Goal: Task Accomplishment & Management: Complete application form

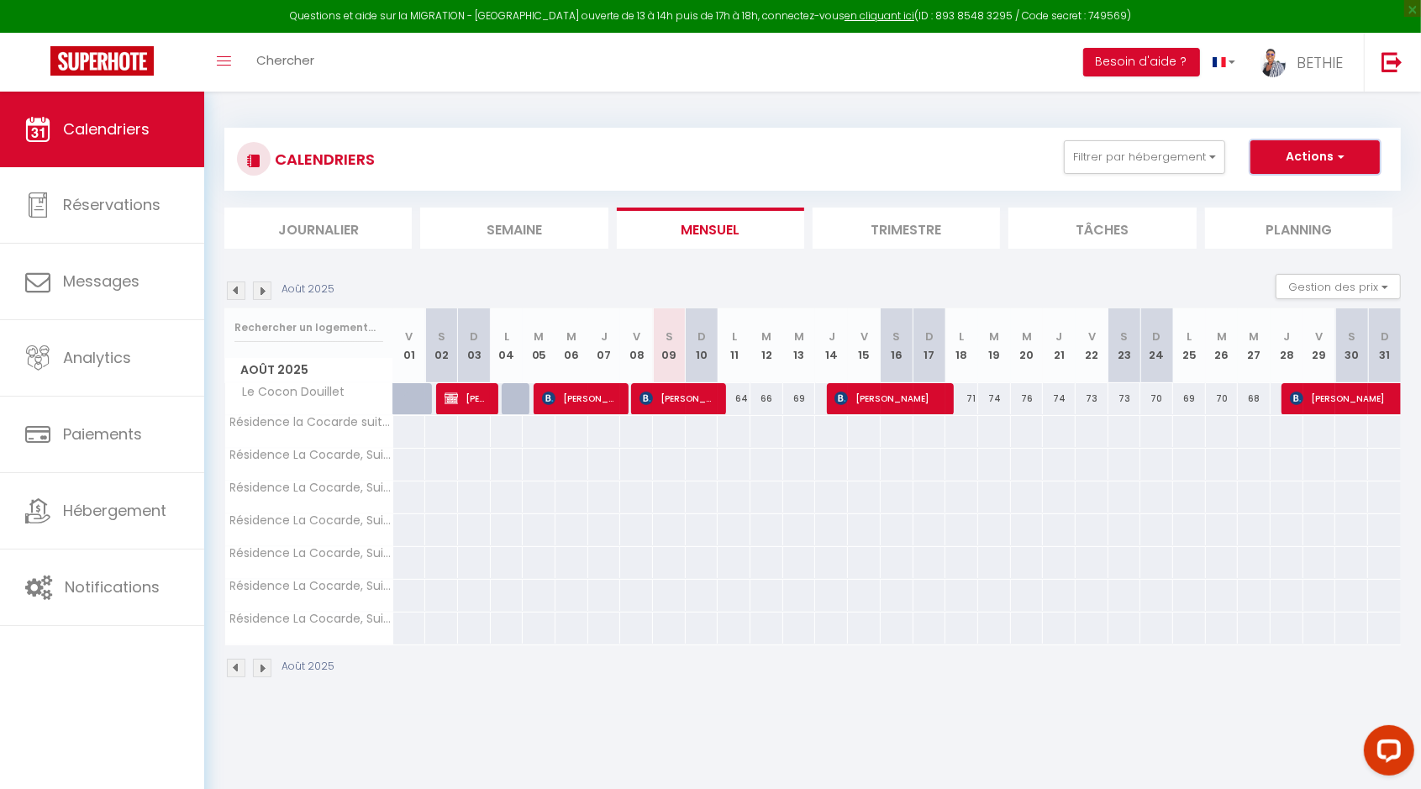
click at [1345, 158] on button "Actions" at bounding box center [1314, 157] width 129 height 34
click at [1316, 190] on link "Nouvelle réservation" at bounding box center [1297, 195] width 146 height 25
select select
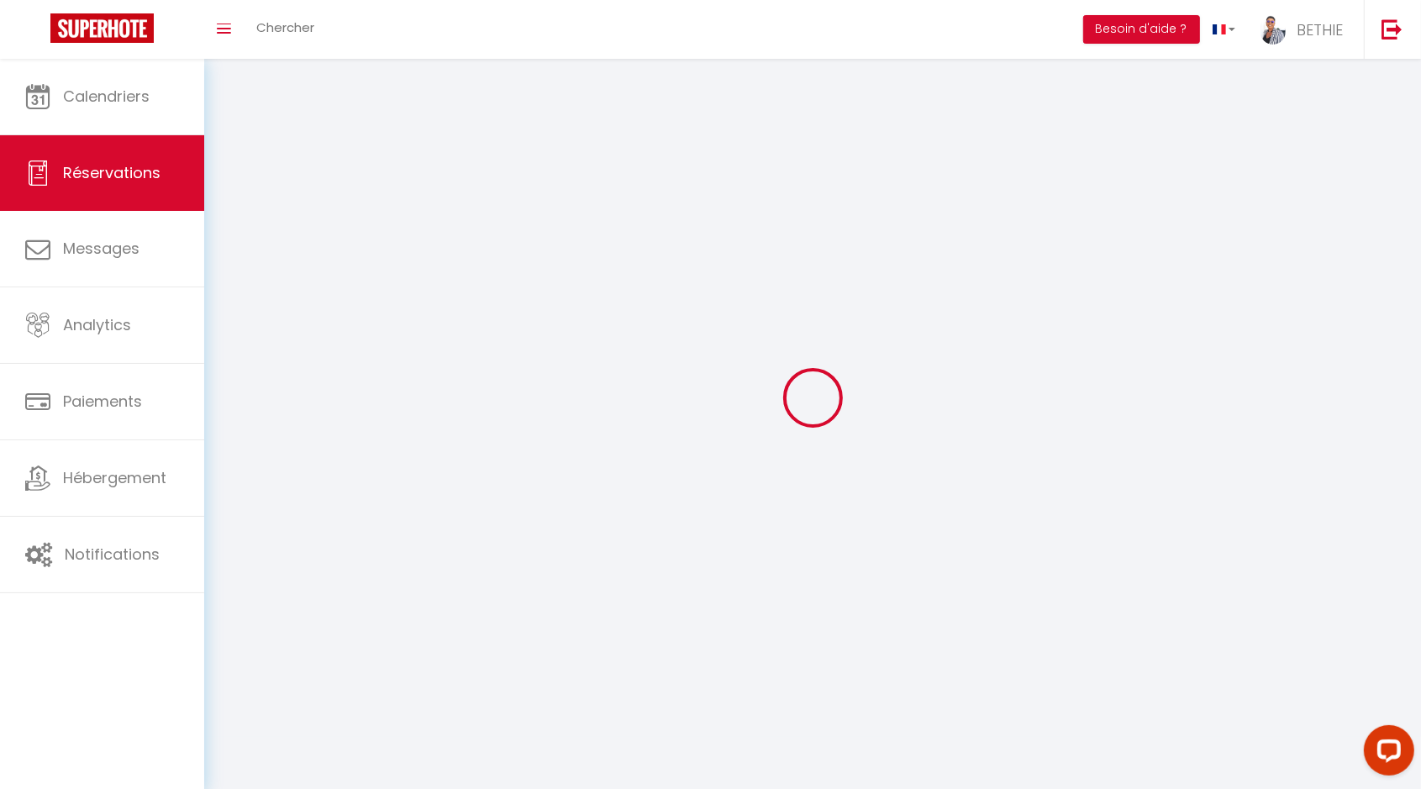
select select
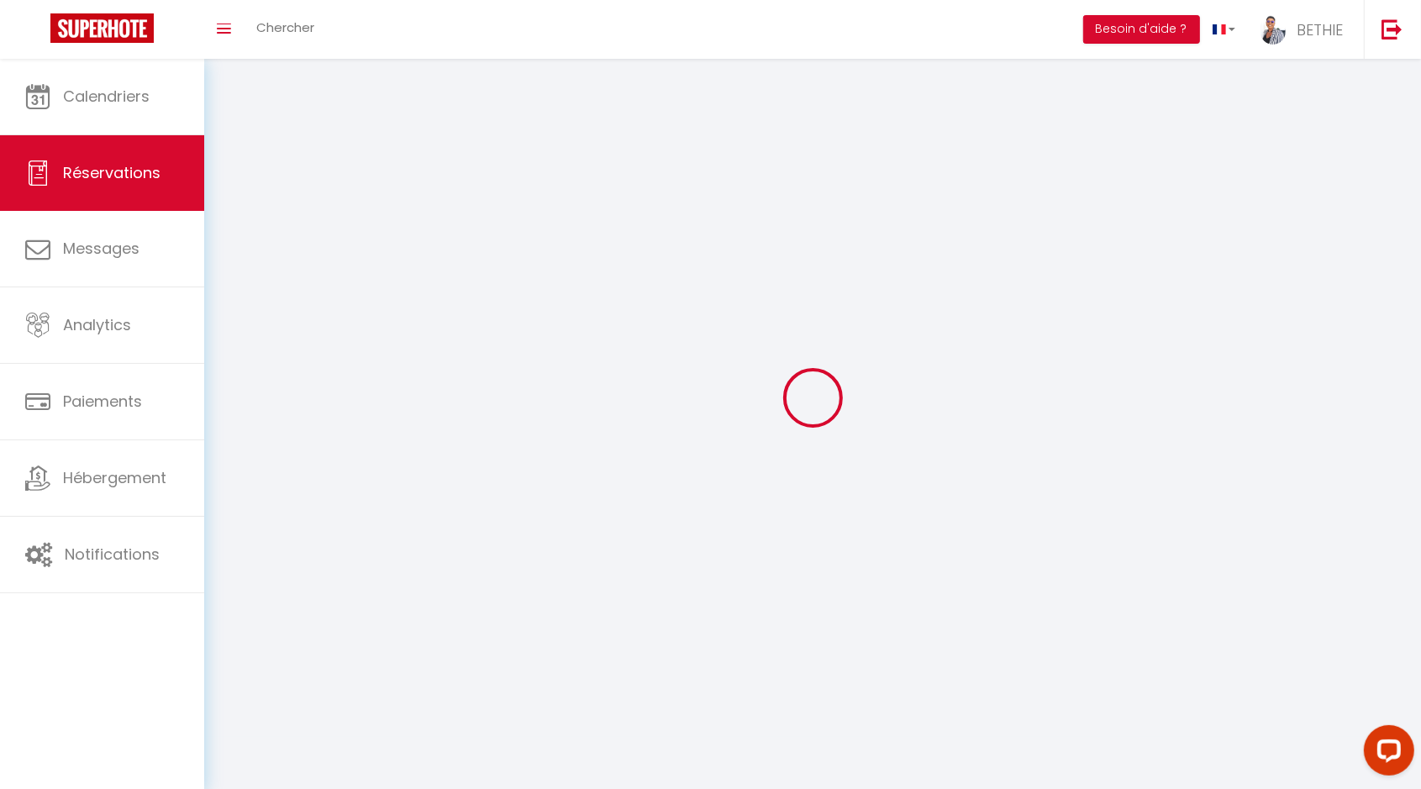
select select
checkbox input "false"
select select
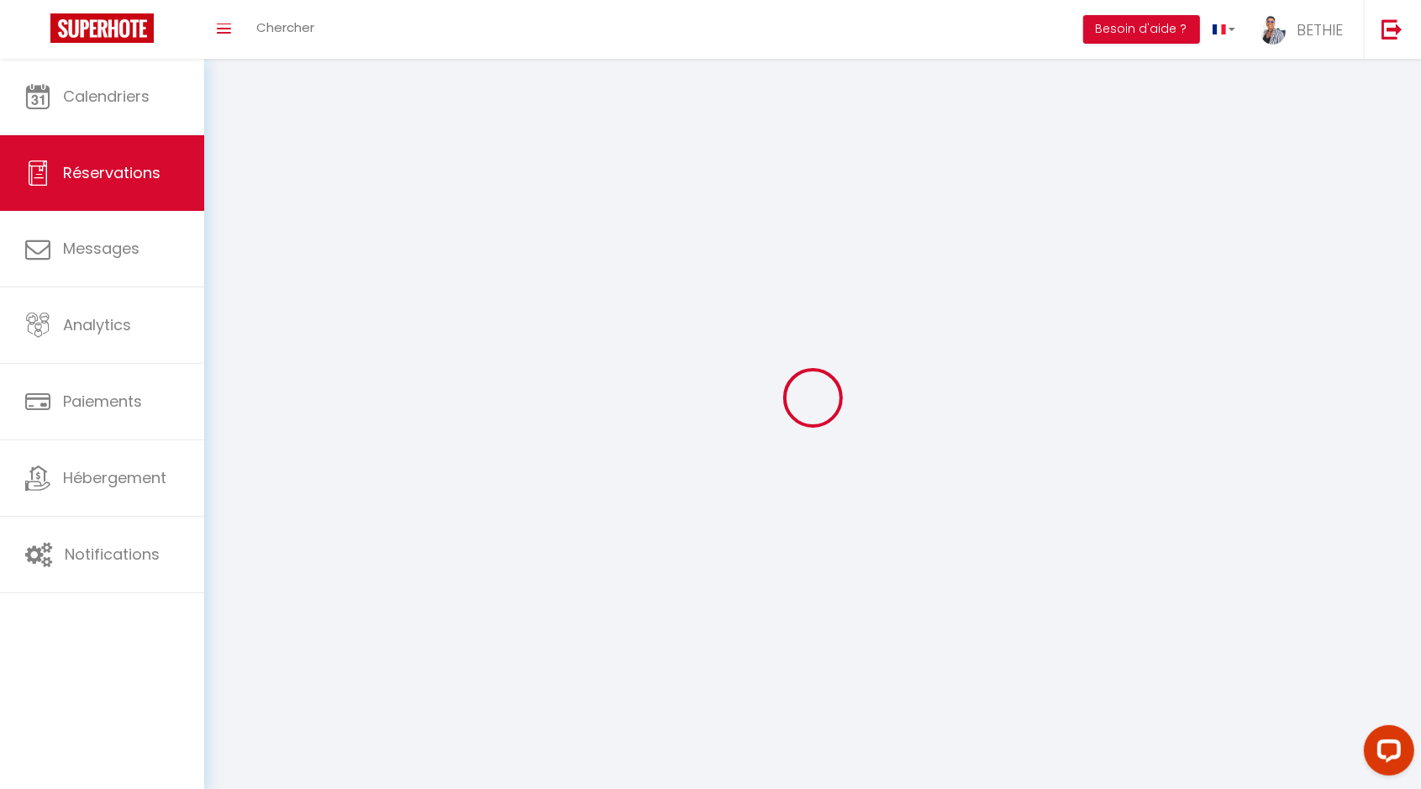
select select
checkbox input "false"
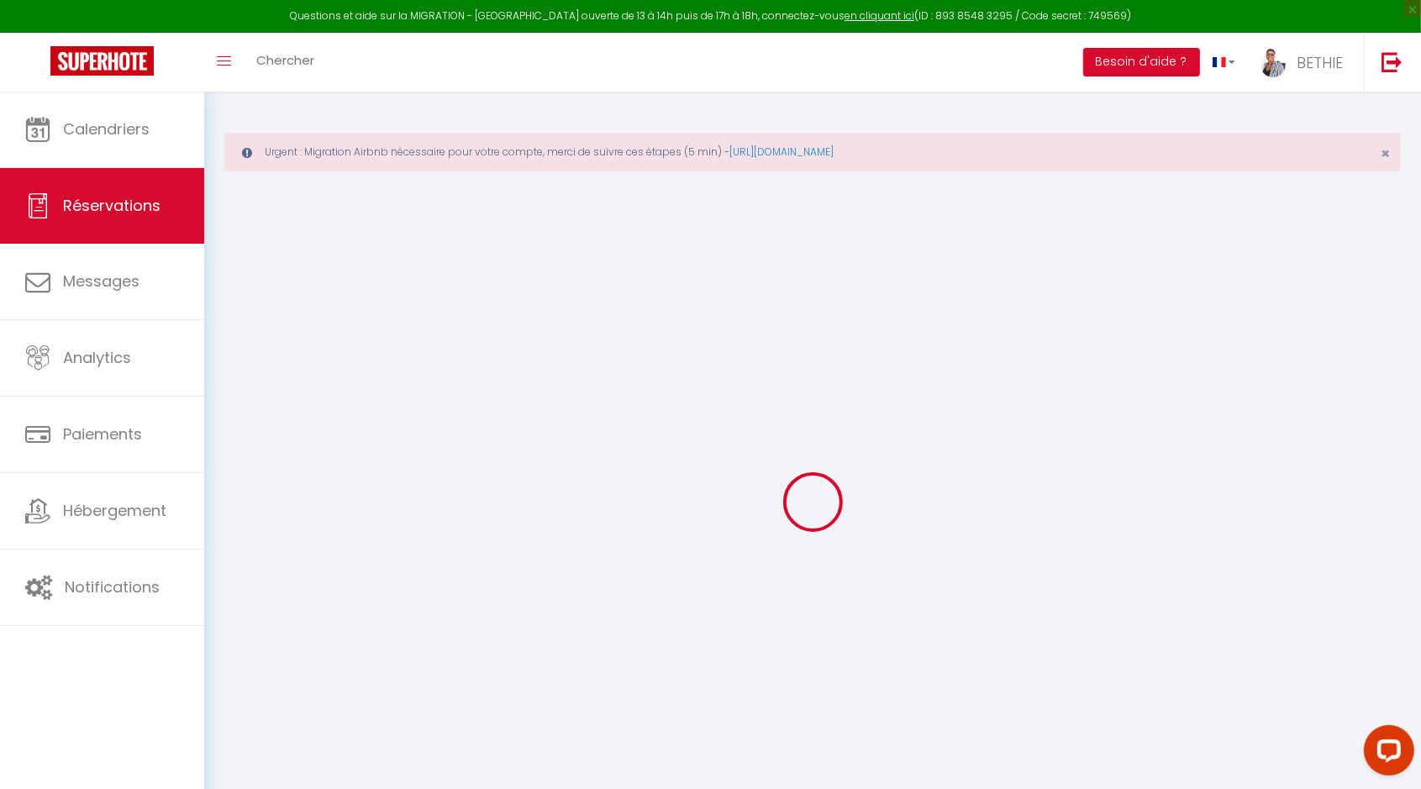
select select
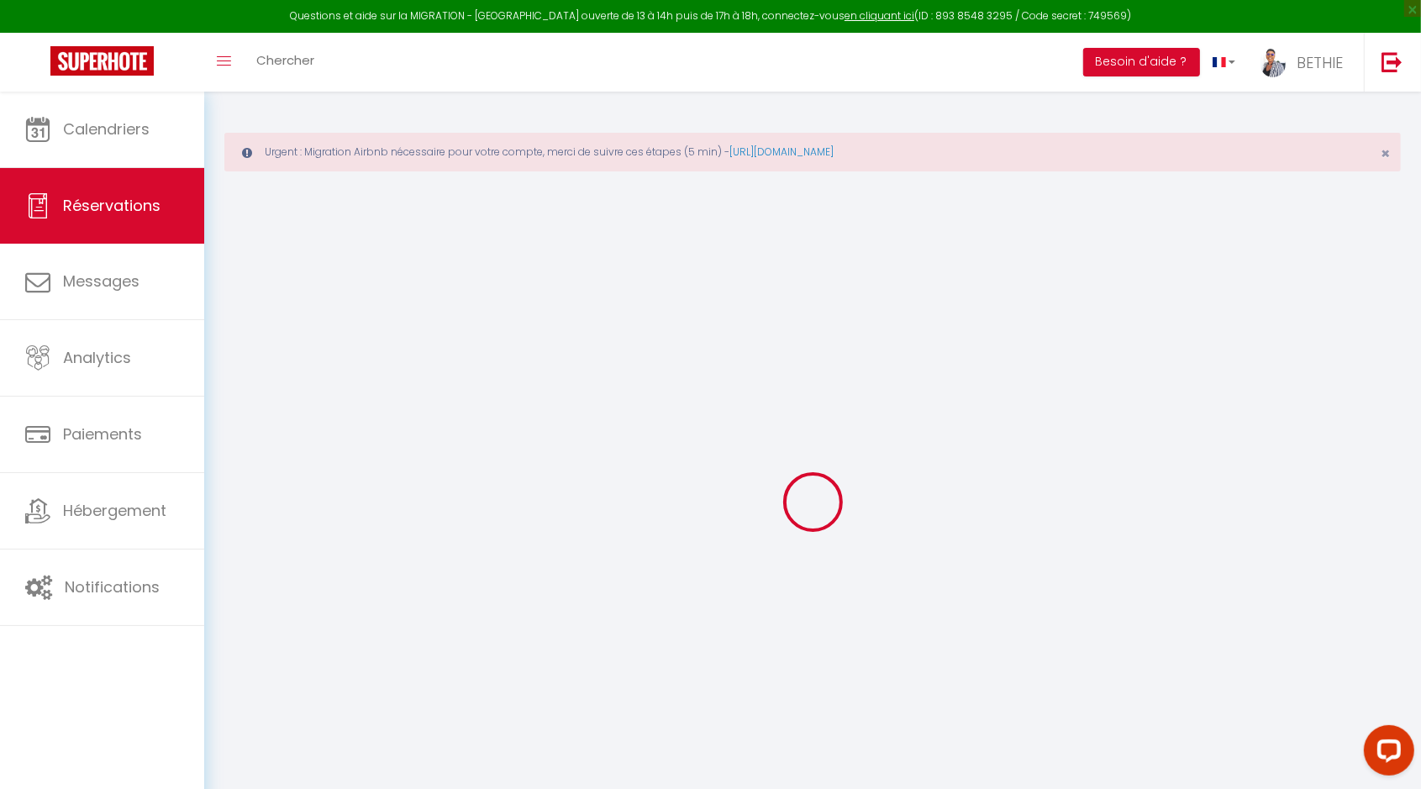
select select
checkbox input "false"
select select
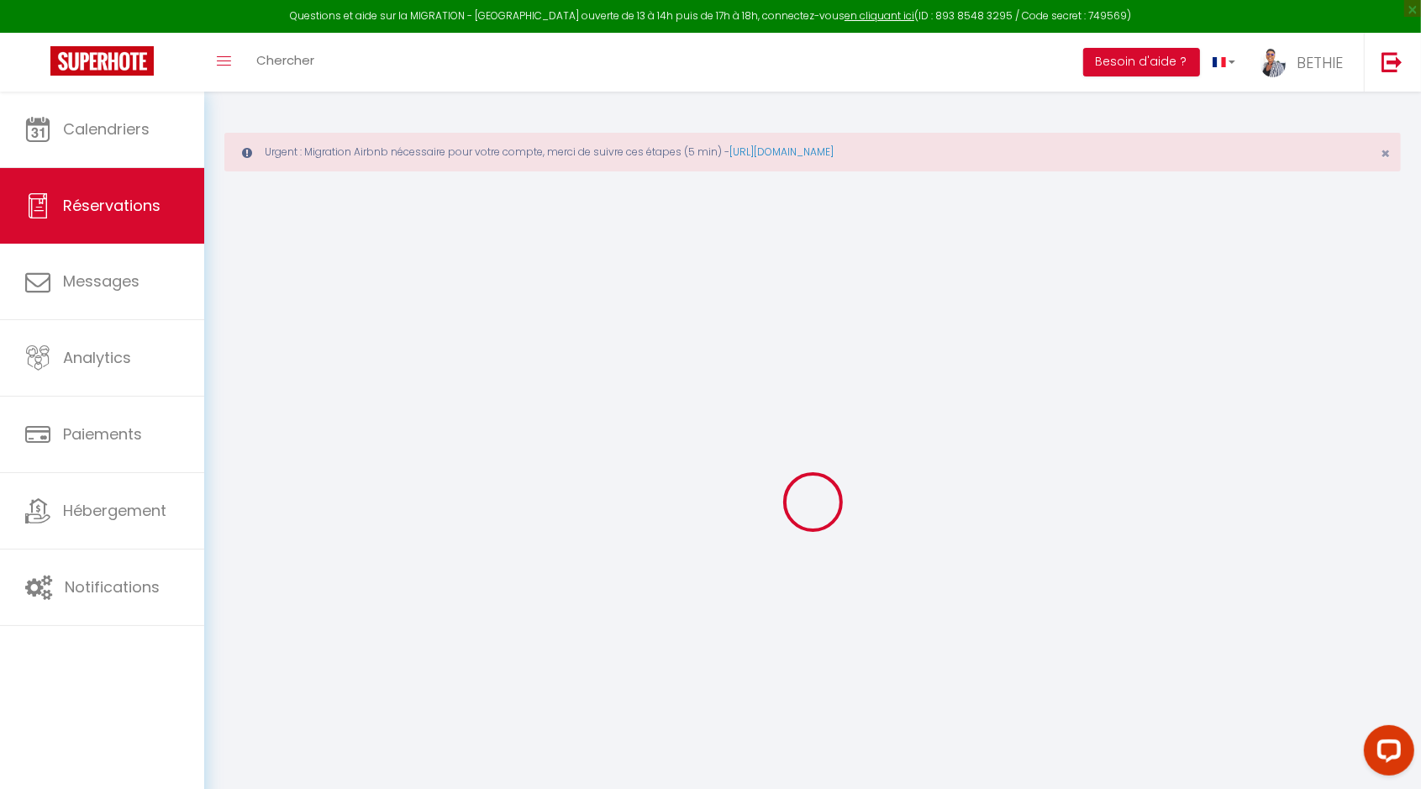
select select
checkbox input "false"
select select
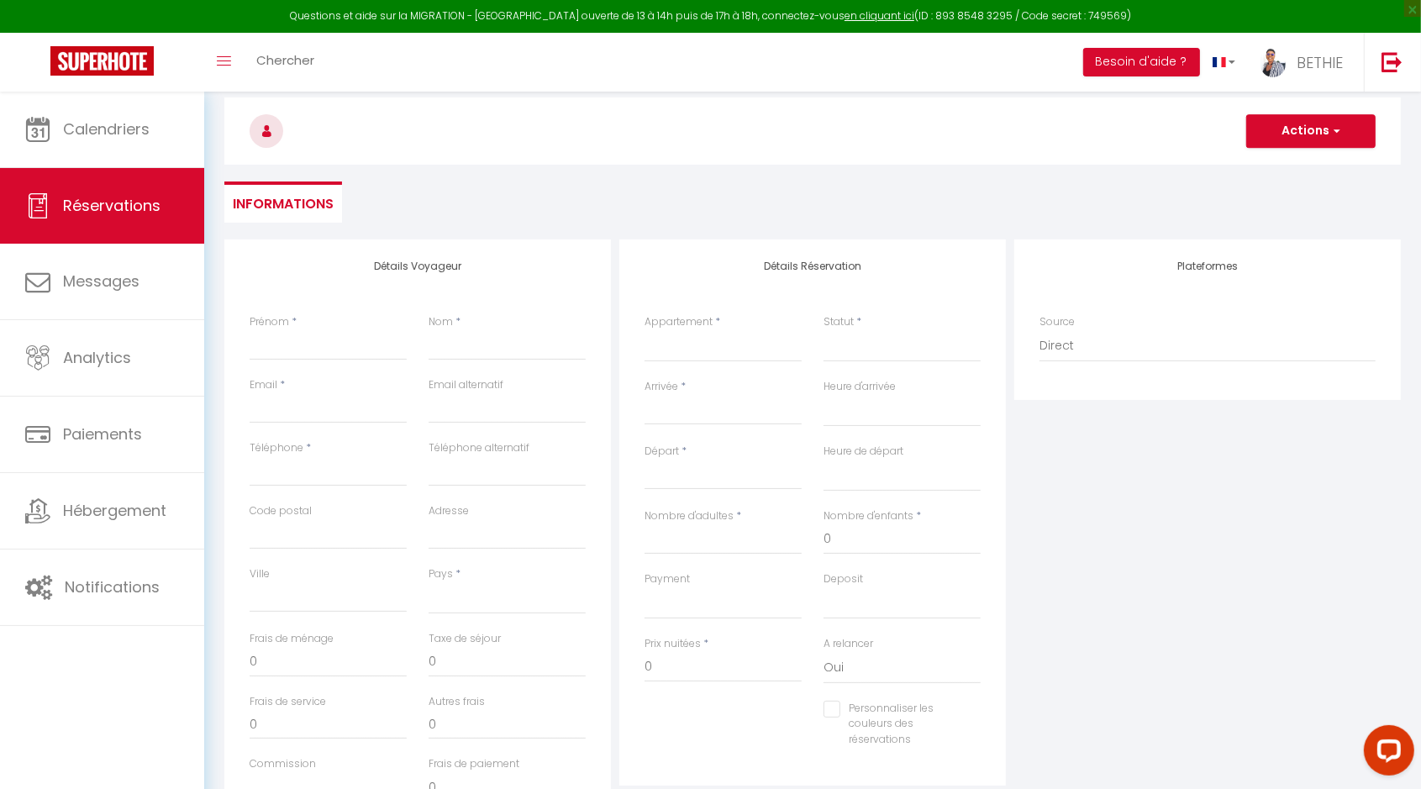
scroll to position [105, 0]
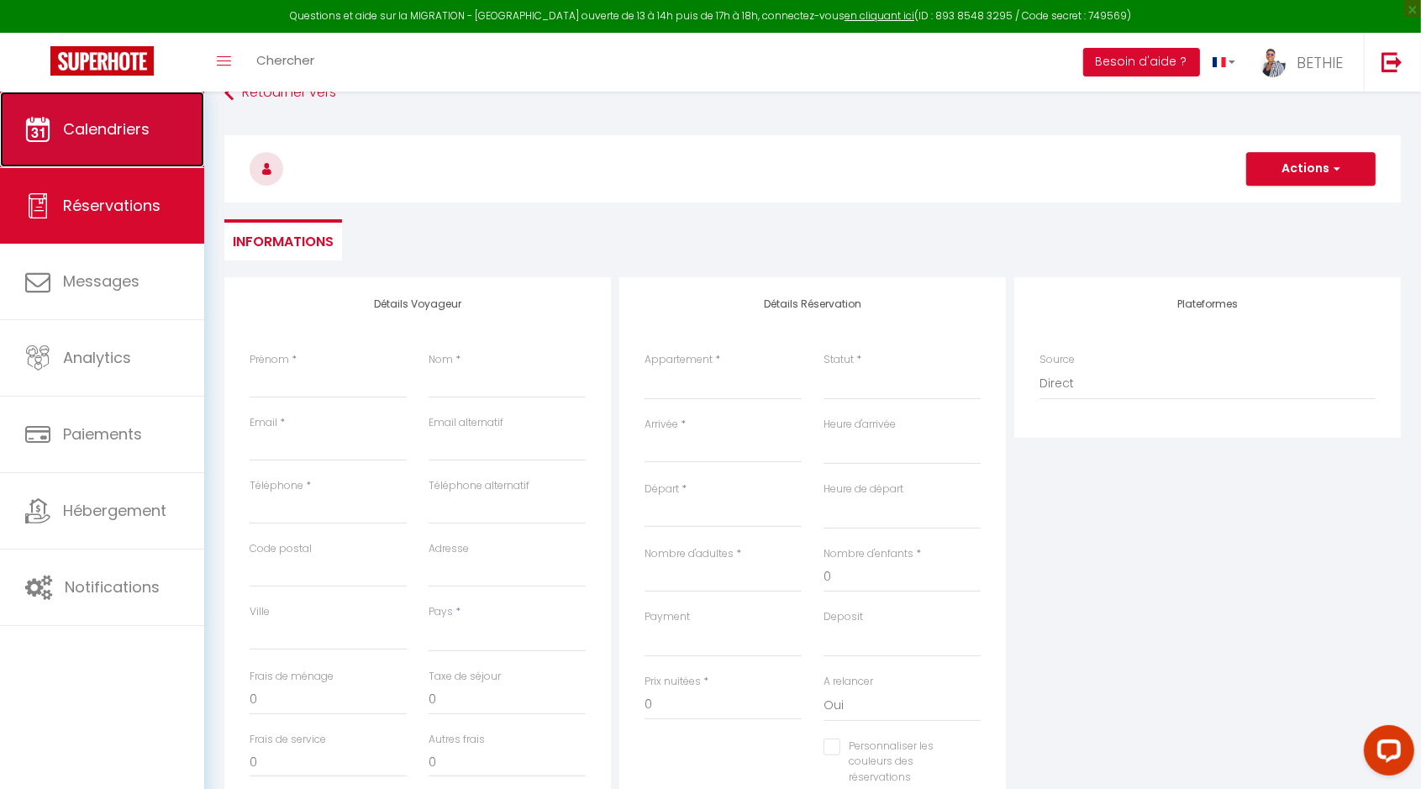
click at [108, 139] on link "Calendriers" at bounding box center [102, 130] width 204 height 76
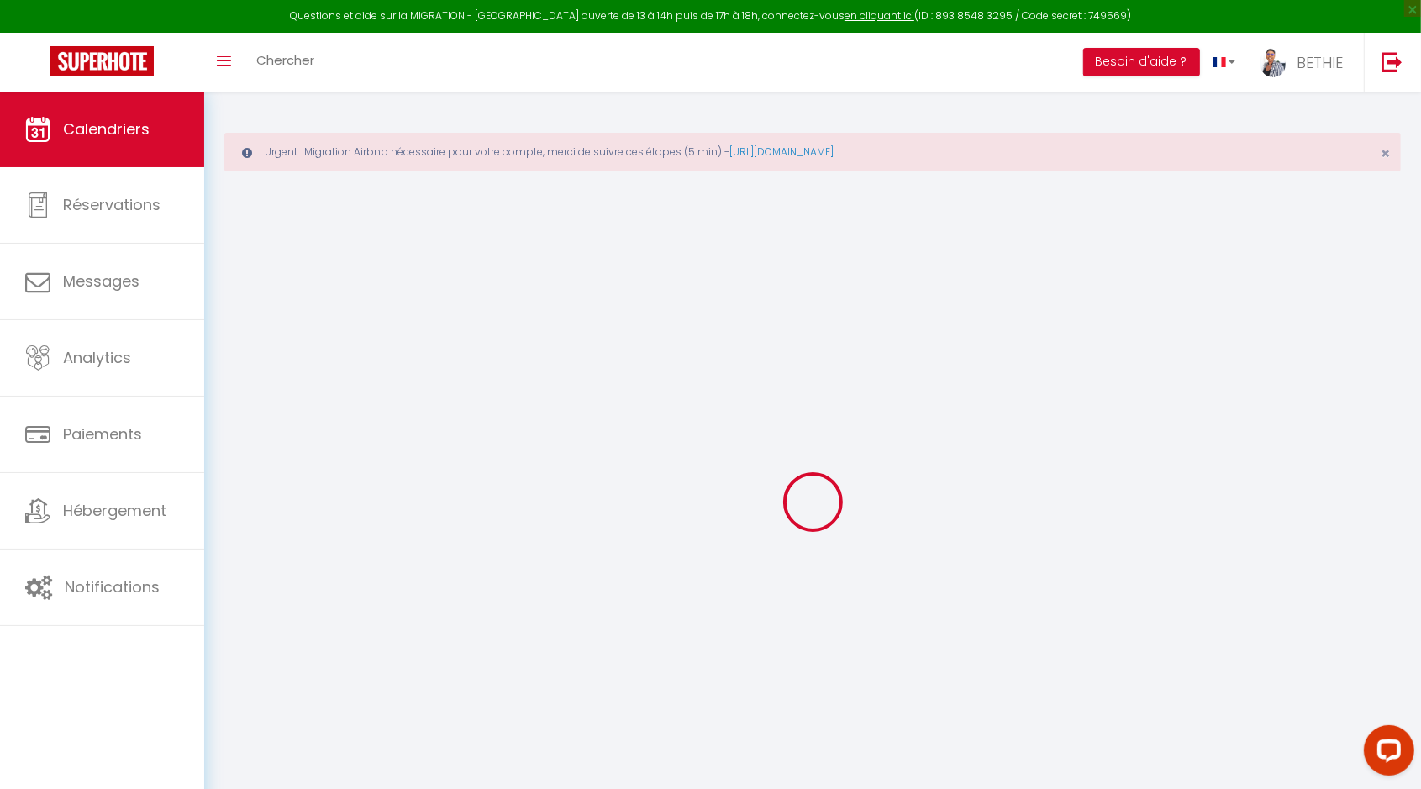
select select
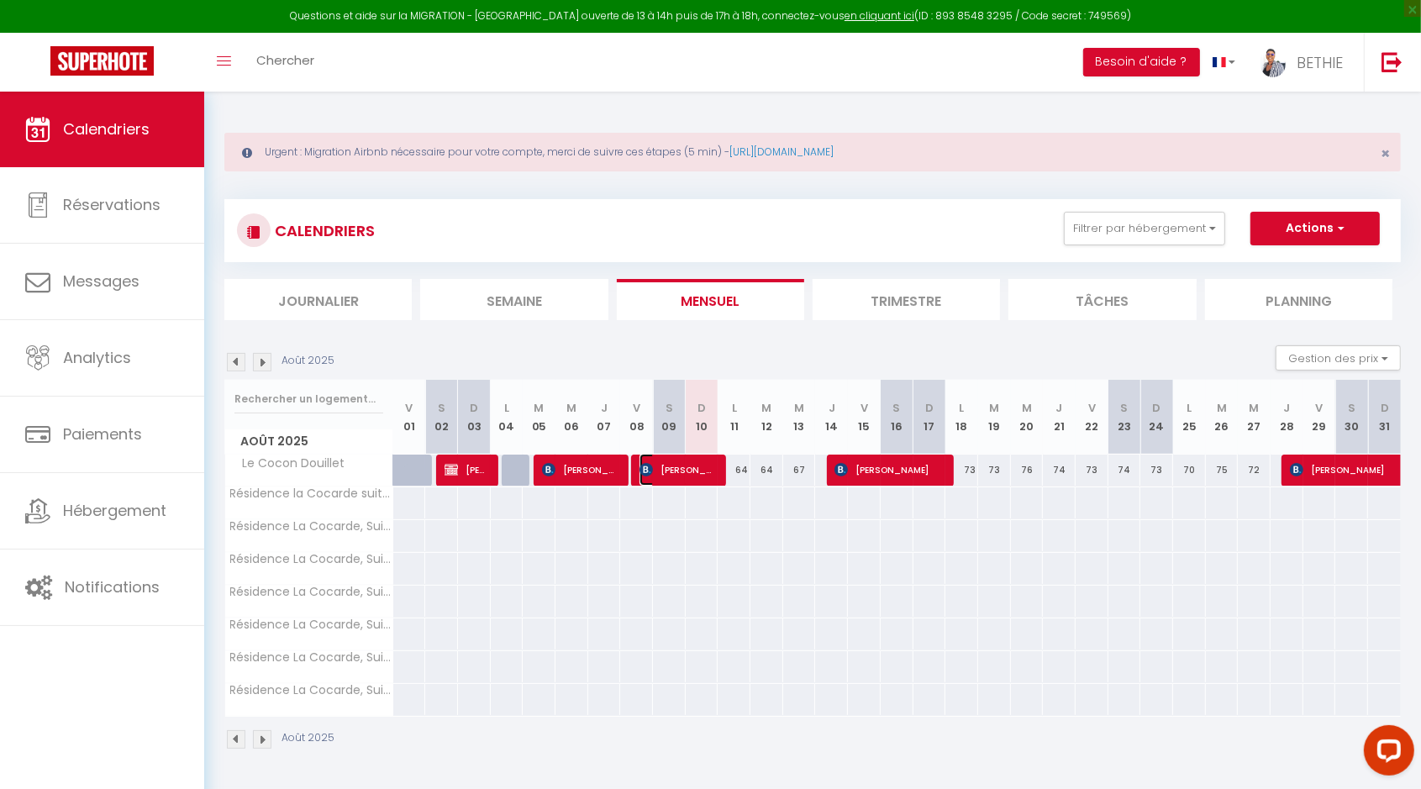
click at [700, 464] on span "[PERSON_NAME] niakam" at bounding box center [677, 470] width 76 height 32
select select "OK"
select select "0"
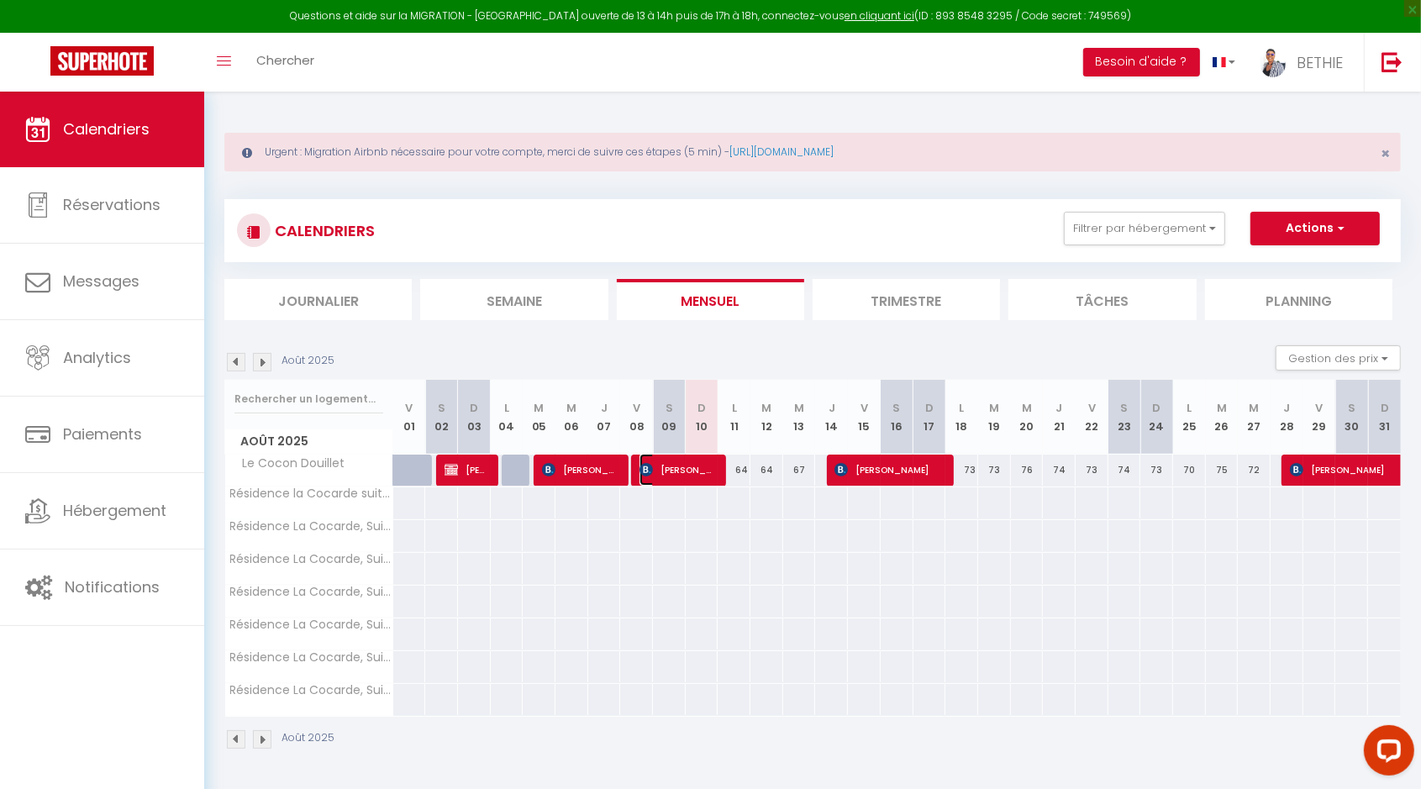
select select "1"
select select
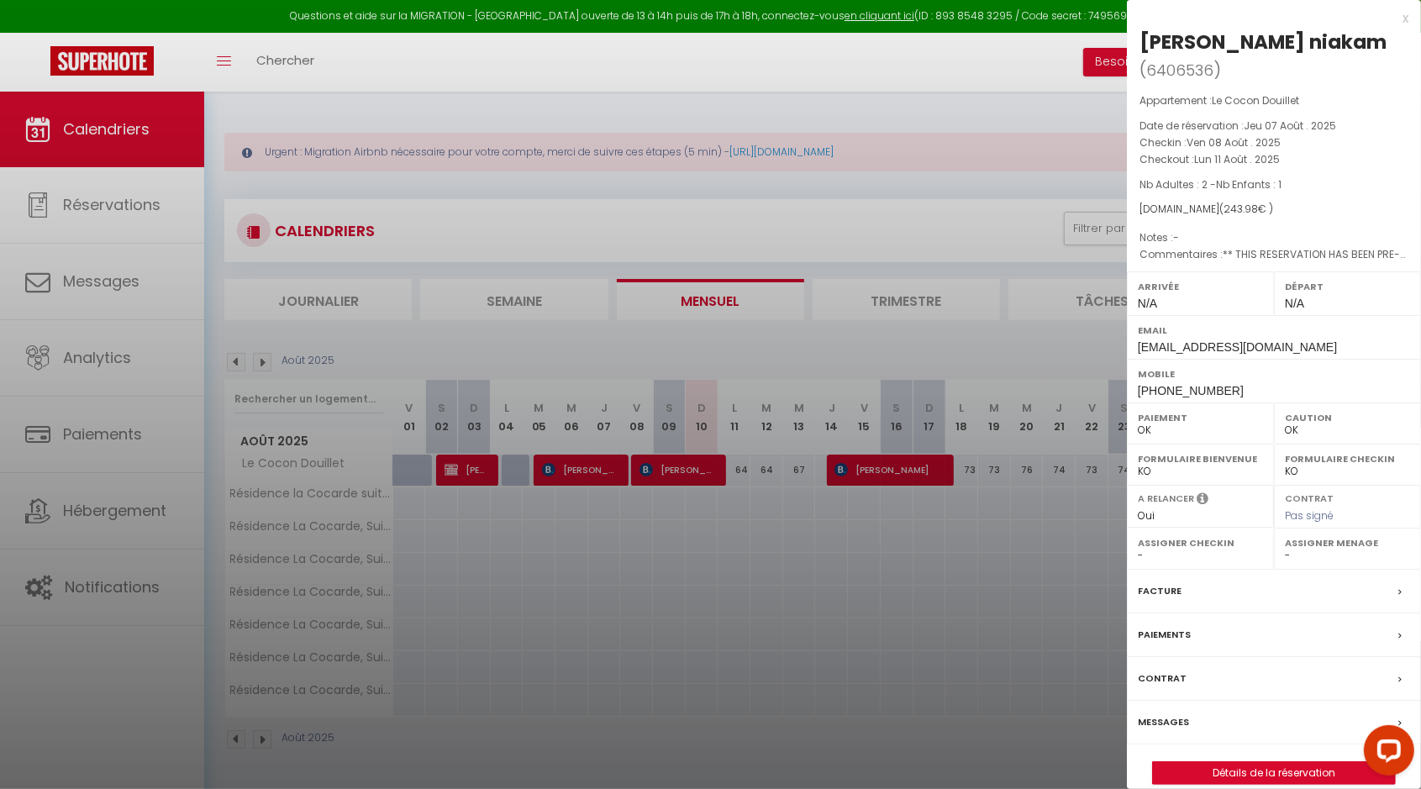
click at [976, 614] on div at bounding box center [710, 394] width 1421 height 789
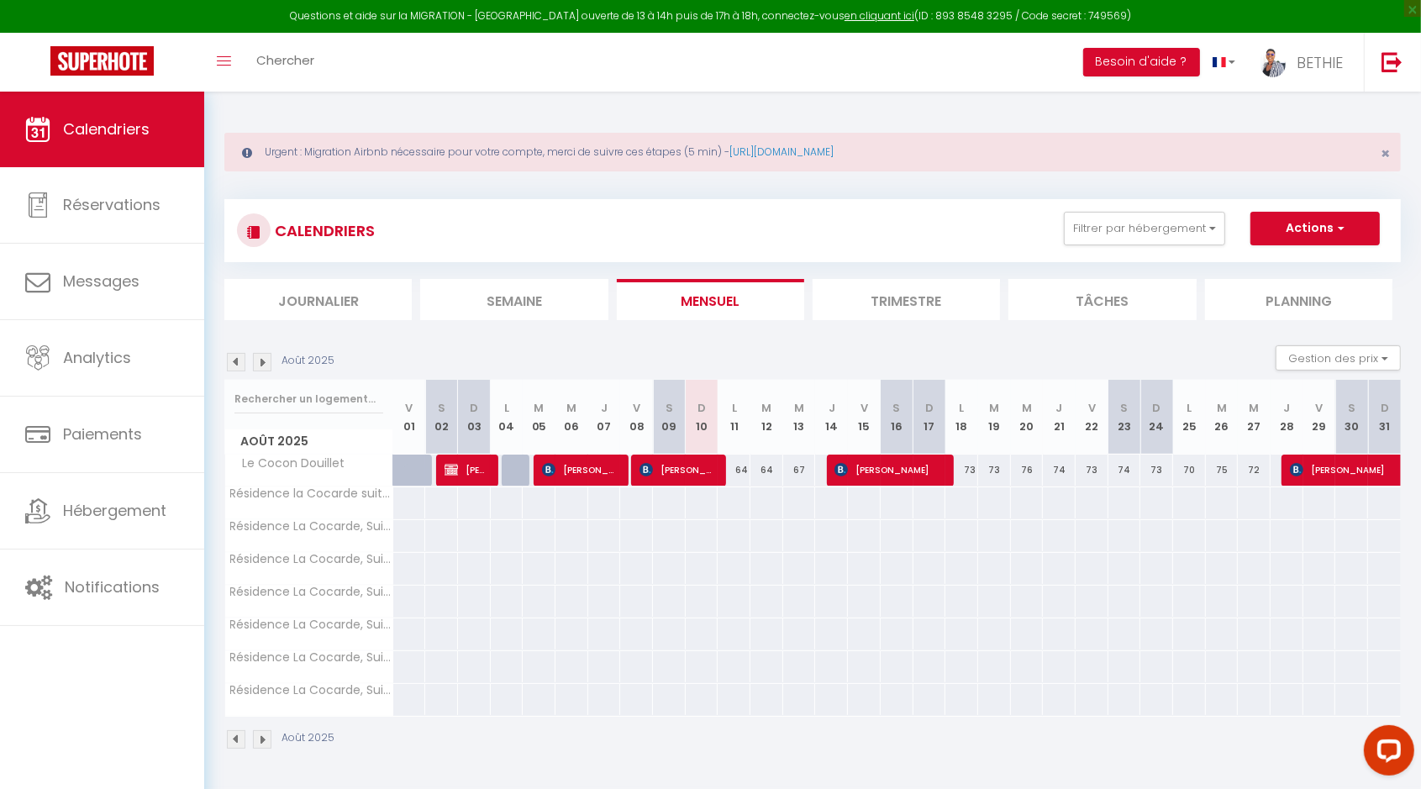
click at [736, 467] on div "64" at bounding box center [733, 470] width 33 height 31
type input "64"
type input "Lun 11 Août 2025"
type input "[DATE]"
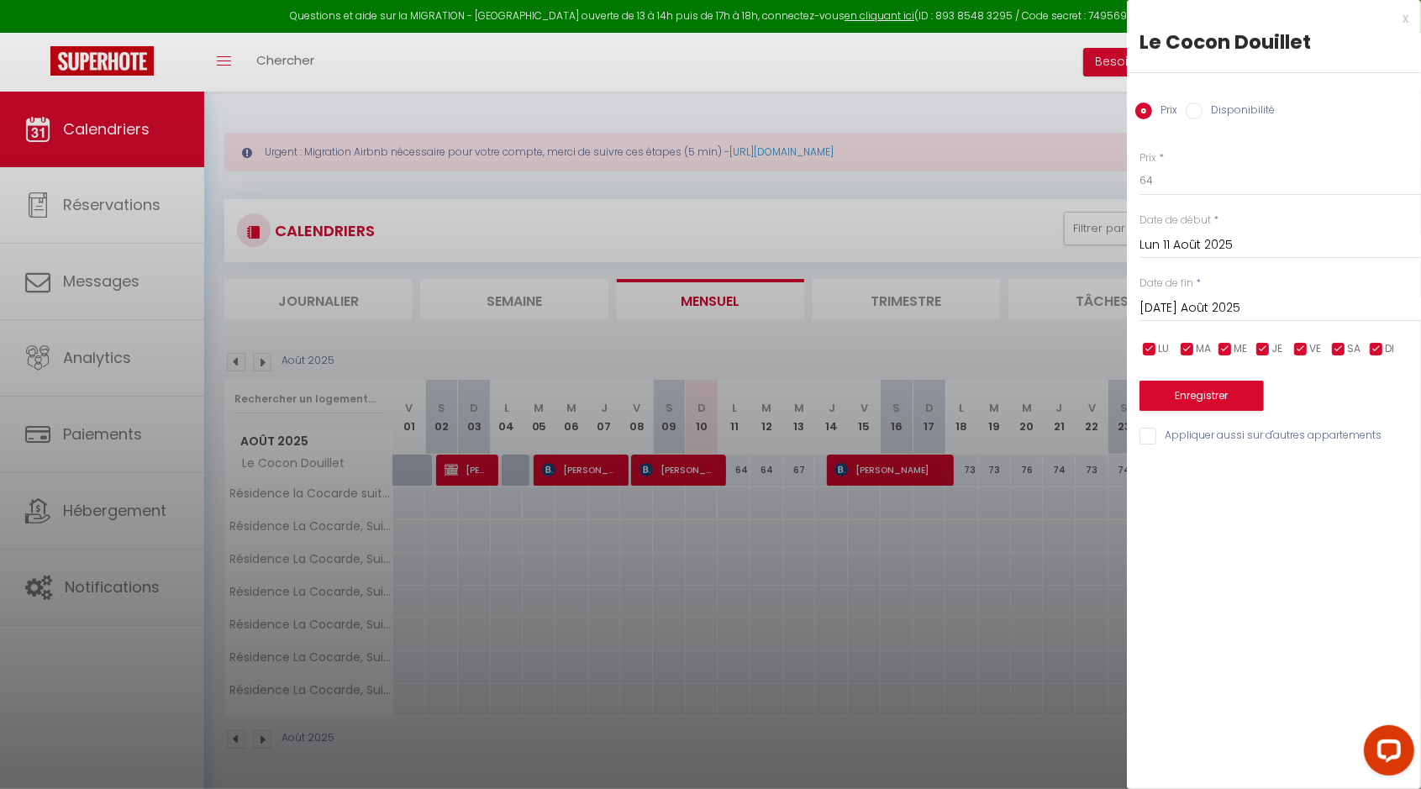
click at [922, 568] on div at bounding box center [710, 394] width 1421 height 789
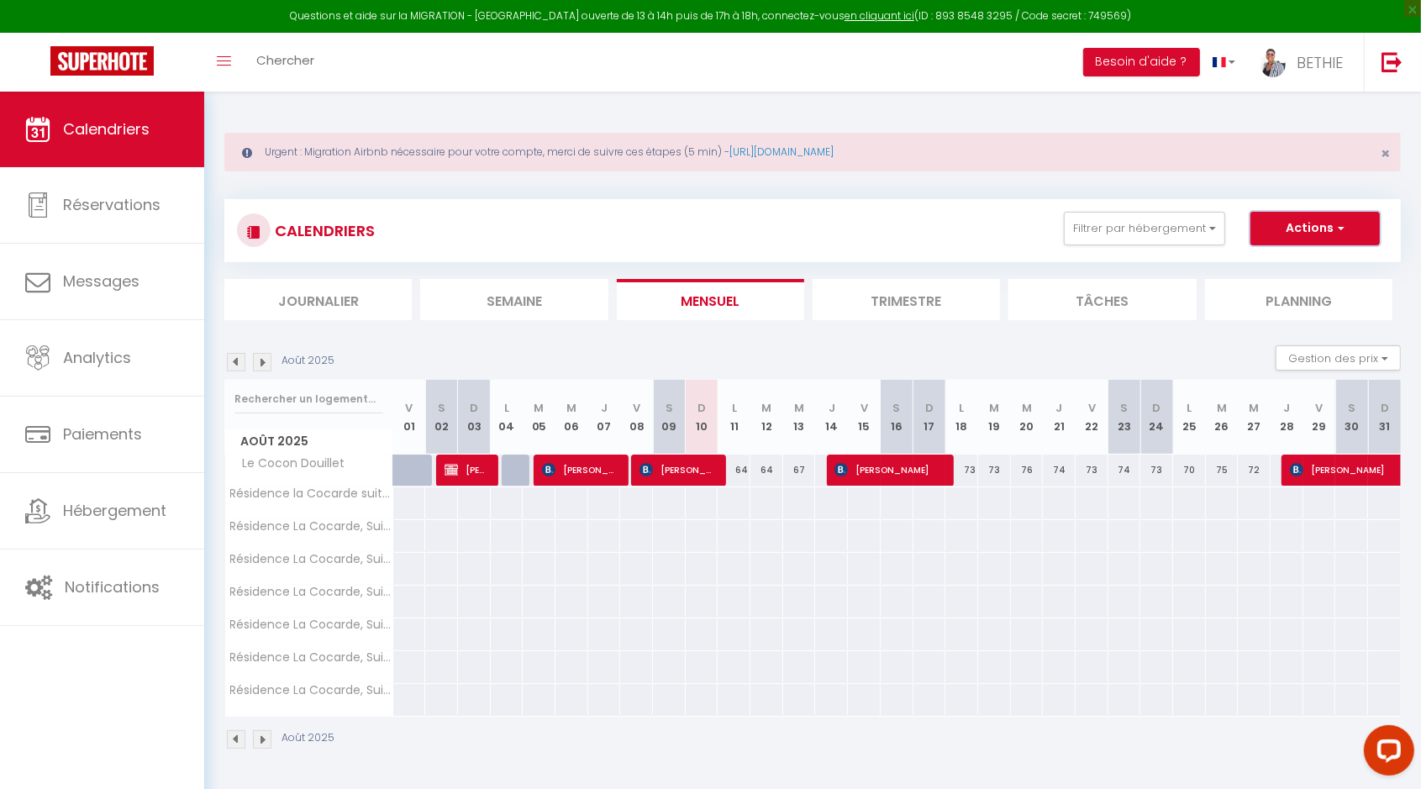
click at [1342, 231] on span "button" at bounding box center [1338, 227] width 10 height 17
click at [1331, 265] on link "Nouvelle réservation" at bounding box center [1297, 267] width 146 height 25
select select
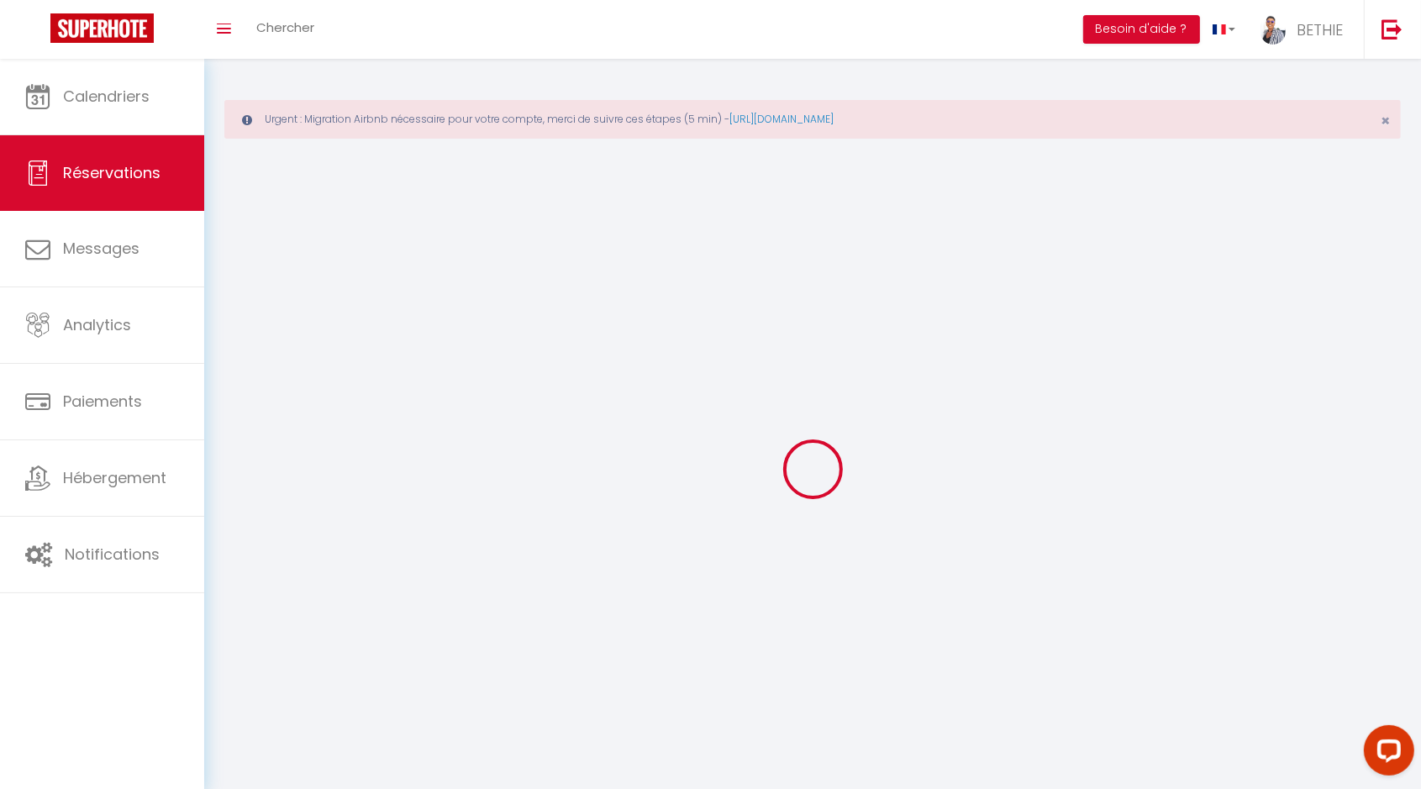
select select
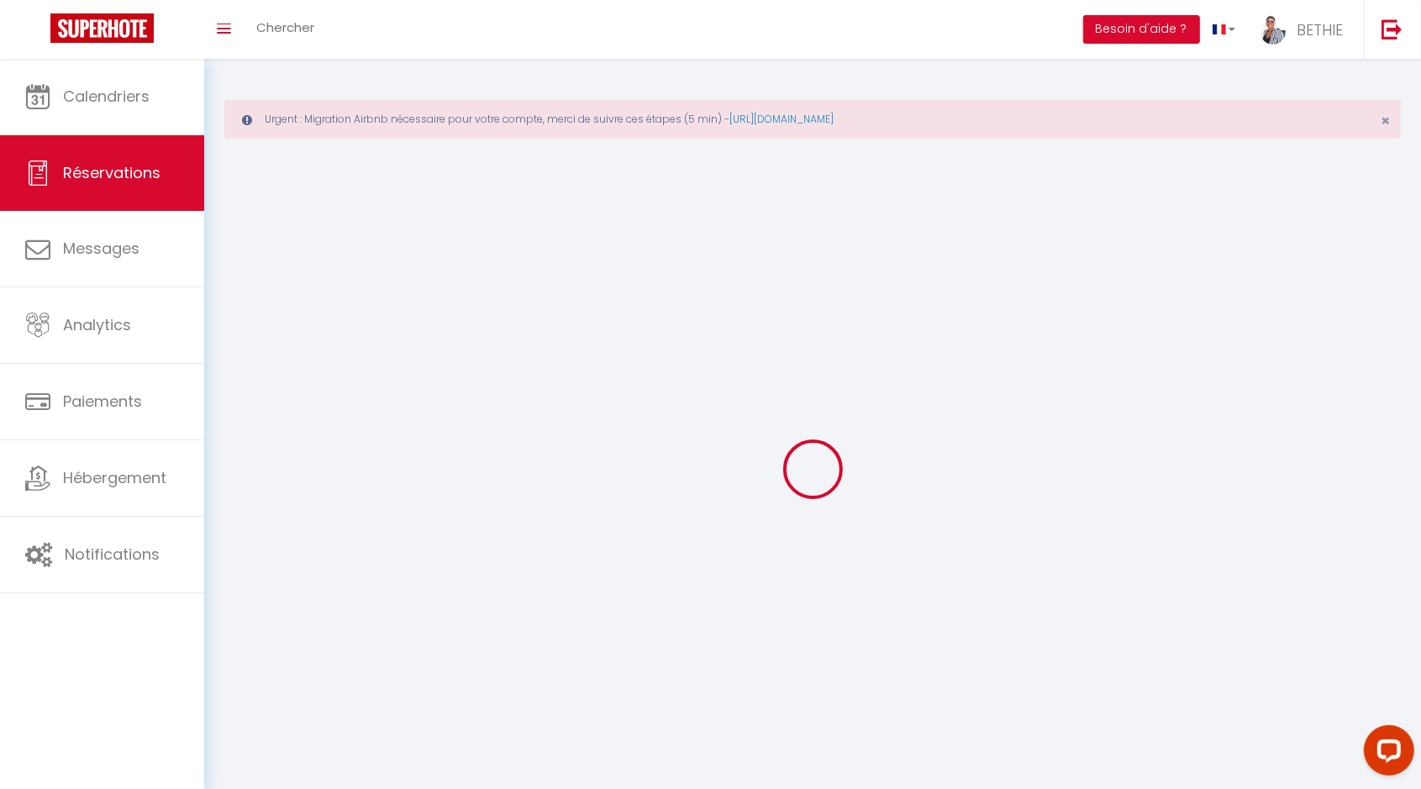
select select
checkbox input "false"
select select
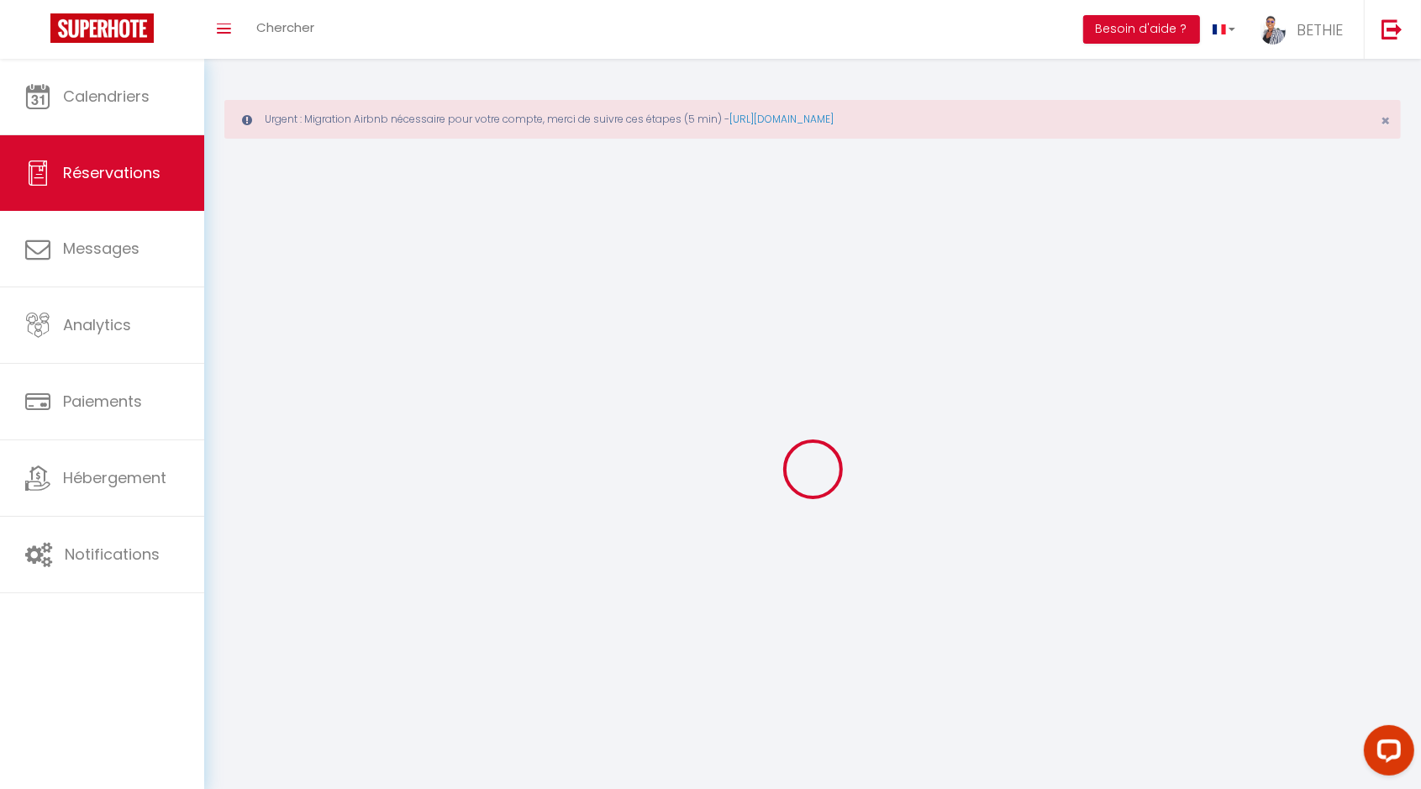
select select
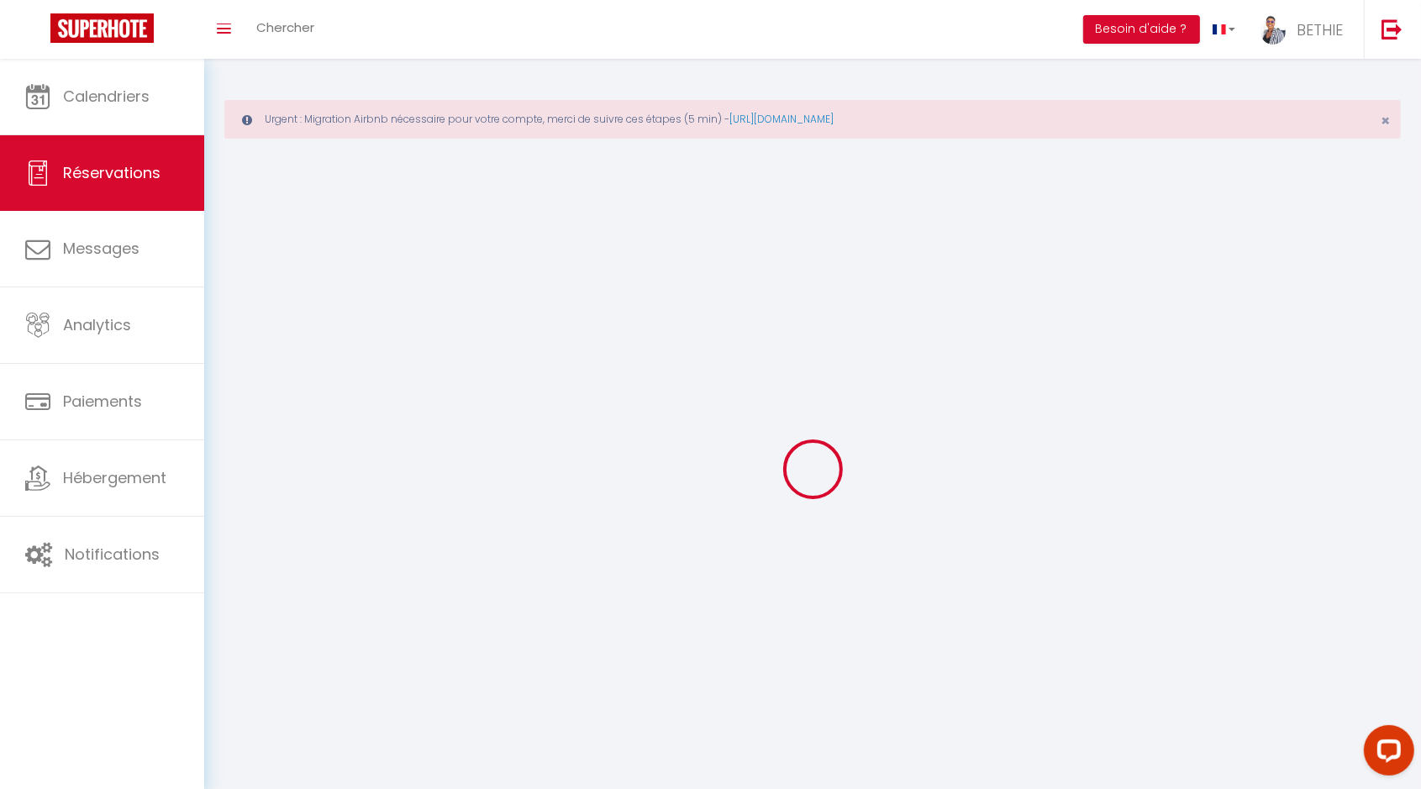
checkbox input "false"
select select
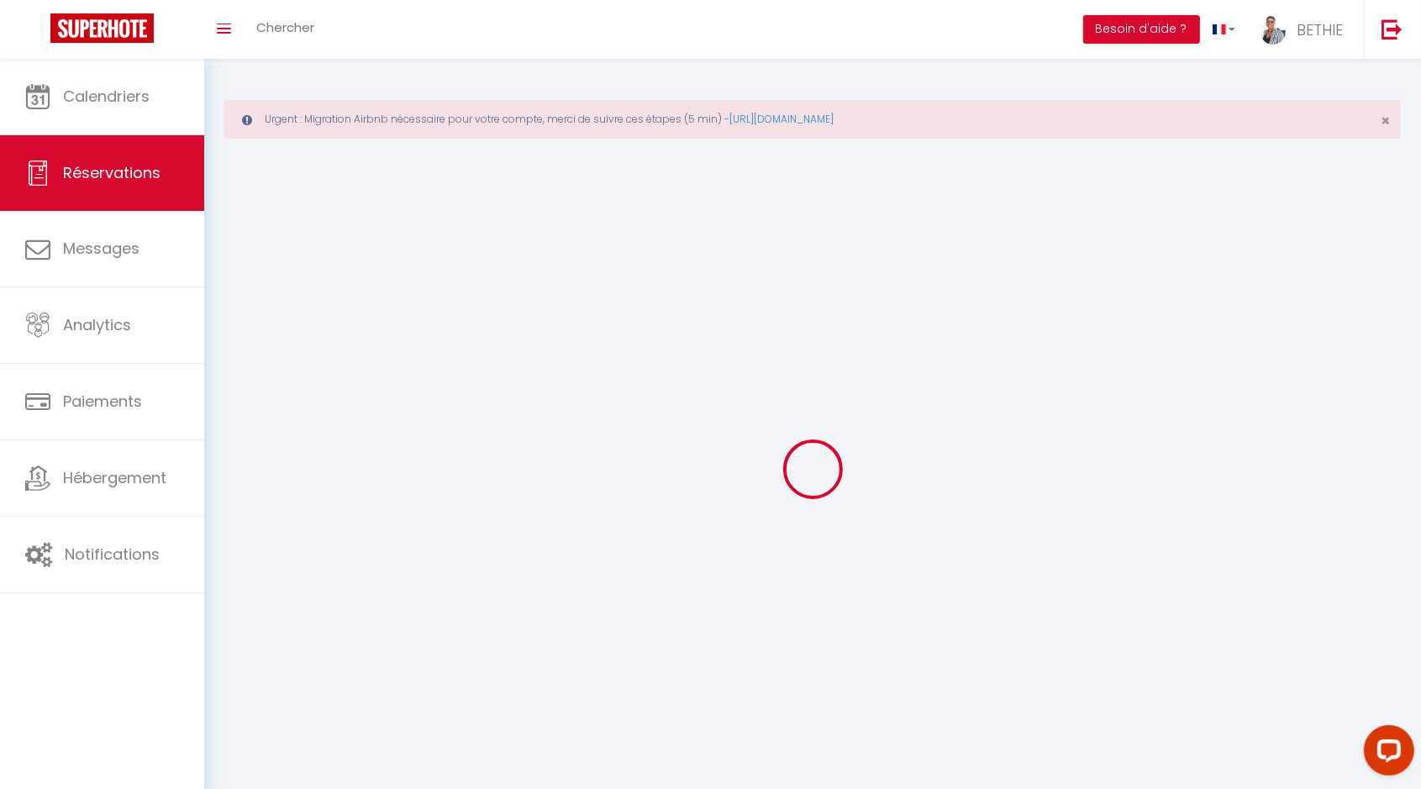
select select
checkbox input "false"
select select
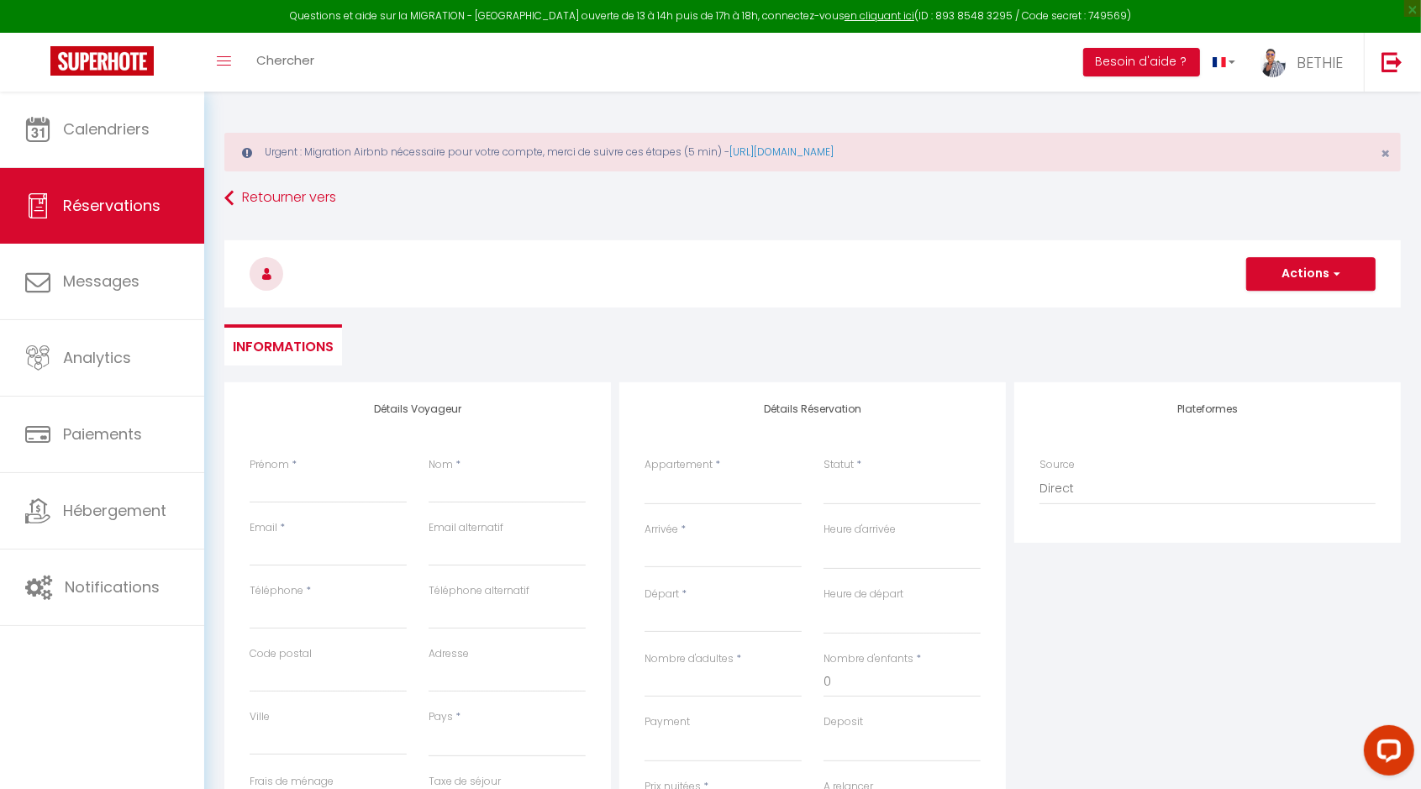
select select
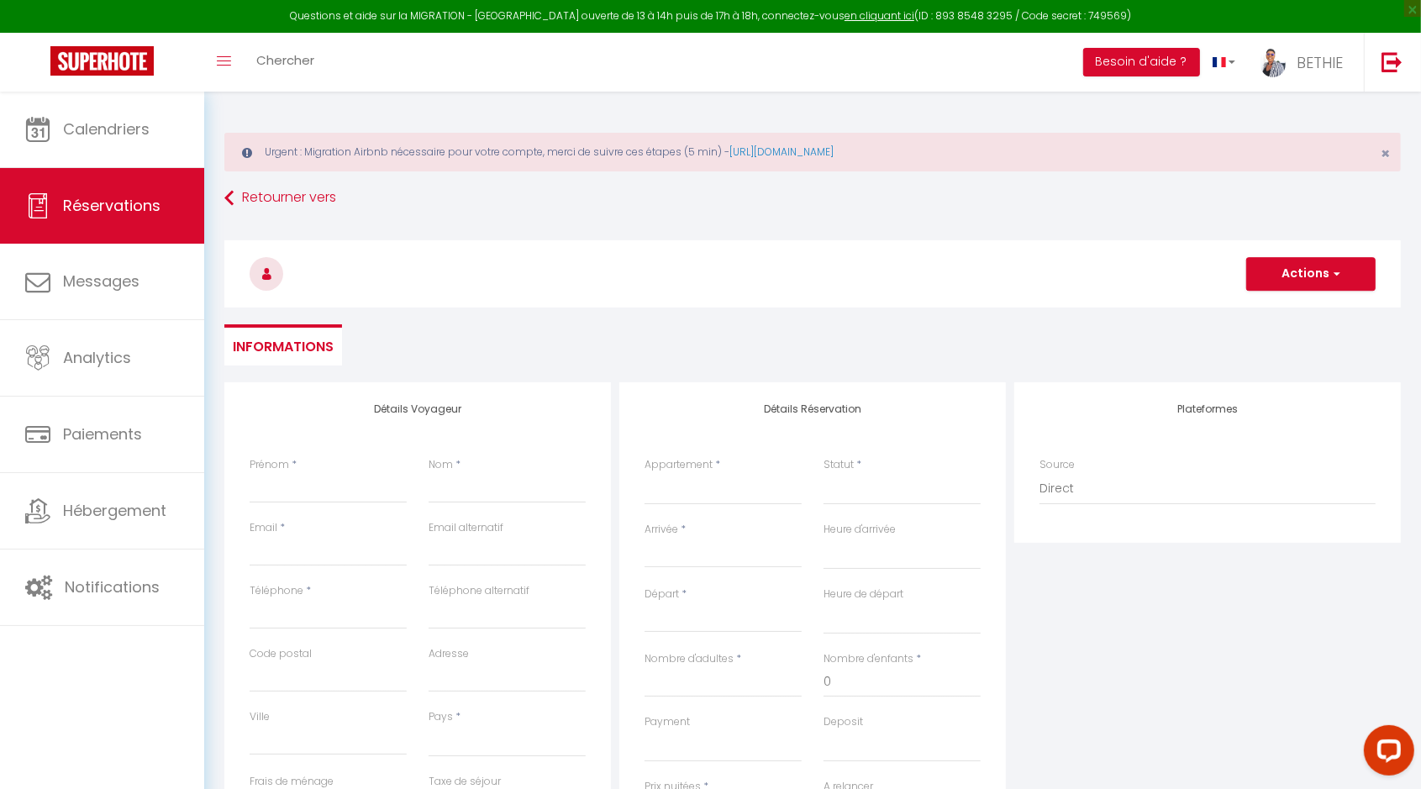
checkbox input "false"
select select
click at [270, 481] on input "Prénom" at bounding box center [328, 488] width 157 height 30
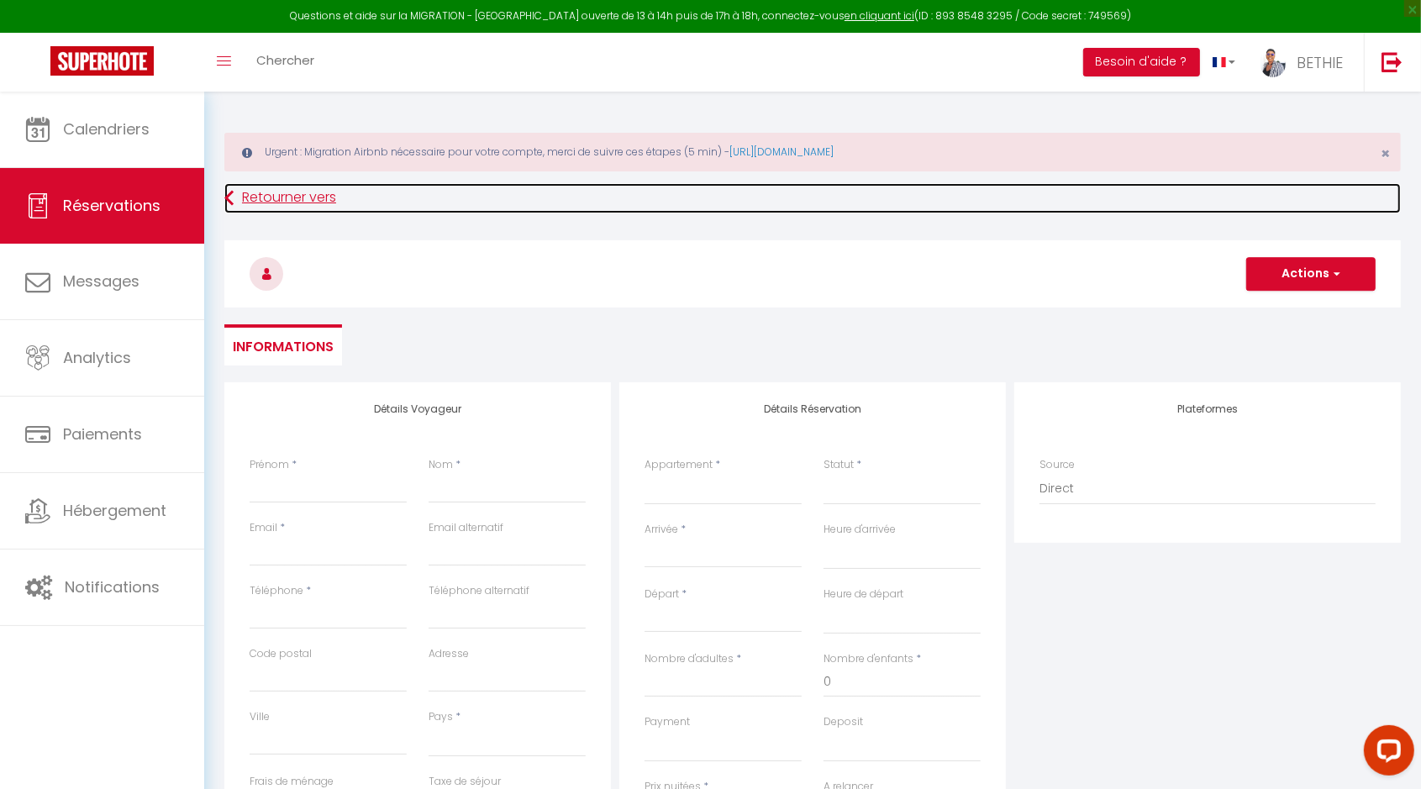
click at [303, 198] on link "Retourner vers" at bounding box center [812, 198] width 1176 height 30
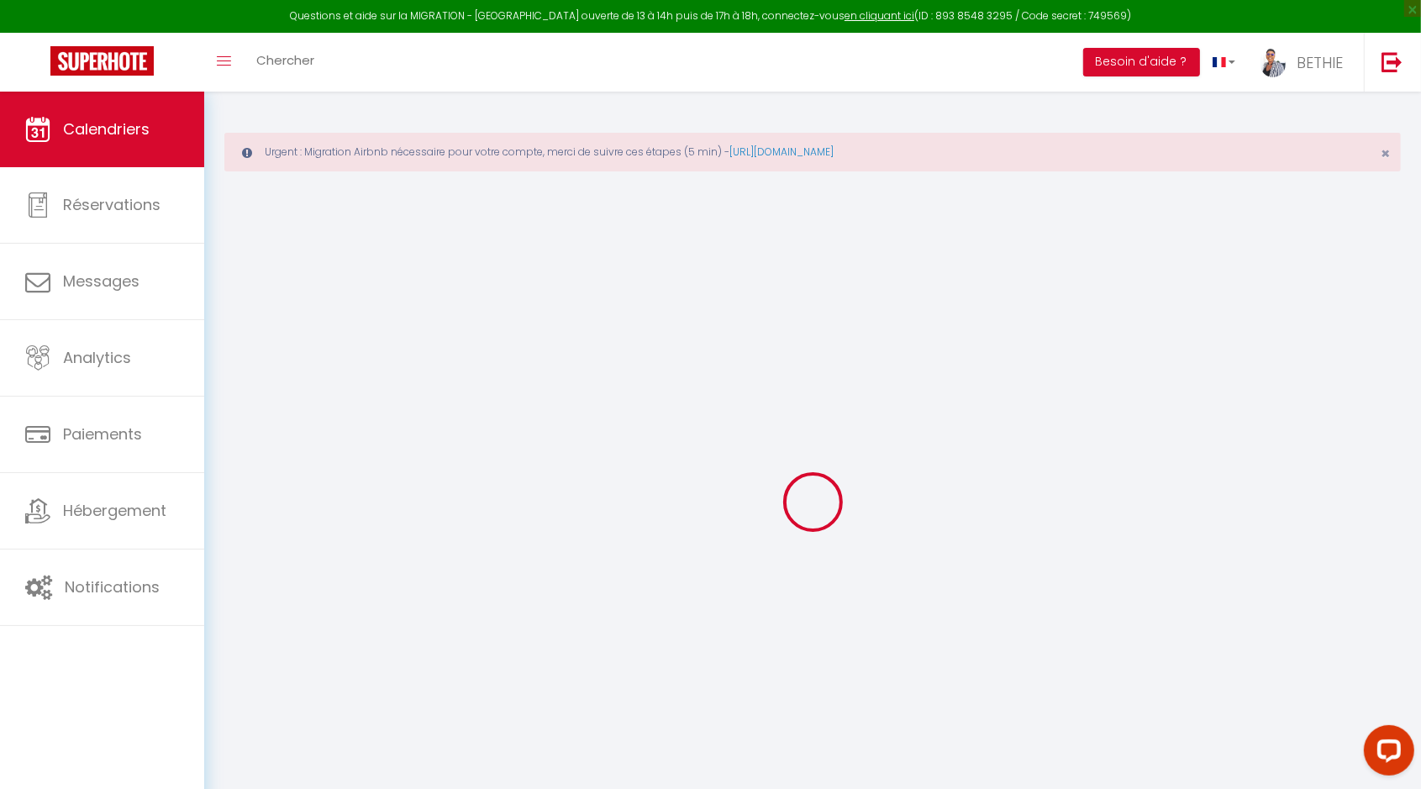
select select
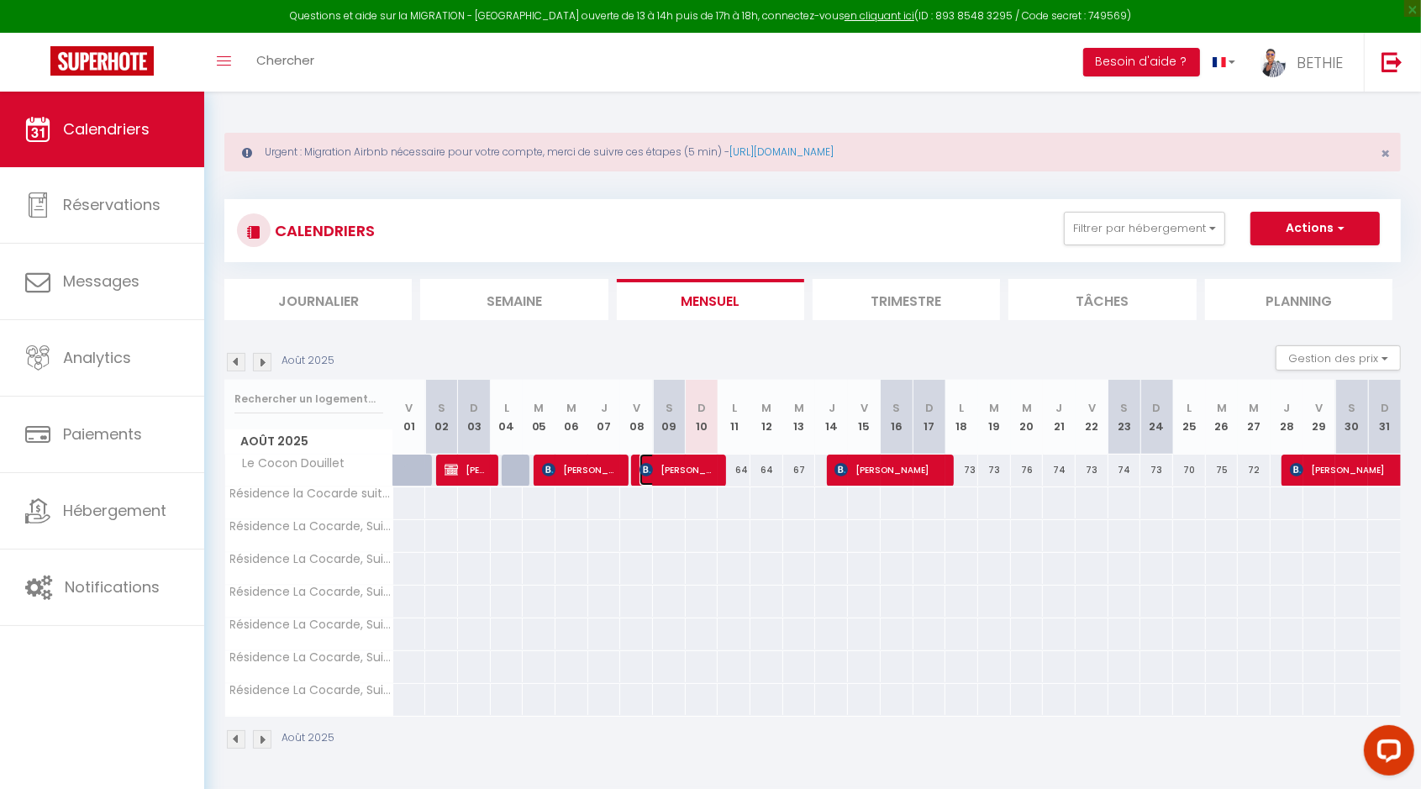
click at [701, 465] on span "[PERSON_NAME] niakam" at bounding box center [677, 470] width 76 height 32
select select "OK"
select select "0"
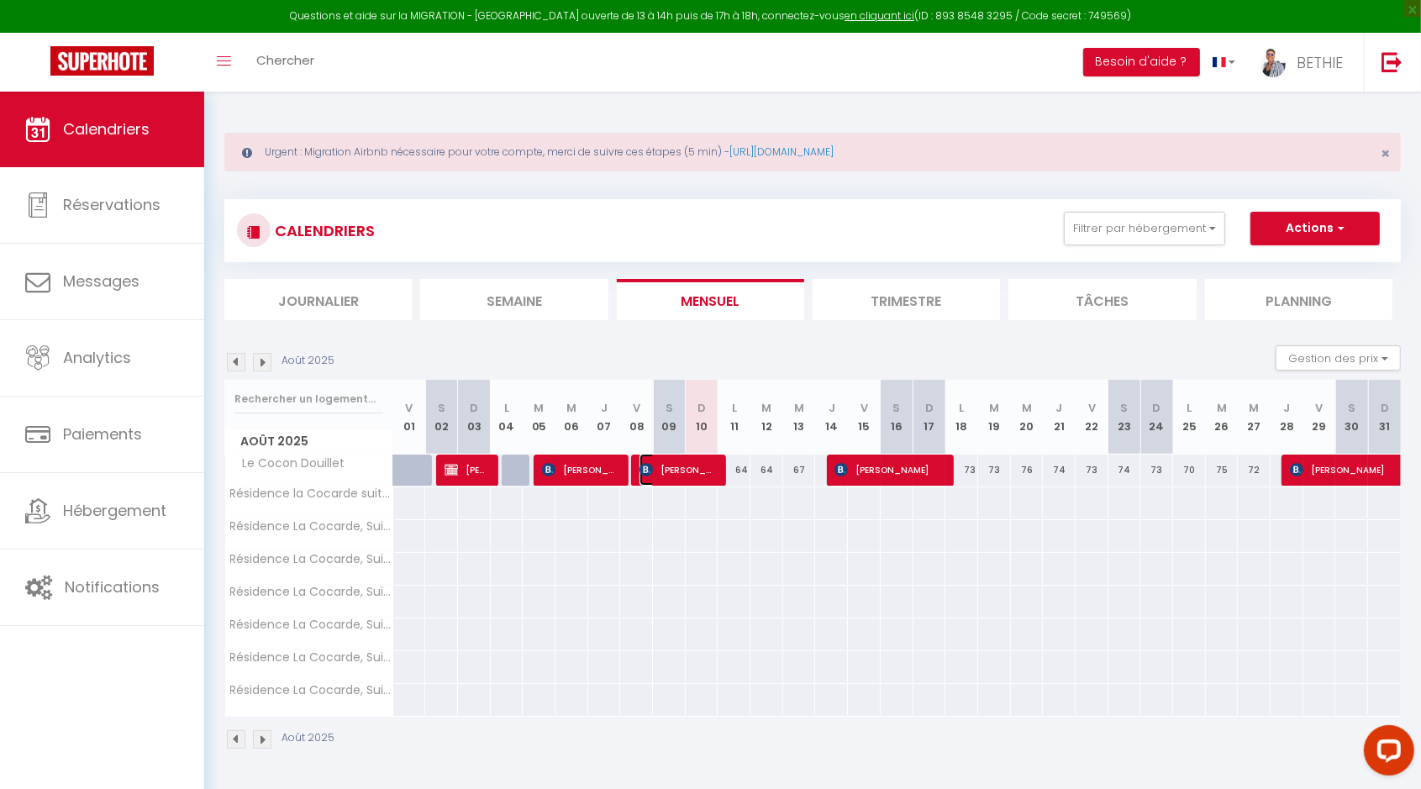
select select "1"
select select
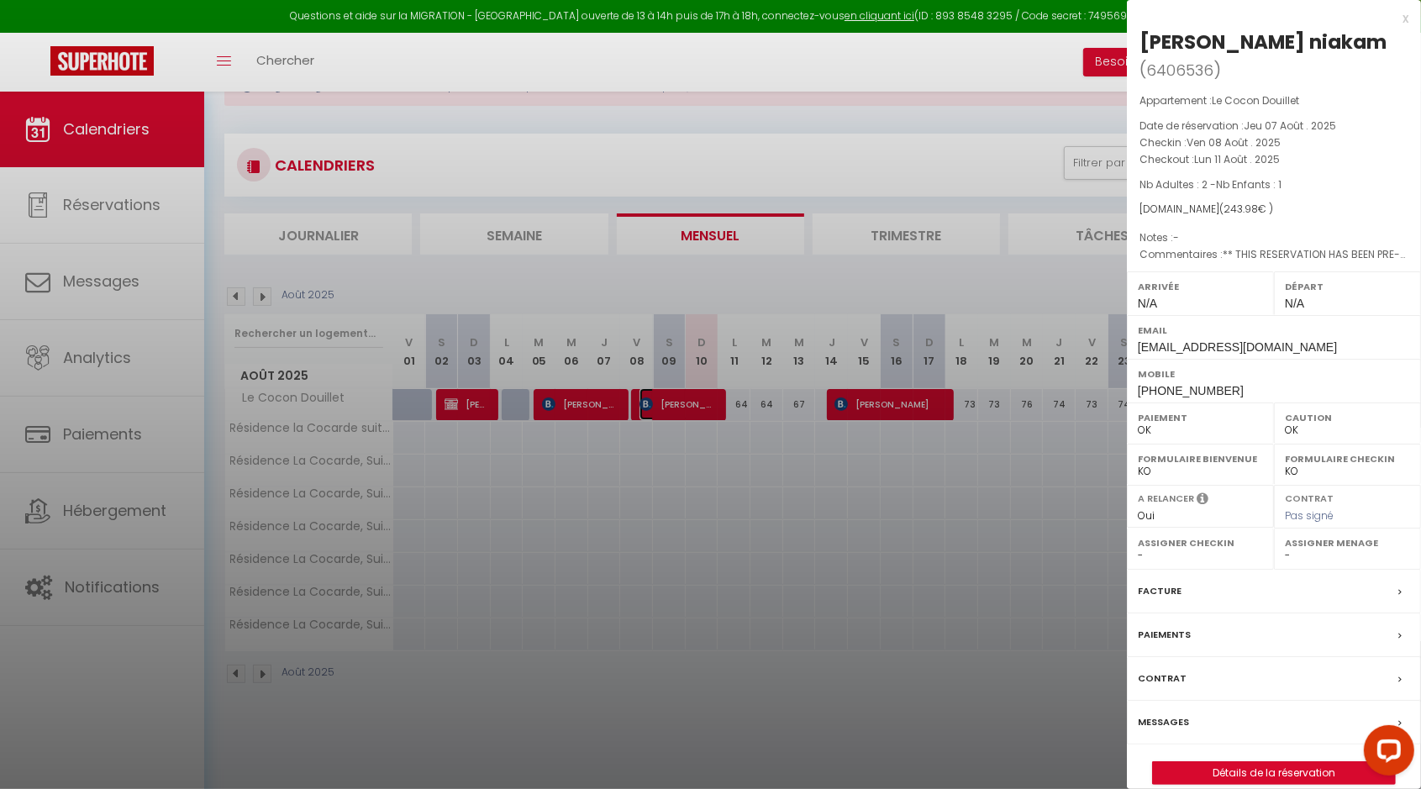
scroll to position [91, 0]
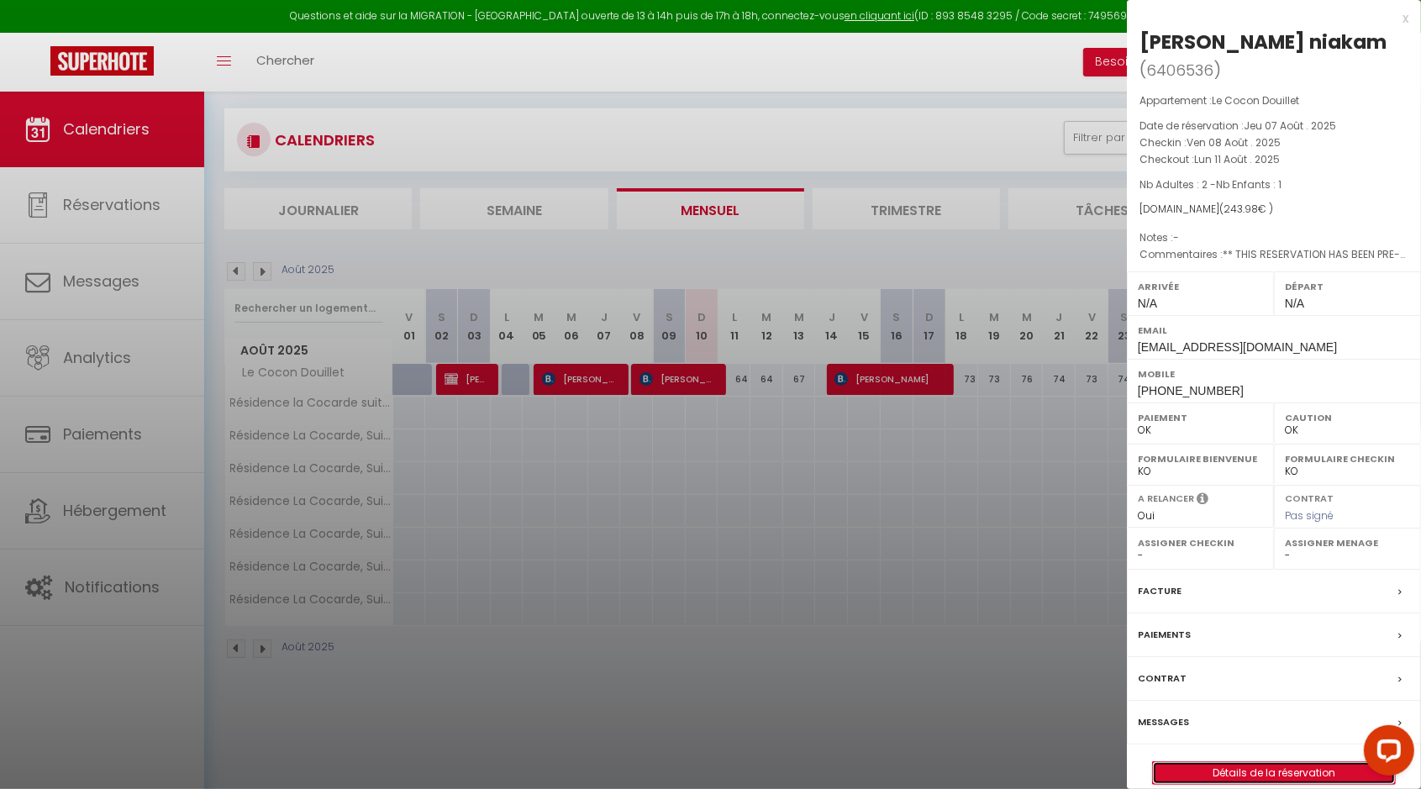
click at [1245, 765] on link "Détails de la réservation" at bounding box center [1274, 773] width 242 height 22
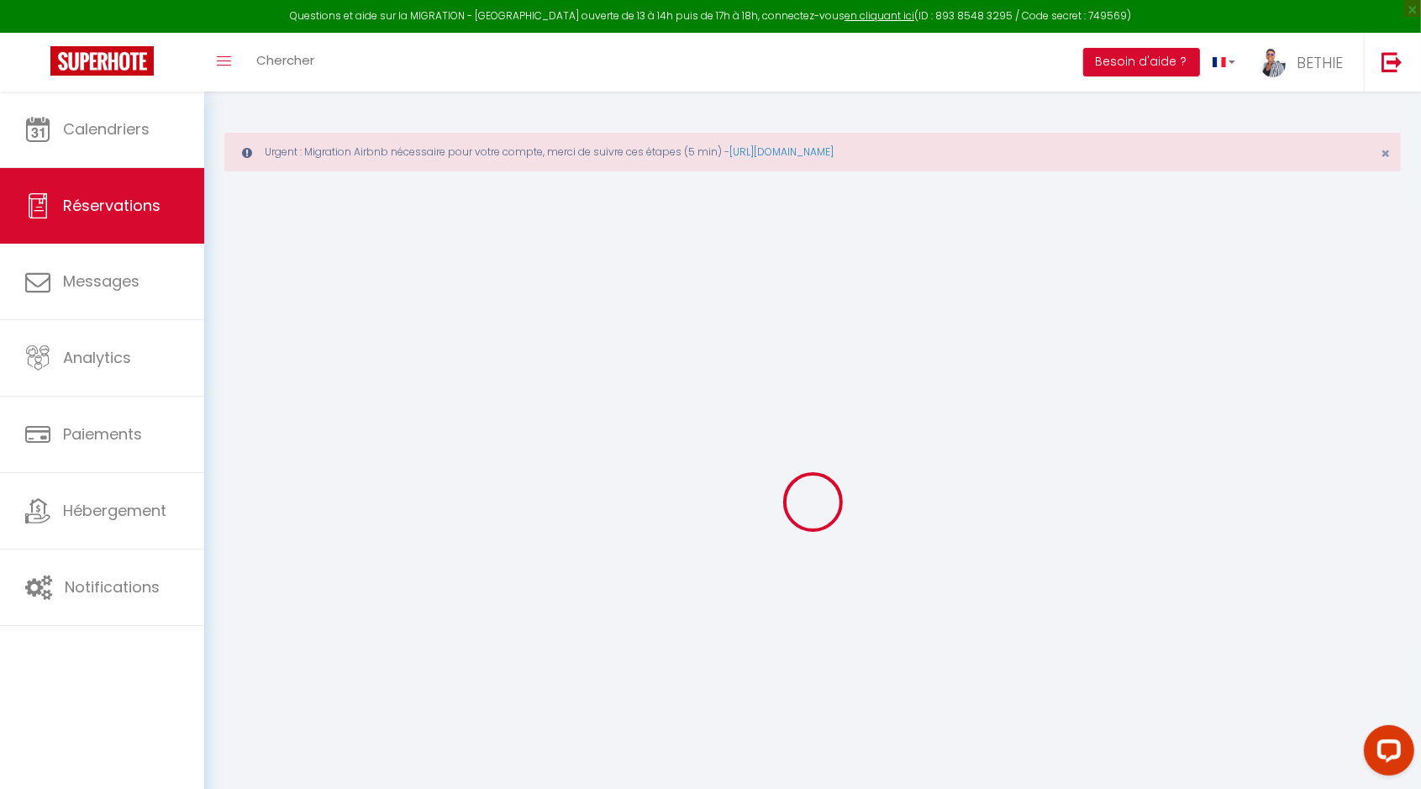
type input "[PERSON_NAME]"
type input "njintchouo niakam"
type input "[EMAIL_ADDRESS][DOMAIN_NAME]"
type input "[PHONE_NUMBER]"
type input "."
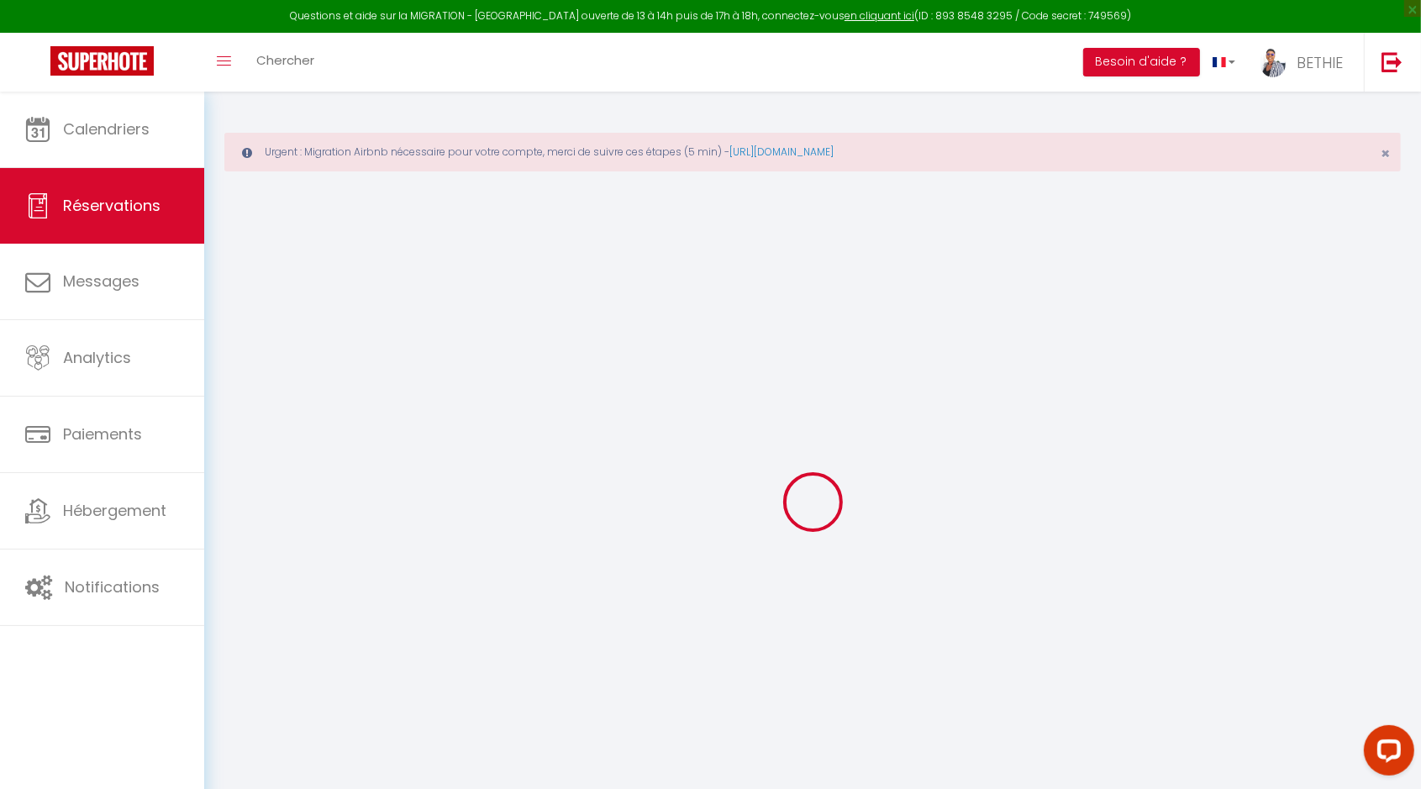
select select "FR"
type input "41.48"
type input "3.42"
select select "50515"
select select "1"
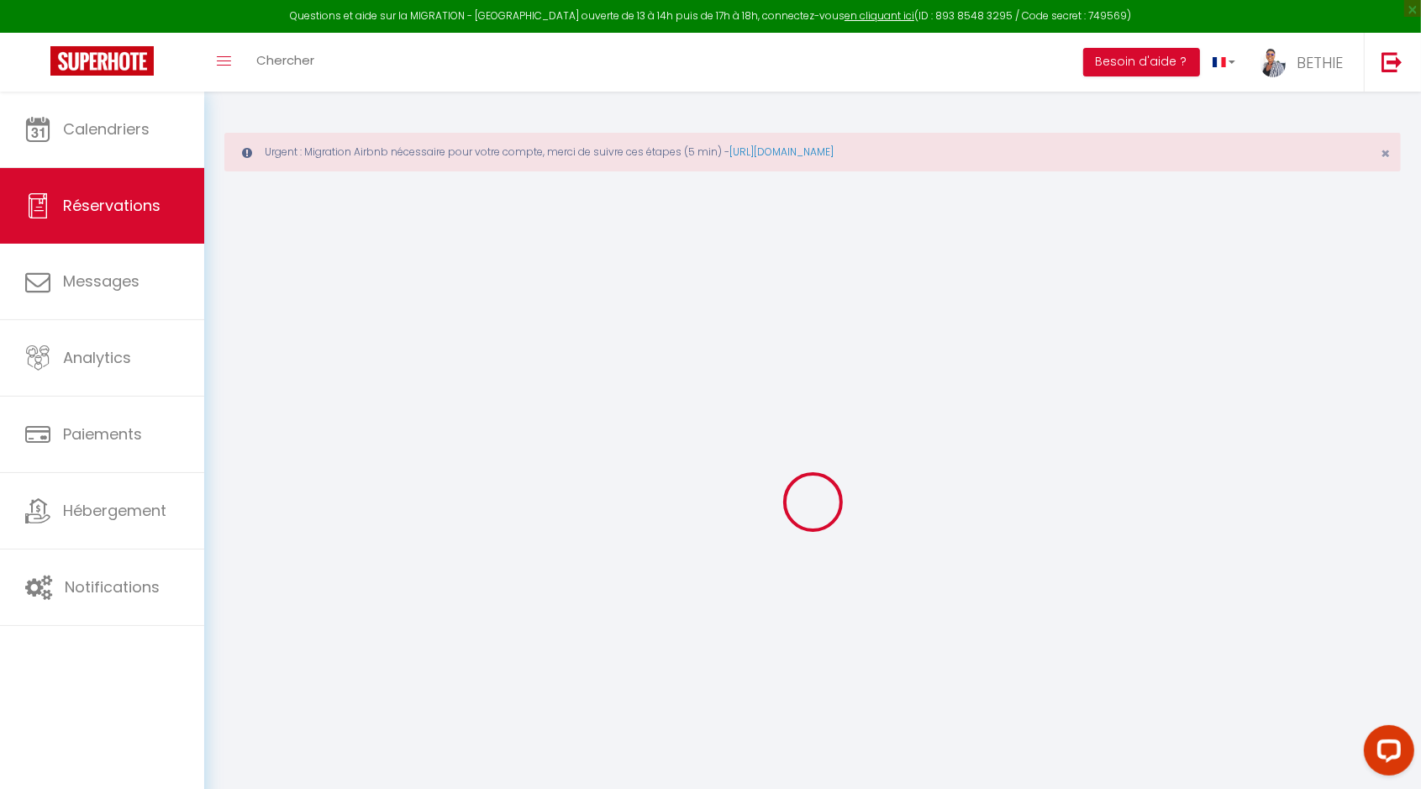
select select
type input "2"
type input "1"
select select "12"
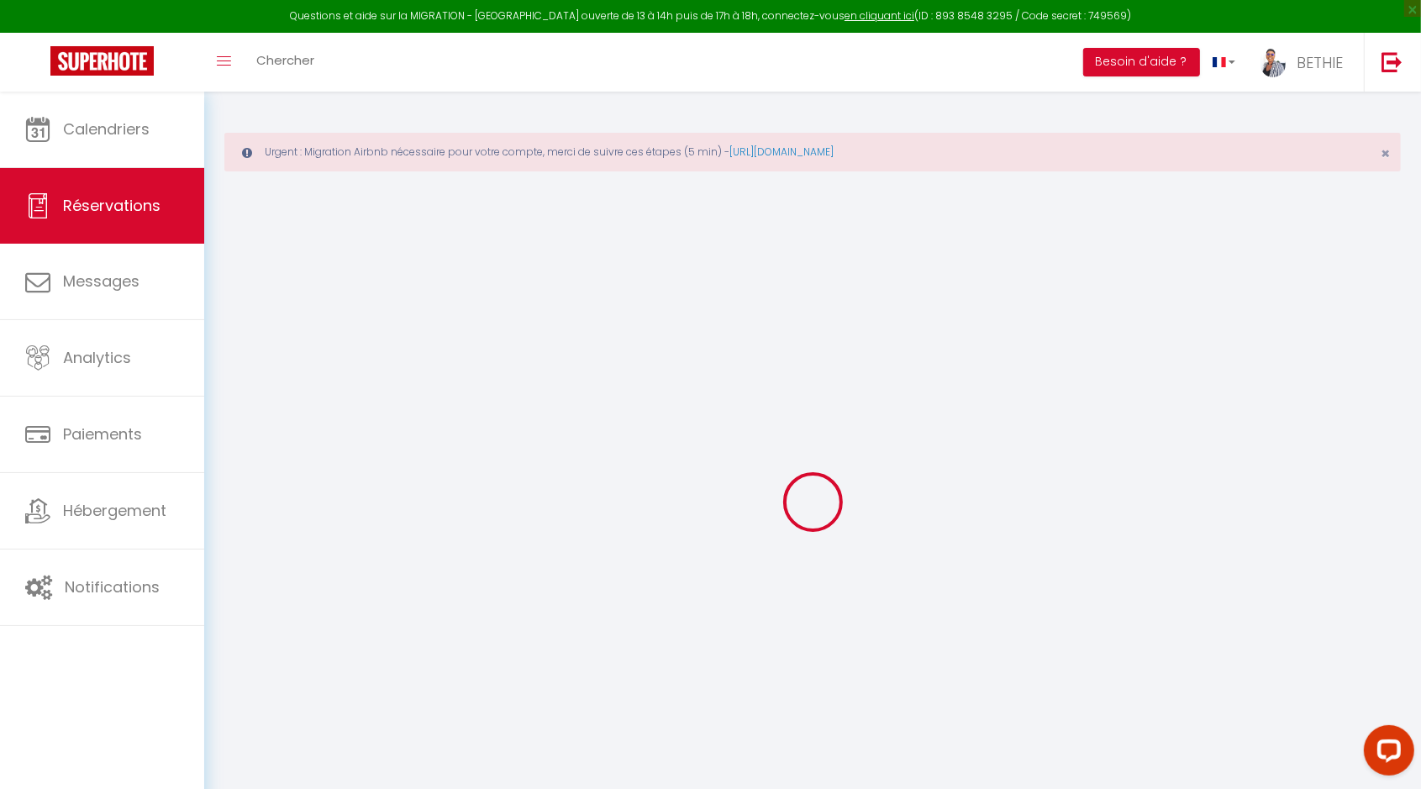
select select "15"
type input "233.98"
checkbox input "false"
type input "0"
select select "2"
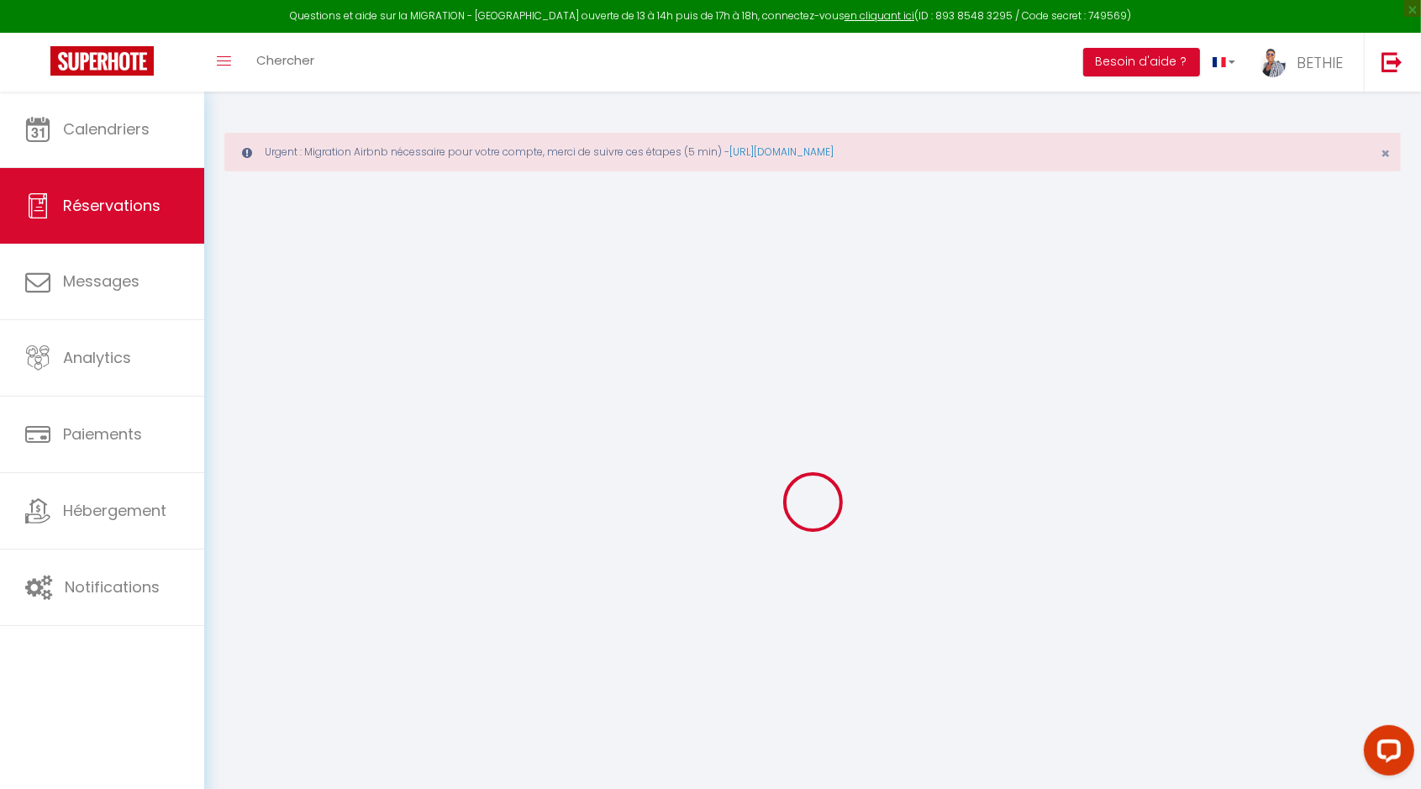
type input "10"
type input "0"
select select
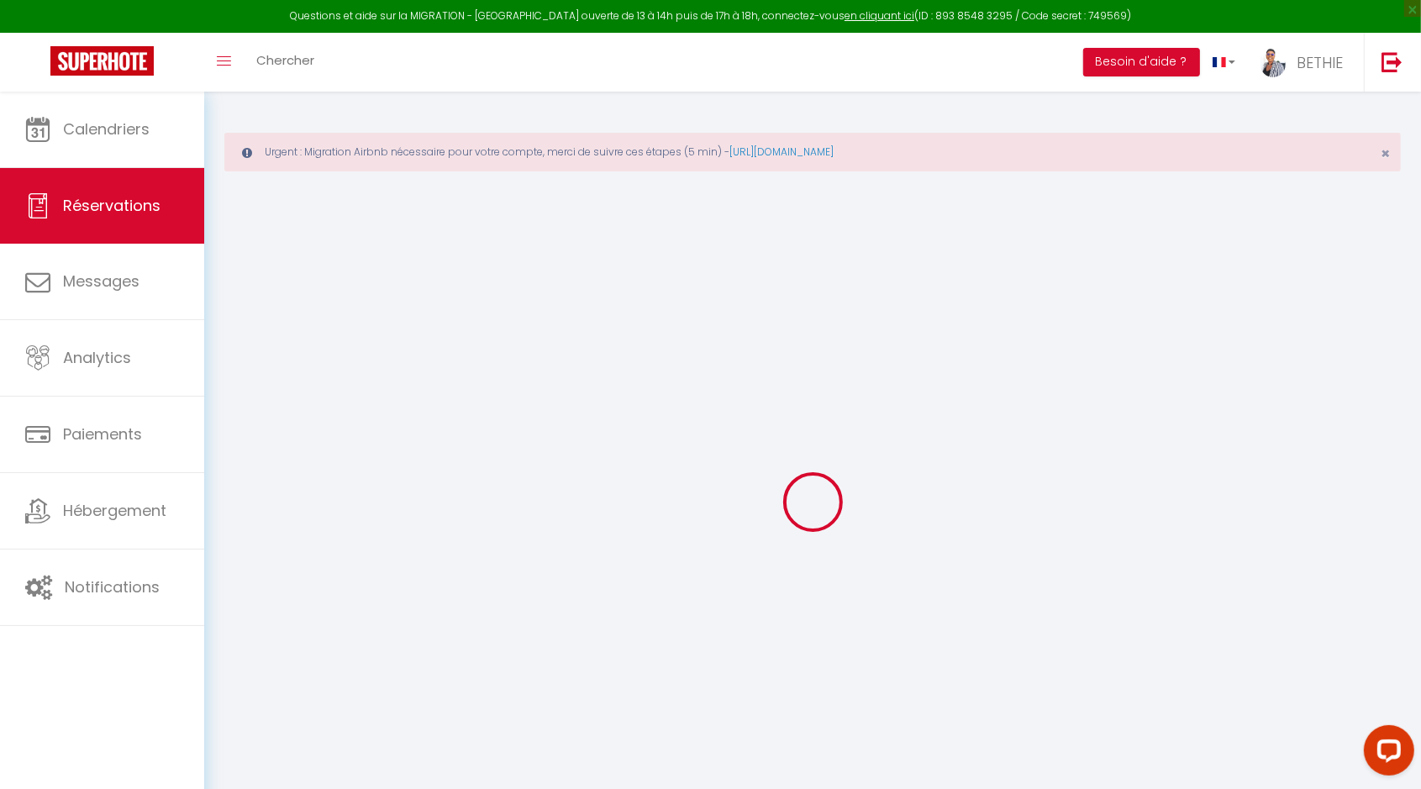
checkbox input "false"
select select
checkbox input "false"
select select
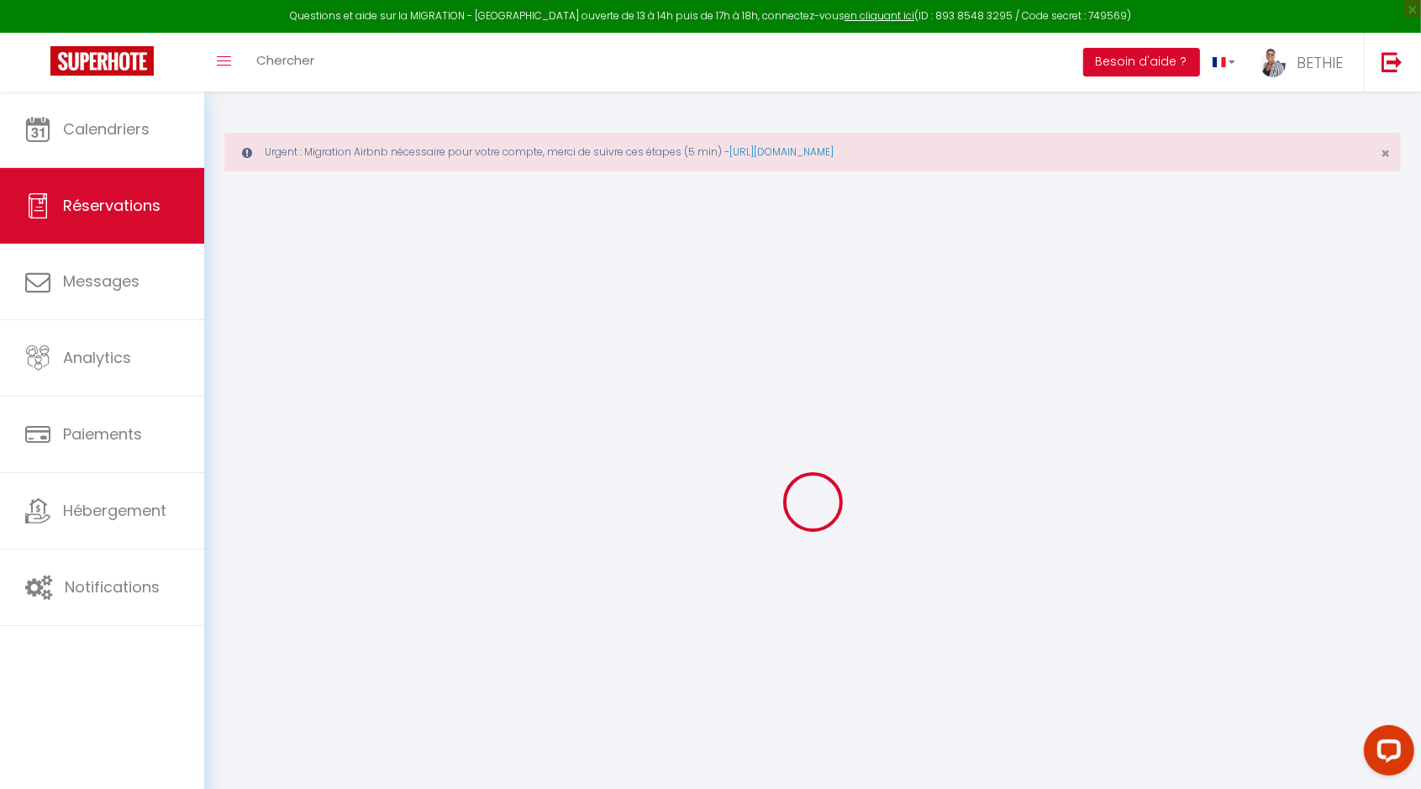
select select
checkbox input "false"
type textarea "** THIS RESERVATION HAS BEEN PRE-PAID ** BOOKING NOTE : Payment charge is EUR 3…"
type input "10"
select select
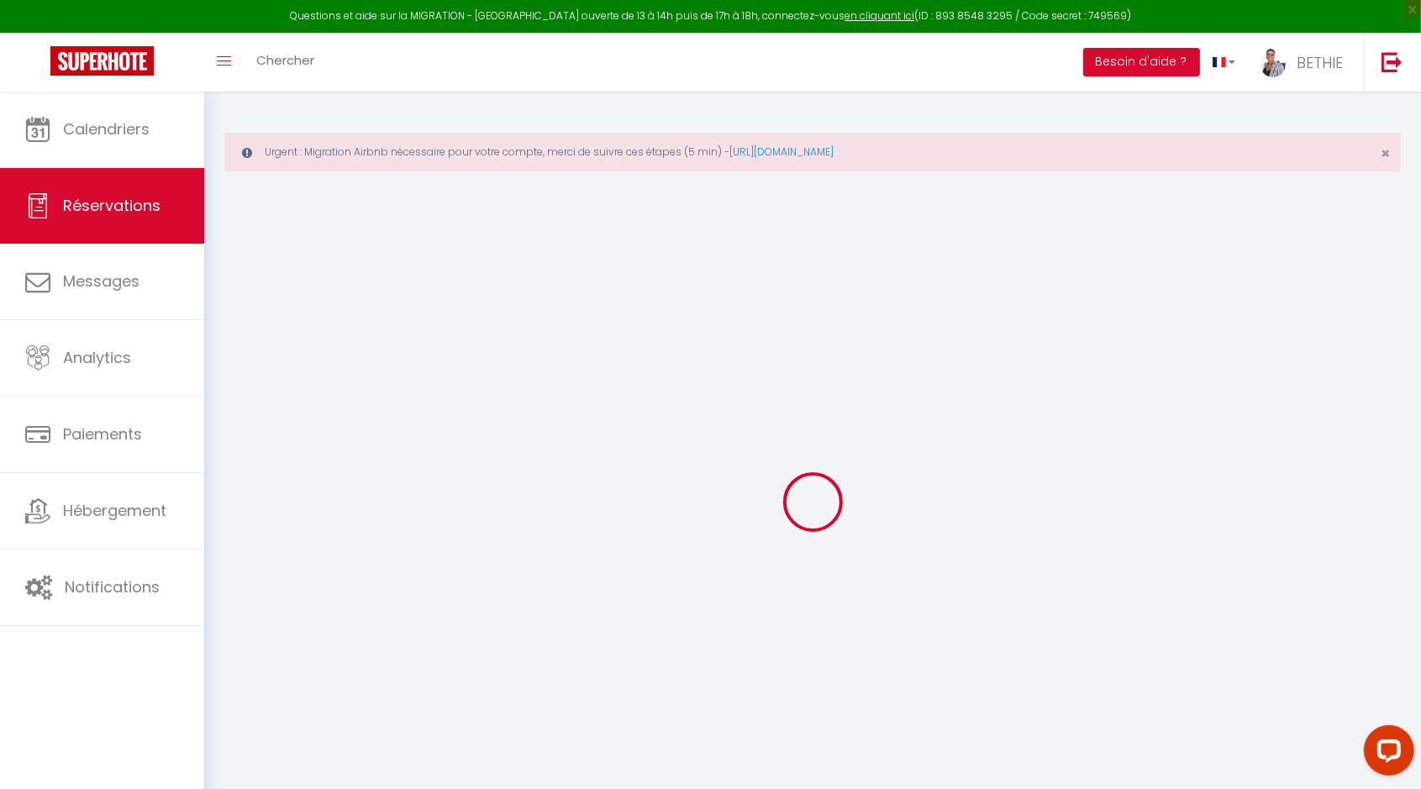
select select
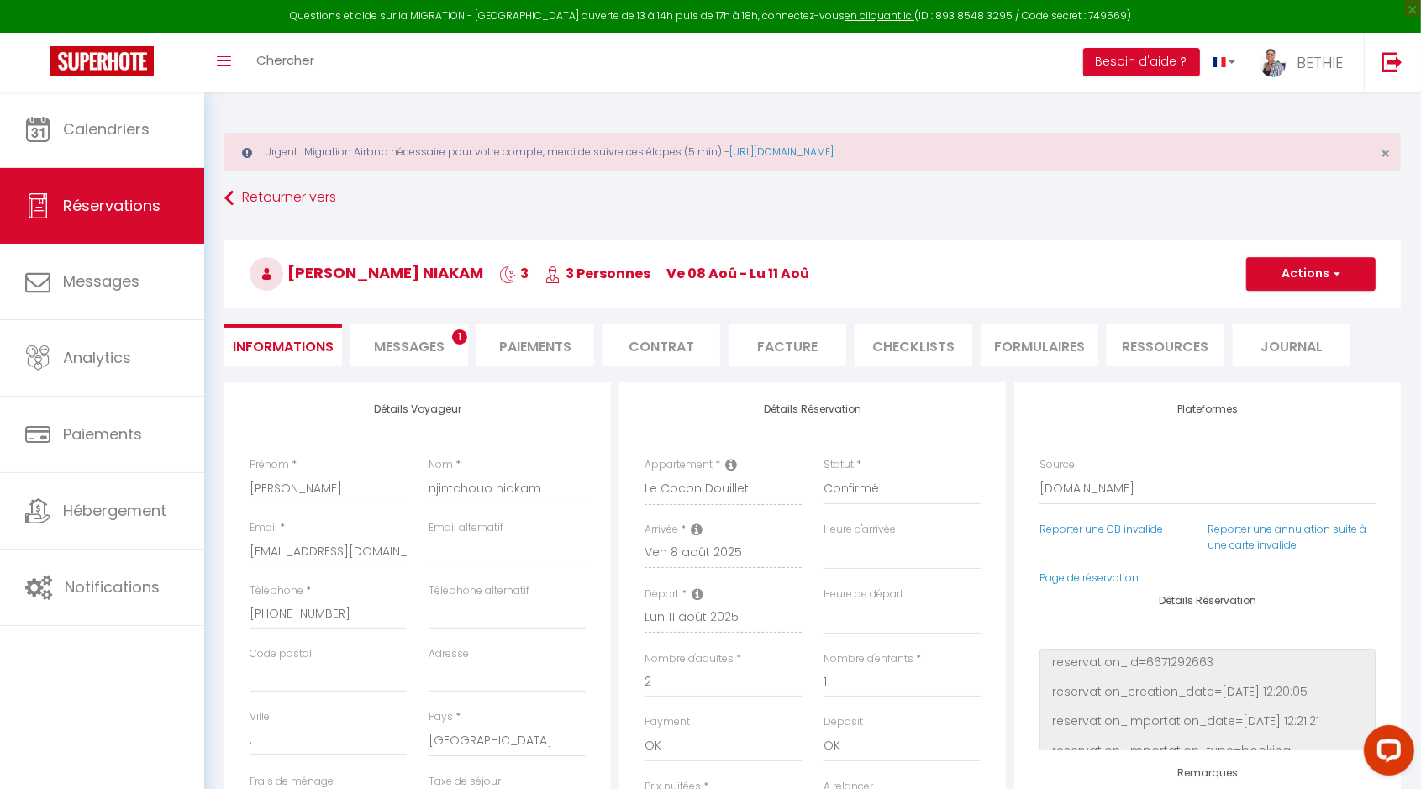
checkbox input "false"
select select
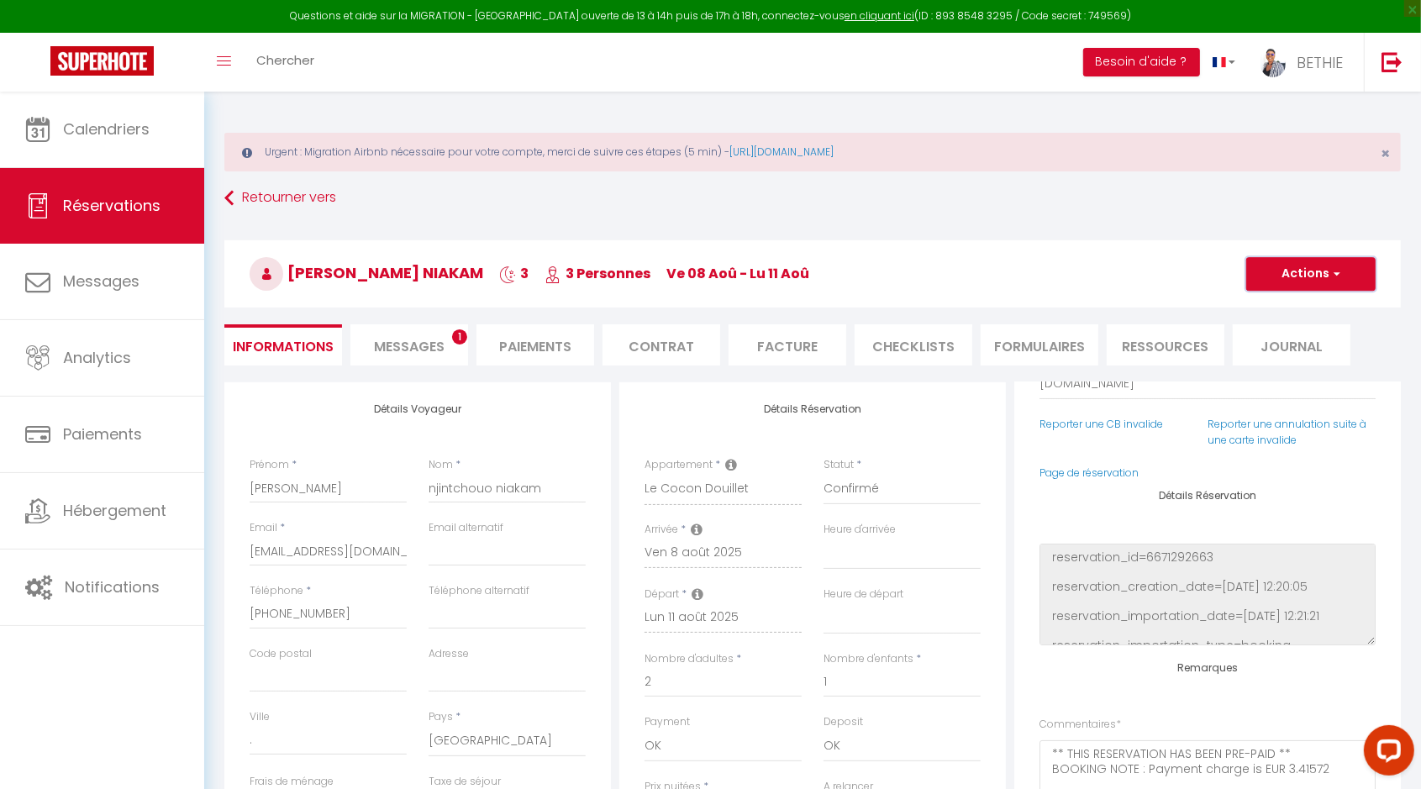
click at [1343, 277] on button "Actions" at bounding box center [1310, 274] width 129 height 34
click at [1120, 260] on h3 "ronnie njintchouo niakam 3 3 Personnes ve 08 Aoû - lu 11 Aoû" at bounding box center [812, 273] width 1176 height 67
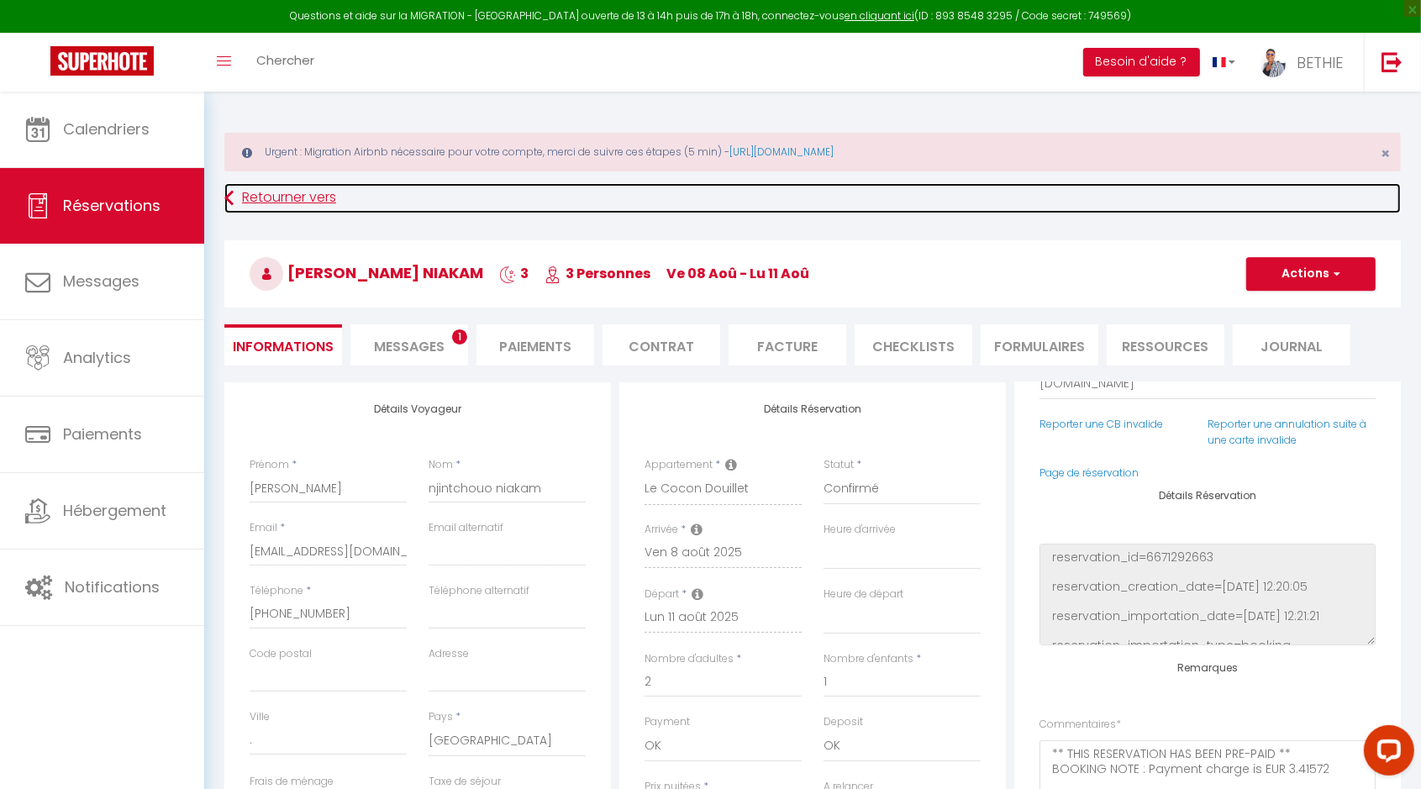
click at [313, 192] on link "Retourner vers" at bounding box center [812, 198] width 1176 height 30
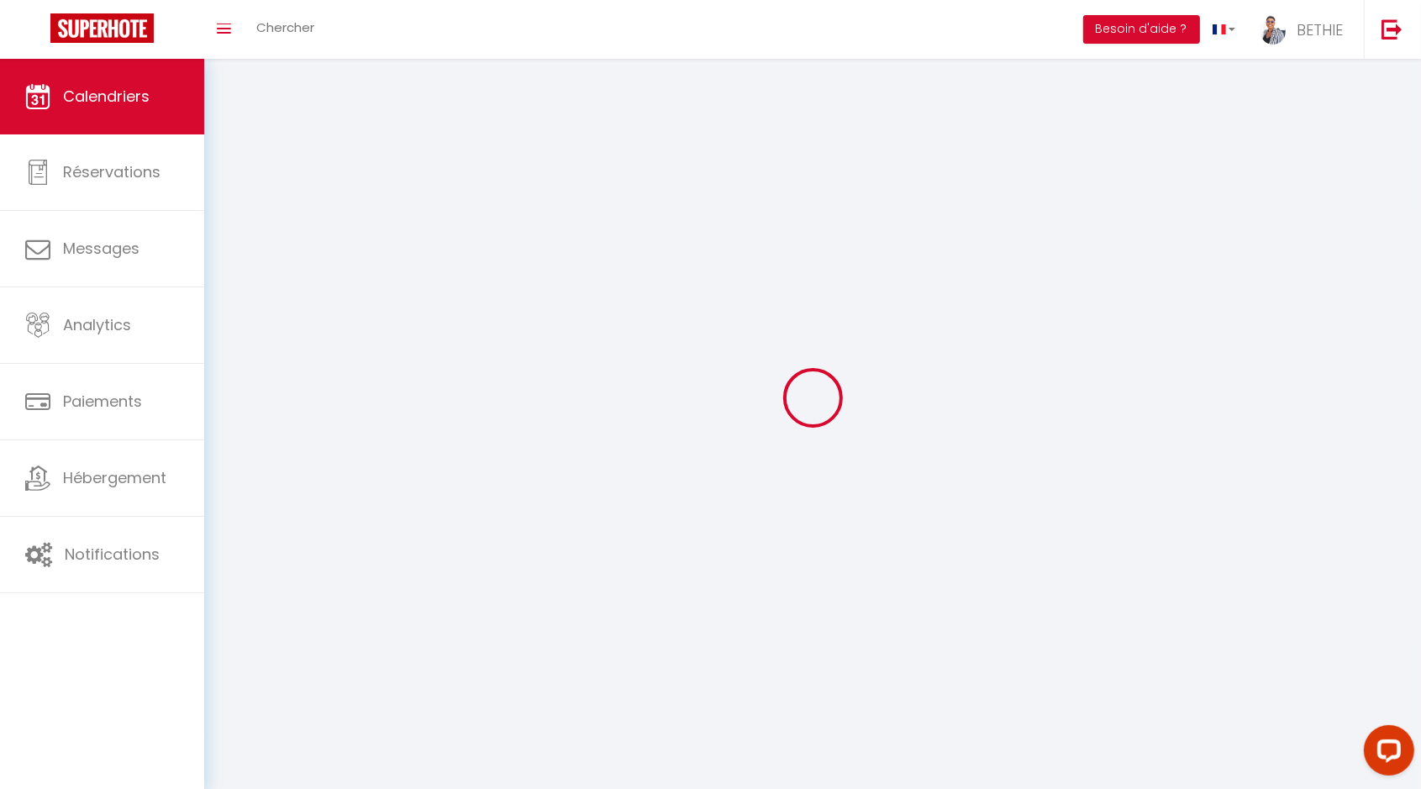
scroll to position [91, 0]
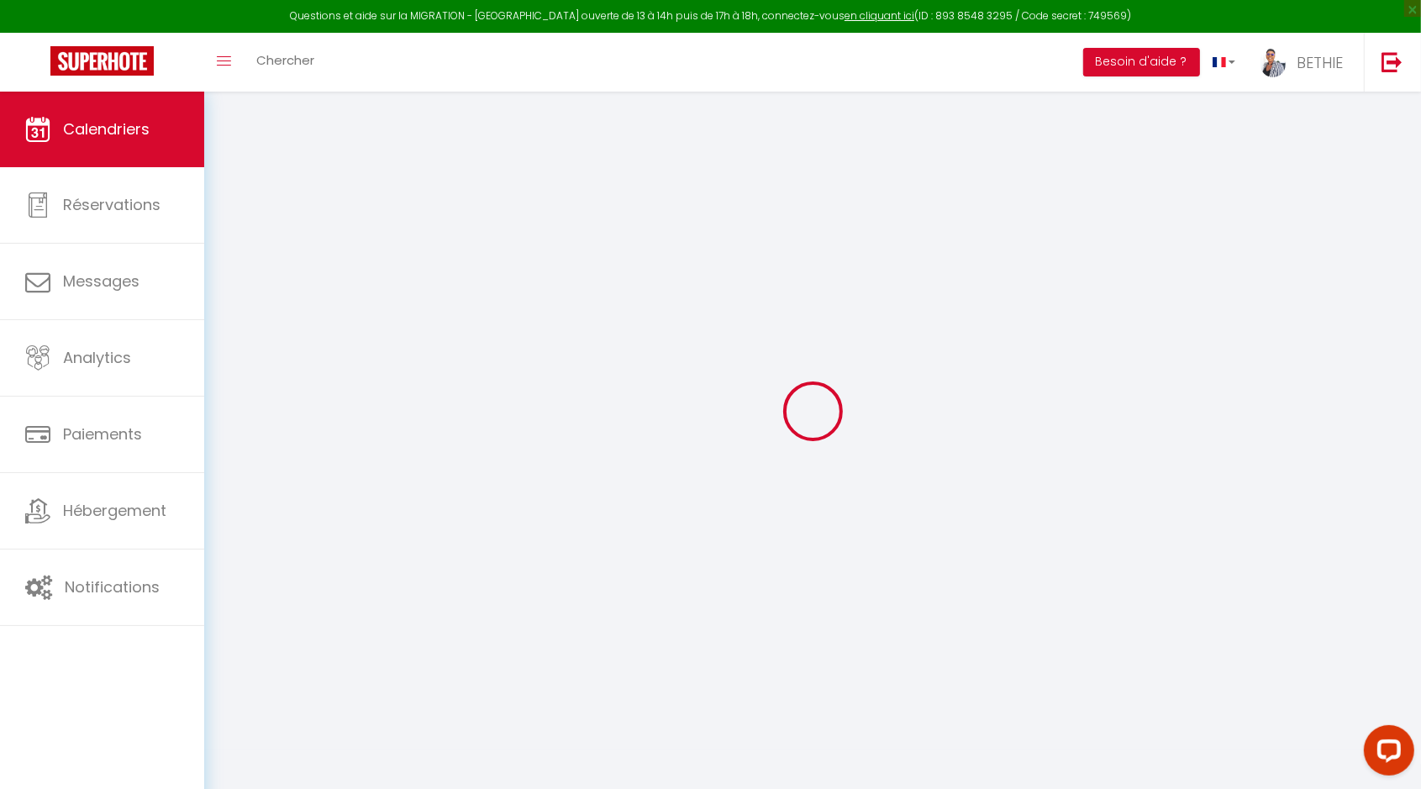
select select
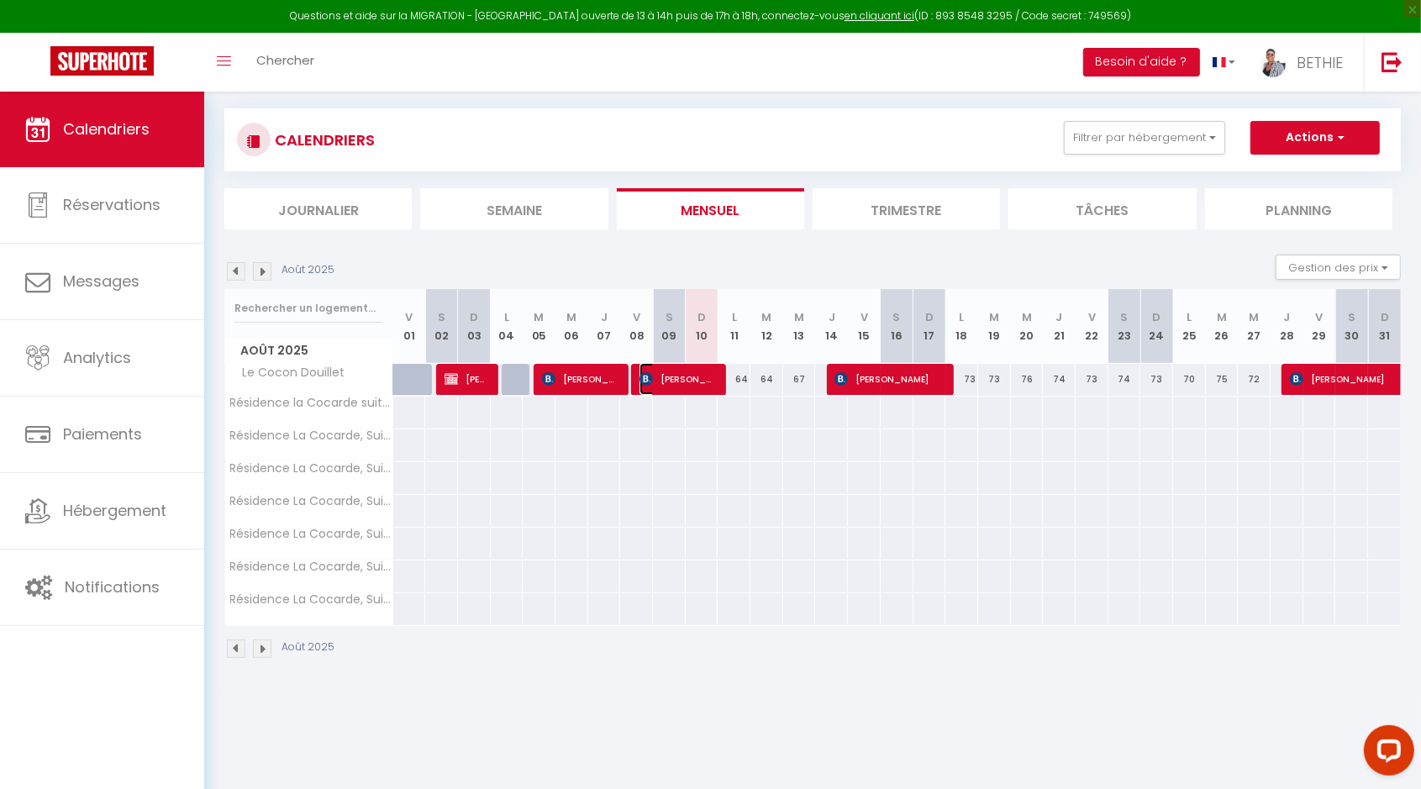
click at [689, 381] on span "[PERSON_NAME] niakam" at bounding box center [677, 379] width 76 height 32
select select "OK"
select select "0"
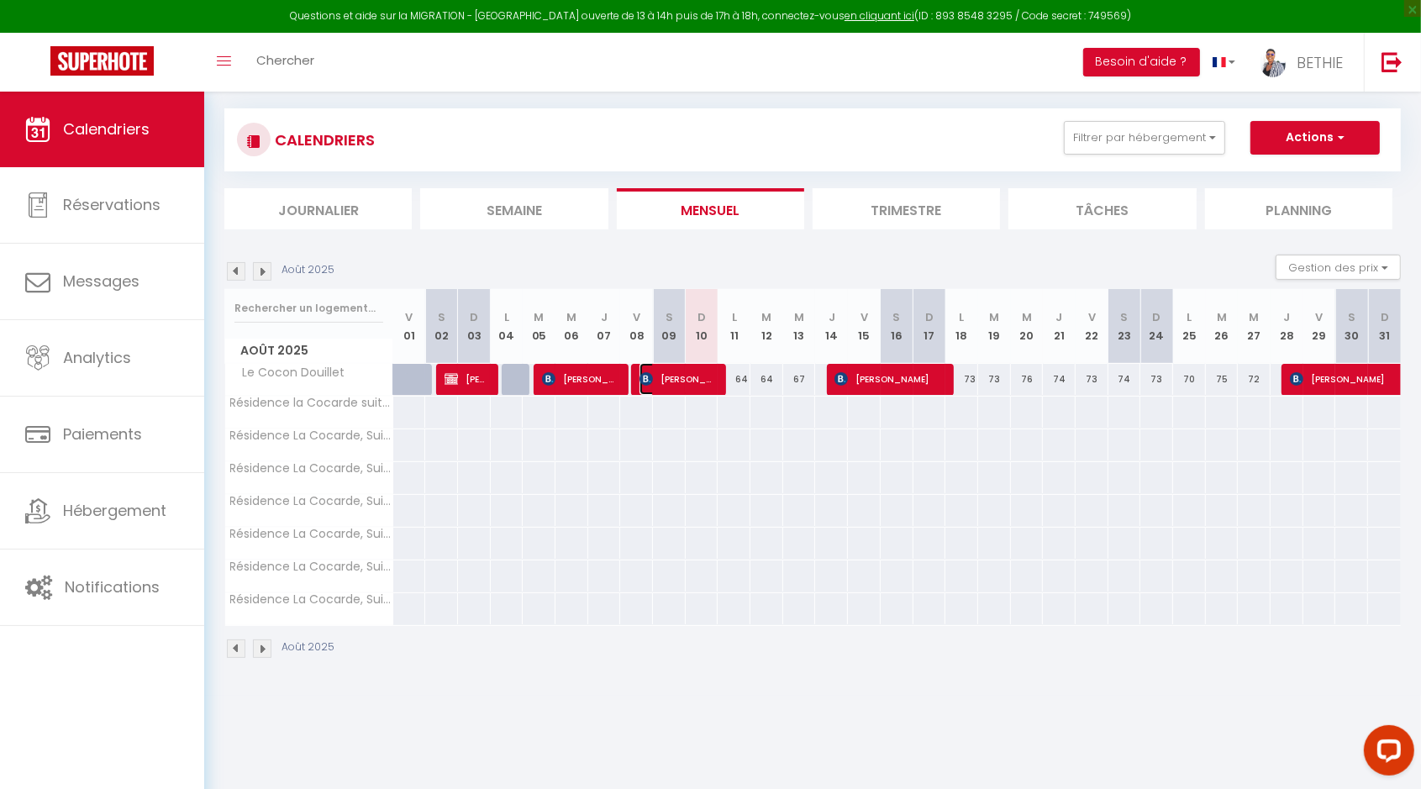
select select "1"
select select
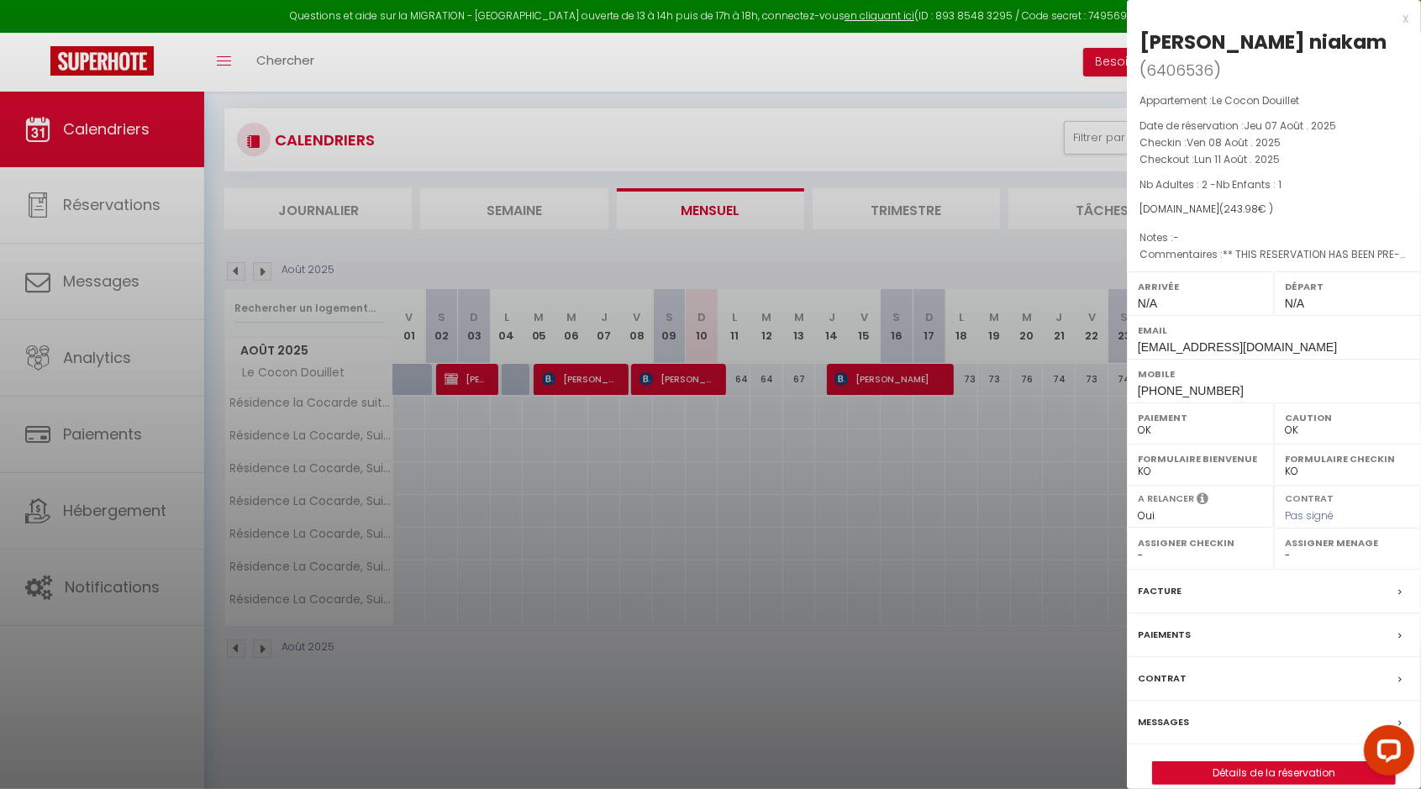
click at [1000, 131] on div at bounding box center [710, 394] width 1421 height 789
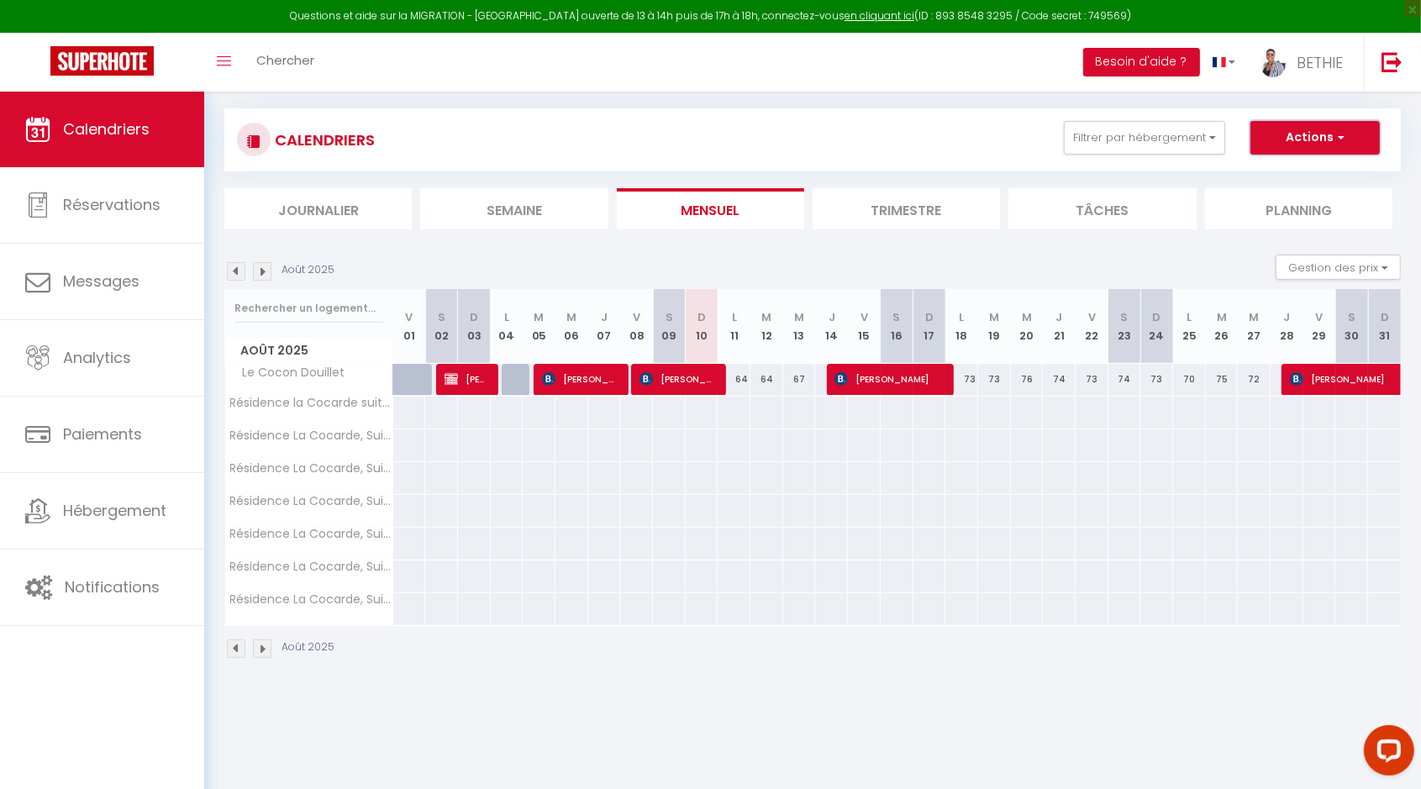
click at [1348, 135] on button "Actions" at bounding box center [1314, 138] width 129 height 34
click at [1299, 173] on link "Nouvelle réservation" at bounding box center [1297, 176] width 146 height 25
select select
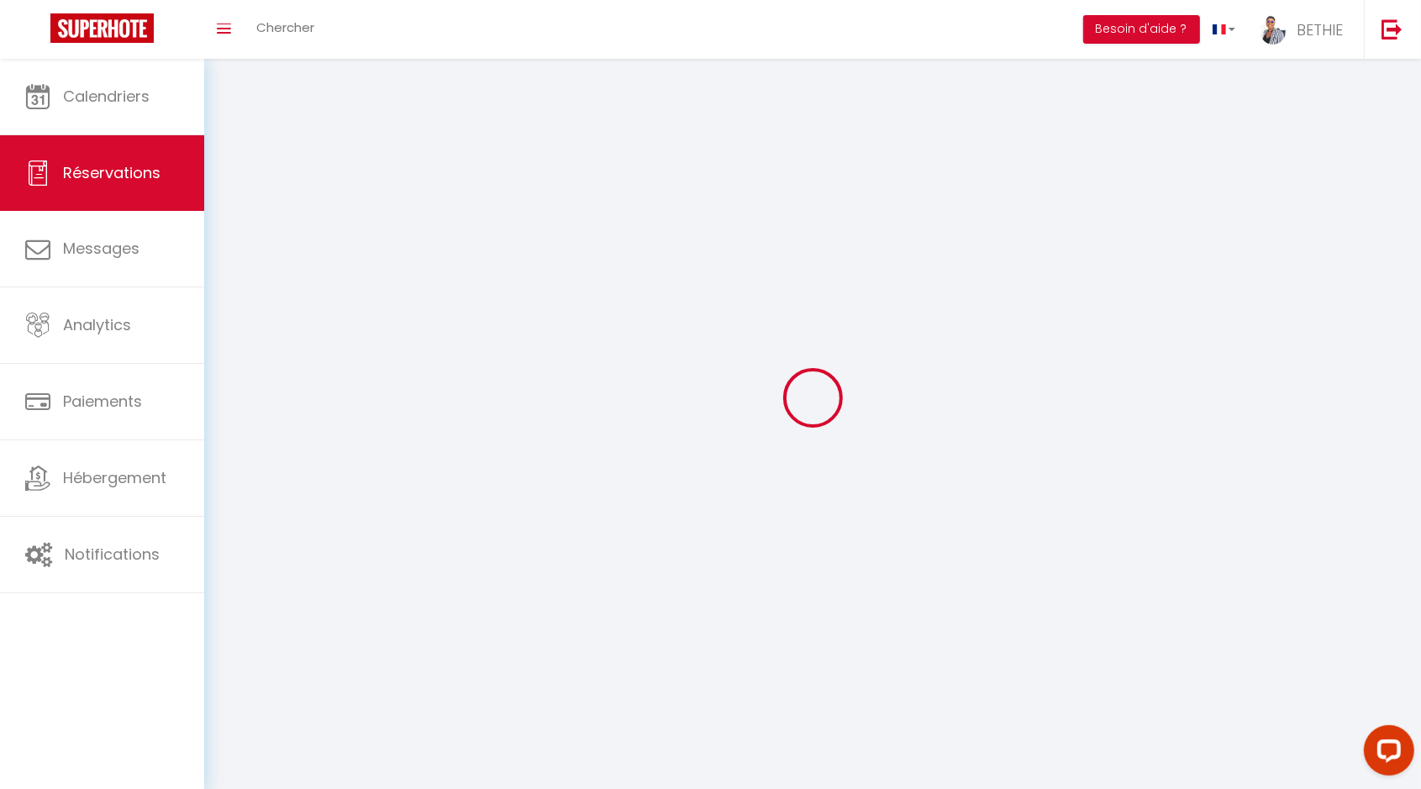
select select
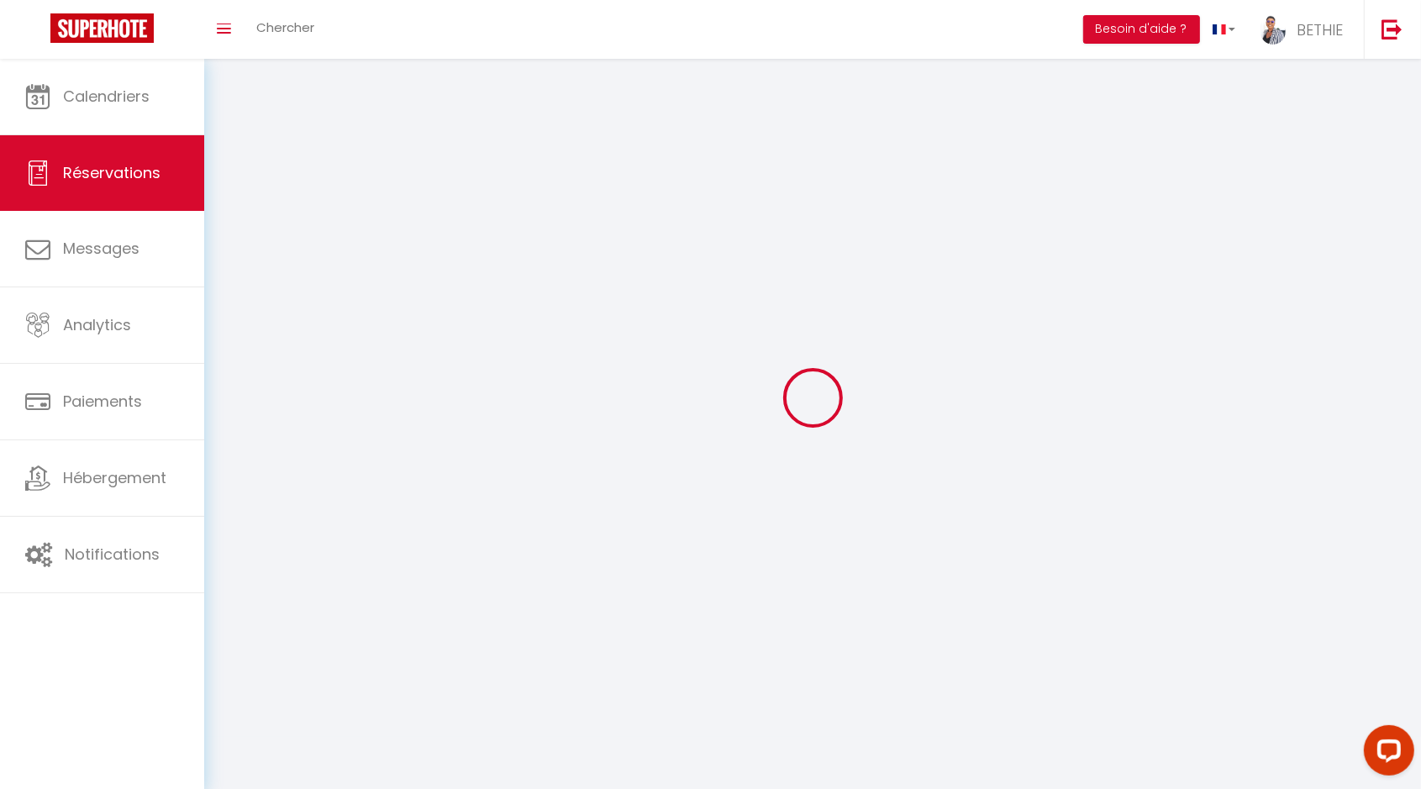
select select
checkbox input "false"
select select
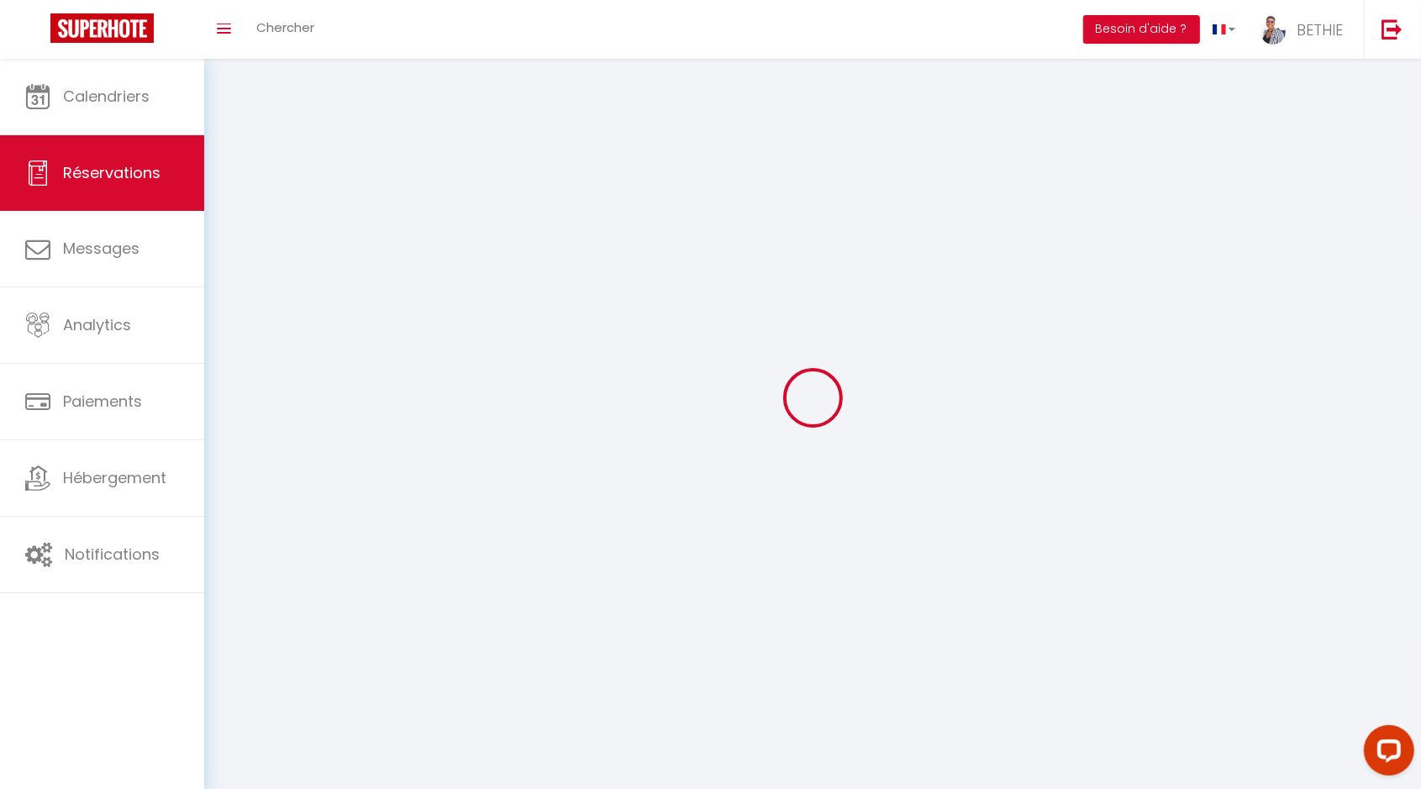
select select
checkbox input "false"
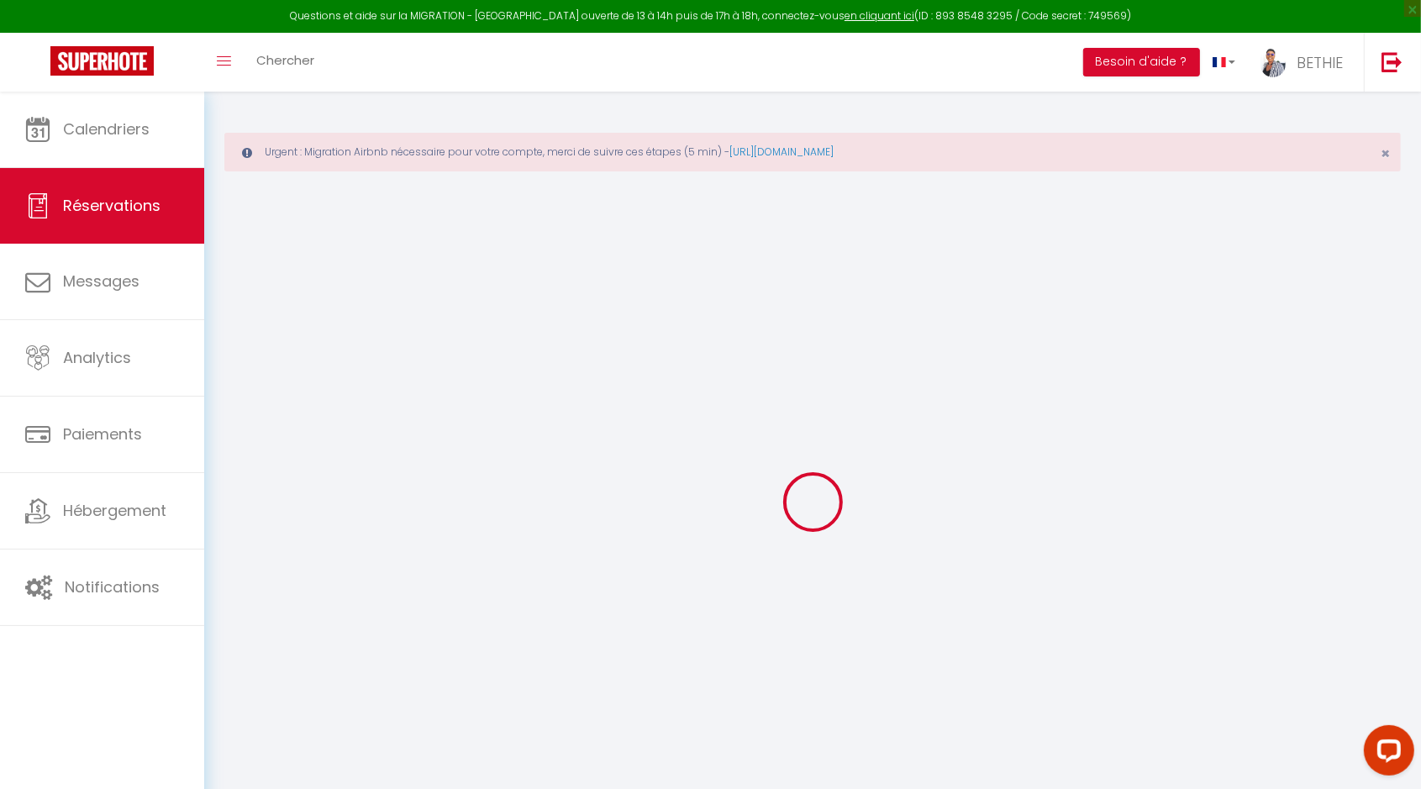
select select
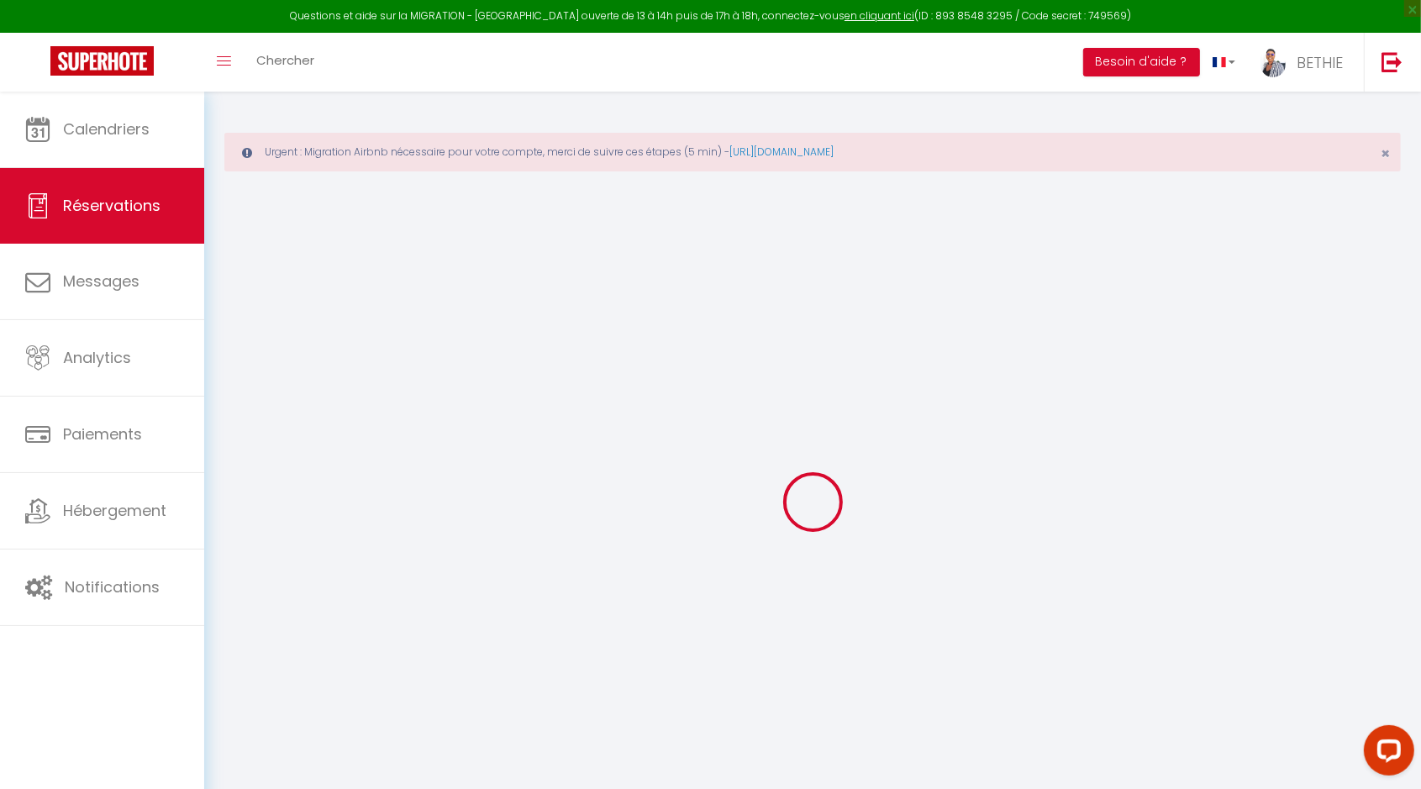
select select
checkbox input "false"
select select
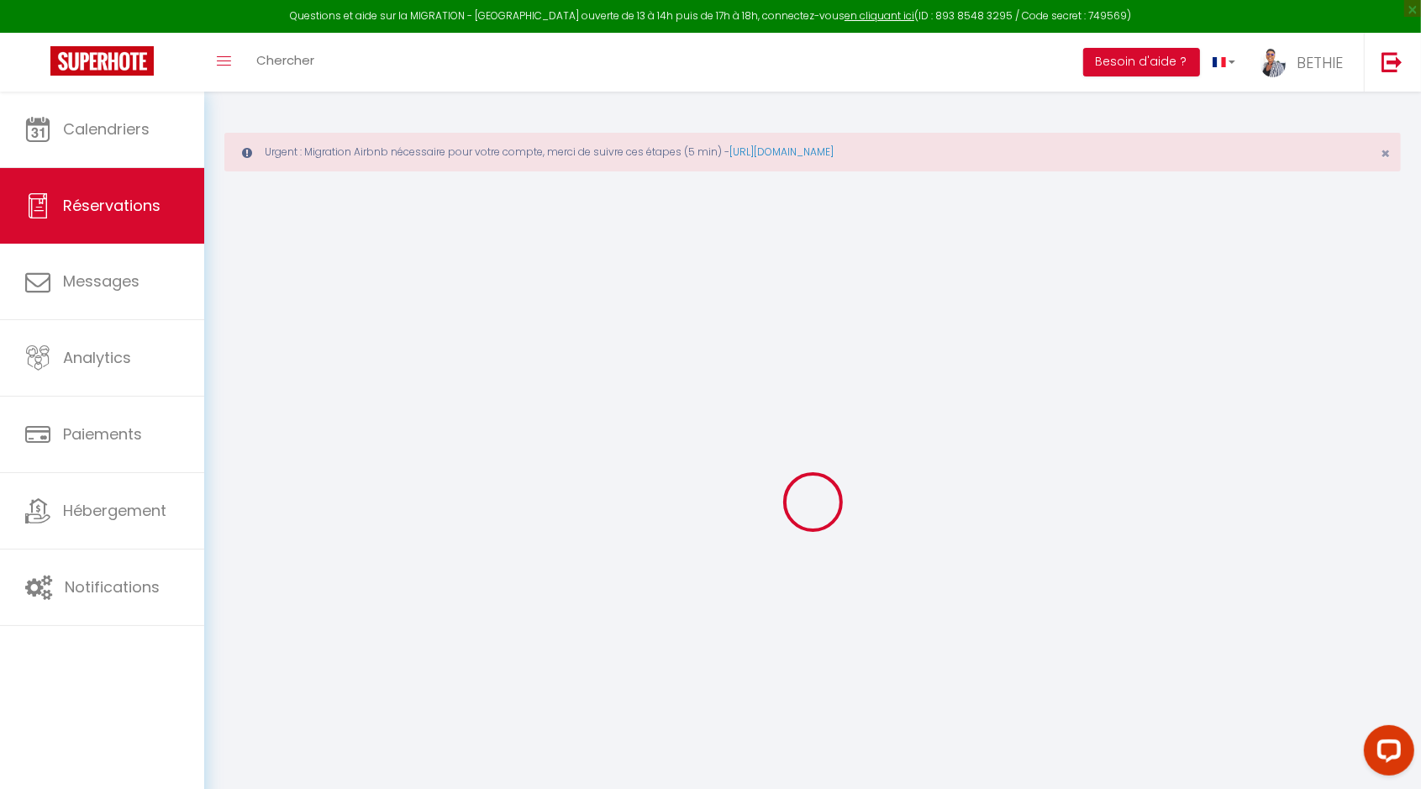
select select
checkbox input "false"
select select
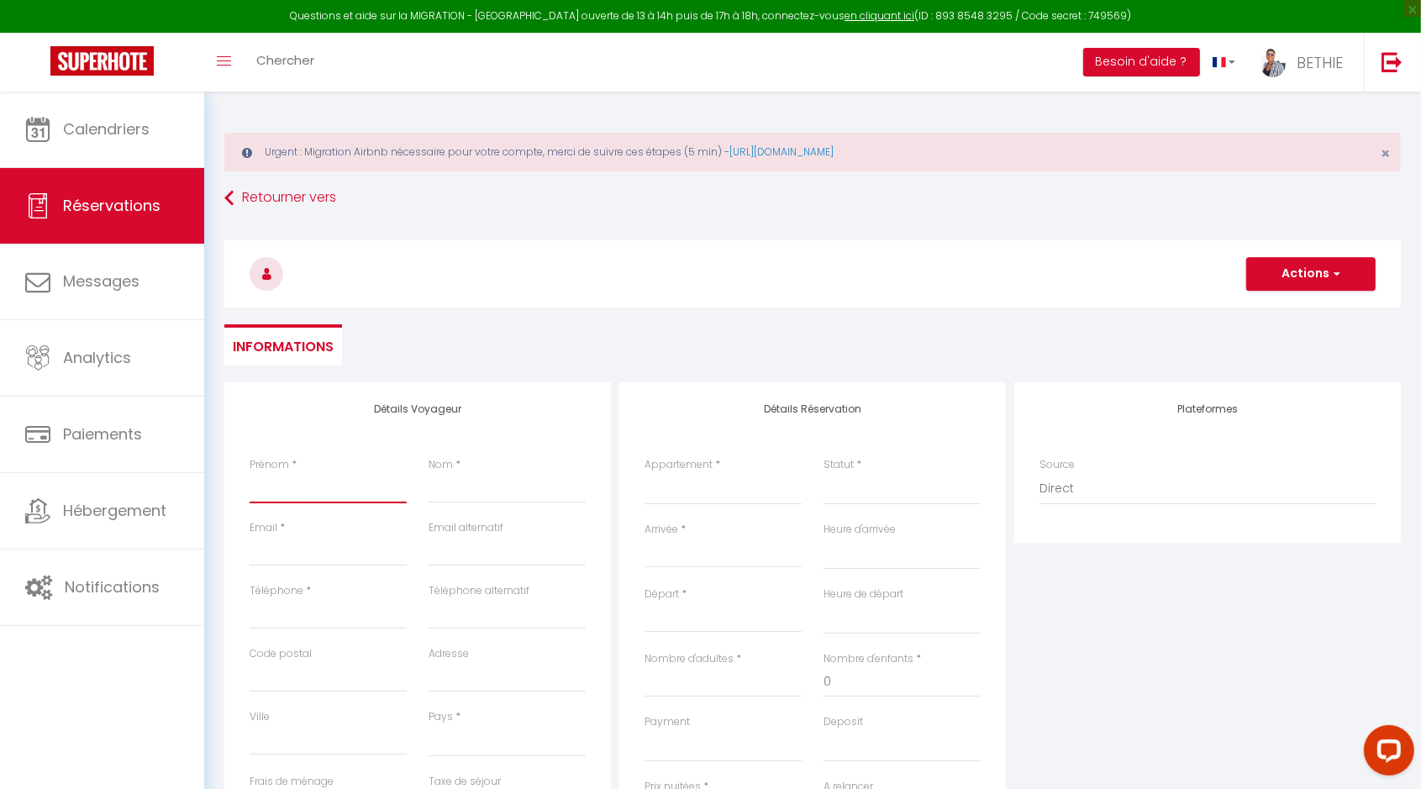
click at [307, 491] on input "Prénom" at bounding box center [328, 488] width 157 height 30
type input "R"
select select
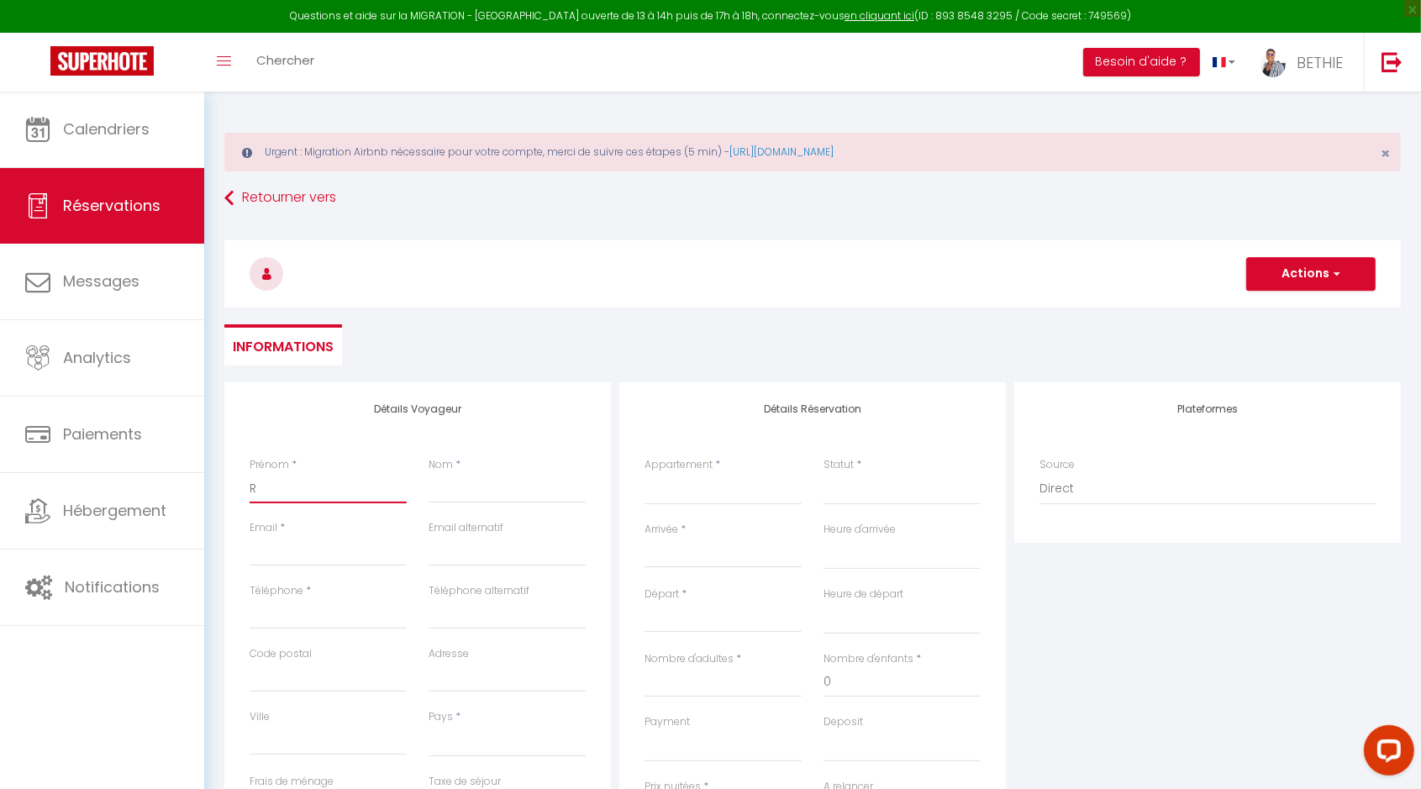
select select
checkbox input "false"
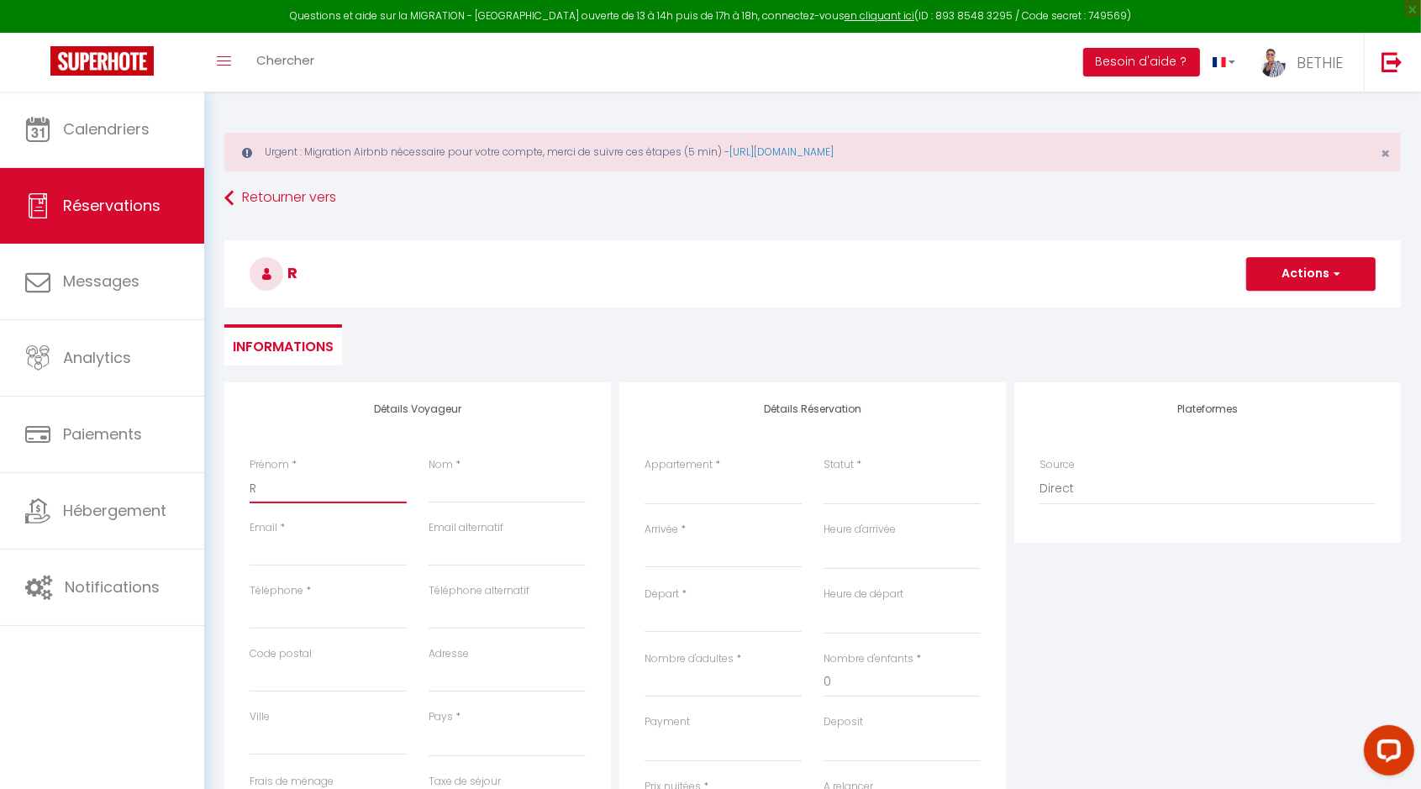
type input "Ra"
select select
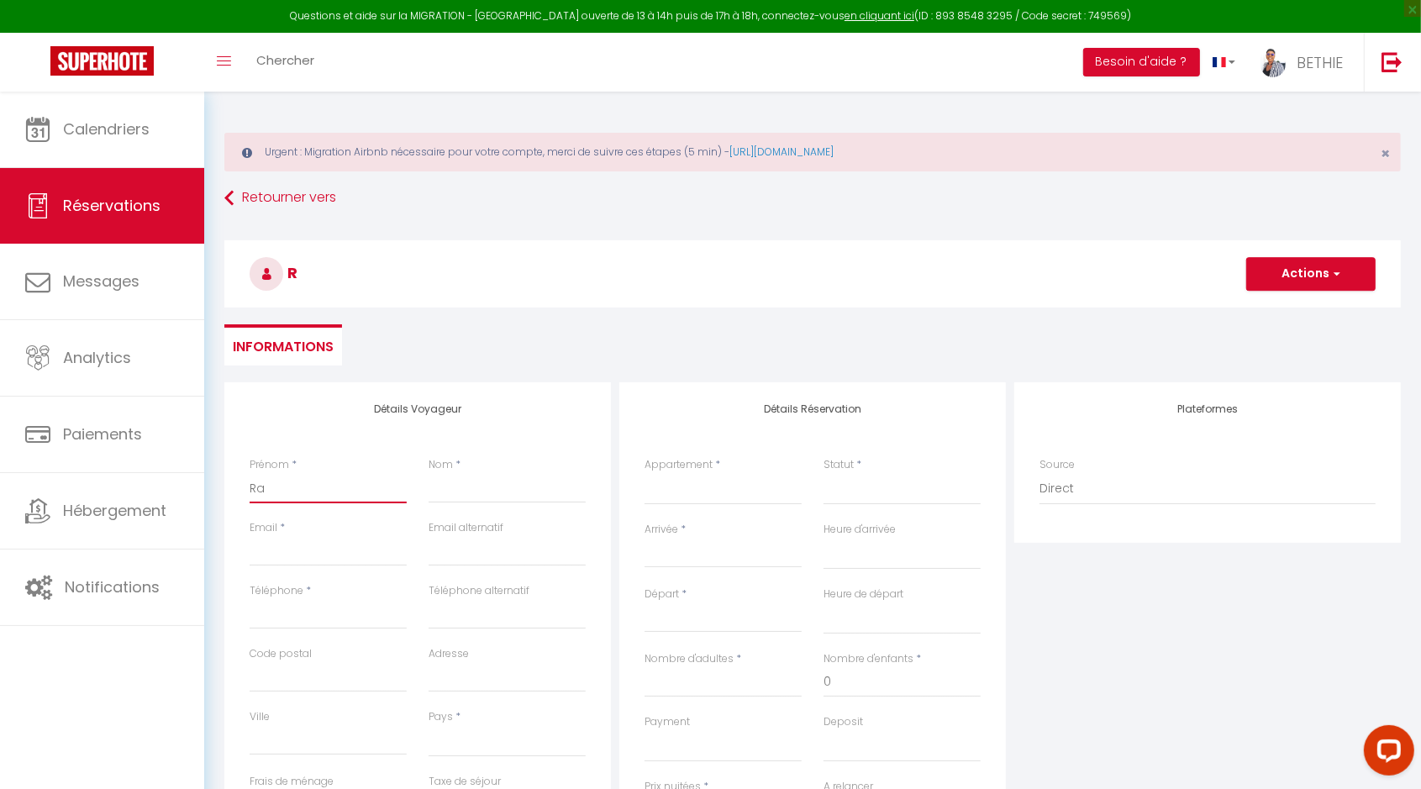
select select
checkbox input "false"
type input "Ran"
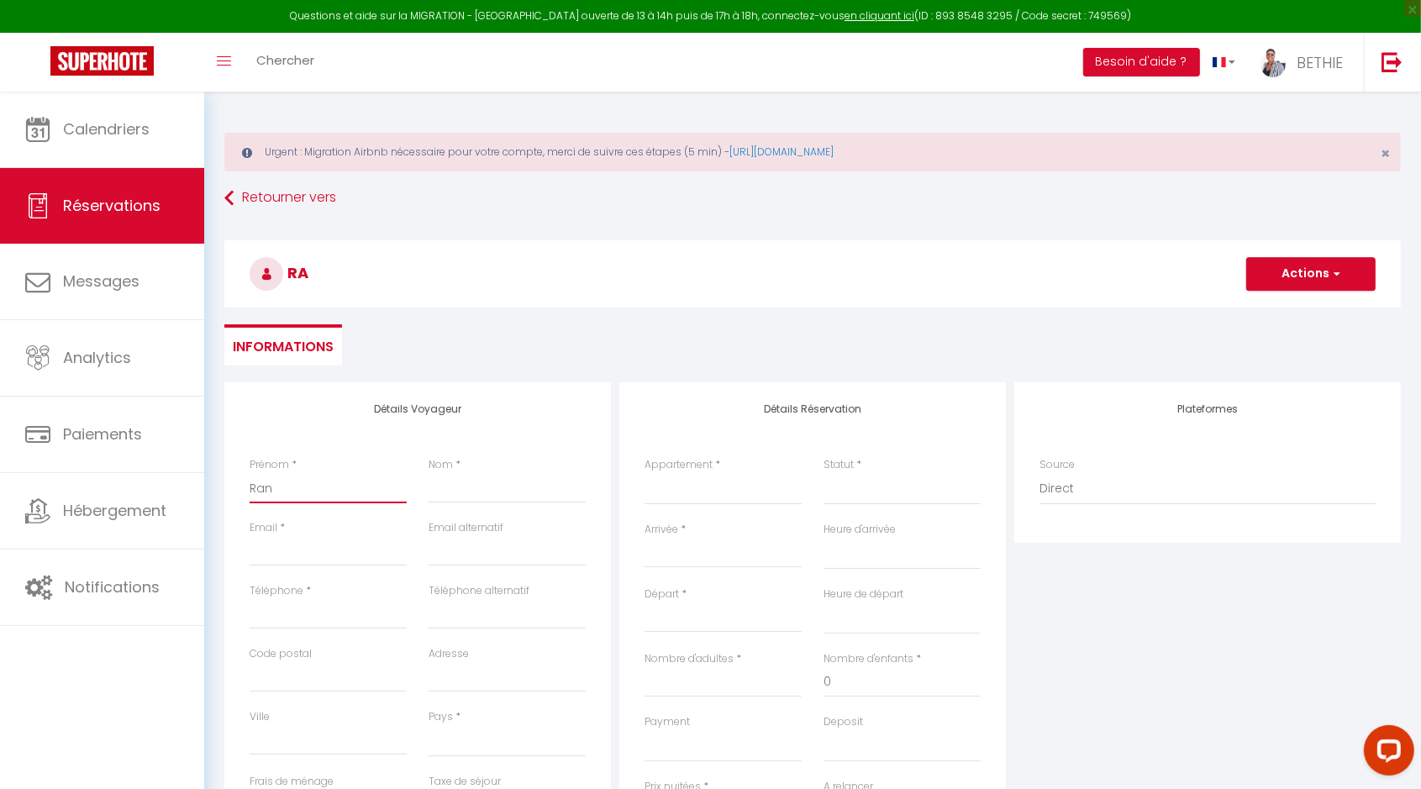
select select
click at [437, 490] on input "njitchoua Niakam" at bounding box center [506, 488] width 157 height 30
click at [263, 549] on input "Email client" at bounding box center [328, 551] width 157 height 30
click at [361, 522] on div "Email *" at bounding box center [328, 543] width 157 height 46
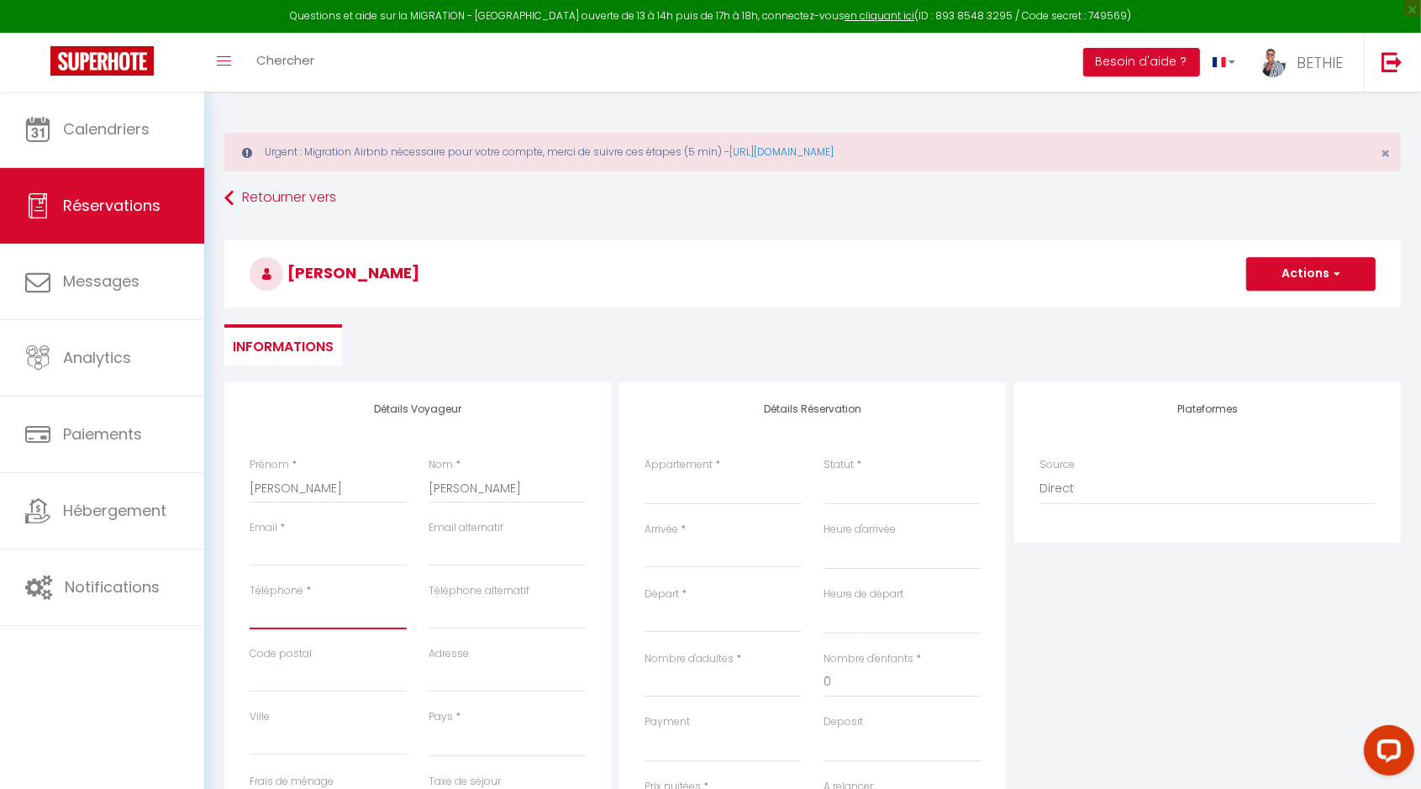
click at [297, 613] on input "Téléphone" at bounding box center [328, 614] width 157 height 30
click at [291, 674] on input "Code postal" at bounding box center [328, 677] width 157 height 30
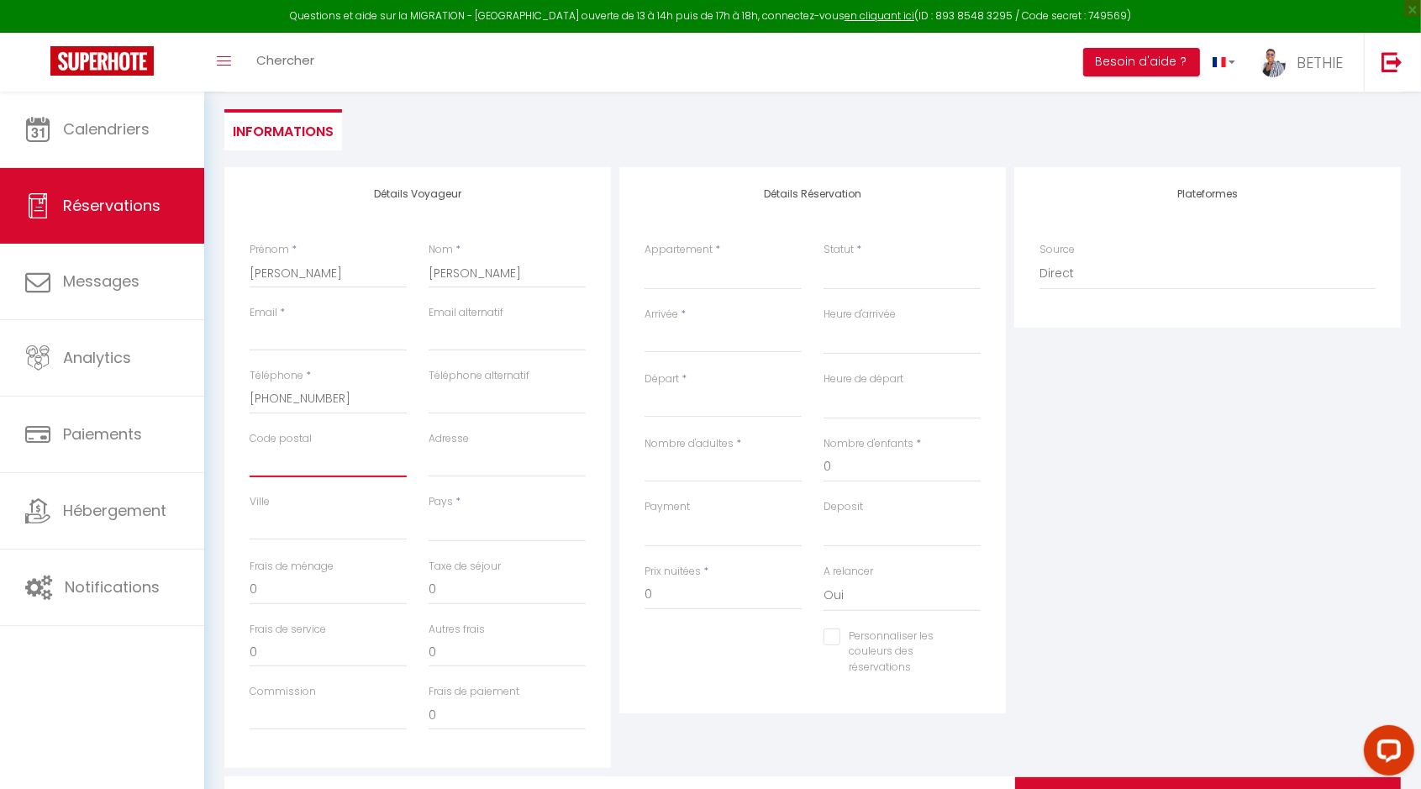
scroll to position [311, 0]
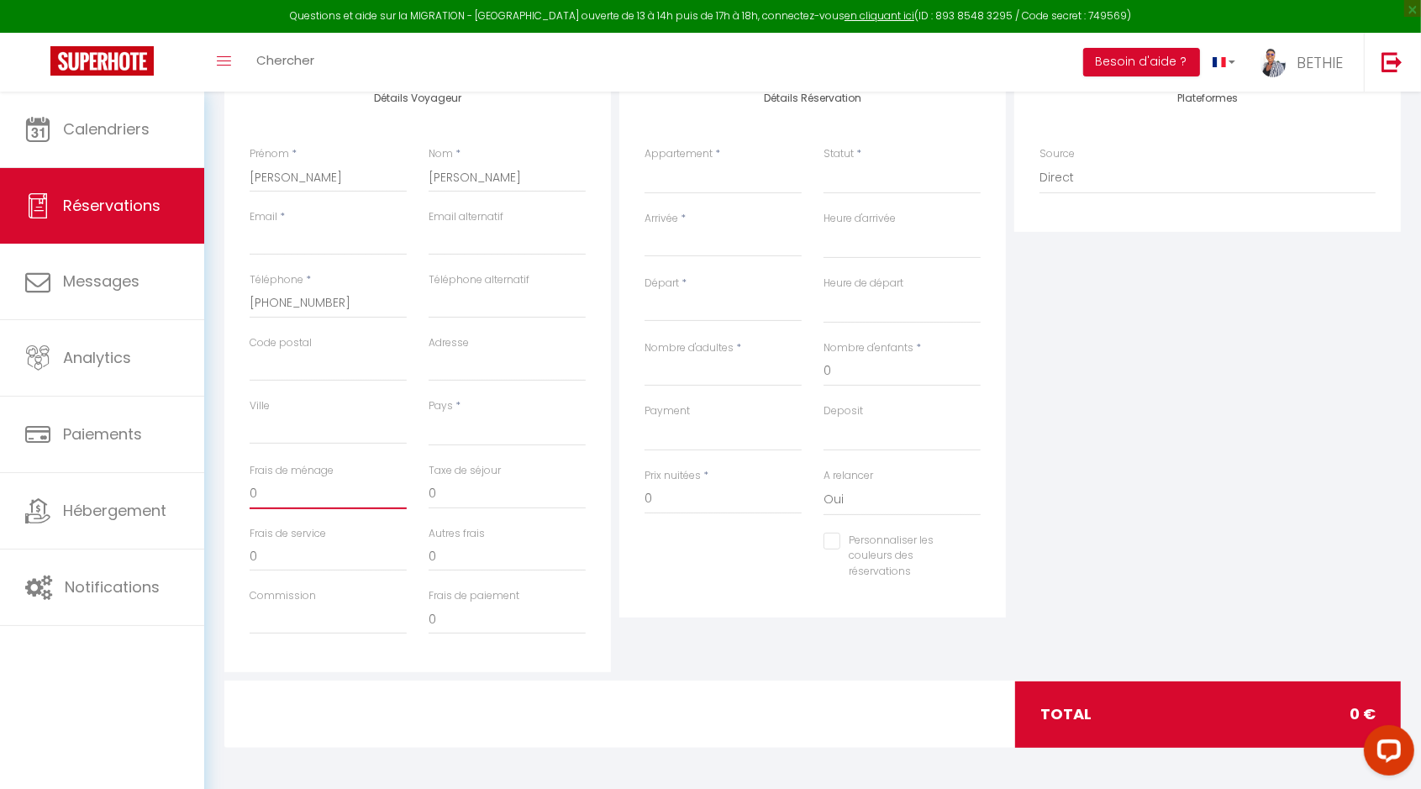
click at [292, 490] on input "0" at bounding box center [328, 494] width 157 height 30
click at [318, 611] on input "Commission" at bounding box center [328, 619] width 157 height 30
drag, startPoint x: 442, startPoint y: 614, endPoint x: 413, endPoint y: 618, distance: 28.9
click at [413, 618] on div "Commission Frais de paiement 0" at bounding box center [418, 619] width 358 height 63
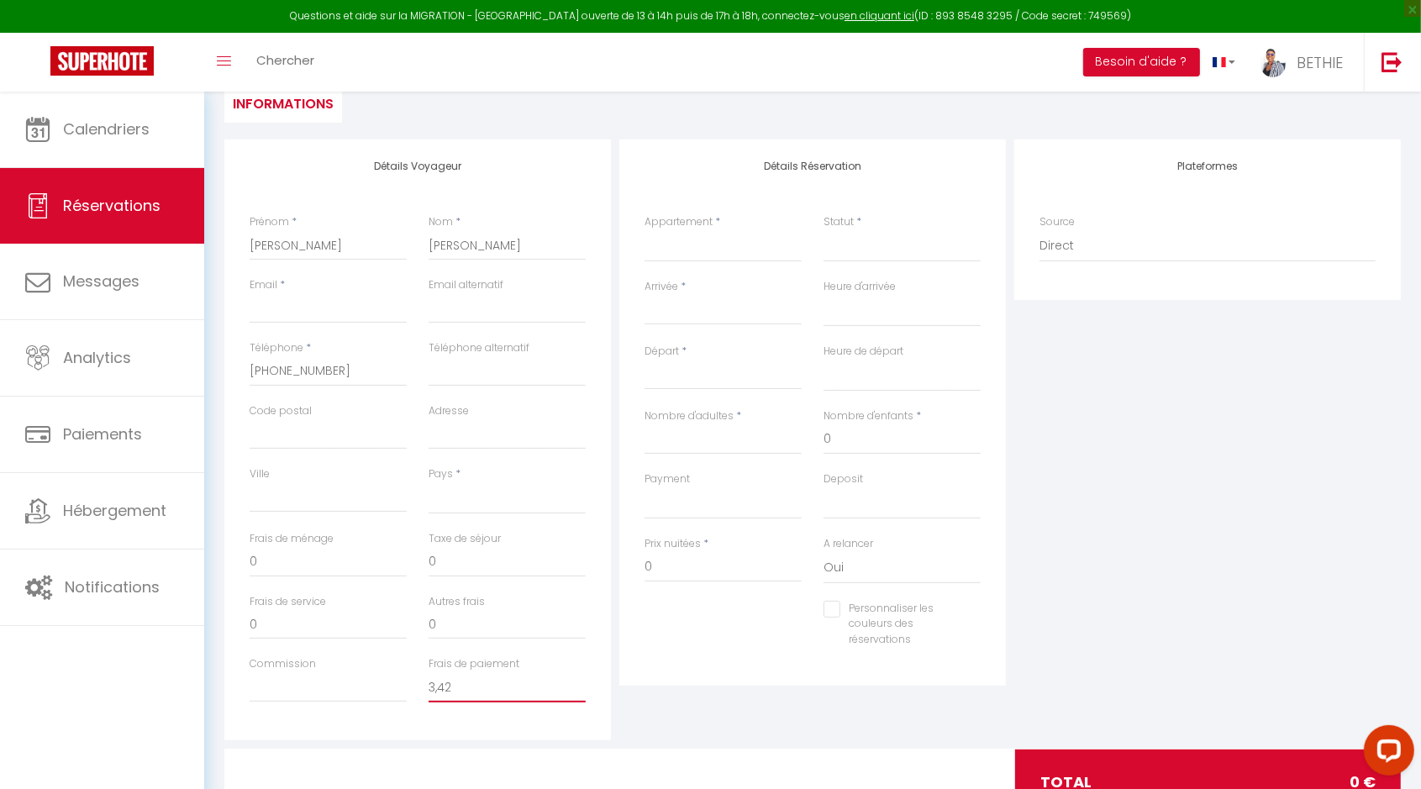
scroll to position [206, 0]
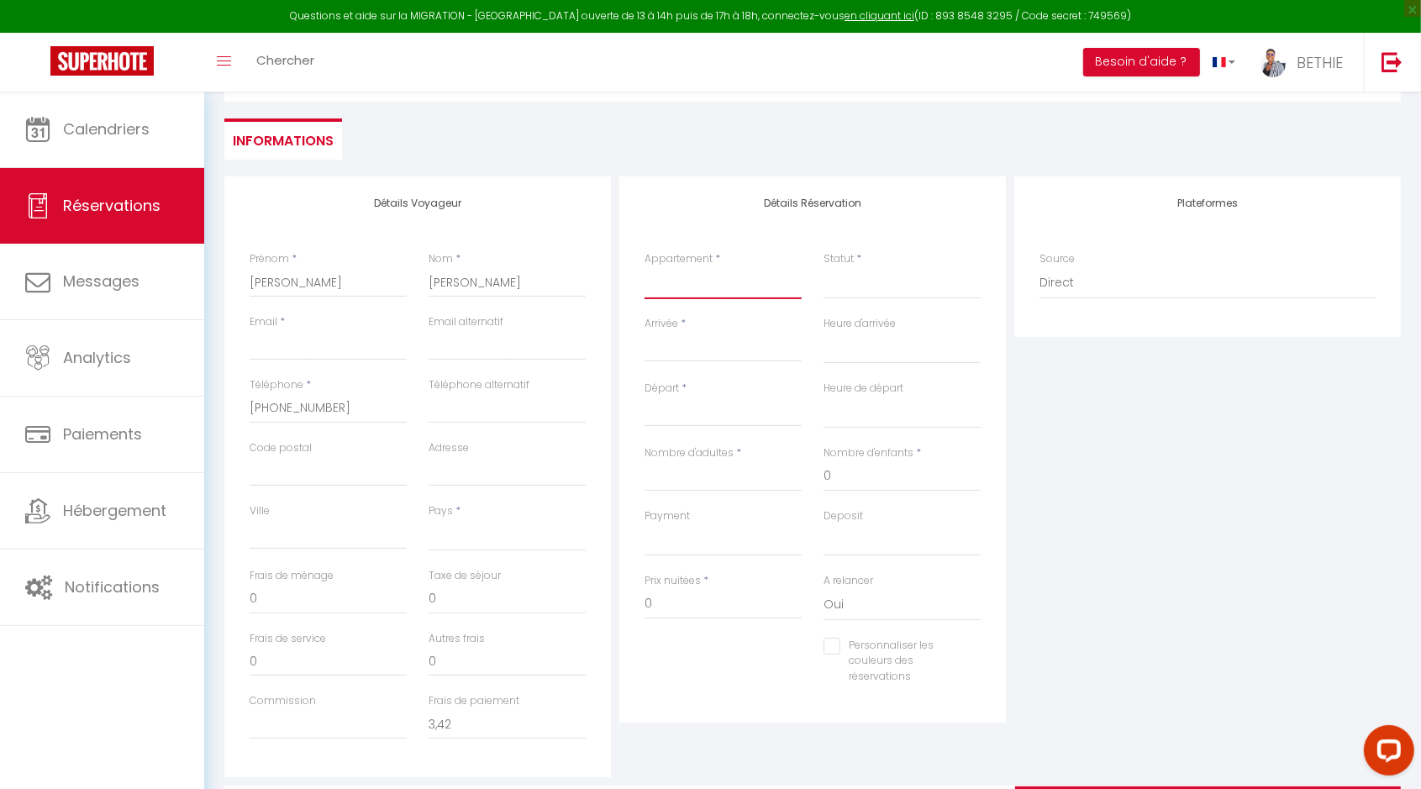
click at [687, 278] on select "Le Cocon Douillet Résidence La Cocarde, Suite n°1 type Studio Résidence La Coca…" at bounding box center [722, 283] width 157 height 32
click at [644, 267] on select "Le Cocon Douillet Résidence La Cocarde, Suite n°1 type Studio Résidence La Coca…" at bounding box center [722, 283] width 157 height 32
click at [866, 286] on select "Confirmé Non Confirmé [PERSON_NAME] par le voyageur No Show Request" at bounding box center [901, 283] width 157 height 32
click at [823, 267] on select "Confirmé Non Confirmé [PERSON_NAME] par le voyageur No Show Request" at bounding box center [901, 283] width 157 height 32
click at [698, 344] on input "Arrivée" at bounding box center [722, 349] width 157 height 22
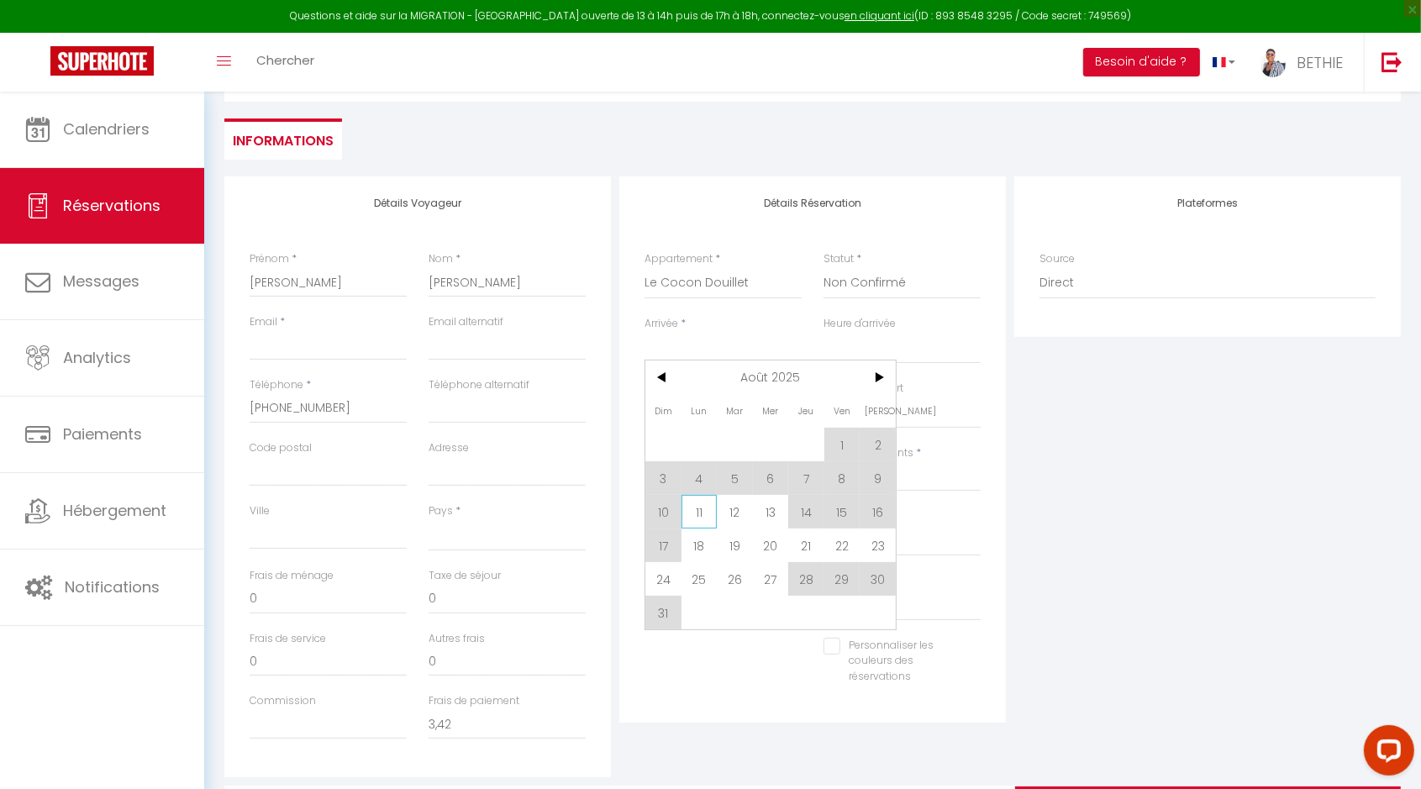
click at [698, 513] on span "11" at bounding box center [699, 512] width 36 height 34
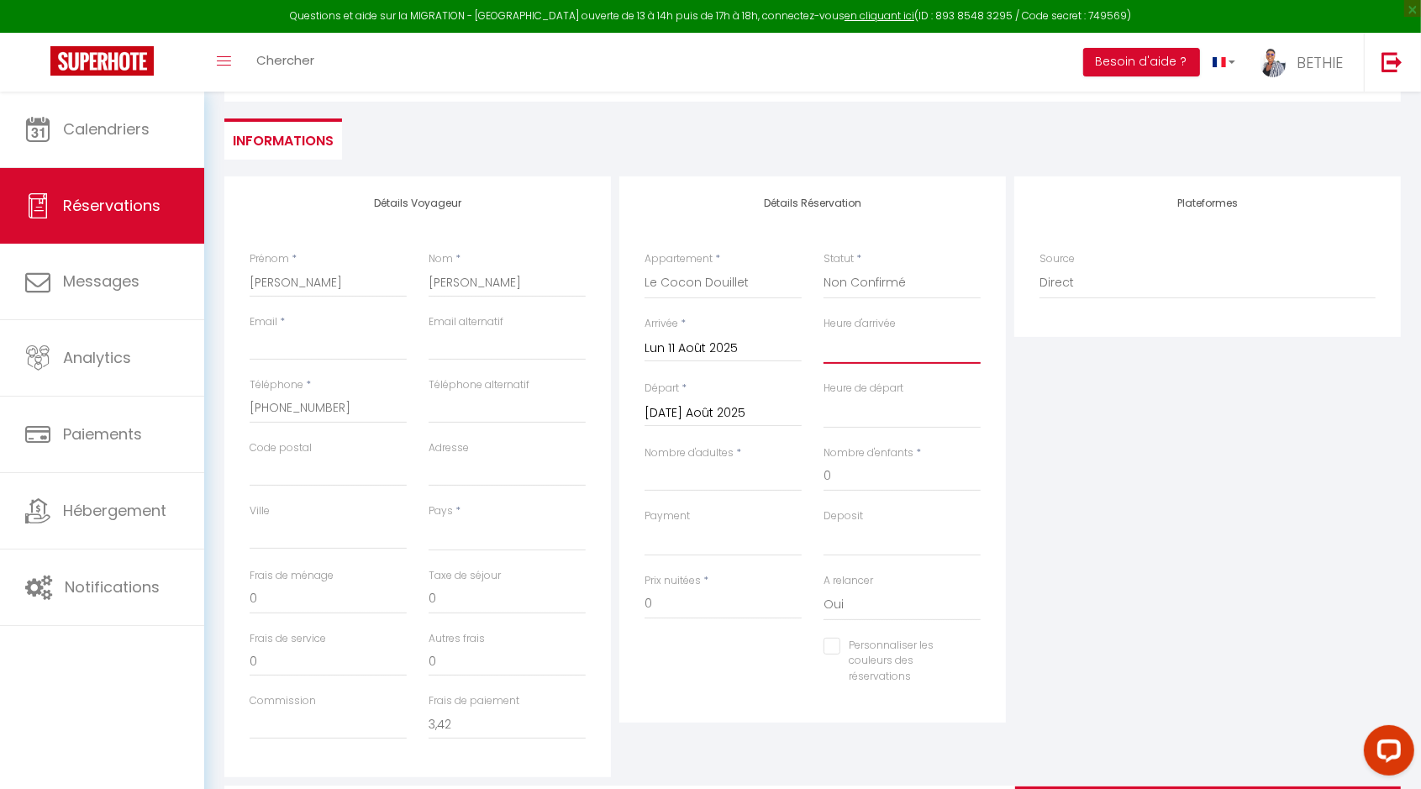
click at [884, 354] on select "00:00 00:30 01:00 01:30 02:00 02:30 03:00 03:30 04:00 04:30 05:00 05:30 06:00 0…" at bounding box center [901, 348] width 157 height 32
click at [985, 539] on div "Deposit OK KO" at bounding box center [901, 540] width 179 height 65
click at [698, 481] on input "Nombre d'adultes" at bounding box center [722, 476] width 157 height 30
click at [698, 528] on select "OK KO" at bounding box center [722, 540] width 157 height 32
click at [644, 524] on select "OK KO" at bounding box center [722, 540] width 157 height 32
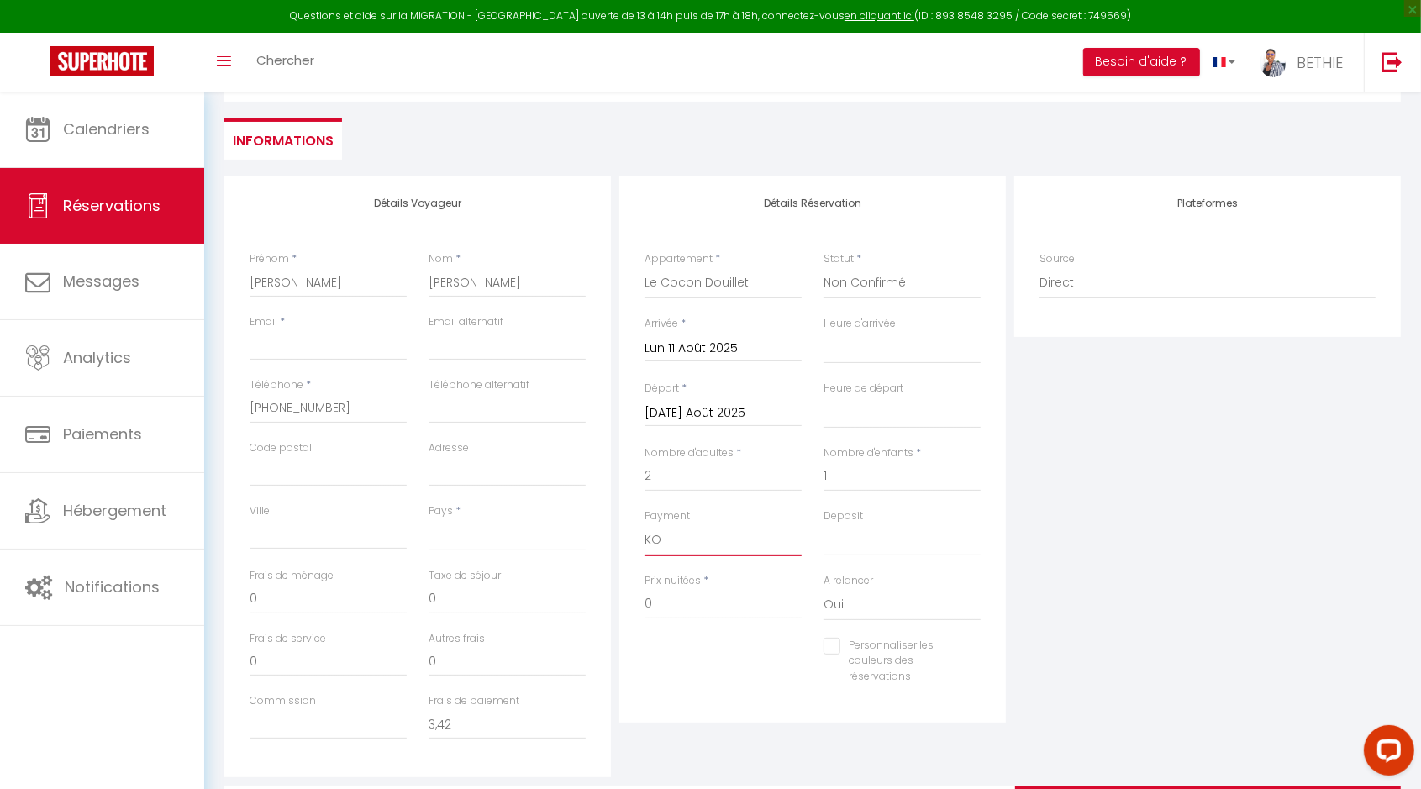
scroll to position [311, 0]
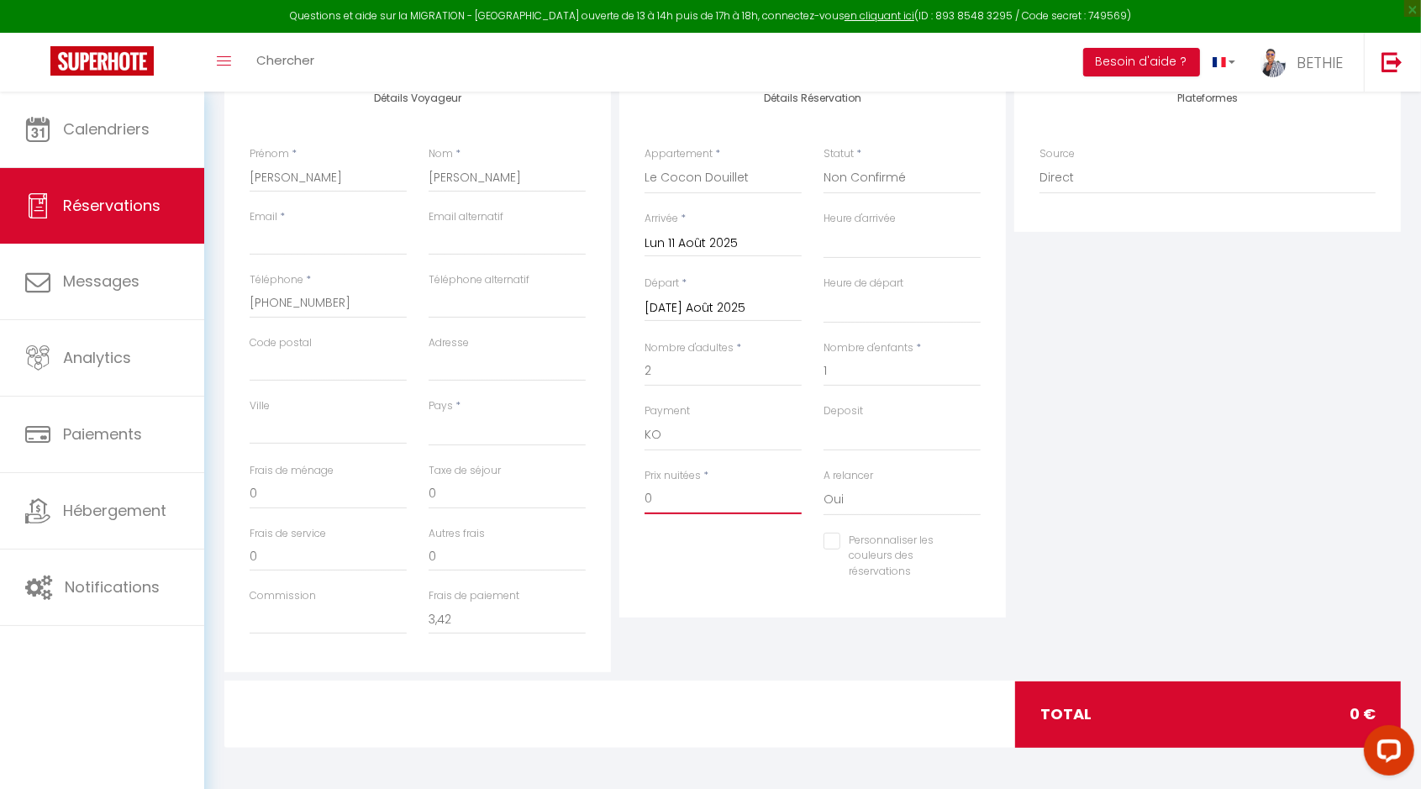
click at [683, 497] on input "0" at bounding box center [722, 499] width 157 height 30
drag, startPoint x: 681, startPoint y: 498, endPoint x: 627, endPoint y: 513, distance: 56.7
click at [627, 513] on div "Détails Réservation Appartement * Le Cocon Douillet Résidence La Cocarde, Suite…" at bounding box center [812, 344] width 386 height 546
click at [1111, 706] on div "total 80 €" at bounding box center [1208, 714] width 386 height 66
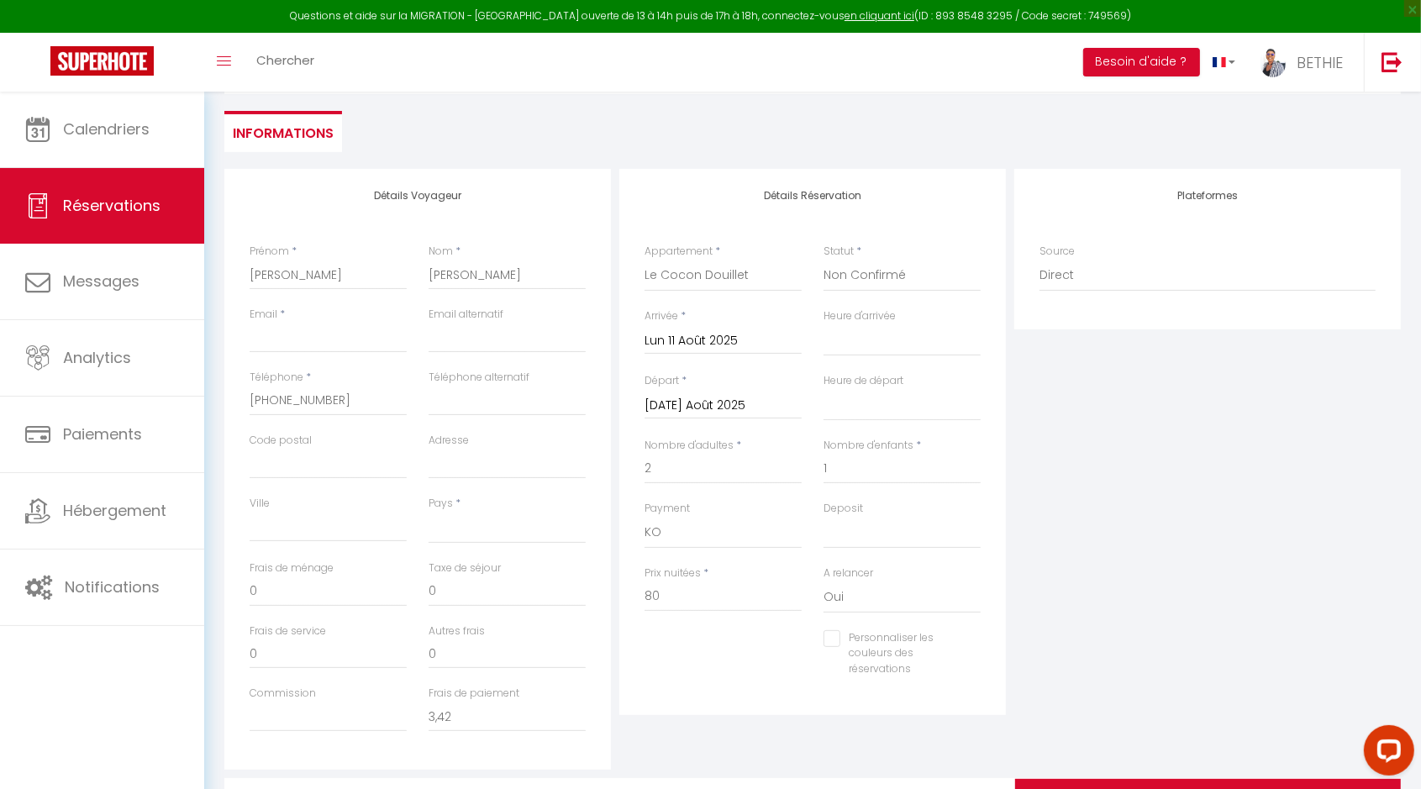
scroll to position [0, 0]
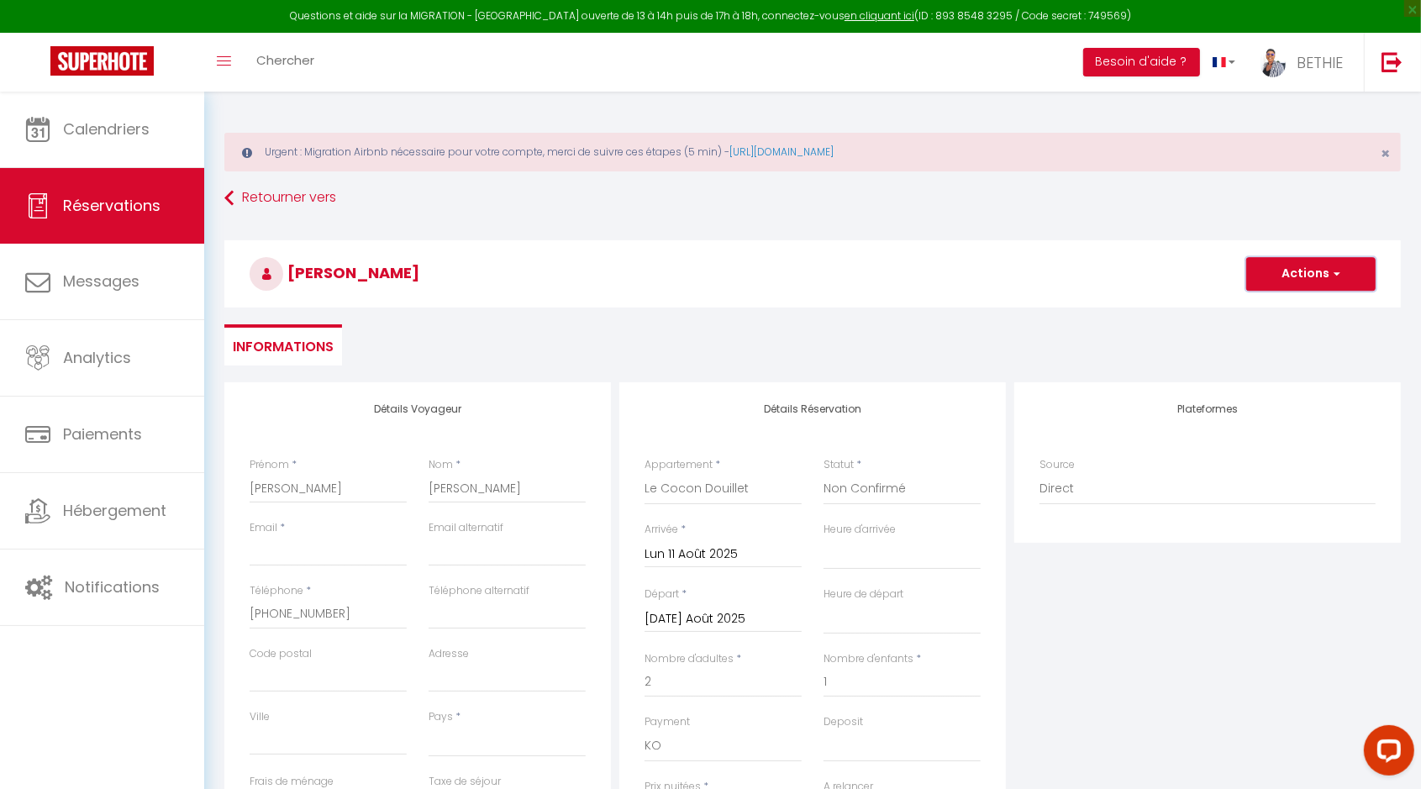
click at [1342, 274] on button "Actions" at bounding box center [1310, 274] width 129 height 34
click at [1290, 315] on link "Enregistrer" at bounding box center [1293, 311] width 133 height 22
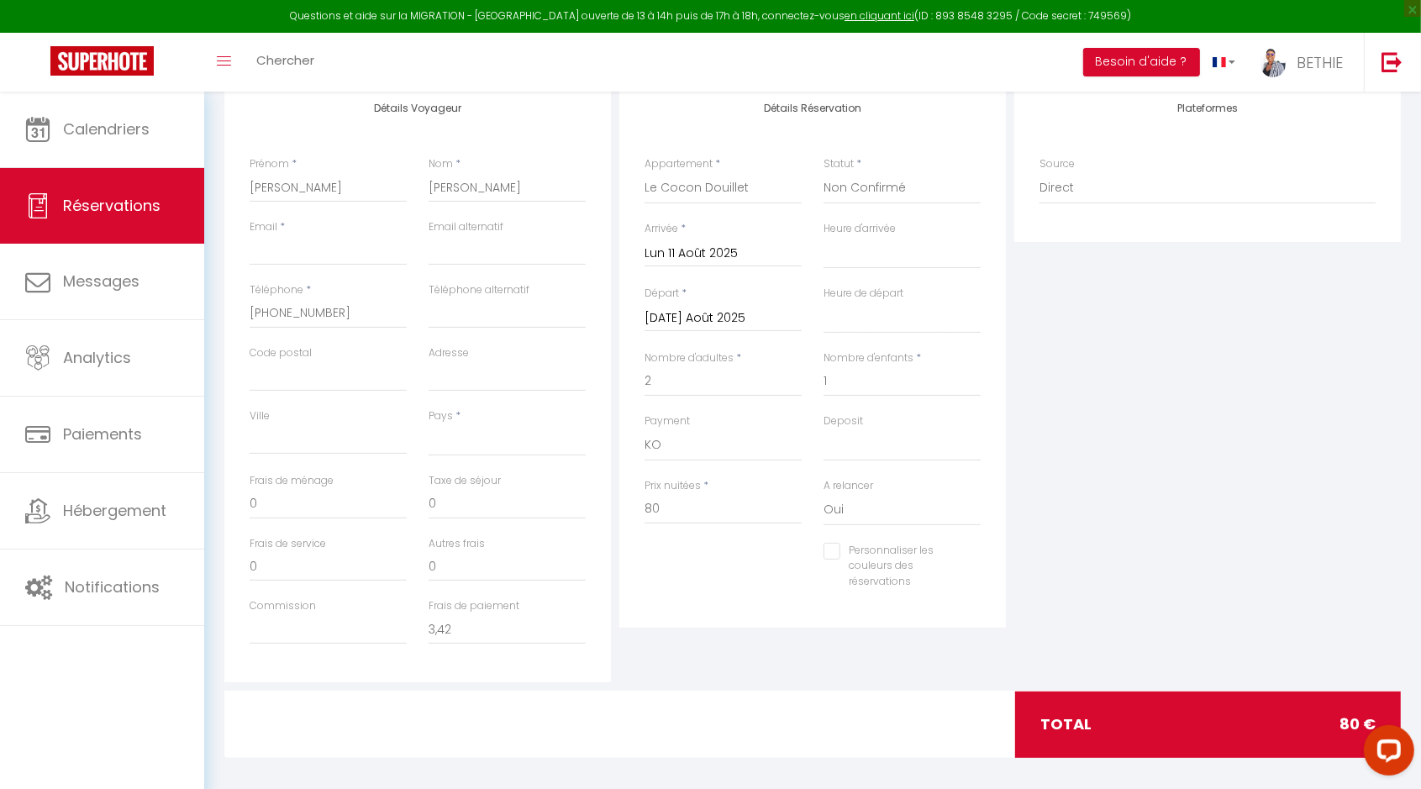
scroll to position [311, 0]
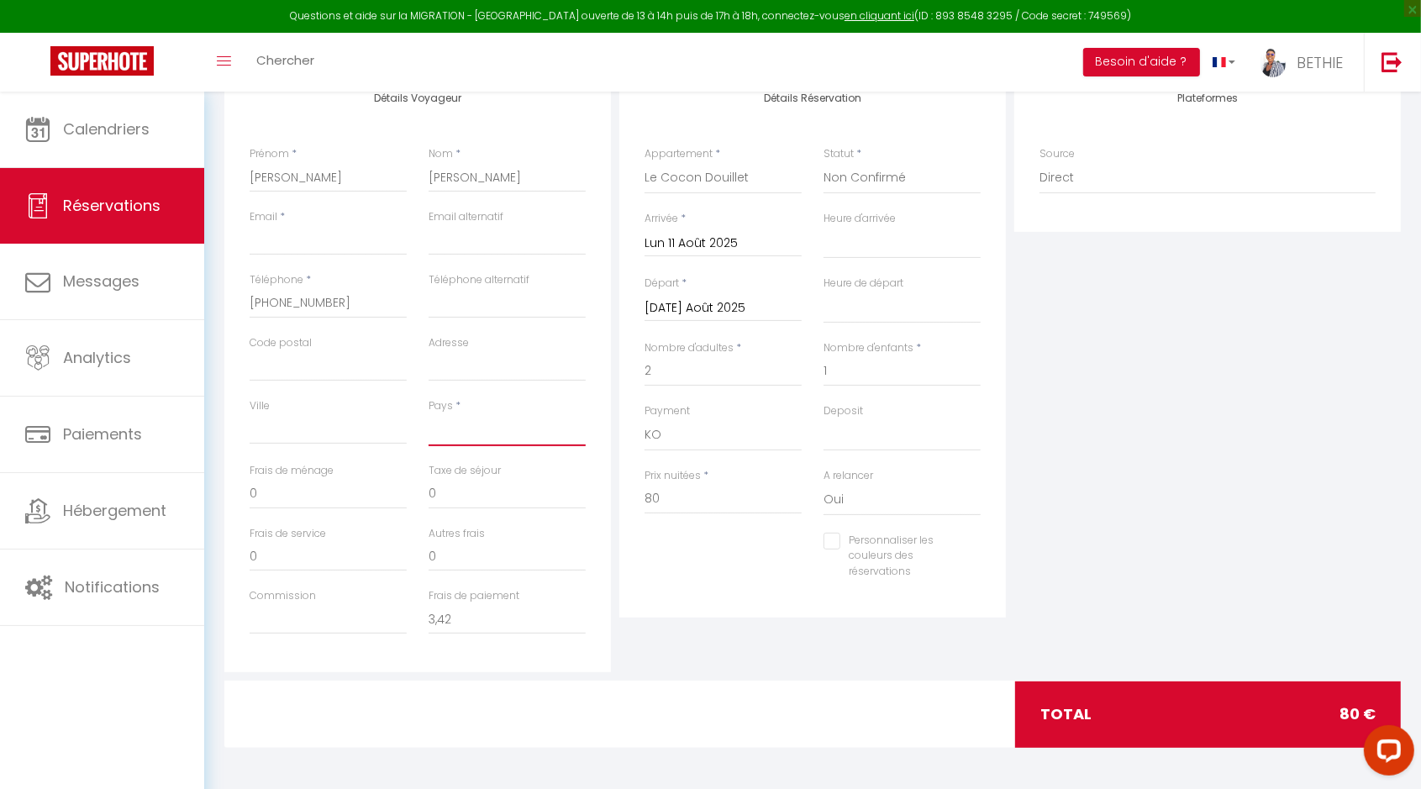
click at [448, 436] on select "France Portugal Afghanistan Albania Algeria American Samoa Andorra Angola Angui…" at bounding box center [506, 430] width 157 height 32
click at [428, 414] on select "France Portugal Afghanistan Albania Algeria American Samoa Andorra Angola Angui…" at bounding box center [506, 430] width 157 height 32
click at [341, 431] on input "Ville" at bounding box center [328, 429] width 157 height 30
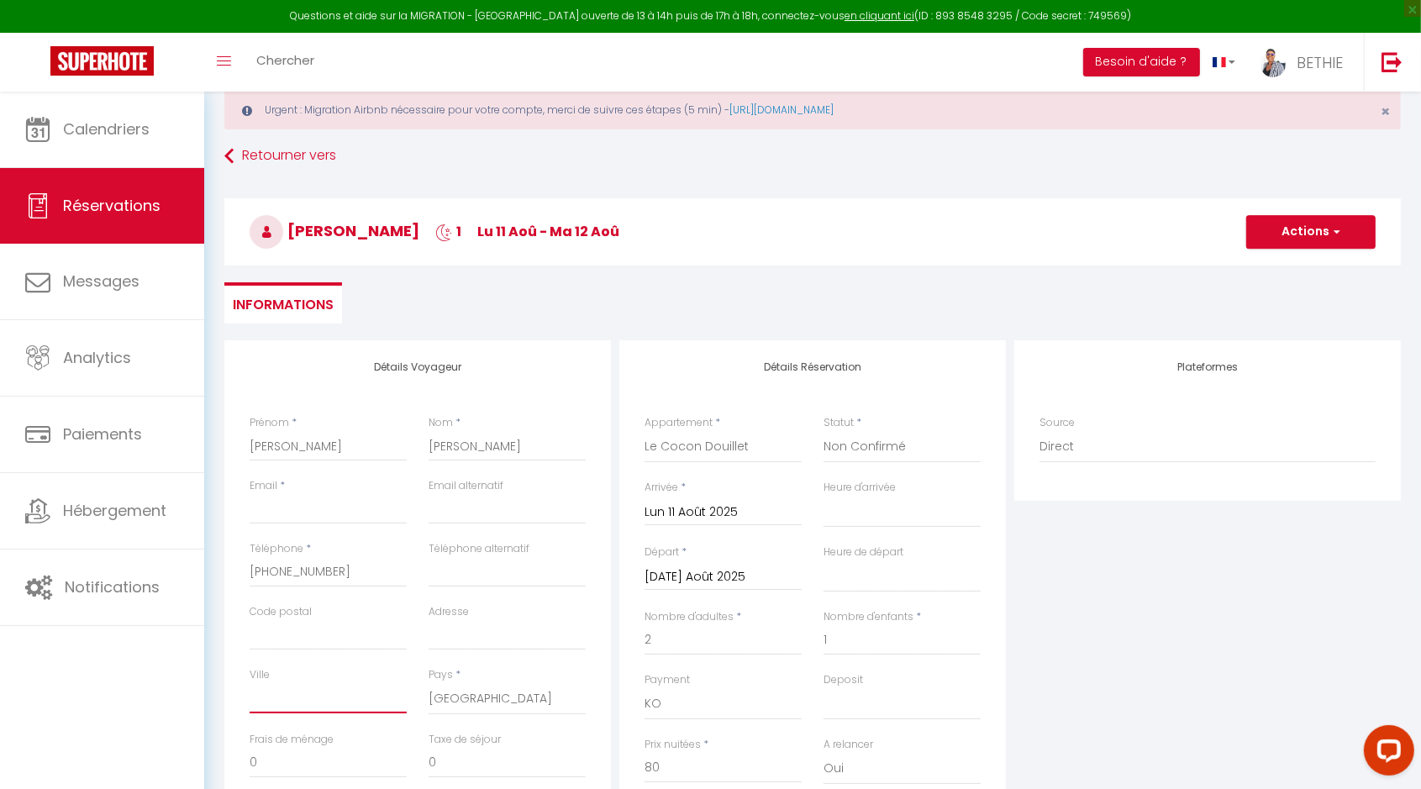
scroll to position [0, 0]
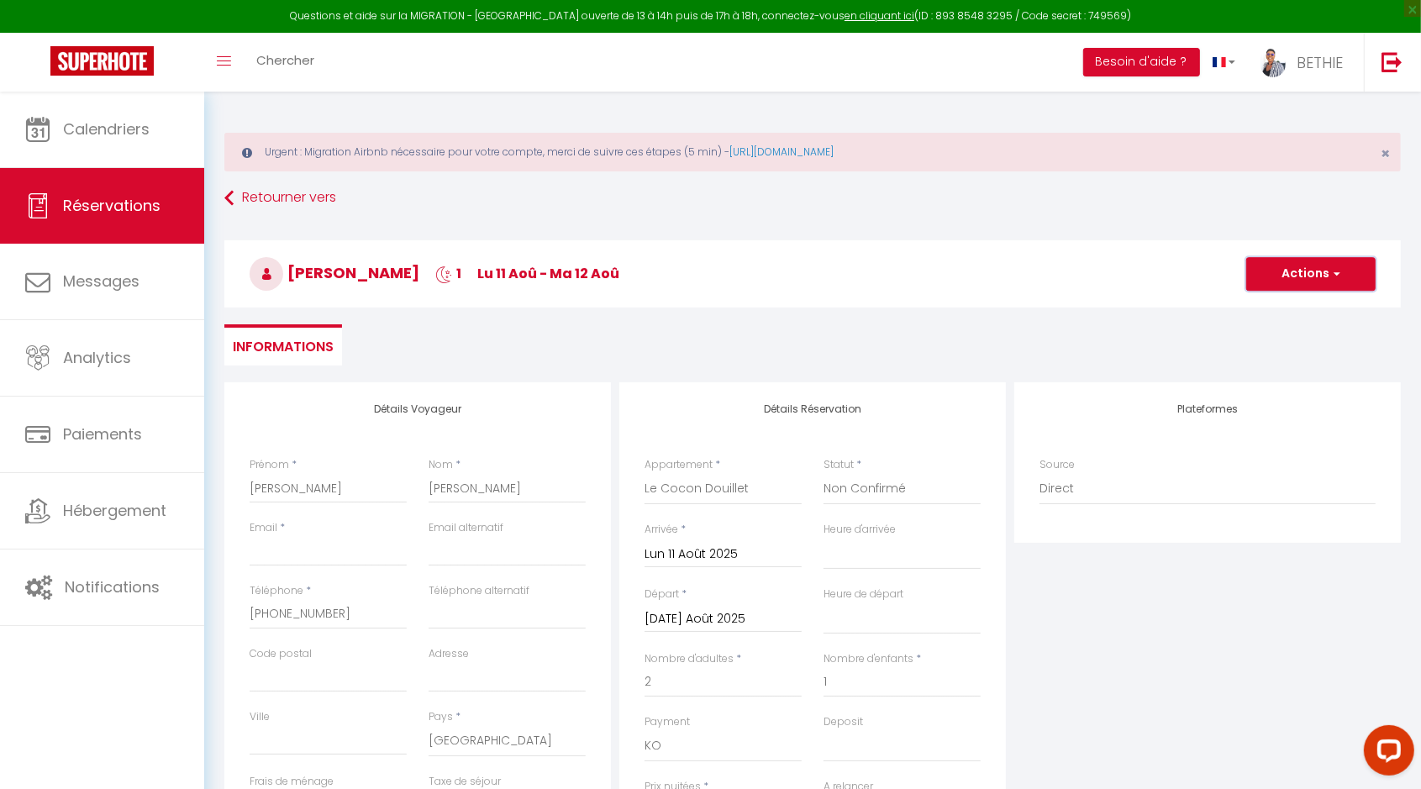
click at [1341, 276] on button "Actions" at bounding box center [1310, 274] width 129 height 34
click at [1293, 307] on link "Enregistrer" at bounding box center [1293, 311] width 133 height 22
click at [311, 557] on input "Email client" at bounding box center [328, 551] width 157 height 30
drag, startPoint x: 399, startPoint y: 542, endPoint x: 234, endPoint y: 545, distance: 165.5
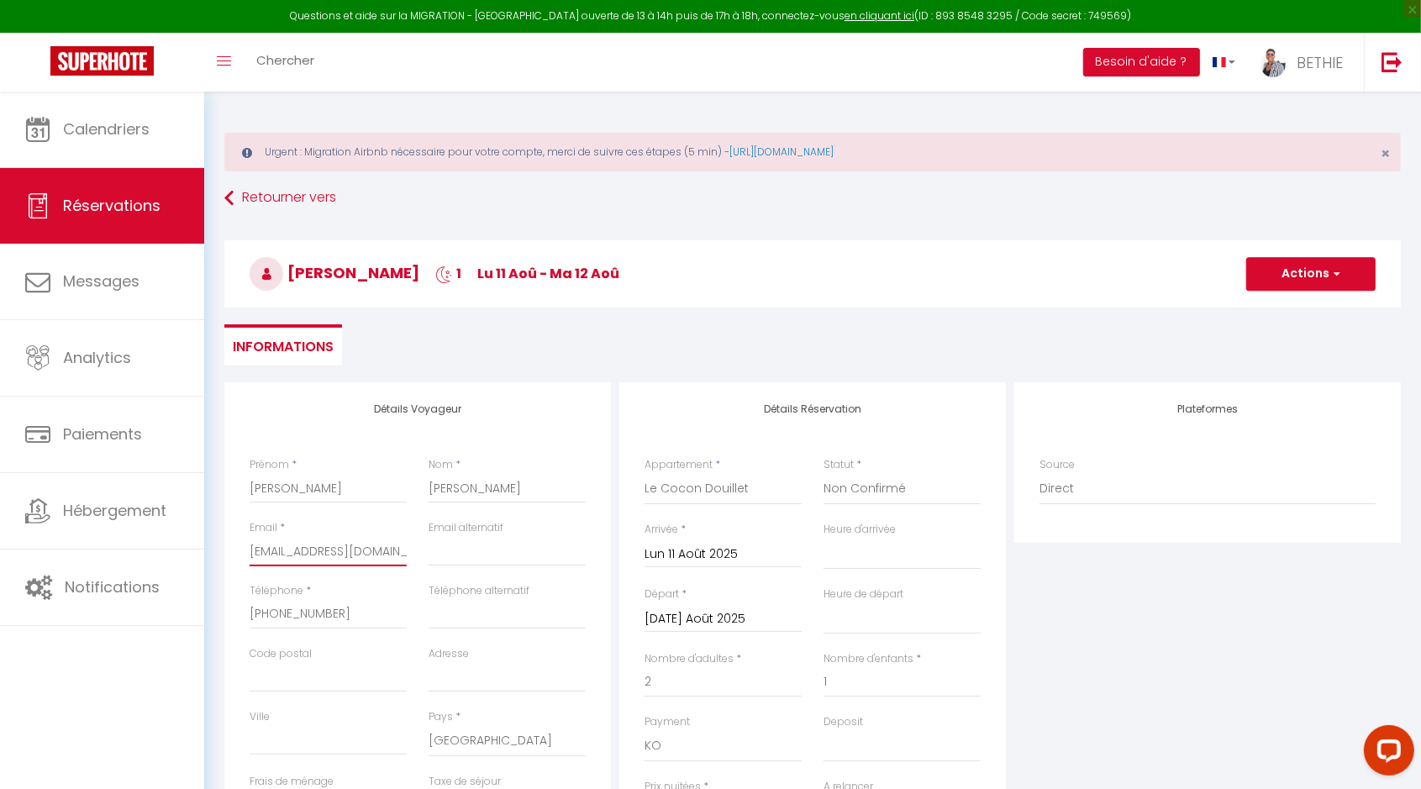
click at [235, 545] on div "Détails Voyageur Prénom * Rannie Nom * Njitchoua Niakam Email * rniaka.360344@g…" at bounding box center [417, 682] width 386 height 601
click at [1339, 277] on span "button" at bounding box center [1334, 273] width 10 height 15
click at [1307, 305] on link "Enregistrer" at bounding box center [1293, 311] width 133 height 22
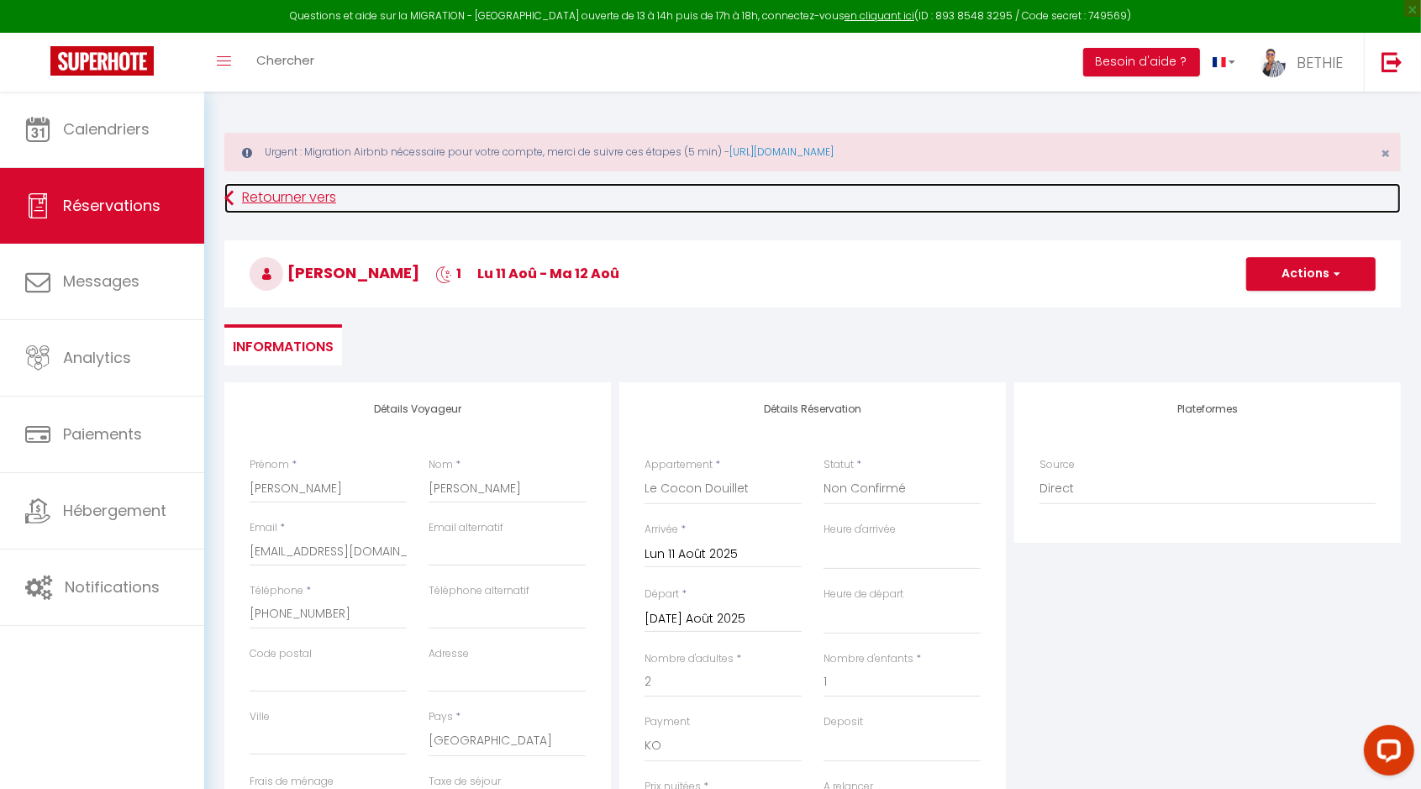
click at [289, 190] on link "Retourner vers" at bounding box center [812, 198] width 1176 height 30
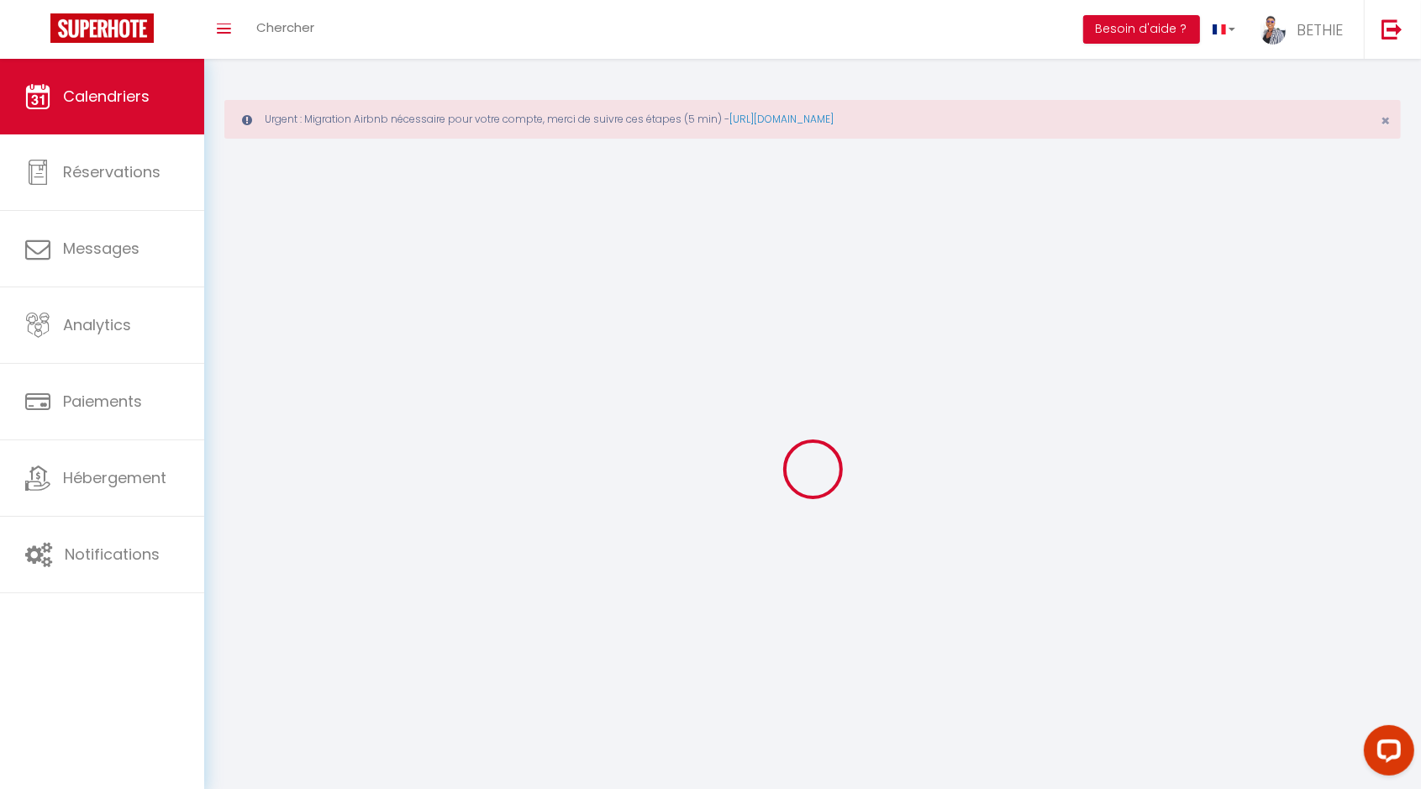
scroll to position [91, 0]
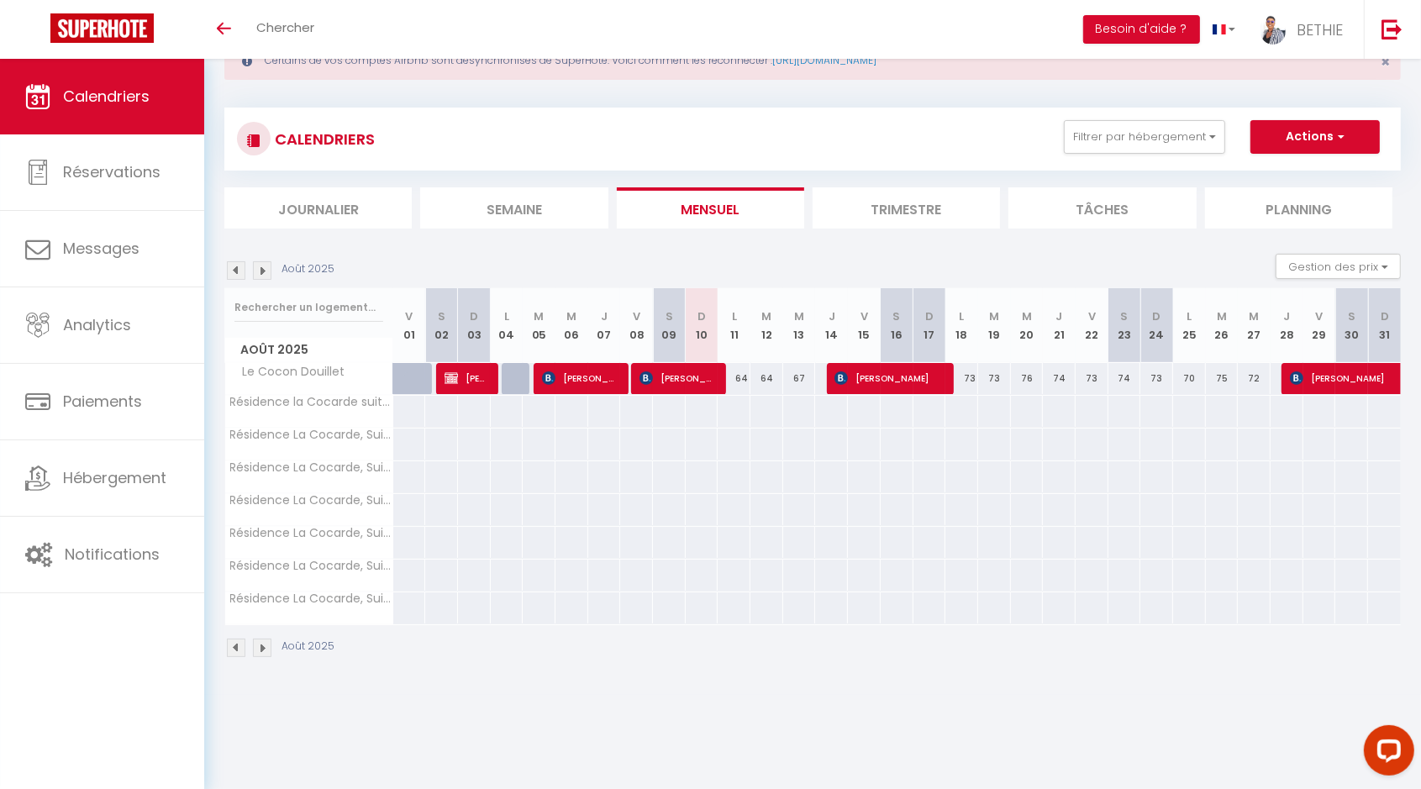
click at [742, 382] on div "64" at bounding box center [733, 378] width 33 height 31
type input "64"
type input "Lun 11 Août 2025"
type input "[DATE]"
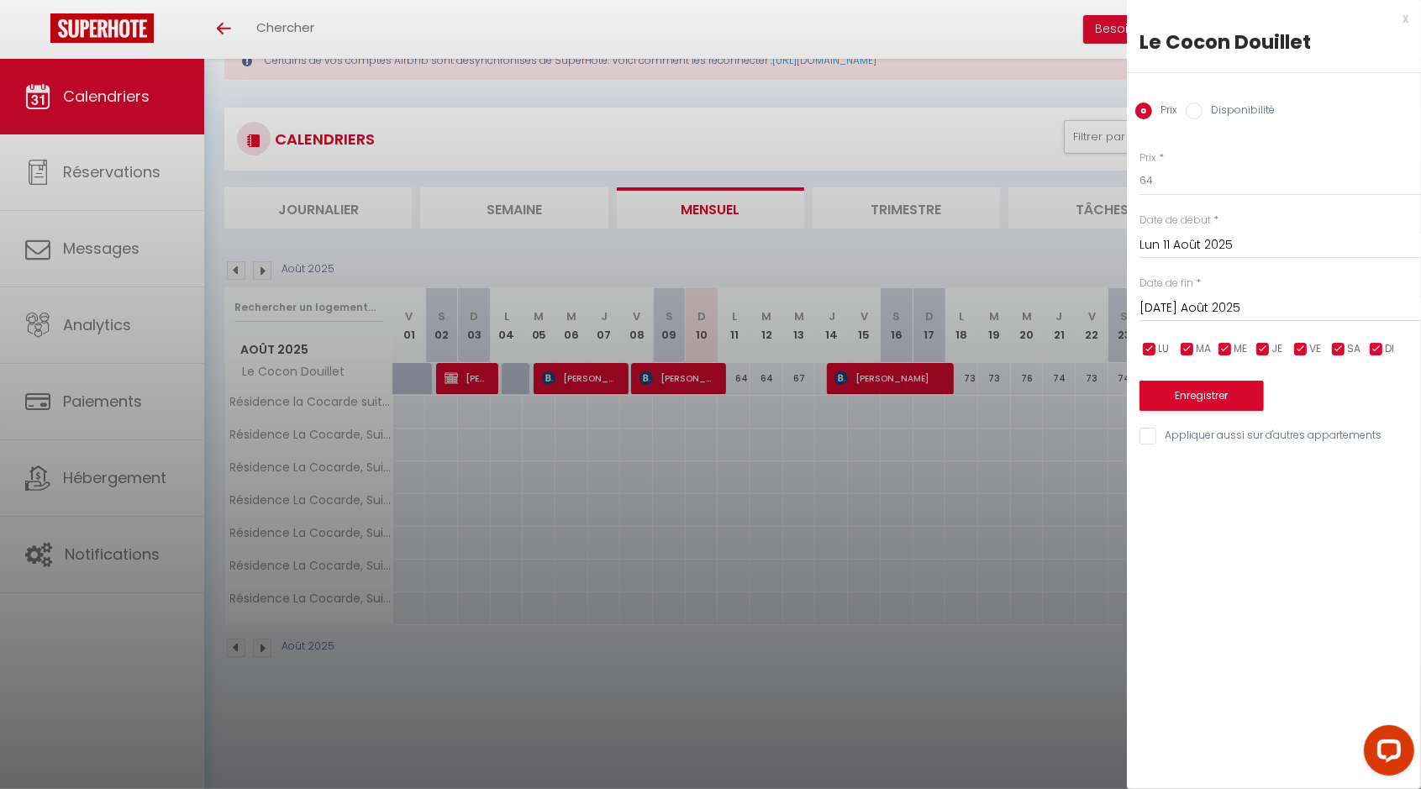
click at [869, 127] on div at bounding box center [710, 394] width 1421 height 789
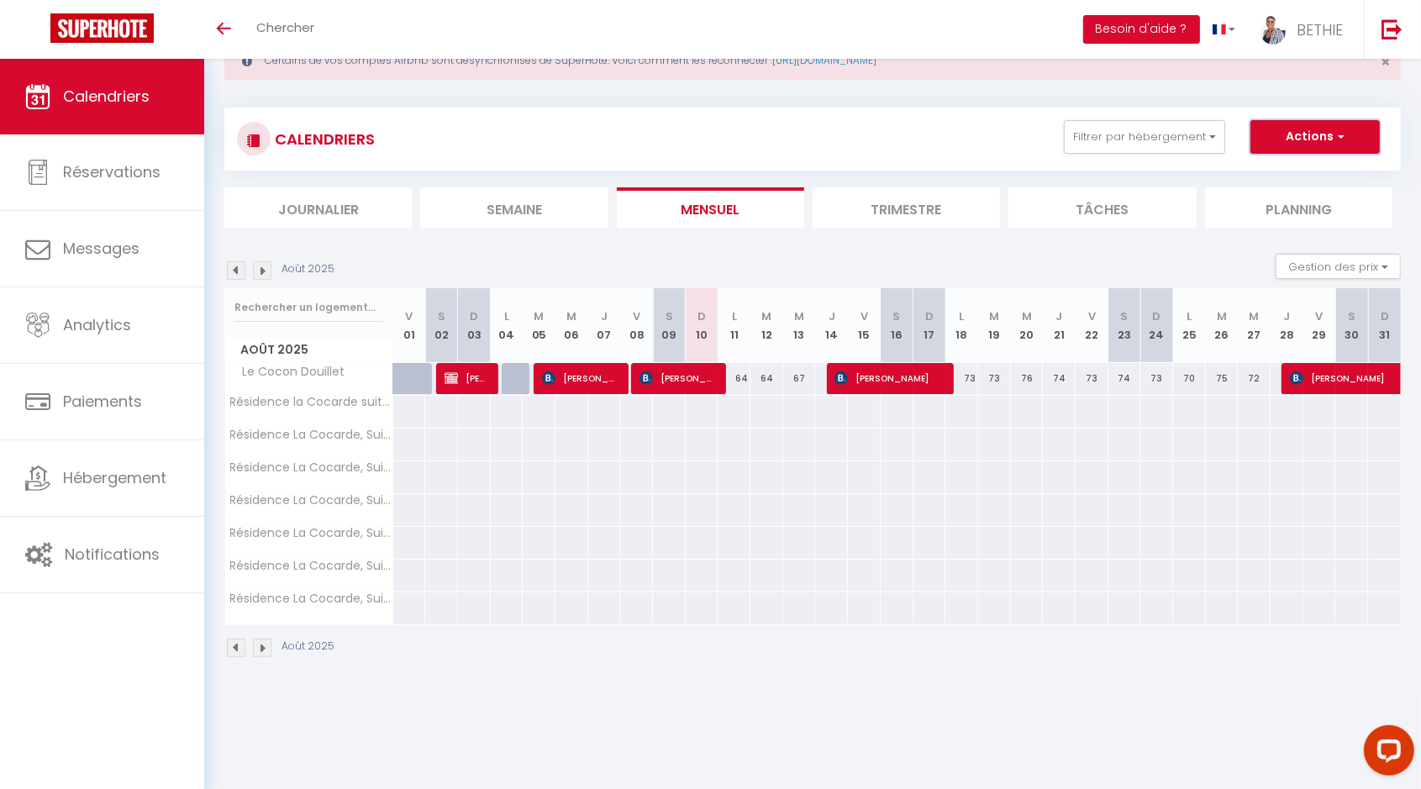
click at [1343, 136] on span "button" at bounding box center [1338, 136] width 10 height 17
click at [1320, 173] on link "Nouvelle réservation" at bounding box center [1297, 175] width 146 height 25
select select
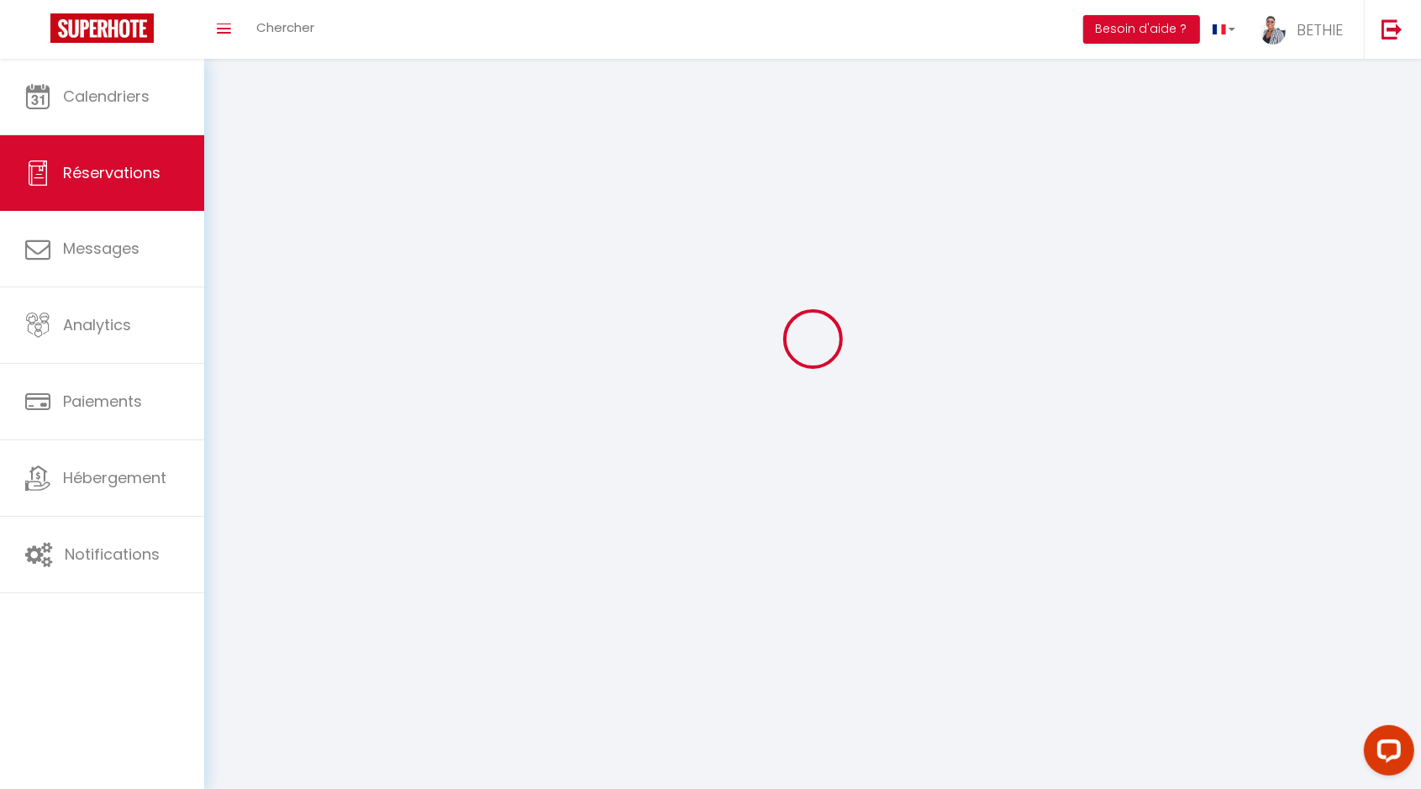
select select
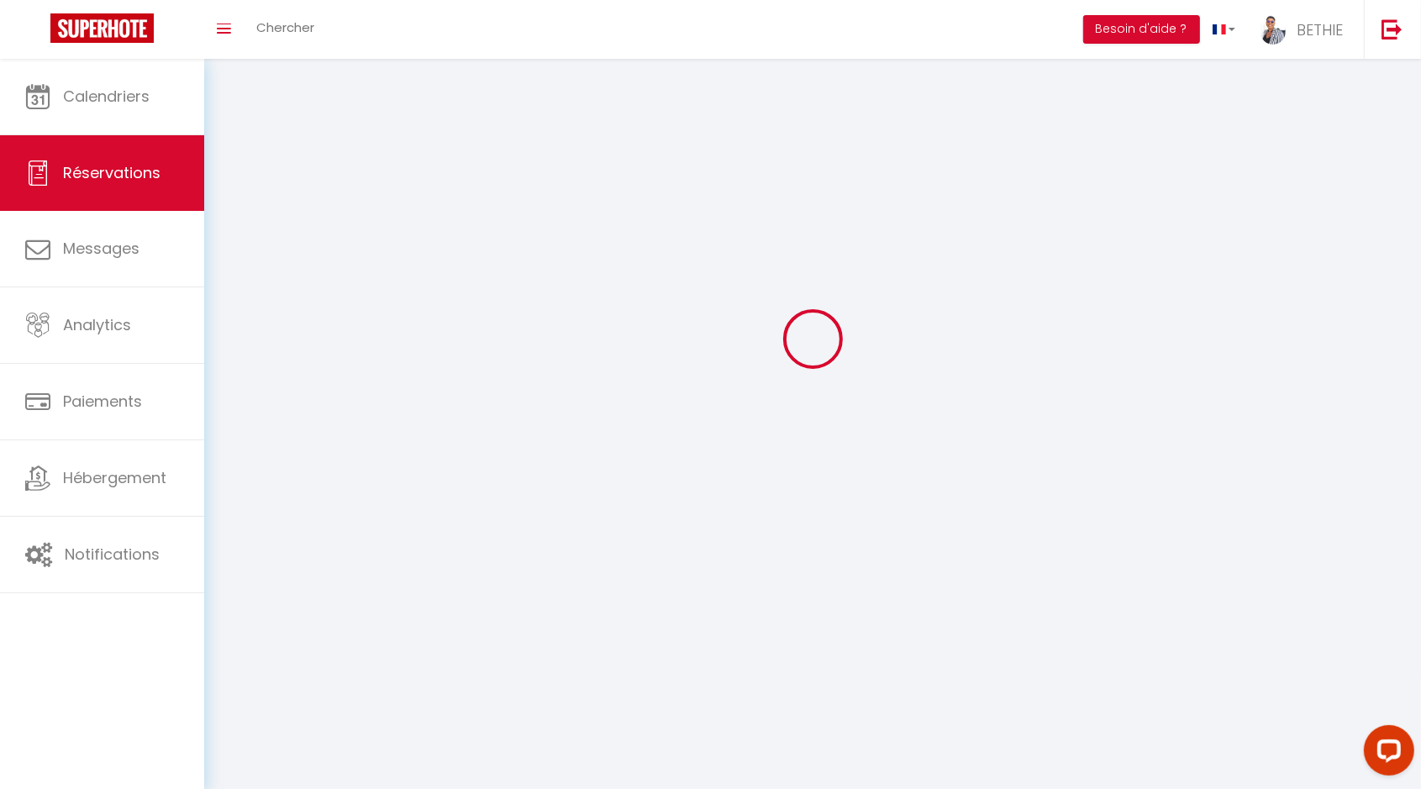
select select
checkbox input "false"
select select
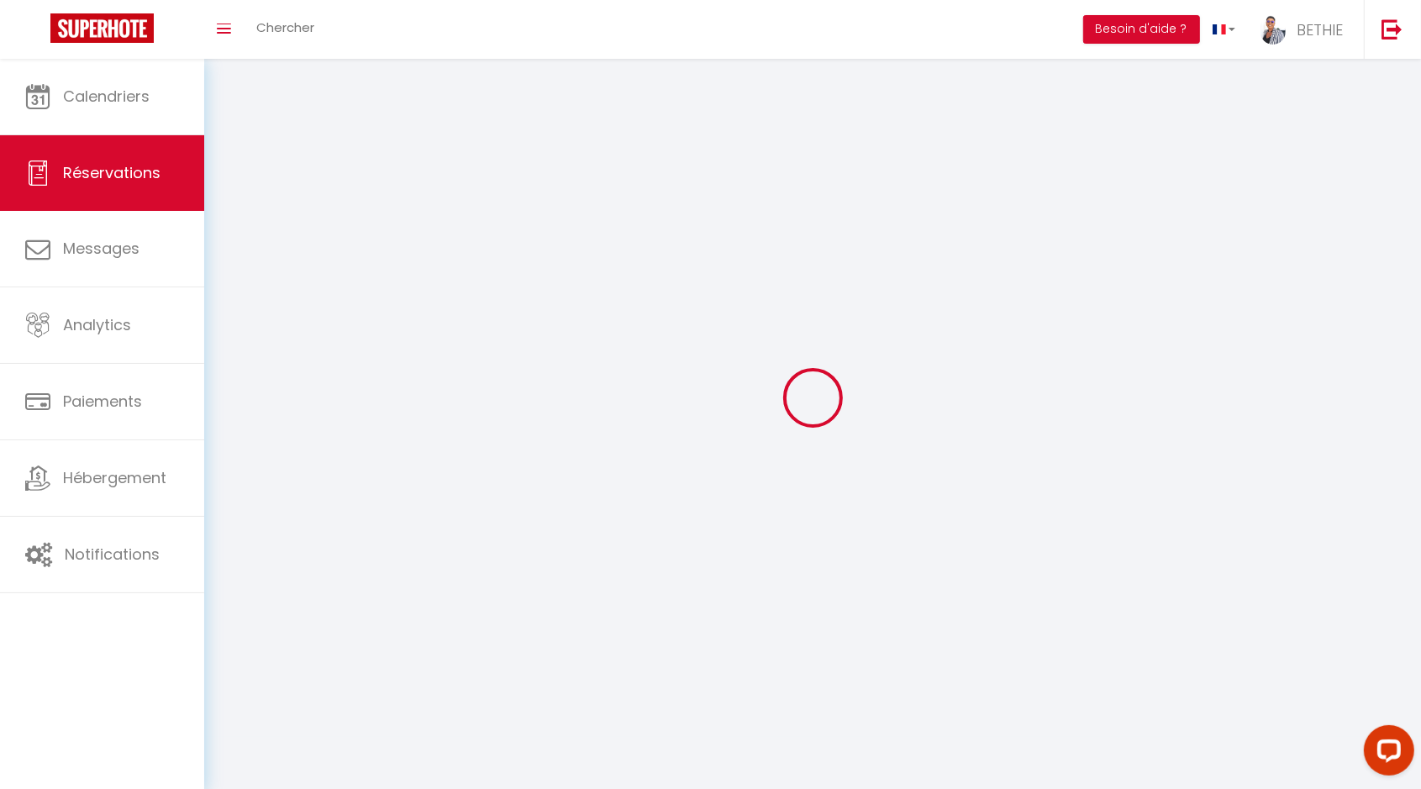
select select
checkbox input "false"
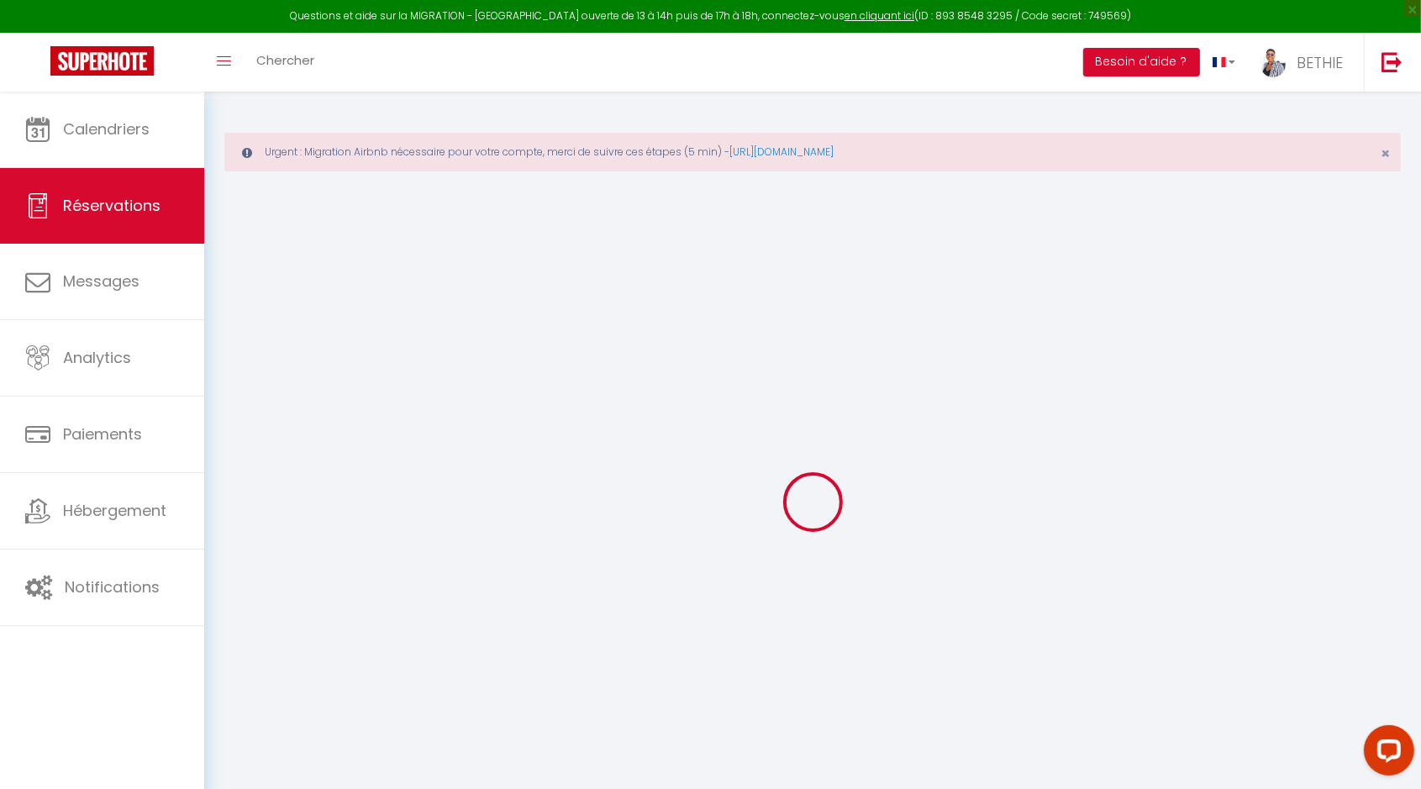
select select
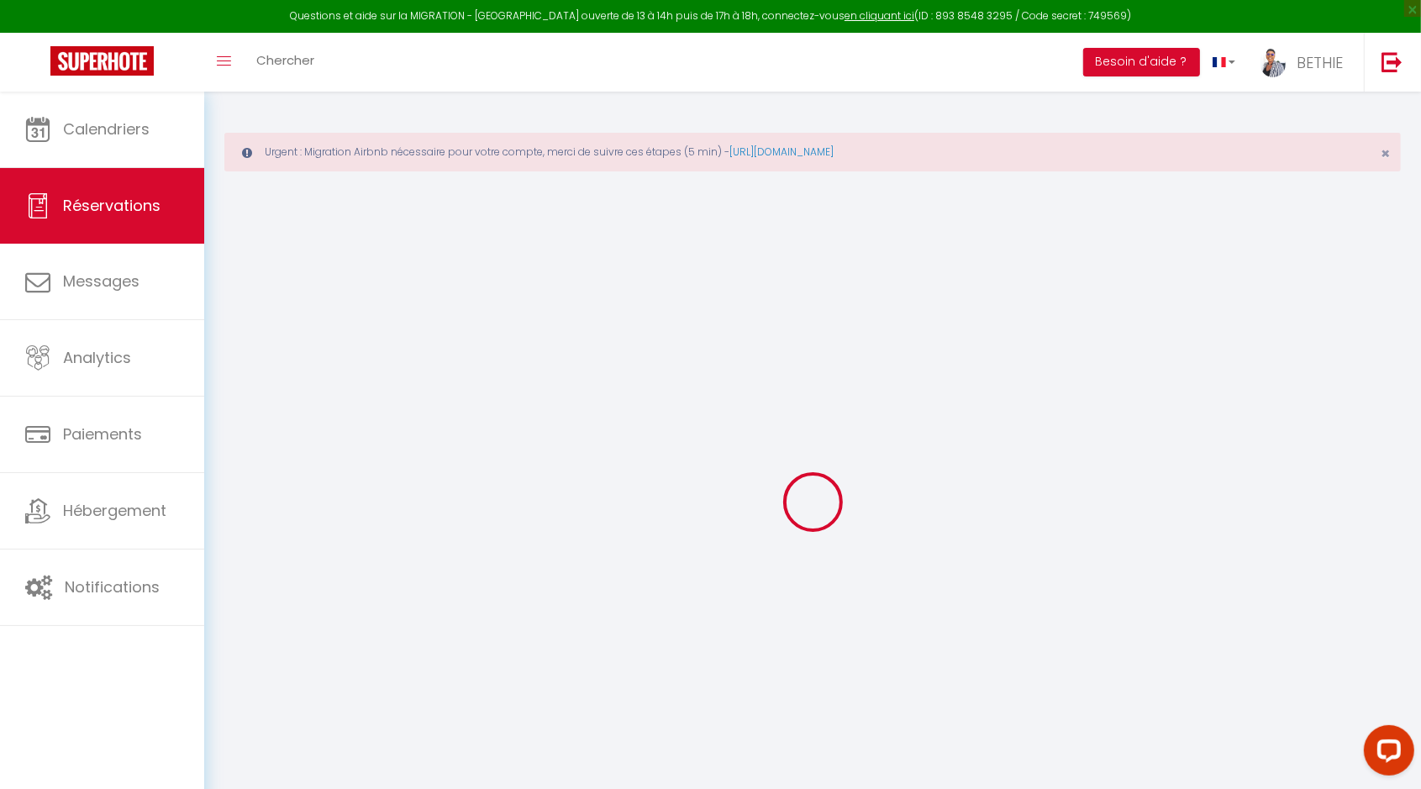
select select
checkbox input "false"
select select
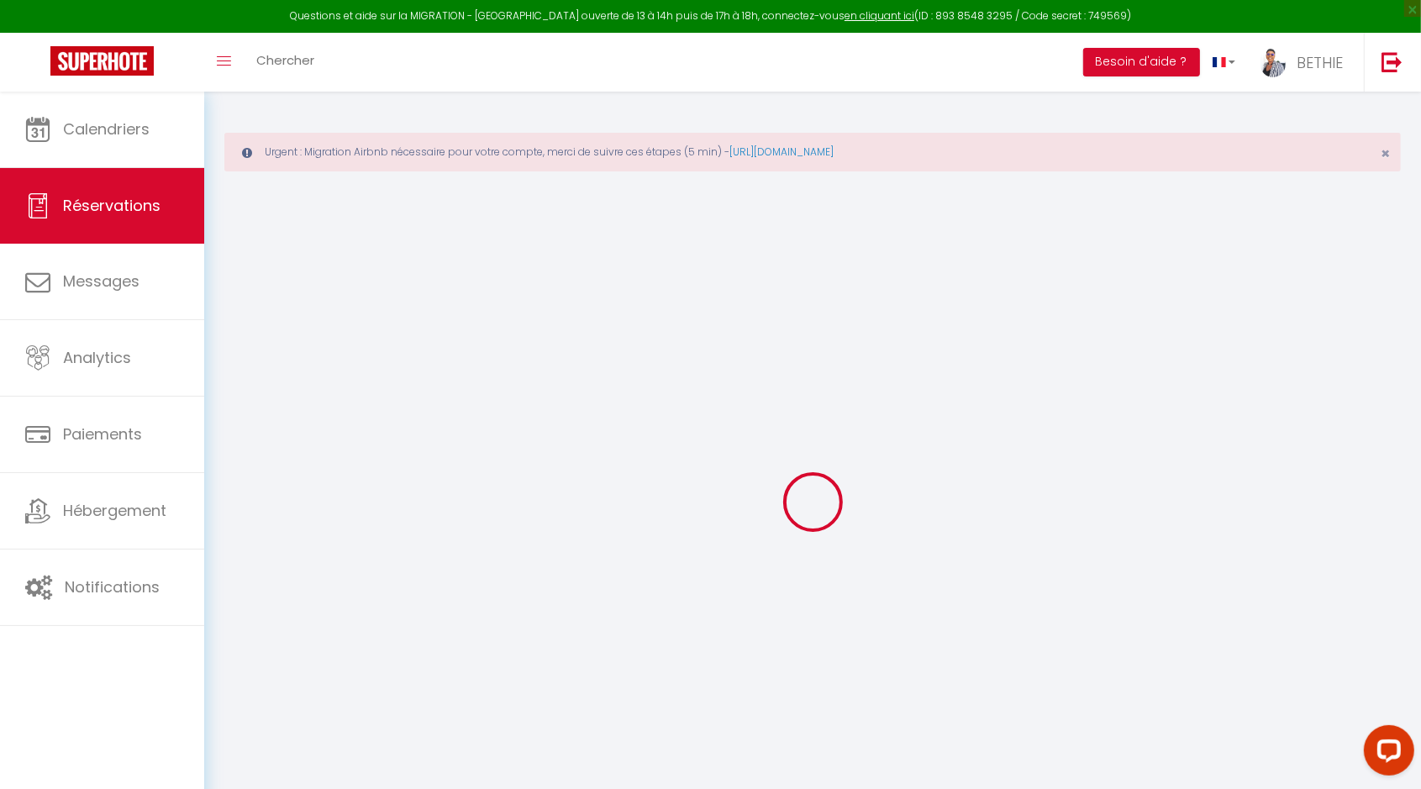
select select
checkbox input "false"
select select
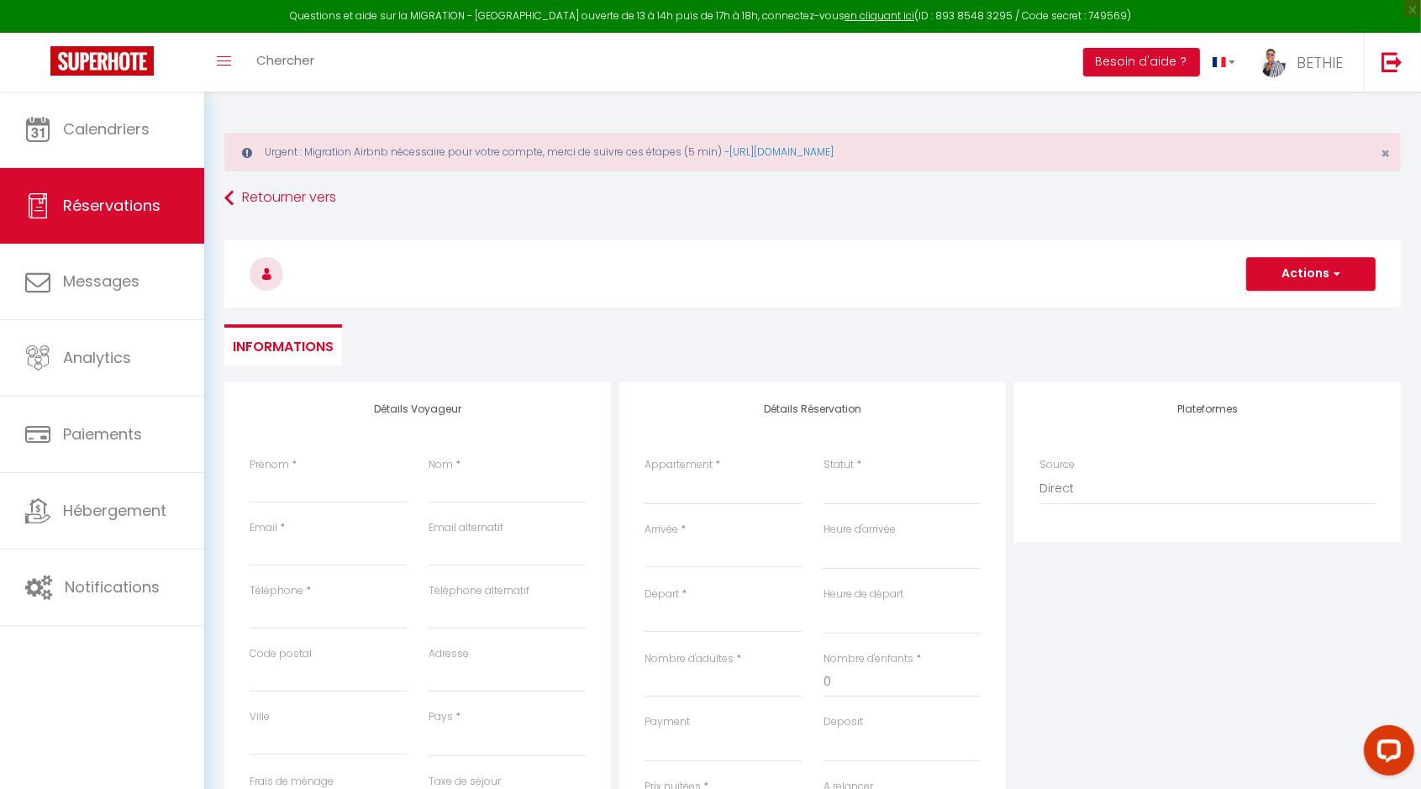
select select
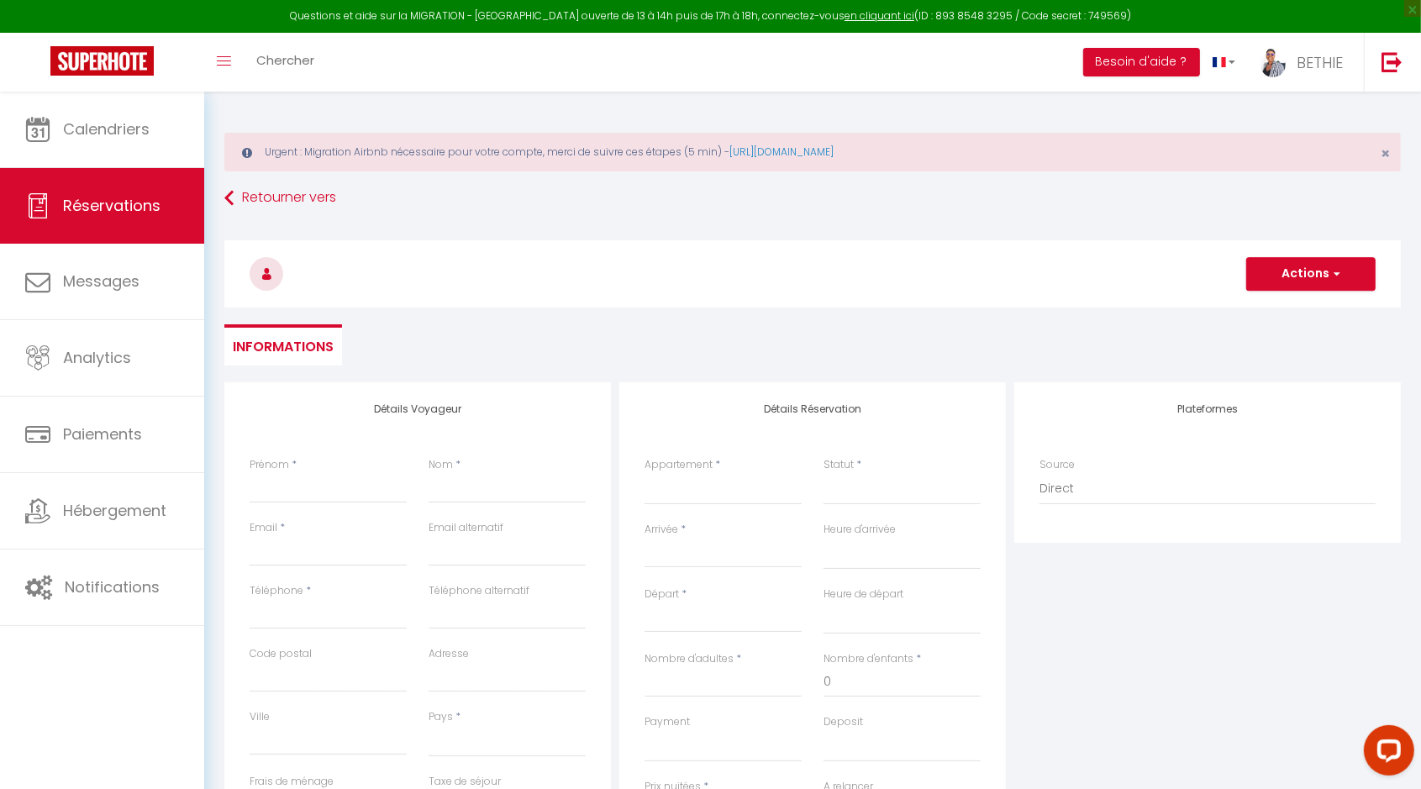
select select
checkbox input "false"
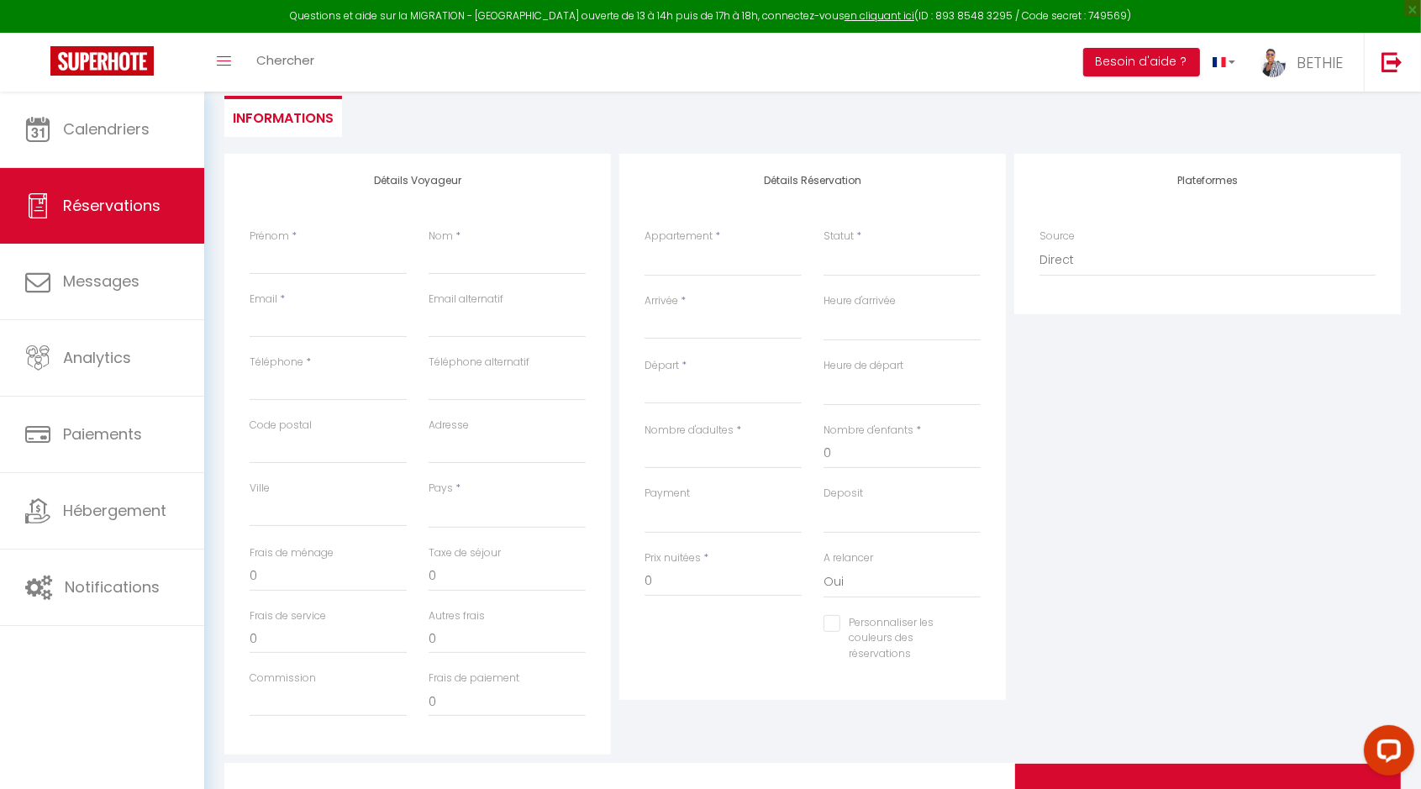
scroll to position [311, 0]
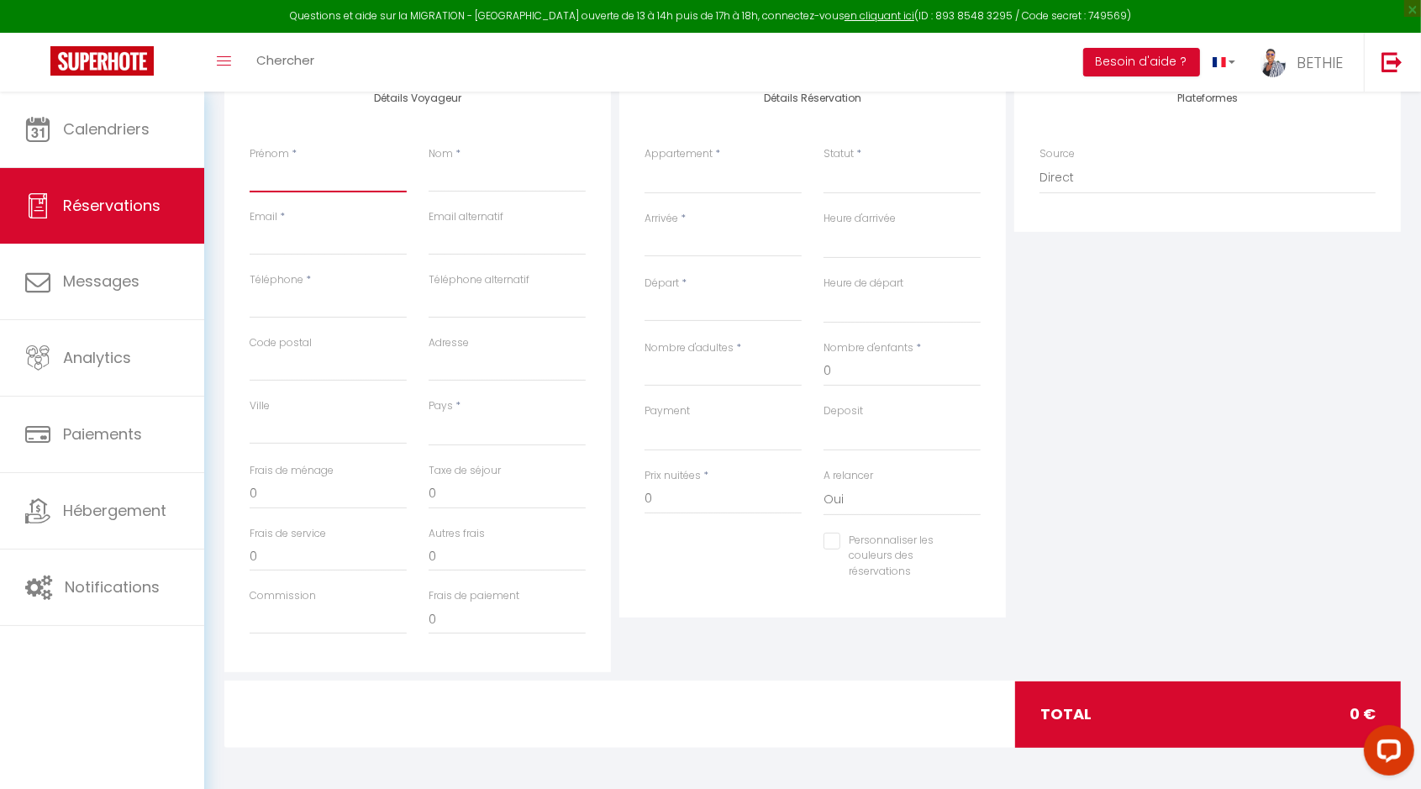
click at [318, 183] on input "Prénom" at bounding box center [328, 177] width 157 height 30
type input "N"
select select
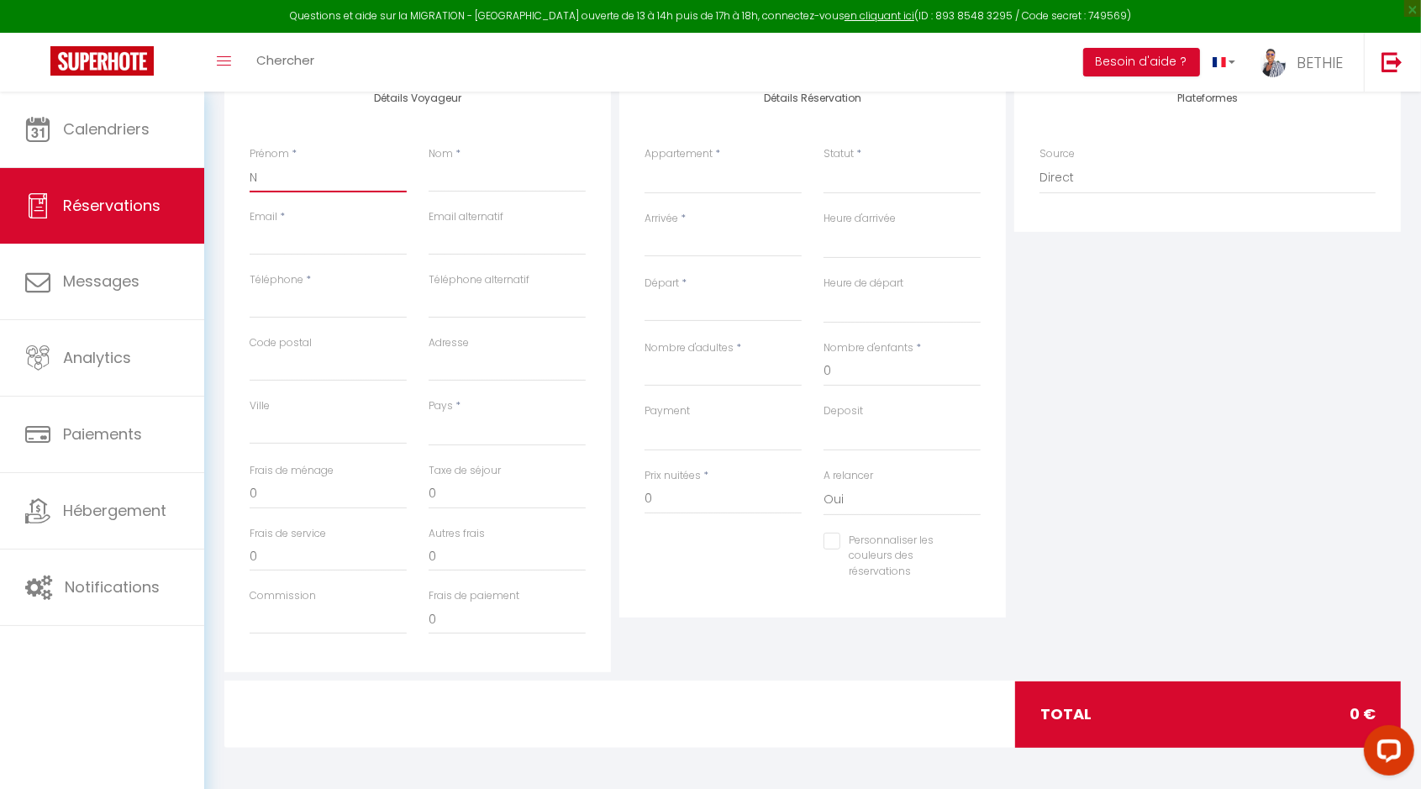
select select
checkbox input "false"
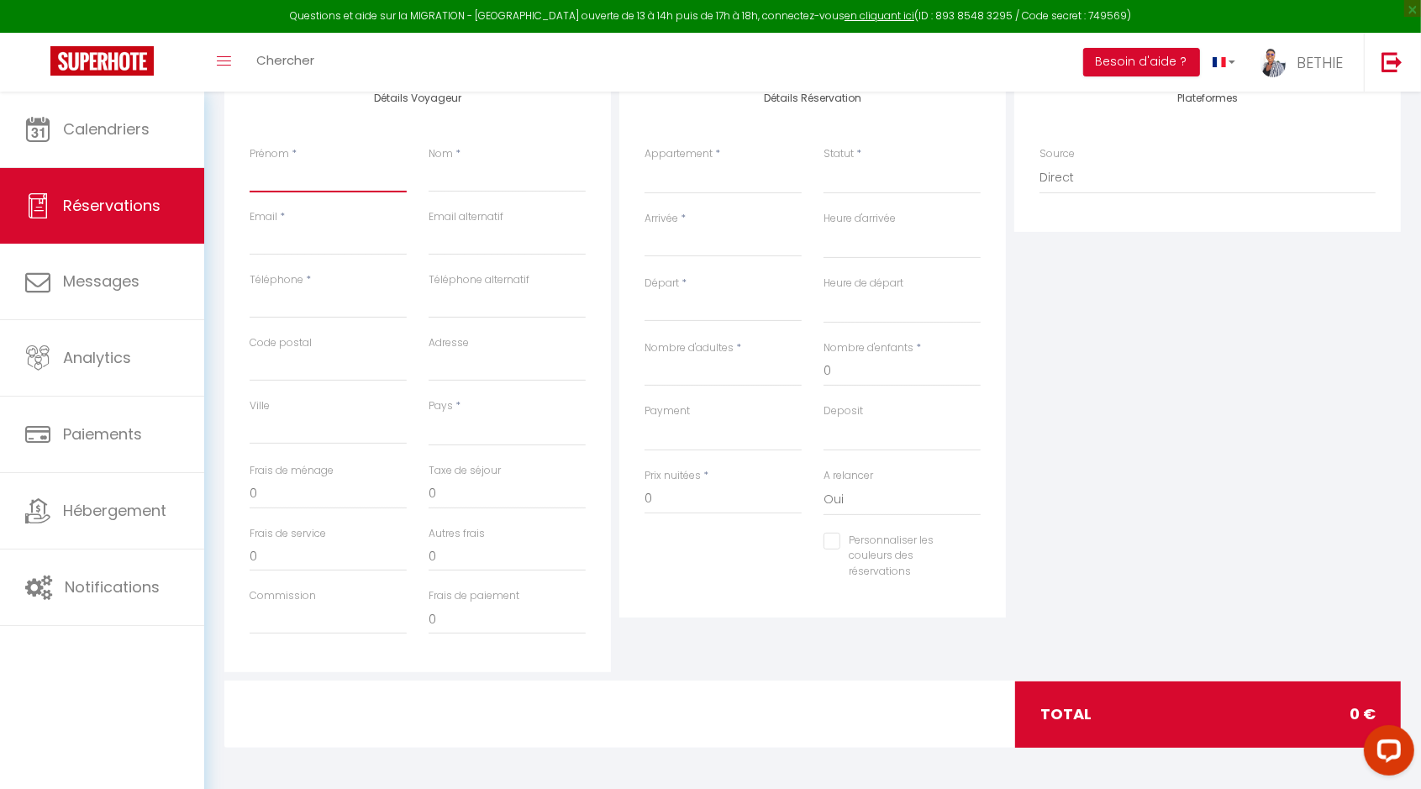
select select
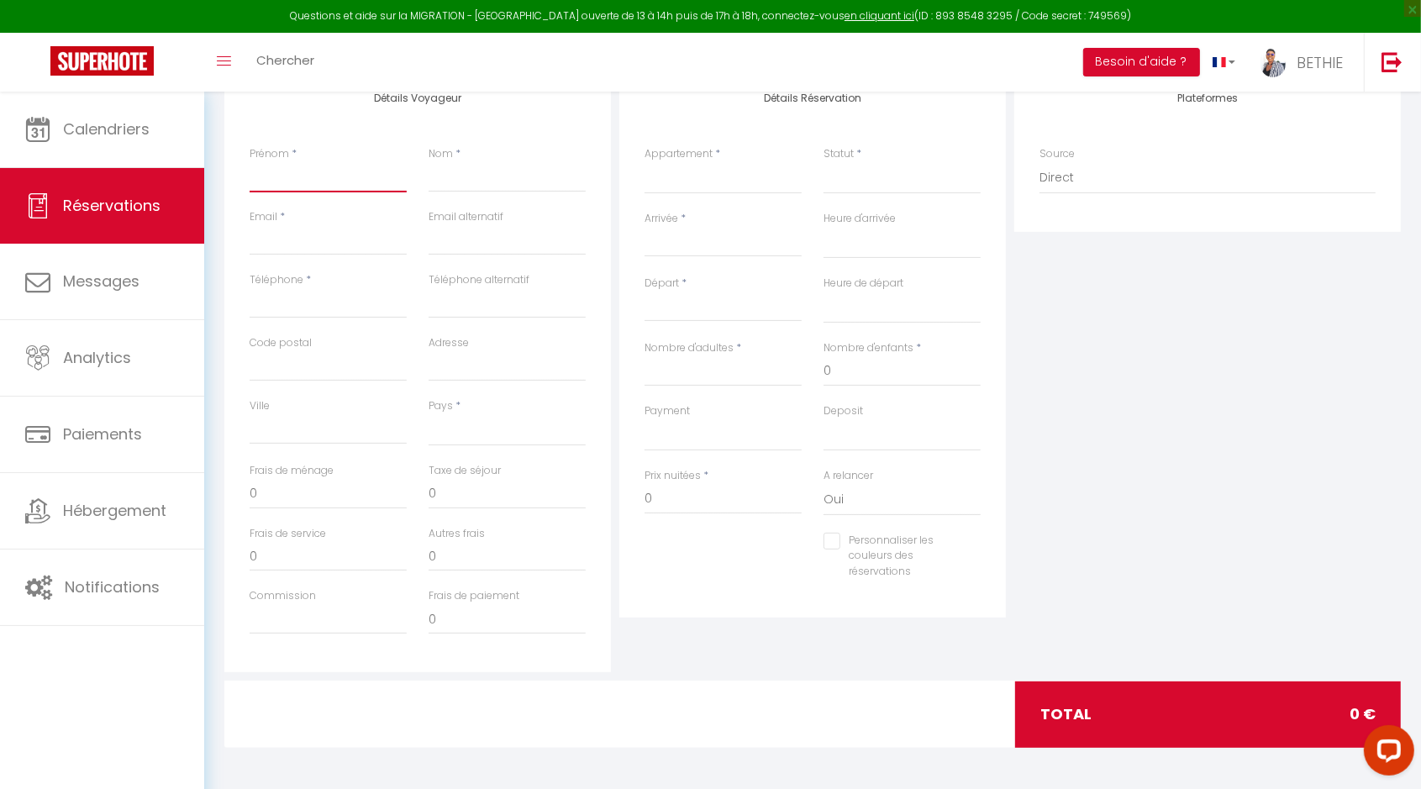
select select
checkbox input "false"
type input "R"
select select
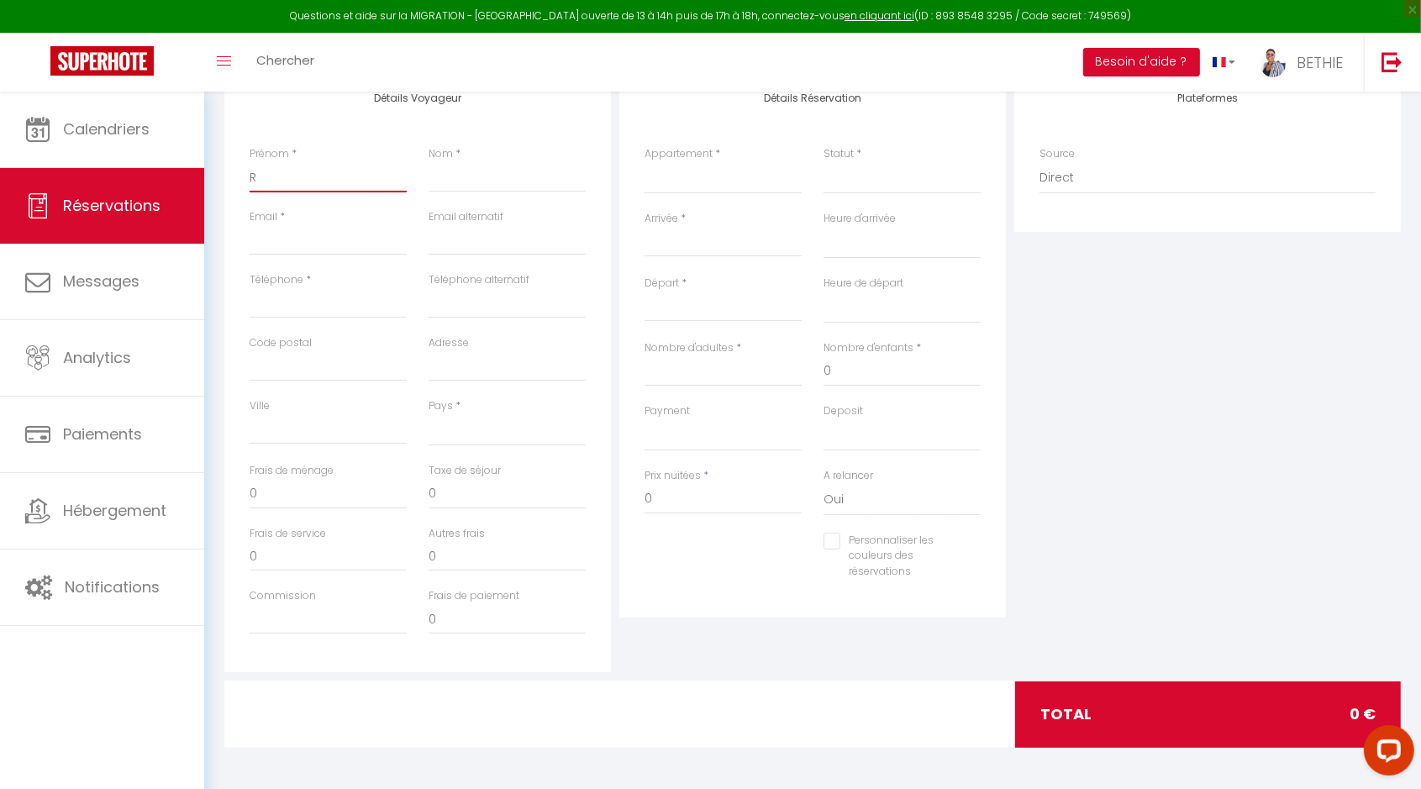
select select
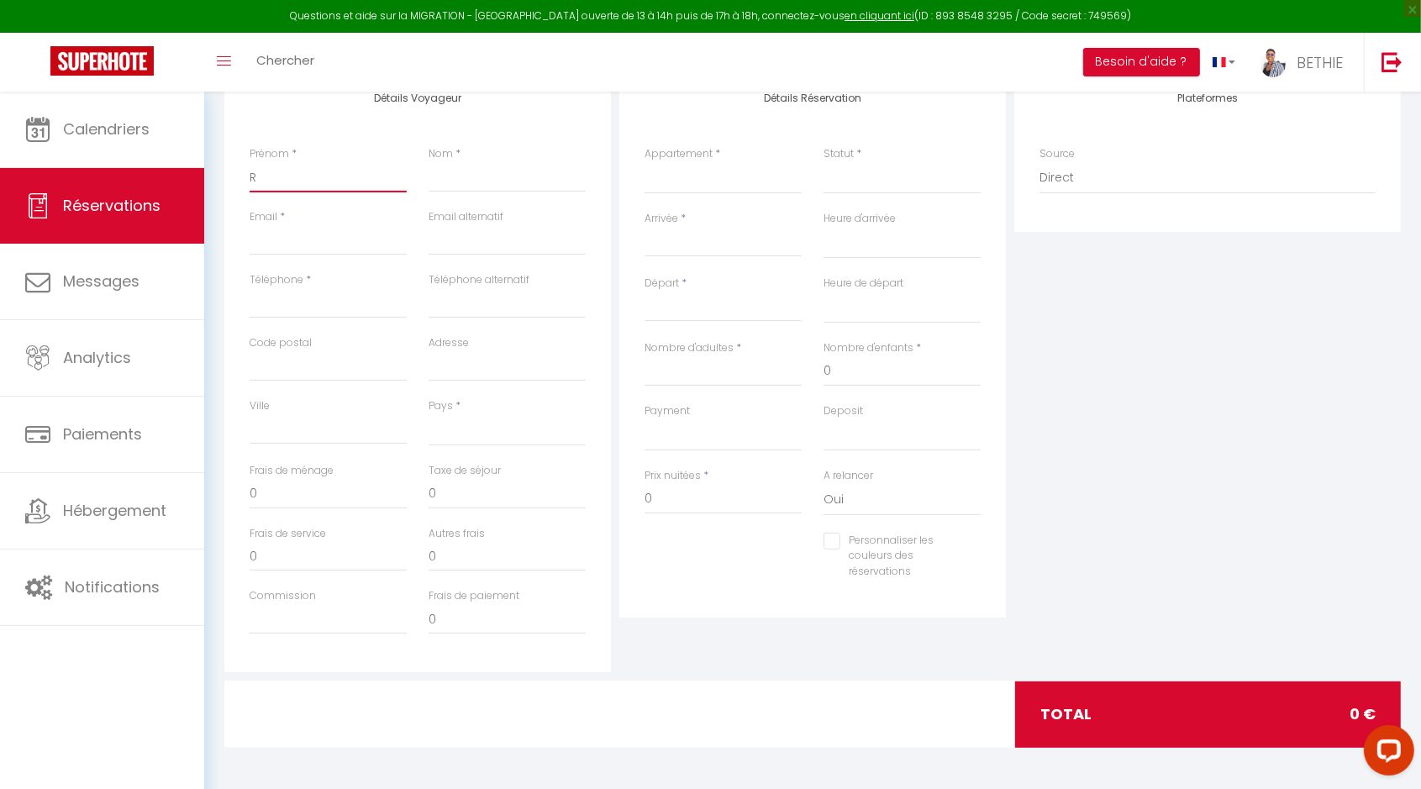
select select
checkbox input "false"
type input "Ro"
select select
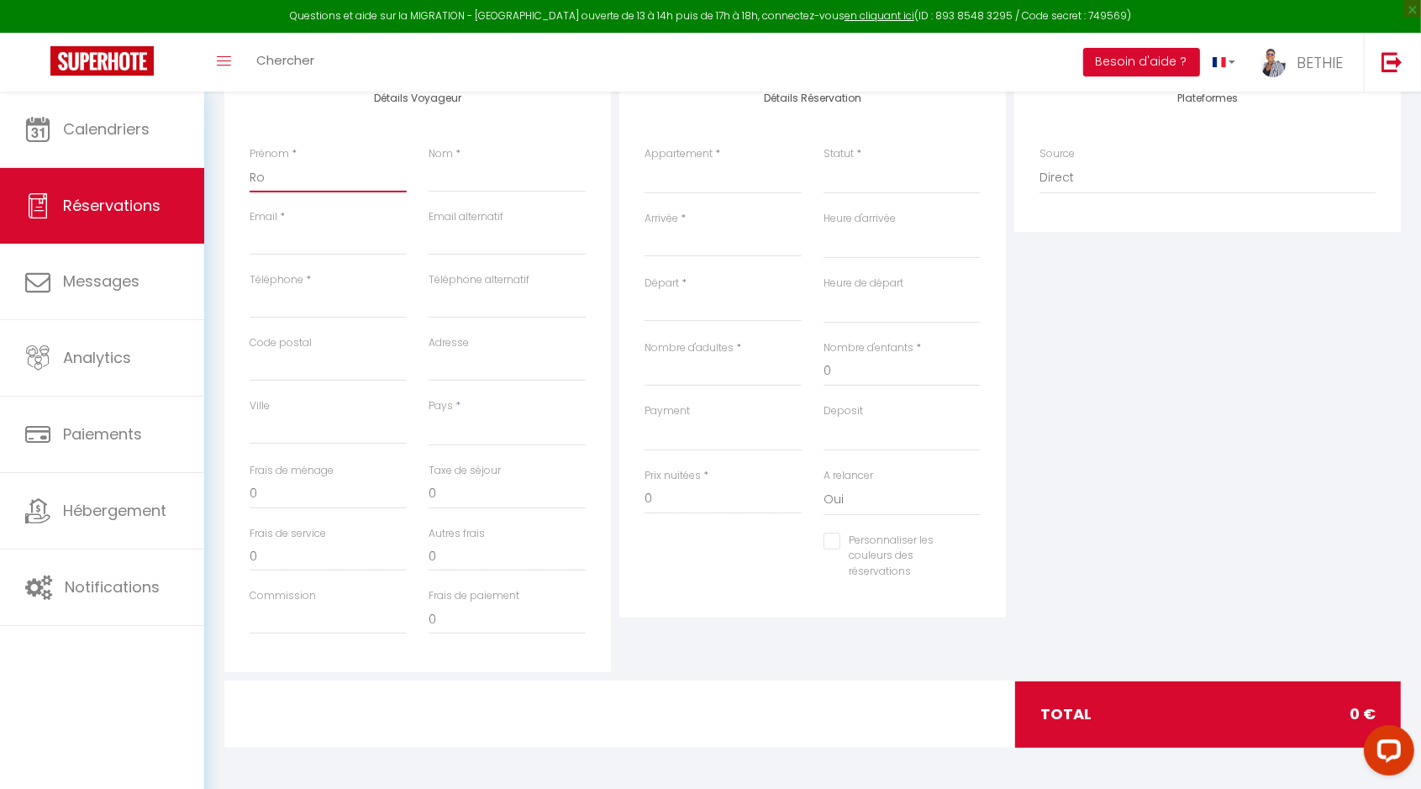
select select
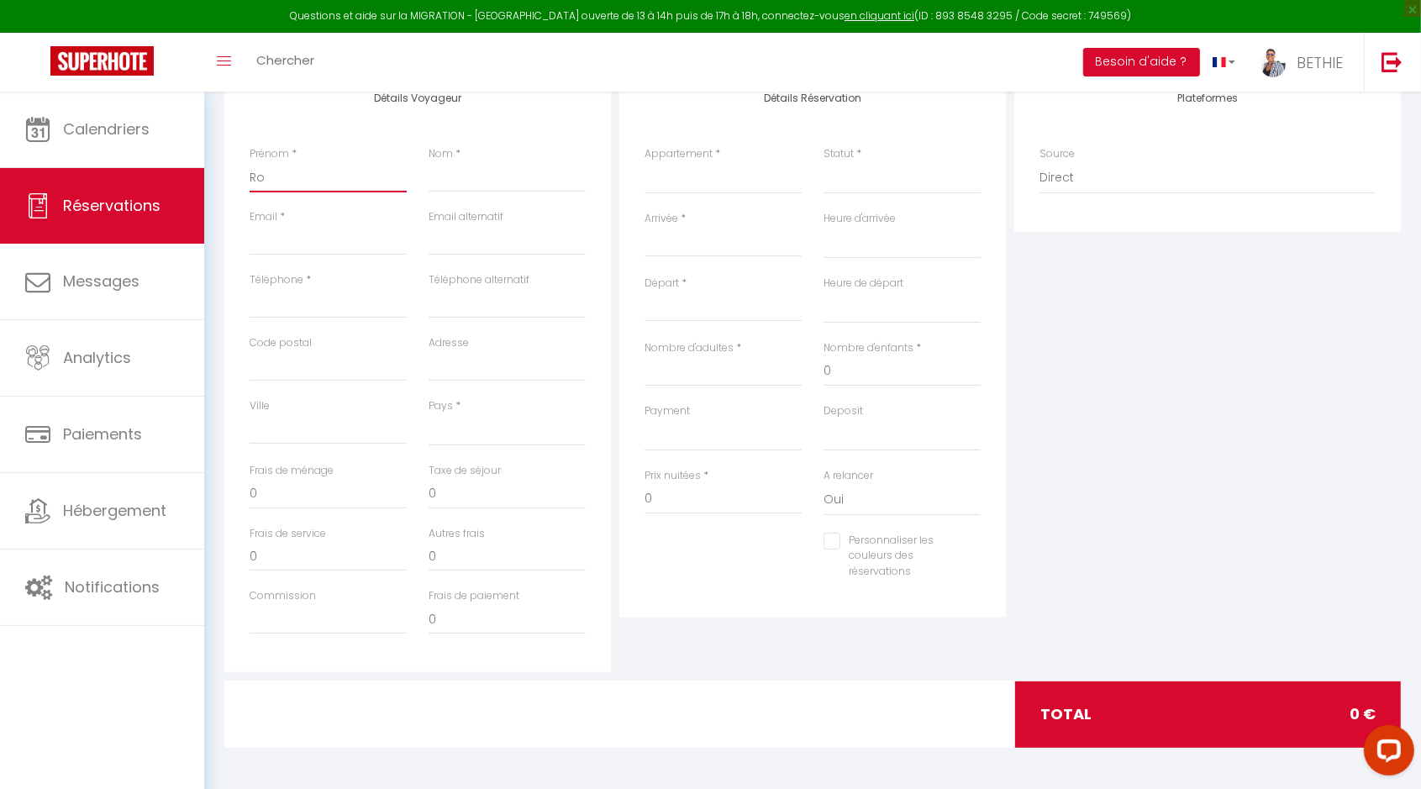
checkbox input "false"
type input "Ron"
select select
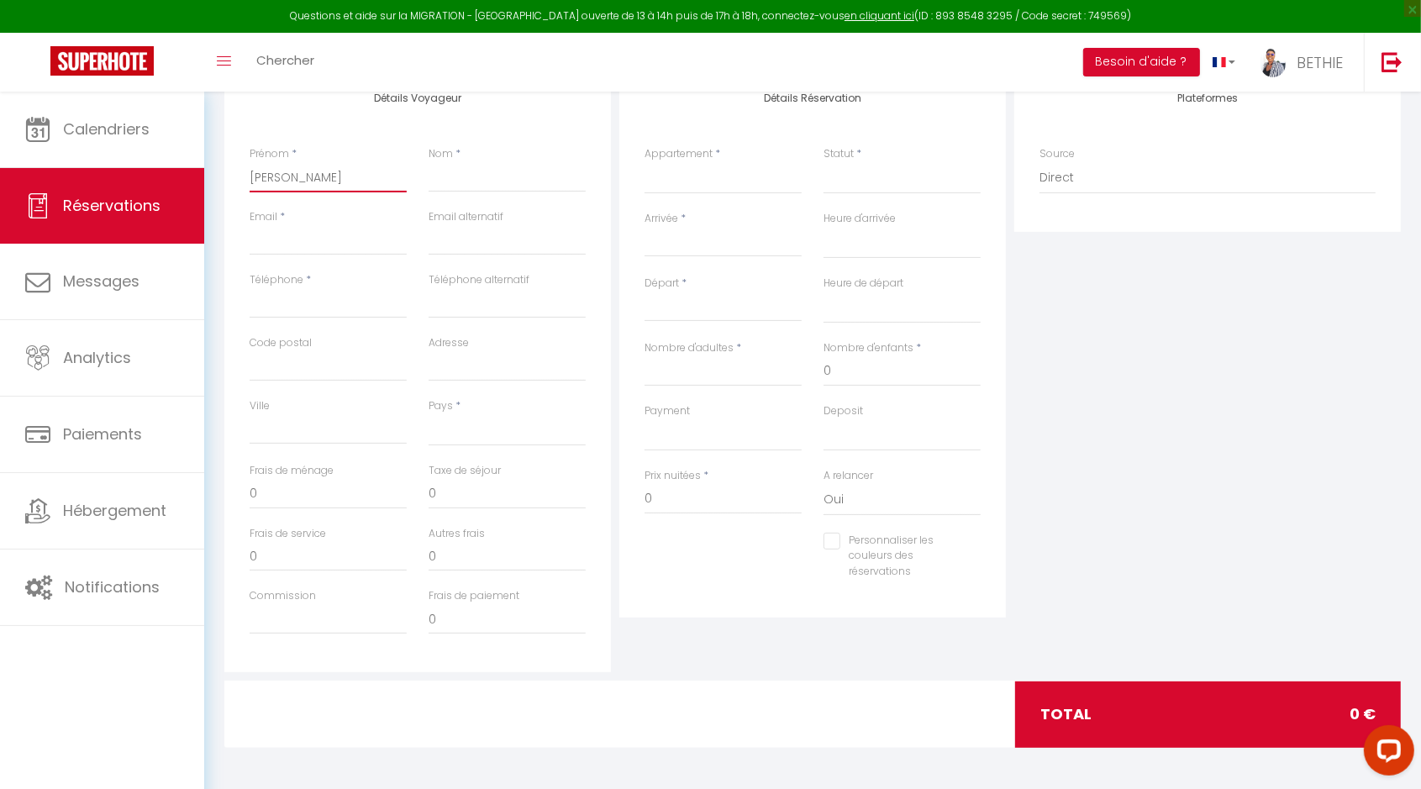
select select
checkbox input "false"
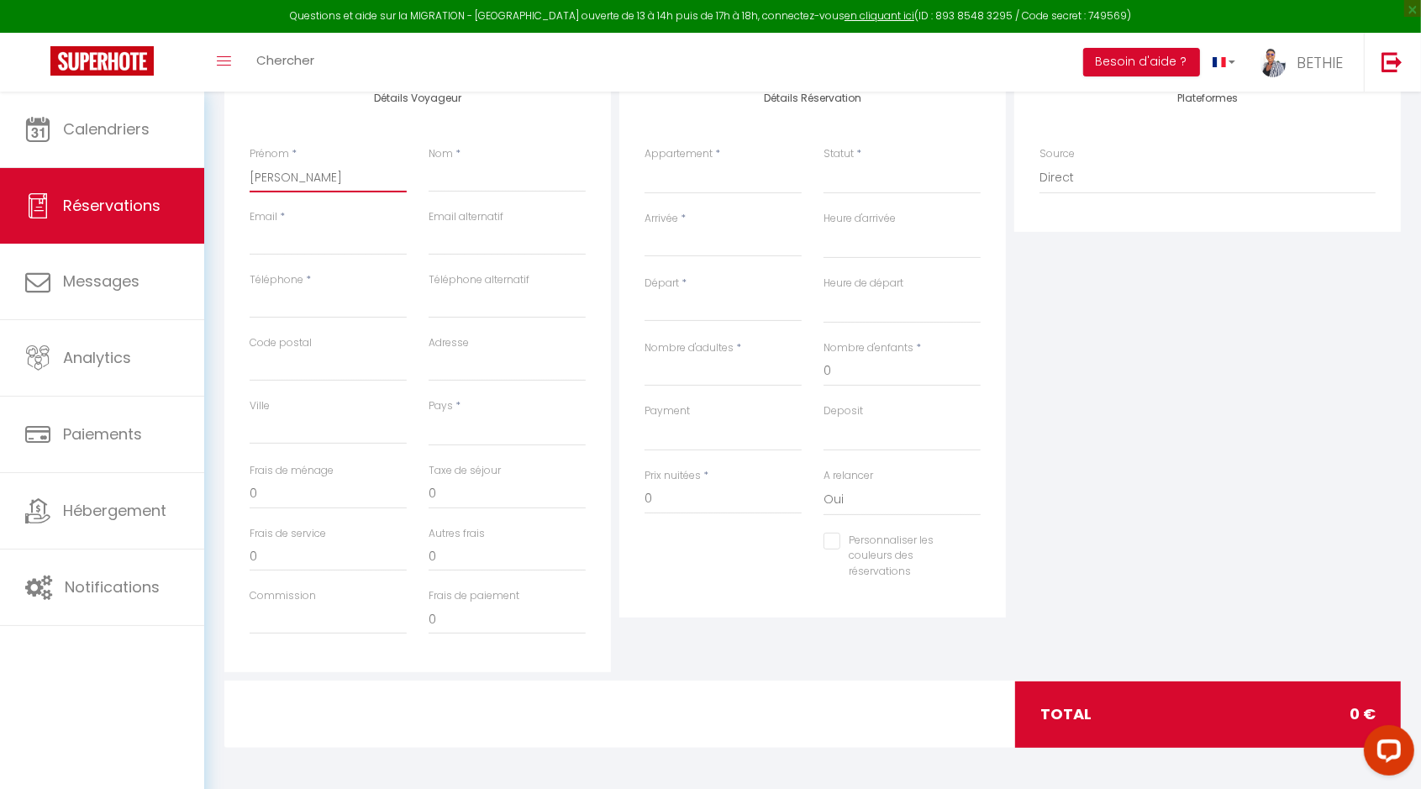
type input "Ronn"
select select
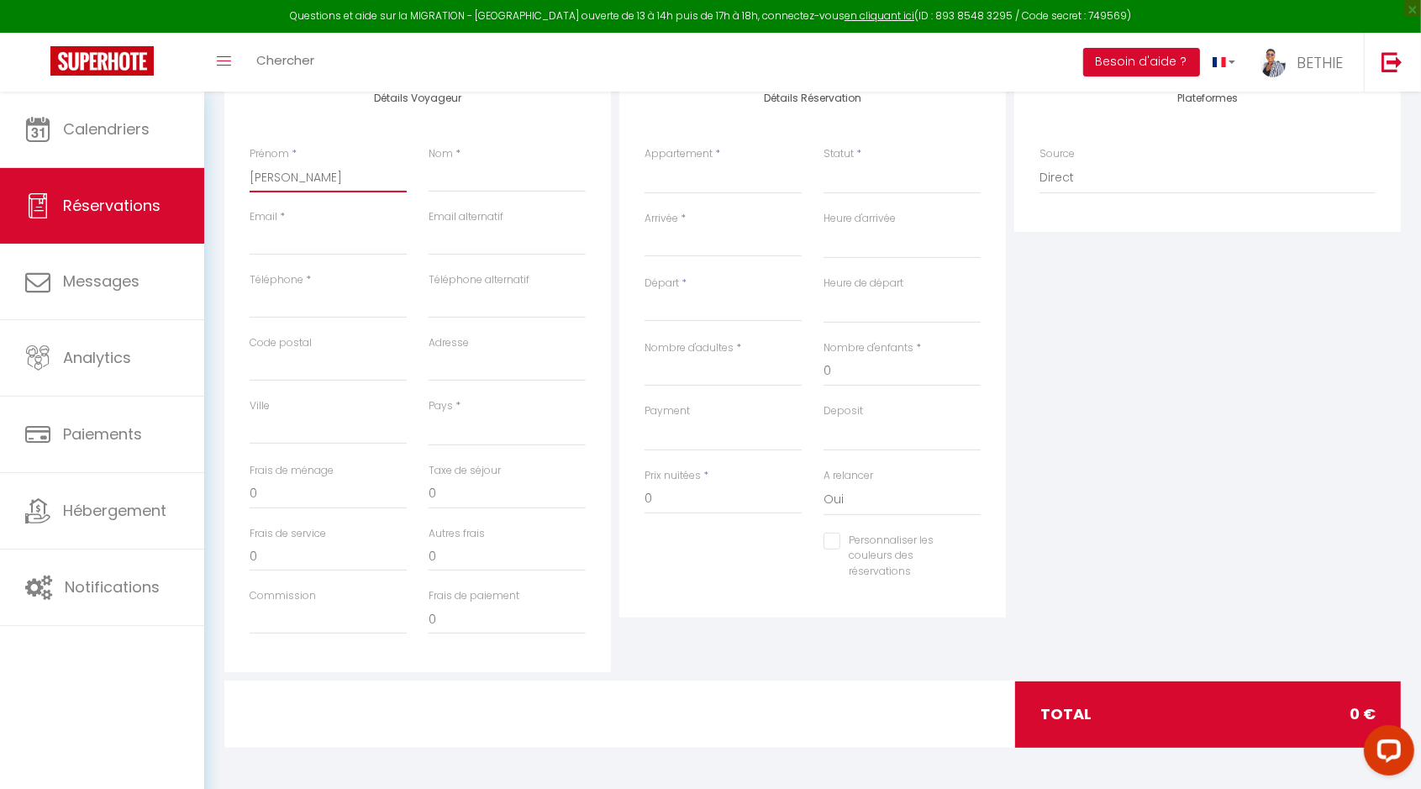
select select
checkbox input "false"
type input "Ronni"
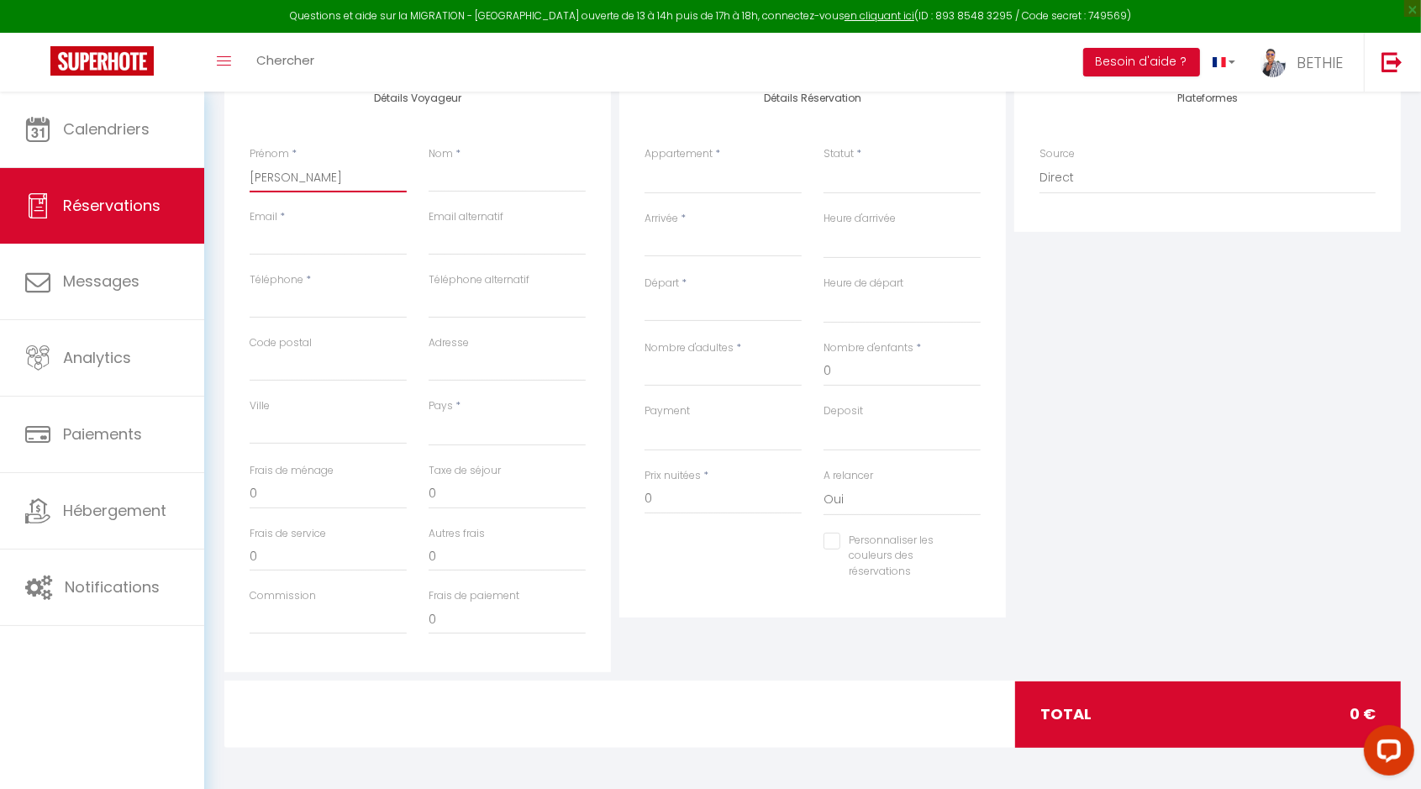
select select
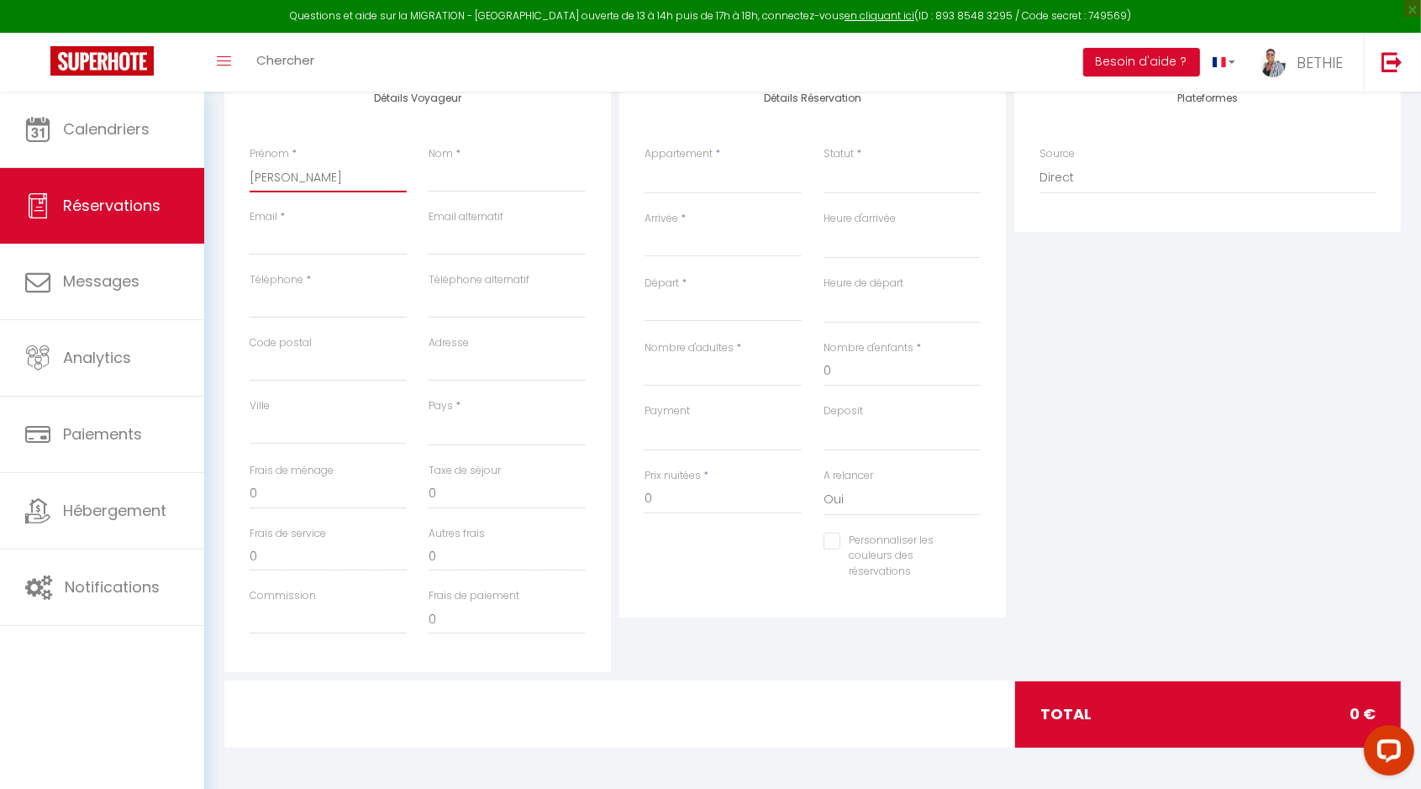
select select
checkbox input "false"
type input "Ronnie"
select select
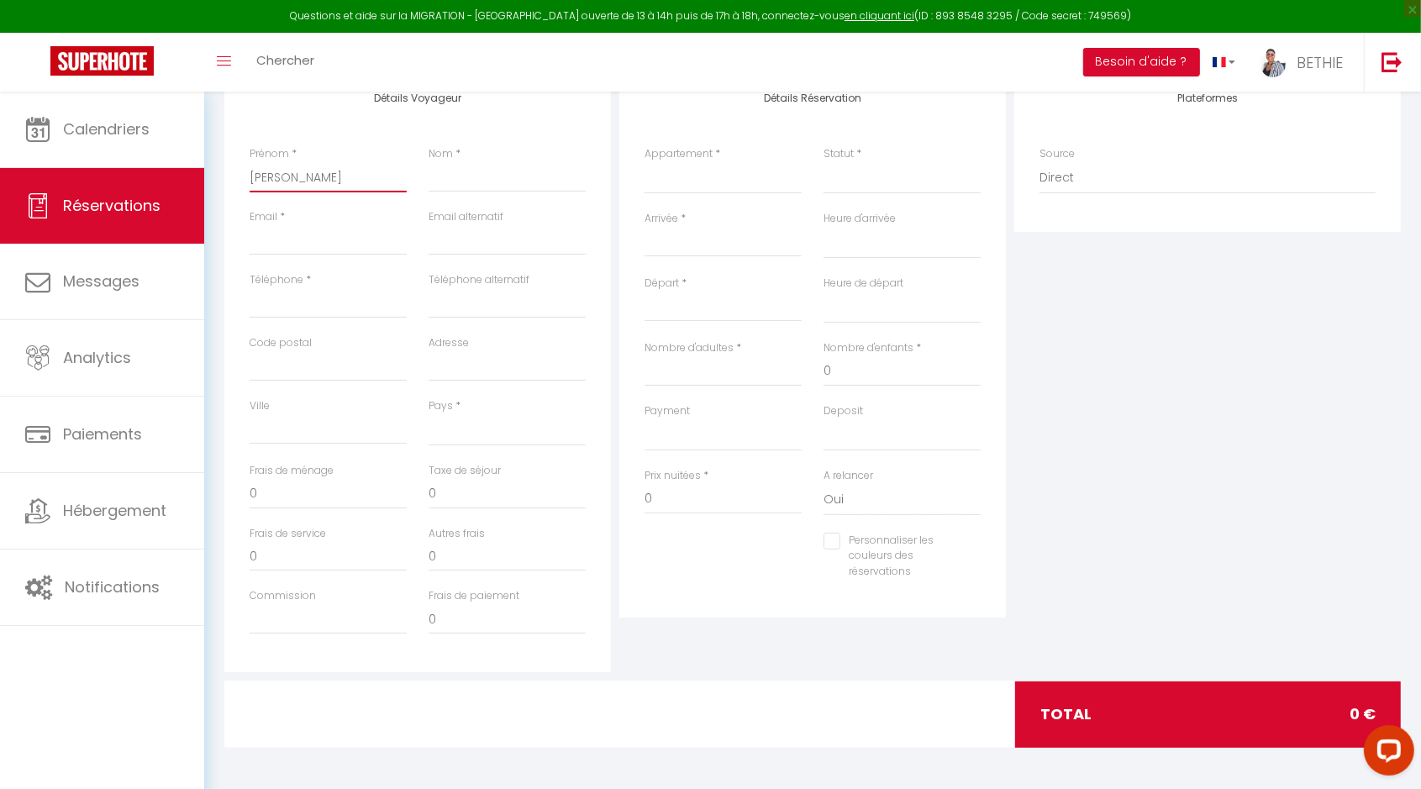
select select
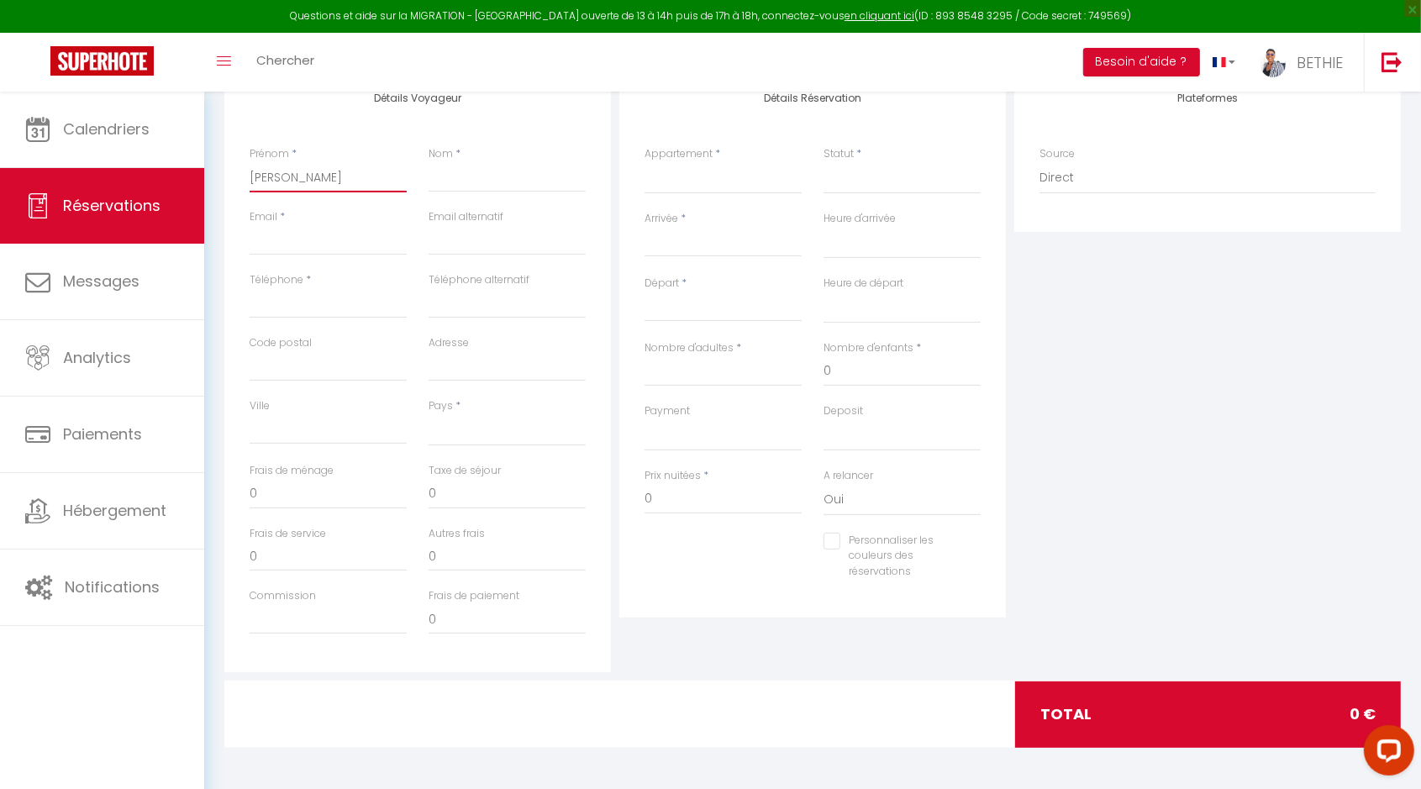
select select
checkbox input "false"
type input "Ronnie"
type input "N"
select select
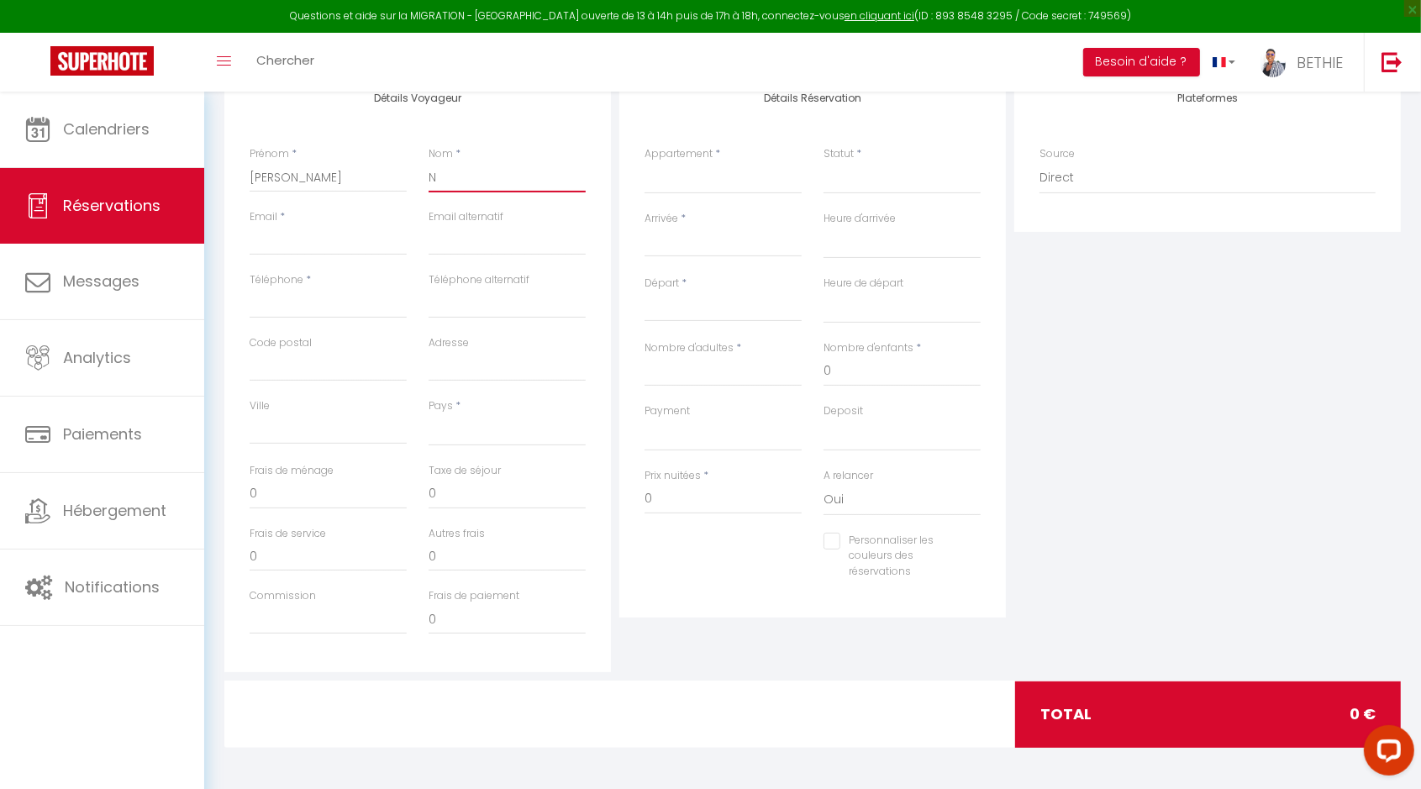
select select
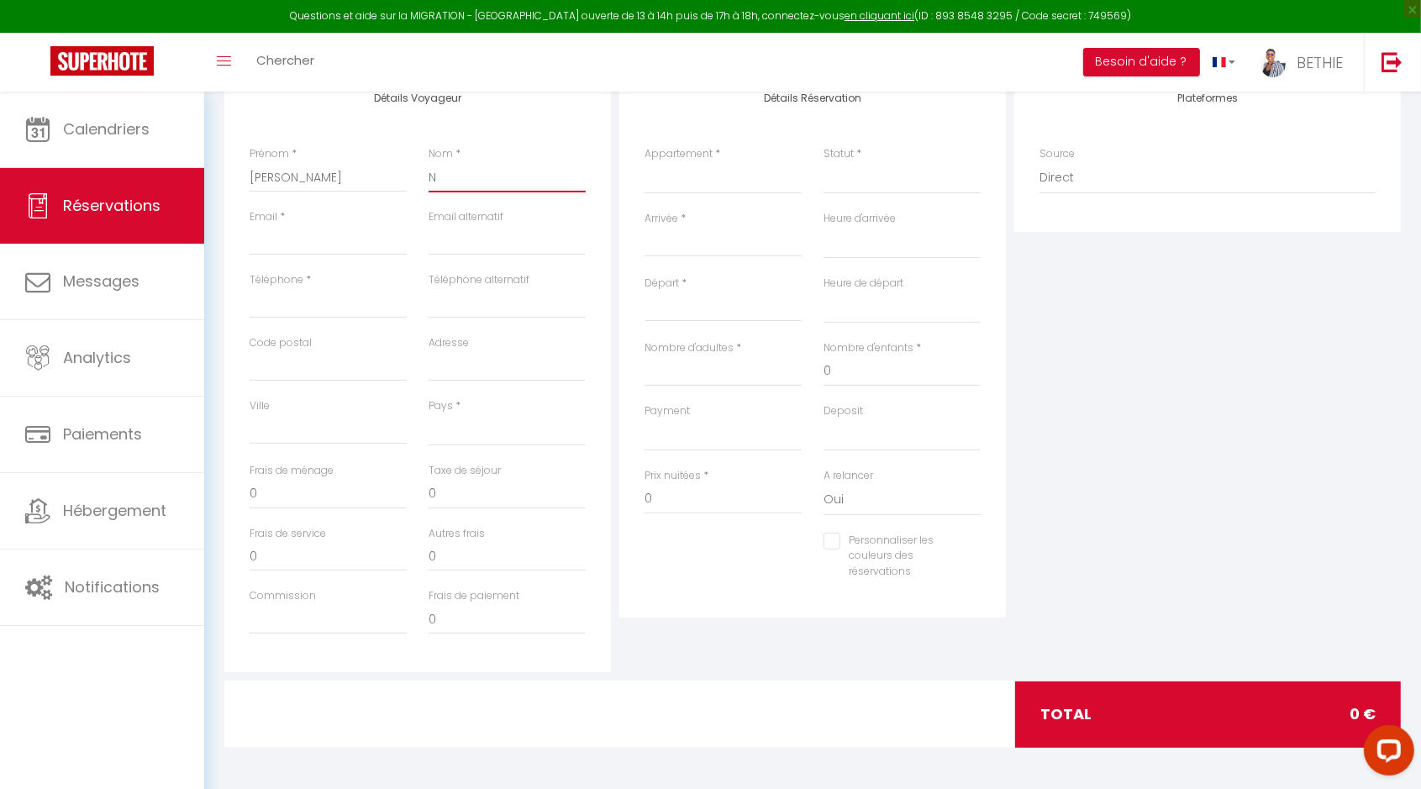
select select
checkbox input "false"
type input "Nj"
select select
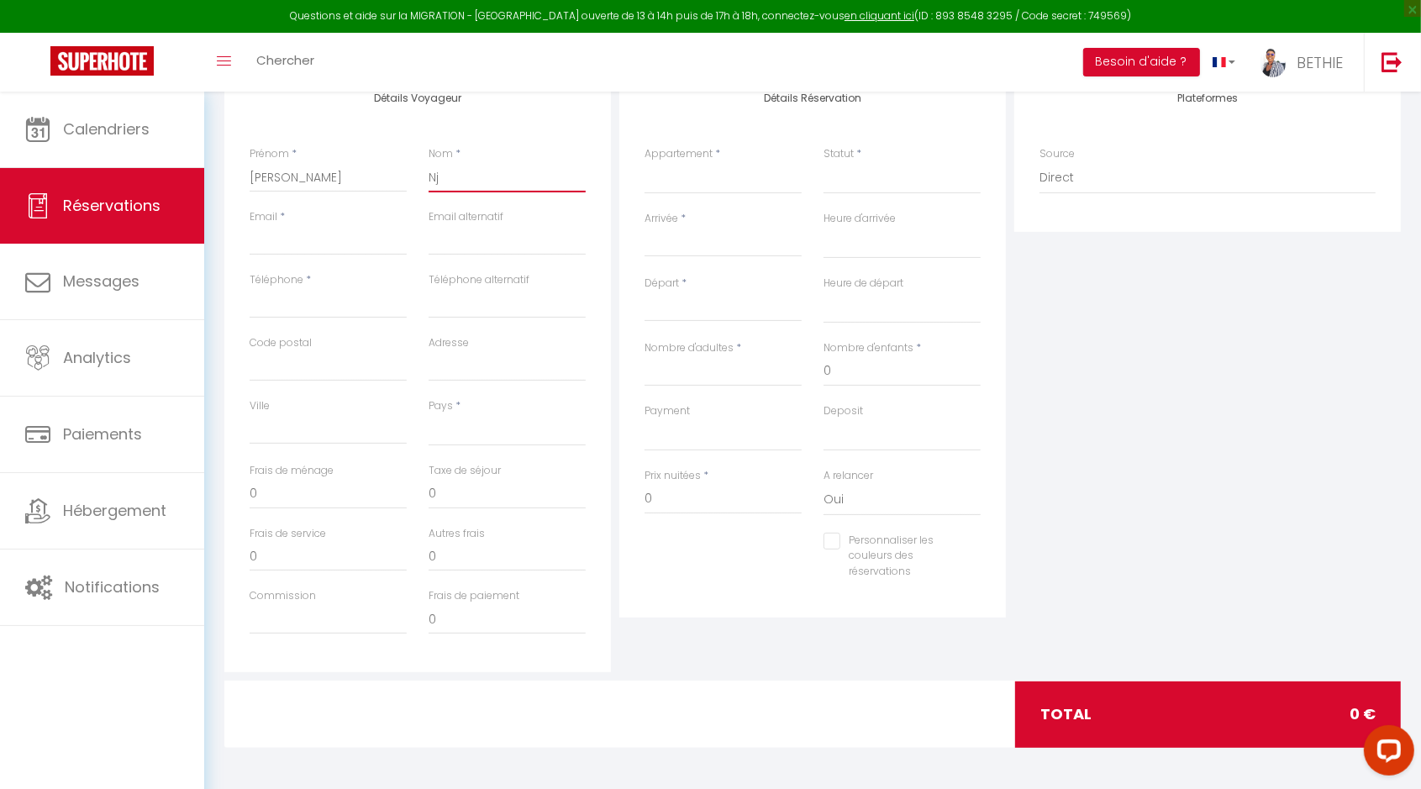
select select
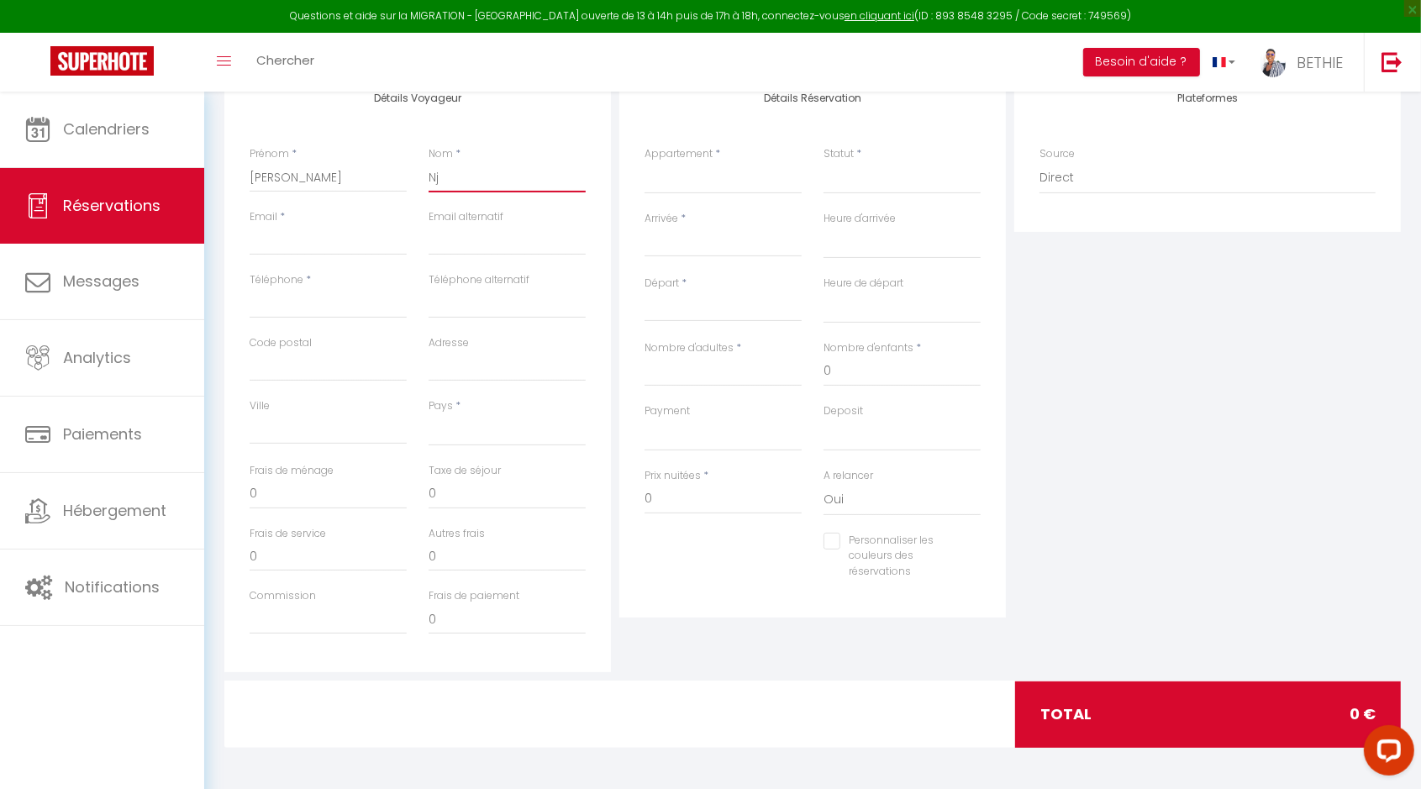
checkbox input "false"
type input "Nji"
select select
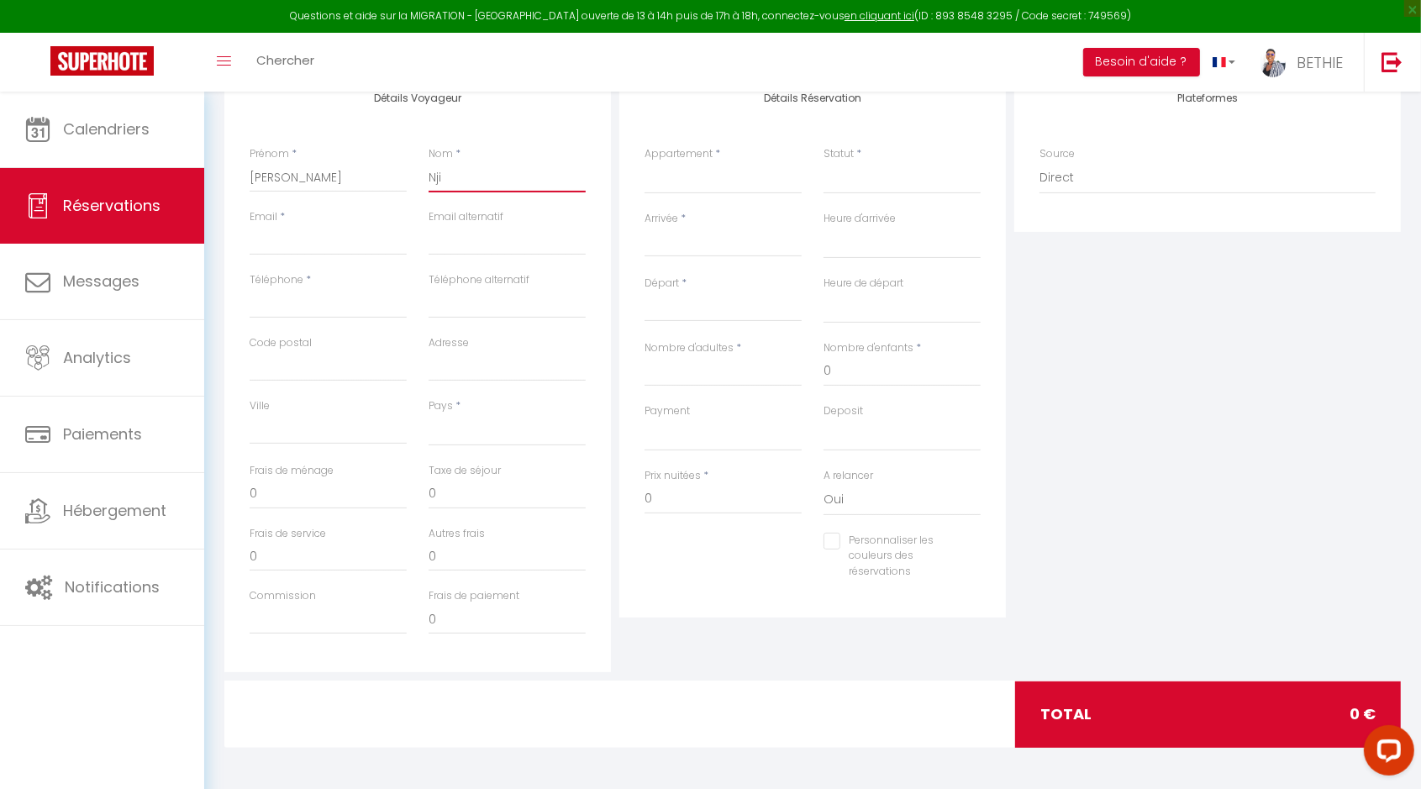
select select
checkbox input "false"
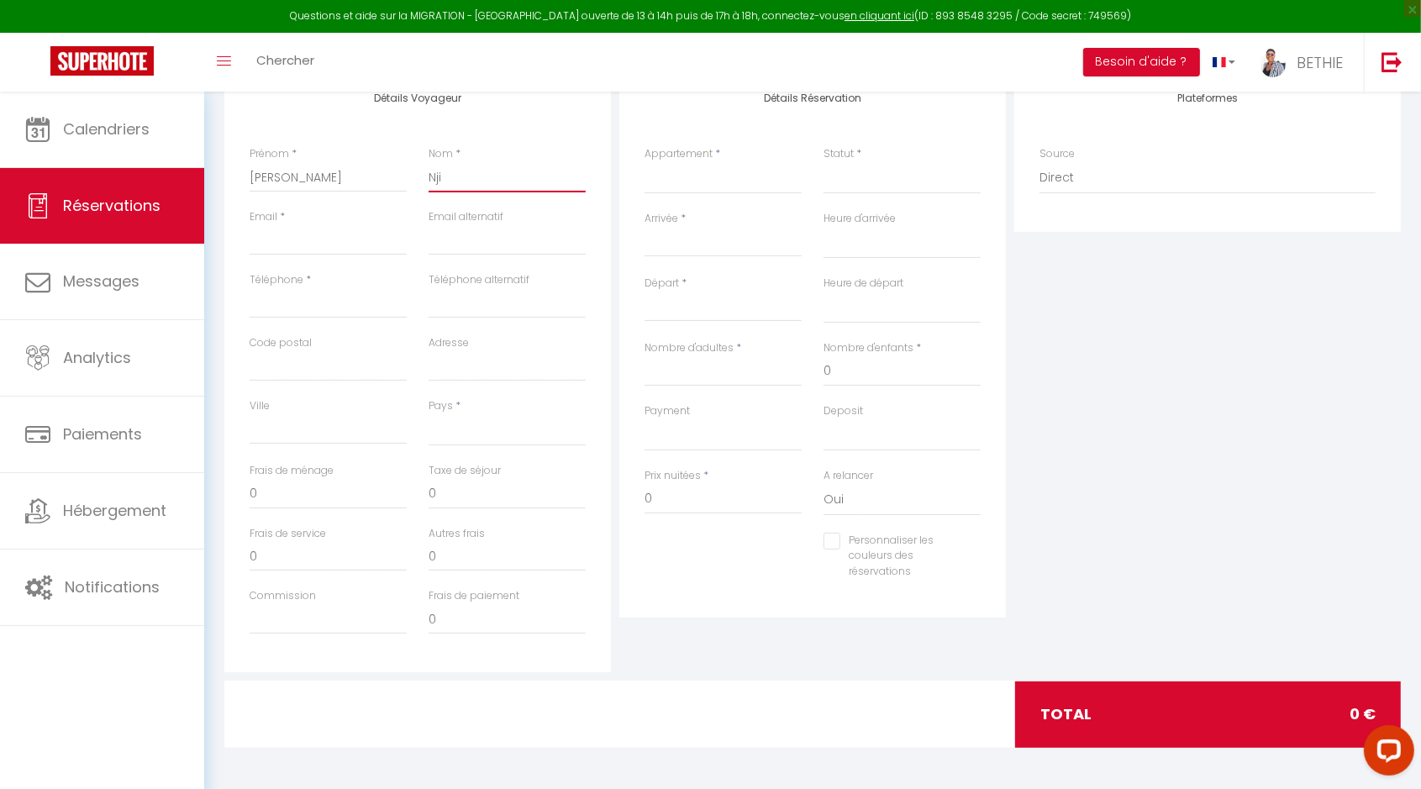
type input "Njin"
select select
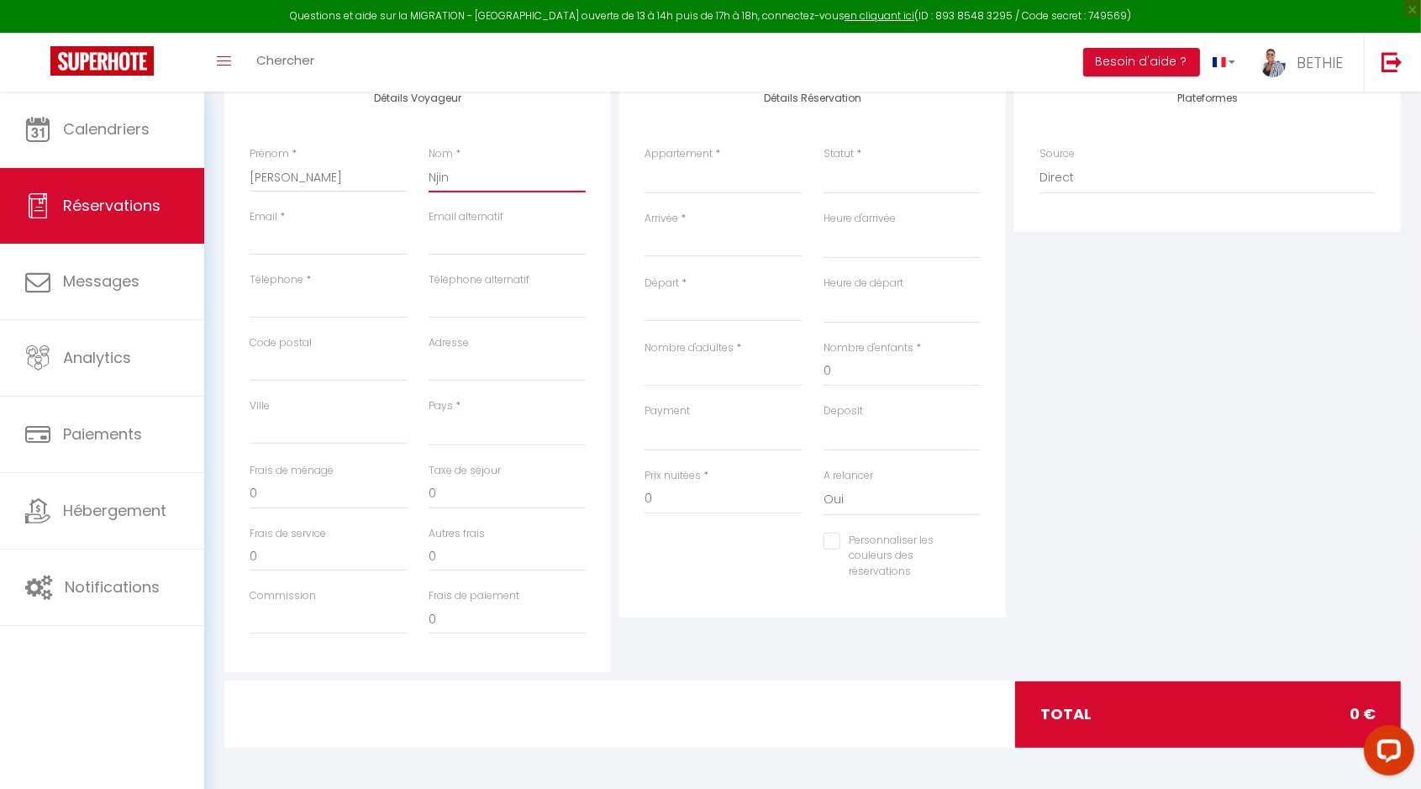
select select
checkbox input "false"
type input "Njint"
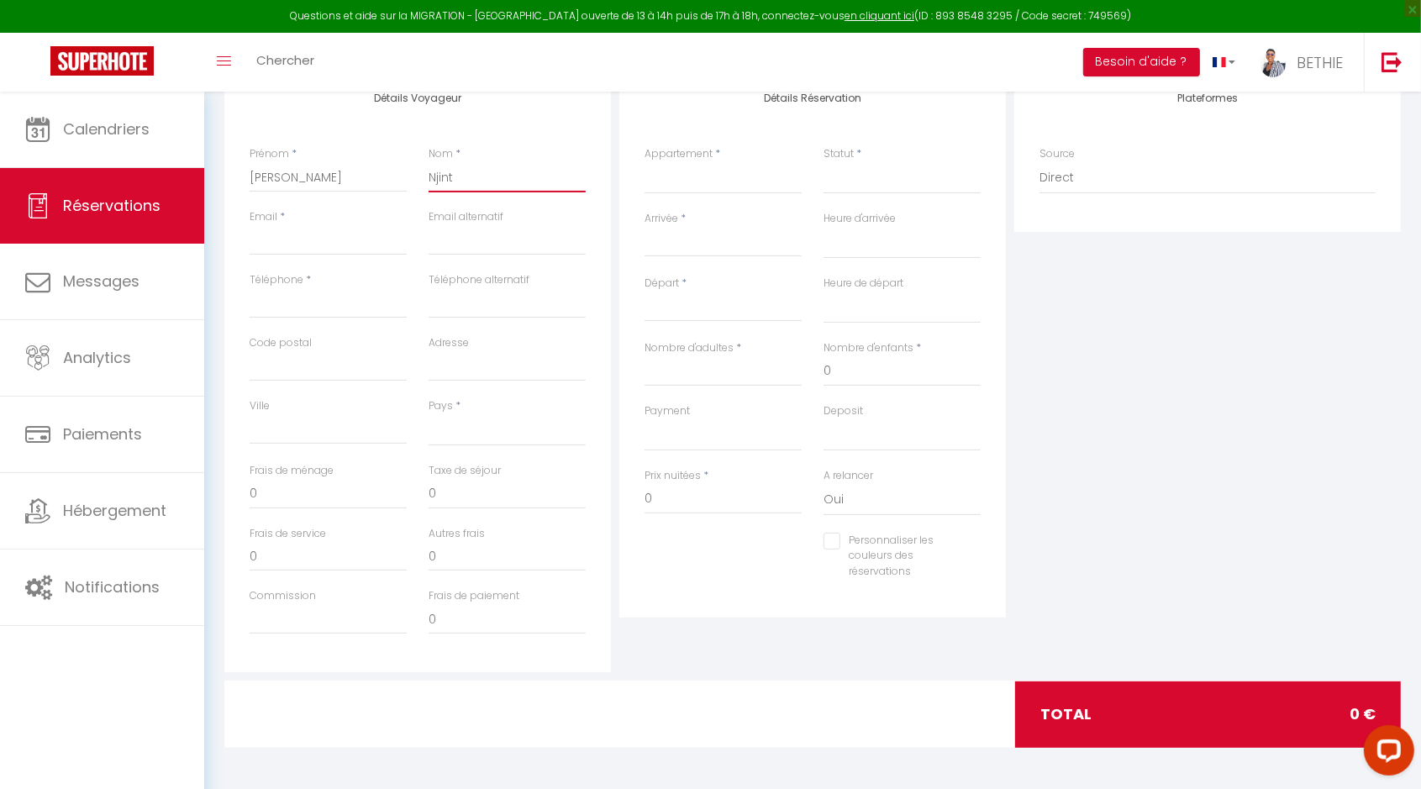
select select
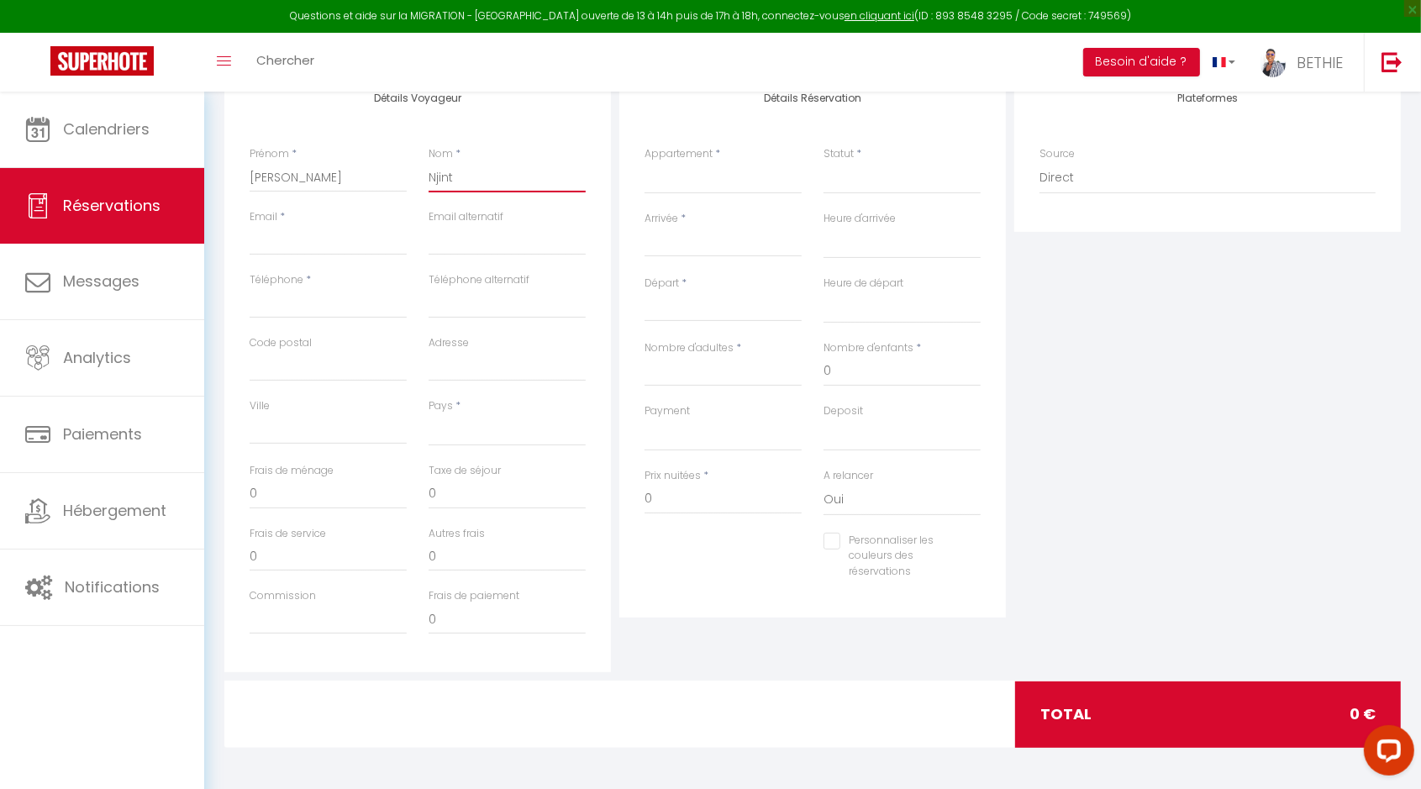
select select
checkbox input "false"
type input "Njintc"
select select
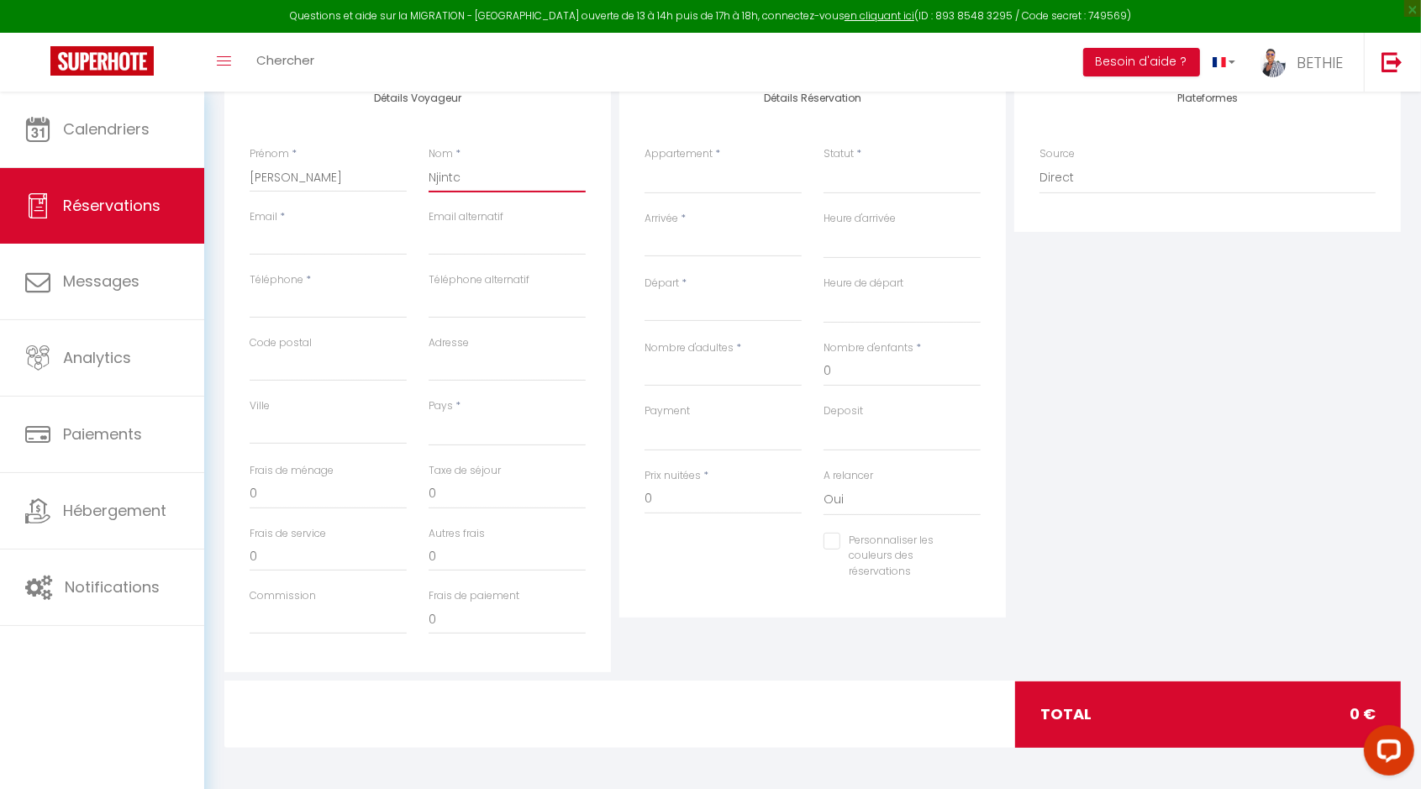
select select
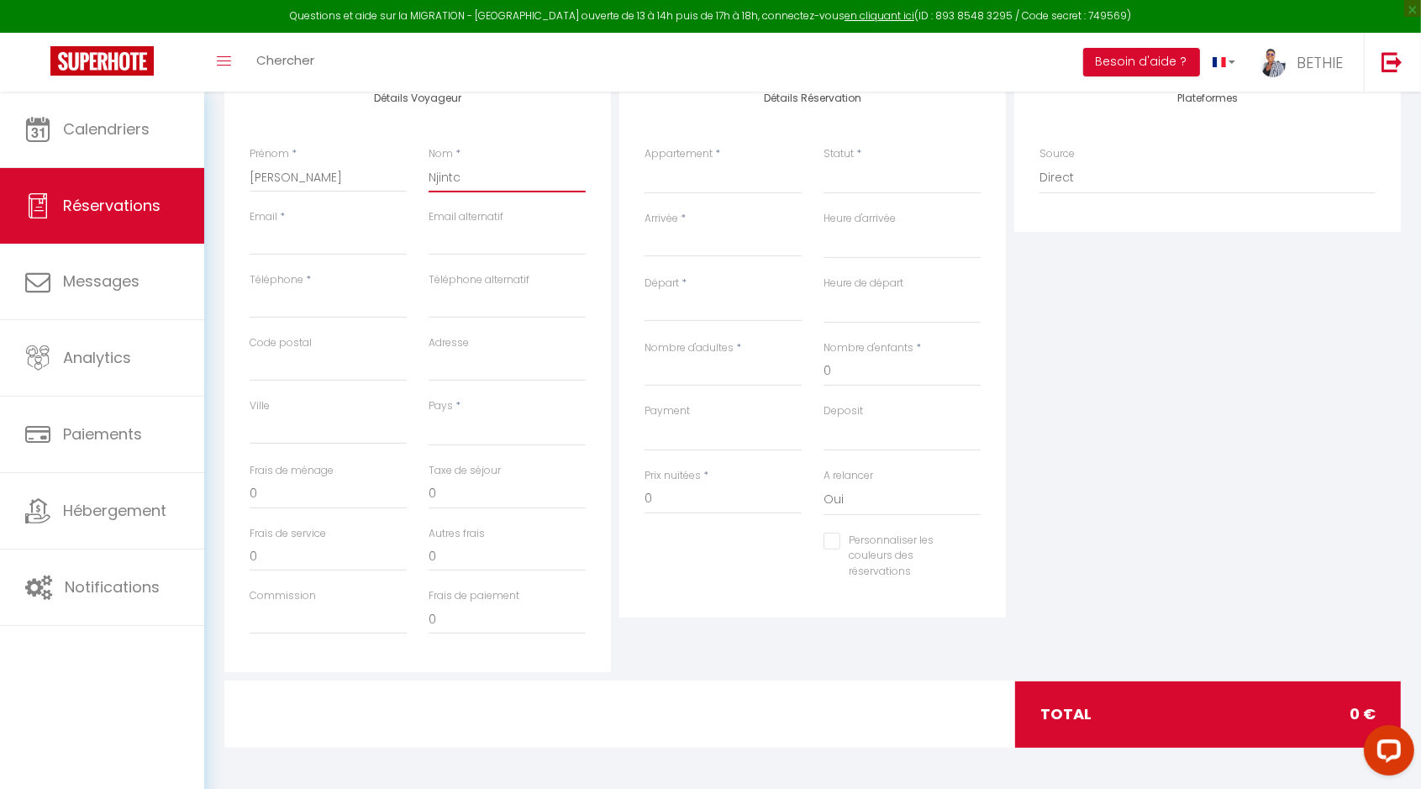
select select
checkbox input "false"
type input "Njintco"
select select
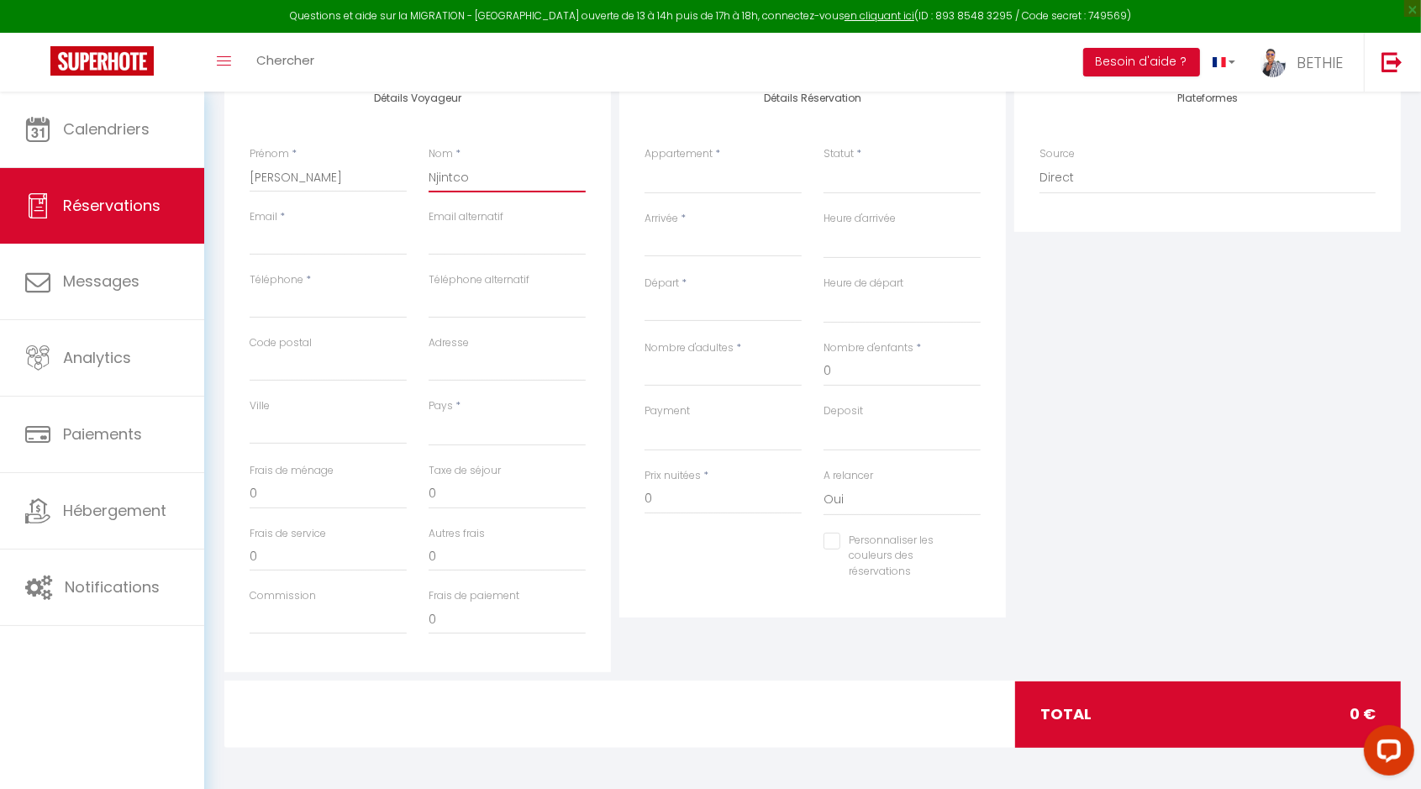
select select
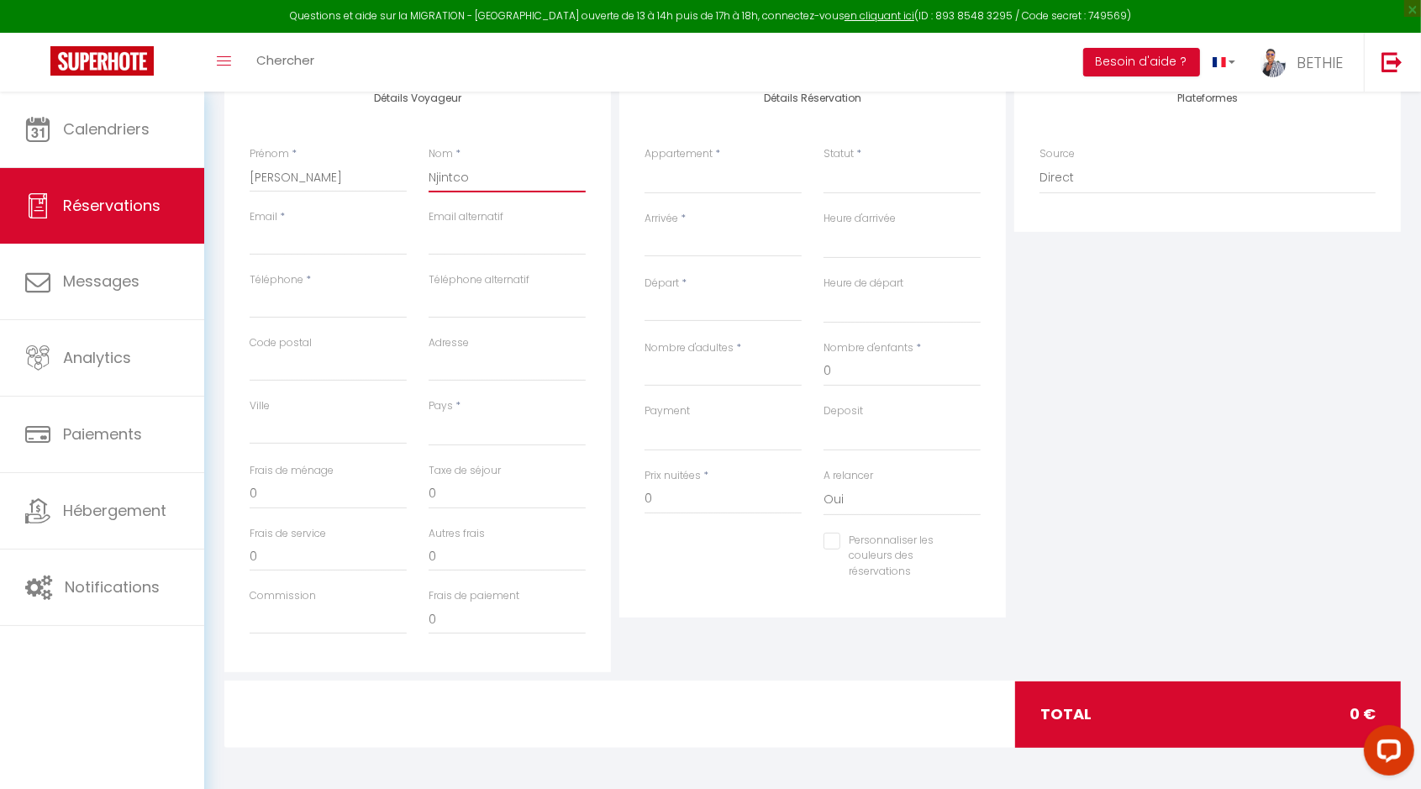
checkbox input "false"
type input "Njintcou"
select select
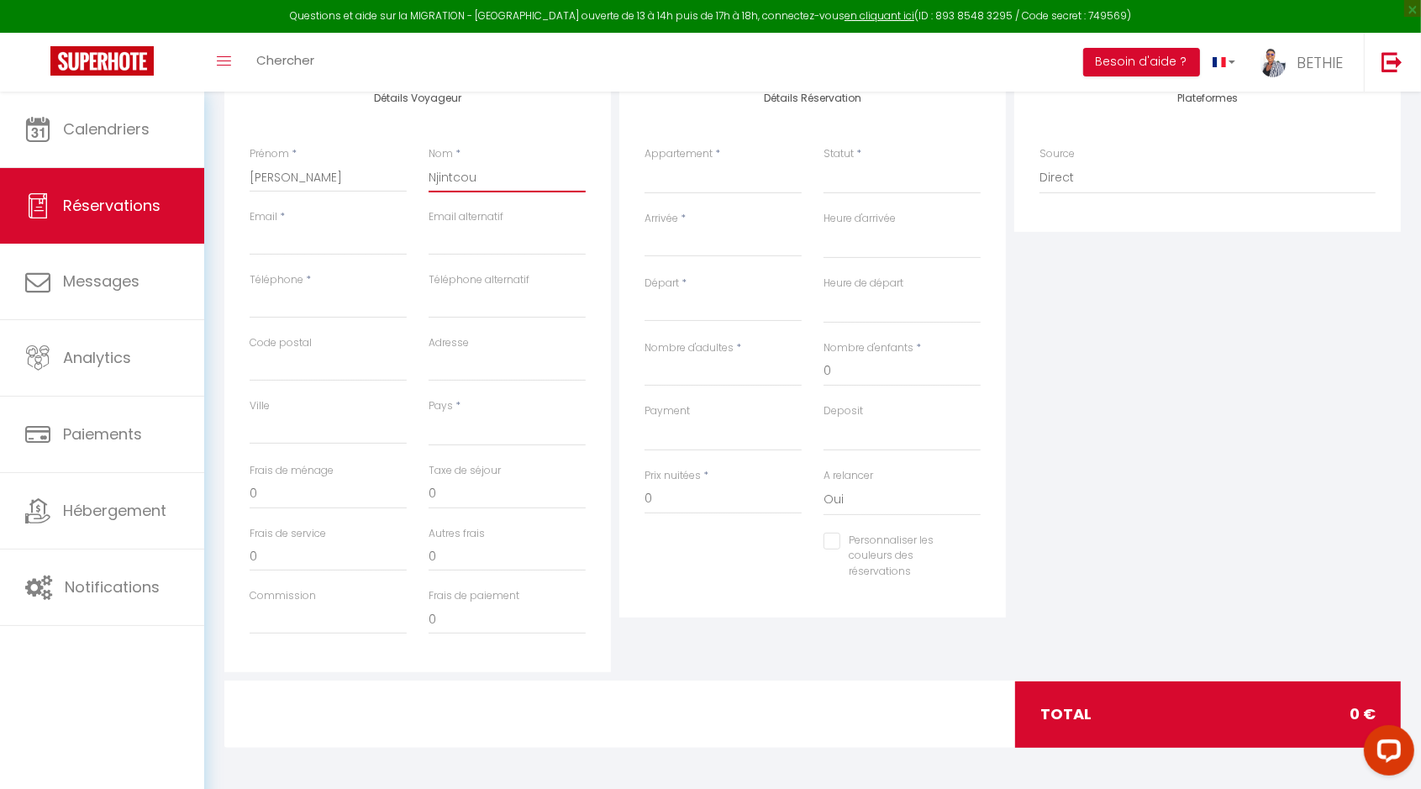
select select
checkbox input "false"
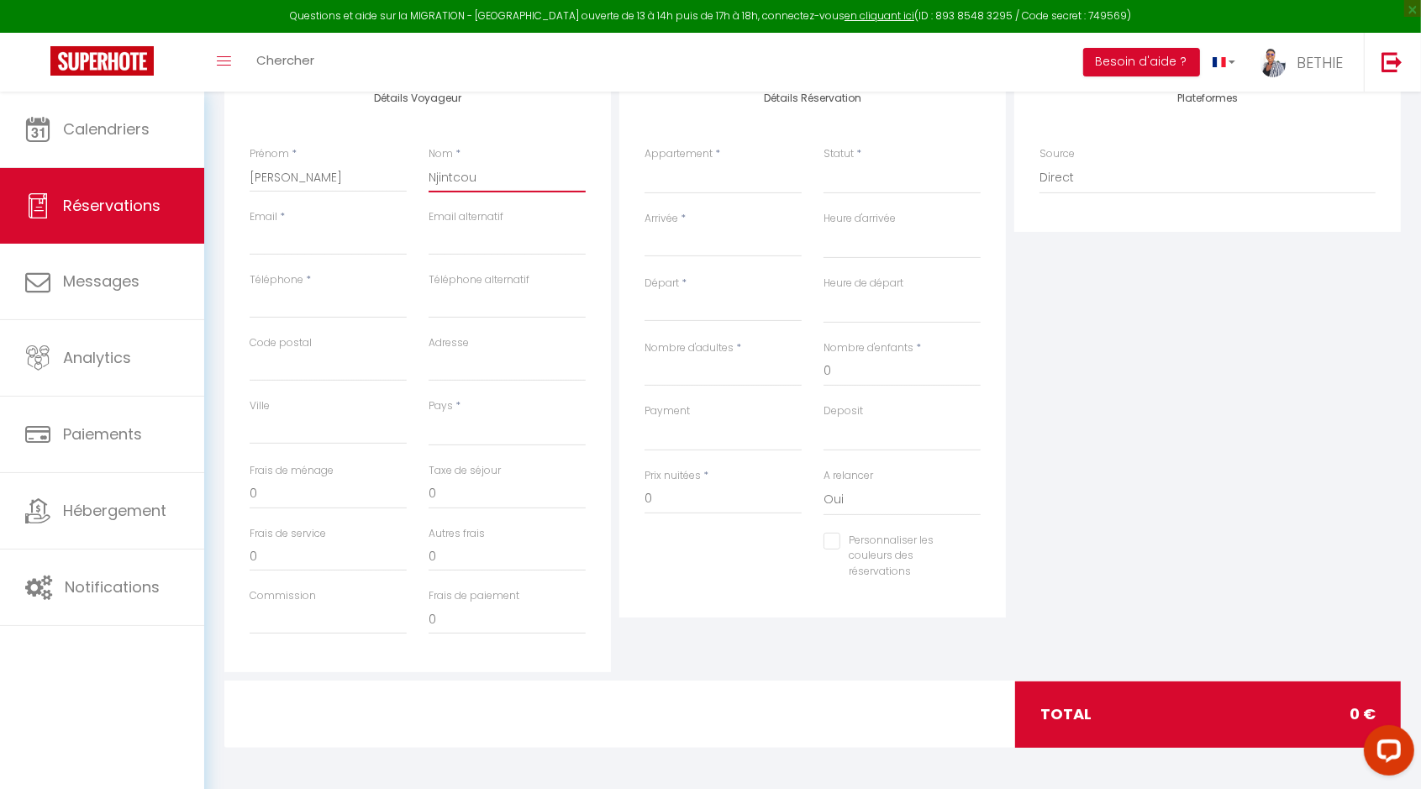
type input "Njintco"
select select
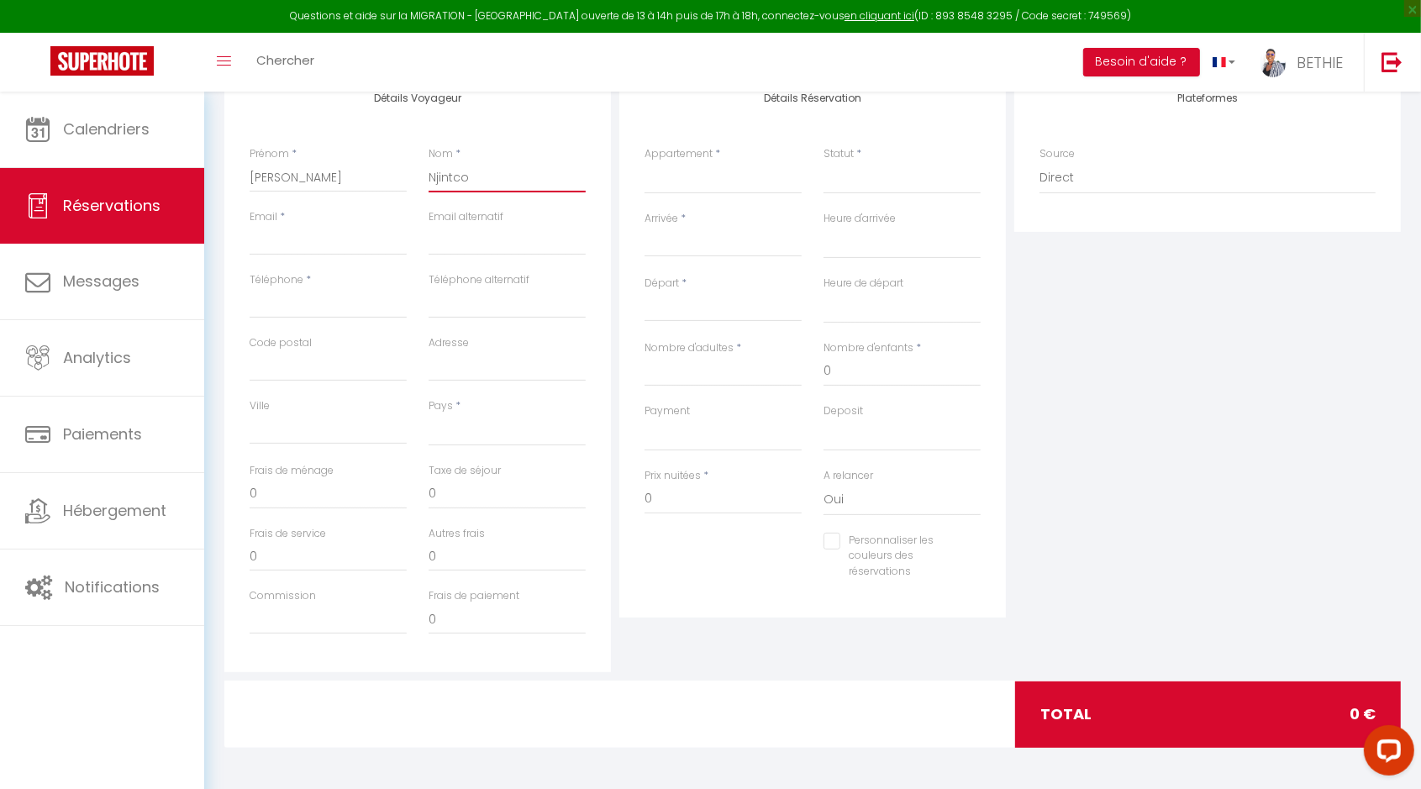
select select
checkbox input "false"
type input "Njintc"
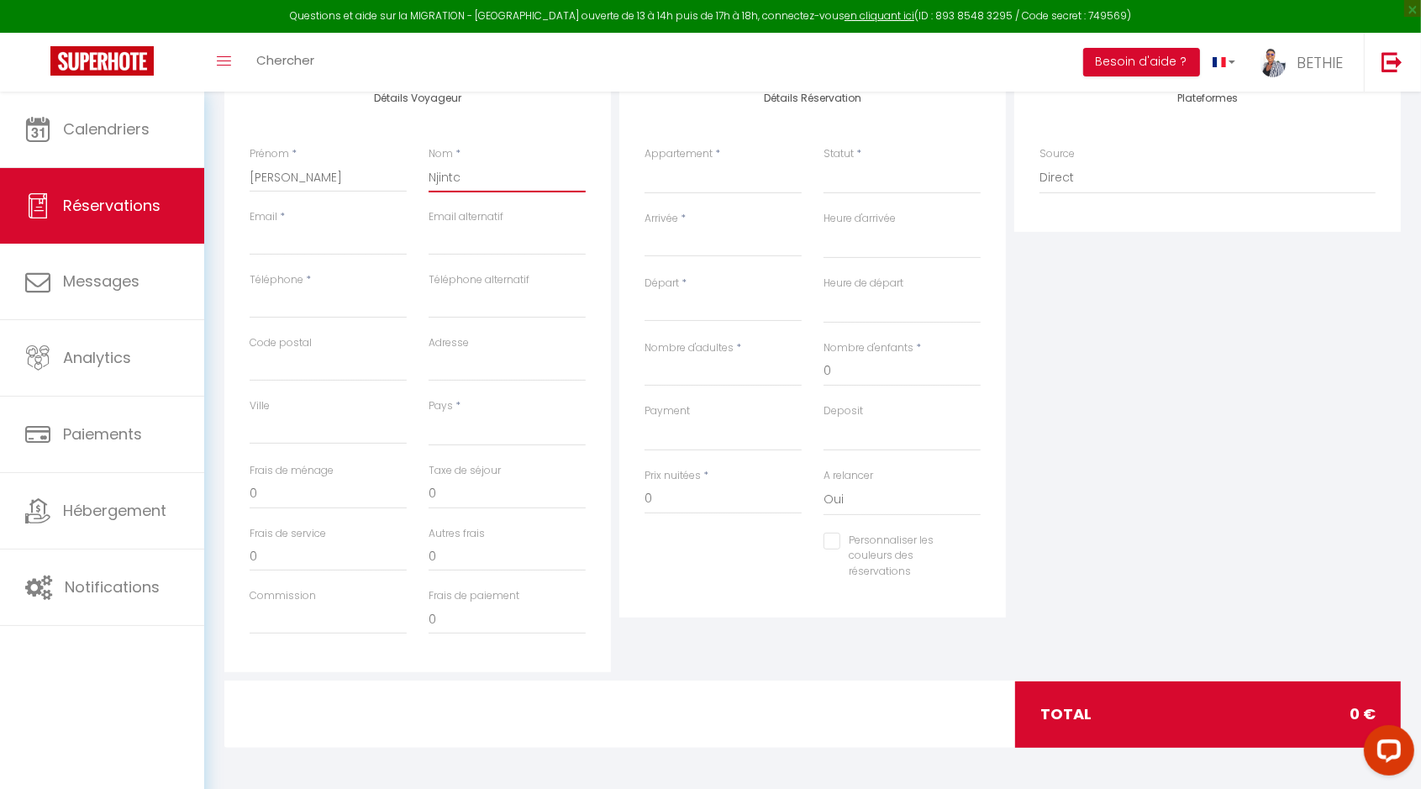
select select
click at [300, 236] on input "Email client" at bounding box center [328, 240] width 157 height 30
click at [330, 284] on div "Téléphone *" at bounding box center [328, 295] width 157 height 46
click at [265, 234] on input "Email client" at bounding box center [328, 240] width 157 height 30
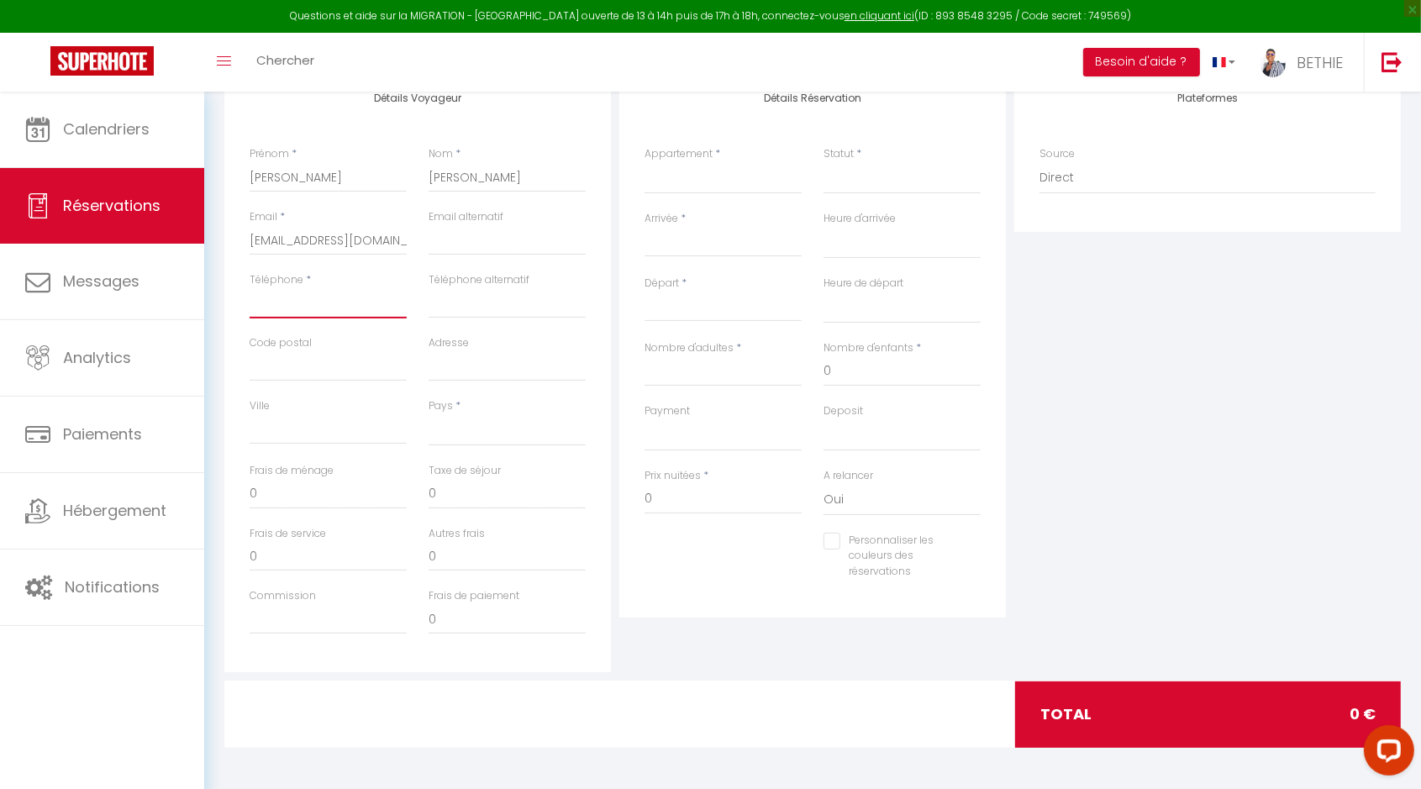
click at [281, 299] on input "Téléphone" at bounding box center [328, 303] width 157 height 30
click at [439, 355] on input "Adresse" at bounding box center [506, 366] width 157 height 30
click at [473, 437] on select "France Portugal Afghanistan Albania Algeria American Samoa Andorra Angola Angui…" at bounding box center [506, 430] width 157 height 32
click at [428, 414] on select "France Portugal Afghanistan Albania Algeria American Samoa Andorra Angola Angui…" at bounding box center [506, 430] width 157 height 32
drag, startPoint x: 460, startPoint y: 615, endPoint x: 349, endPoint y: 628, distance: 111.7
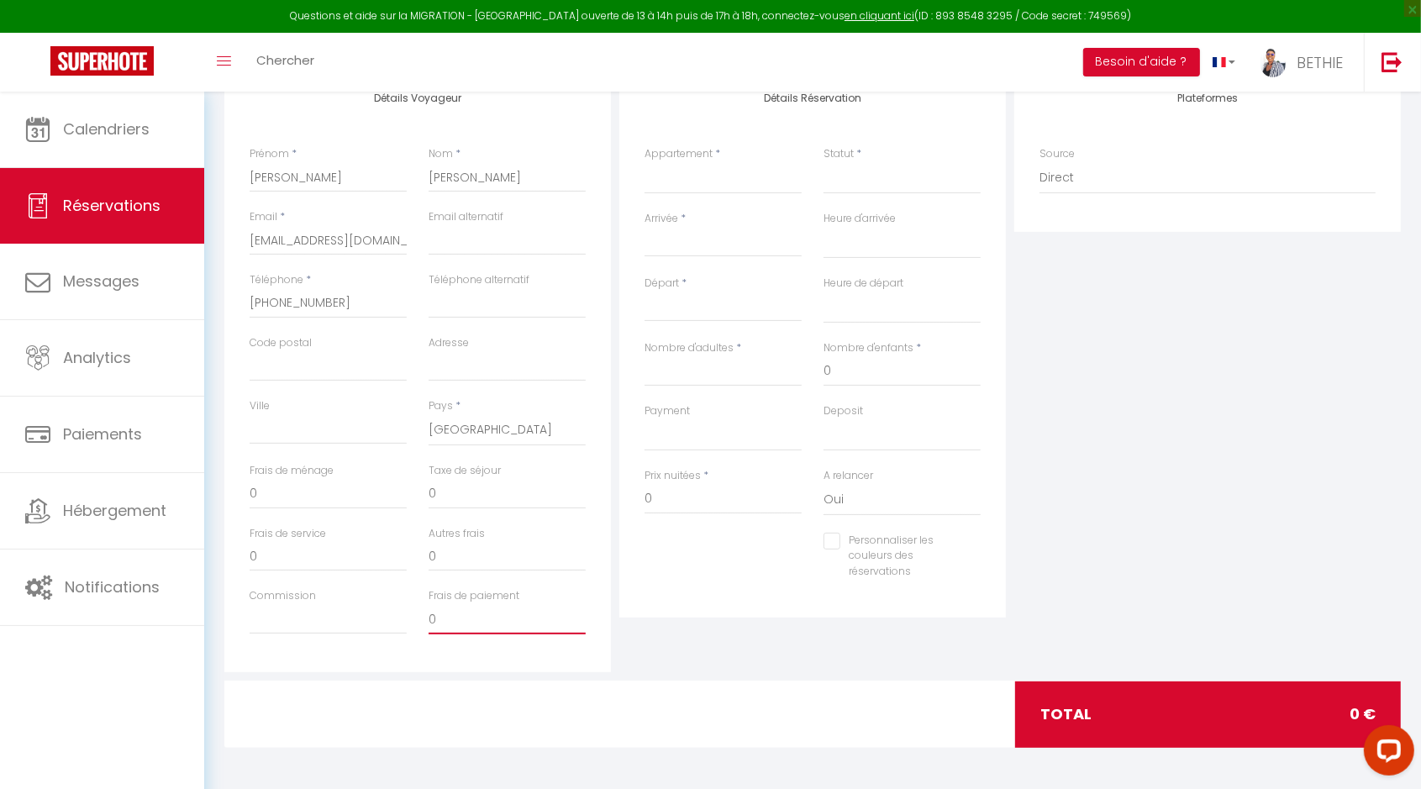
click at [349, 628] on div "Commission Frais de paiement 0" at bounding box center [418, 619] width 358 height 63
click at [706, 179] on select "Le Cocon Douillet Résidence La Cocarde, Suite n°1 type Studio Résidence La Coca…" at bounding box center [722, 178] width 157 height 32
click at [644, 162] on select "Le Cocon Douillet Résidence La Cocarde, Suite n°1 type Studio Résidence La Coca…" at bounding box center [722, 178] width 157 height 32
click at [857, 177] on select "Confirmé Non Confirmé [PERSON_NAME] par le voyageur No Show Request" at bounding box center [901, 178] width 157 height 32
click at [823, 162] on select "Confirmé Non Confirmé [PERSON_NAME] par le voyageur No Show Request" at bounding box center [901, 178] width 157 height 32
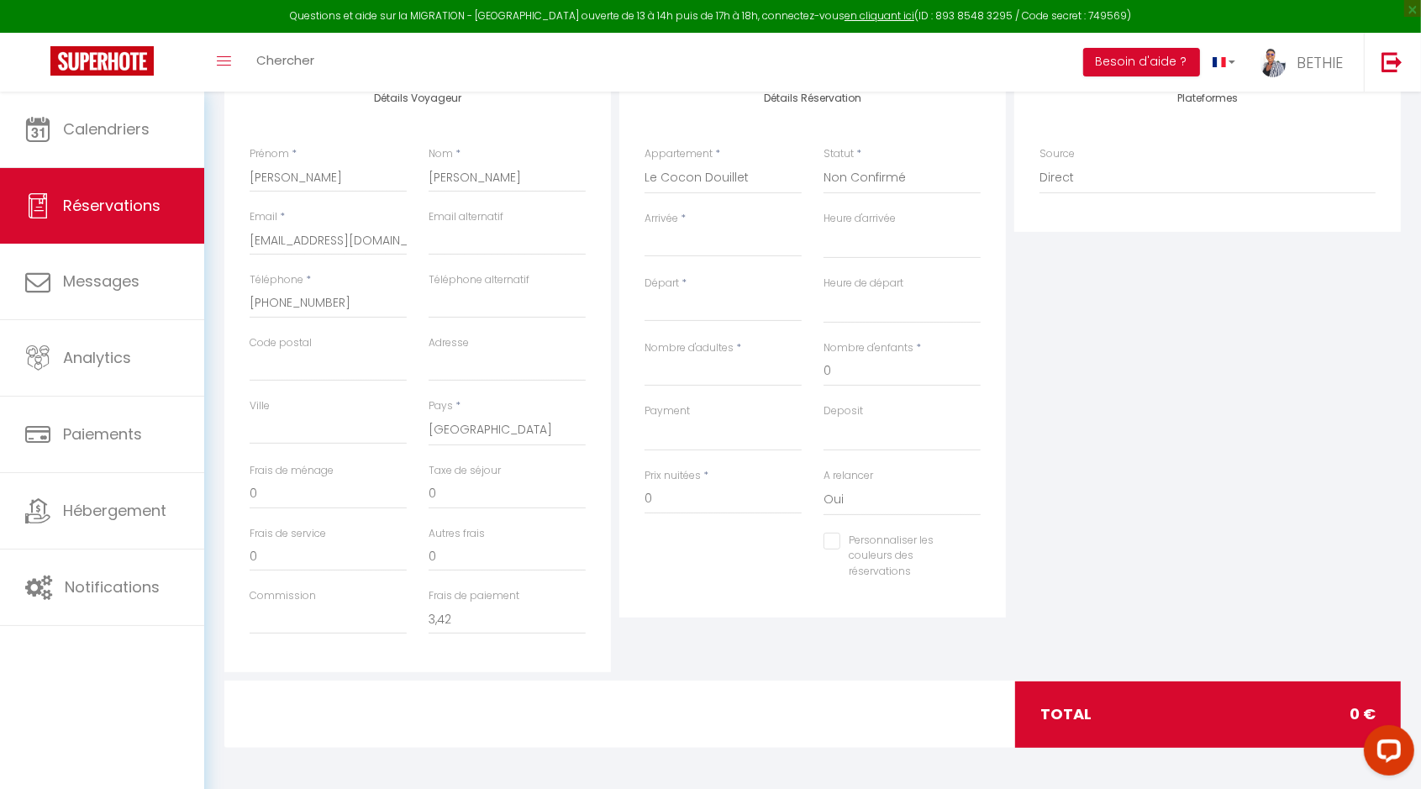
click at [679, 249] on input "Arrivée" at bounding box center [722, 244] width 157 height 22
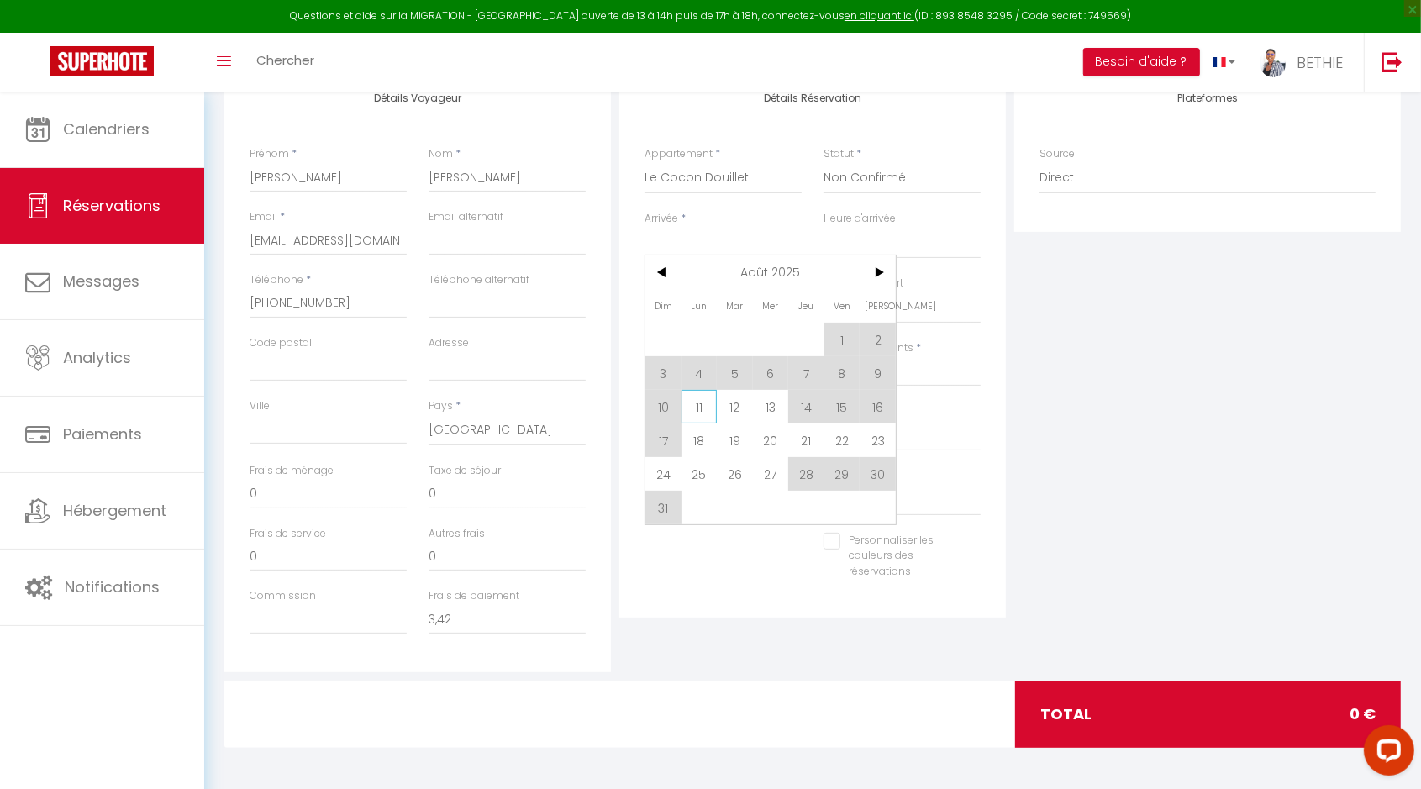
click at [693, 417] on span "11" at bounding box center [699, 407] width 36 height 34
click at [691, 413] on div "Payment OK KO" at bounding box center [722, 427] width 157 height 48
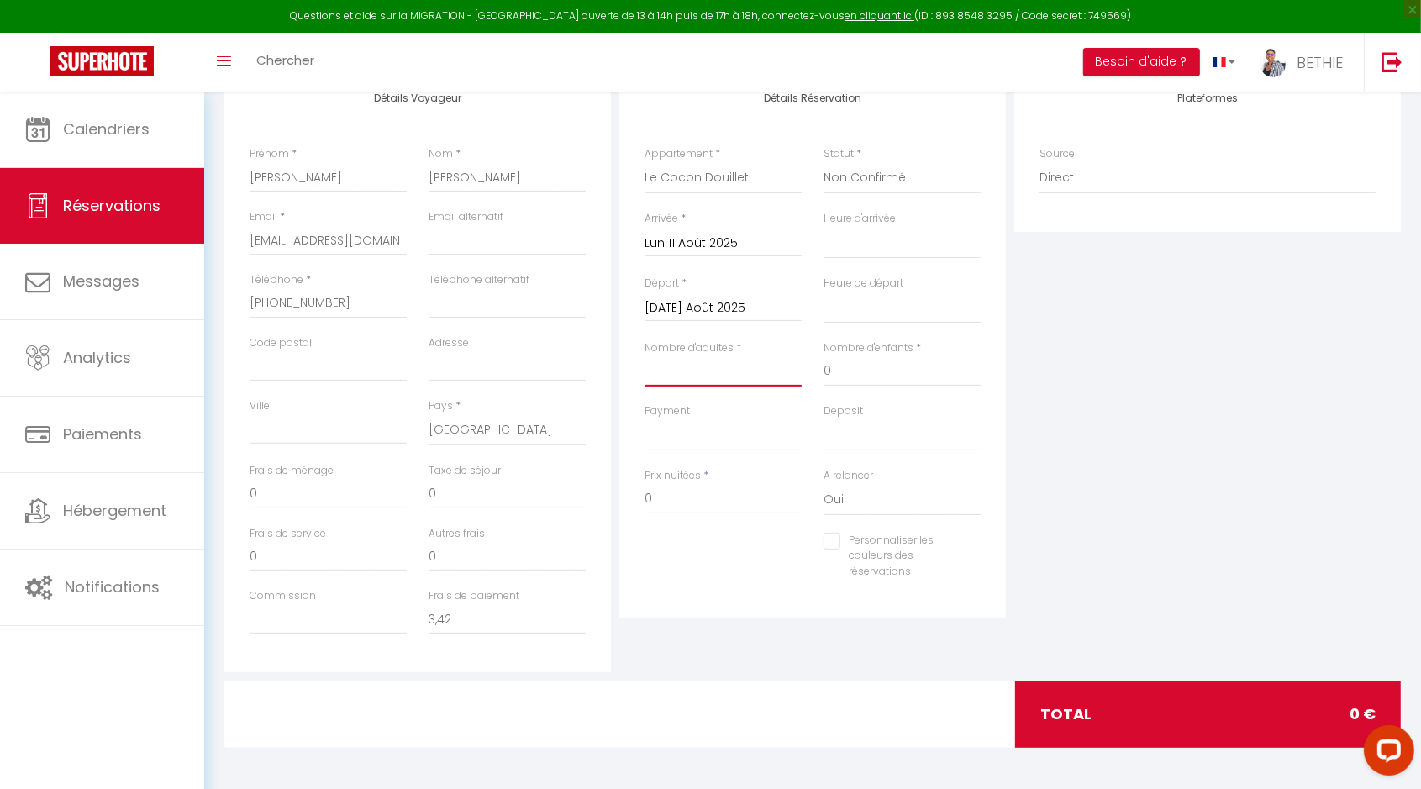
click at [677, 378] on input "Nombre d'adultes" at bounding box center [722, 371] width 157 height 30
click at [691, 434] on select "OK KO" at bounding box center [722, 435] width 157 height 32
click at [644, 419] on select "OK KO" at bounding box center [722, 435] width 157 height 32
click at [851, 433] on select "OK KO" at bounding box center [901, 435] width 157 height 32
click at [823, 419] on select "OK KO" at bounding box center [901, 435] width 157 height 32
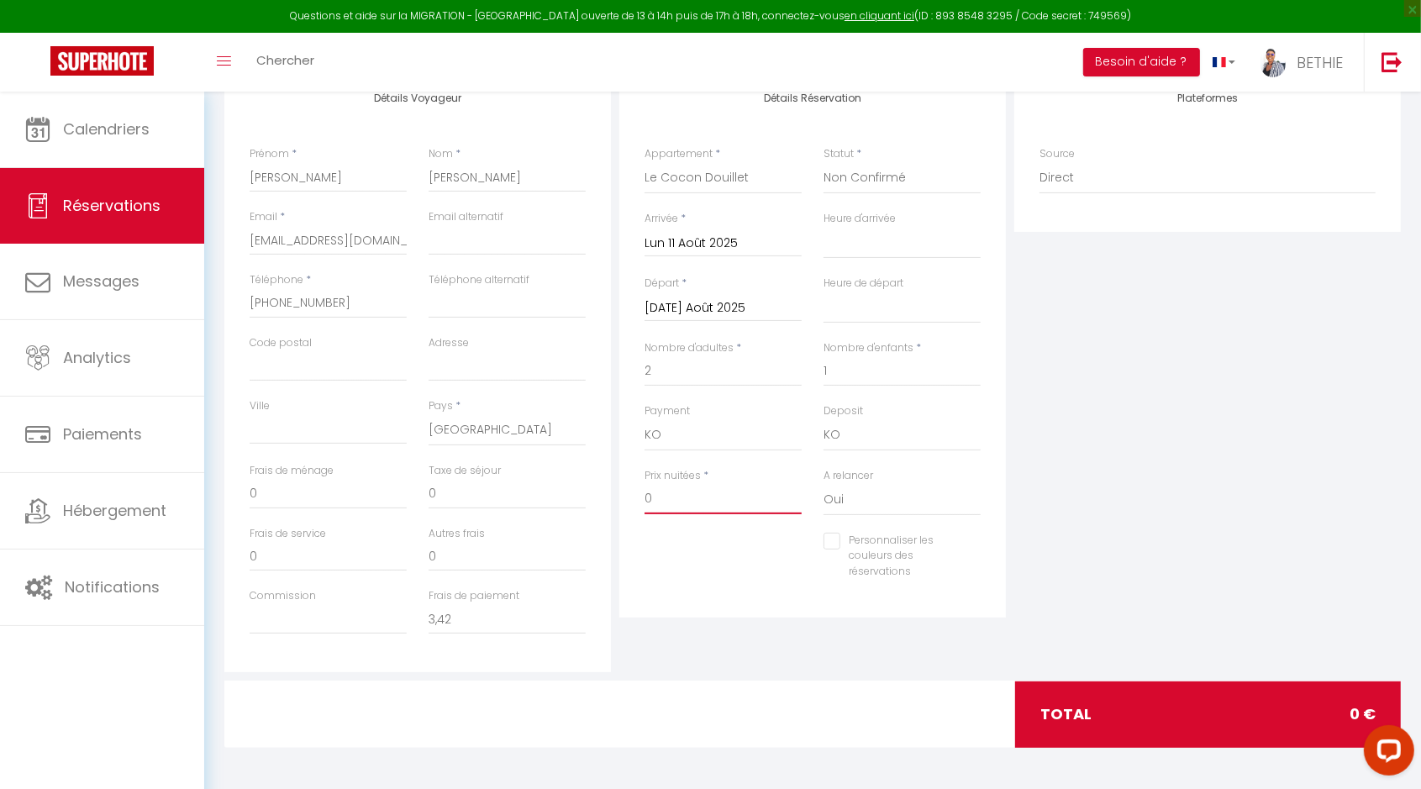
drag, startPoint x: 668, startPoint y: 503, endPoint x: 625, endPoint y: 502, distance: 42.9
click at [625, 502] on div "Détails Réservation Appartement * Le Cocon Douillet Résidence La Cocarde, Suite…" at bounding box center [812, 344] width 386 height 546
click at [967, 653] on div "Détails Réservation Appartement * Le Cocon Douillet Résidence La Cocarde, Suite…" at bounding box center [812, 371] width 395 height 601
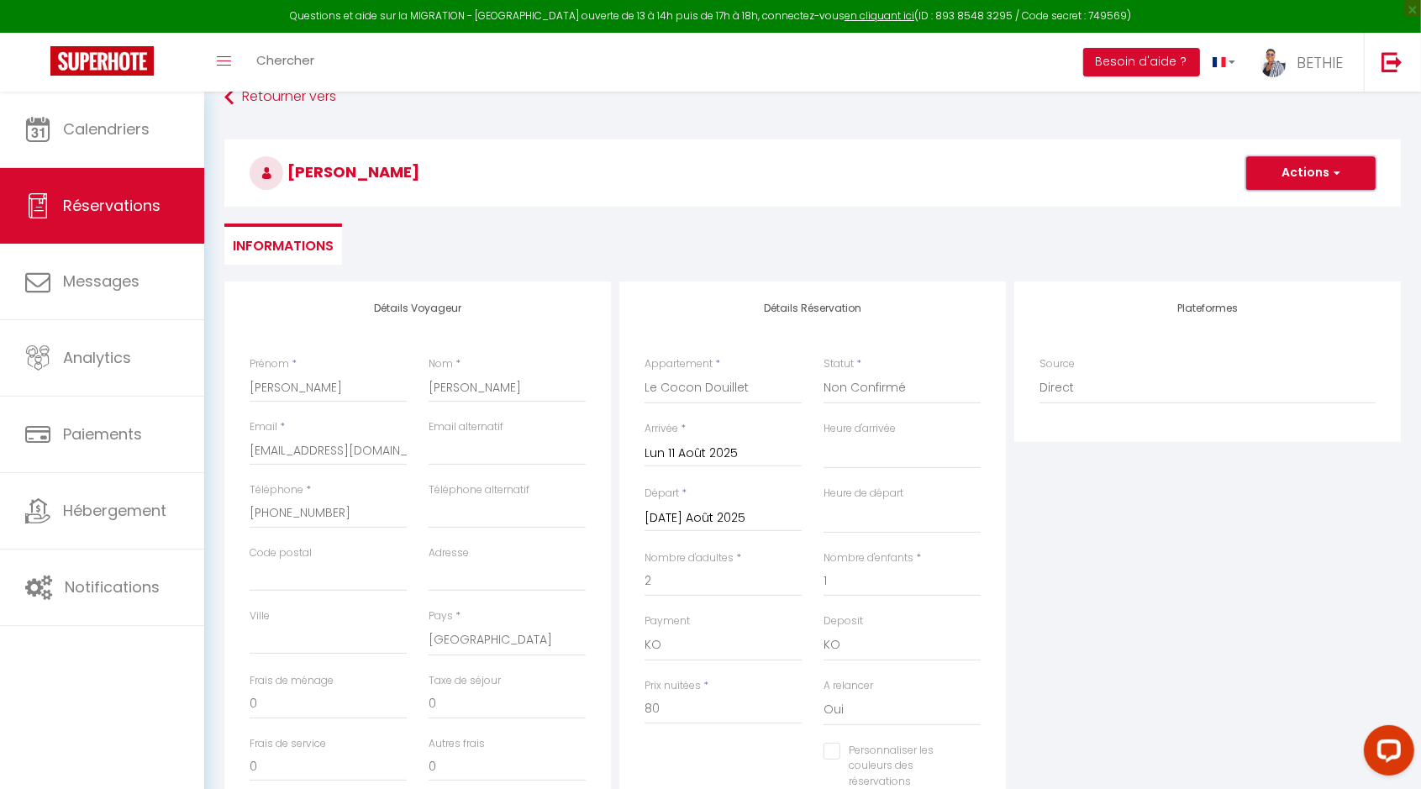
click at [1327, 171] on button "Actions" at bounding box center [1310, 173] width 129 height 34
click at [1278, 211] on link "Enregistrer" at bounding box center [1293, 210] width 133 height 22
click at [1339, 168] on span "button" at bounding box center [1334, 173] width 10 height 15
click at [1267, 209] on link "Enregistrer" at bounding box center [1293, 210] width 133 height 22
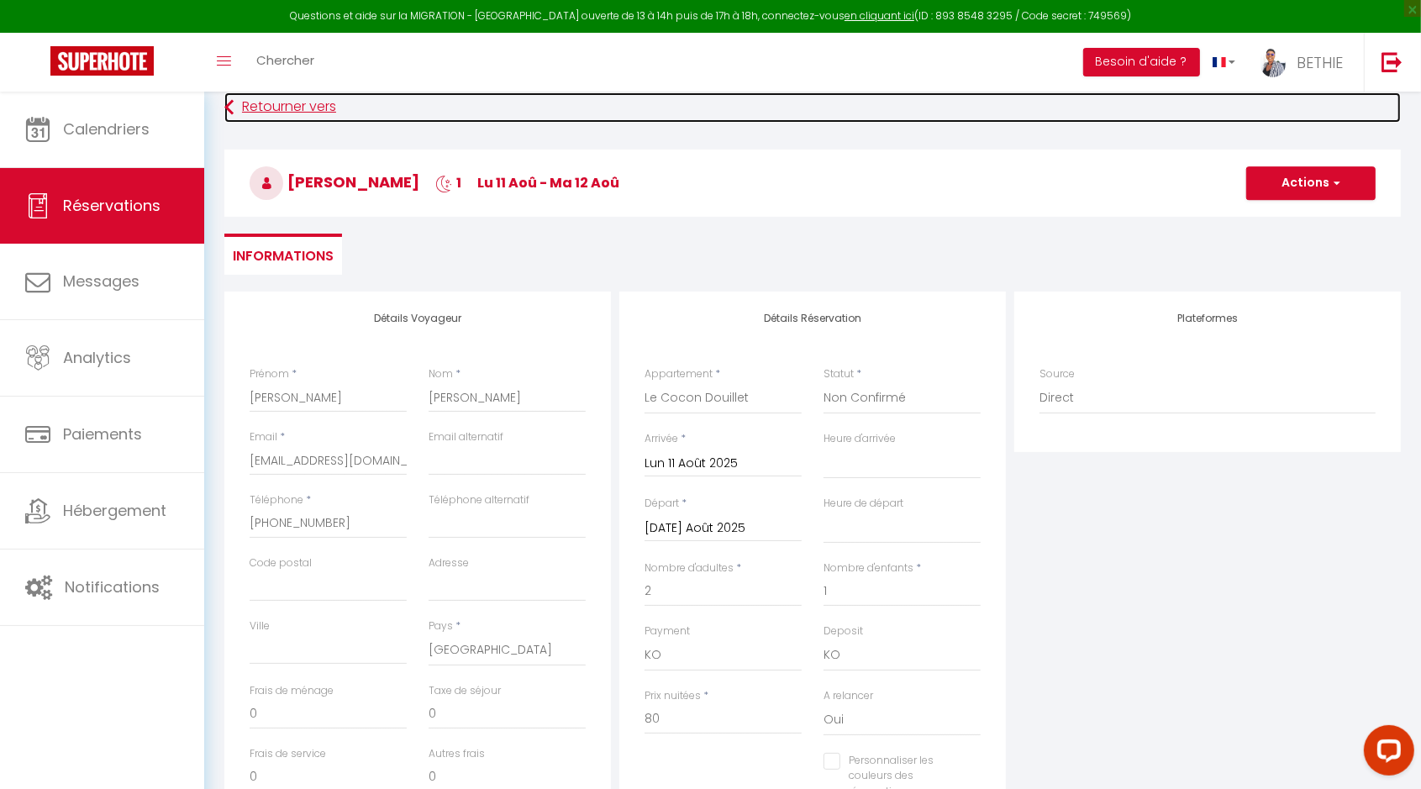
click at [292, 103] on link "Retourner vers" at bounding box center [812, 107] width 1176 height 30
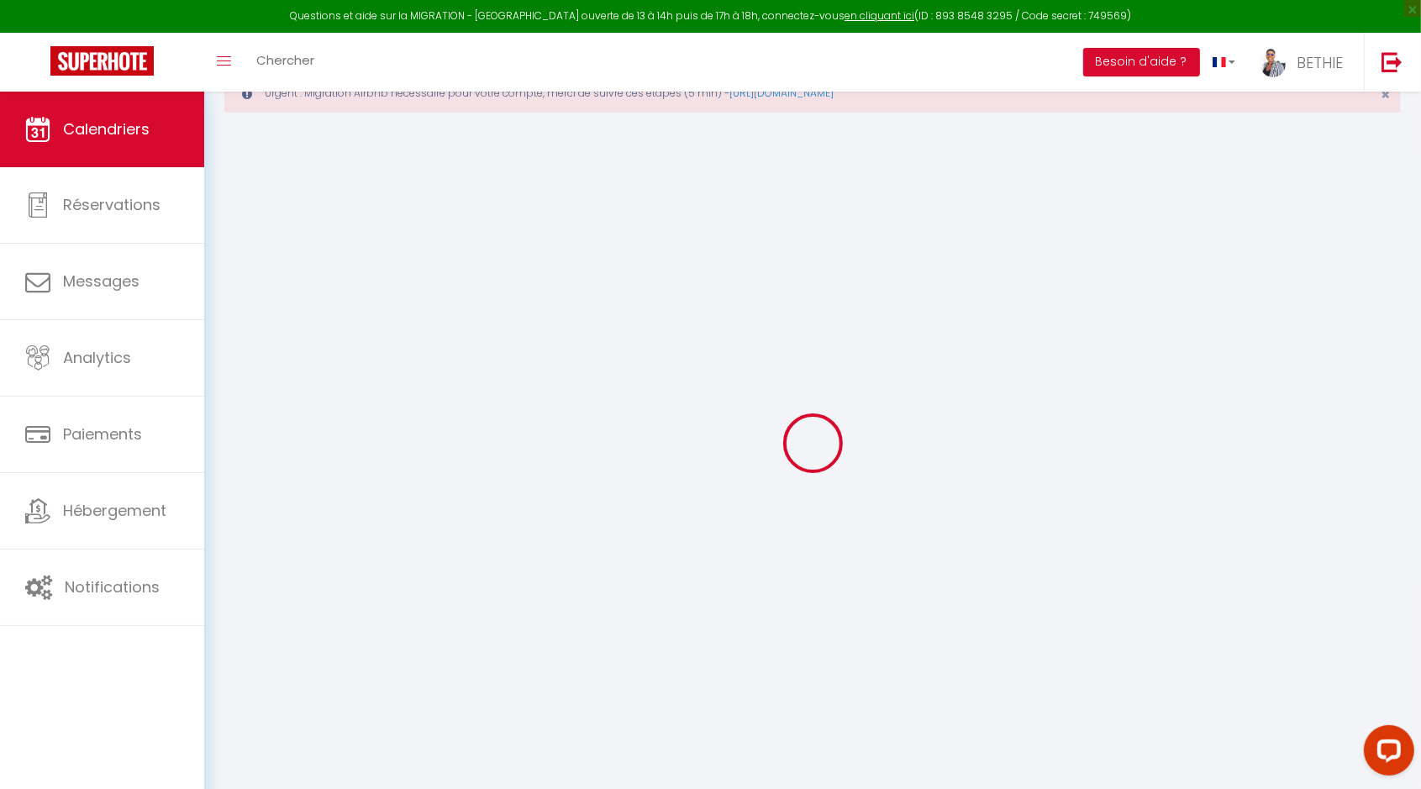
scroll to position [91, 0]
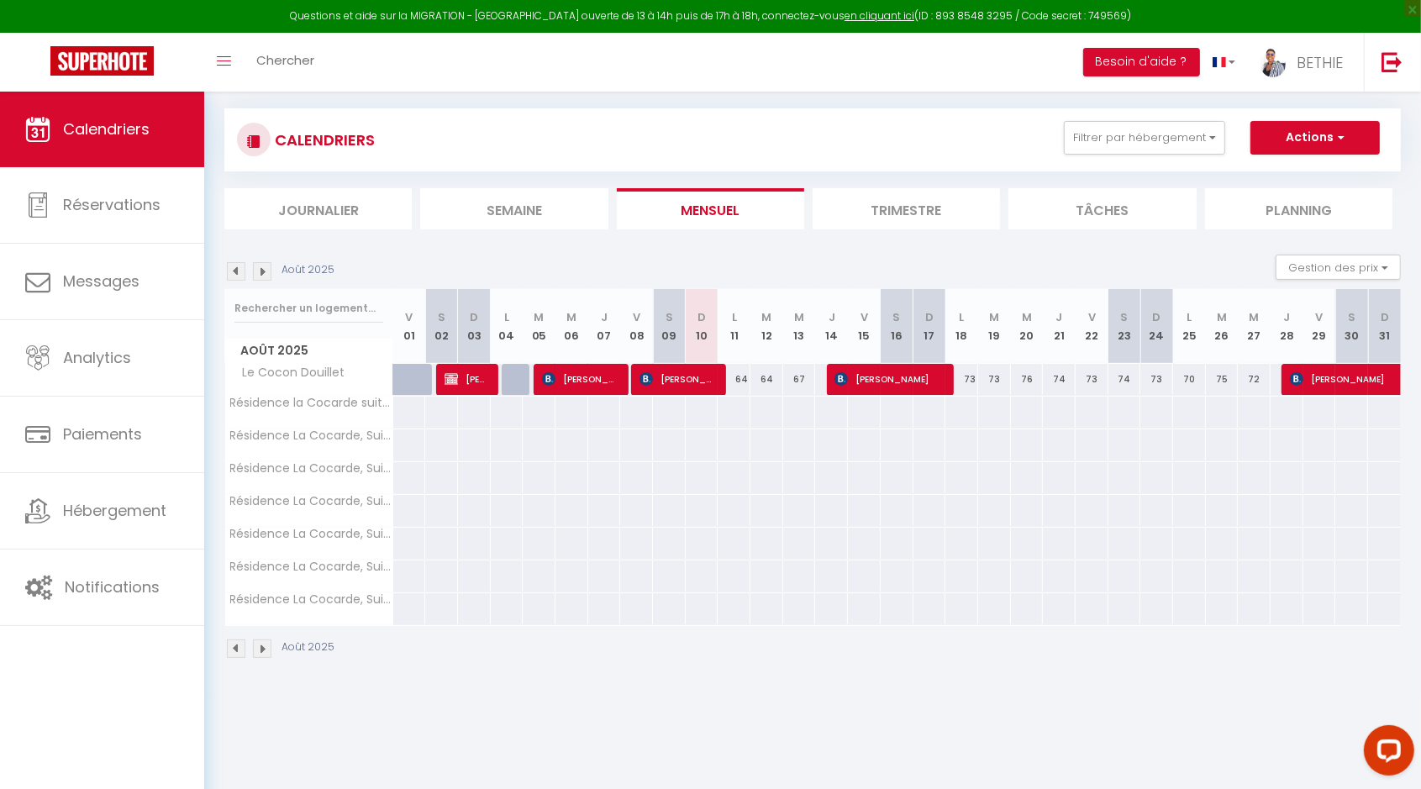
click at [735, 381] on div "64" at bounding box center [733, 379] width 33 height 31
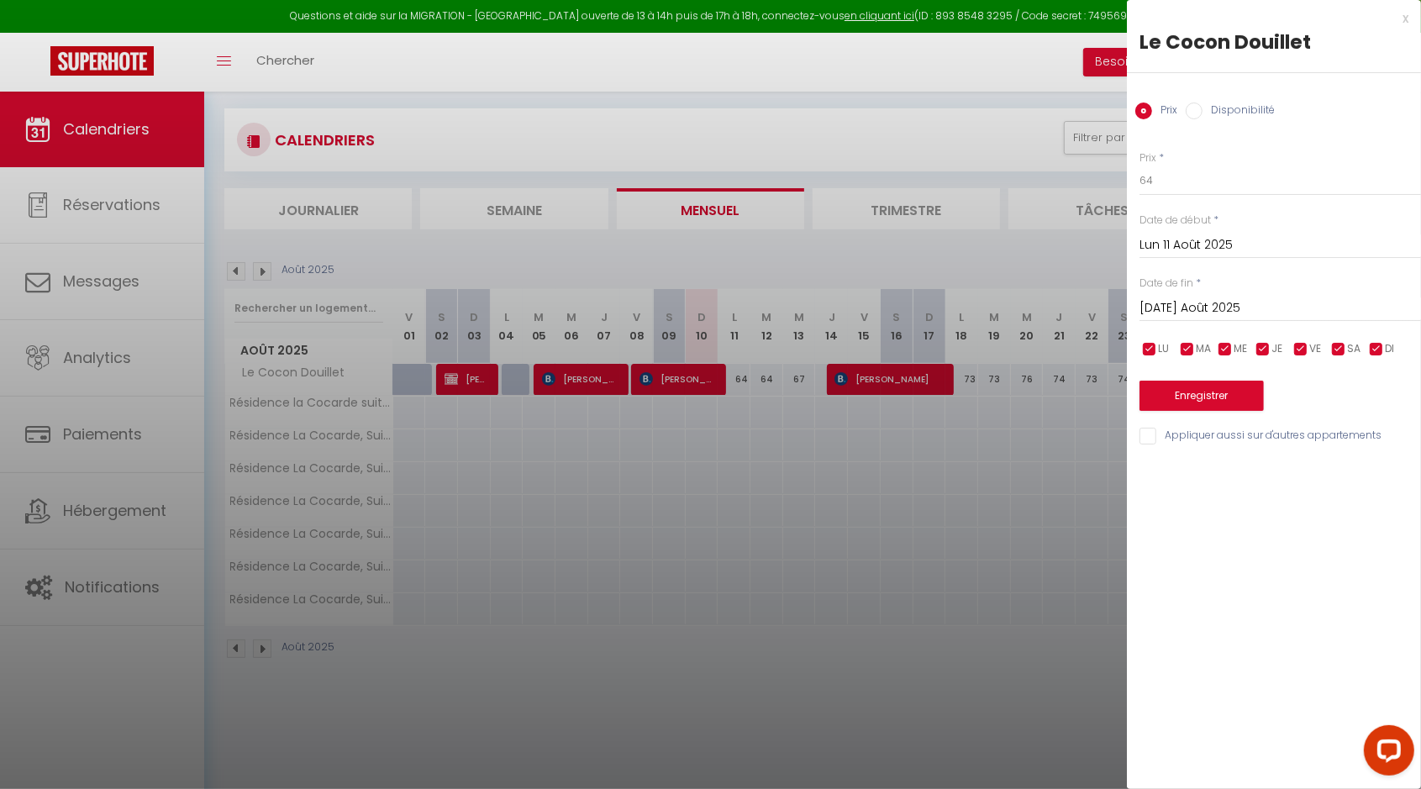
click at [1061, 171] on div at bounding box center [710, 394] width 1421 height 789
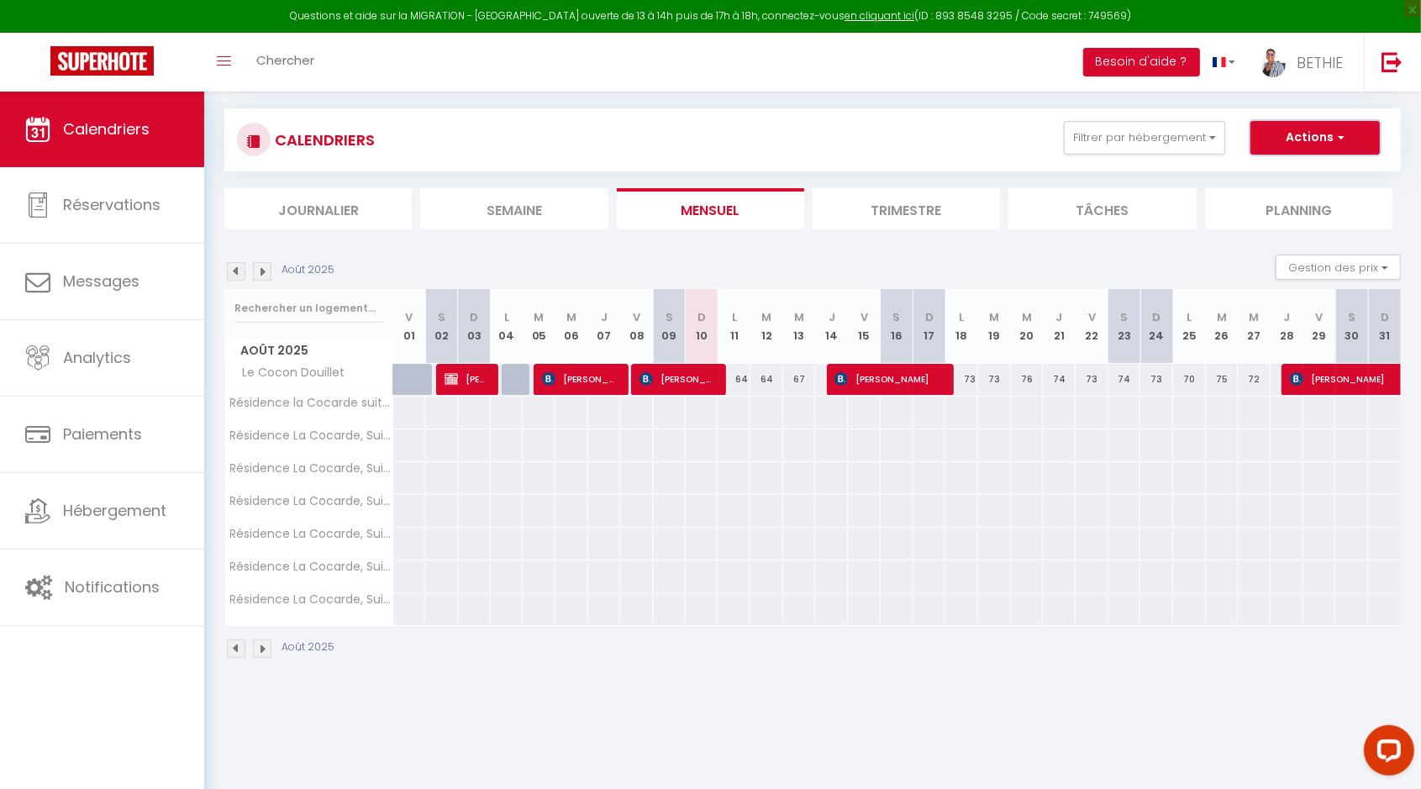
click at [1340, 143] on span "button" at bounding box center [1338, 137] width 10 height 17
click at [735, 379] on div "64" at bounding box center [733, 379] width 33 height 31
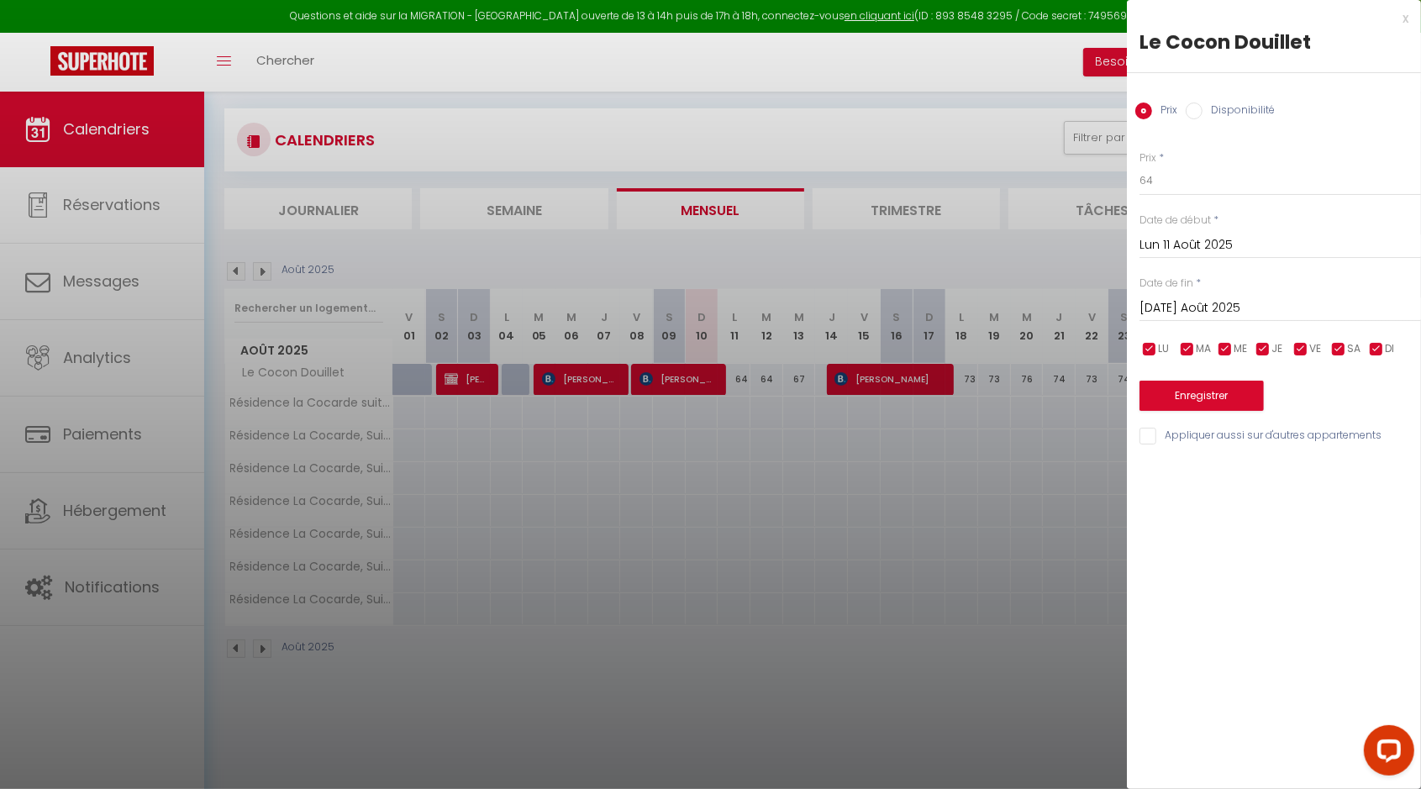
click at [885, 250] on div at bounding box center [710, 394] width 1421 height 789
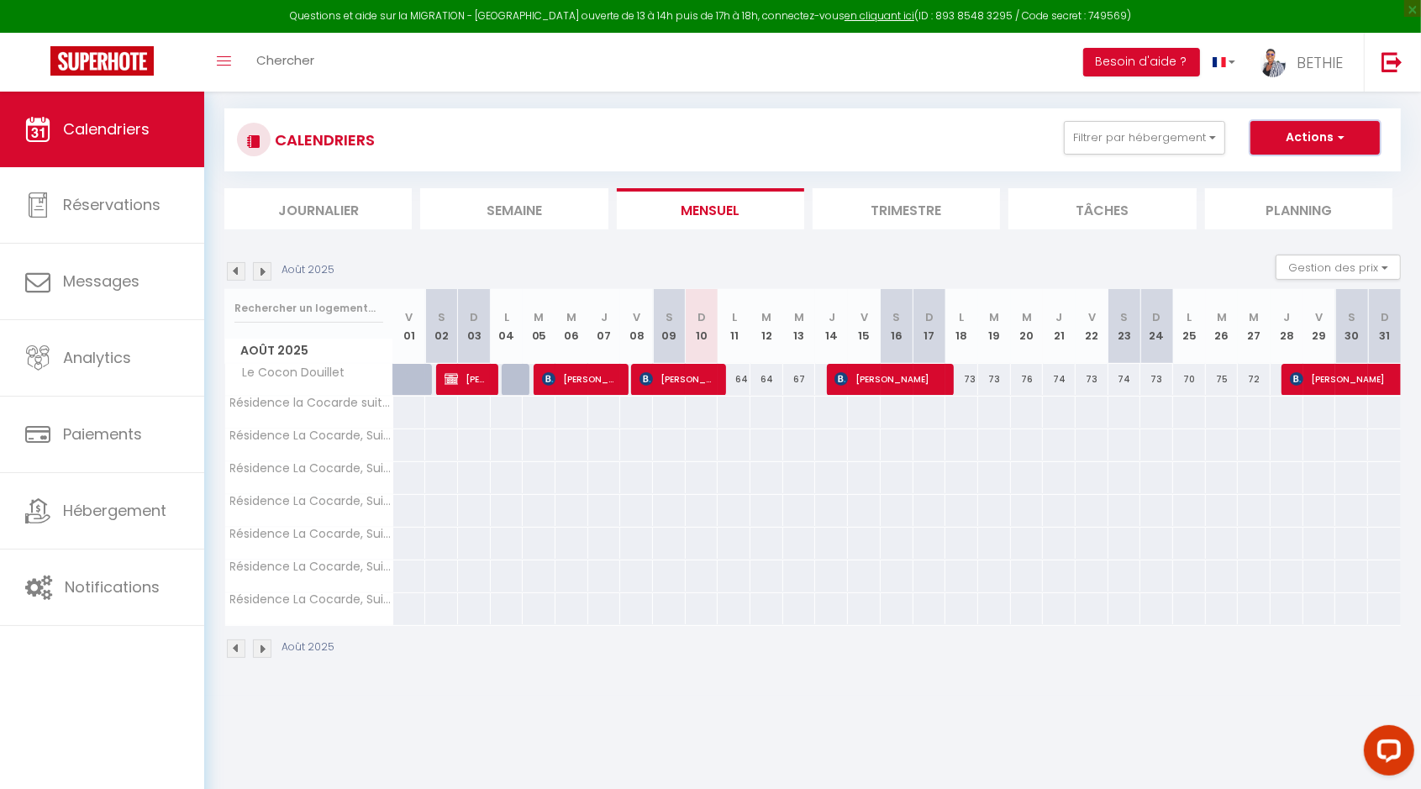
click at [1334, 133] on button "Actions" at bounding box center [1314, 138] width 129 height 34
click at [1344, 168] on link "Nouvelle réservation" at bounding box center [1297, 176] width 146 height 25
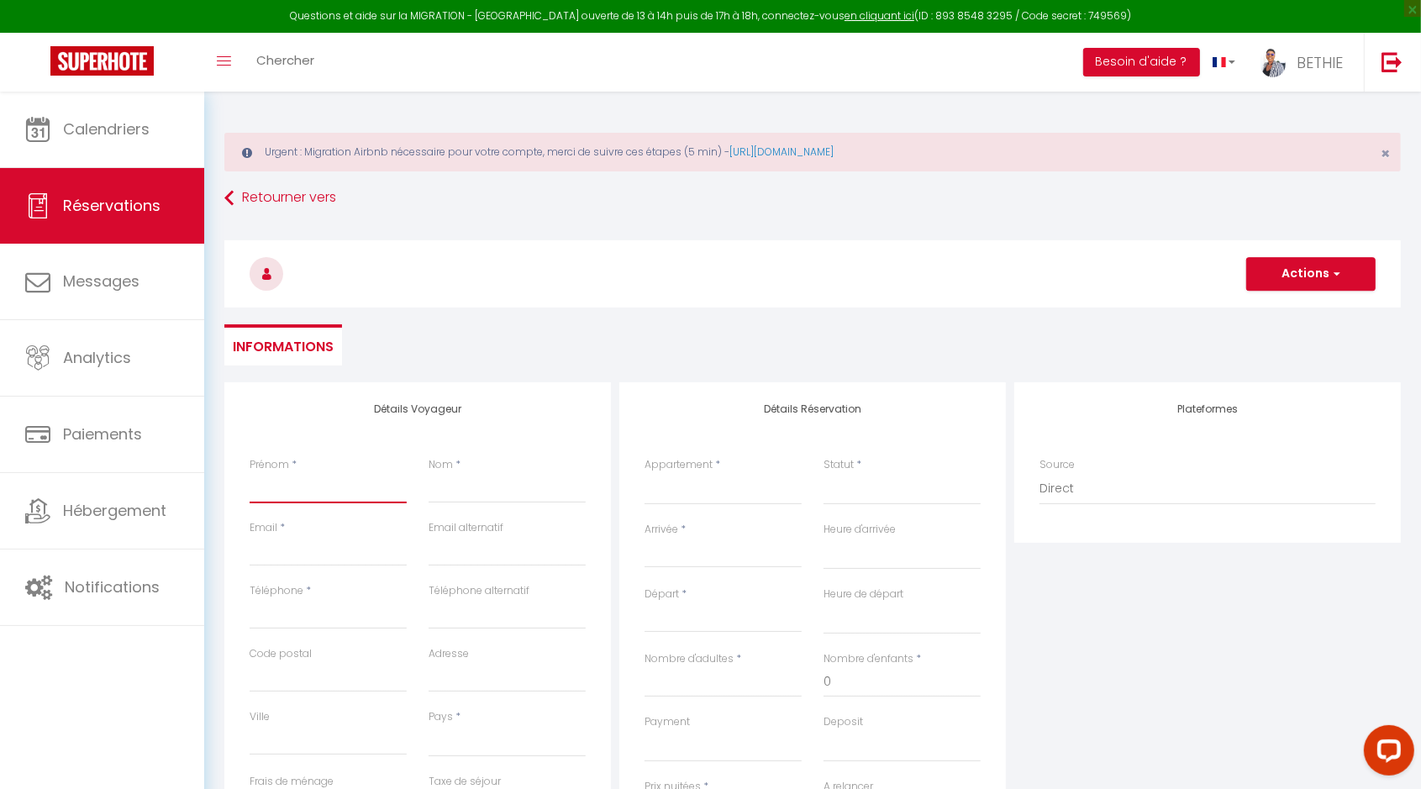
click at [281, 497] on input "Prénom" at bounding box center [328, 488] width 157 height 30
click at [277, 551] on input "Email client" at bounding box center [328, 551] width 157 height 30
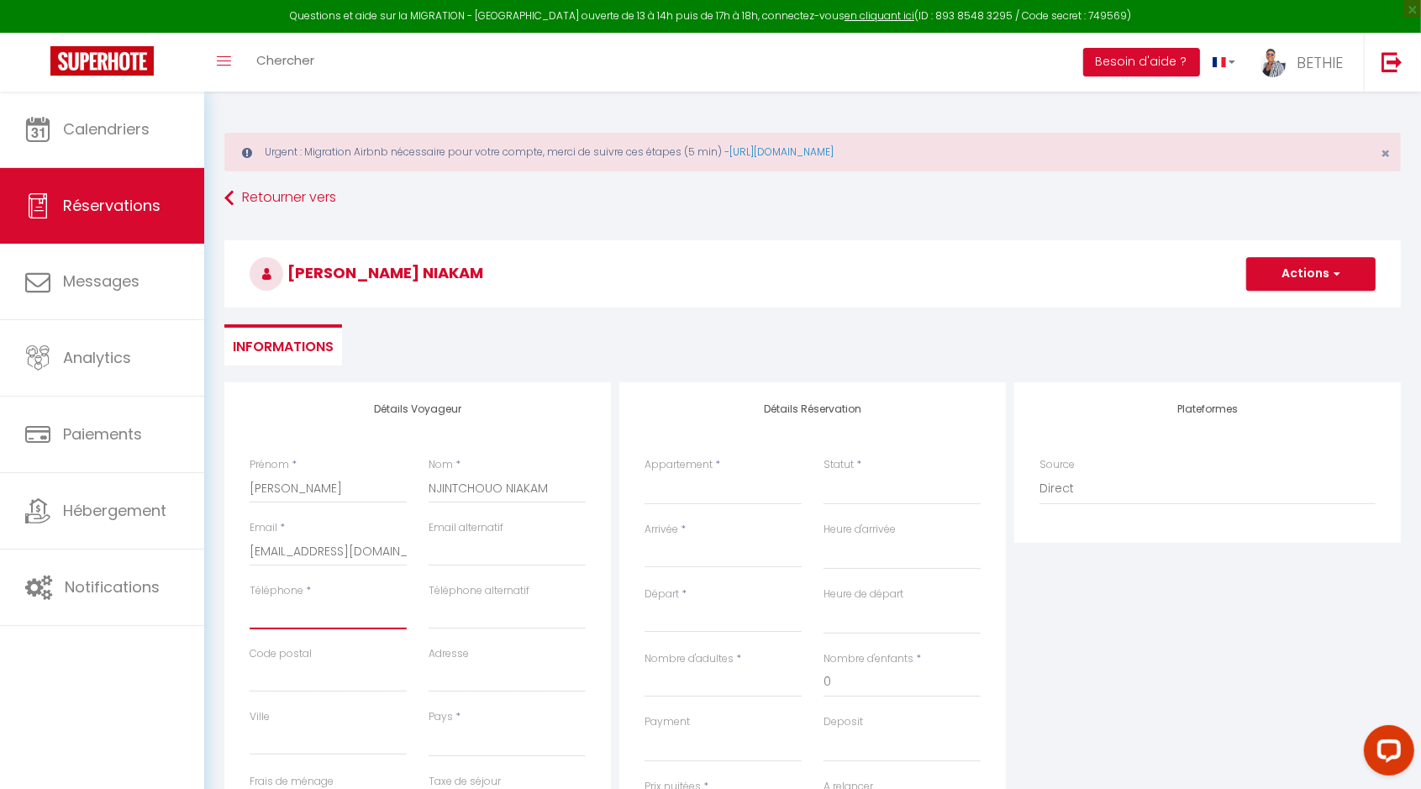
click at [283, 607] on input "Téléphone" at bounding box center [328, 614] width 157 height 30
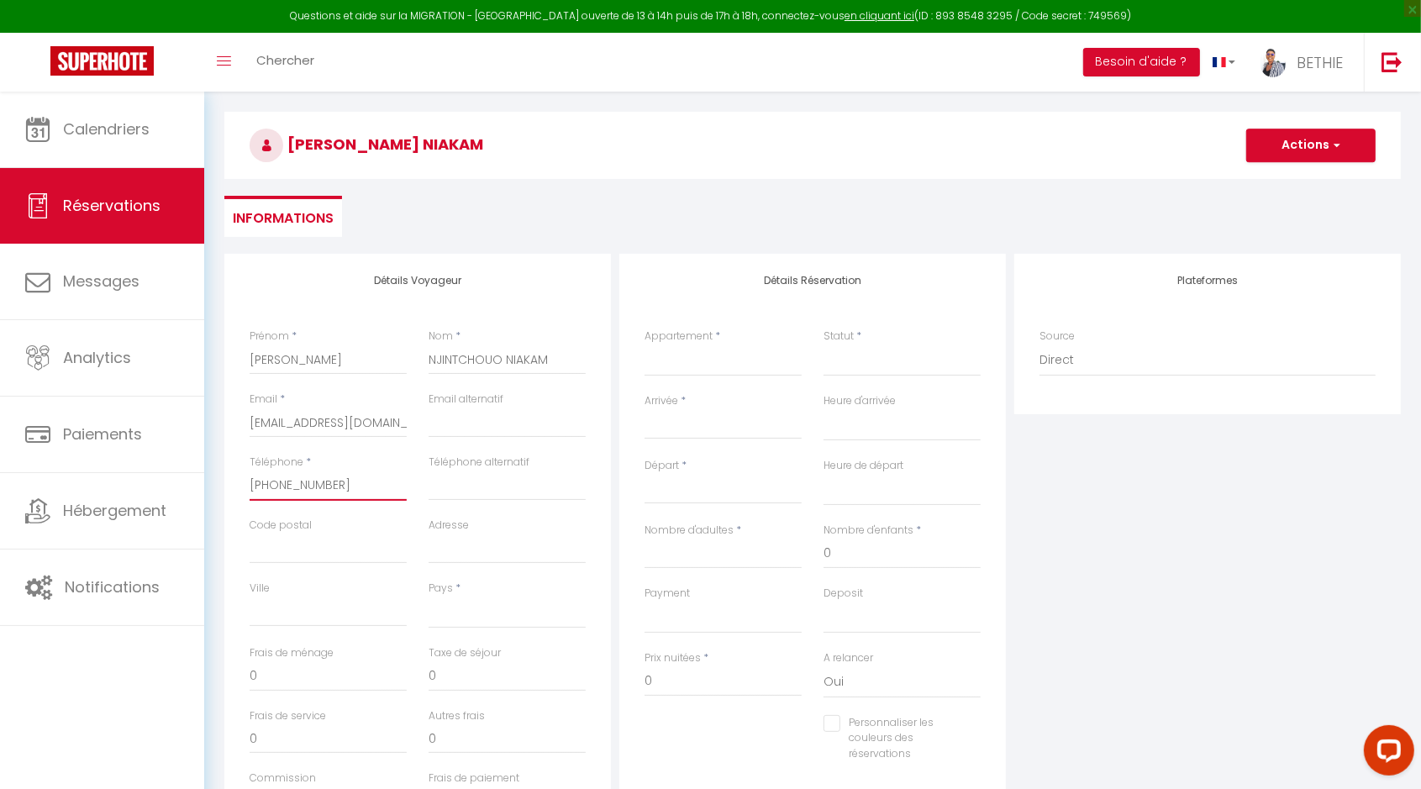
scroll to position [210, 0]
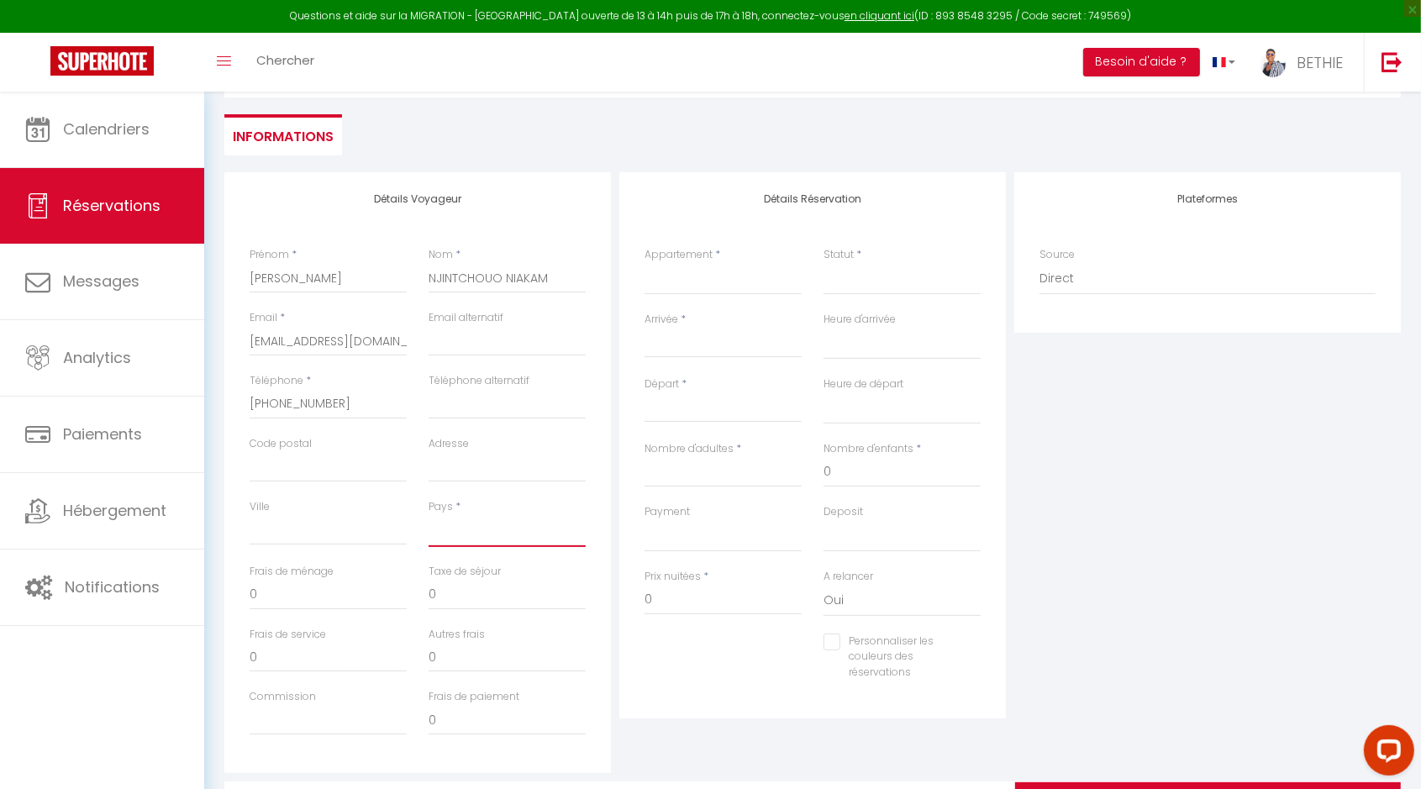
click at [462, 533] on select "France Portugal Afghanistan Albania Algeria American Samoa Andorra Angola Angui…" at bounding box center [506, 531] width 157 height 32
click at [428, 515] on select "France Portugal Afghanistan Albania Algeria American Samoa Andorra Angola Angui…" at bounding box center [506, 531] width 157 height 32
click at [672, 264] on select "Le Cocon Douillet Résidence La Cocarde, Suite n°1 type Studio Résidence La Coca…" at bounding box center [722, 279] width 157 height 32
click at [644, 263] on select "Le Cocon Douillet Résidence La Cocarde, Suite n°1 type Studio Résidence La Coca…" at bounding box center [722, 279] width 157 height 32
click at [856, 271] on select "Confirmé Non Confirmé [PERSON_NAME] par le voyageur No Show Request" at bounding box center [901, 279] width 157 height 32
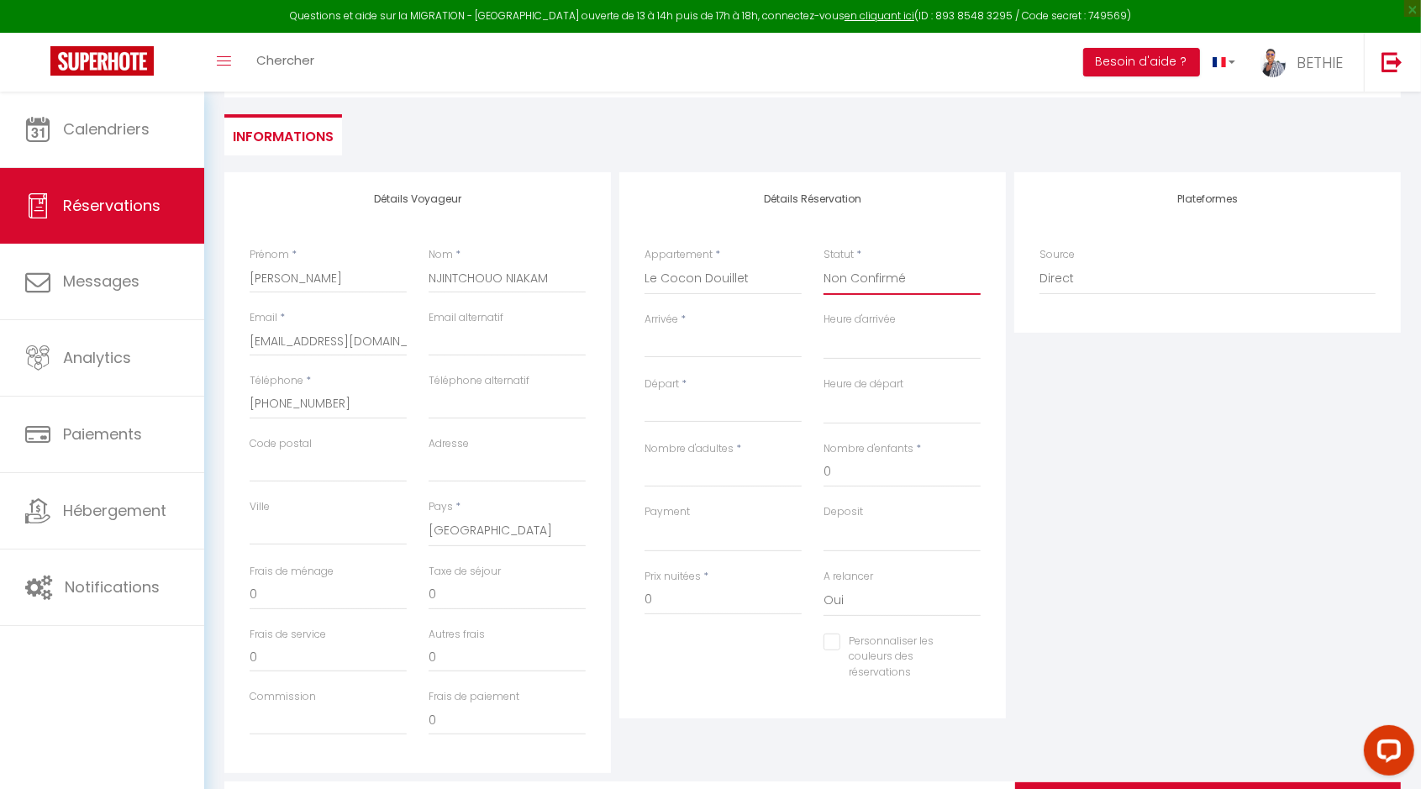
click at [823, 263] on select "Confirmé Non Confirmé [PERSON_NAME] par le voyageur No Show Request" at bounding box center [901, 279] width 157 height 32
click at [641, 341] on div "Arrivée * < Août 2025 > Dim Lun Mar Mer Jeu Ven Sam 1 2 3 4 5 6 7 8 9 10 11 12 …" at bounding box center [722, 344] width 179 height 65
click at [672, 350] on input "Arrivée" at bounding box center [722, 345] width 157 height 22
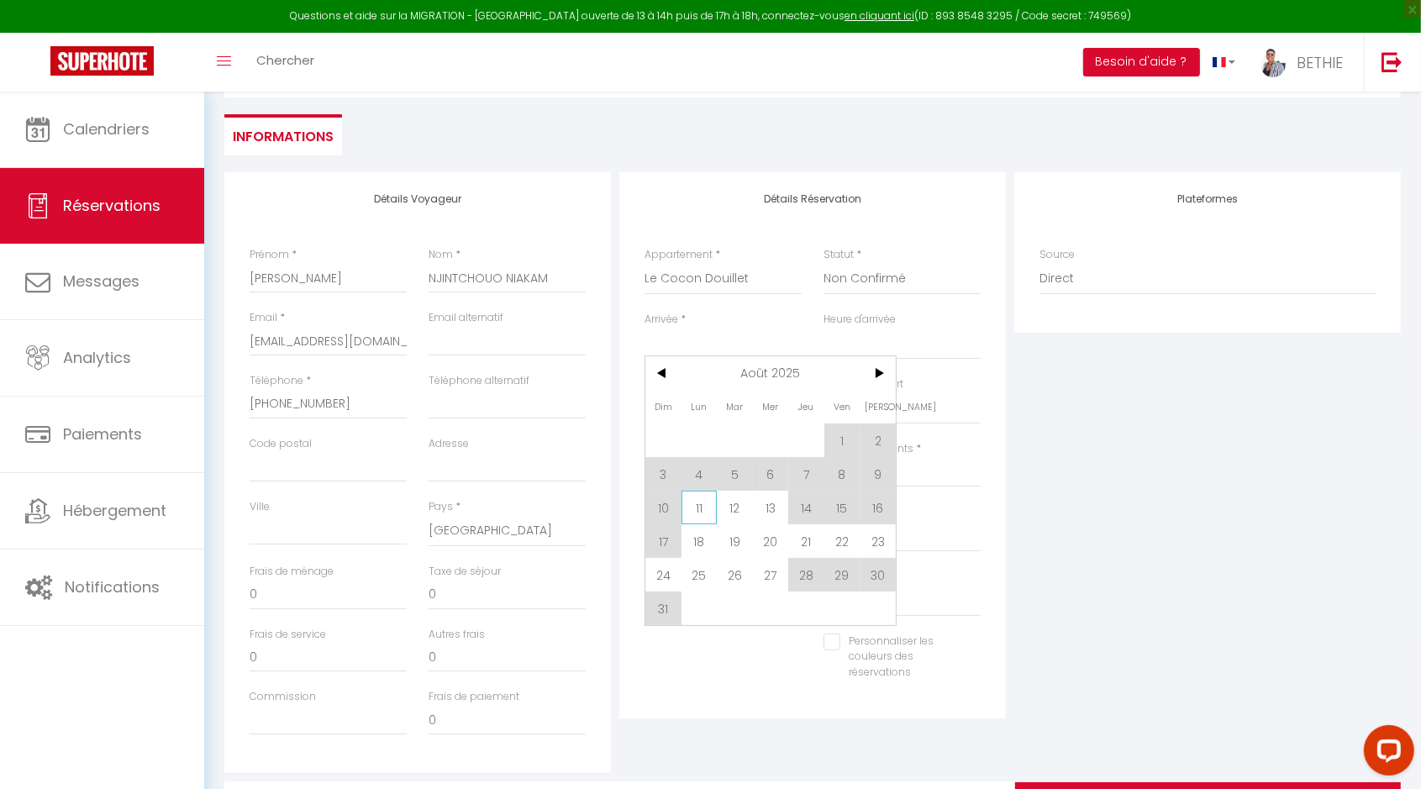
click at [694, 513] on span "11" at bounding box center [699, 508] width 36 height 34
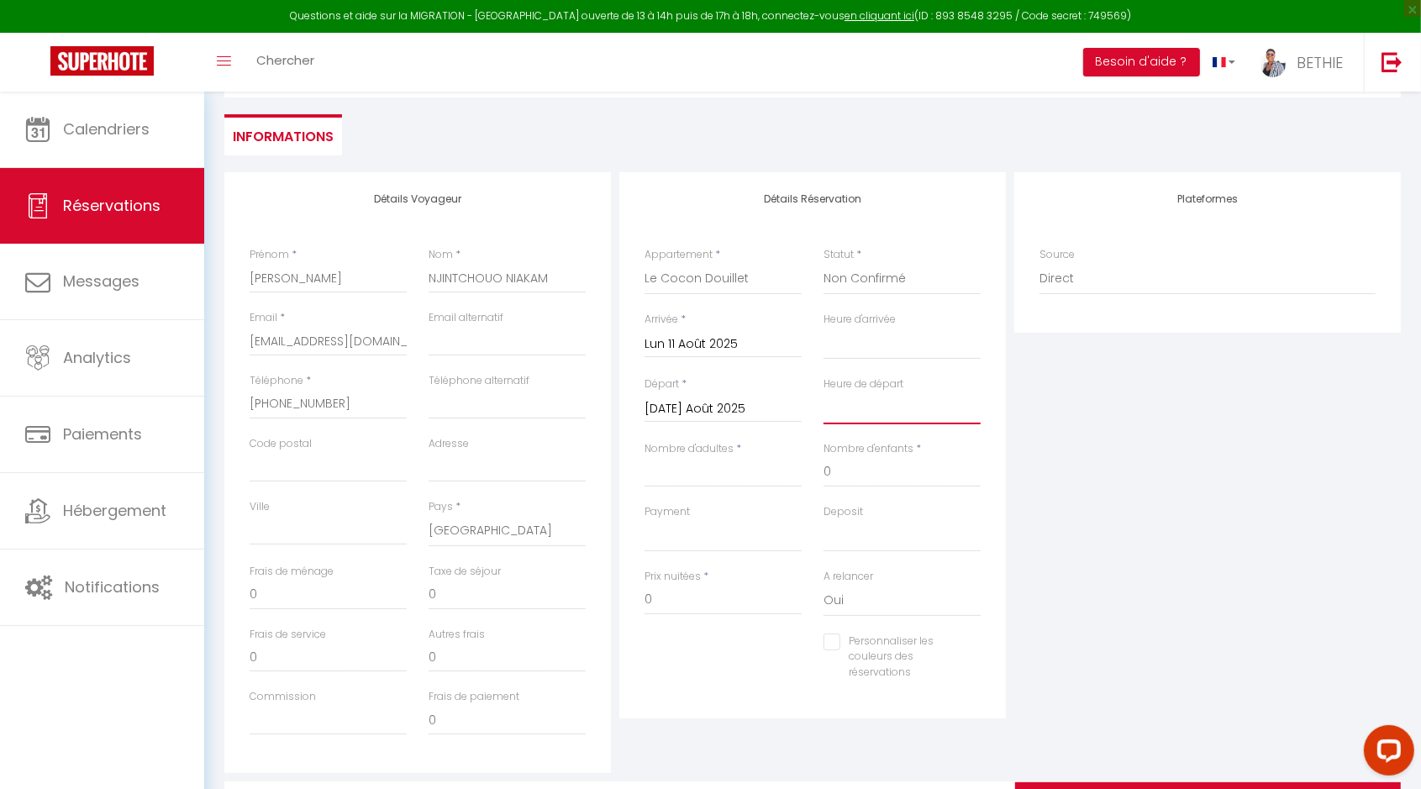
click at [866, 405] on select "00:00 00:30 01:00 01:30 02:00 02:30 03:00 03:30 04:00 04:30 05:00 05:30 06:00 0…" at bounding box center [901, 408] width 157 height 32
click at [823, 392] on select "00:00 00:30 01:00 01:30 02:00 02:30 03:00 03:30 04:00 04:30 05:00 05:30 06:00 0…" at bounding box center [901, 408] width 157 height 32
click at [703, 485] on input "Nombre d'adultes" at bounding box center [722, 472] width 157 height 30
click at [363, 347] on input "rniakam.360344@guest.booking.com" at bounding box center [328, 341] width 157 height 30
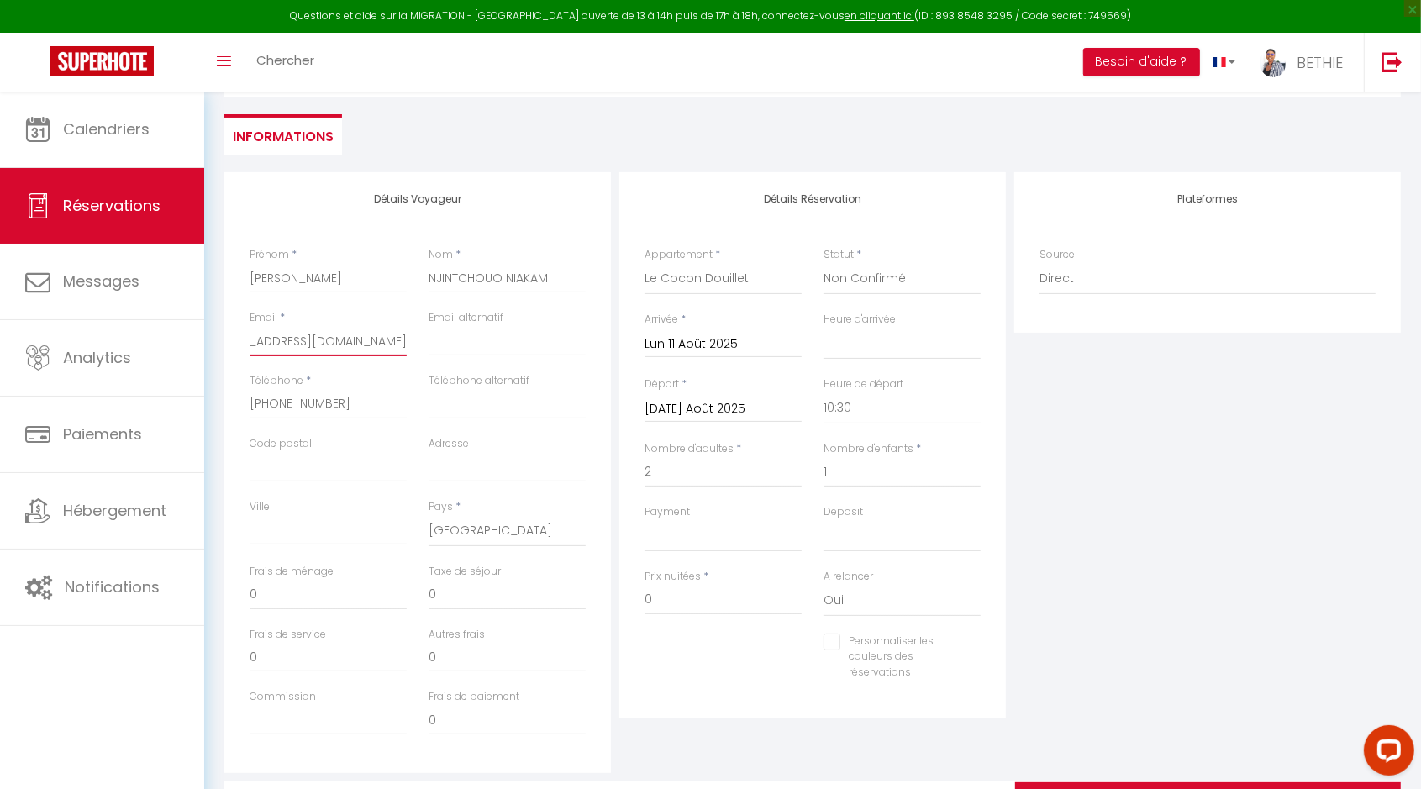
drag, startPoint x: 250, startPoint y: 339, endPoint x: 444, endPoint y: 341, distance: 193.2
click at [444, 341] on div "Email * rniakam.360344@guest.booking.com Email alternatif" at bounding box center [418, 341] width 358 height 63
drag, startPoint x: 670, startPoint y: 600, endPoint x: 641, endPoint y: 601, distance: 29.4
click at [641, 601] on div "Prix nuitées * 0" at bounding box center [722, 601] width 179 height 65
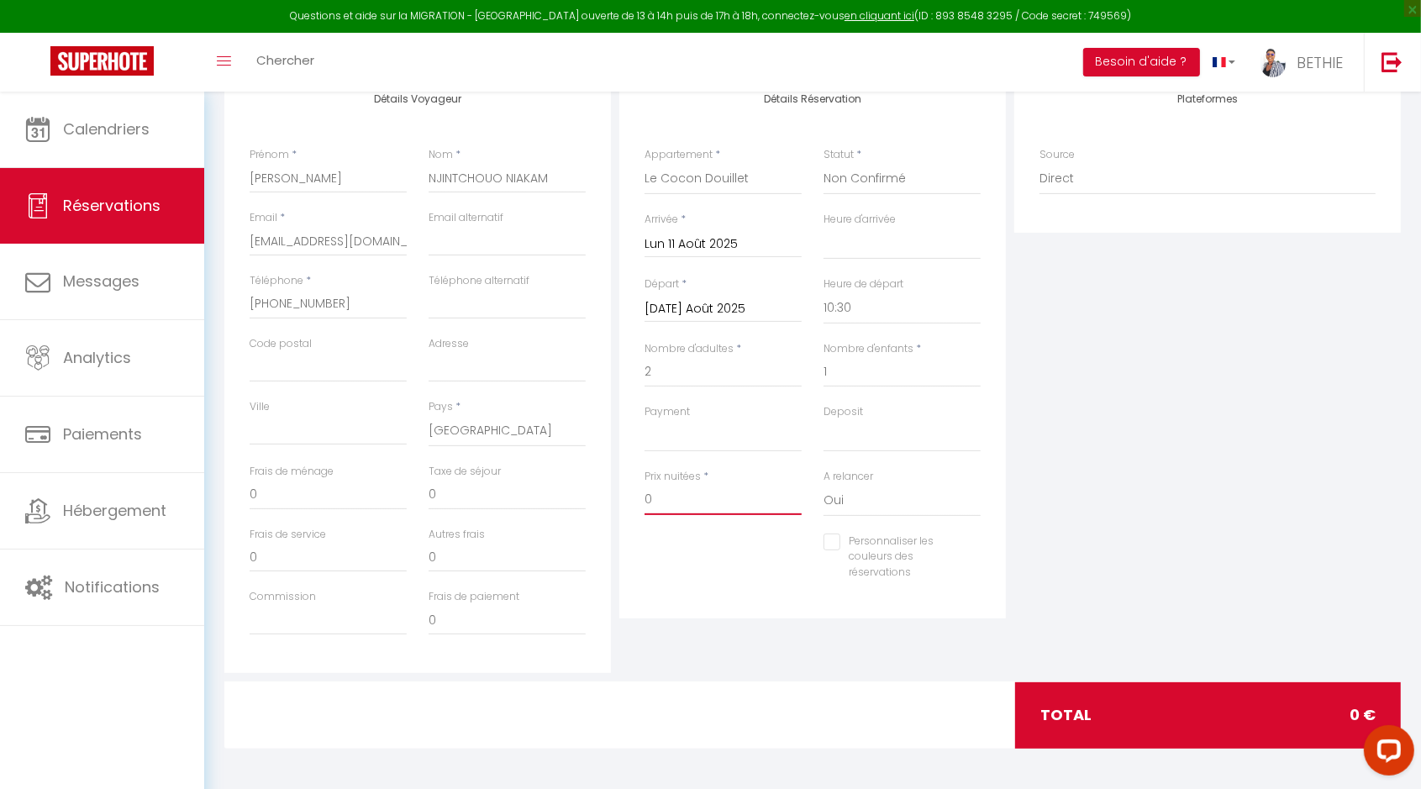
scroll to position [311, 0]
drag, startPoint x: 446, startPoint y: 618, endPoint x: 415, endPoint y: 618, distance: 31.1
click at [415, 618] on div "Commission Frais de paiement 0" at bounding box center [418, 619] width 358 height 63
click at [665, 444] on select "OK KO" at bounding box center [722, 435] width 157 height 32
click at [644, 419] on select "OK KO" at bounding box center [722, 435] width 157 height 32
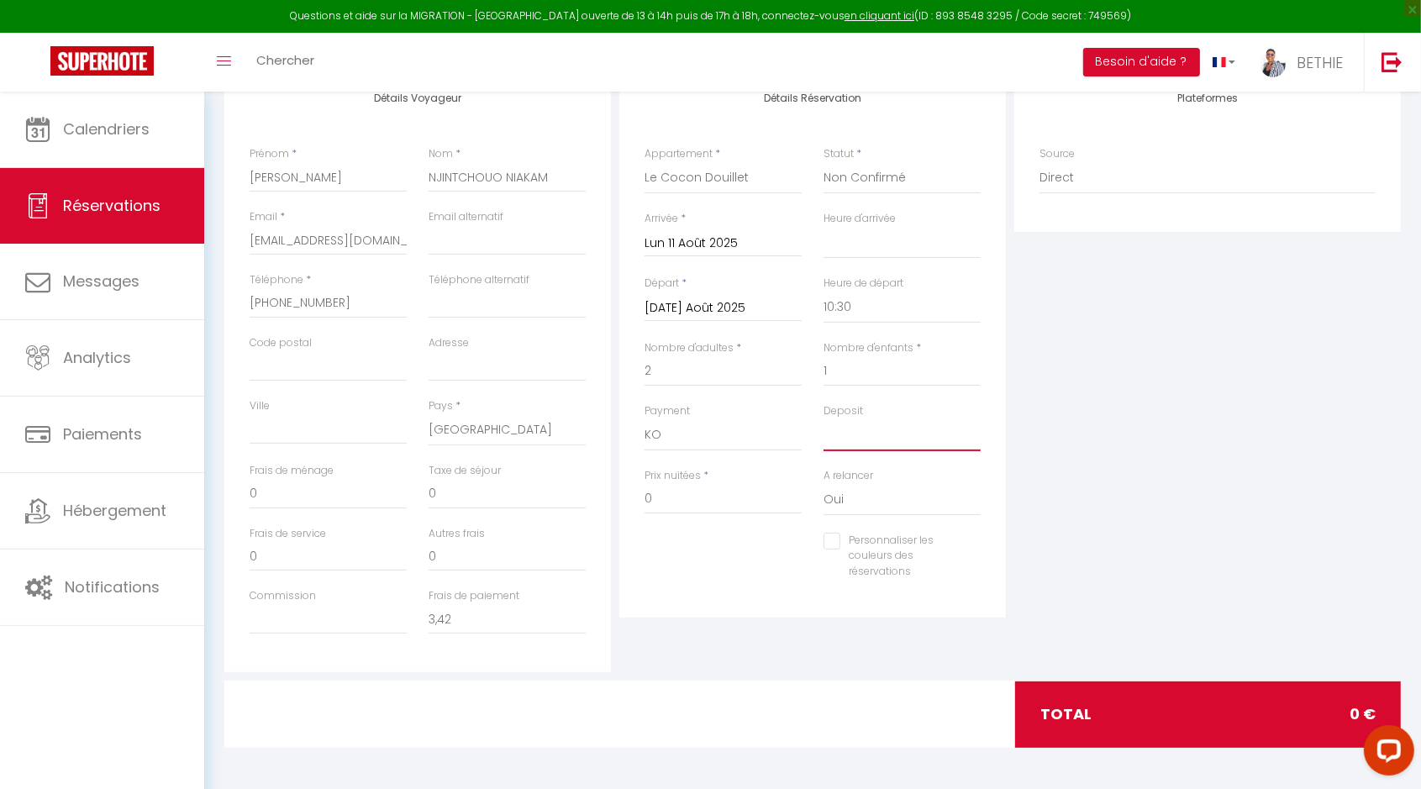
click at [853, 428] on select "OK KO" at bounding box center [901, 435] width 157 height 32
click at [823, 419] on select "OK KO" at bounding box center [901, 435] width 157 height 32
drag, startPoint x: 654, startPoint y: 503, endPoint x: 631, endPoint y: 503, distance: 22.7
click at [631, 503] on div "Détails Réservation Appartement * Le Cocon Douillet Résidence La Cocarde, Suite…" at bounding box center [812, 344] width 386 height 546
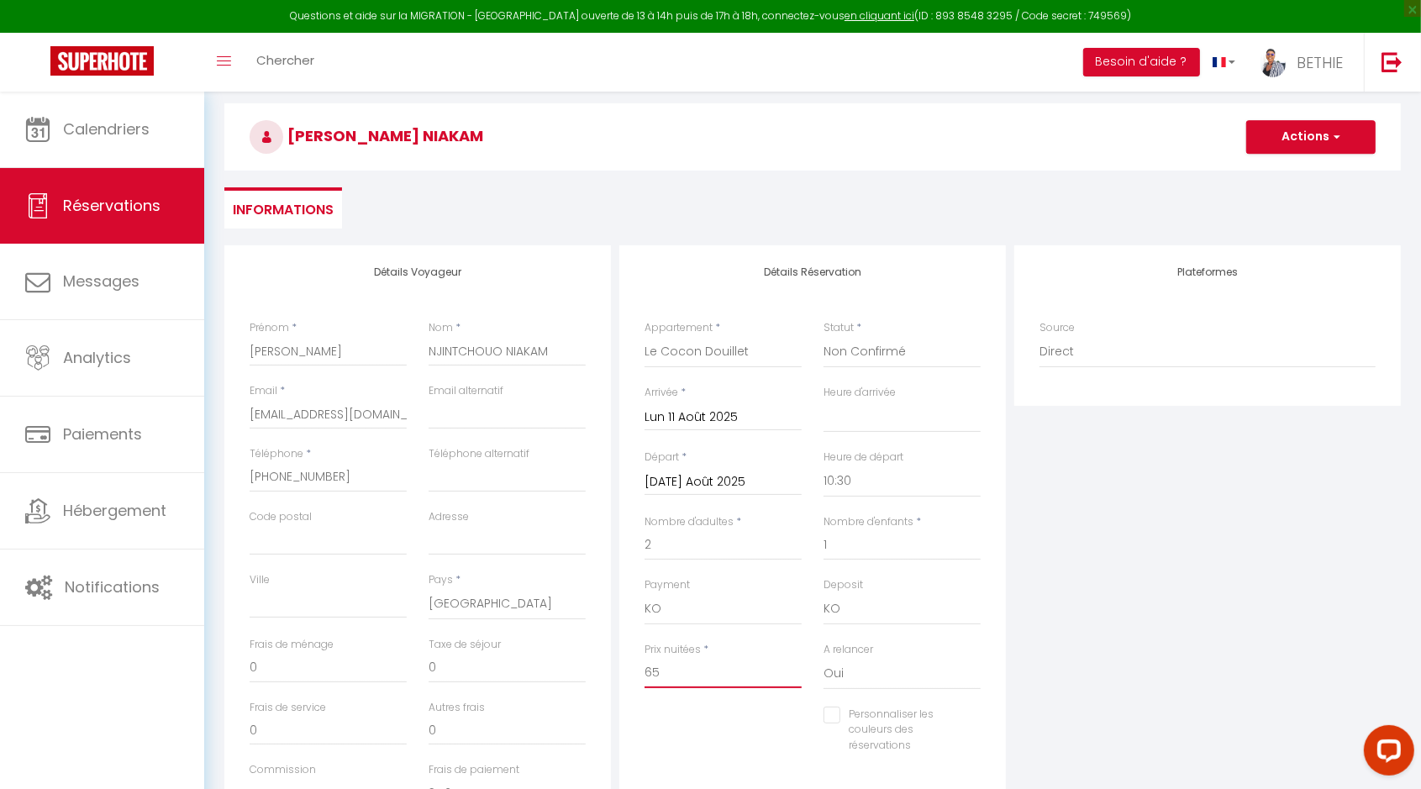
scroll to position [101, 0]
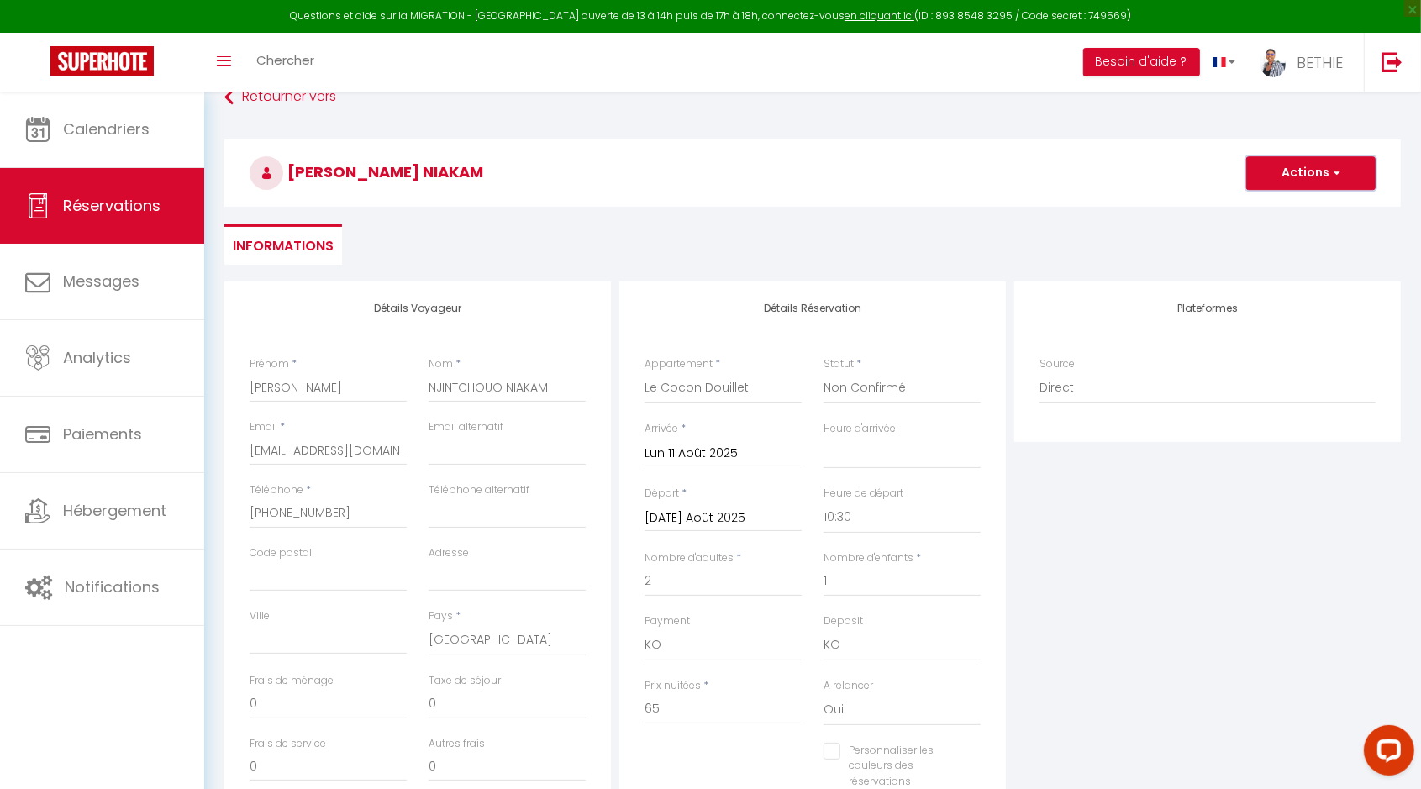
click at [1338, 171] on span "button" at bounding box center [1334, 173] width 10 height 15
click at [1293, 211] on link "Enregistrer" at bounding box center [1293, 210] width 133 height 22
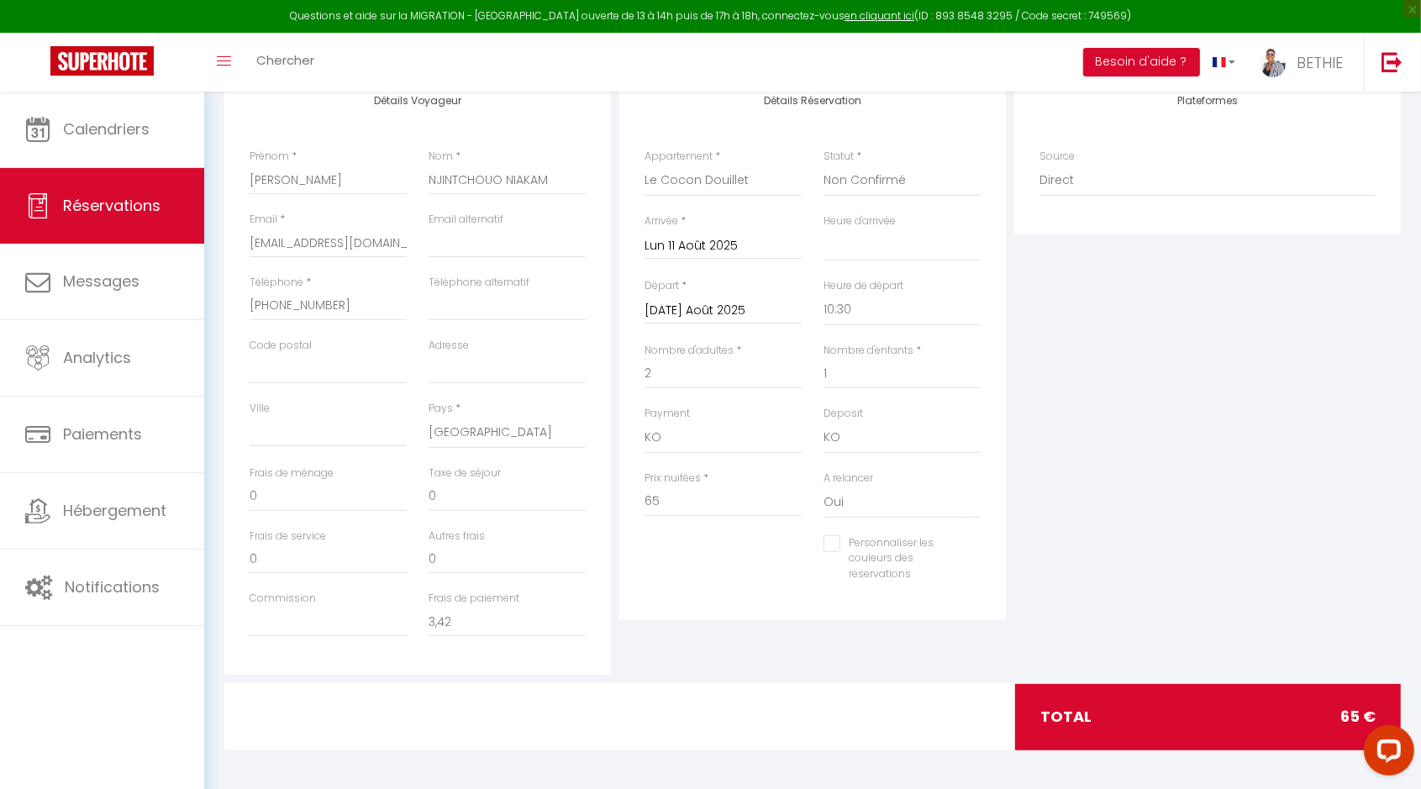
scroll to position [311, 0]
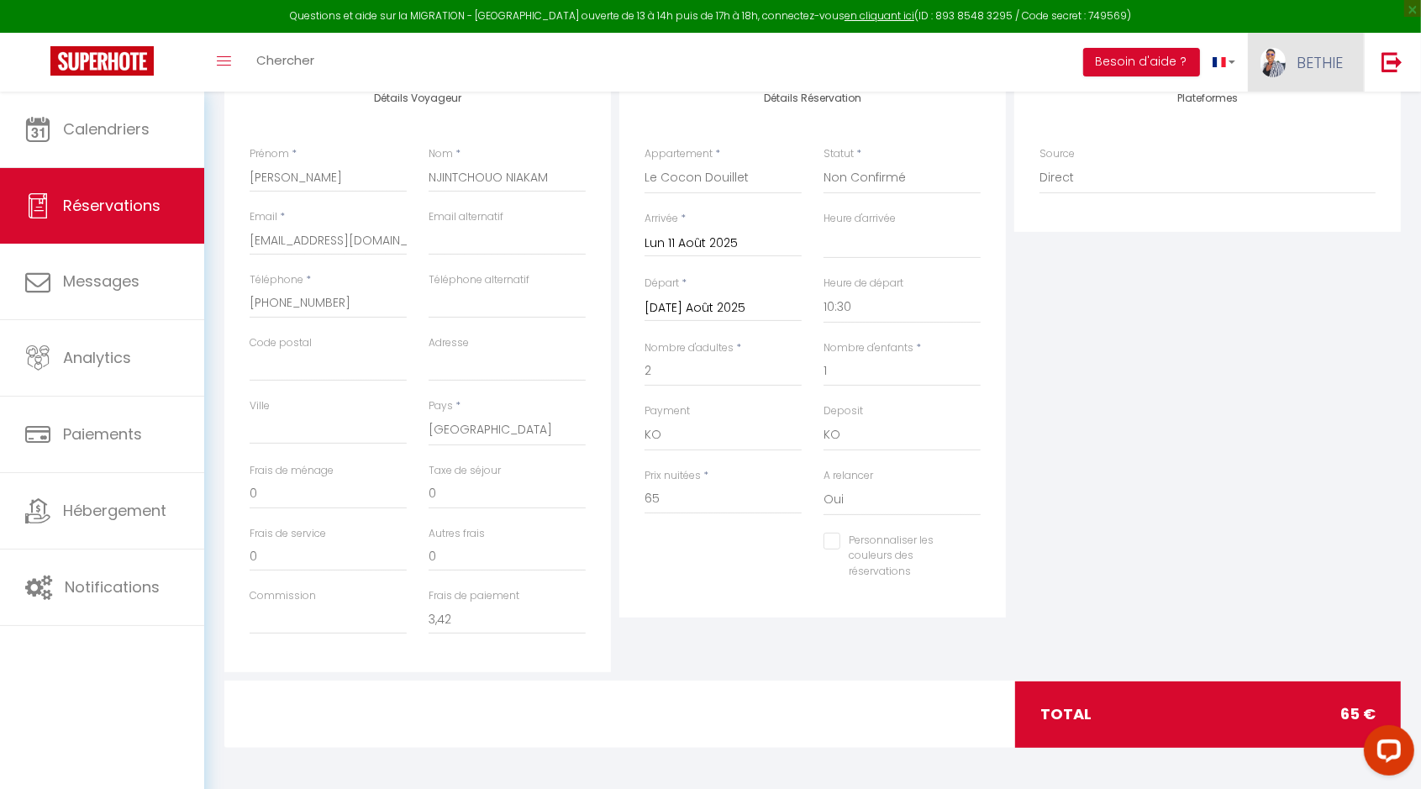
click at [1311, 62] on span "BETHIE" at bounding box center [1319, 62] width 46 height 21
click at [1314, 367] on div "Plateformes Source Direct Airbnb.com Booking.com Chalet montagne Expedia Gite d…" at bounding box center [1207, 371] width 395 height 601
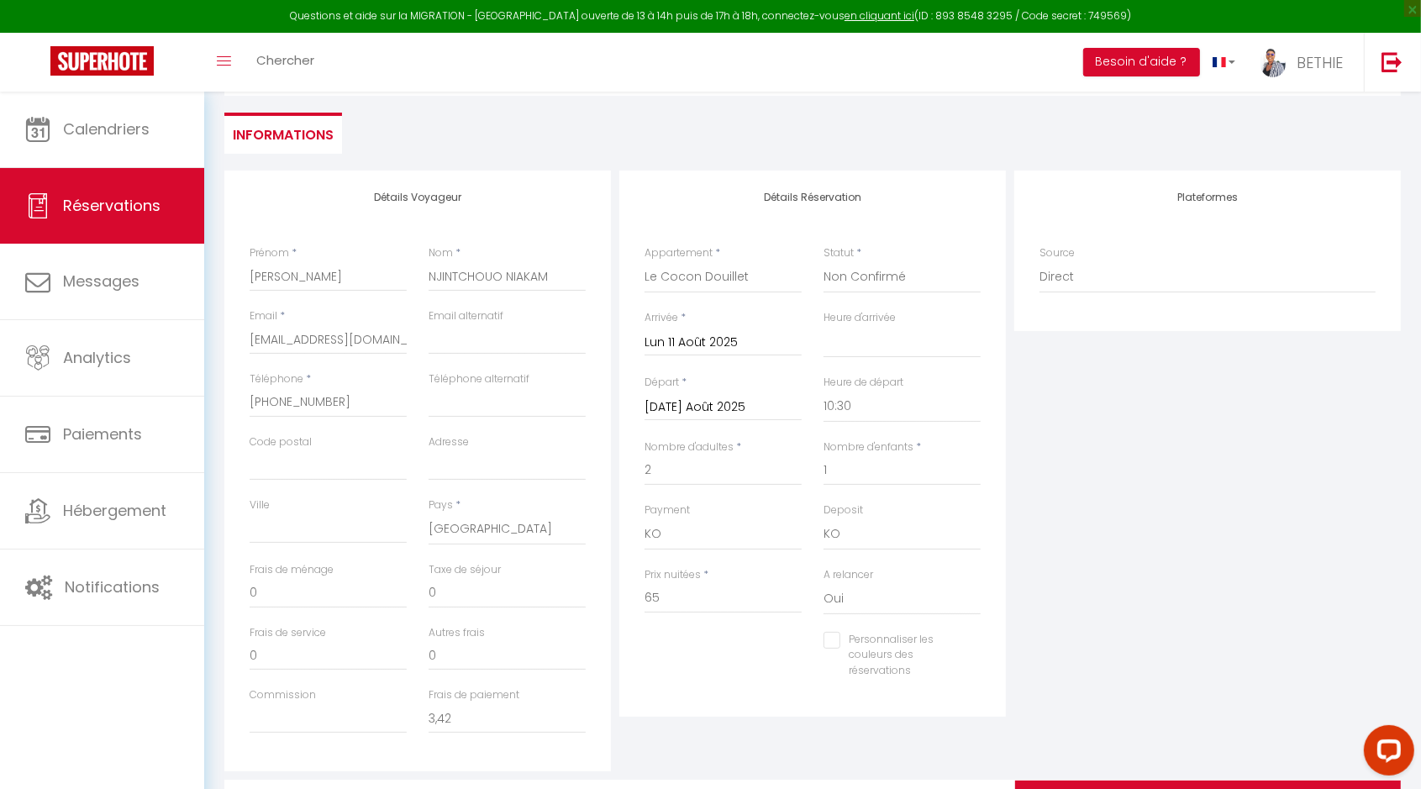
scroll to position [0, 0]
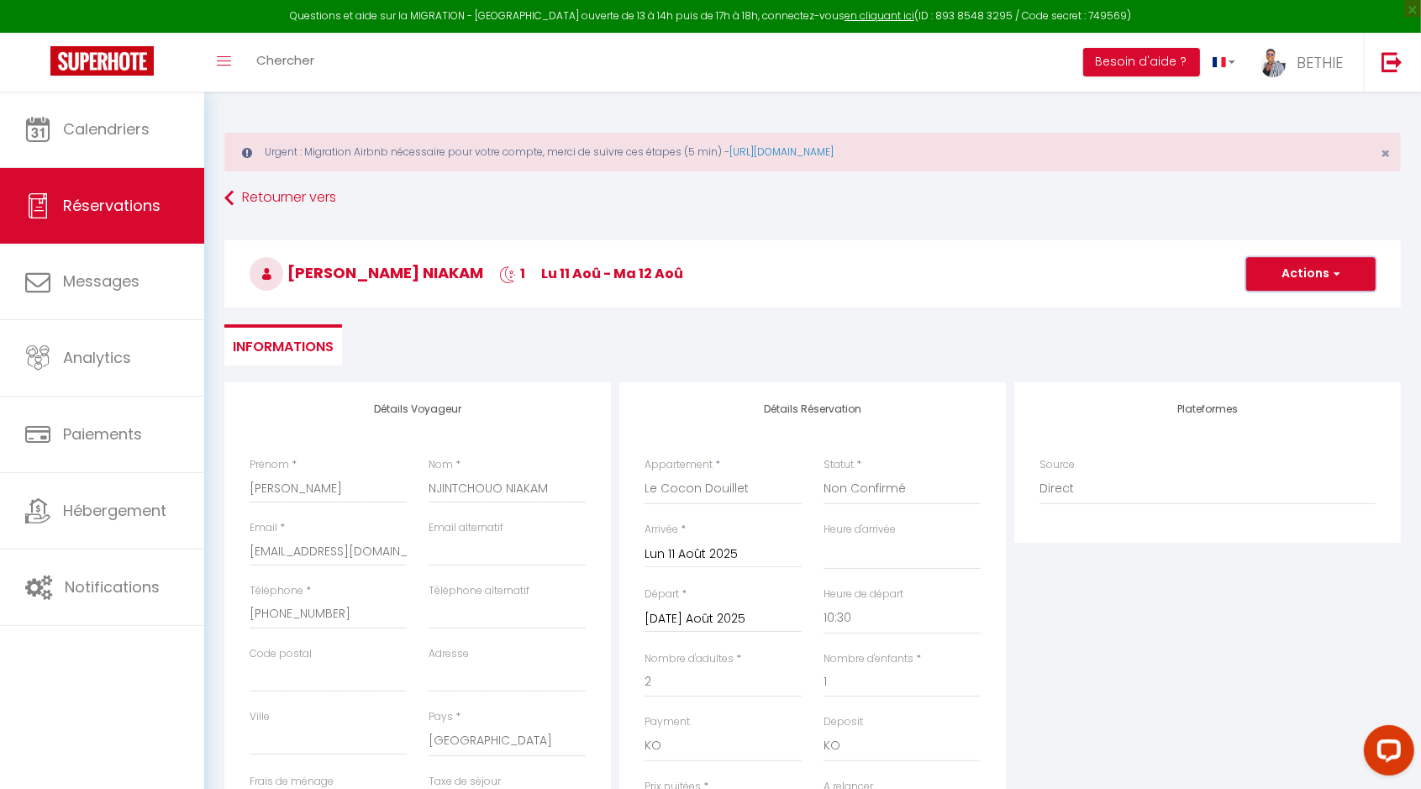
click at [1294, 261] on button "Actions" at bounding box center [1310, 274] width 129 height 34
click at [1295, 308] on link "Enregistrer" at bounding box center [1293, 311] width 133 height 22
click at [1336, 270] on span "button" at bounding box center [1334, 273] width 10 height 15
click at [1294, 307] on link "Enregistrer" at bounding box center [1293, 311] width 133 height 22
click at [427, 270] on span "RONNIE NJINTCHOUO NIAKAM" at bounding box center [367, 272] width 234 height 21
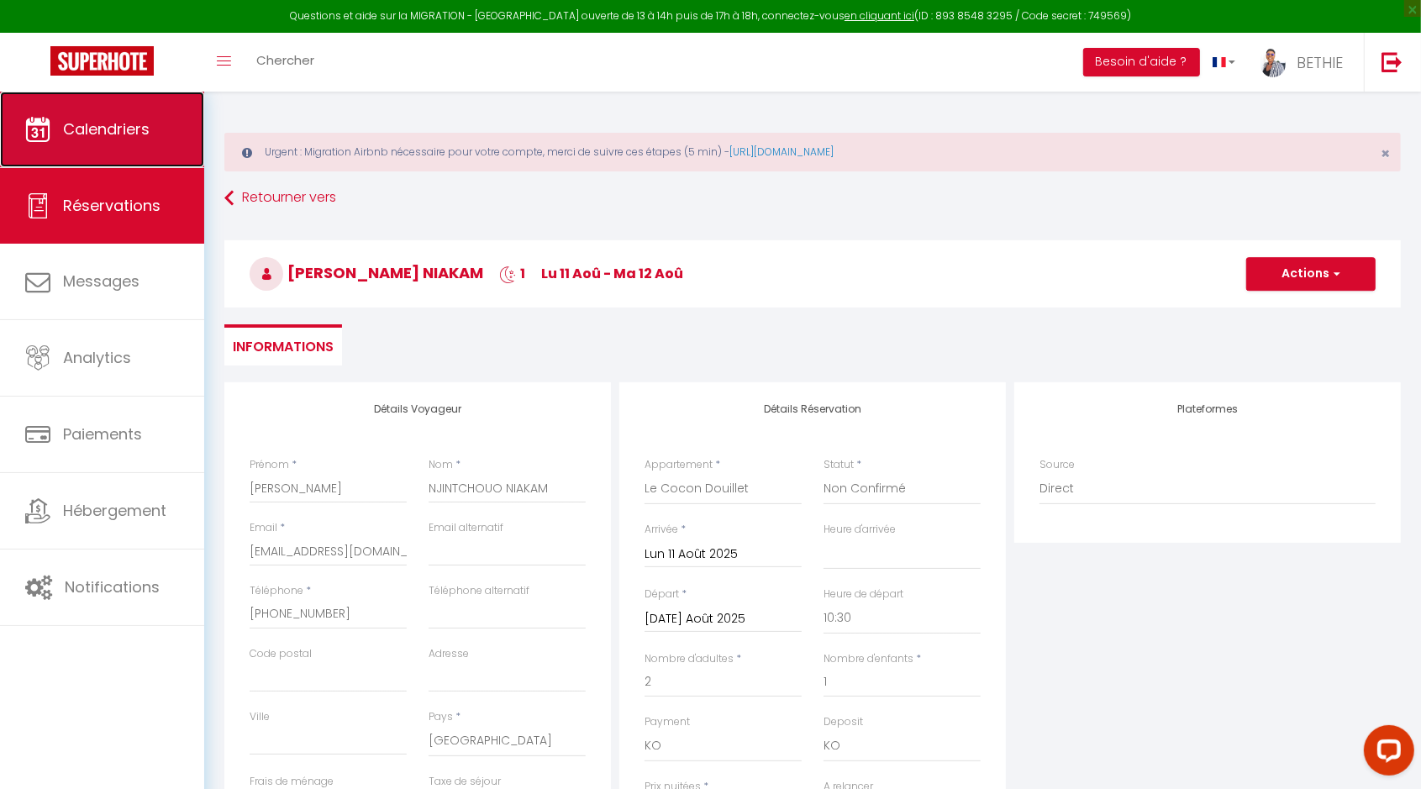
click at [113, 132] on span "Calendriers" at bounding box center [106, 128] width 87 height 21
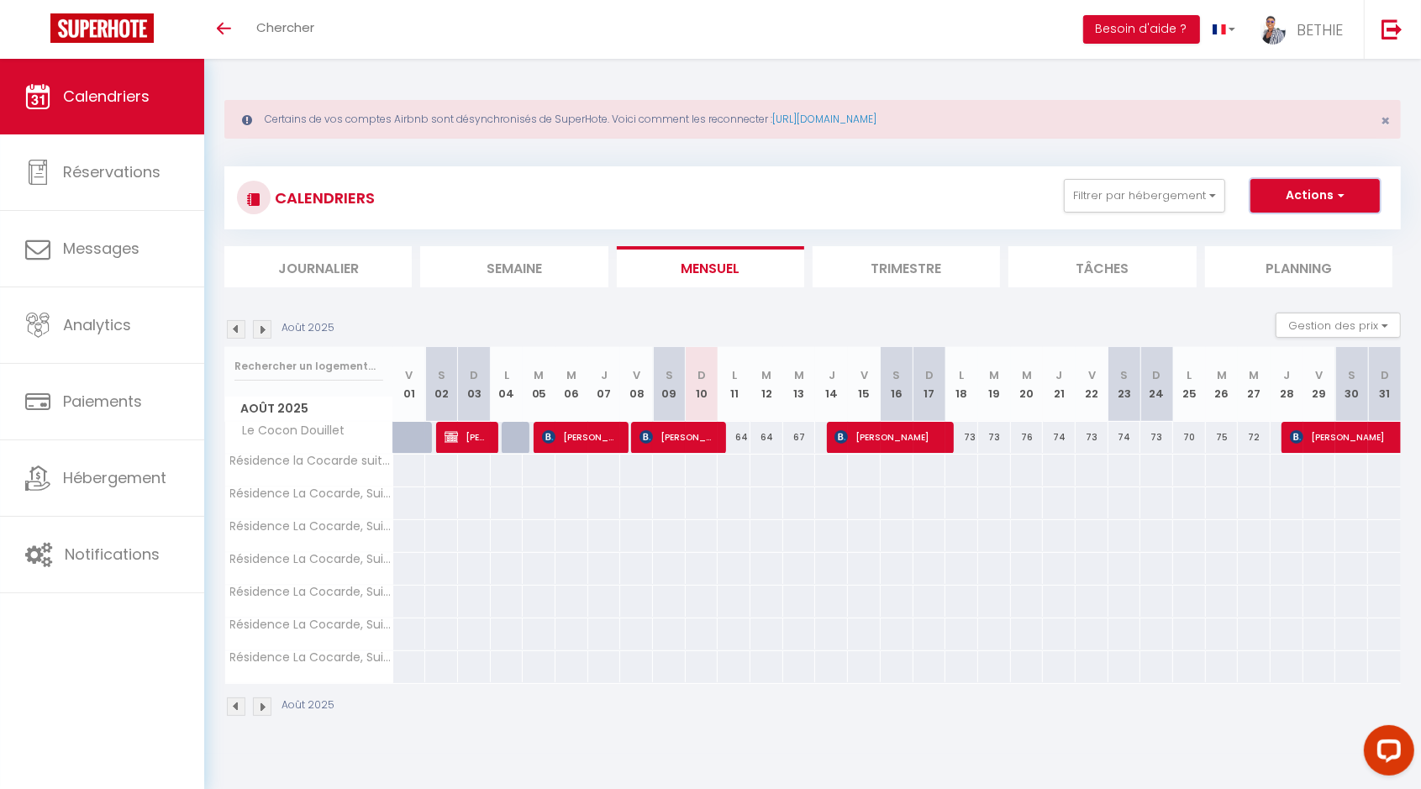
click at [1346, 197] on button "Actions" at bounding box center [1314, 196] width 129 height 34
click at [736, 435] on div "64" at bounding box center [733, 437] width 33 height 31
type input "64"
type input "Lun 11 Août 2025"
type input "[DATE]"
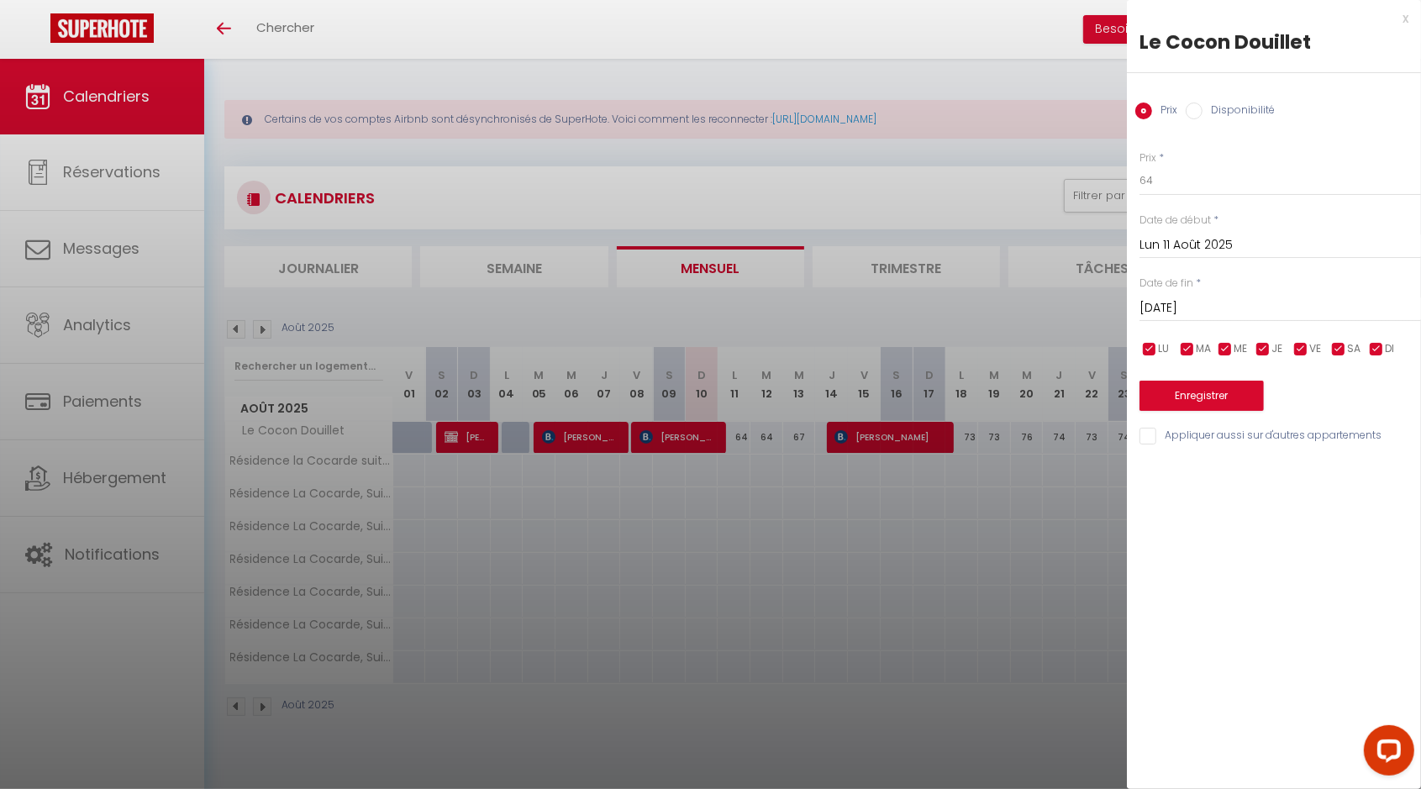
click at [1191, 111] on input "Disponibilité" at bounding box center [1193, 110] width 17 height 17
radio input "true"
radio input "false"
click at [1179, 182] on select "Disponible Indisponible" at bounding box center [1279, 182] width 281 height 32
select select "0"
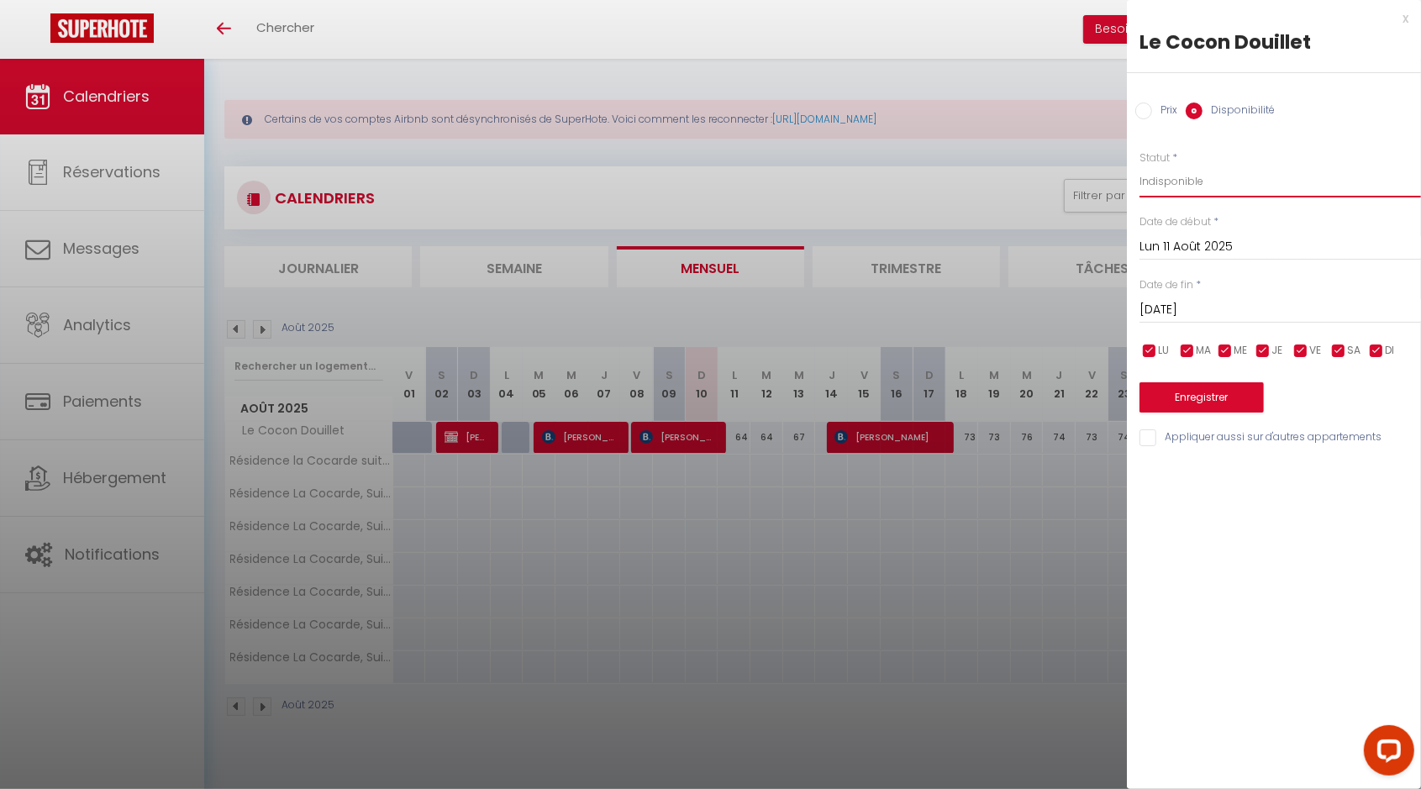
click at [1139, 166] on select "Disponible Indisponible" at bounding box center [1279, 182] width 281 height 32
click at [1199, 403] on button "Enregistrer" at bounding box center [1201, 397] width 124 height 30
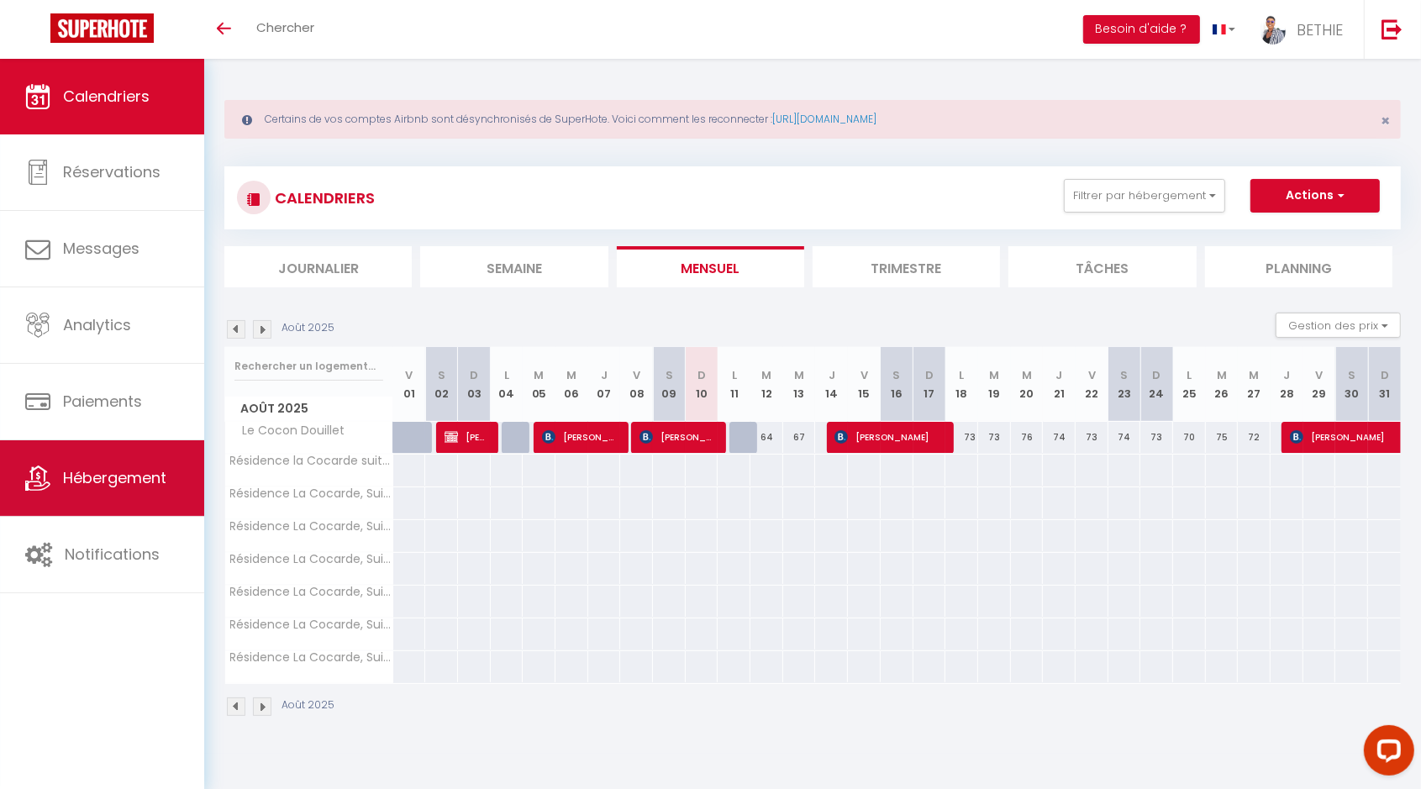
click at [133, 476] on span "Hébergement" at bounding box center [114, 477] width 103 height 21
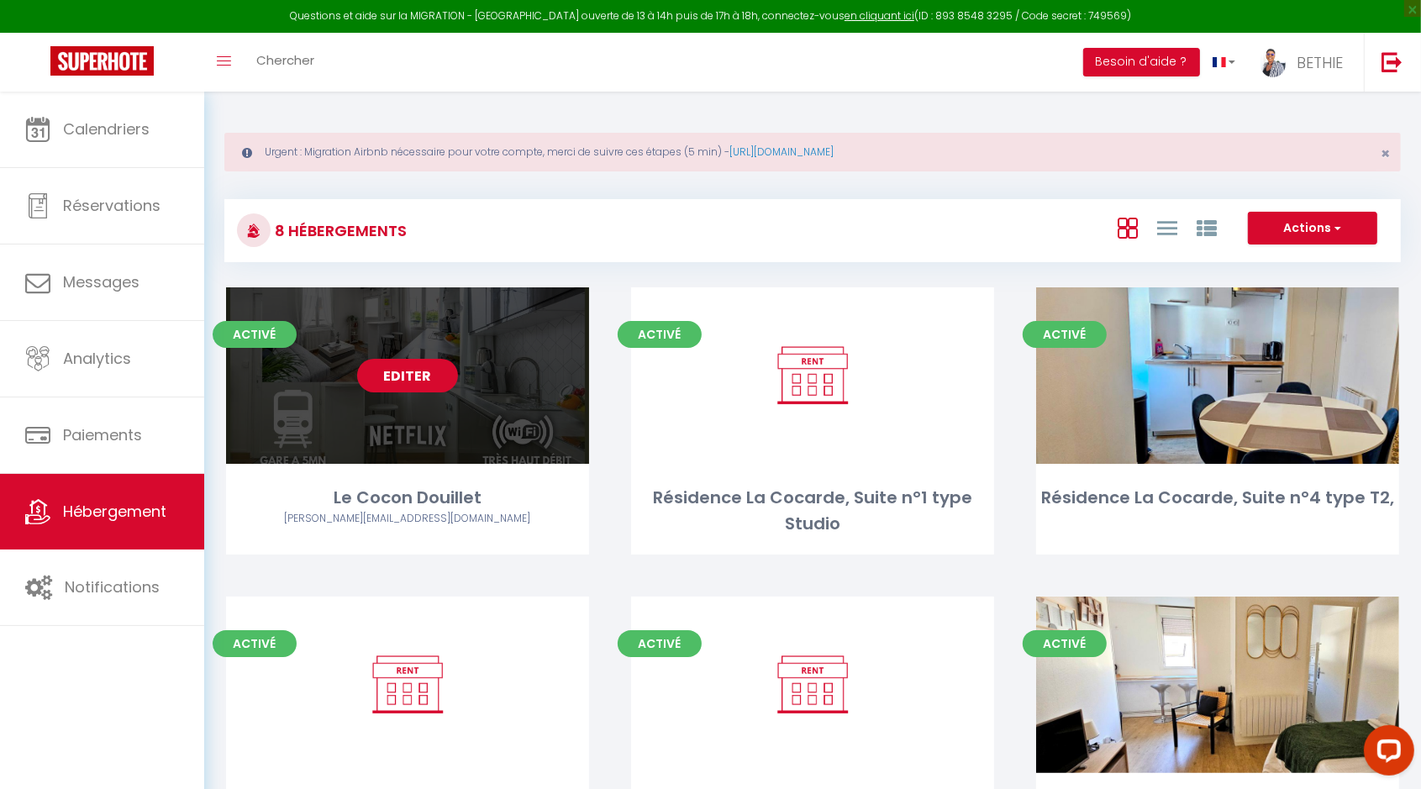
click at [414, 381] on link "Editer" at bounding box center [407, 376] width 101 height 34
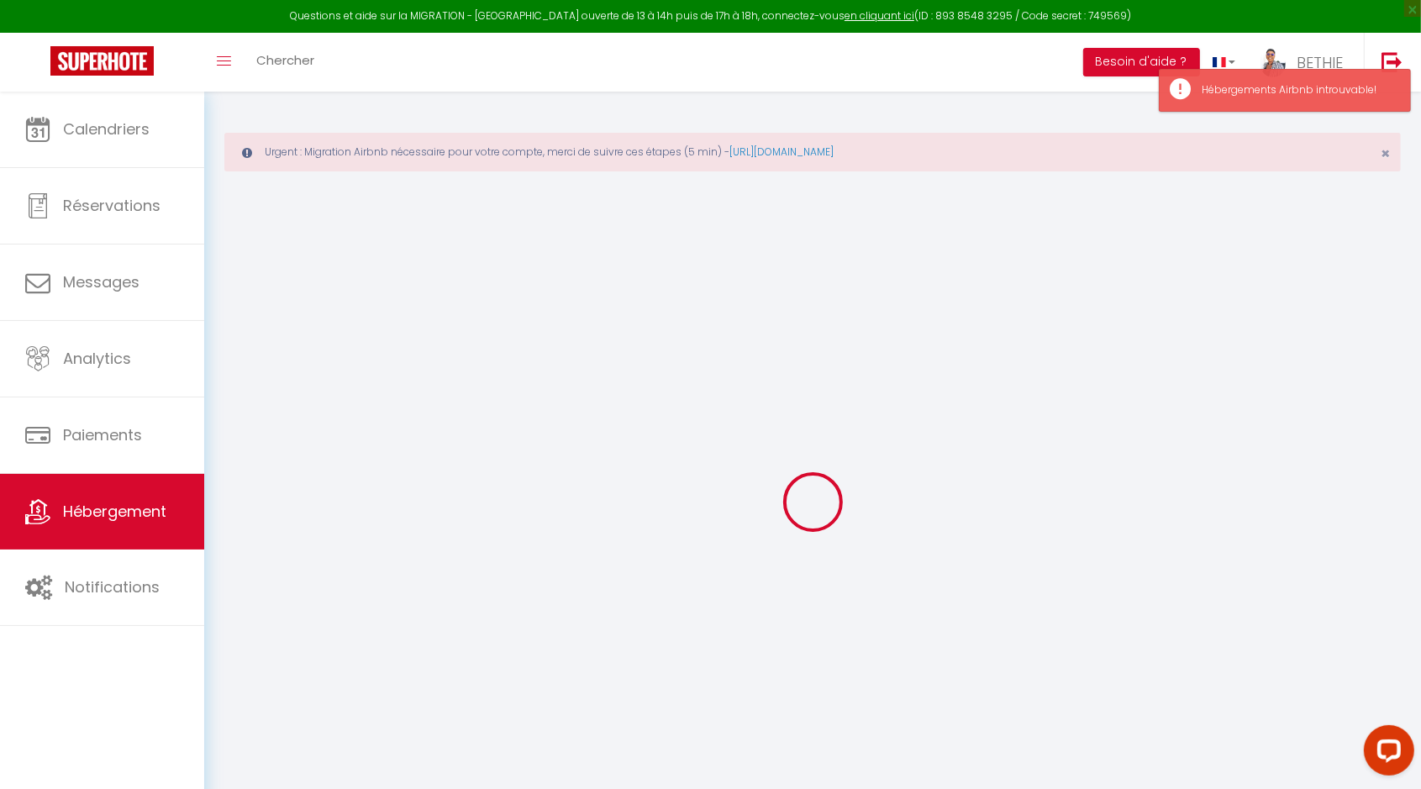
checkbox input "false"
checkbox input "true"
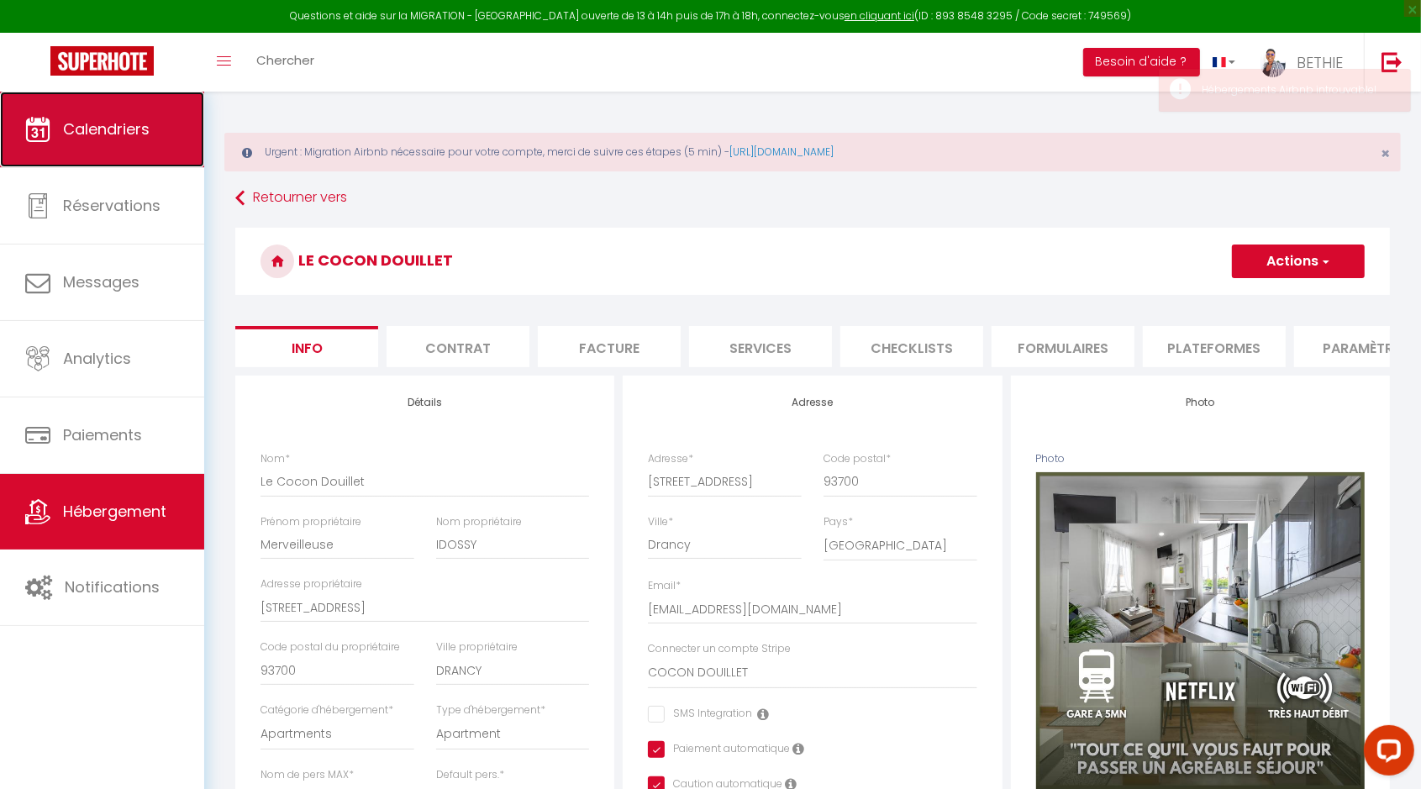
click at [118, 127] on span "Calendriers" at bounding box center [106, 128] width 87 height 21
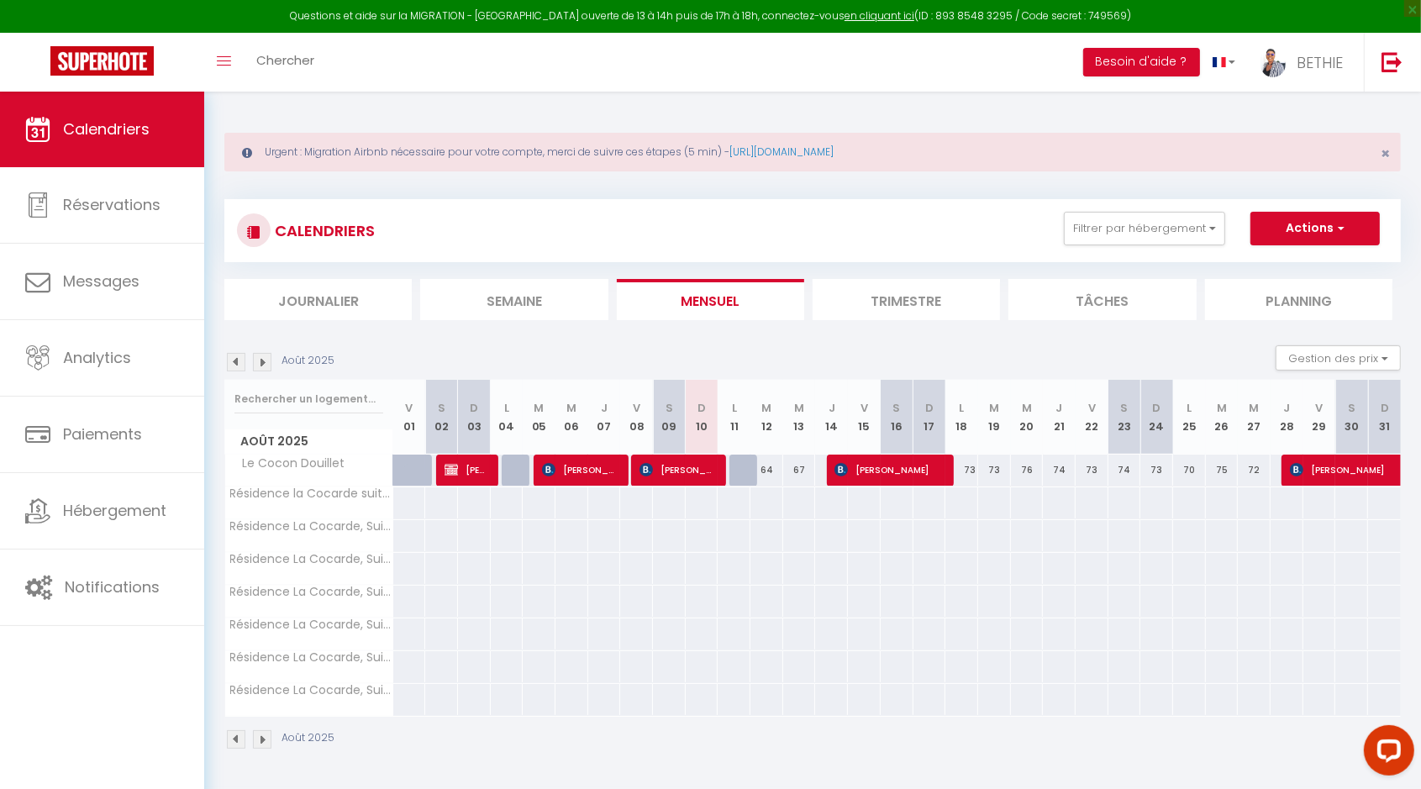
click at [746, 473] on div at bounding box center [745, 471] width 33 height 32
type input "64"
type input "Lun 11 Août 2025"
type input "[DATE]"
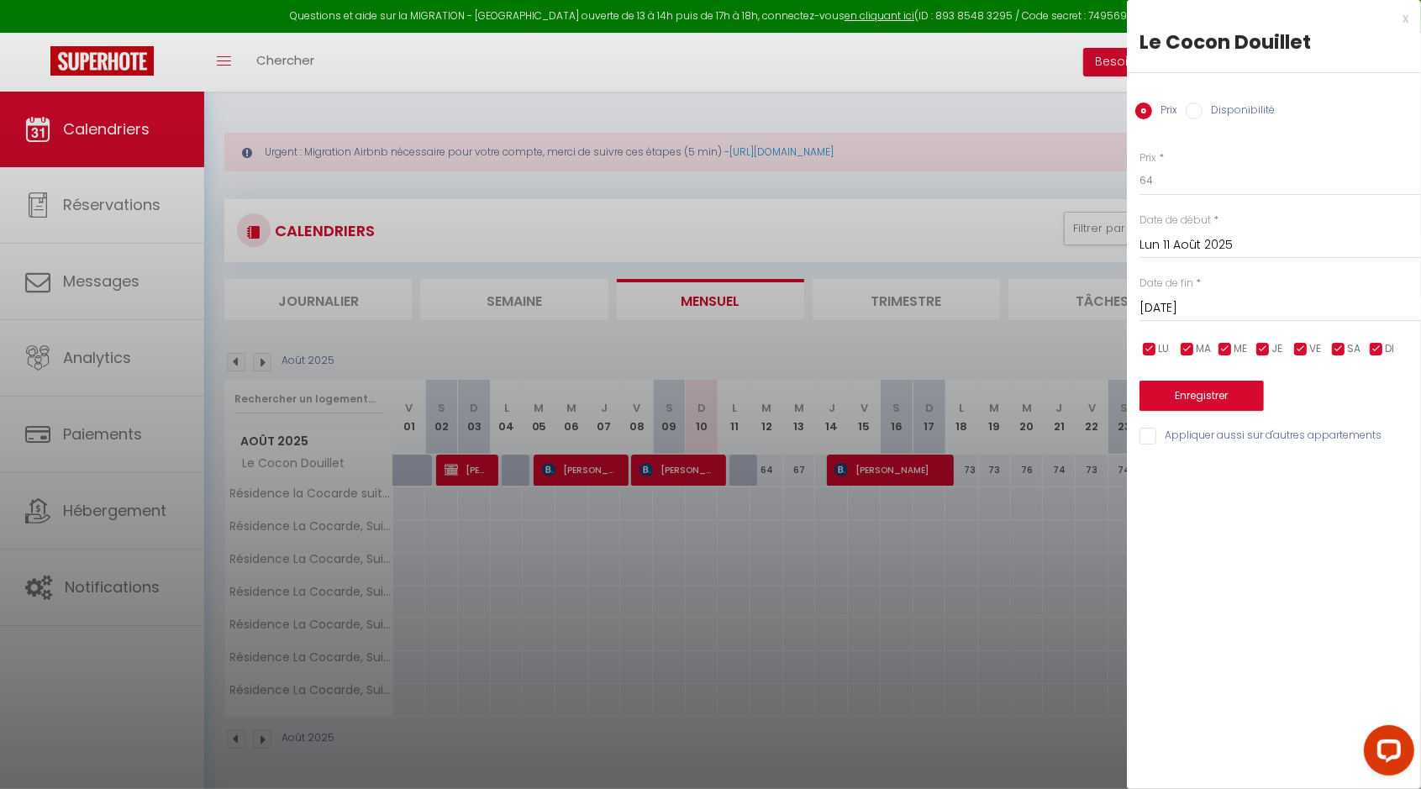
click at [746, 473] on div at bounding box center [710, 394] width 1421 height 789
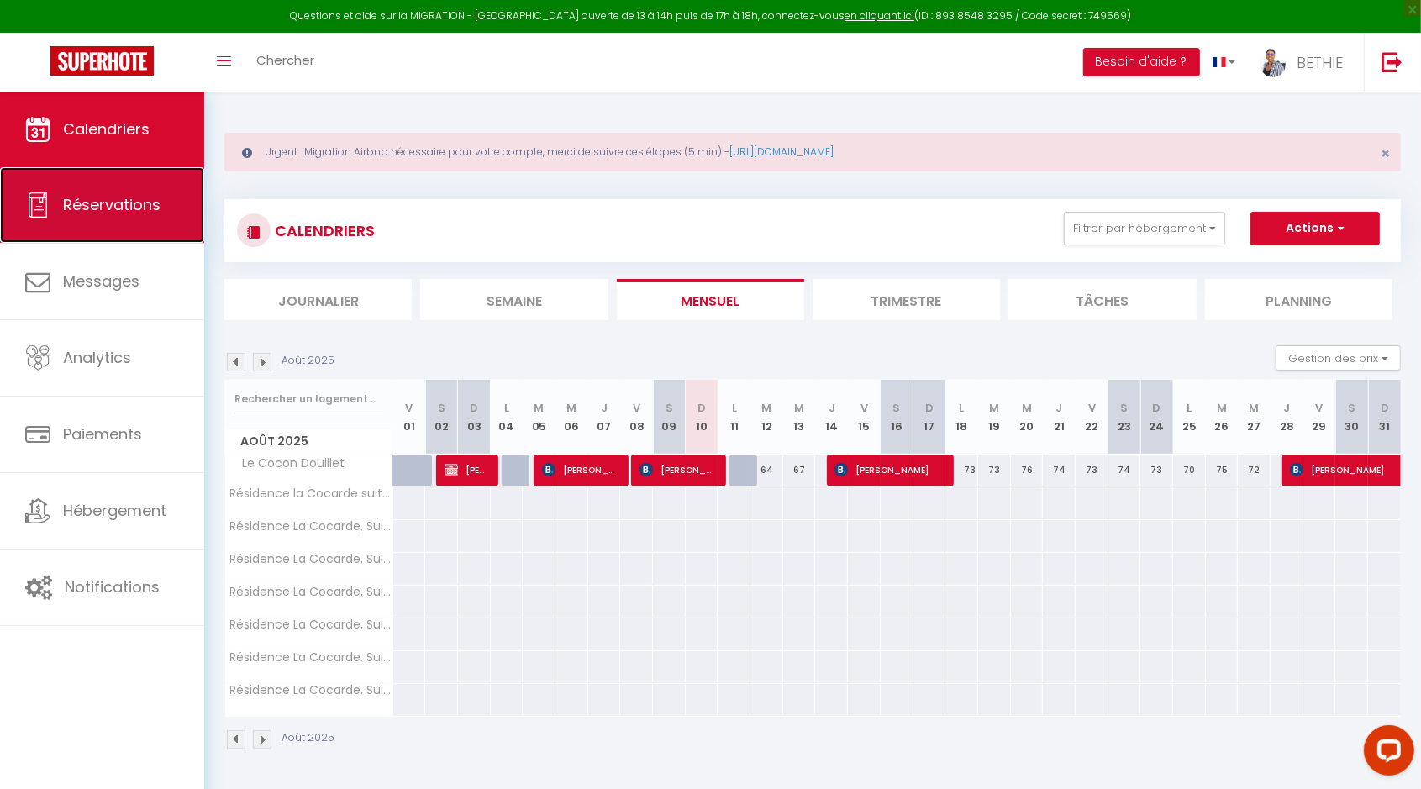
click at [85, 202] on span "Réservations" at bounding box center [111, 204] width 97 height 21
select select "not_cancelled"
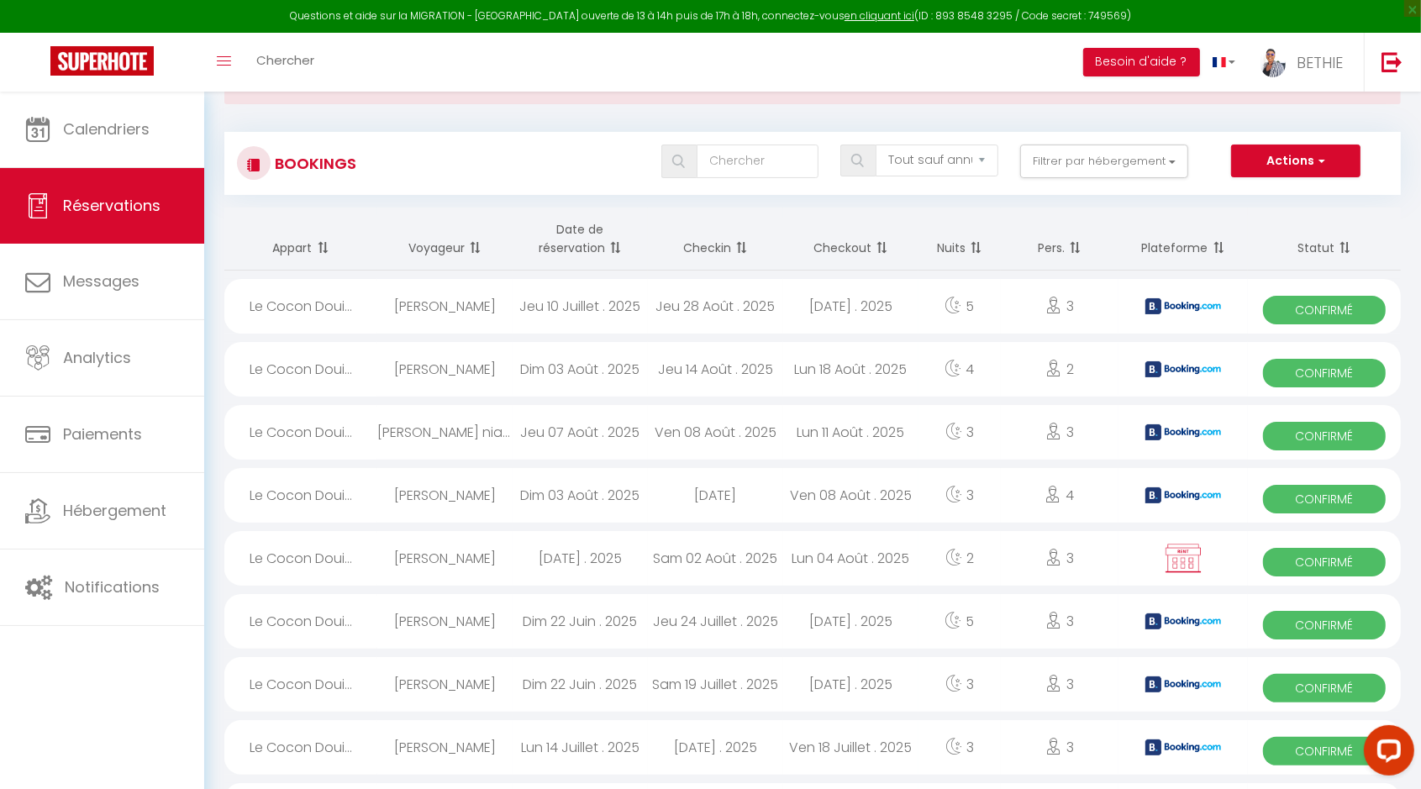
scroll to position [105, 0]
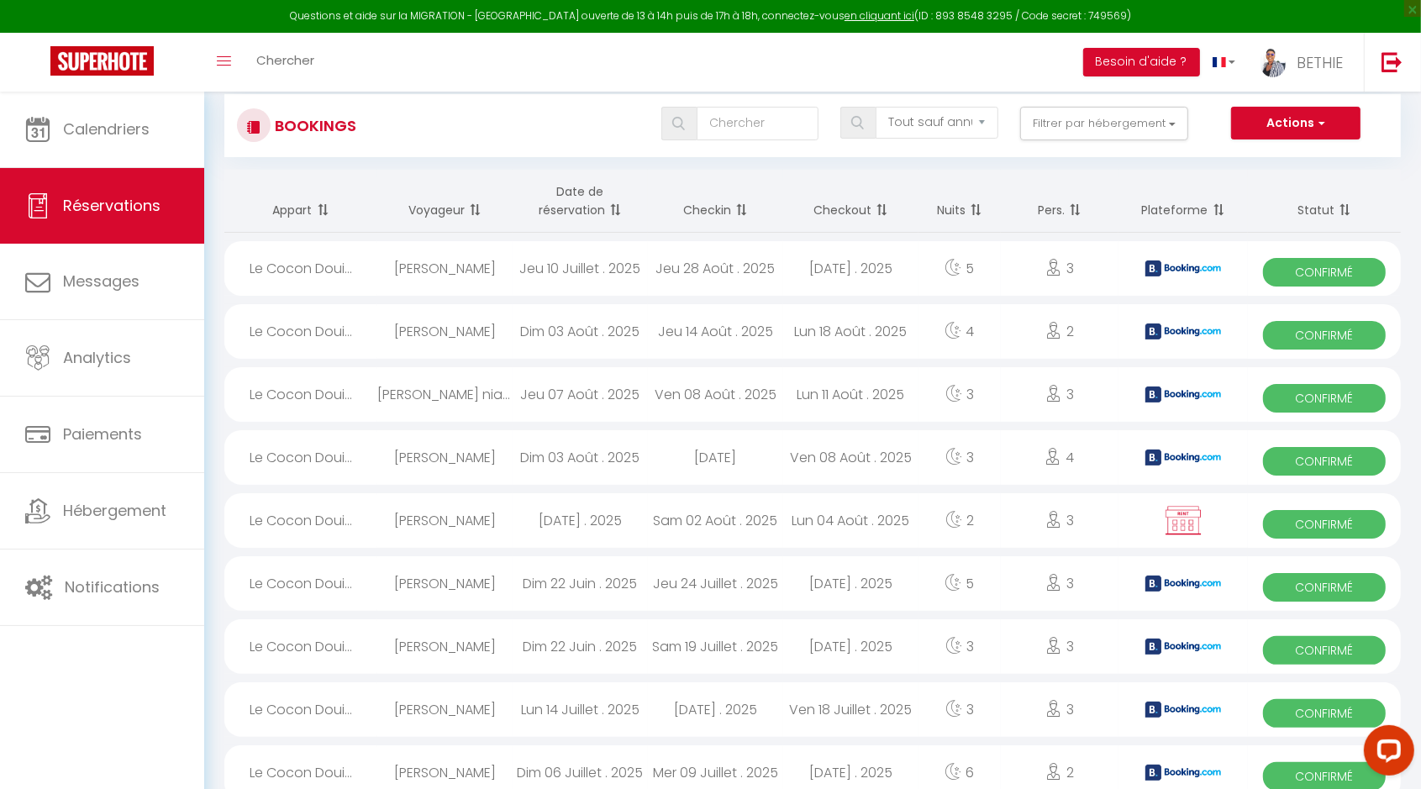
click at [620, 211] on span at bounding box center [613, 210] width 17 height 34
click at [783, 265] on div "Lun 11 Août . 2025" at bounding box center [850, 268] width 135 height 55
select select "OK"
select select "0"
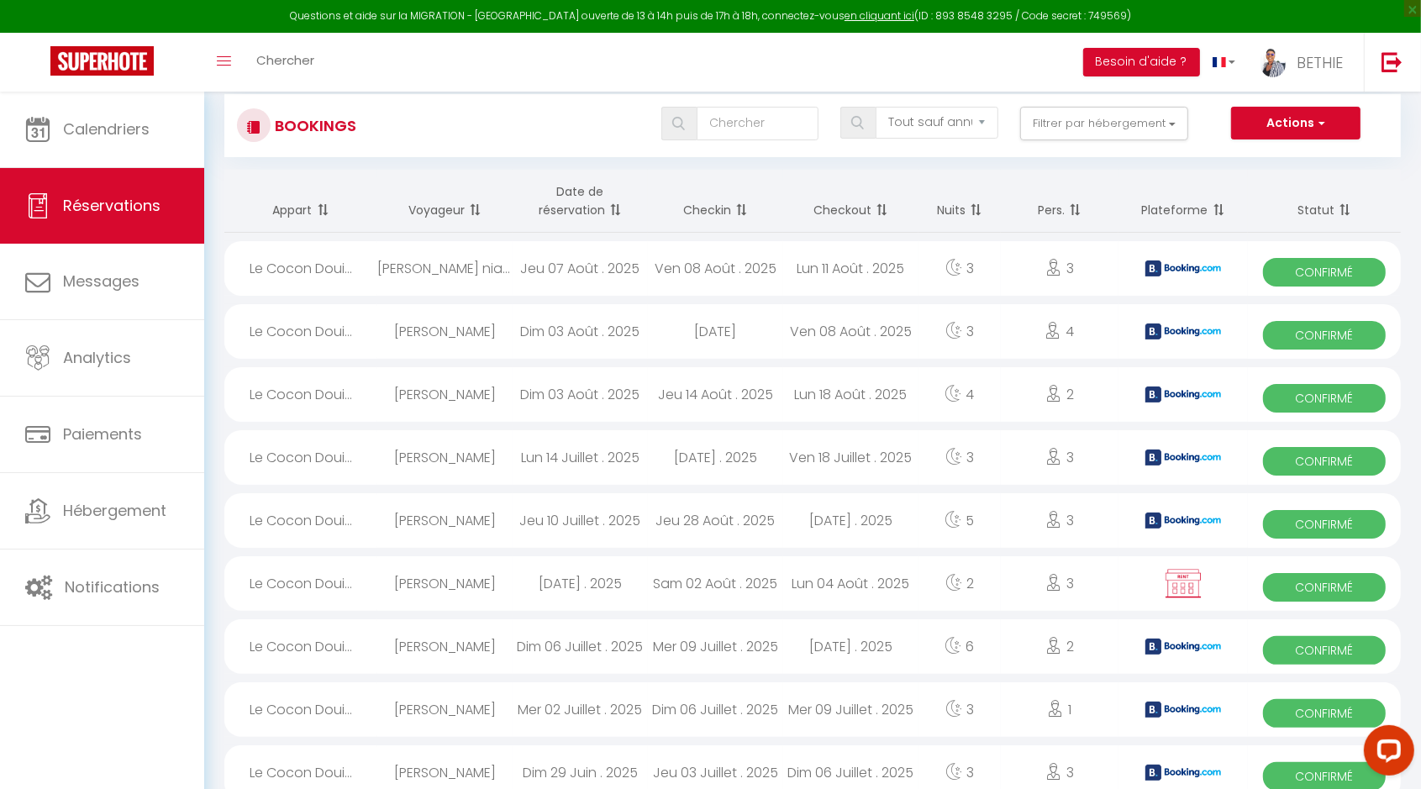
select select "0"
select select "1"
select select
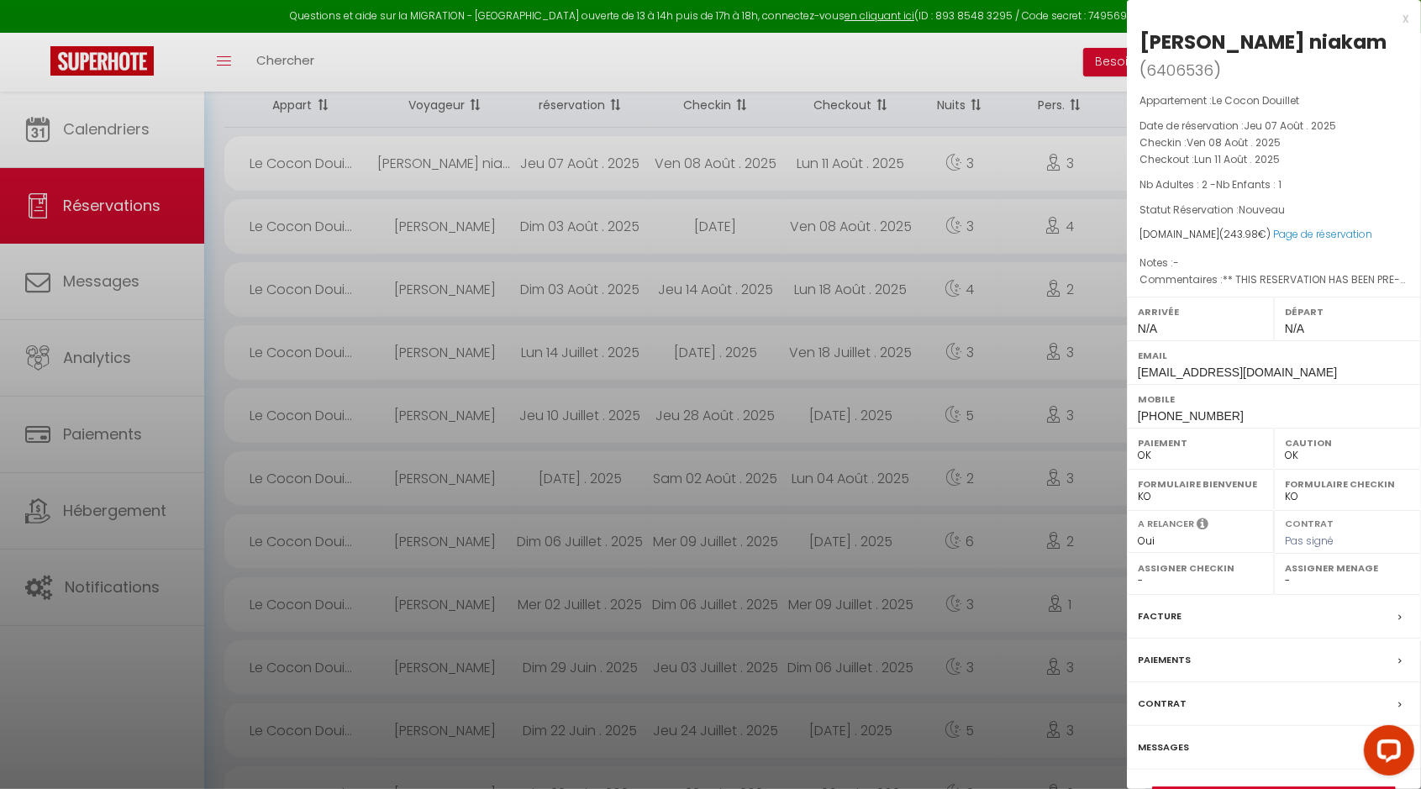
scroll to position [315, 0]
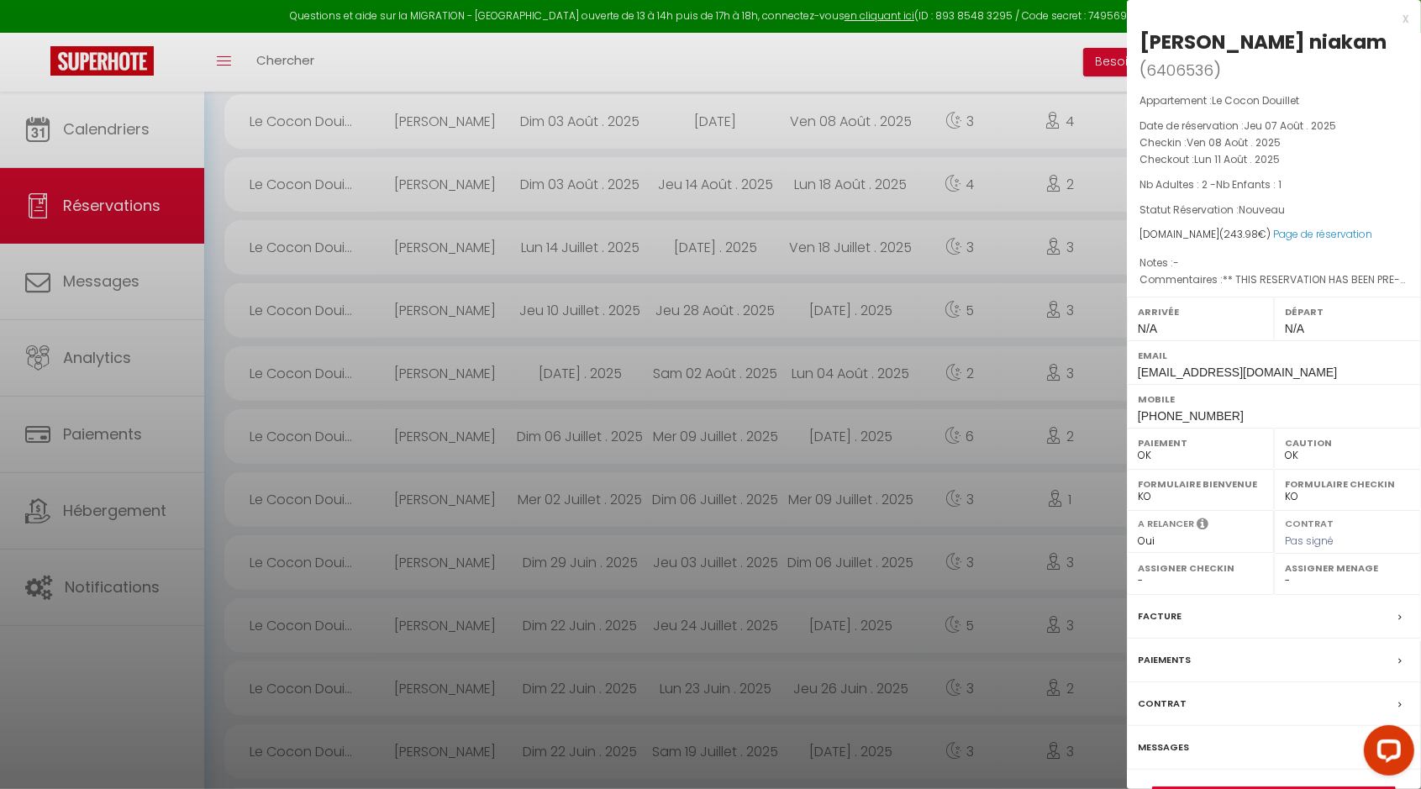
click at [496, 115] on div at bounding box center [710, 394] width 1421 height 789
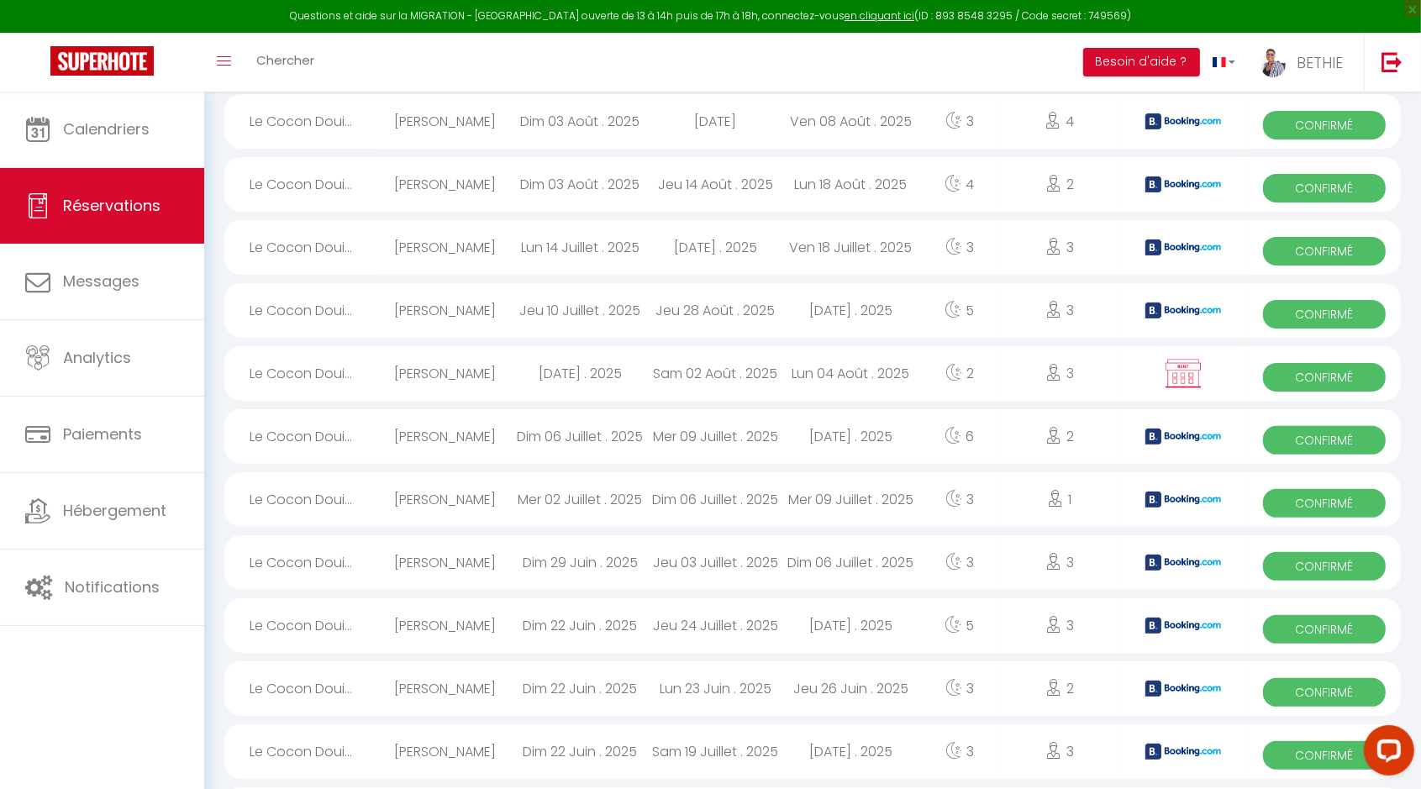
click at [496, 115] on div "[PERSON_NAME]" at bounding box center [444, 121] width 135 height 55
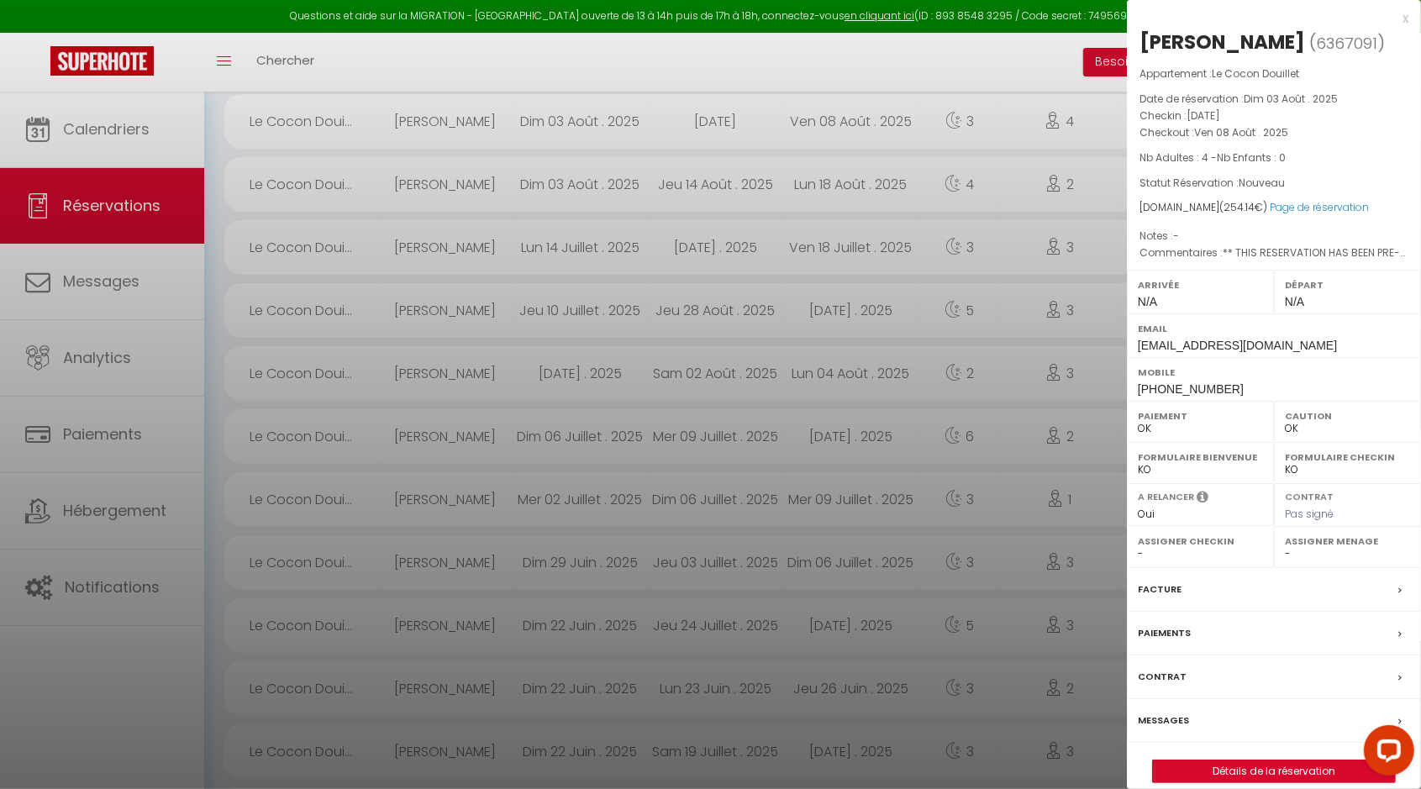
click at [99, 120] on div at bounding box center [710, 394] width 1421 height 789
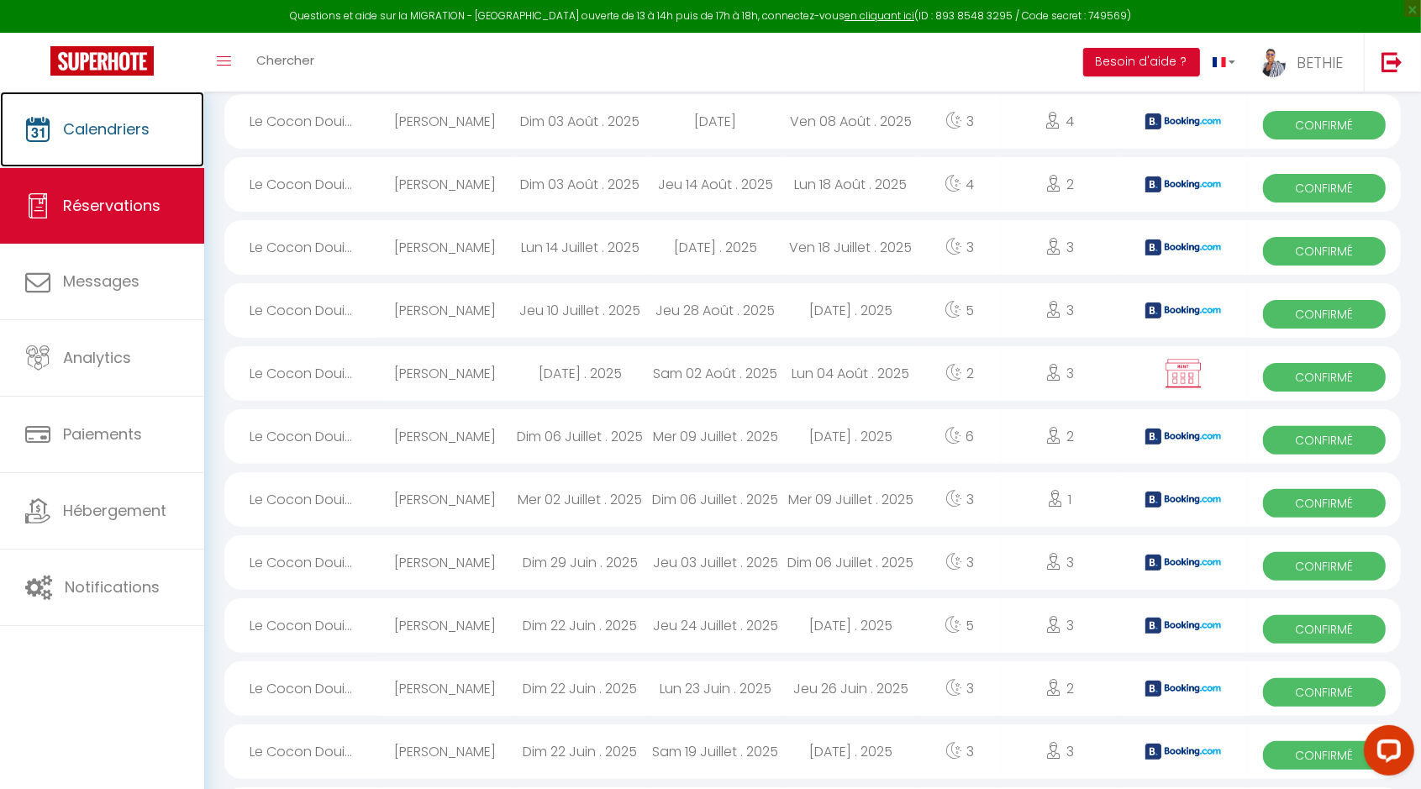
click at [101, 122] on span "Calendriers" at bounding box center [106, 128] width 87 height 21
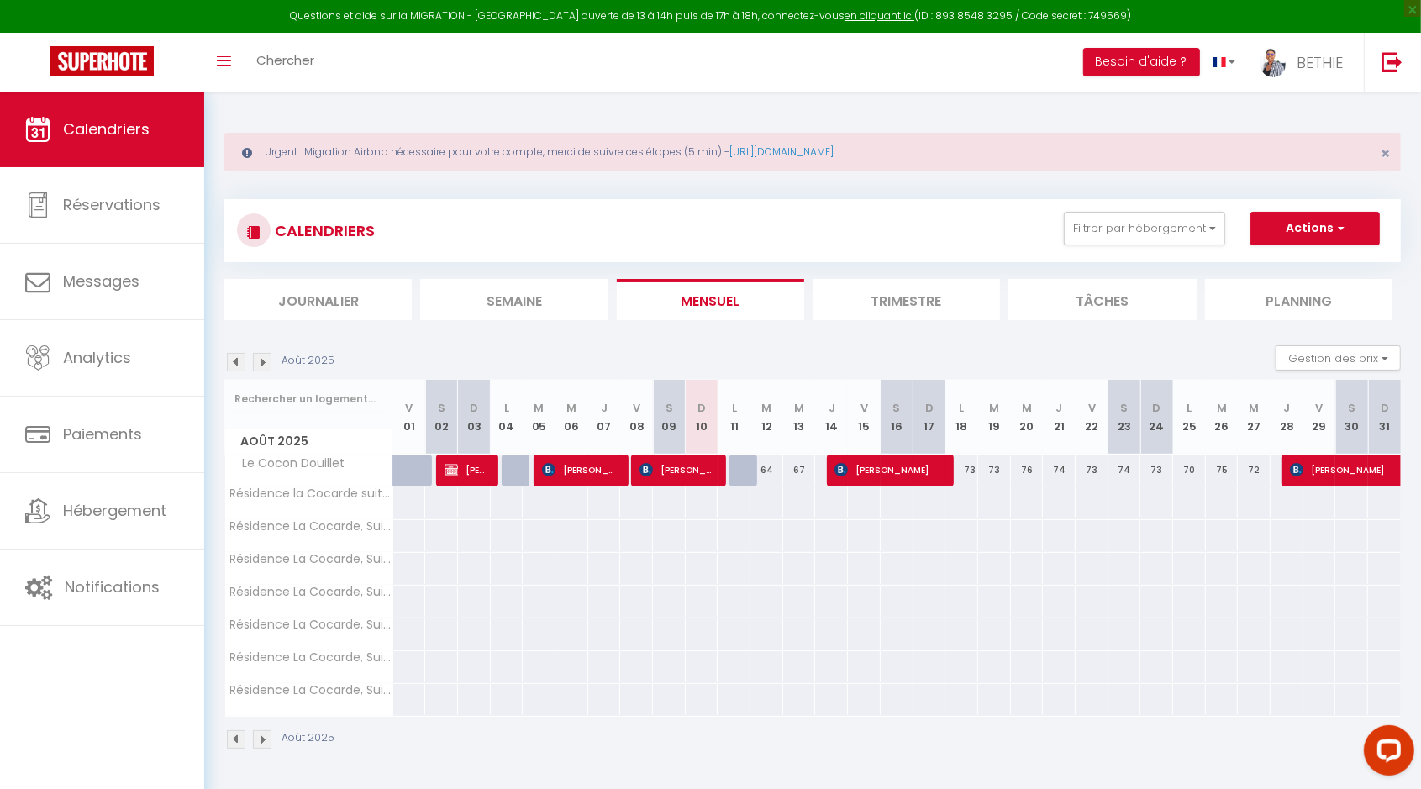
click at [738, 467] on div at bounding box center [745, 471] width 33 height 32
type input "64"
type input "Lun 11 Août 2025"
type input "[DATE]"
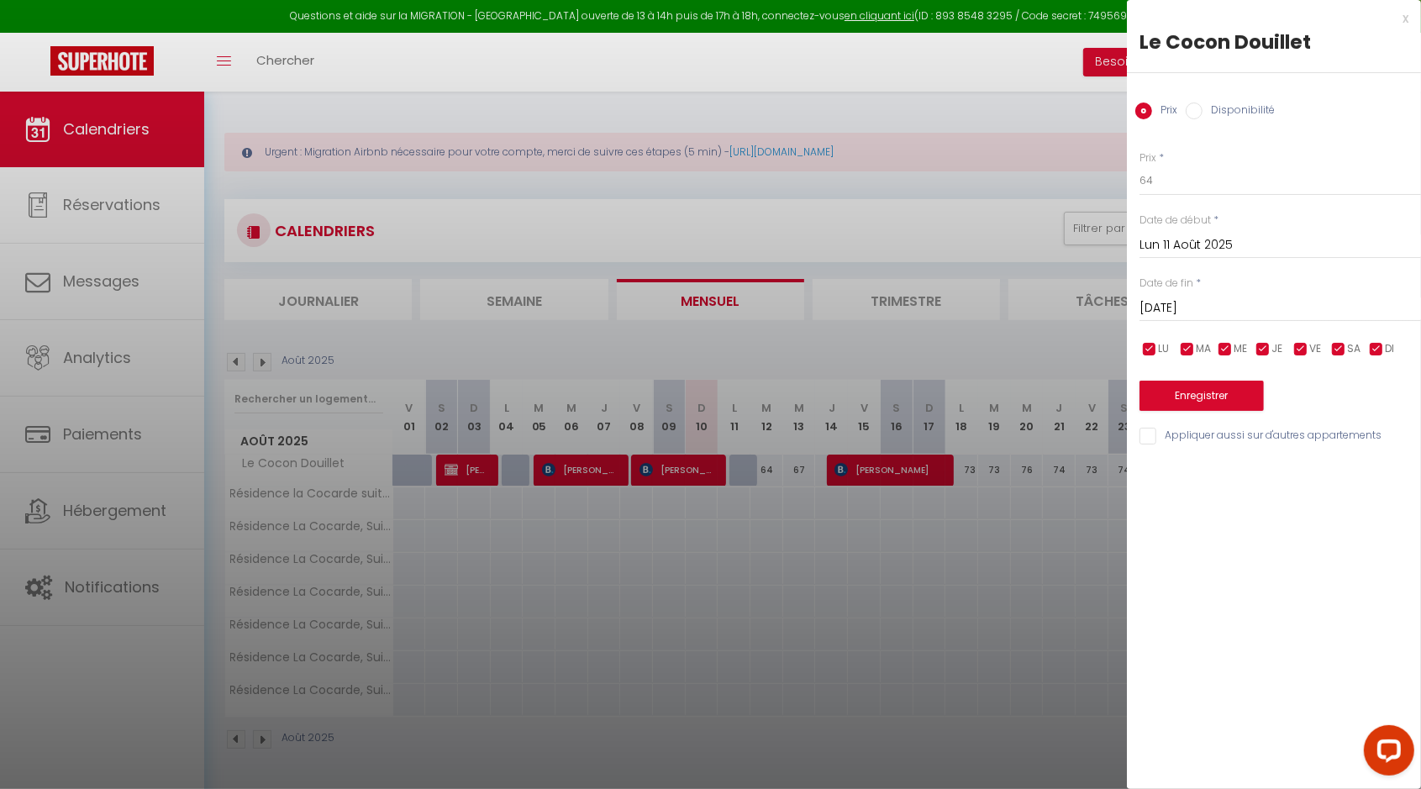
click at [1196, 112] on input "Disponibilité" at bounding box center [1193, 110] width 17 height 17
radio input "true"
radio input "false"
click at [1211, 401] on button "Enregistrer" at bounding box center [1201, 397] width 124 height 30
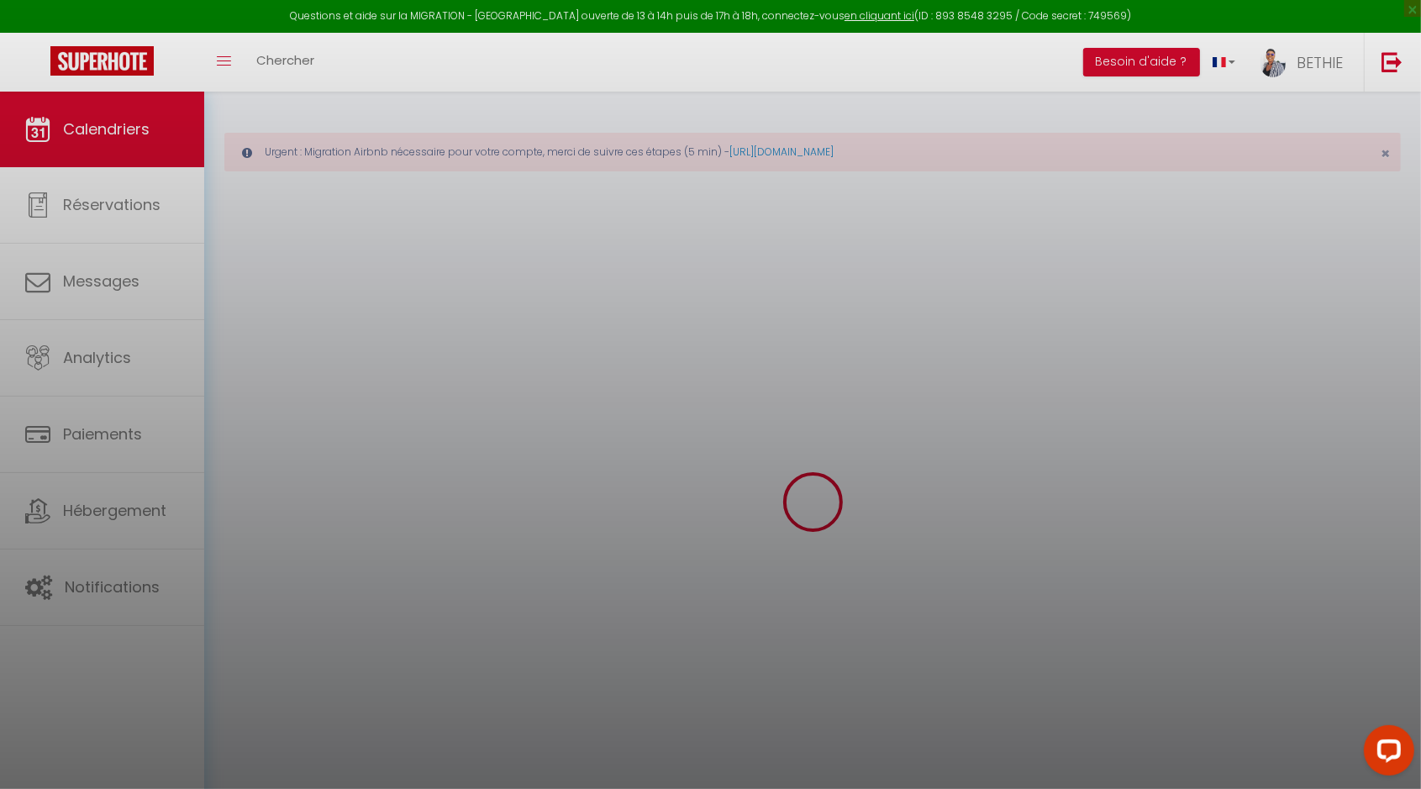
select select
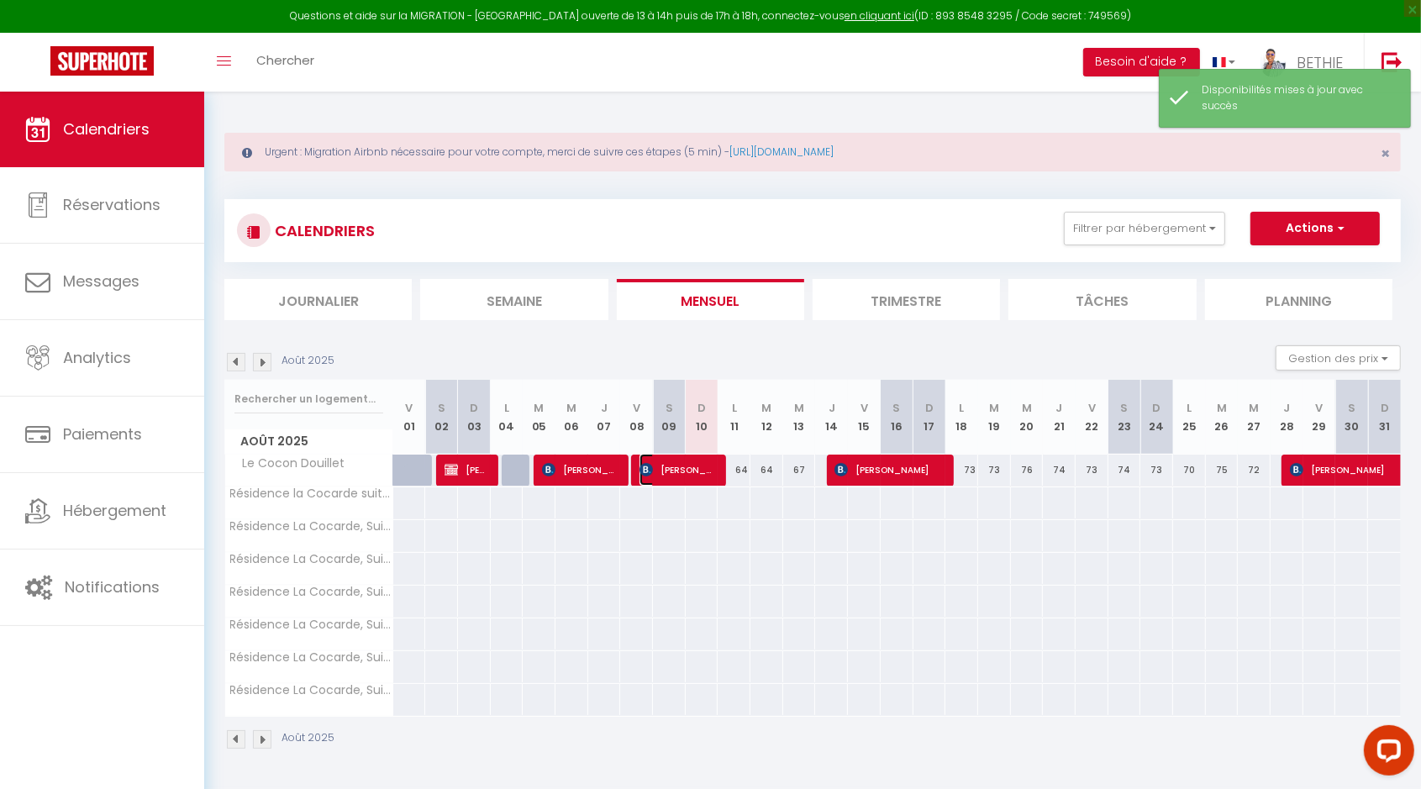
click at [691, 463] on span "[PERSON_NAME] niakam" at bounding box center [677, 470] width 76 height 32
select select "OK"
select select "0"
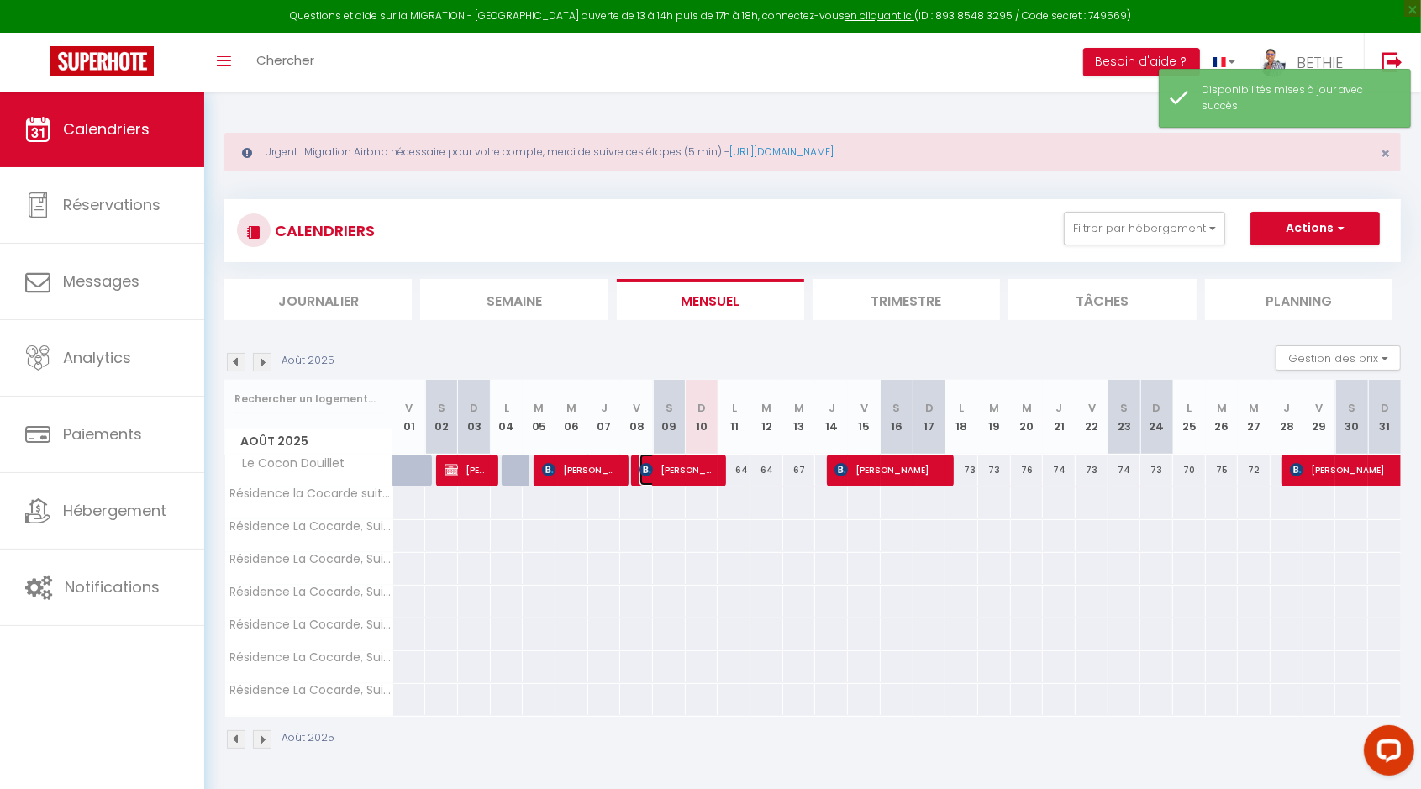
select select "1"
select select
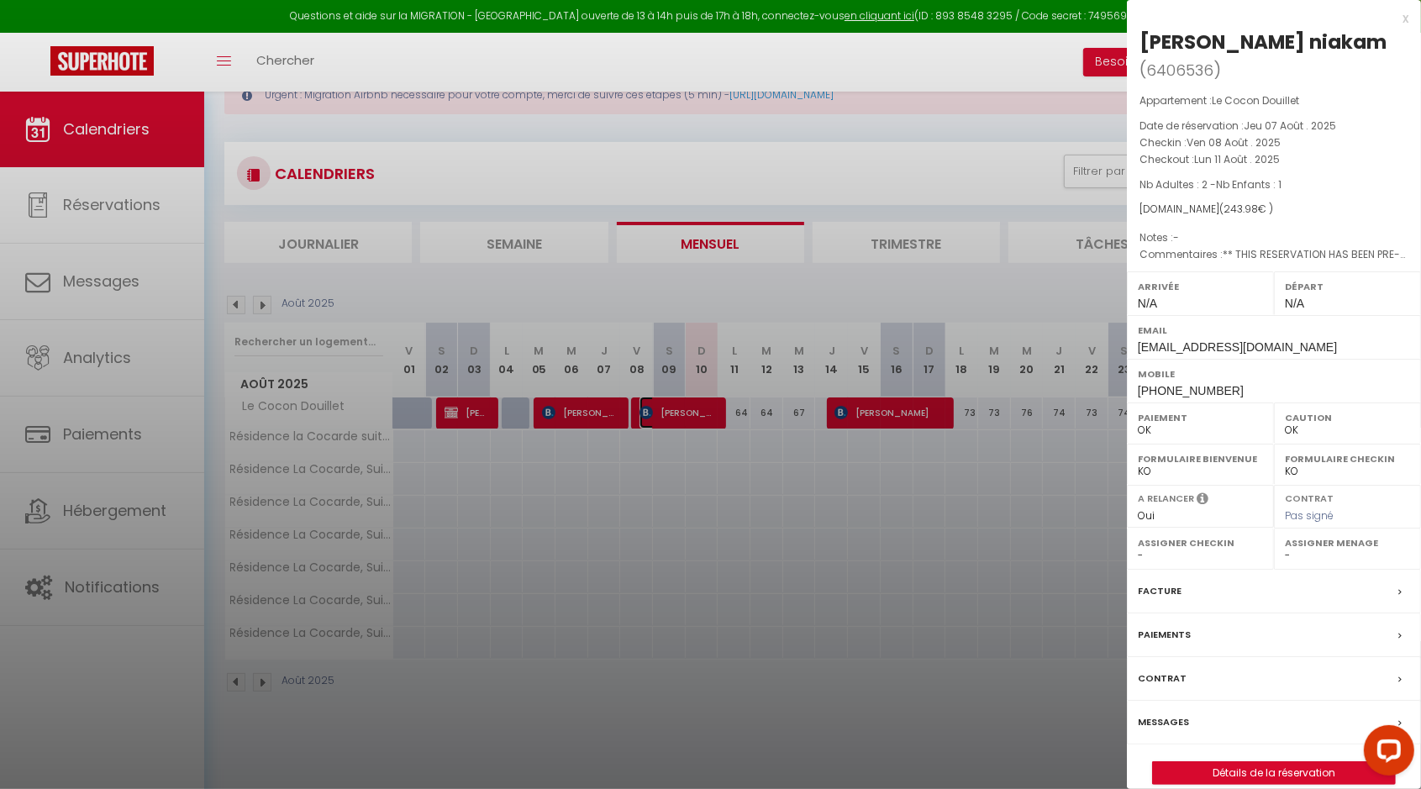
scroll to position [91, 0]
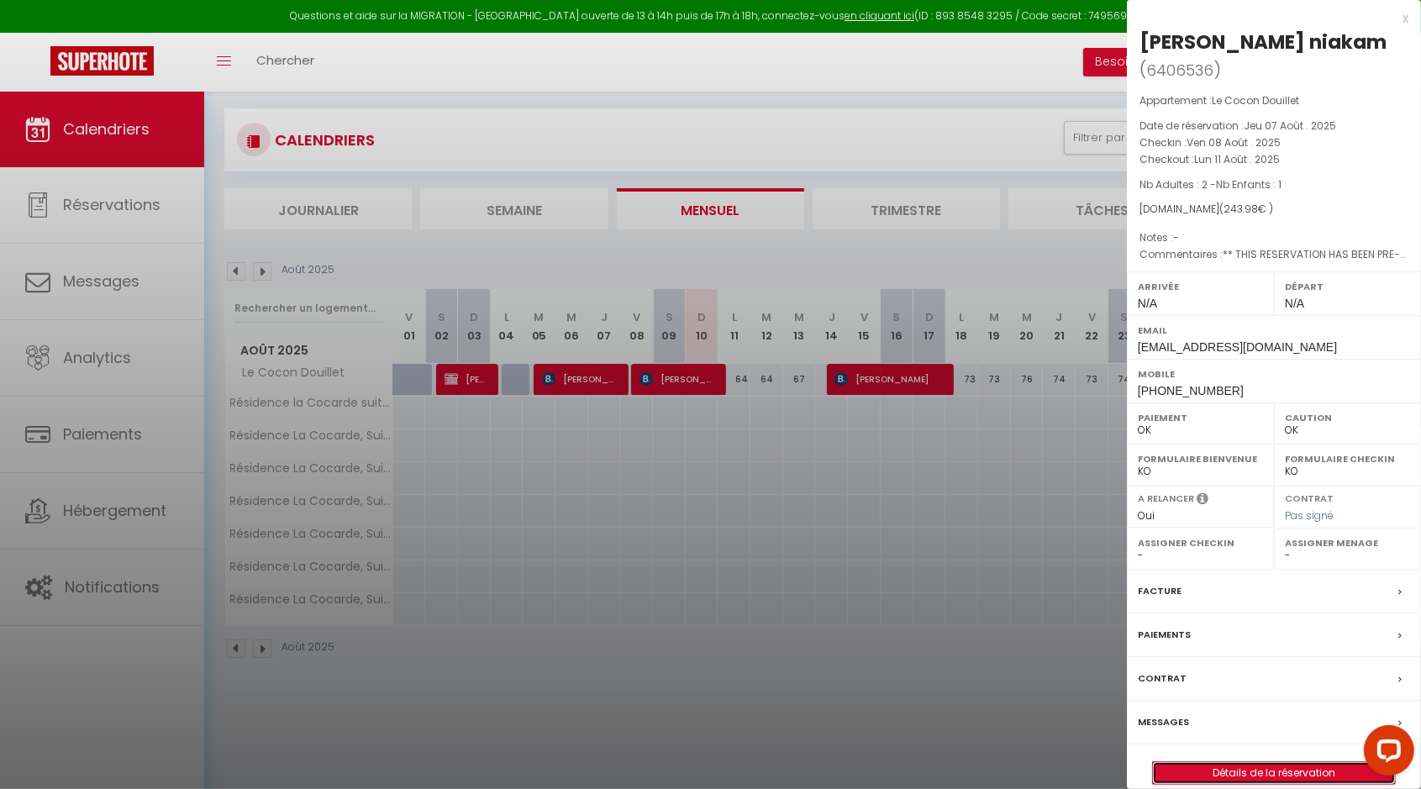
click at [1261, 763] on link "Détails de la réservation" at bounding box center [1274, 773] width 242 height 22
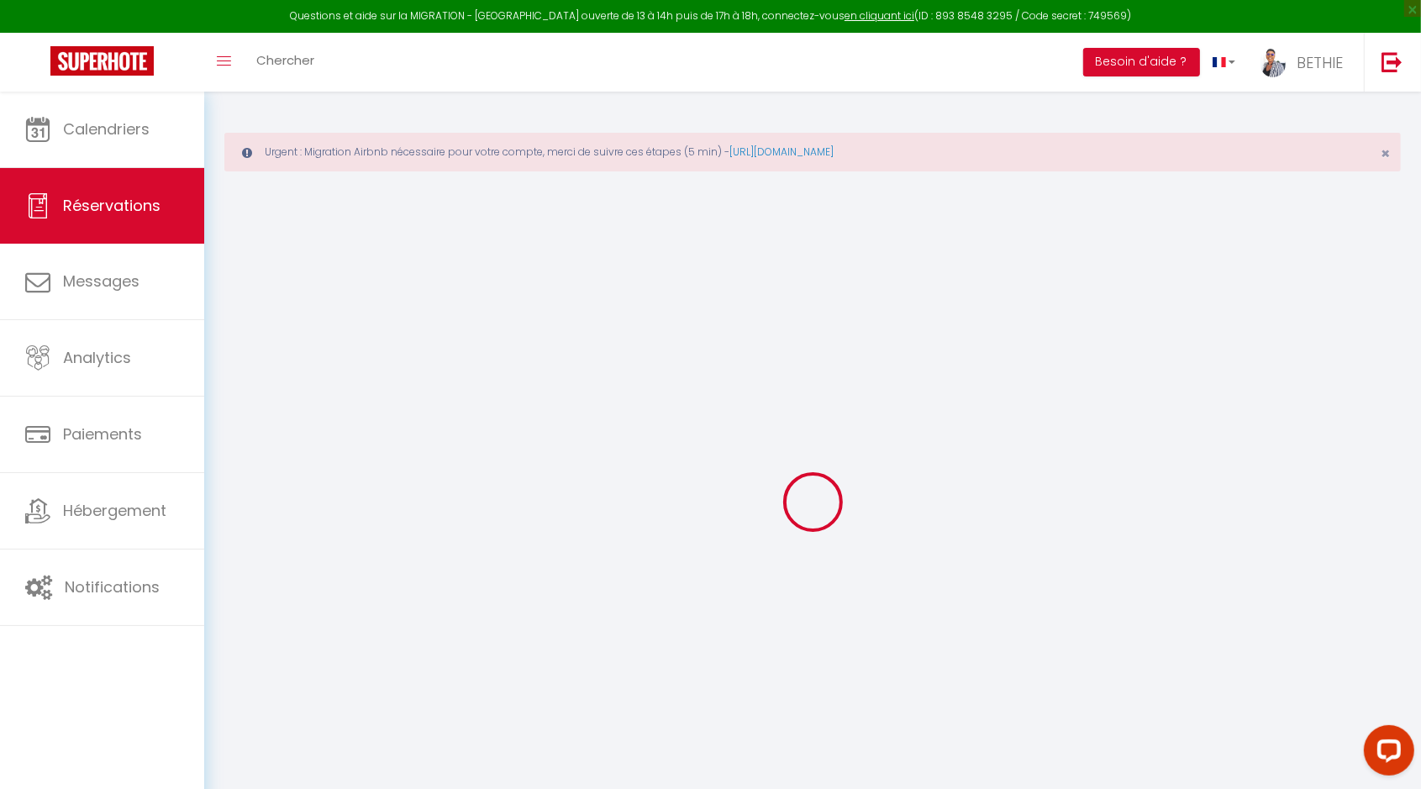
type input "[PERSON_NAME]"
type input "njintchouo niakam"
type input "[EMAIL_ADDRESS][DOMAIN_NAME]"
type input "[PHONE_NUMBER]"
type input "."
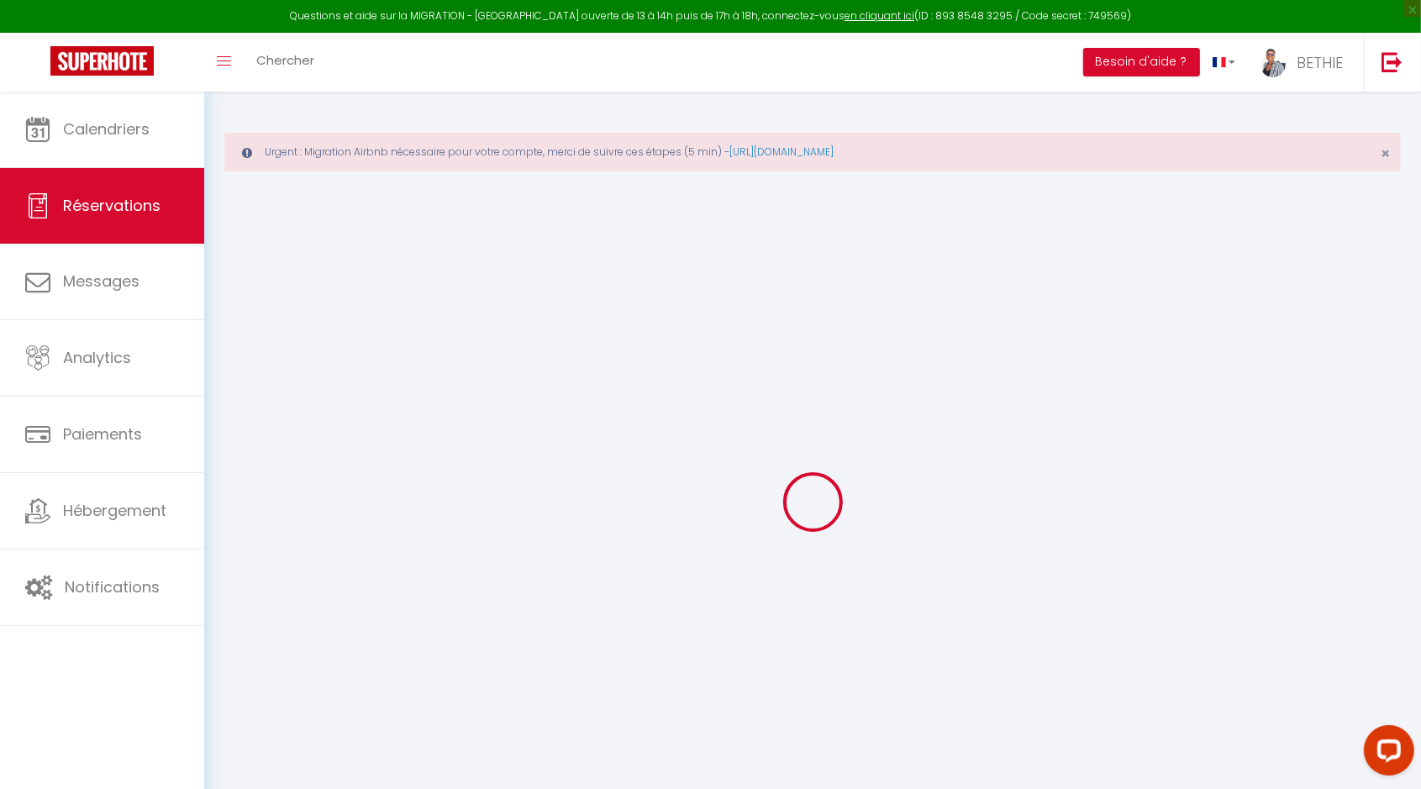
select select "FR"
type input "41.48"
type input "3.42"
select select "50515"
select select "1"
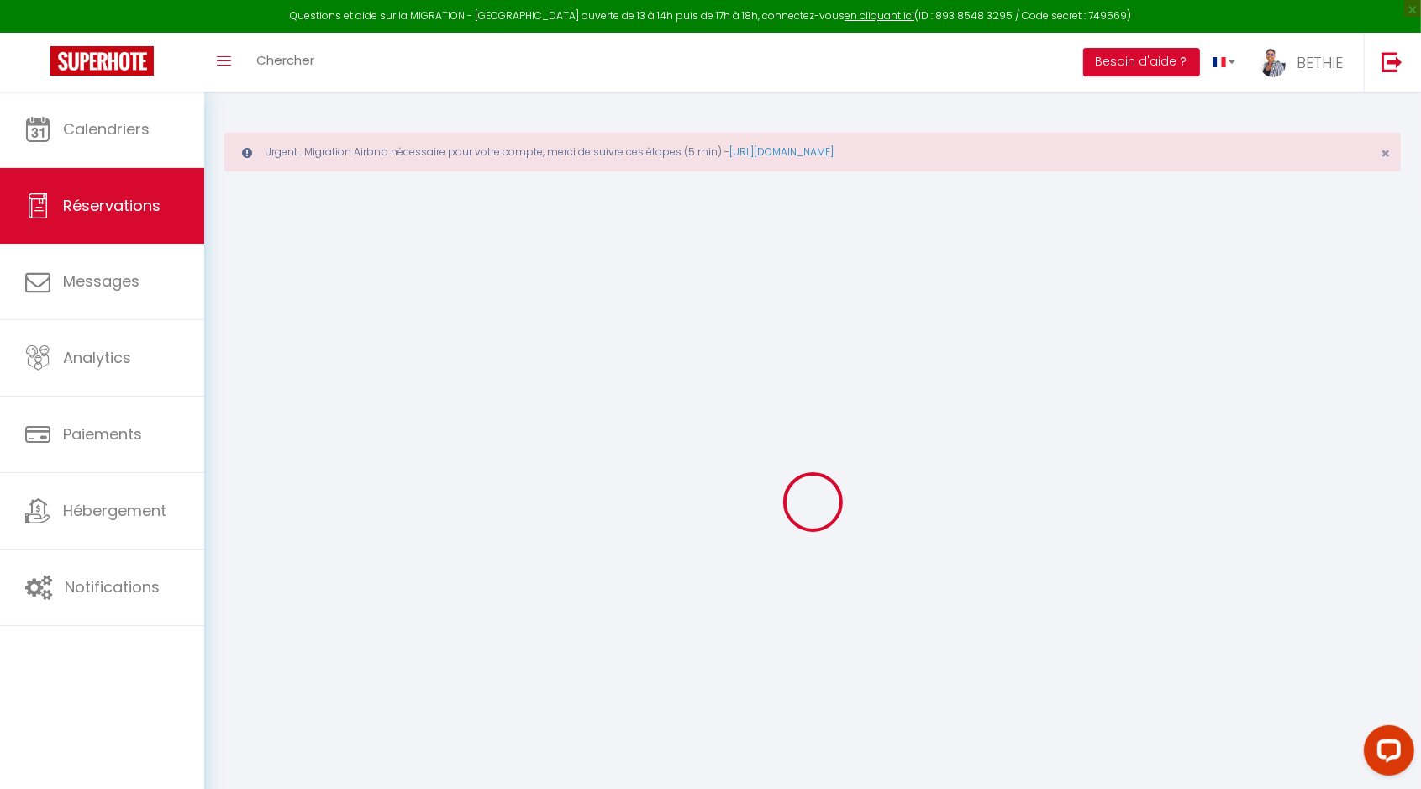
select select
type input "2"
type input "1"
select select "12"
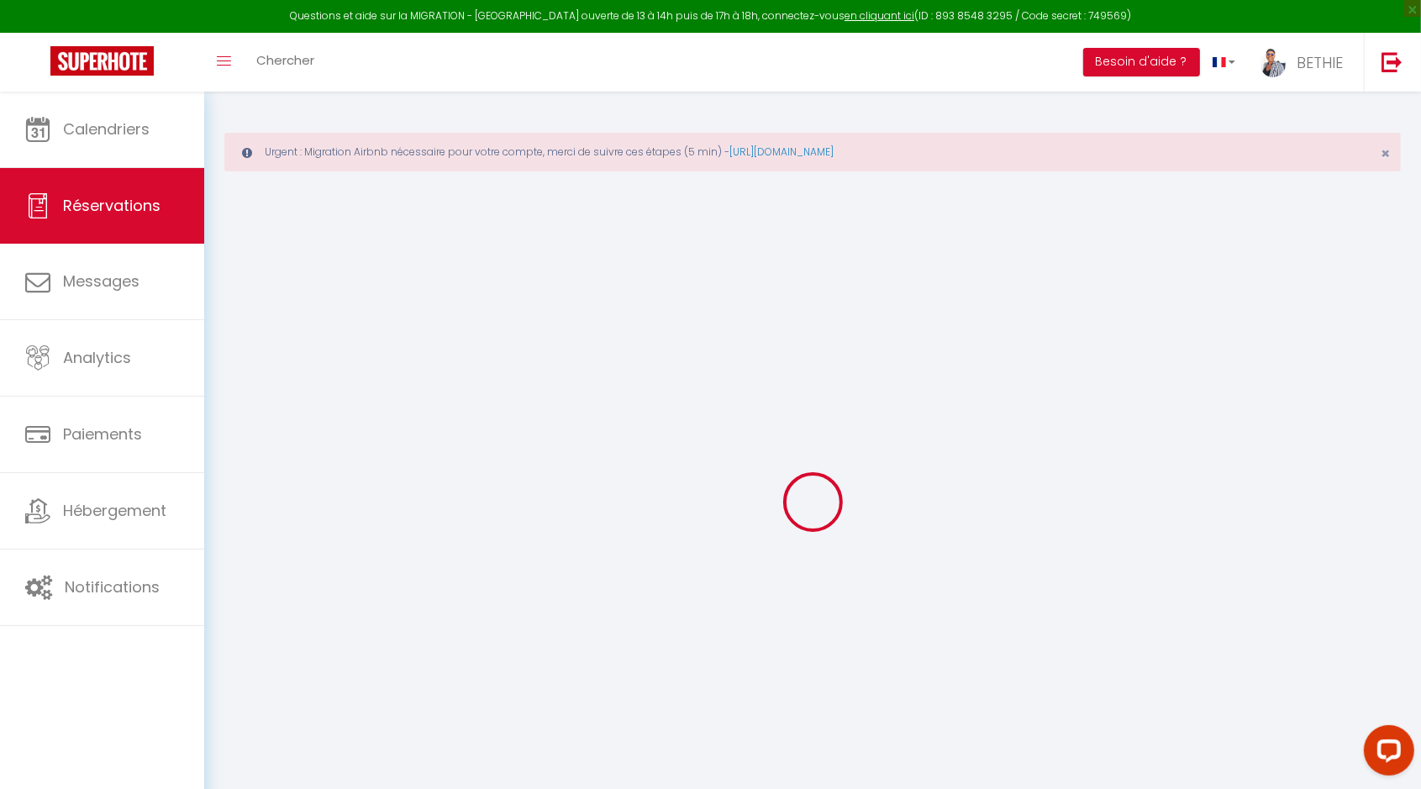
select select "15"
type input "233.98"
checkbox input "false"
type input "0"
select select "2"
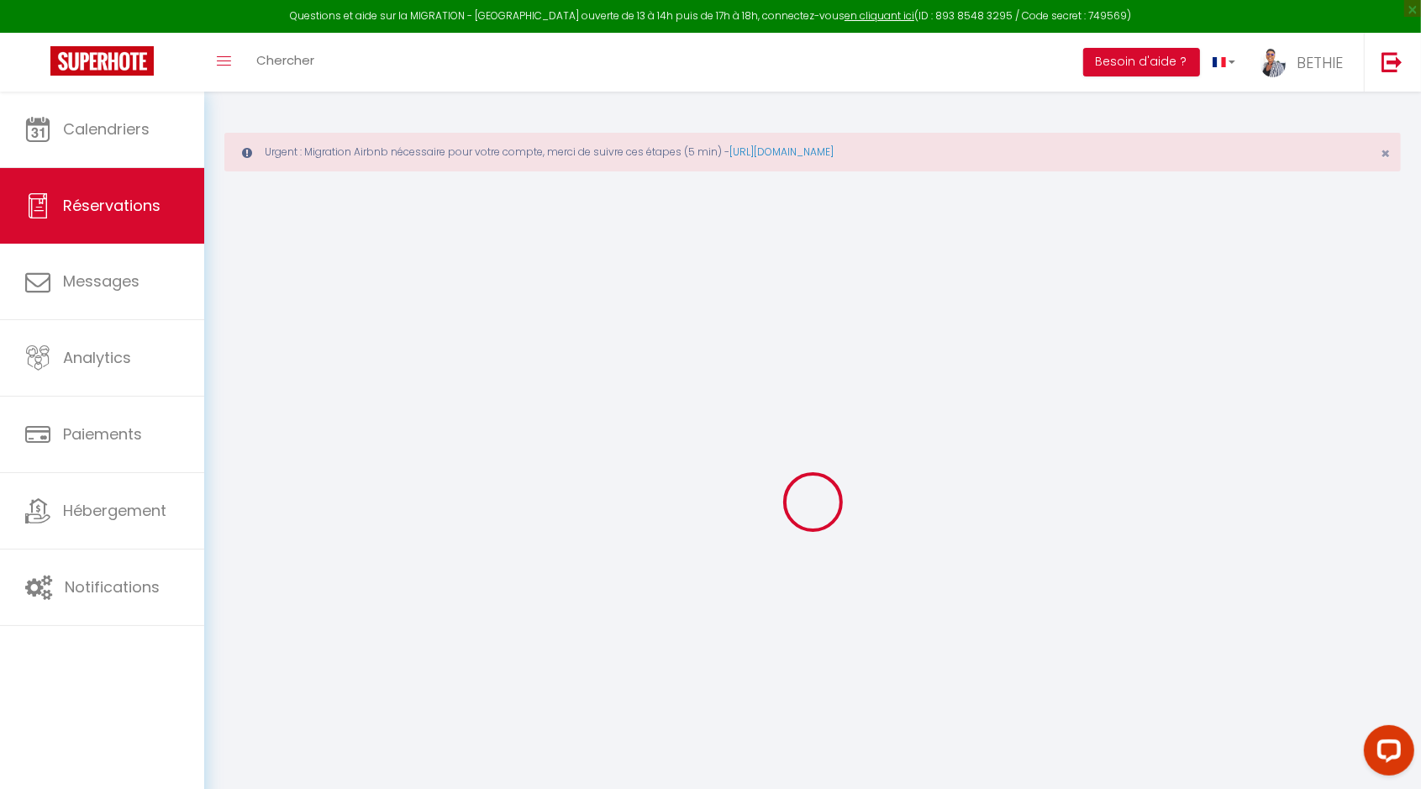
type input "10"
type input "0"
select select
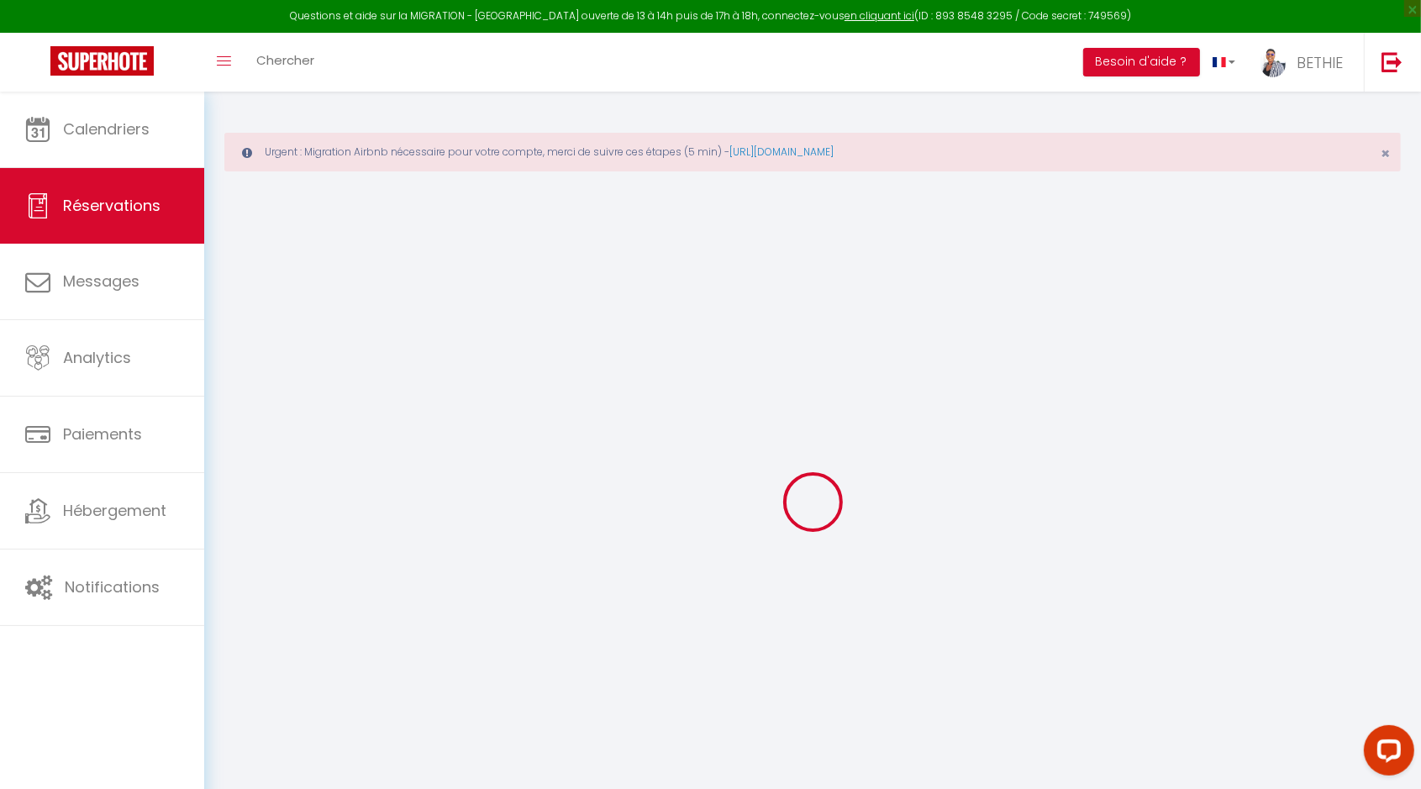
checkbox input "false"
select select
checkbox input "false"
select select
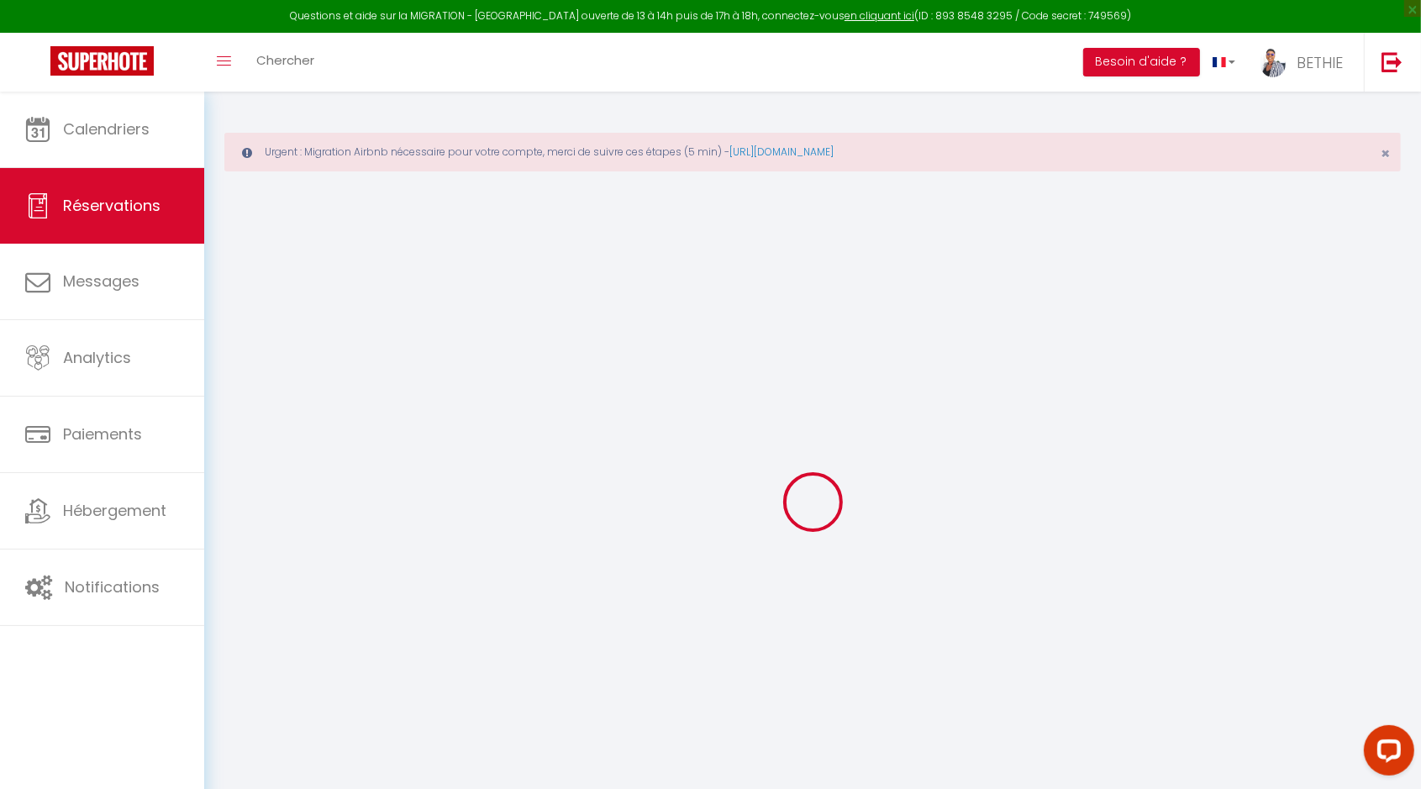
select select
checkbox input "false"
type textarea "** THIS RESERVATION HAS BEEN PRE-PAID ** BOOKING NOTE : Payment charge is EUR 3…"
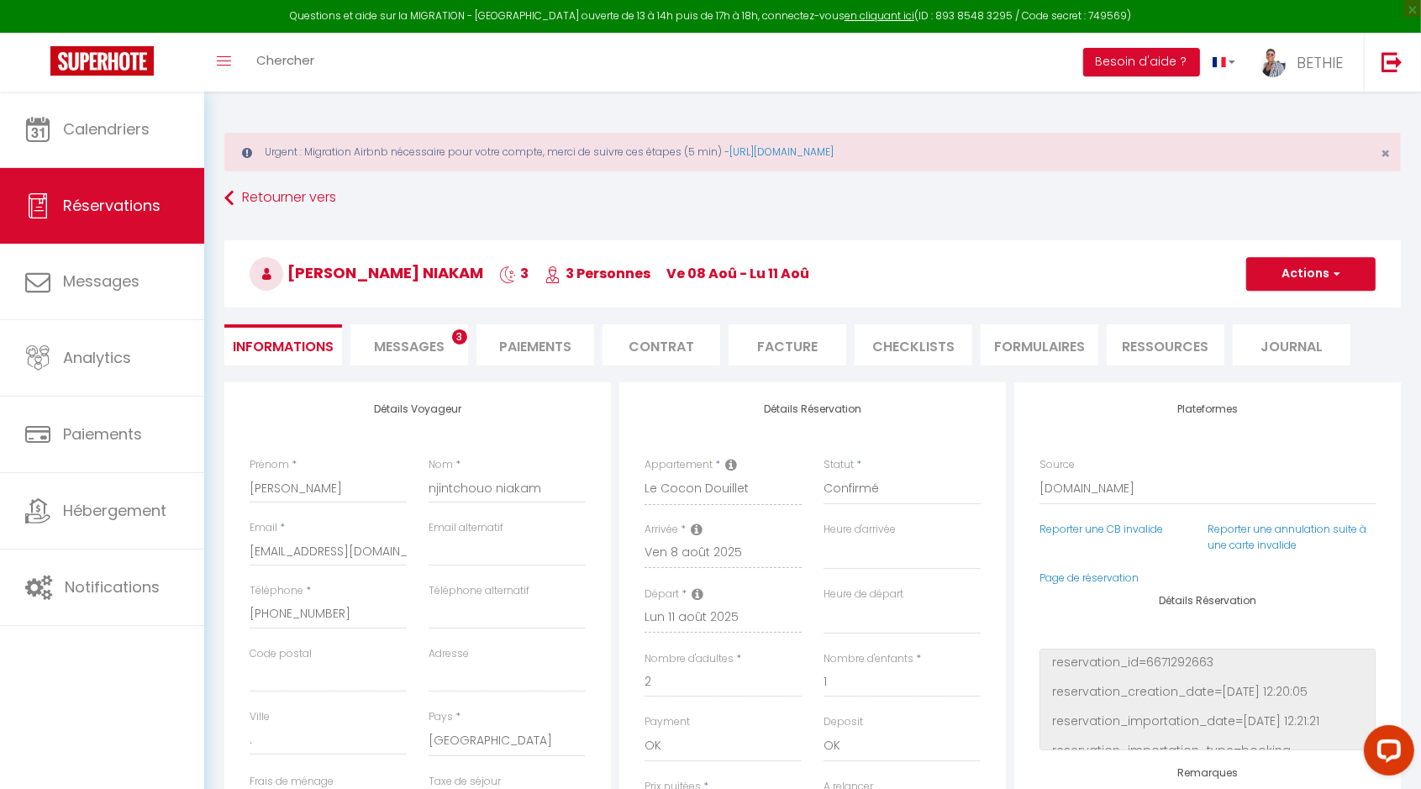
type input "10"
select select
checkbox input "false"
select select
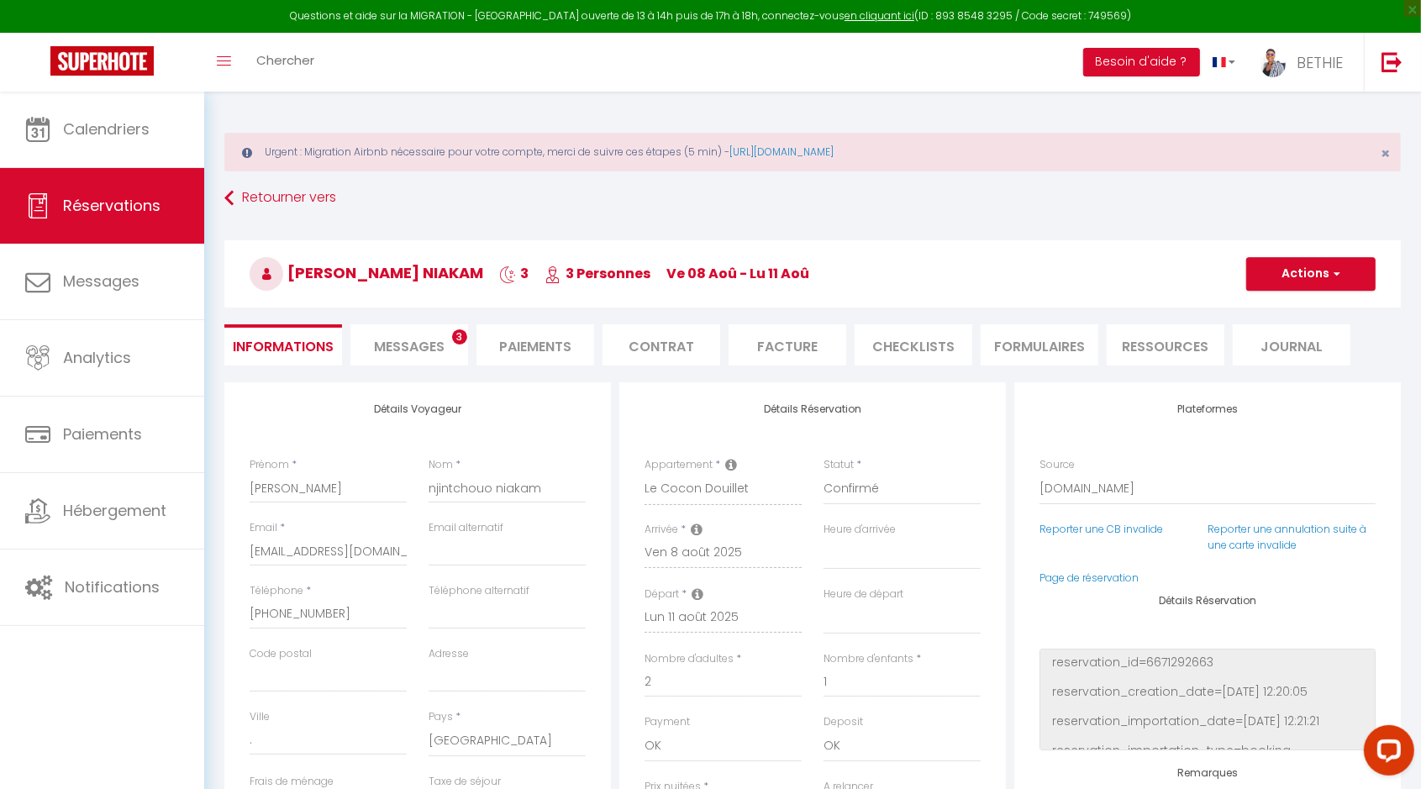
select select
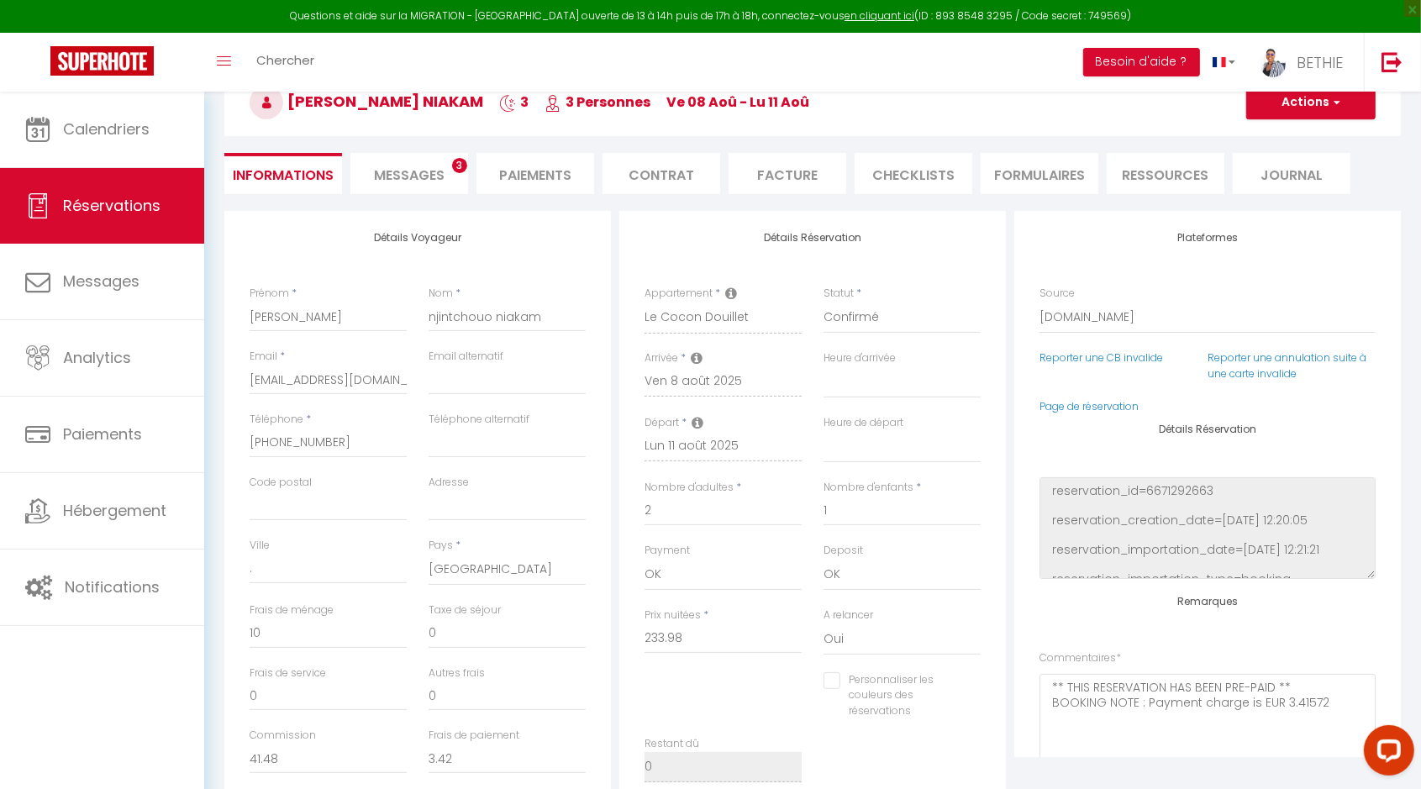
scroll to position [210, 0]
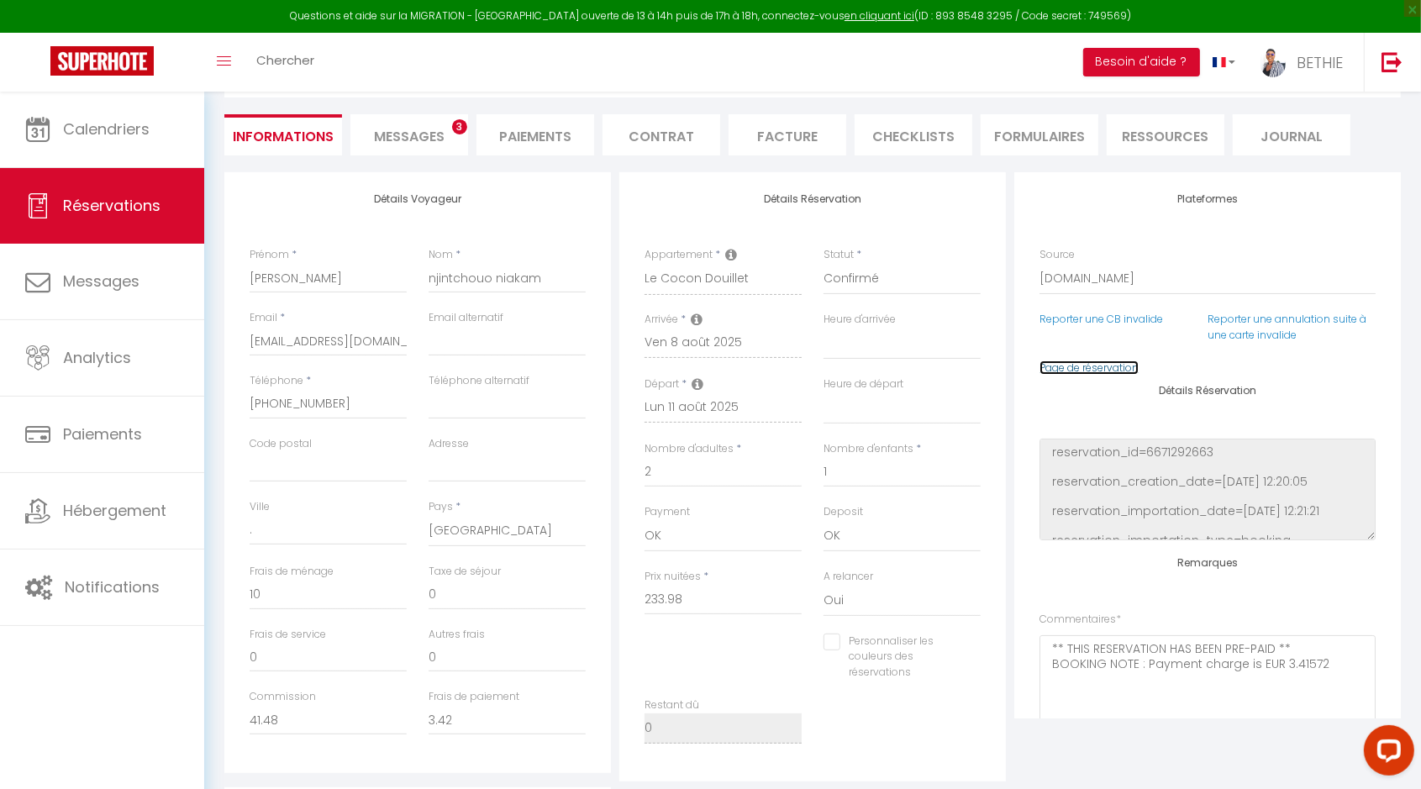
click at [1109, 370] on link "Page de réservation" at bounding box center [1088, 367] width 99 height 14
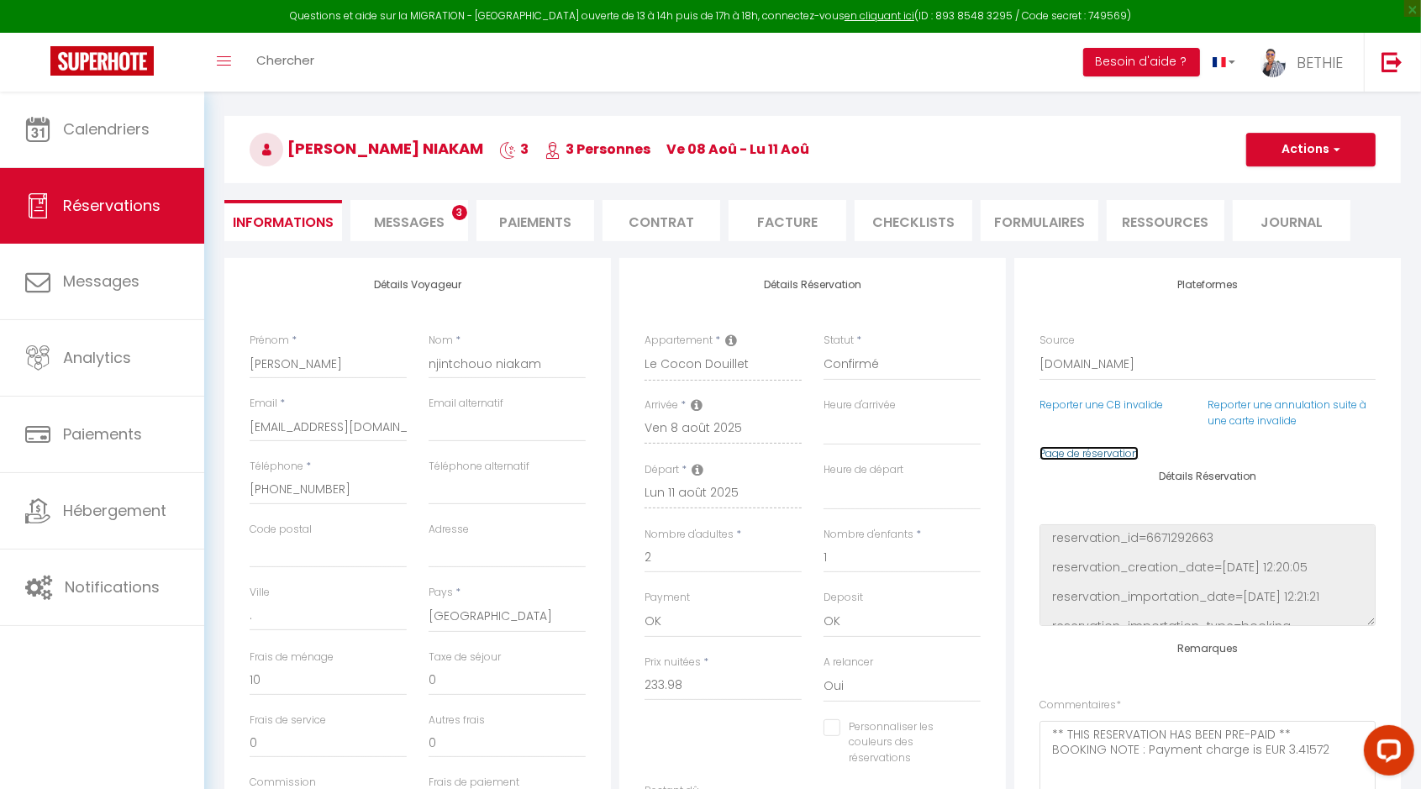
scroll to position [105, 0]
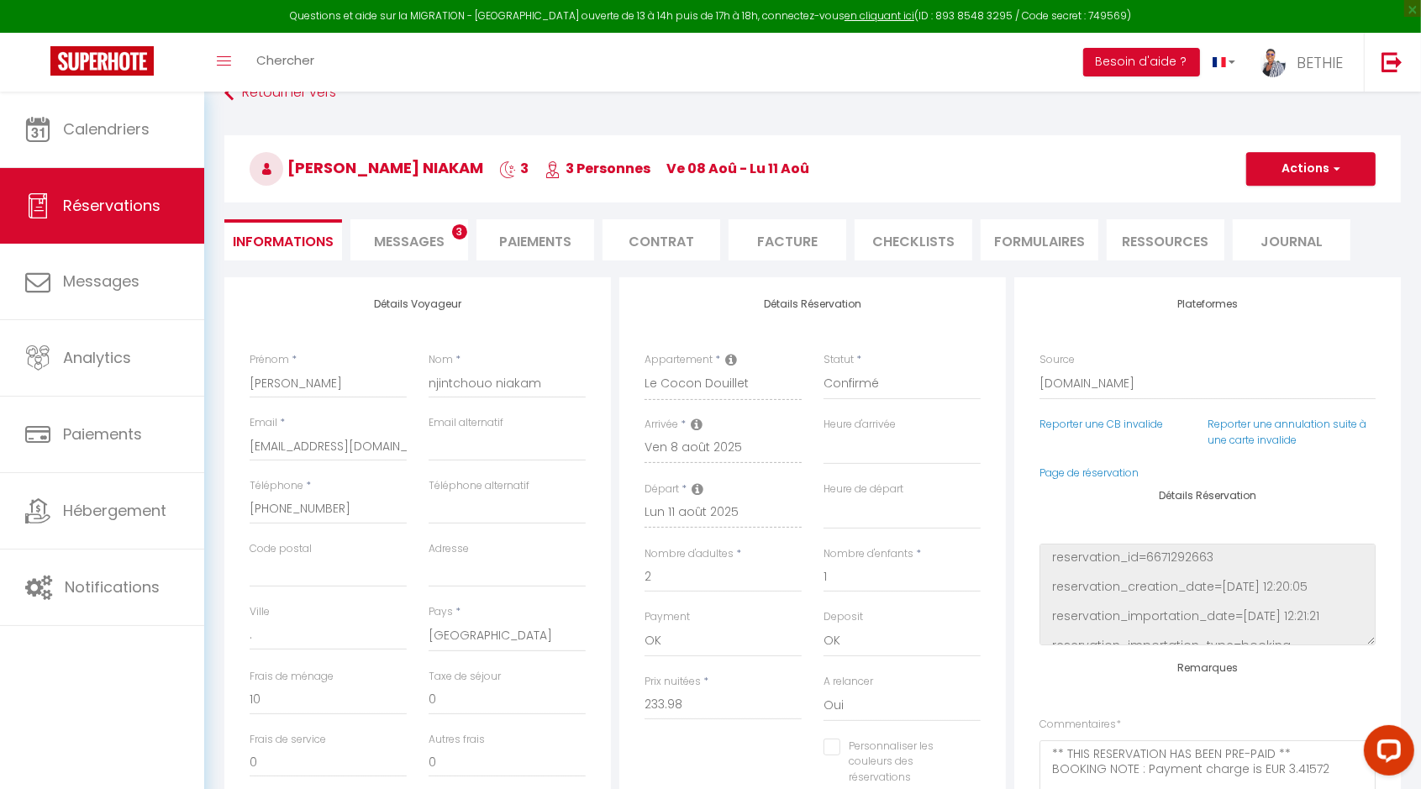
click at [943, 240] on li "CHECKLISTS" at bounding box center [913, 239] width 118 height 41
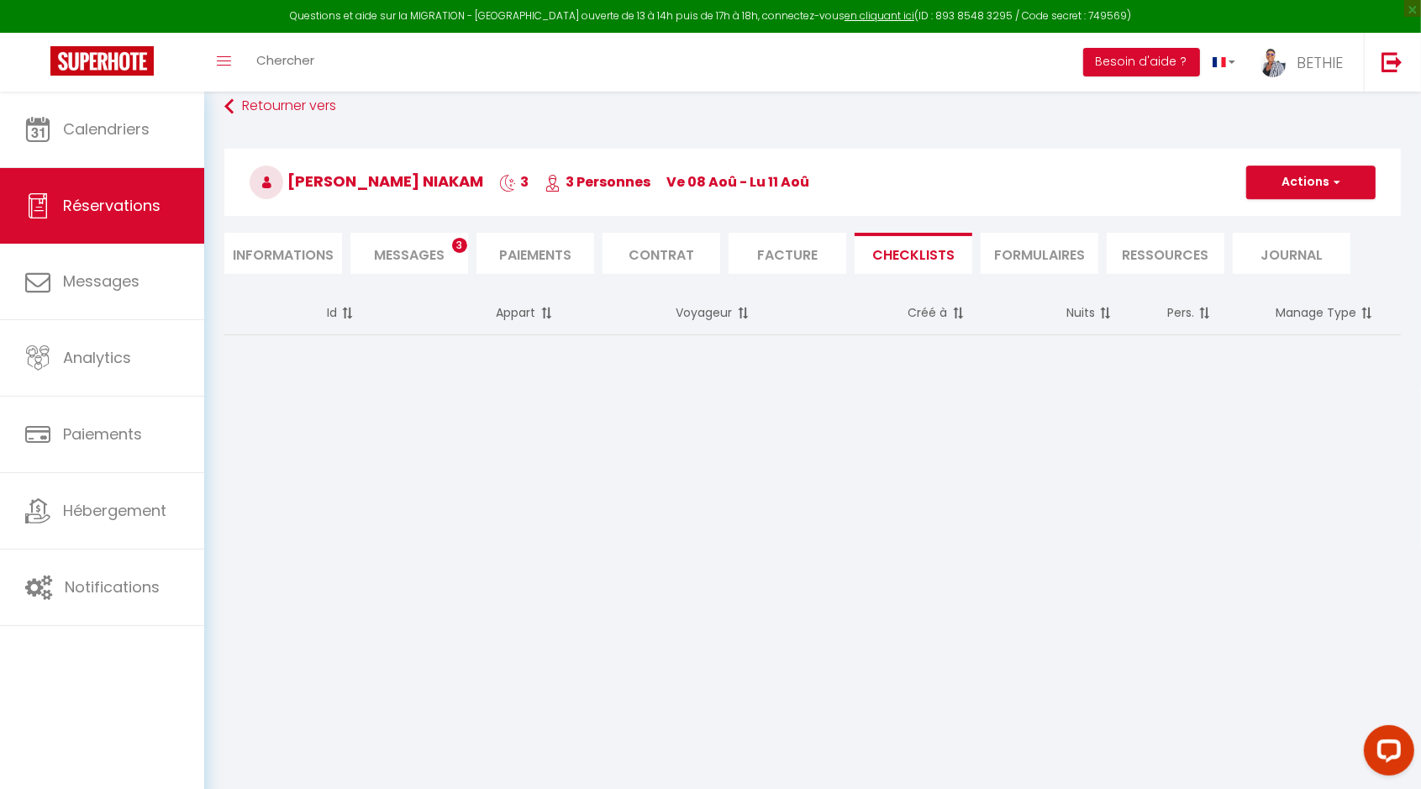
scroll to position [91, 0]
click at [812, 252] on li "Facture" at bounding box center [787, 254] width 118 height 41
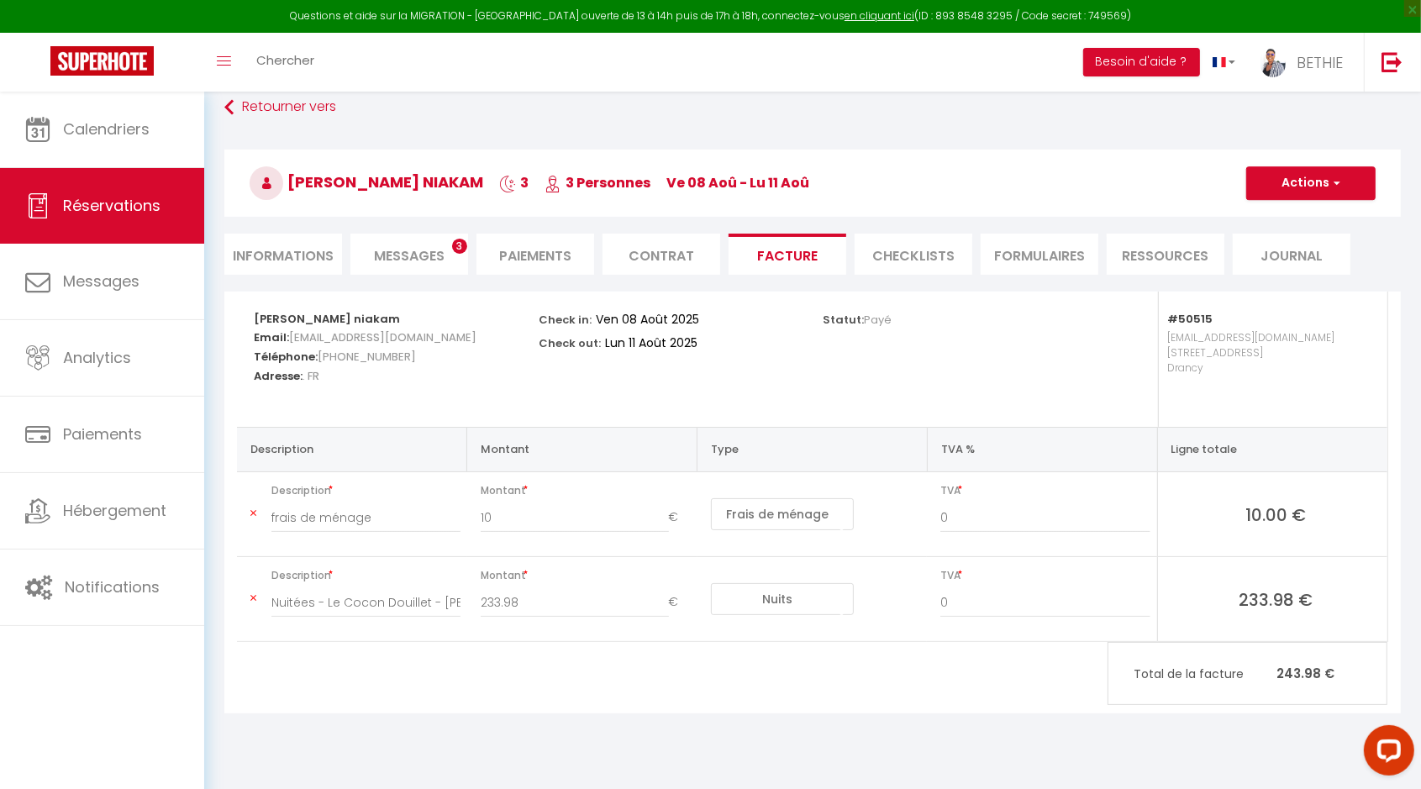
click at [669, 250] on li "Contrat" at bounding box center [661, 254] width 118 height 41
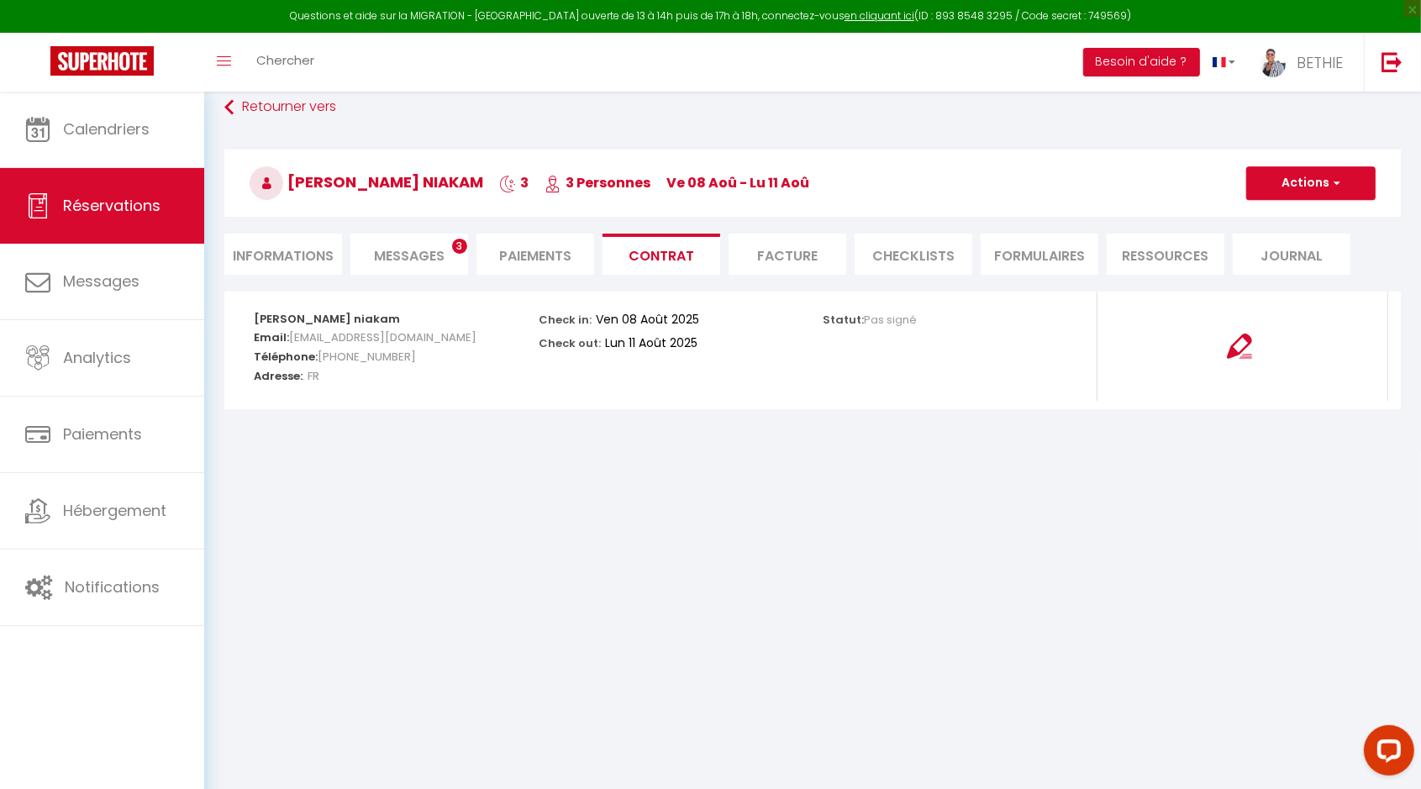
click at [553, 252] on li "Paiements" at bounding box center [535, 254] width 118 height 41
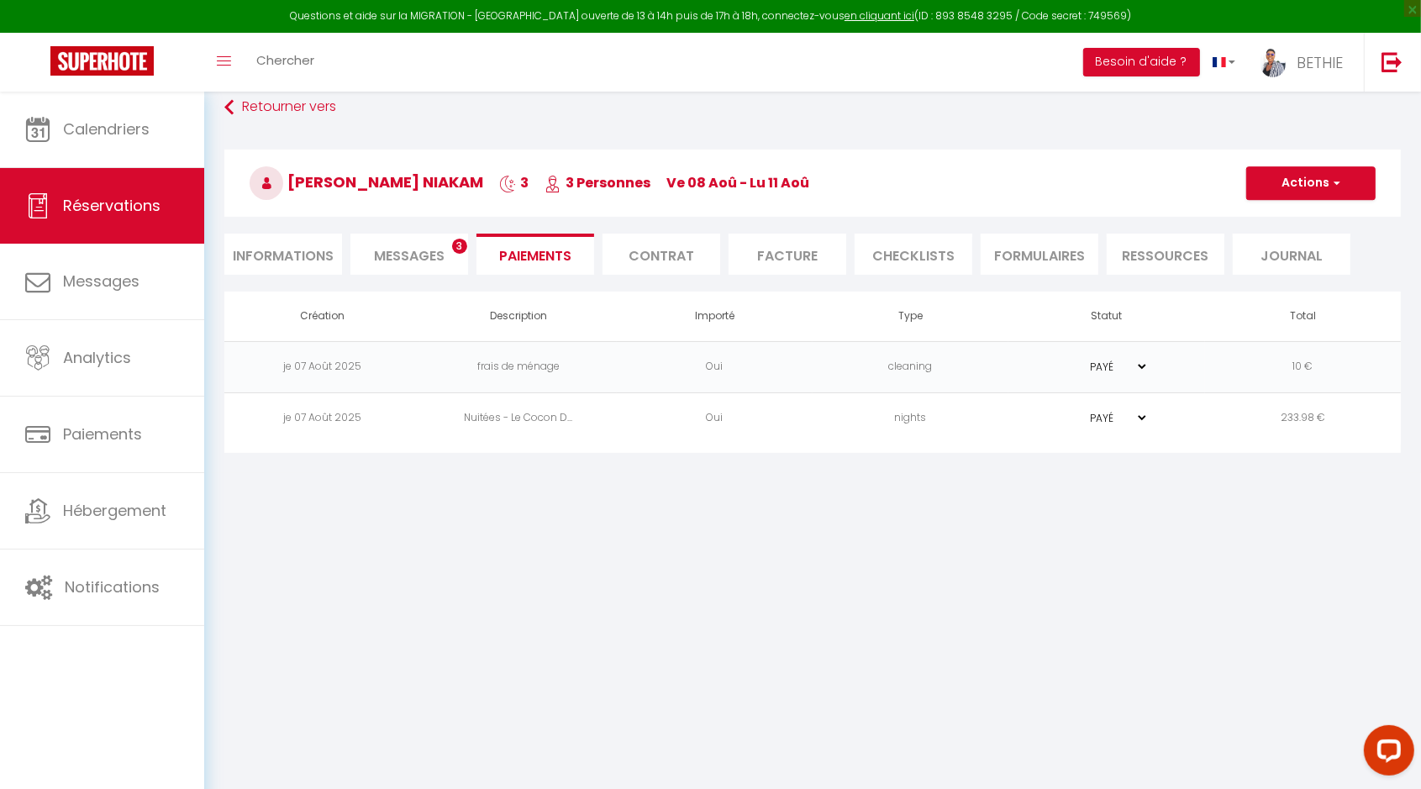
click at [1300, 244] on li "Journal" at bounding box center [1291, 254] width 118 height 41
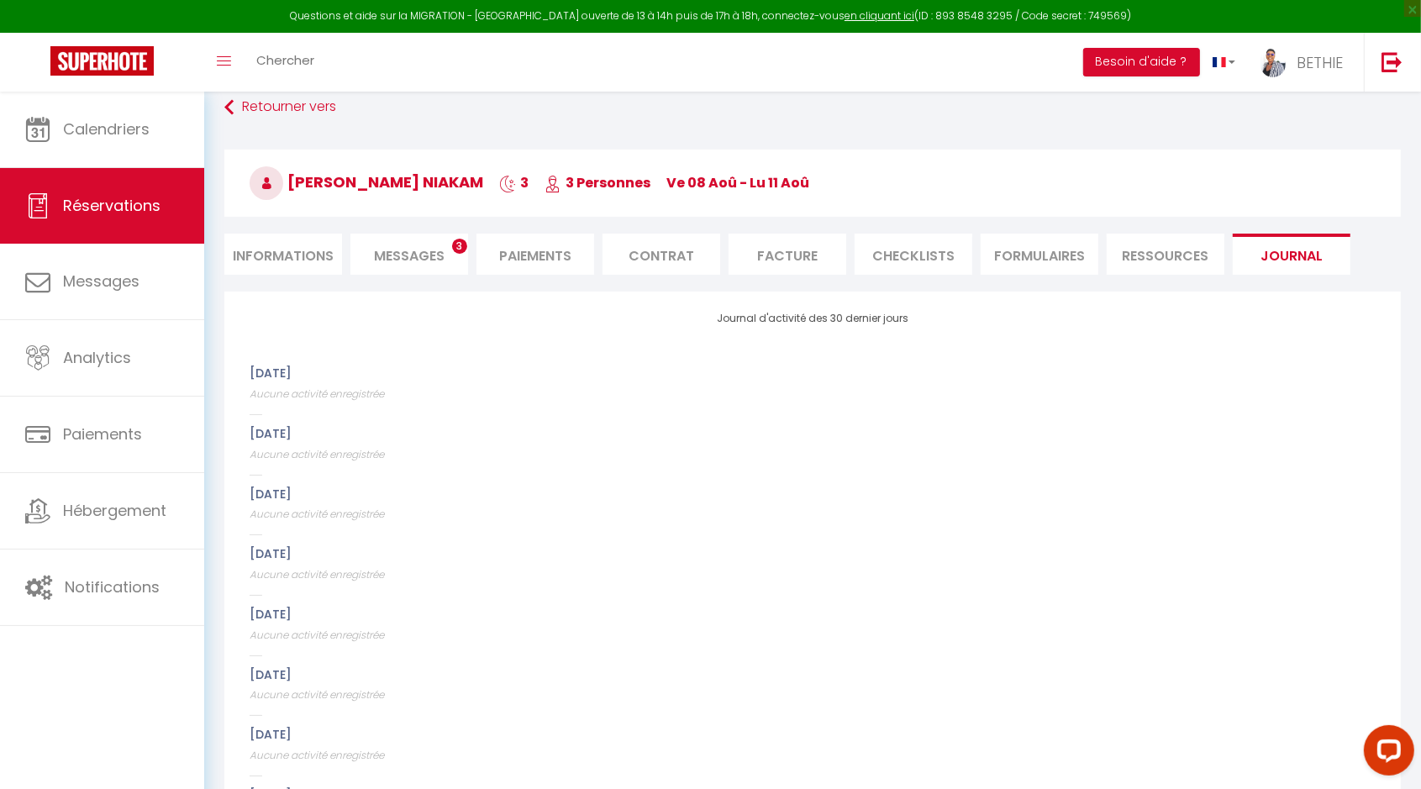
scroll to position [105, 0]
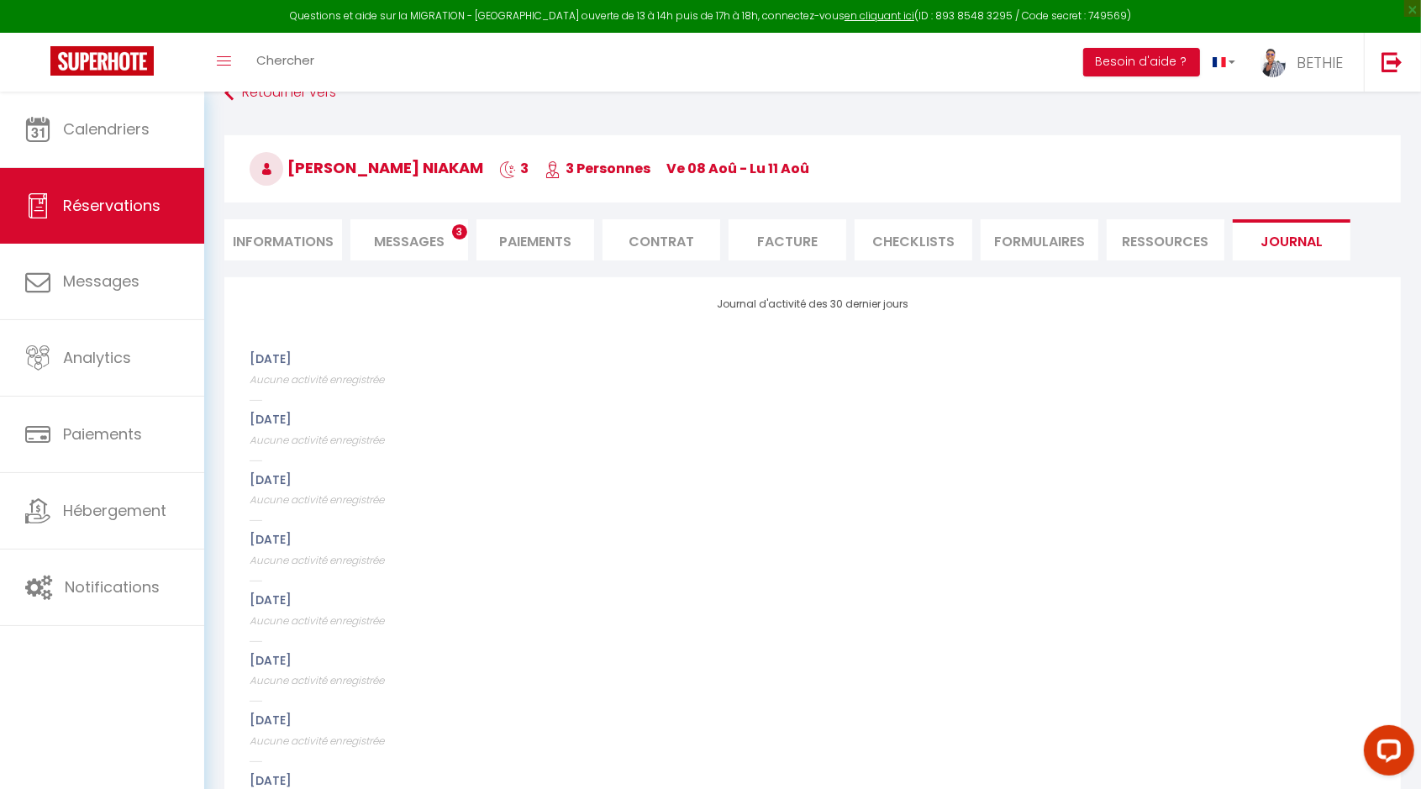
click at [1159, 248] on li "Ressources" at bounding box center [1165, 239] width 118 height 41
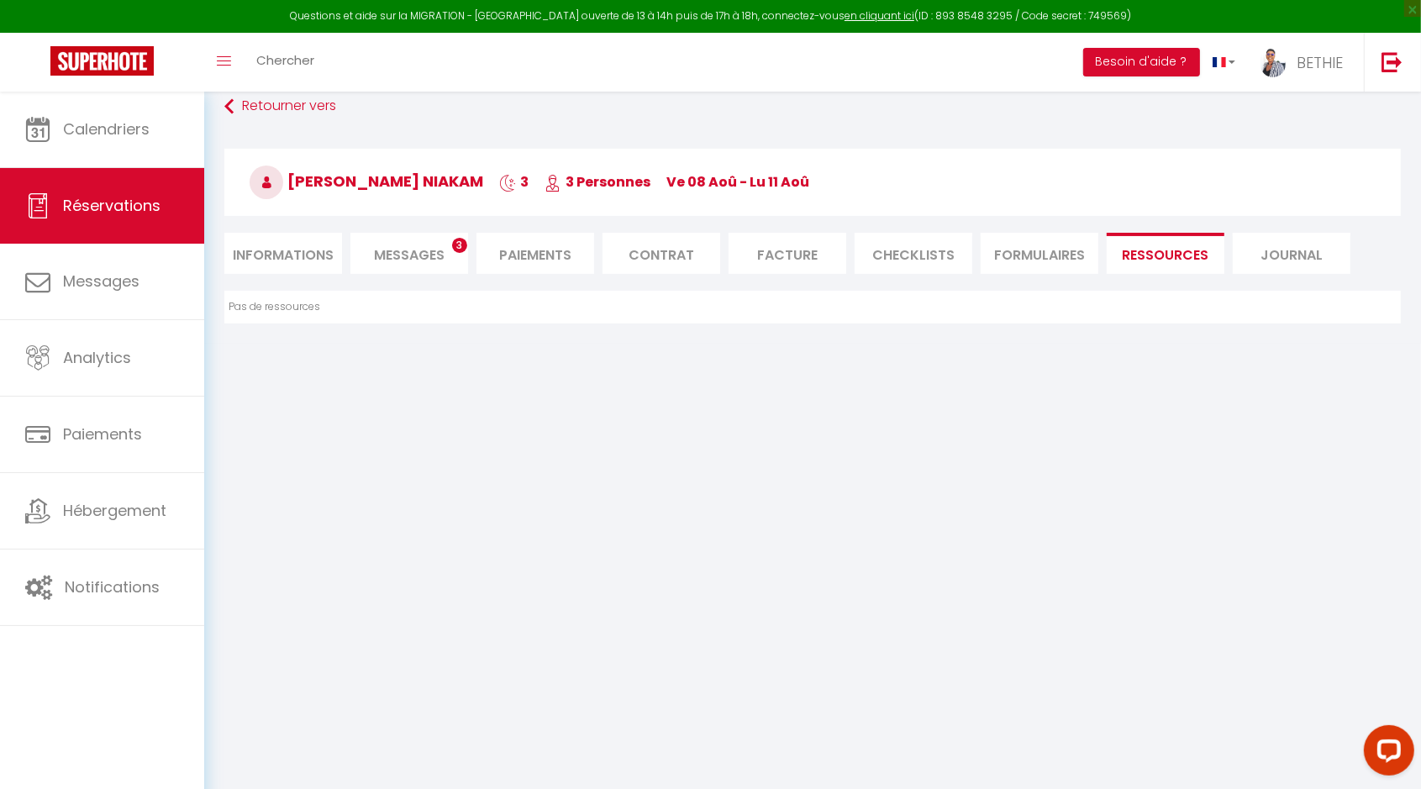
scroll to position [91, 0]
click at [1059, 257] on li "FORMULAIRES" at bounding box center [1039, 254] width 118 height 41
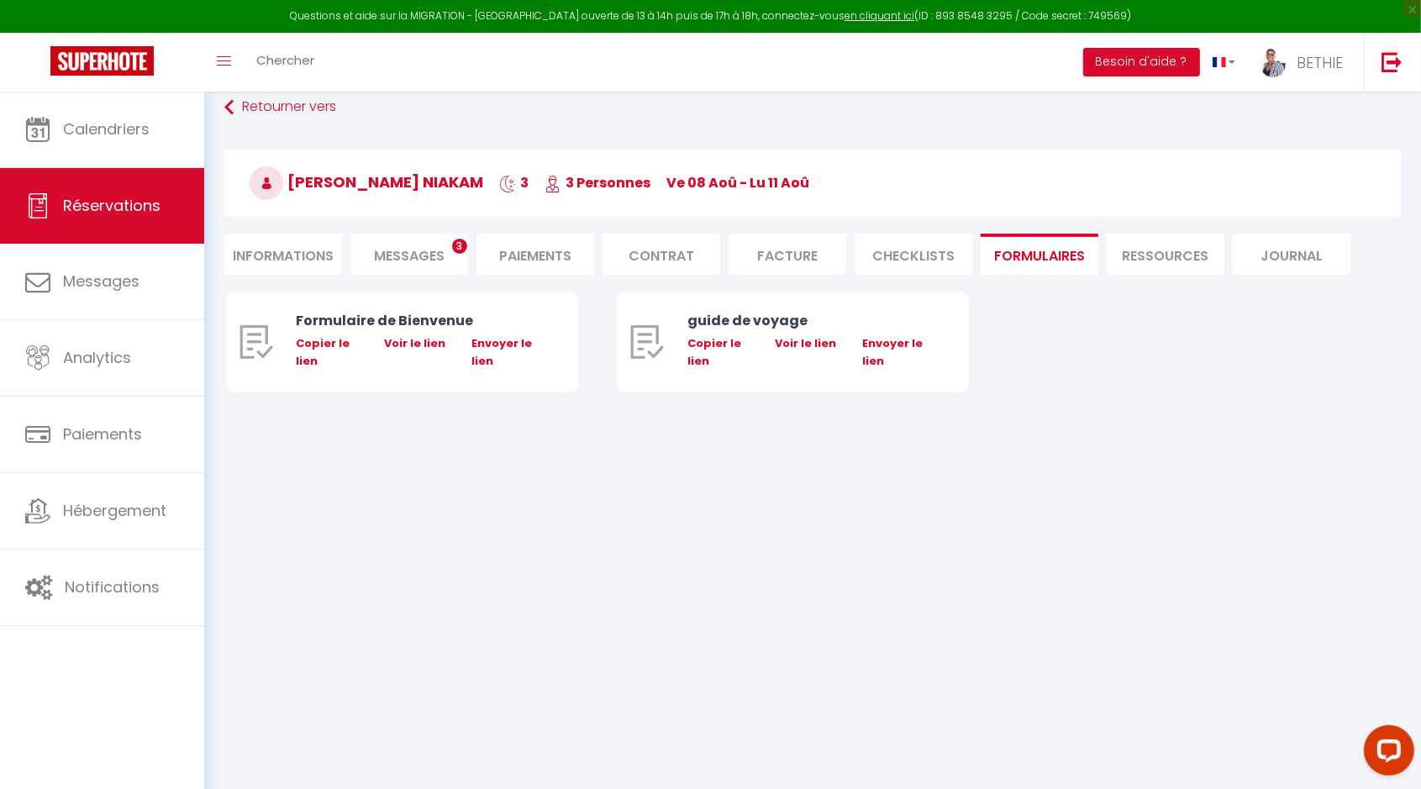
click at [311, 260] on li "Informations" at bounding box center [283, 254] width 118 height 41
select select
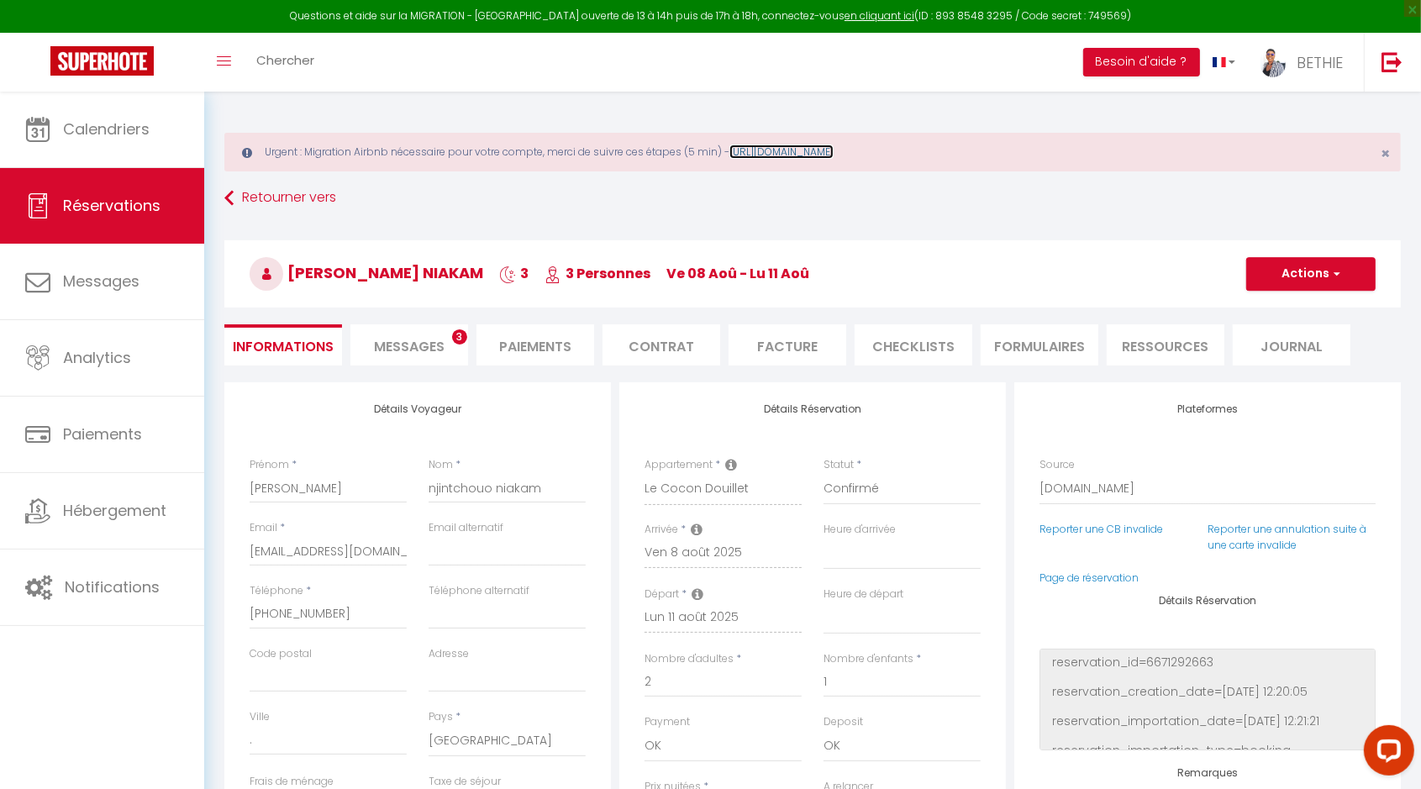
click at [833, 147] on link "[URL][DOMAIN_NAME]" at bounding box center [781, 152] width 104 height 14
click at [1336, 267] on span "button" at bounding box center [1334, 273] width 10 height 15
click at [1285, 328] on link "Dupliquer" at bounding box center [1293, 333] width 133 height 22
select select
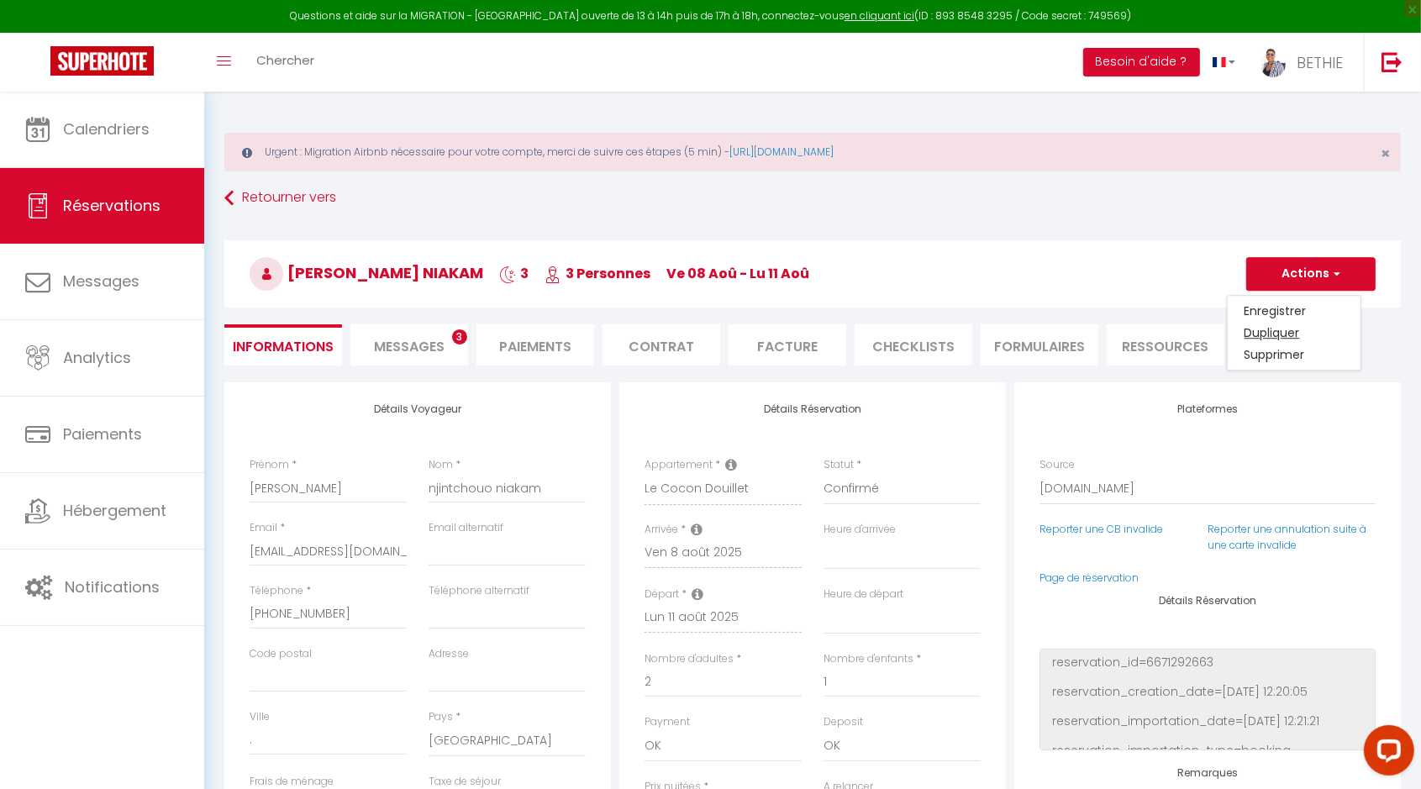
select select
type input "Invalid Dateundefined"
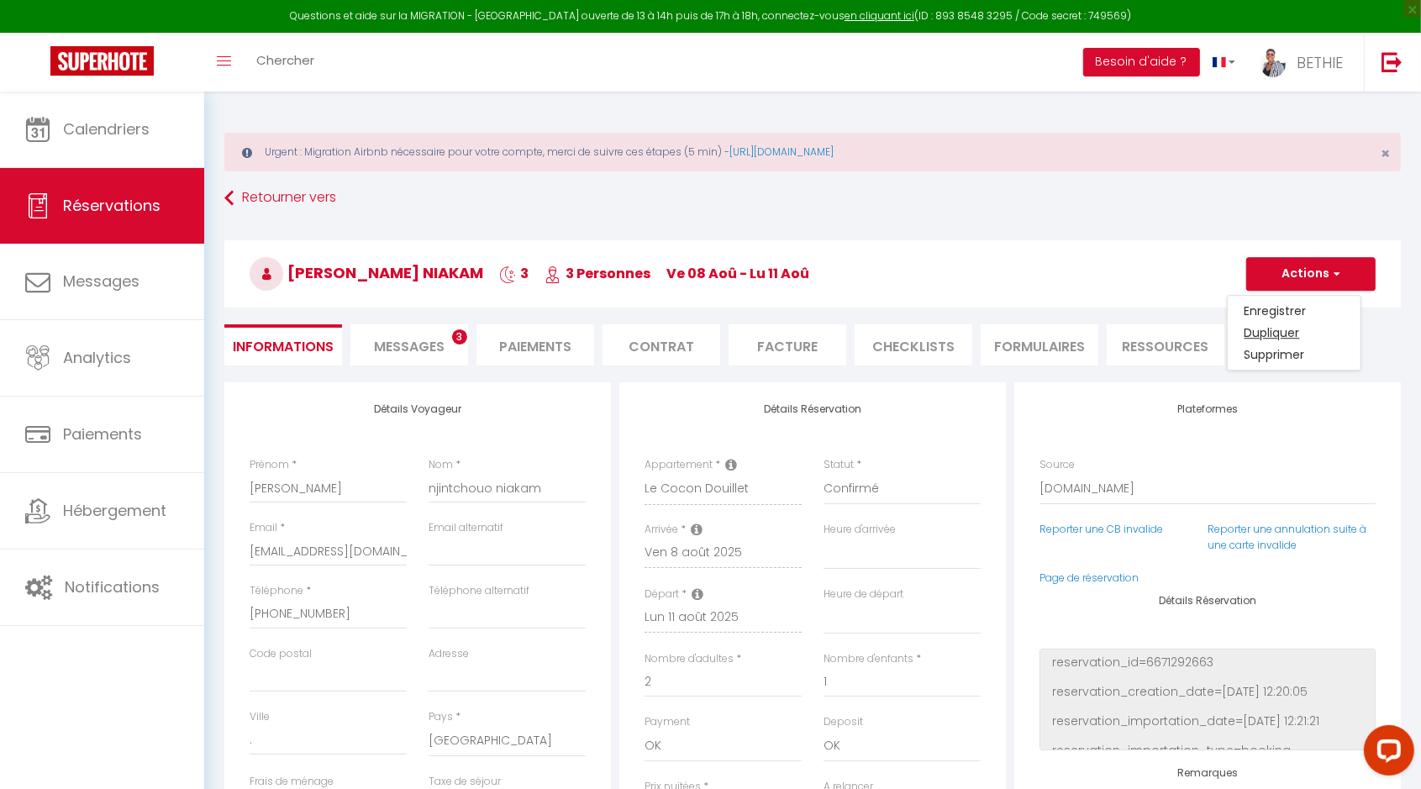
select select
checkbox input "false"
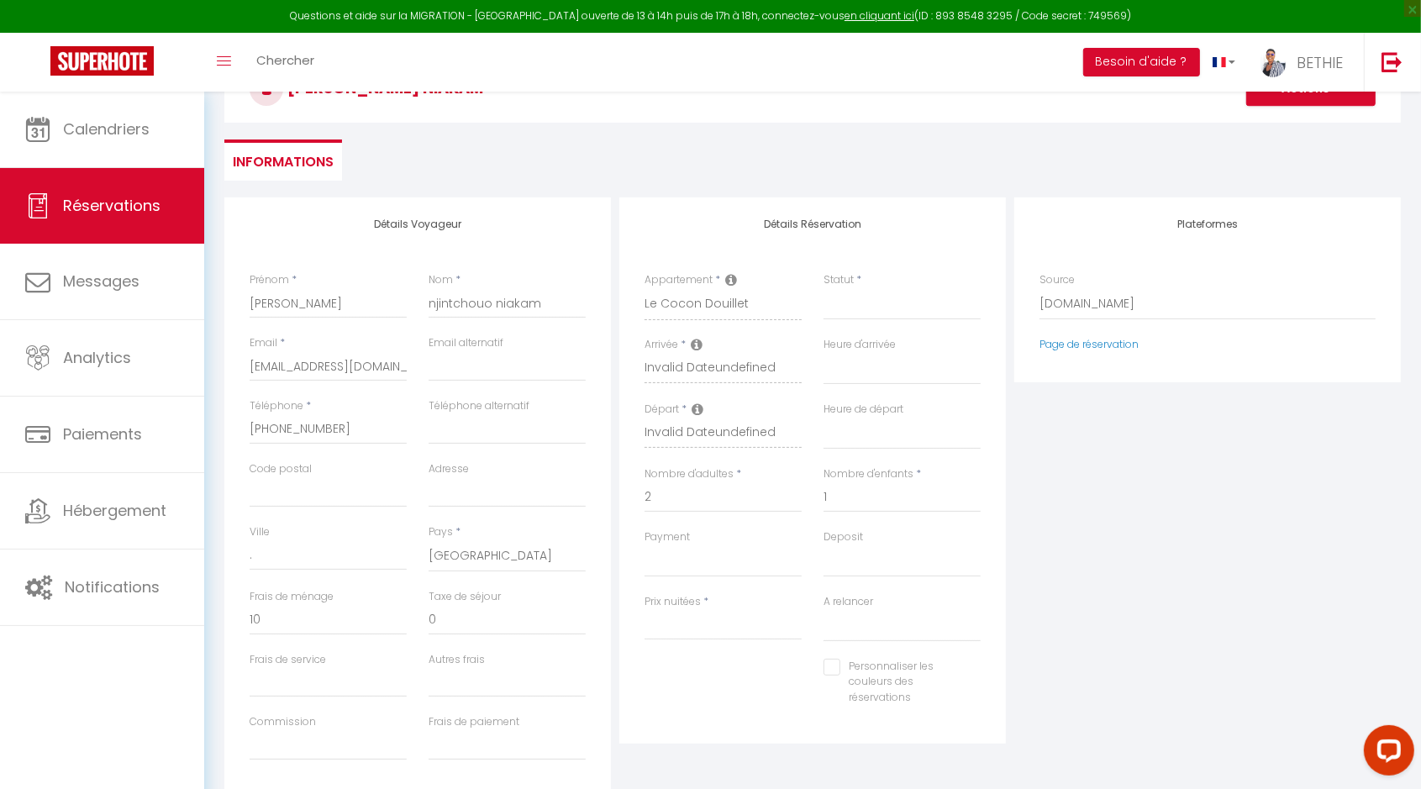
scroll to position [210, 0]
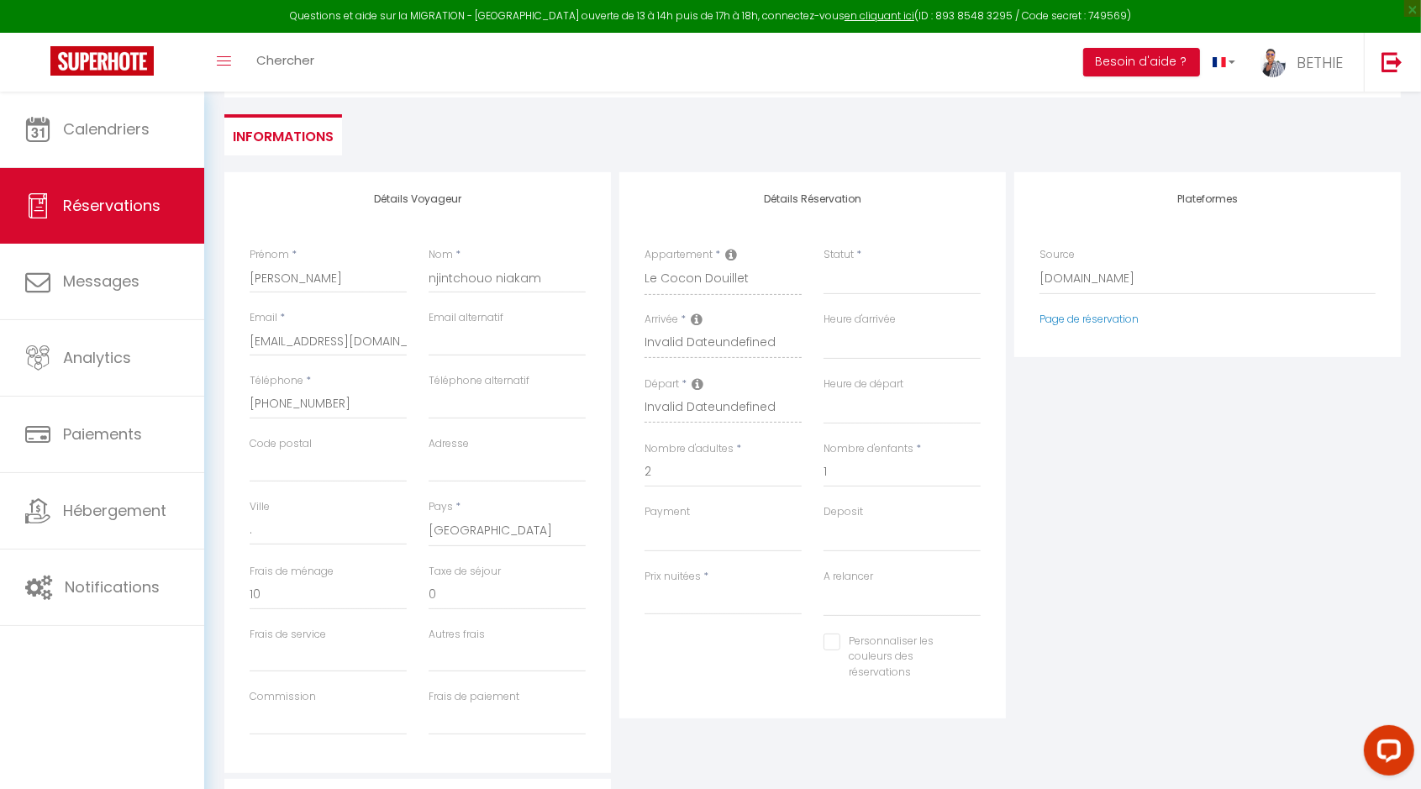
click at [694, 318] on icon at bounding box center [697, 319] width 12 height 13
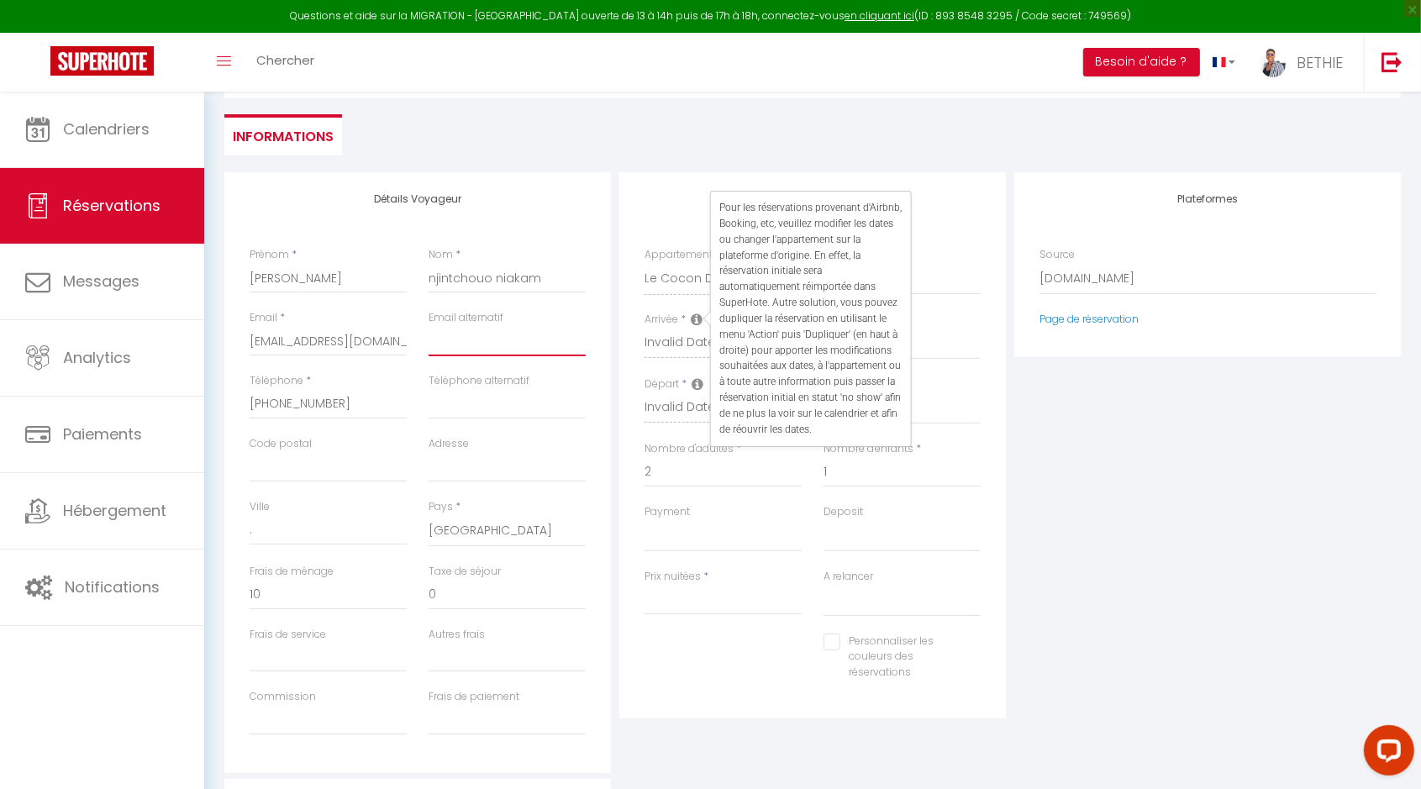
click at [530, 343] on input "email" at bounding box center [506, 341] width 157 height 30
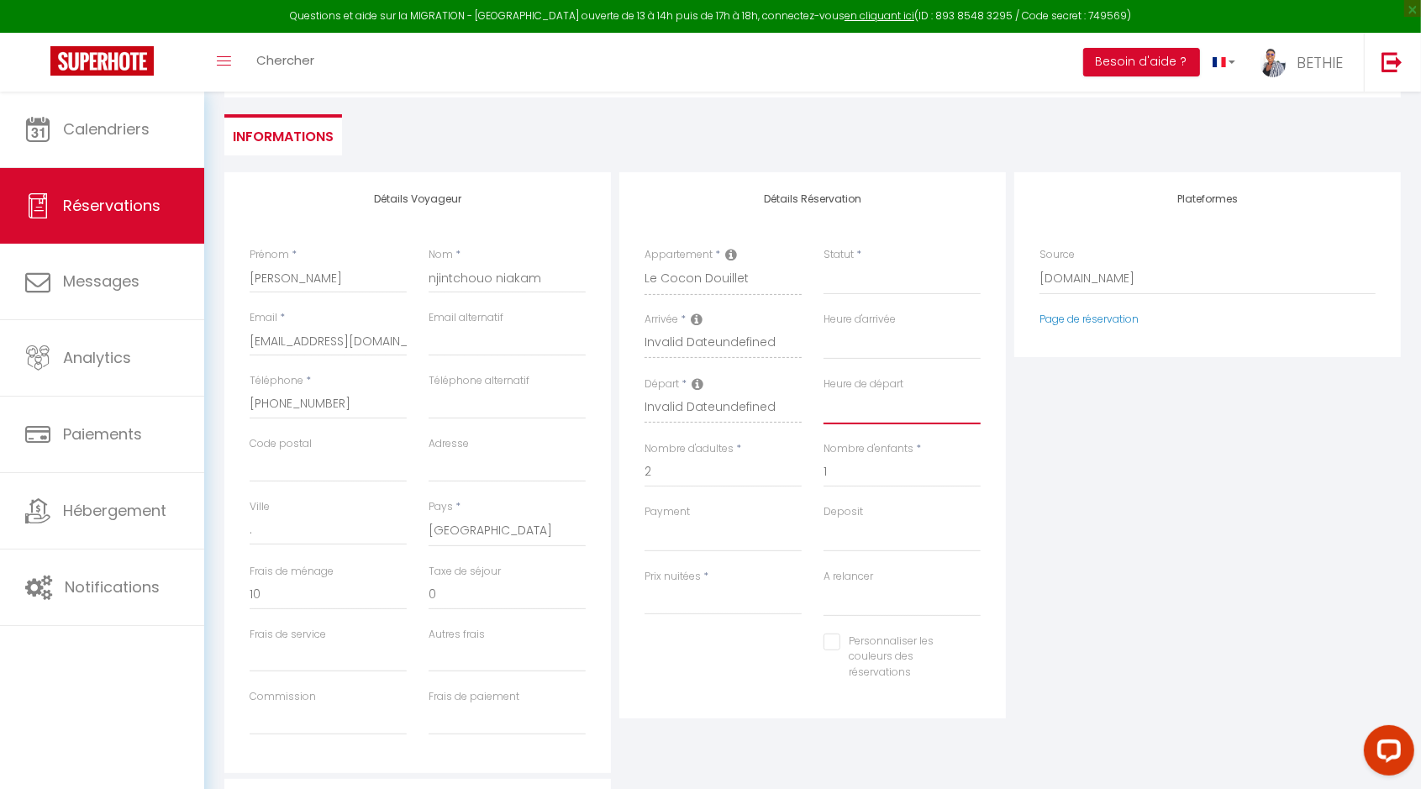
click at [933, 402] on select "00:00 00:30 01:00 01:30 02:00 02:30 03:00 03:30 04:00 04:30 05:00 05:30 06:00 0…" at bounding box center [901, 408] width 157 height 32
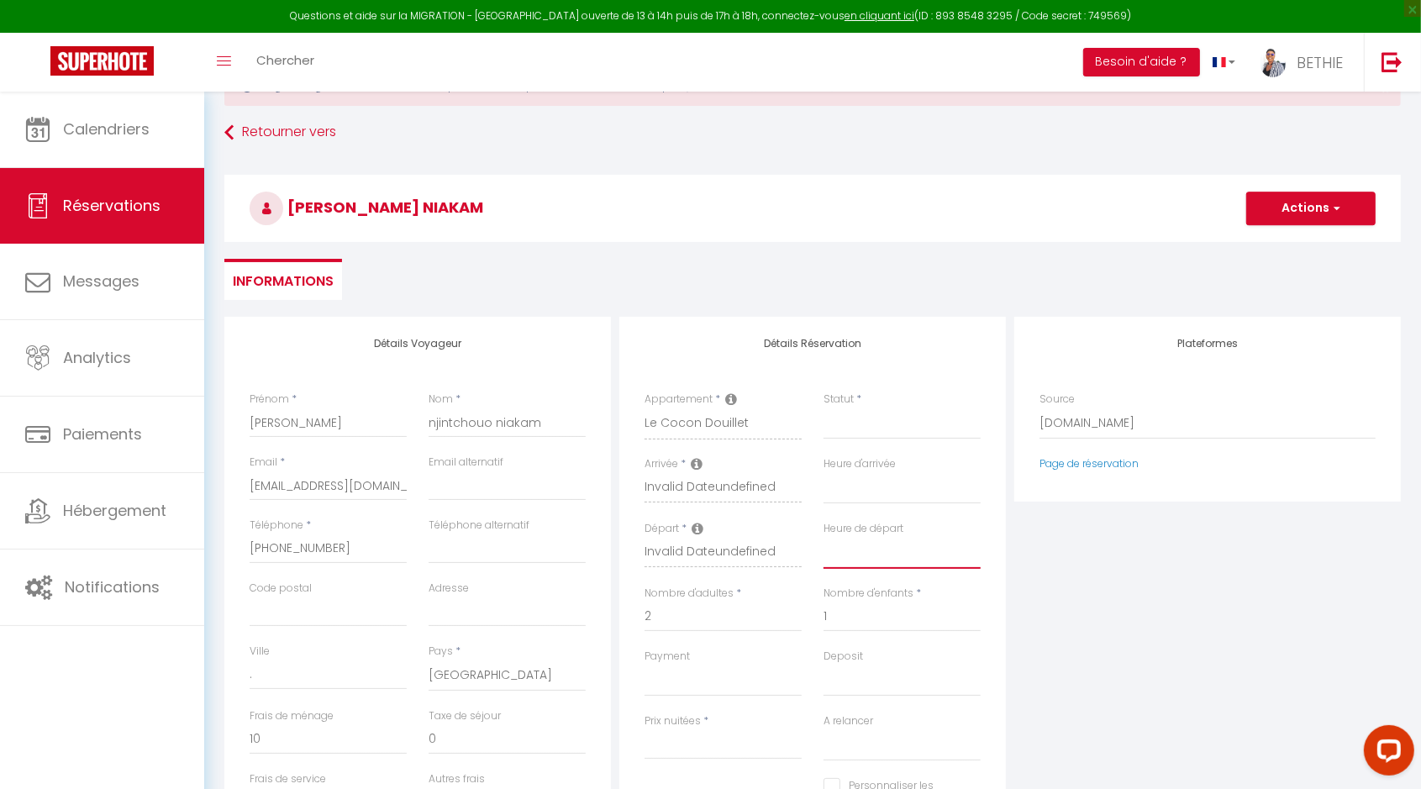
scroll to position [105, 0]
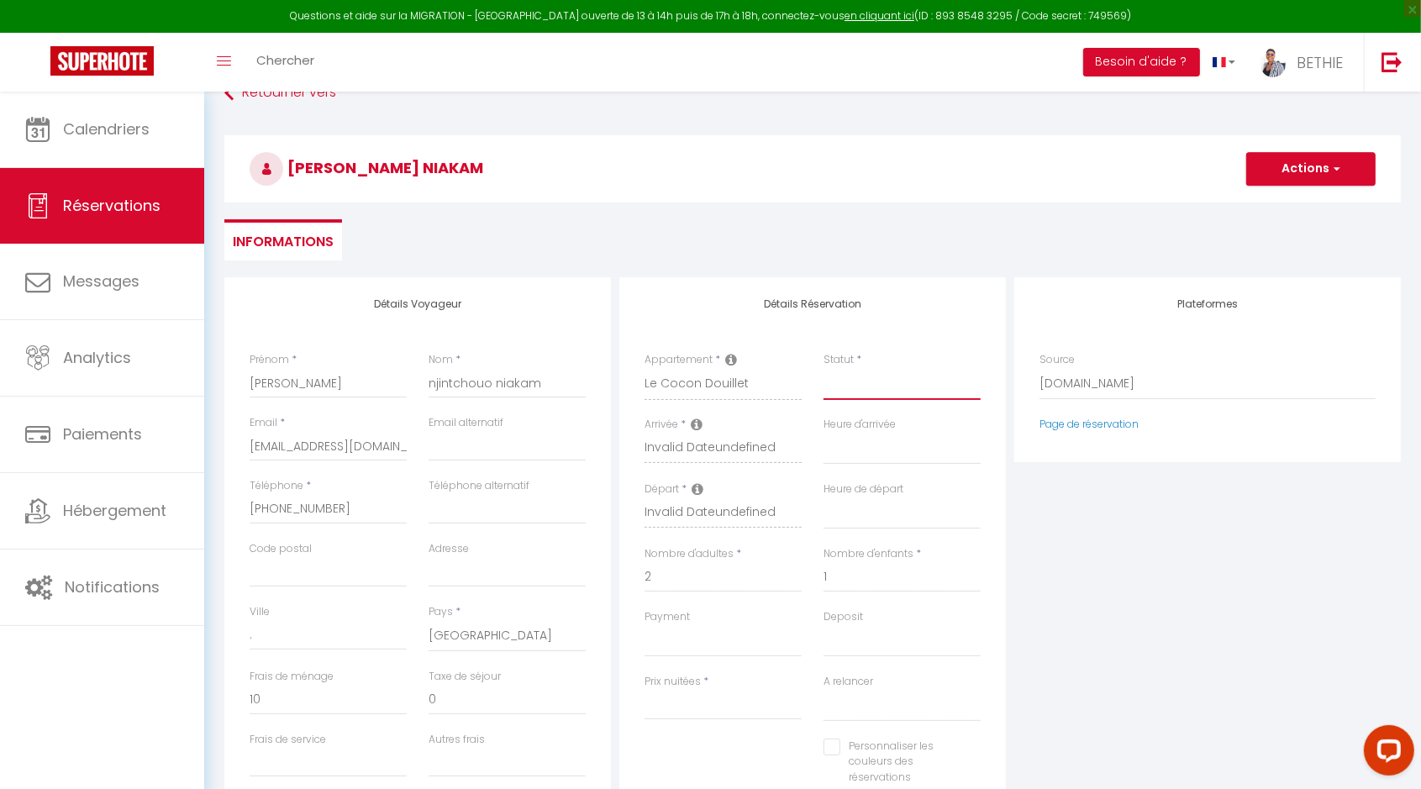
click at [838, 381] on select "Confirmé Non Confirmé [PERSON_NAME] par le voyageur No Show Request" at bounding box center [901, 384] width 157 height 32
select select "2"
click at [823, 368] on select "Confirmé Non Confirmé [PERSON_NAME] par le voyageur No Show Request" at bounding box center [901, 384] width 157 height 32
select select
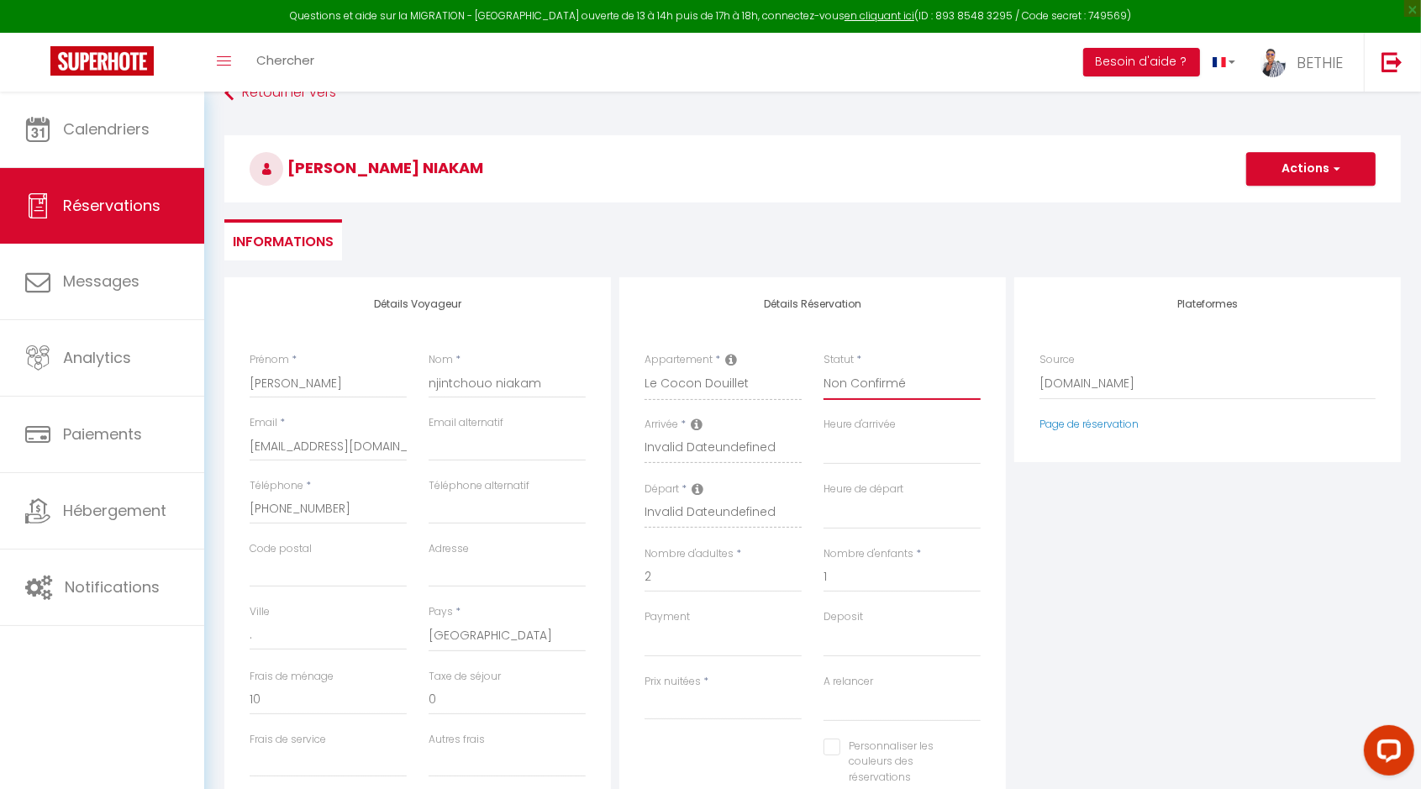
select select
checkbox input "false"
click at [698, 419] on icon at bounding box center [697, 424] width 12 height 13
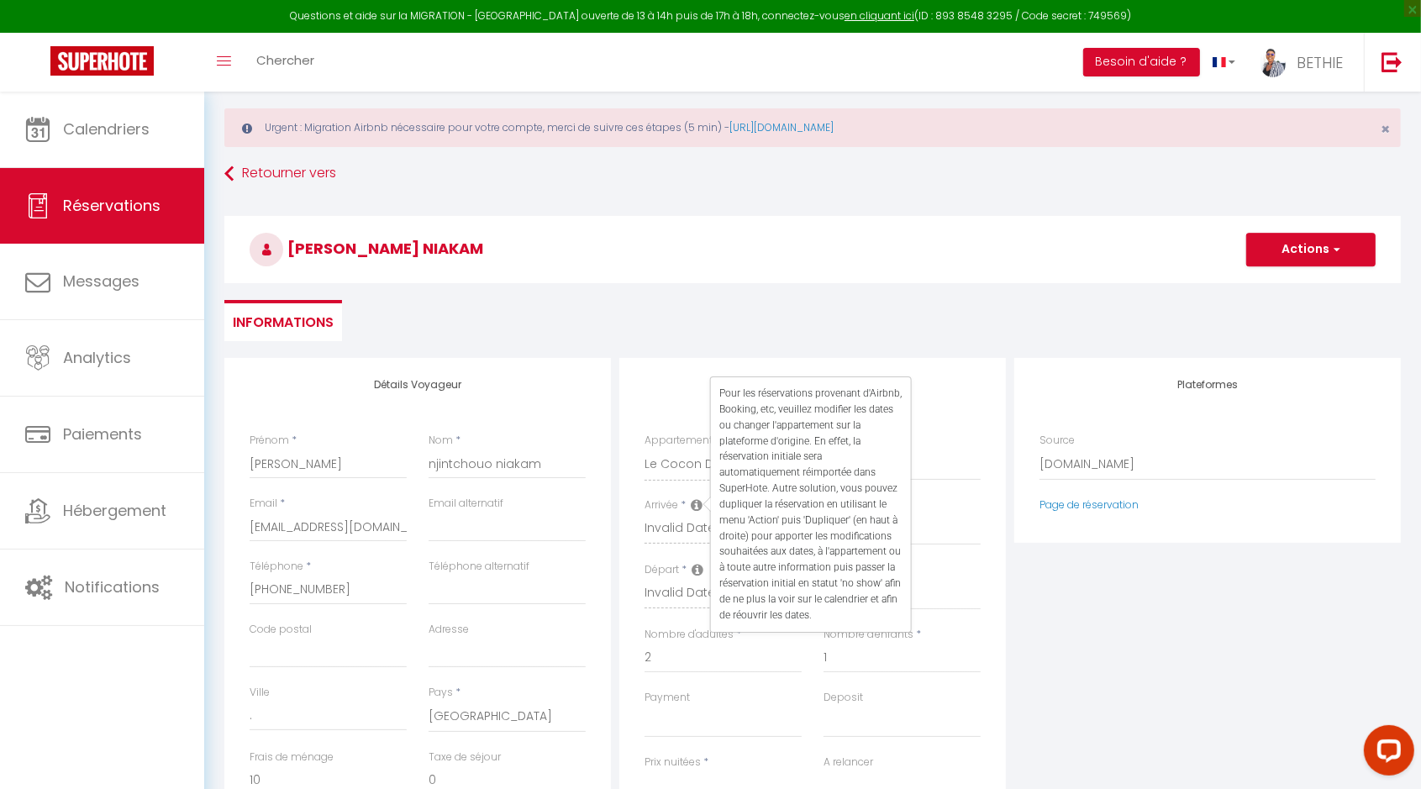
scroll to position [0, 0]
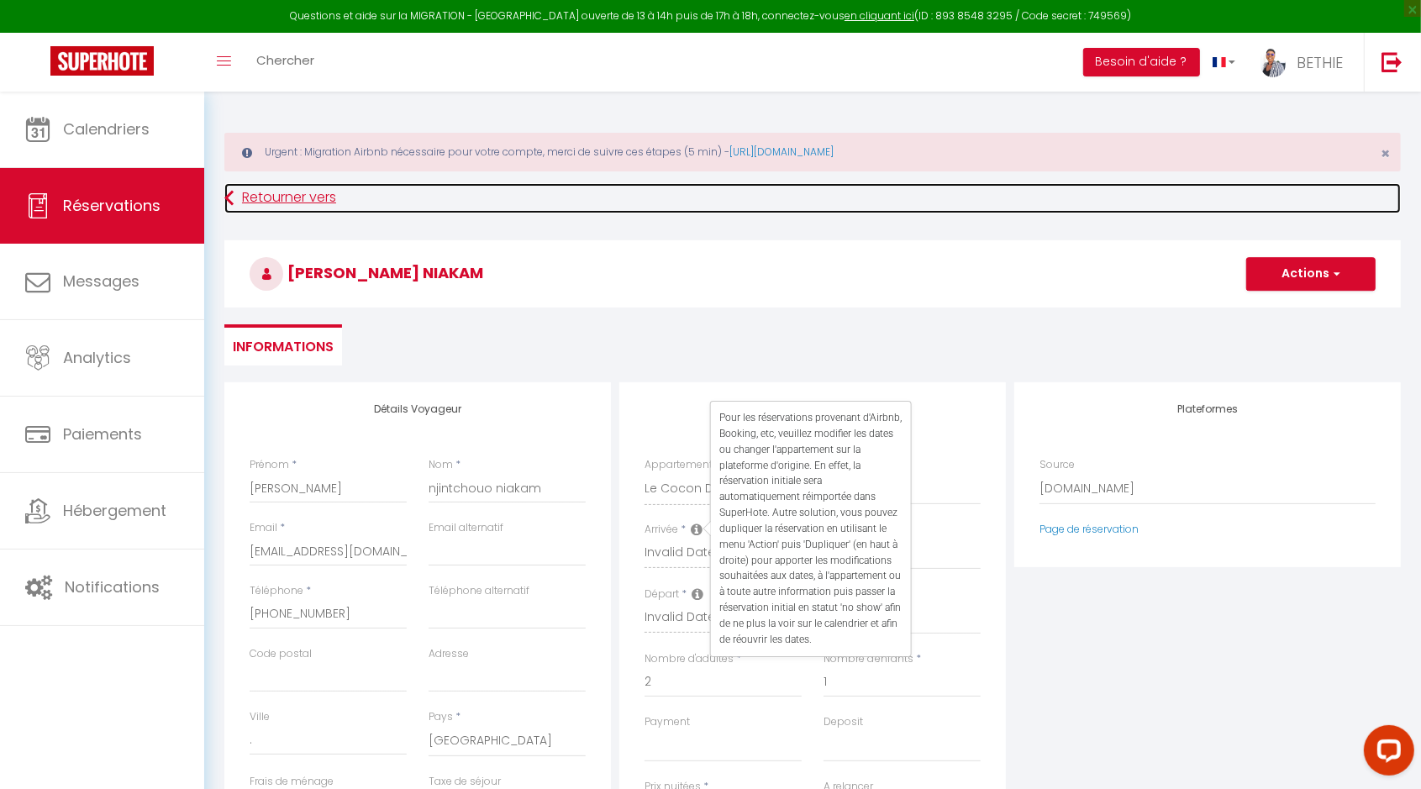
click at [268, 188] on link "Retourner vers" at bounding box center [812, 198] width 1176 height 30
select select
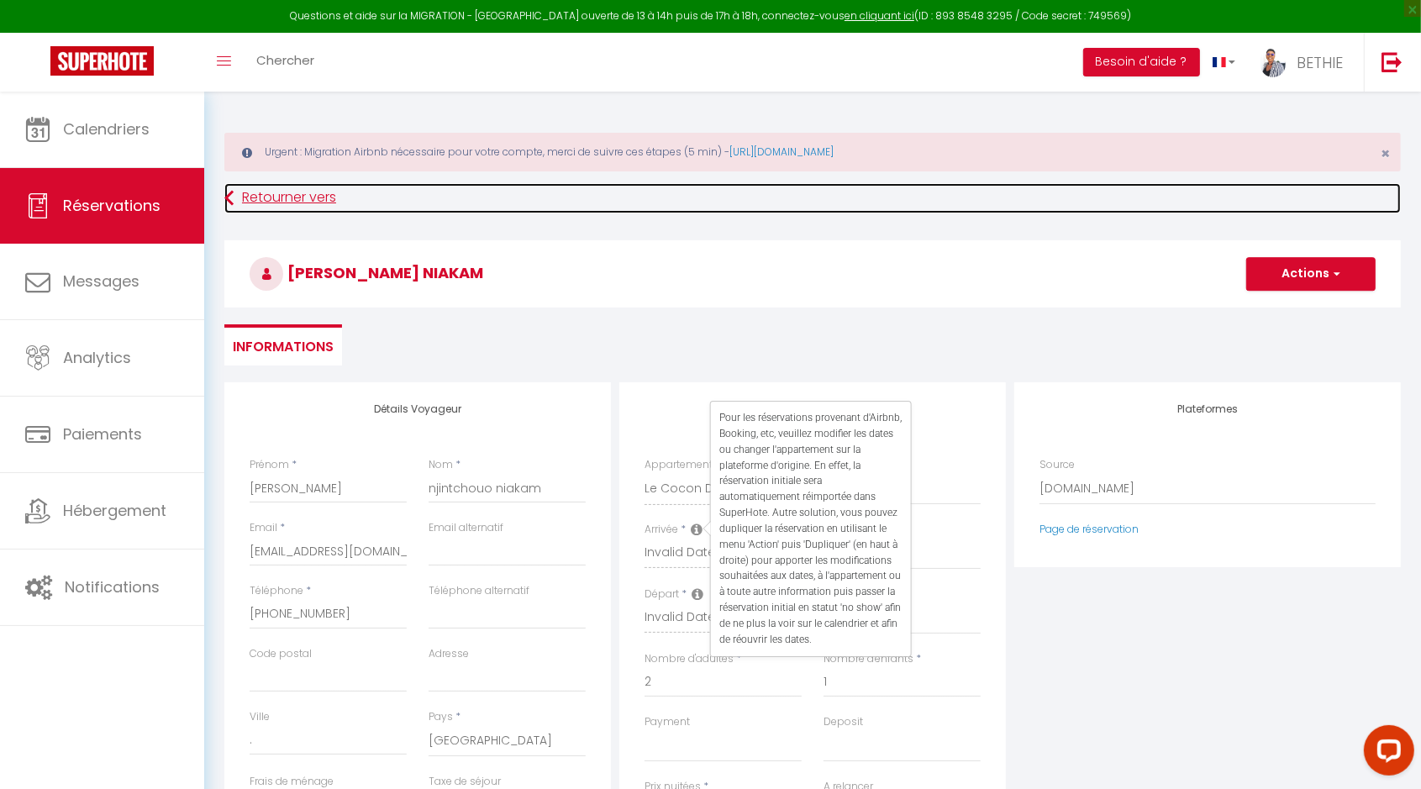
select select
checkbox input "false"
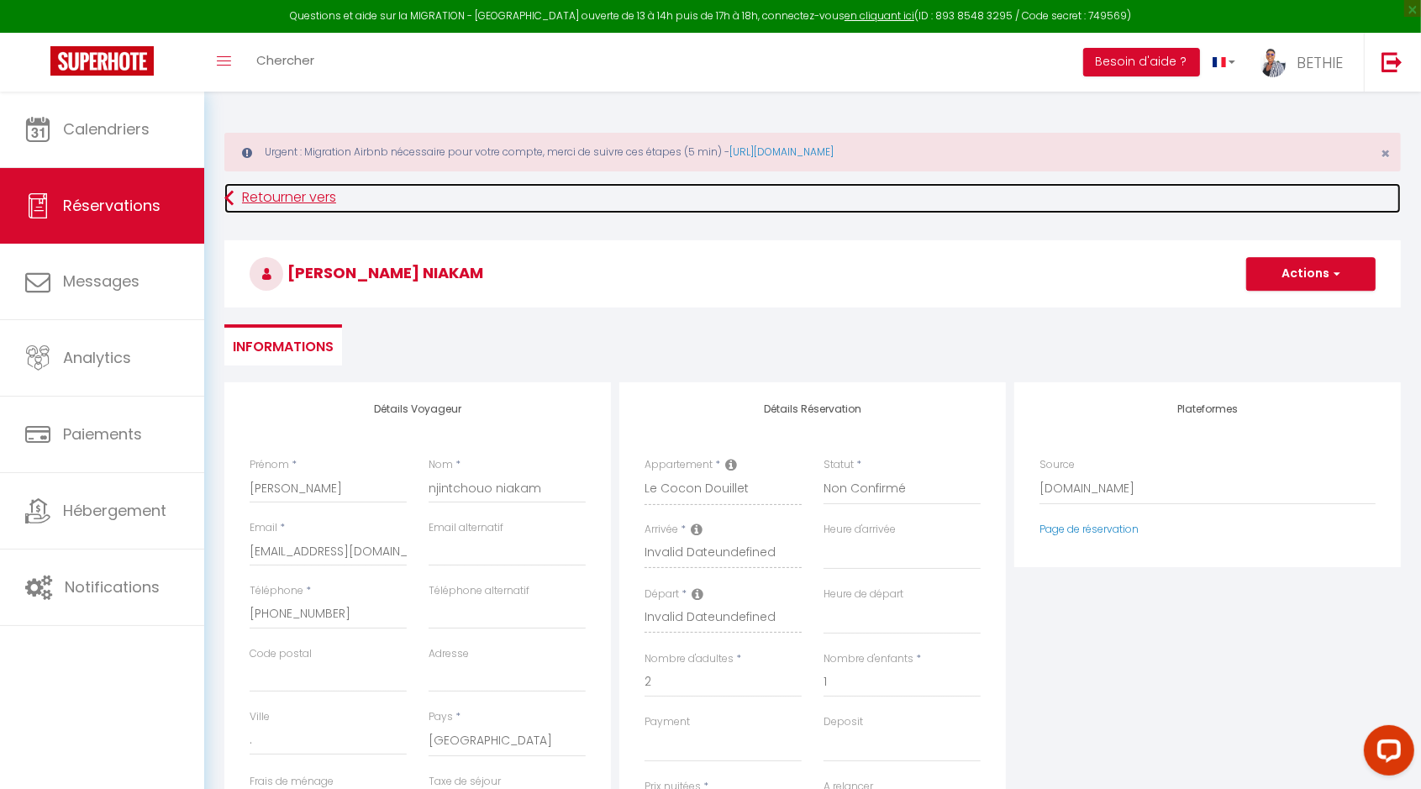
click at [271, 202] on link "Retourner vers" at bounding box center [812, 198] width 1176 height 30
select select
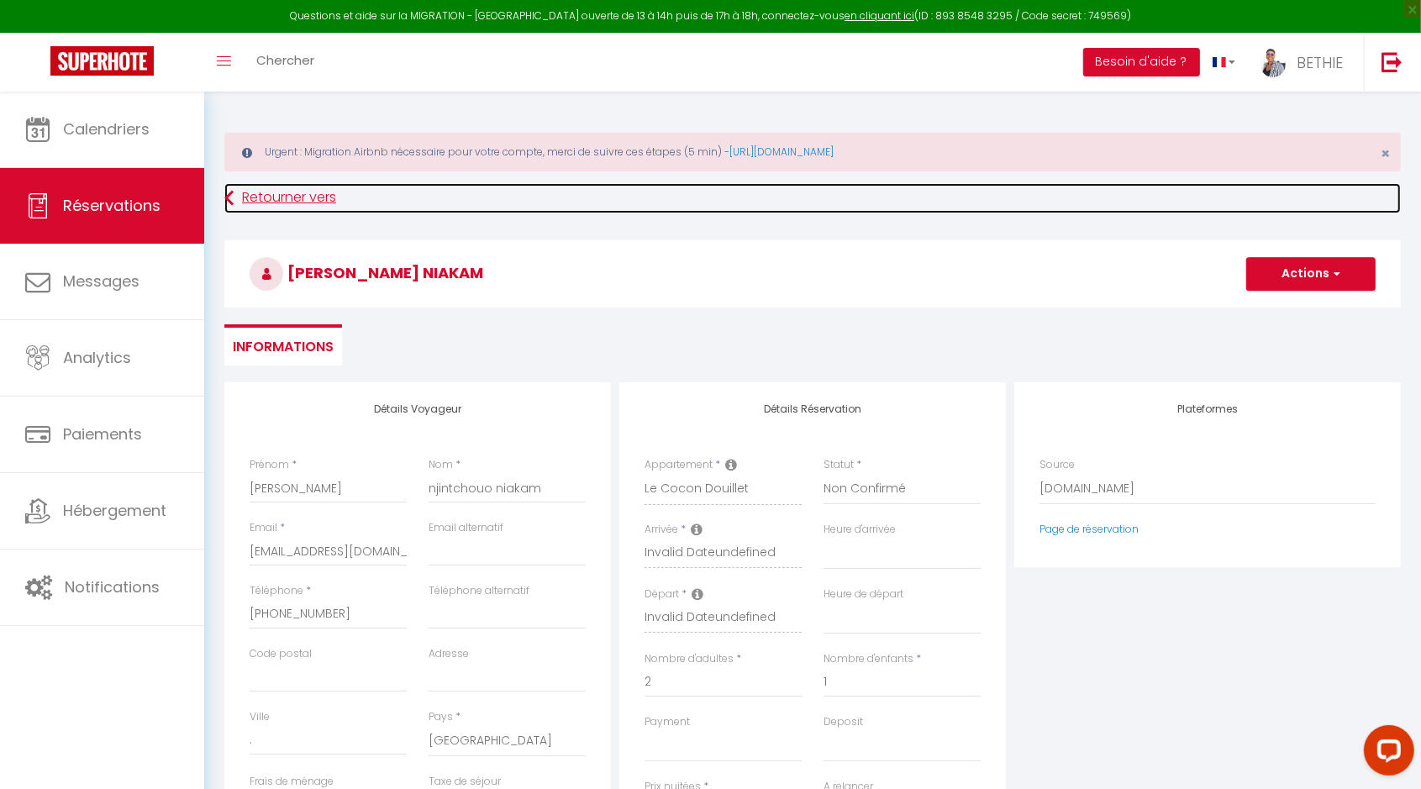
select select
checkbox input "false"
click at [282, 196] on link "Retourner vers" at bounding box center [812, 198] width 1176 height 30
select select
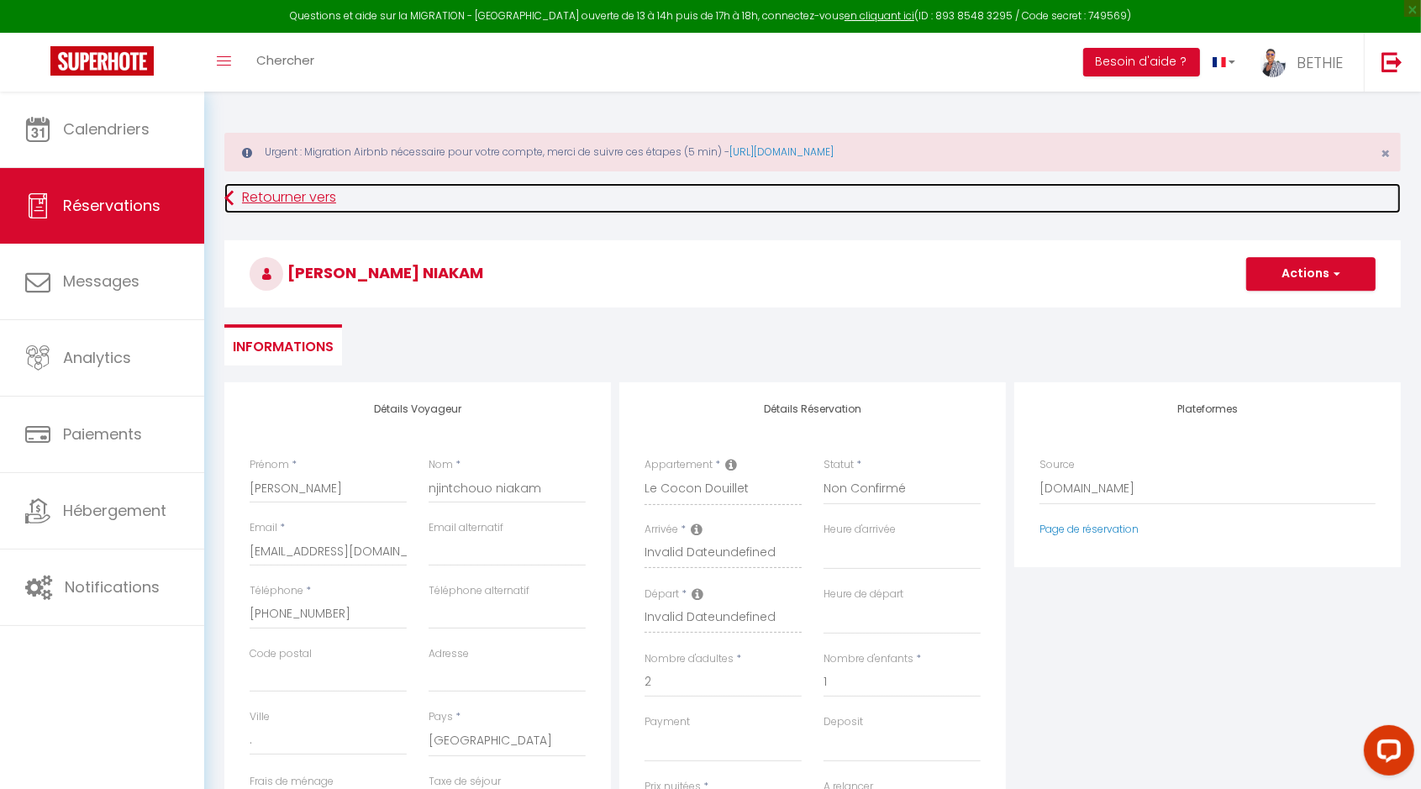
select select
checkbox input "false"
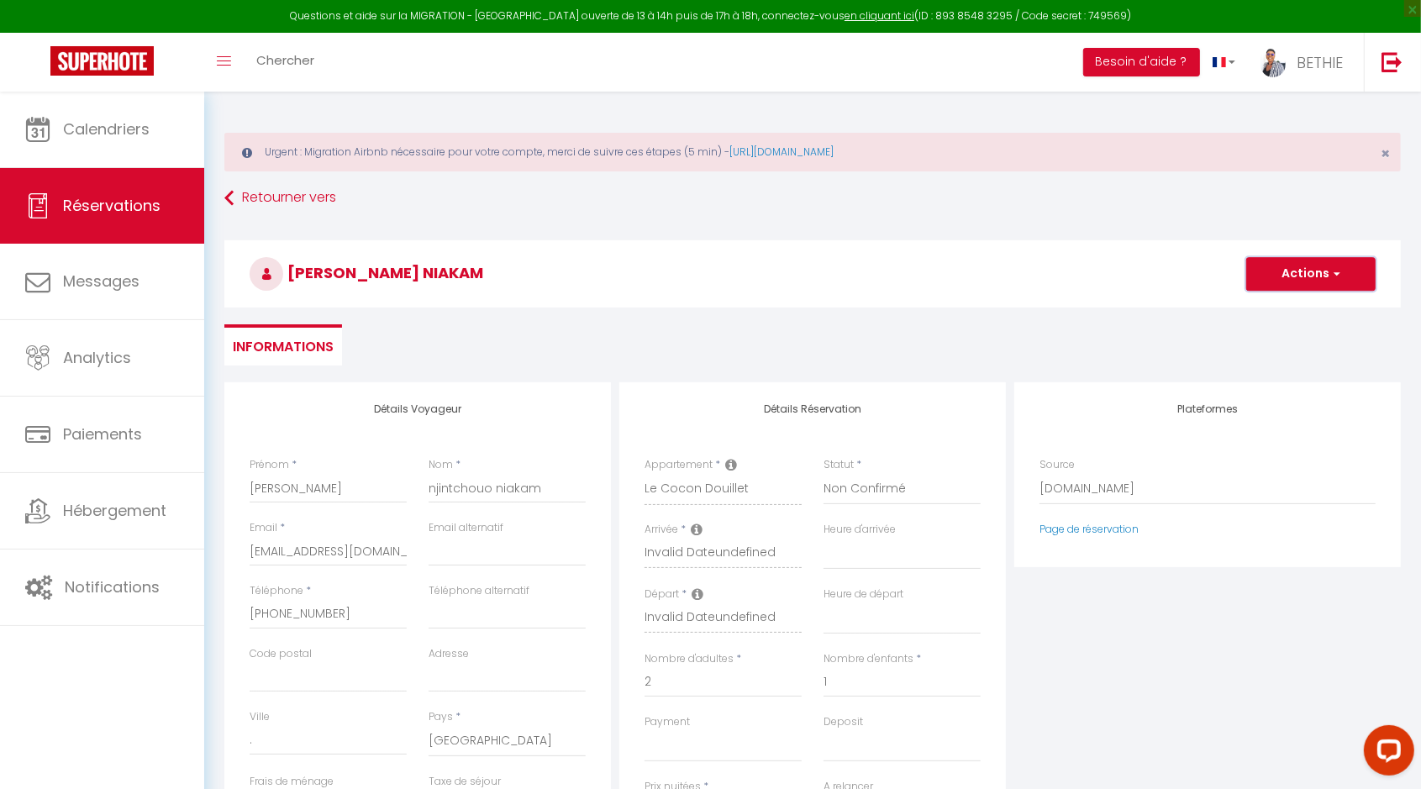
click at [1337, 271] on span "button" at bounding box center [1334, 273] width 10 height 15
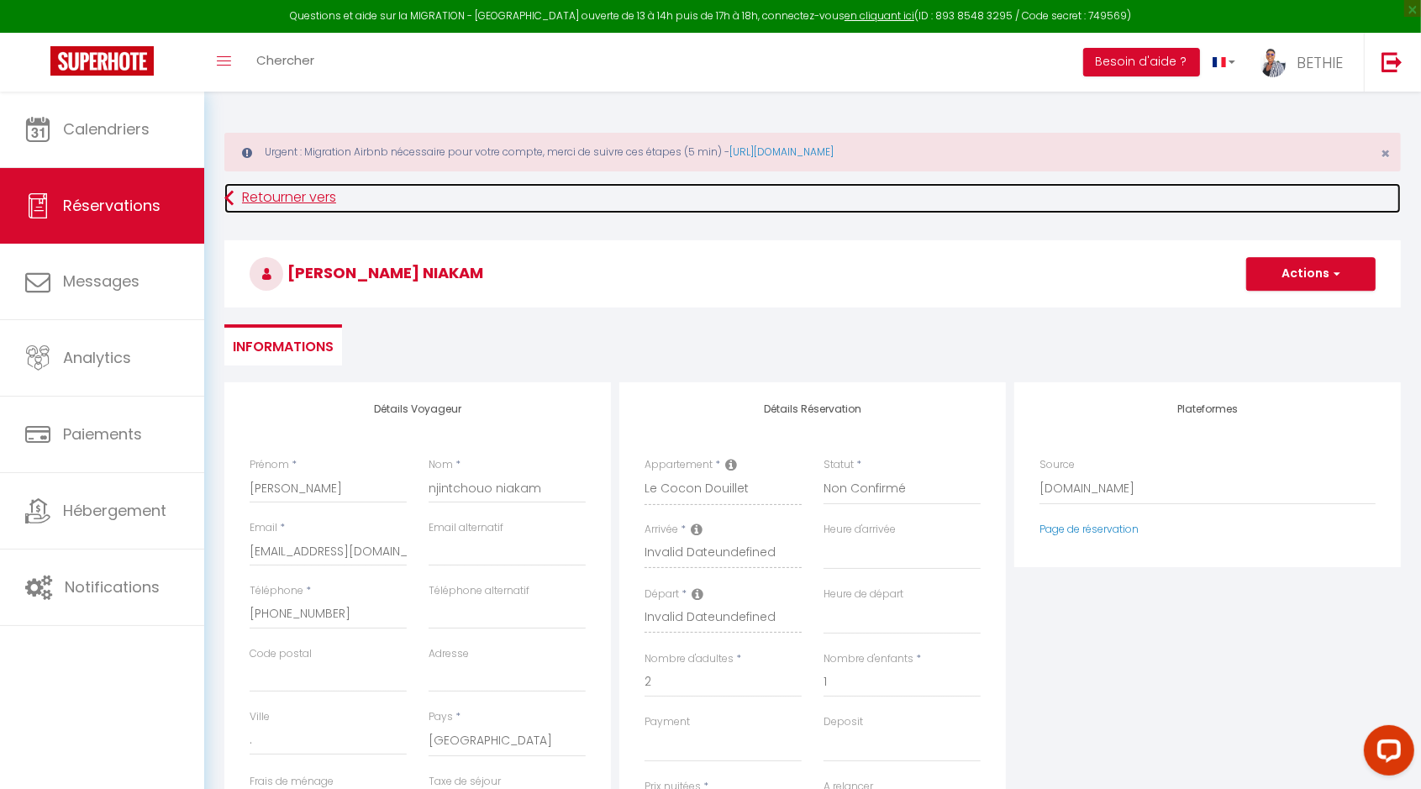
click at [265, 196] on link "Retourner vers" at bounding box center [812, 198] width 1176 height 30
select select
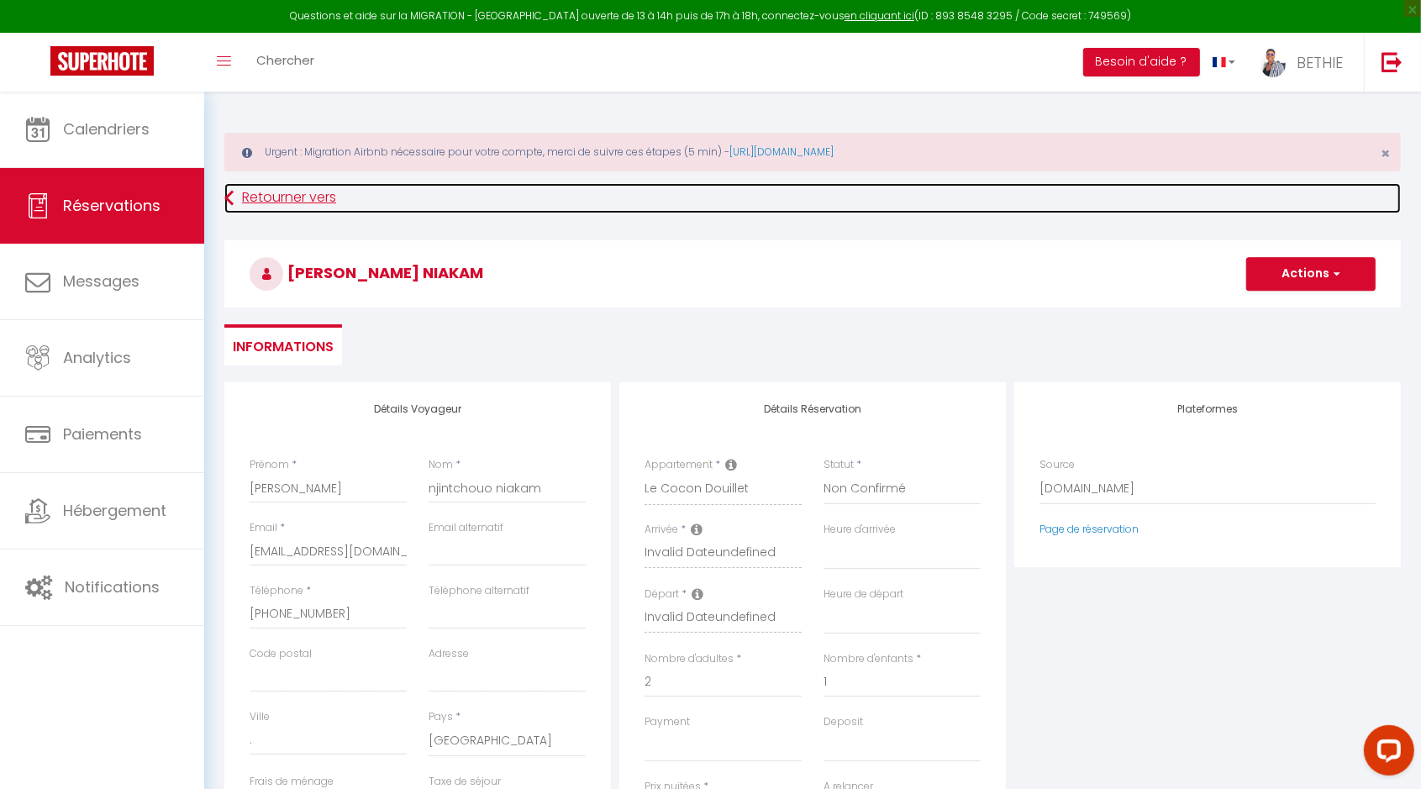
select select
checkbox input "false"
click at [265, 196] on link "Retourner vers" at bounding box center [812, 198] width 1176 height 30
select select
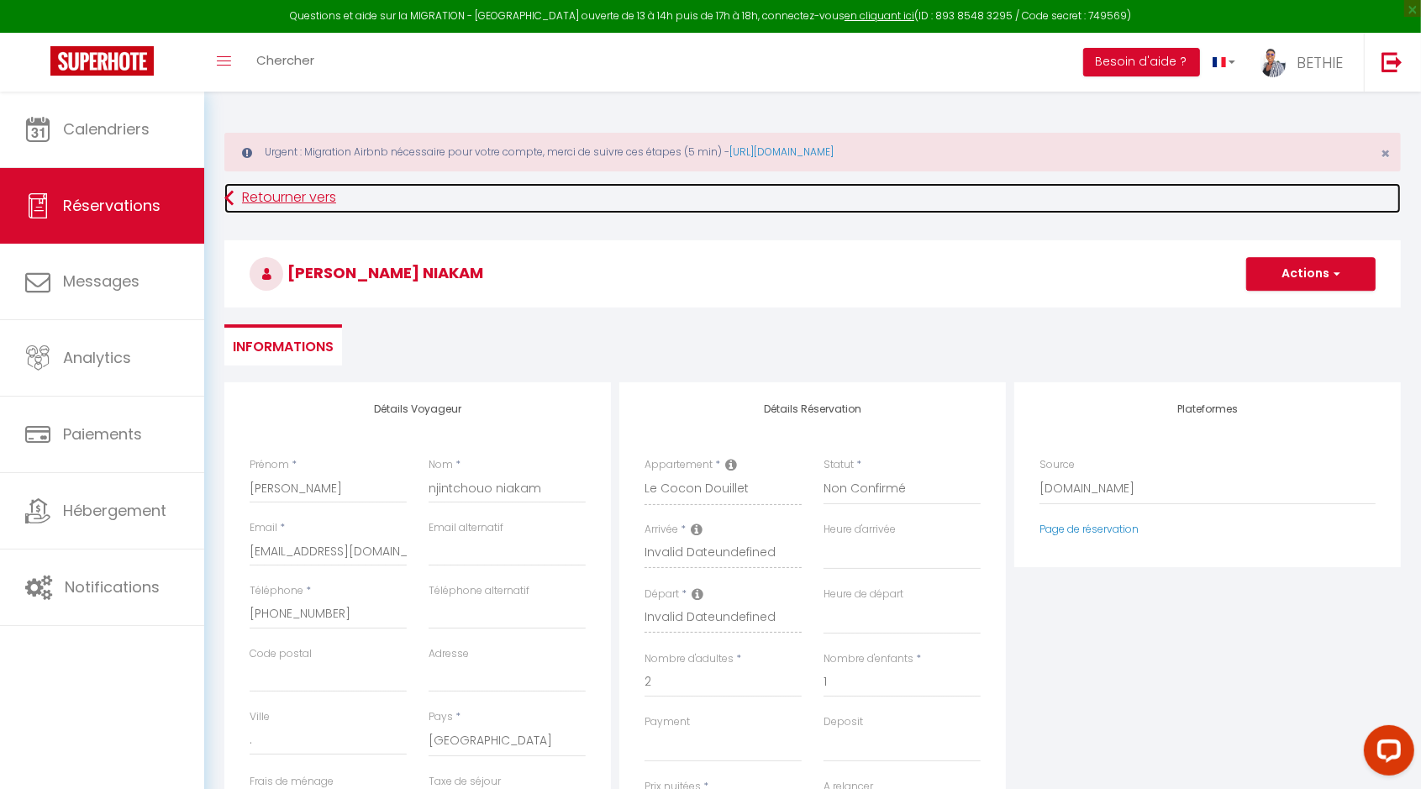
select select
checkbox input "false"
click at [274, 199] on link "Retourner vers" at bounding box center [812, 198] width 1176 height 30
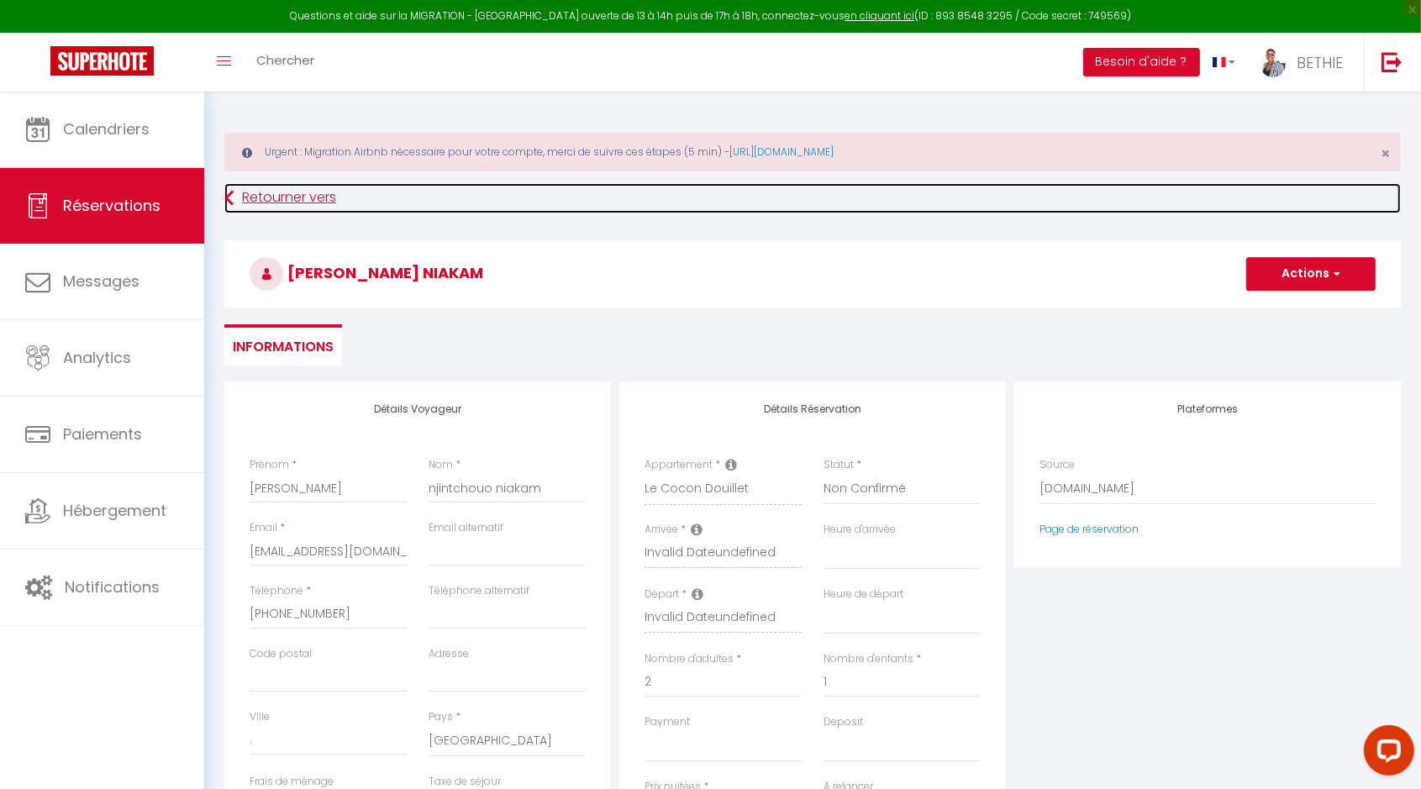
select select
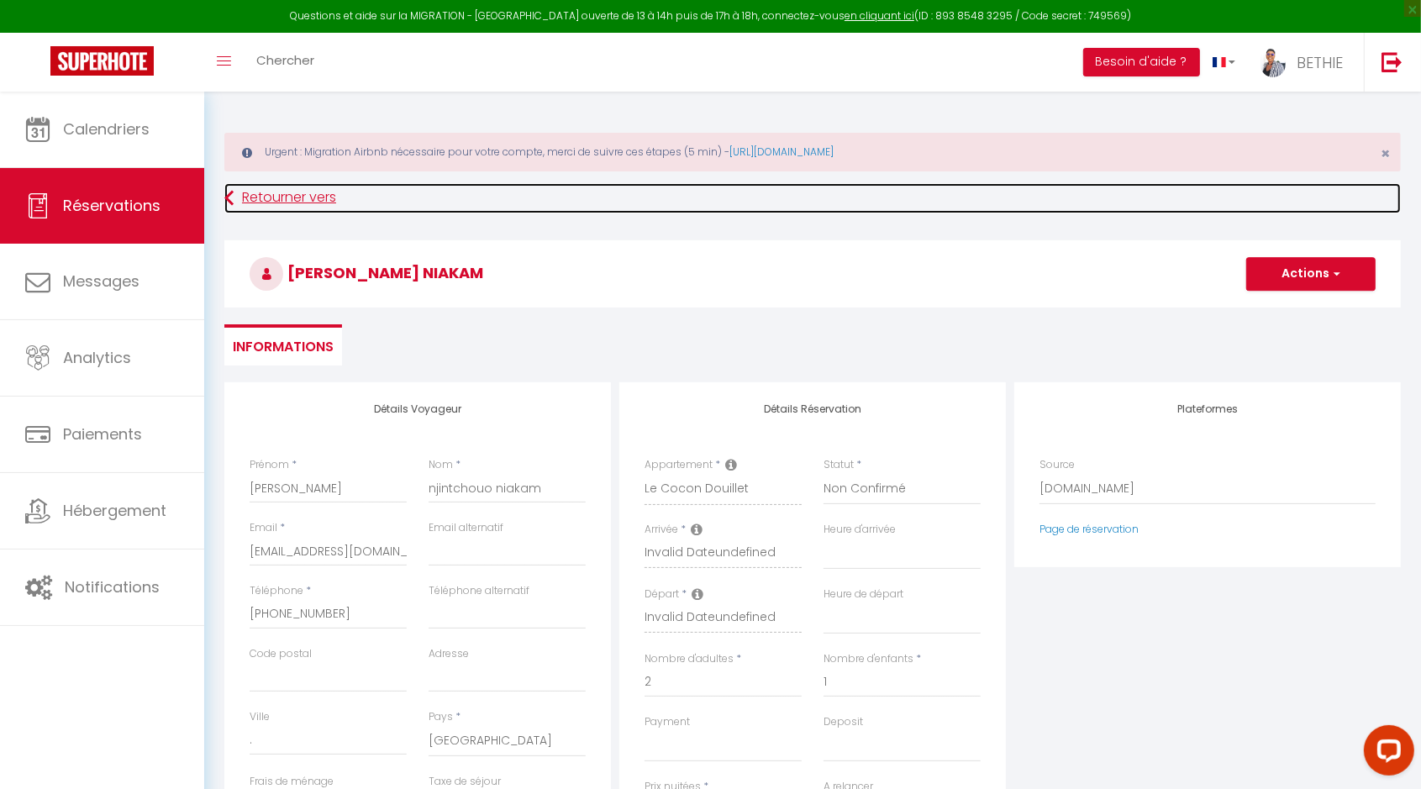
checkbox input "false"
click at [278, 192] on link "Retourner vers" at bounding box center [812, 198] width 1176 height 30
select select
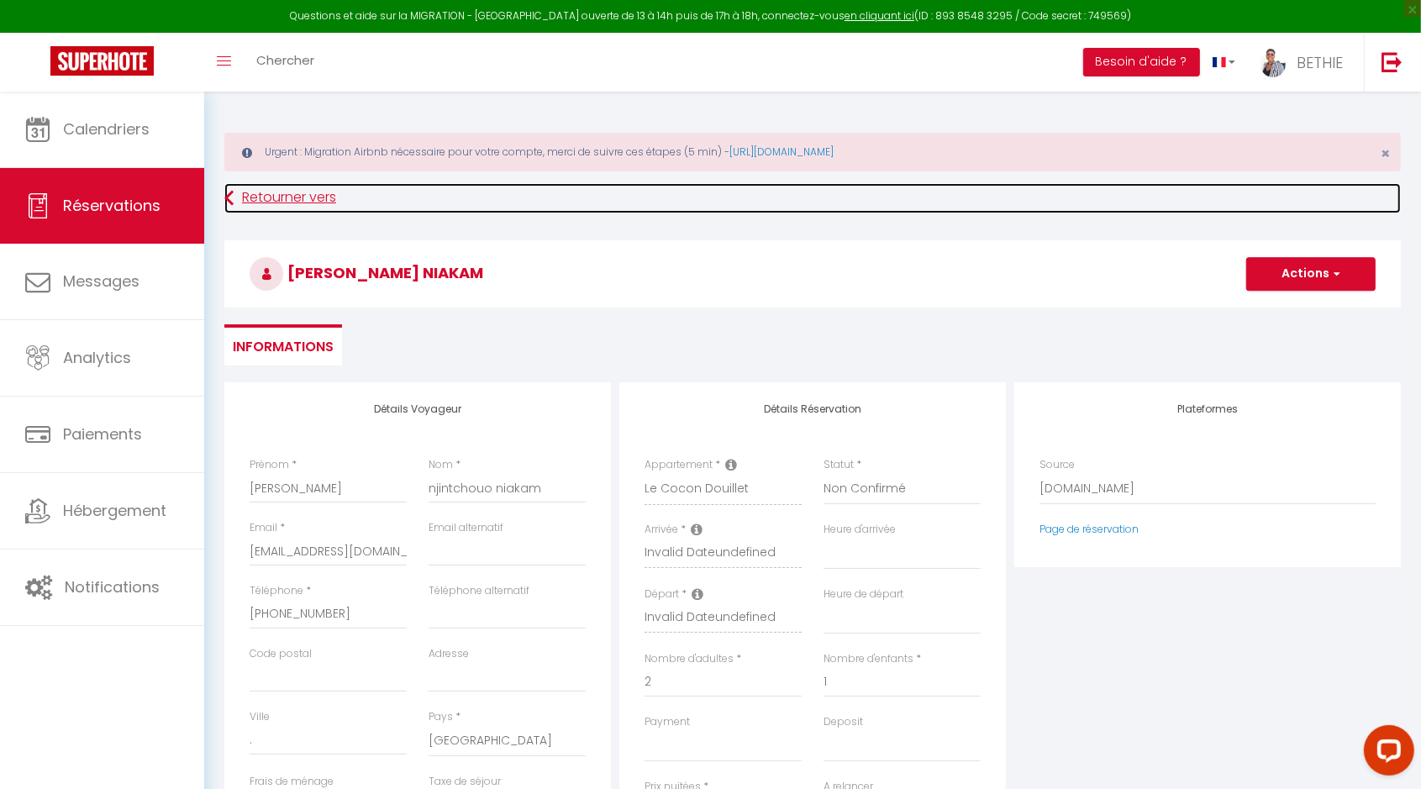
select select
checkbox input "false"
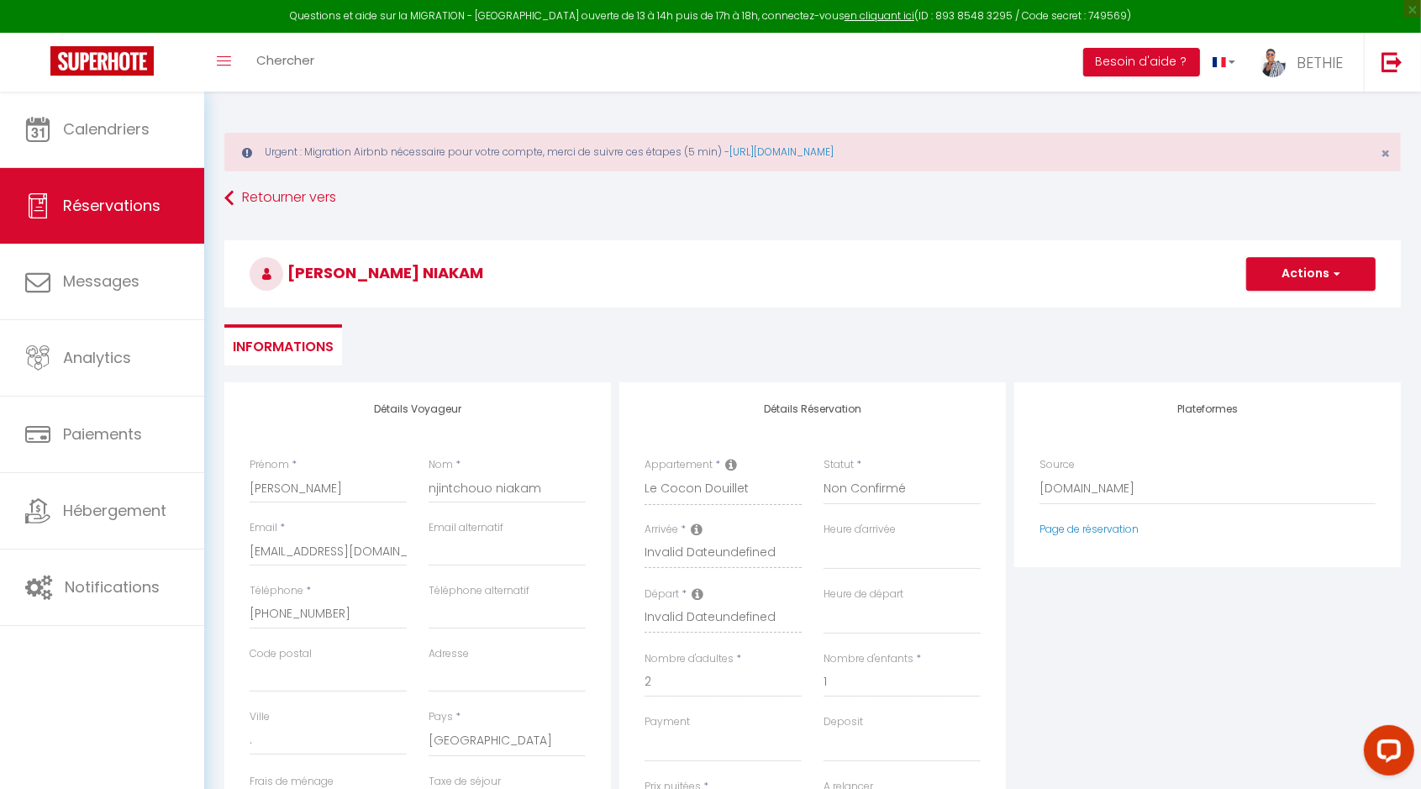
click at [223, 196] on div "Retourner vers [PERSON_NAME] niakam Actions Enregistrer Actions Enregistrer Ape…" at bounding box center [812, 282] width 1198 height 199
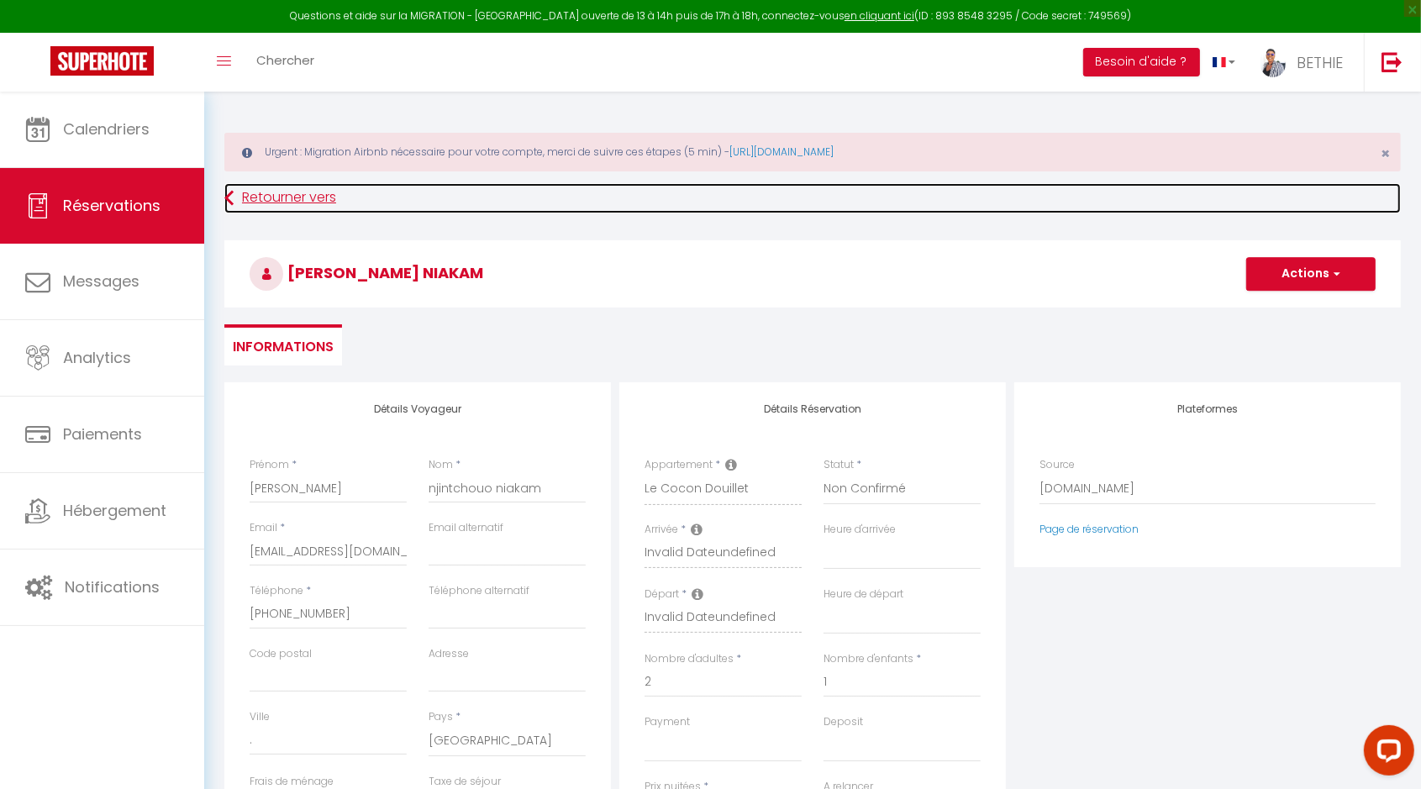
click at [229, 197] on icon at bounding box center [228, 198] width 9 height 30
select select
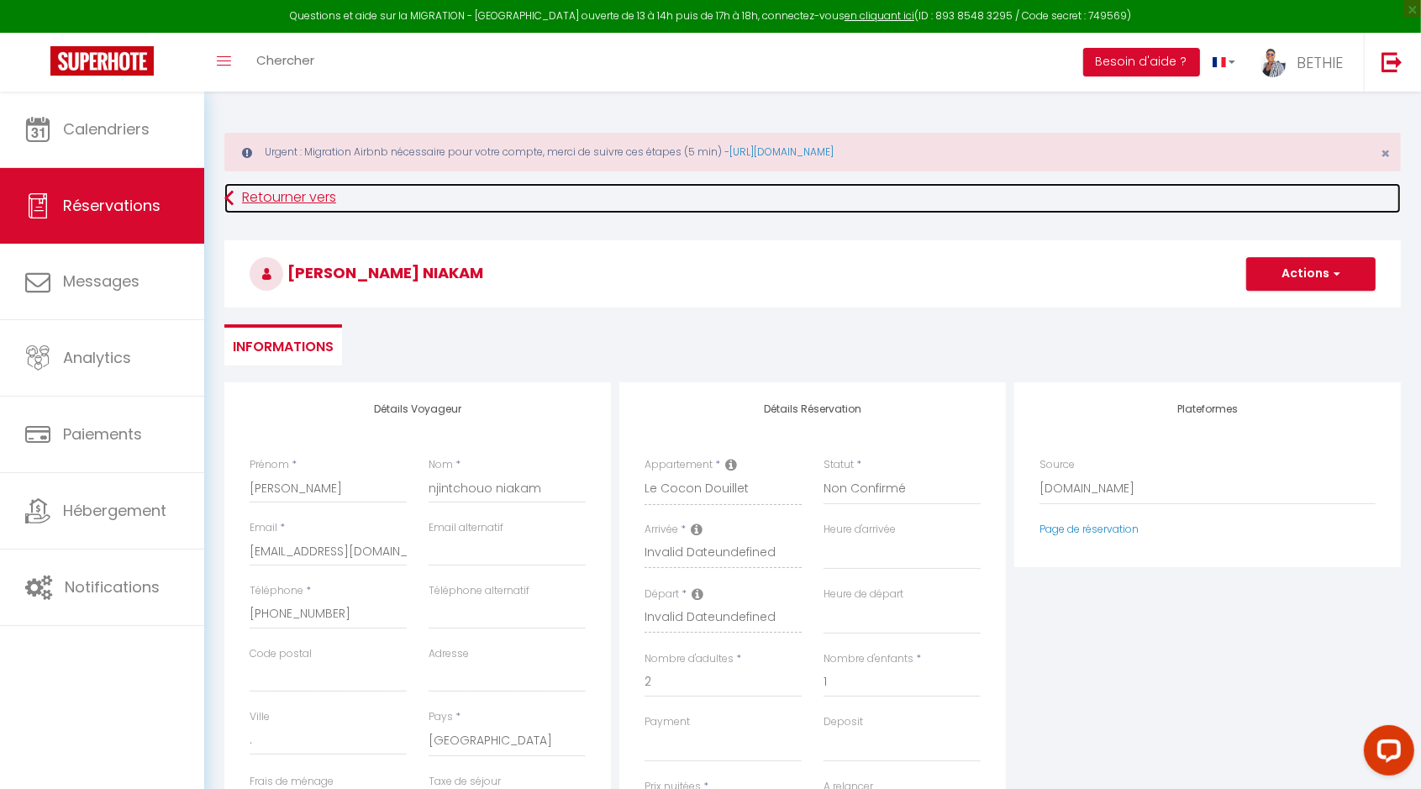
select select
checkbox input "false"
click at [229, 197] on icon at bounding box center [228, 198] width 9 height 30
select select
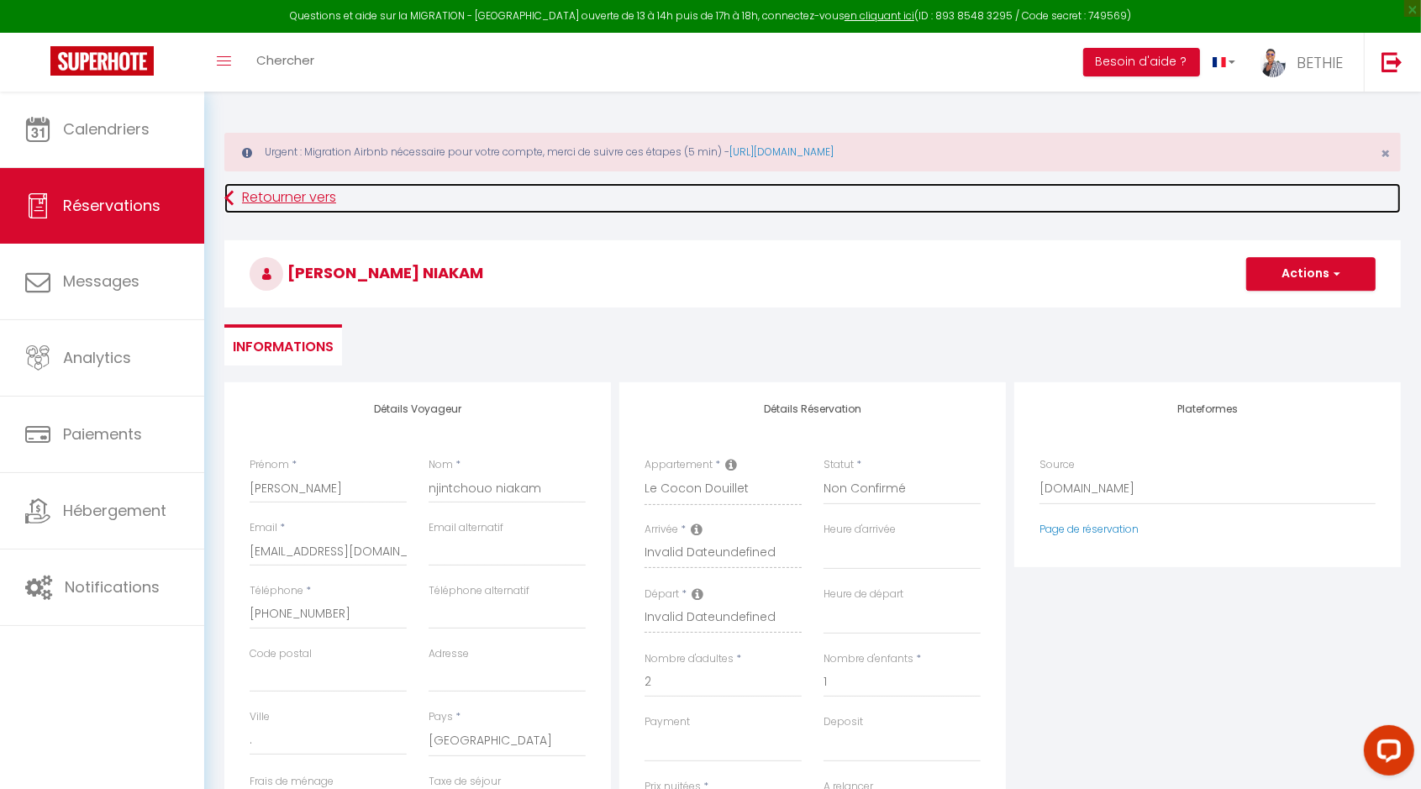
select select
checkbox input "false"
click at [229, 197] on icon at bounding box center [228, 198] width 9 height 30
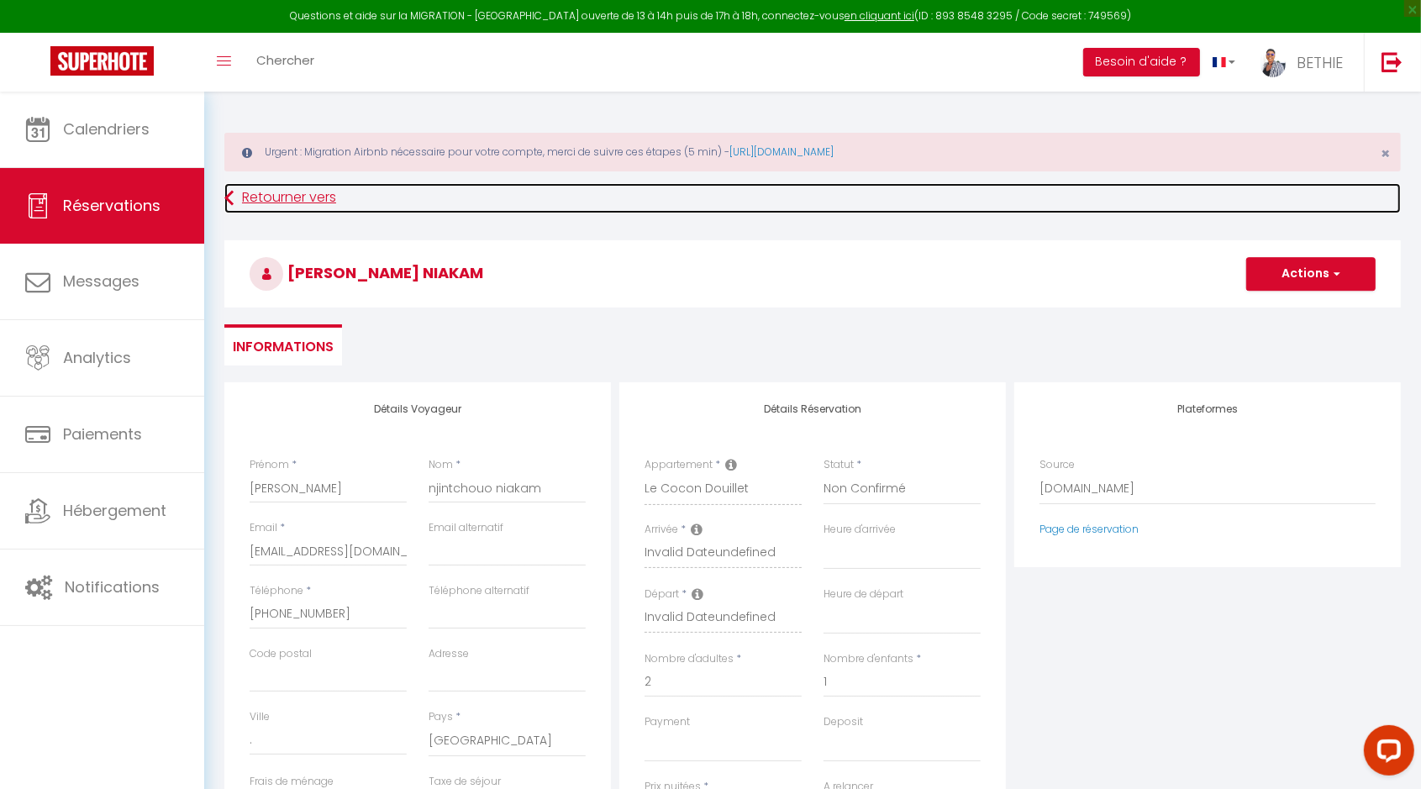
select select
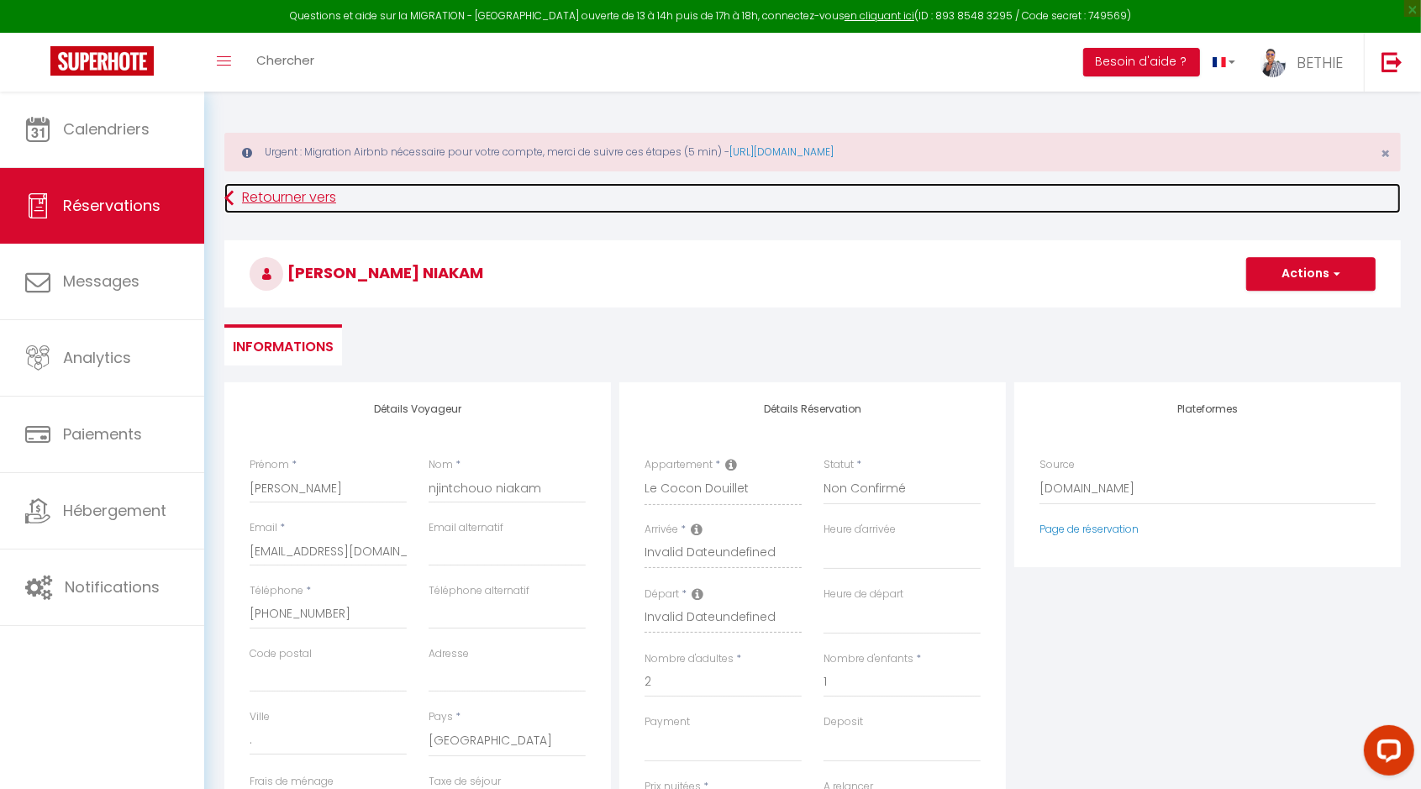
checkbox input "false"
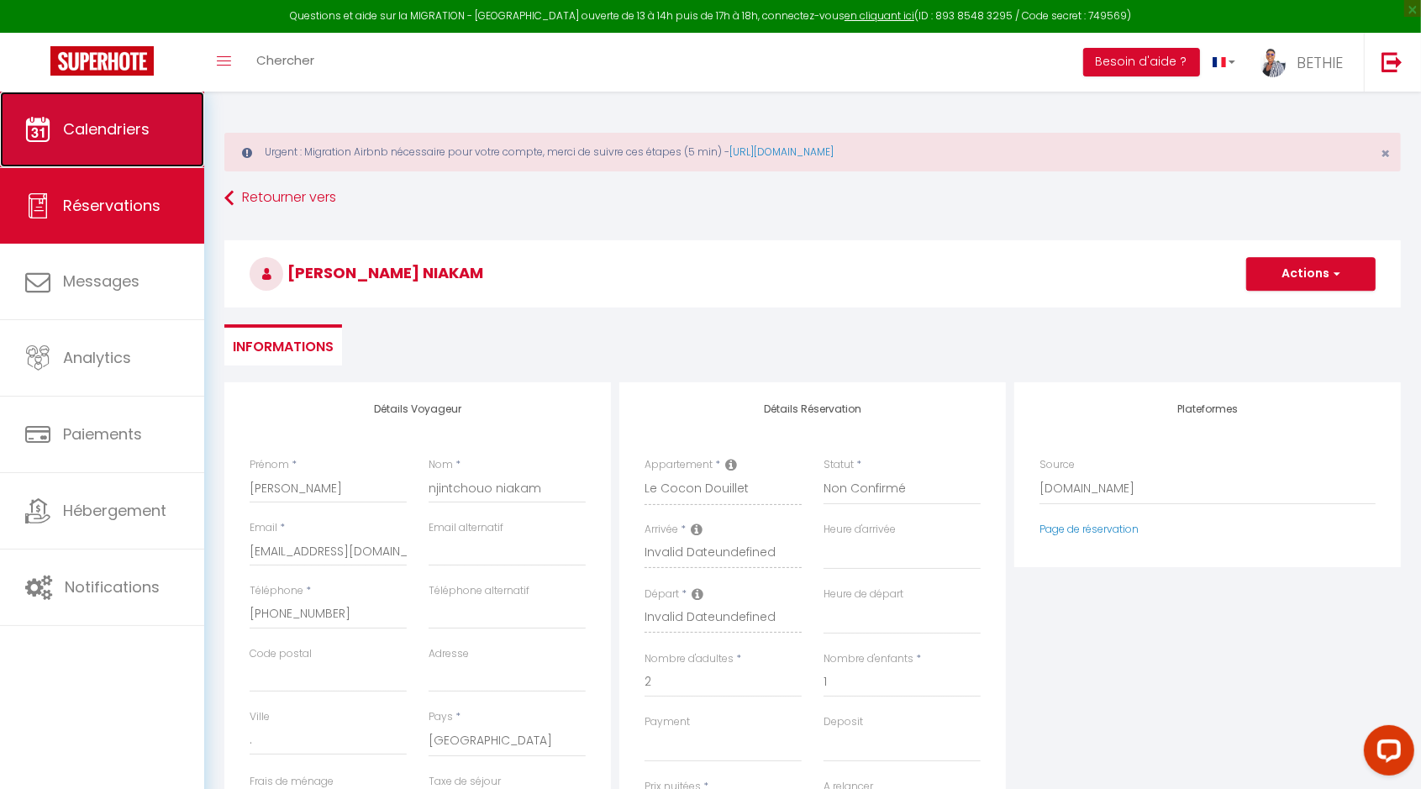
click at [116, 126] on span "Calendriers" at bounding box center [106, 128] width 87 height 21
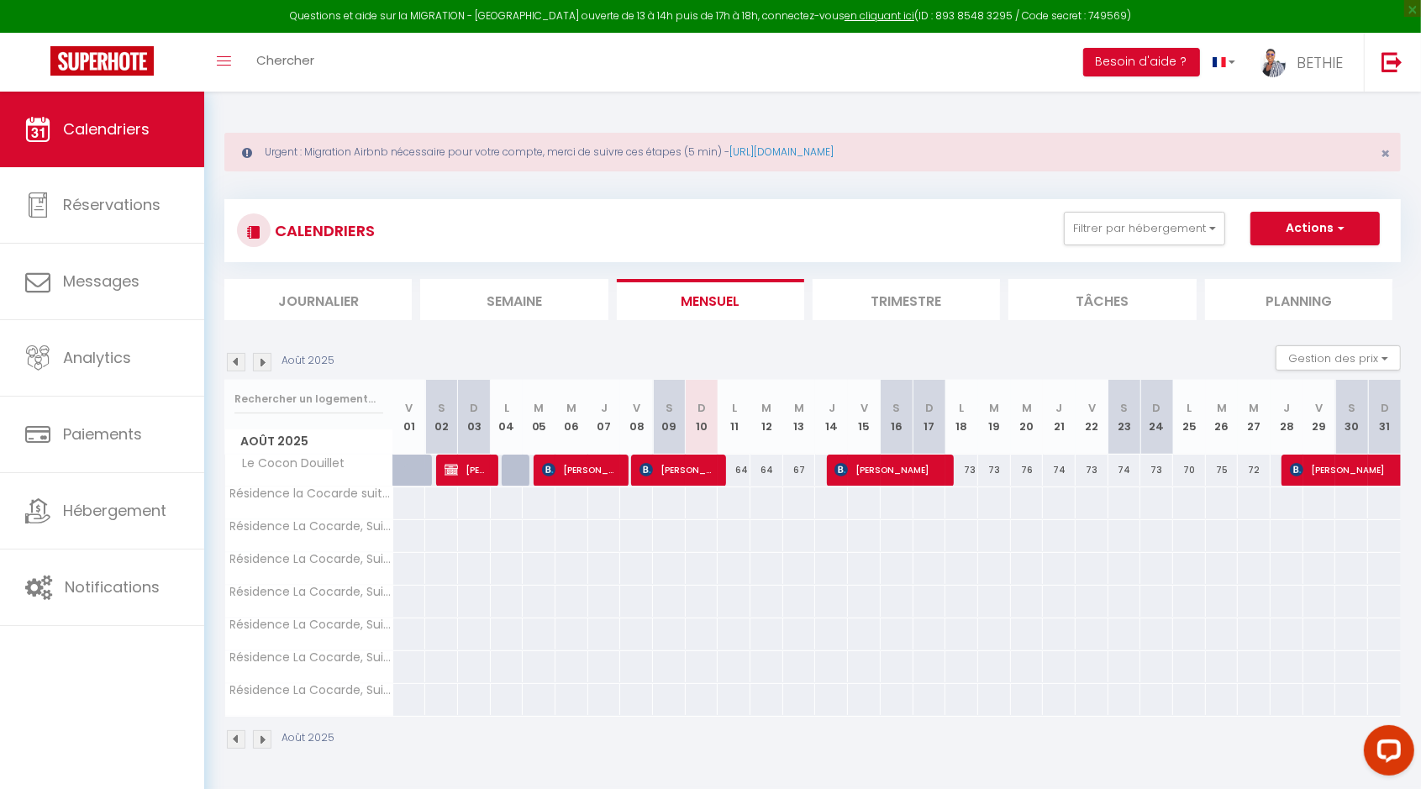
click at [743, 465] on div "64" at bounding box center [733, 470] width 33 height 31
type input "64"
type input "Lun 11 Août 2025"
type input "[DATE]"
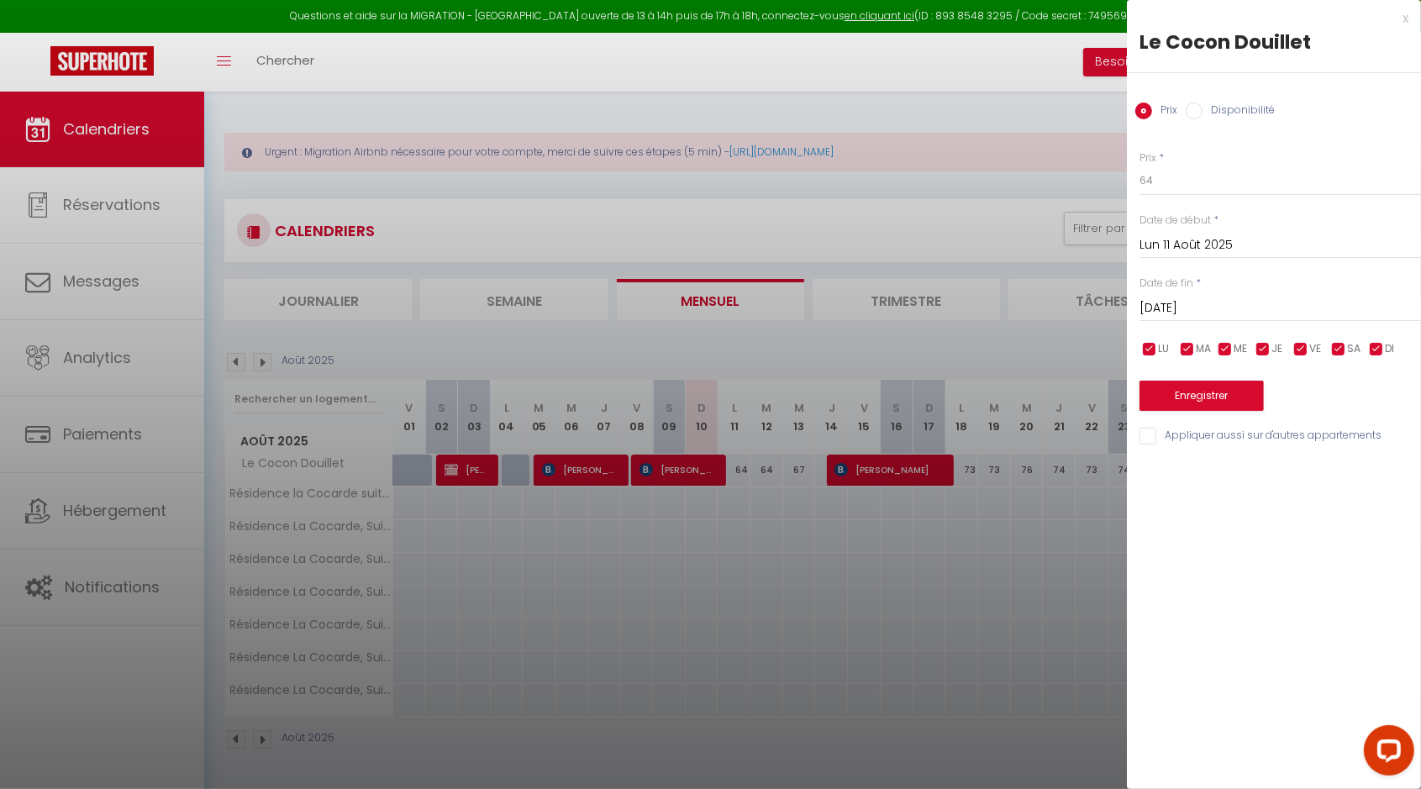
click at [931, 576] on div at bounding box center [710, 394] width 1421 height 789
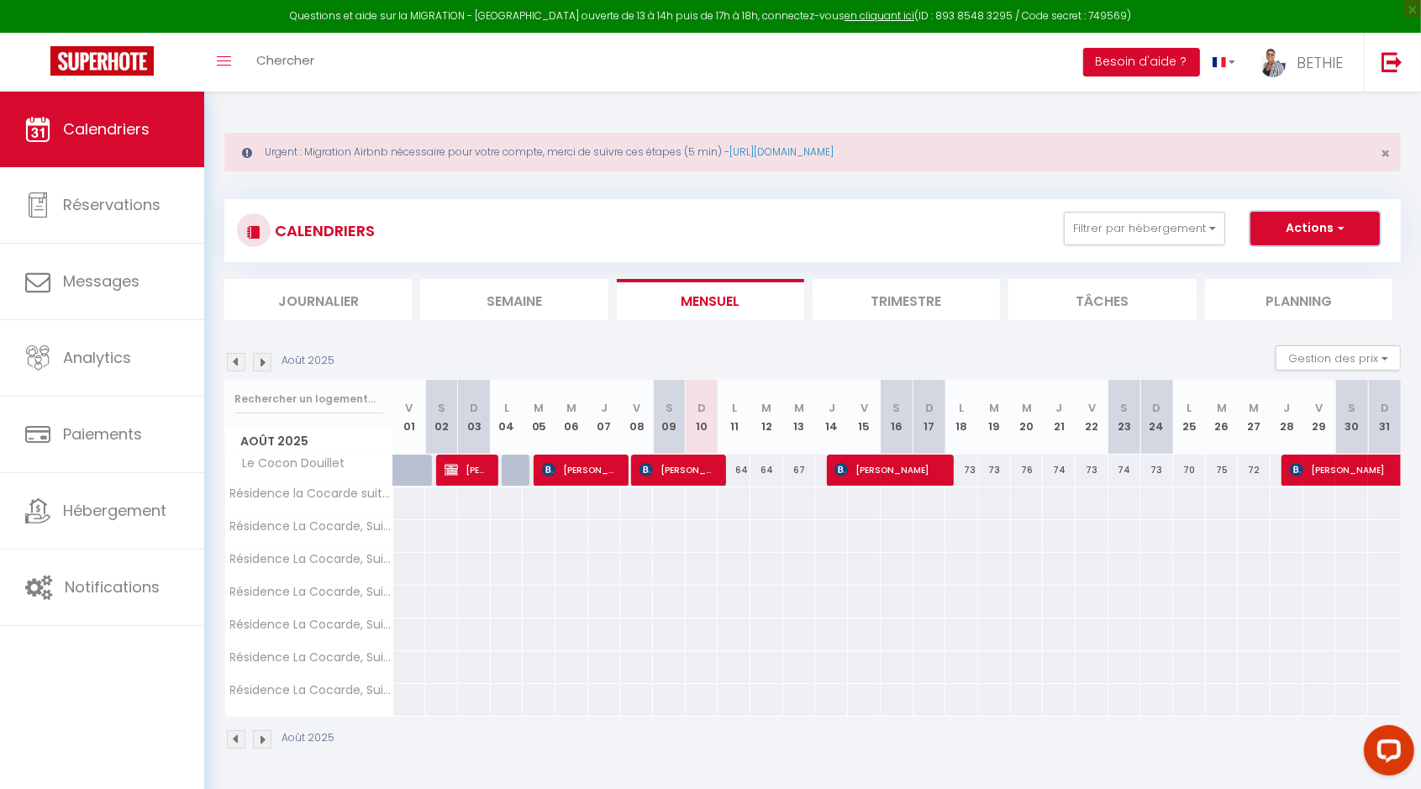
click at [1335, 228] on span "button" at bounding box center [1338, 227] width 10 height 17
click at [738, 476] on div "64" at bounding box center [733, 470] width 33 height 31
type input "64"
type input "Lun 11 Août 2025"
type input "[DATE]"
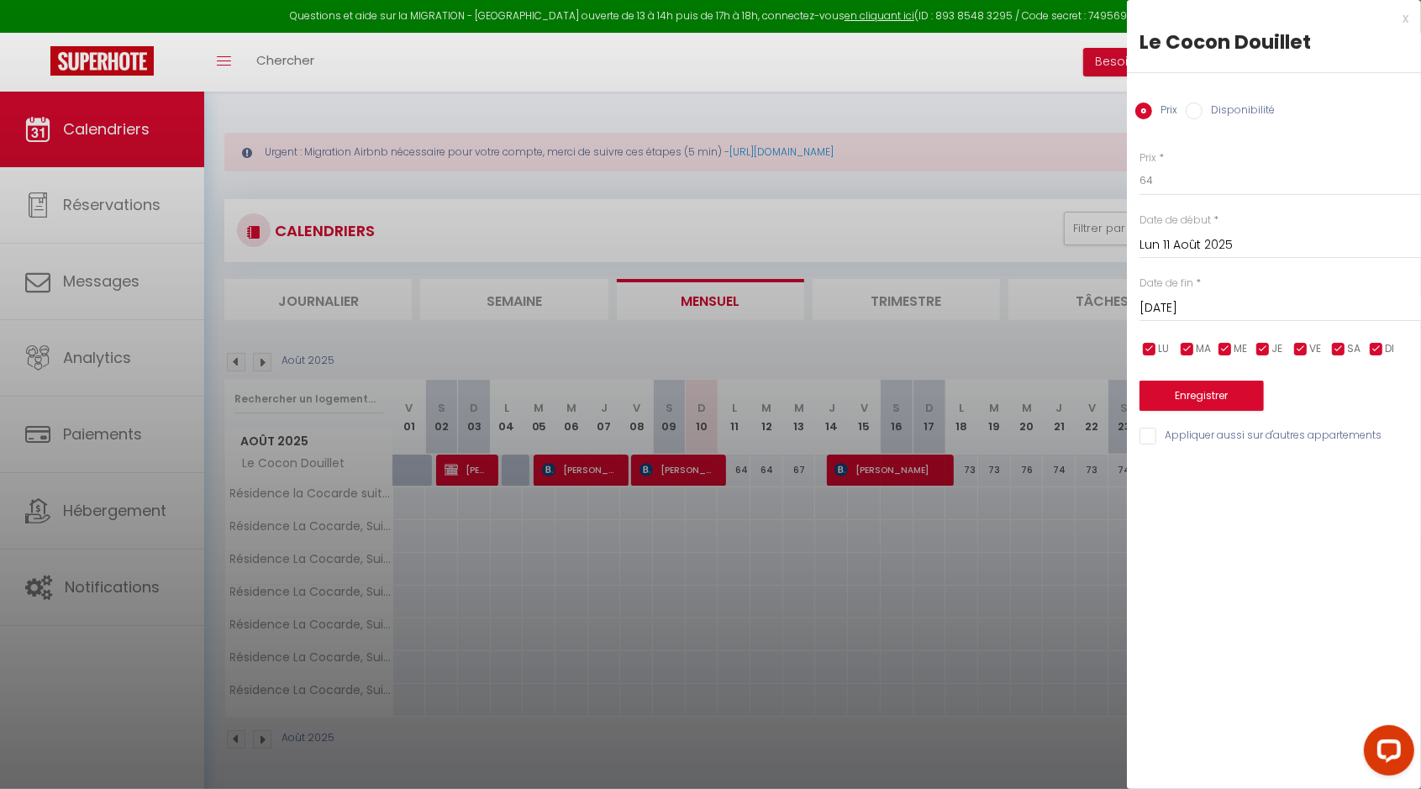
click at [738, 473] on div at bounding box center [710, 394] width 1421 height 789
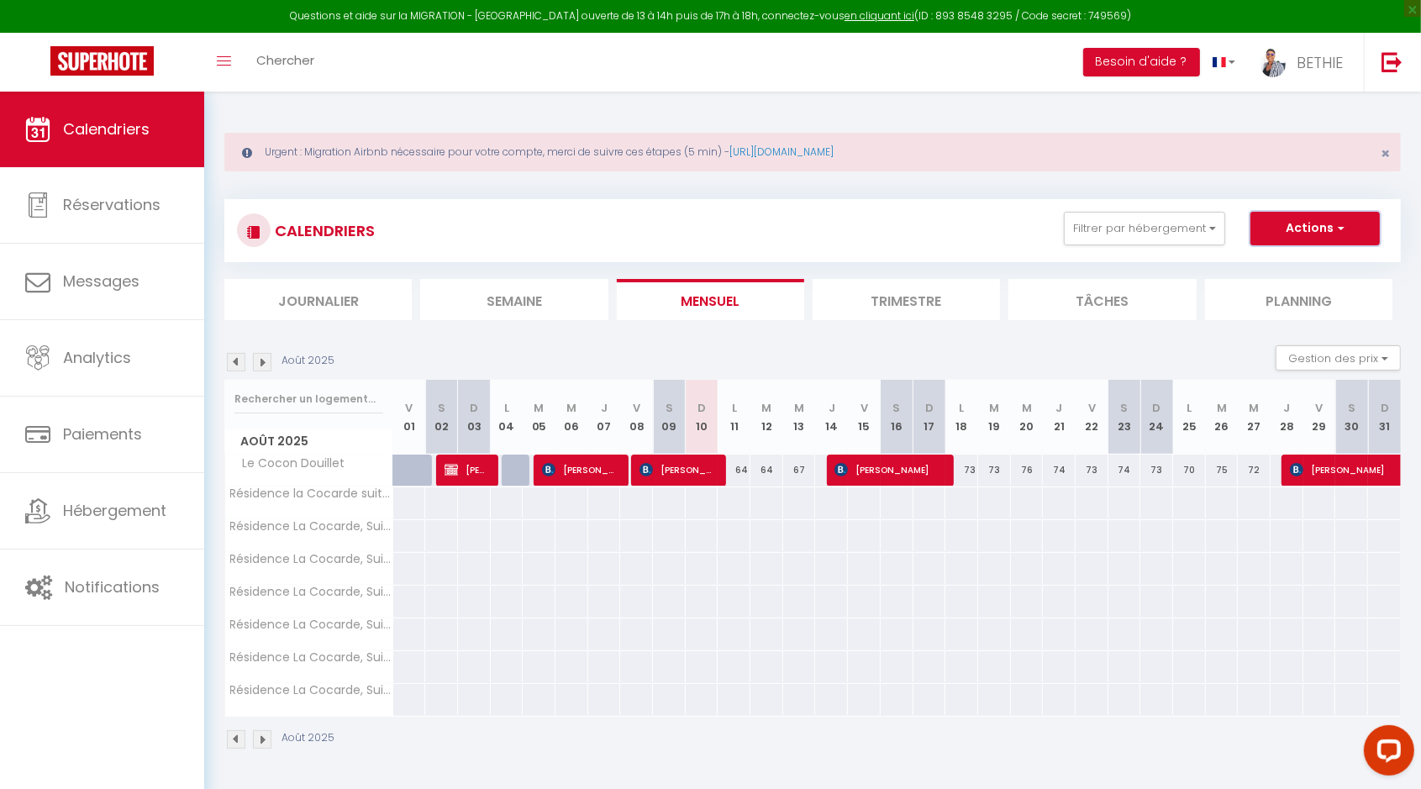
click at [1343, 229] on span "button" at bounding box center [1338, 227] width 10 height 17
click at [1314, 256] on link "Nouvelle réservation" at bounding box center [1297, 267] width 146 height 25
select select
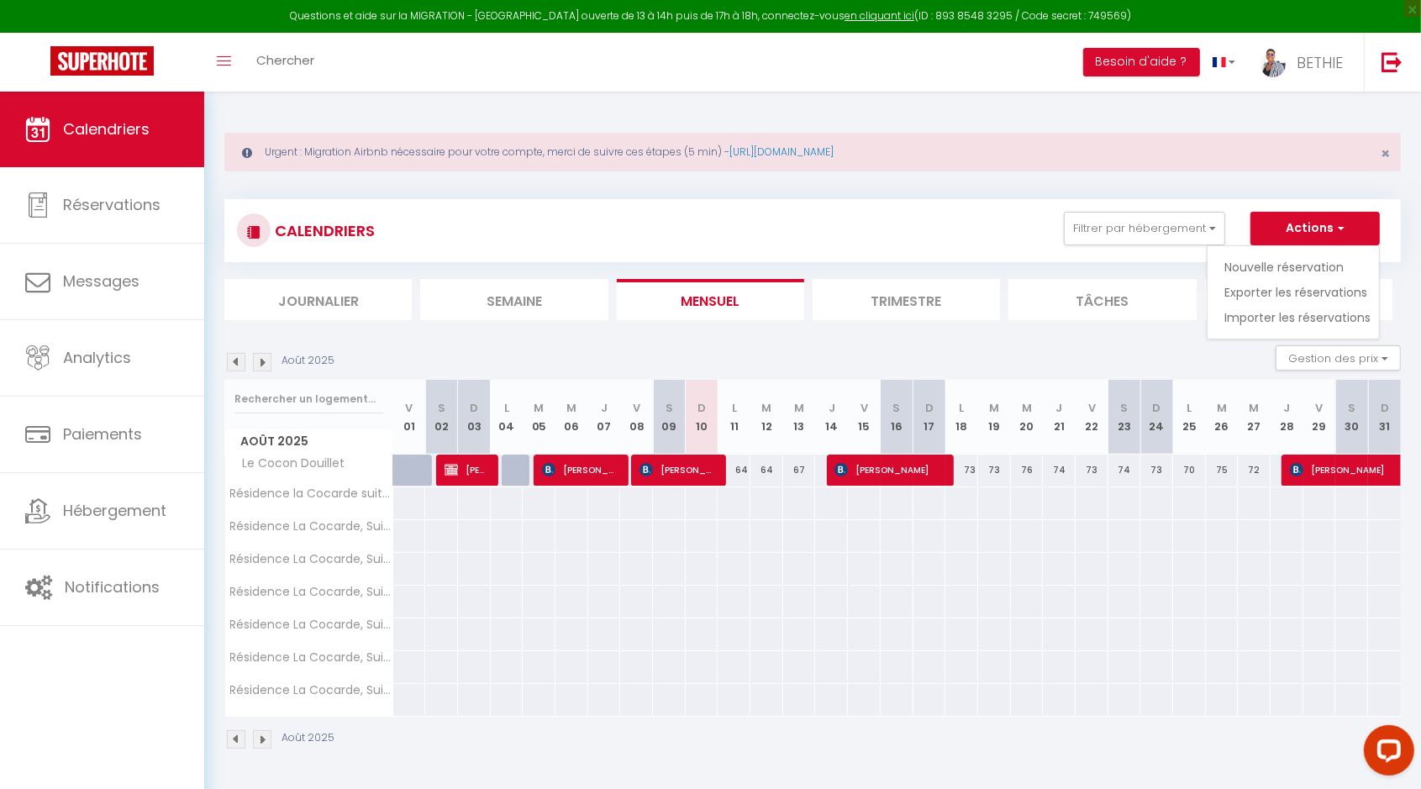
select select
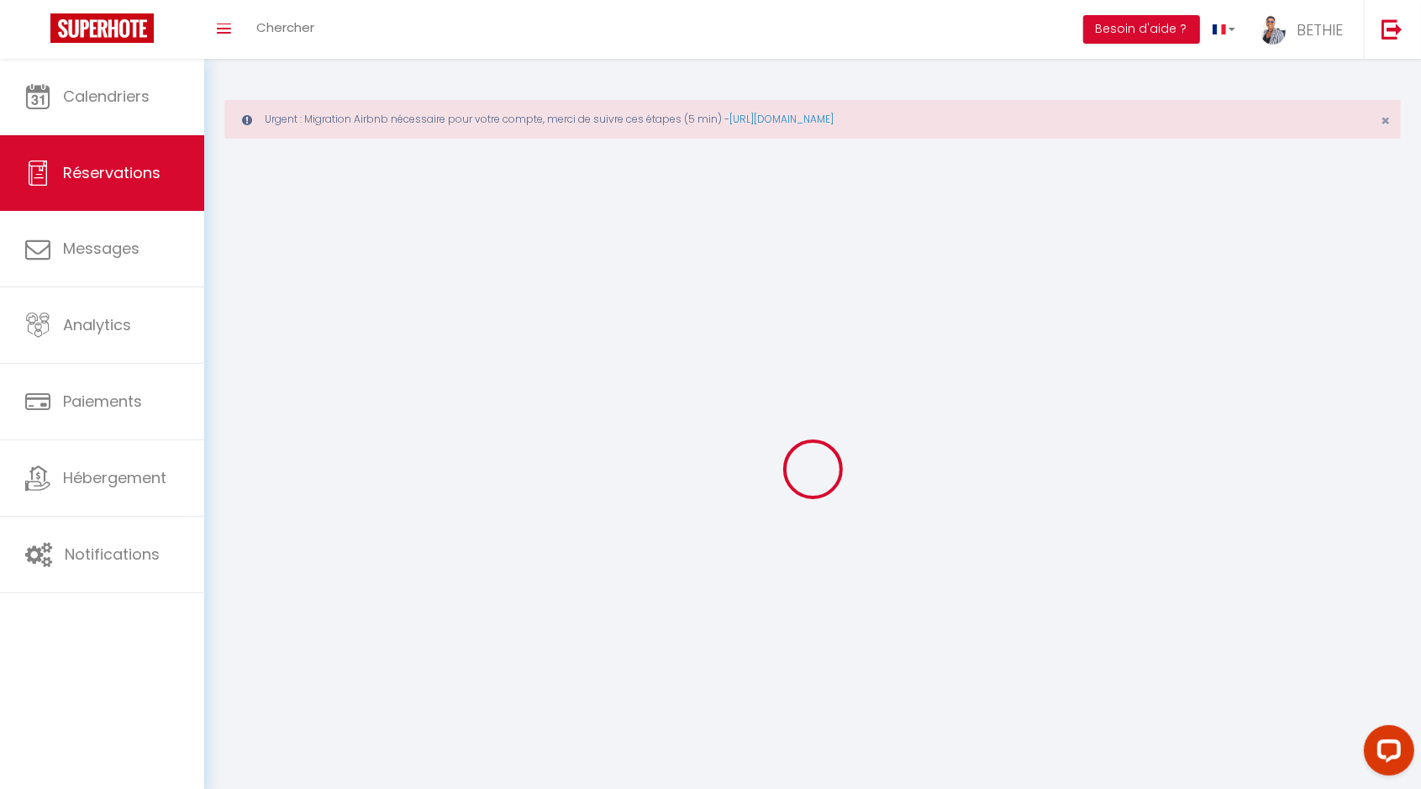
select select
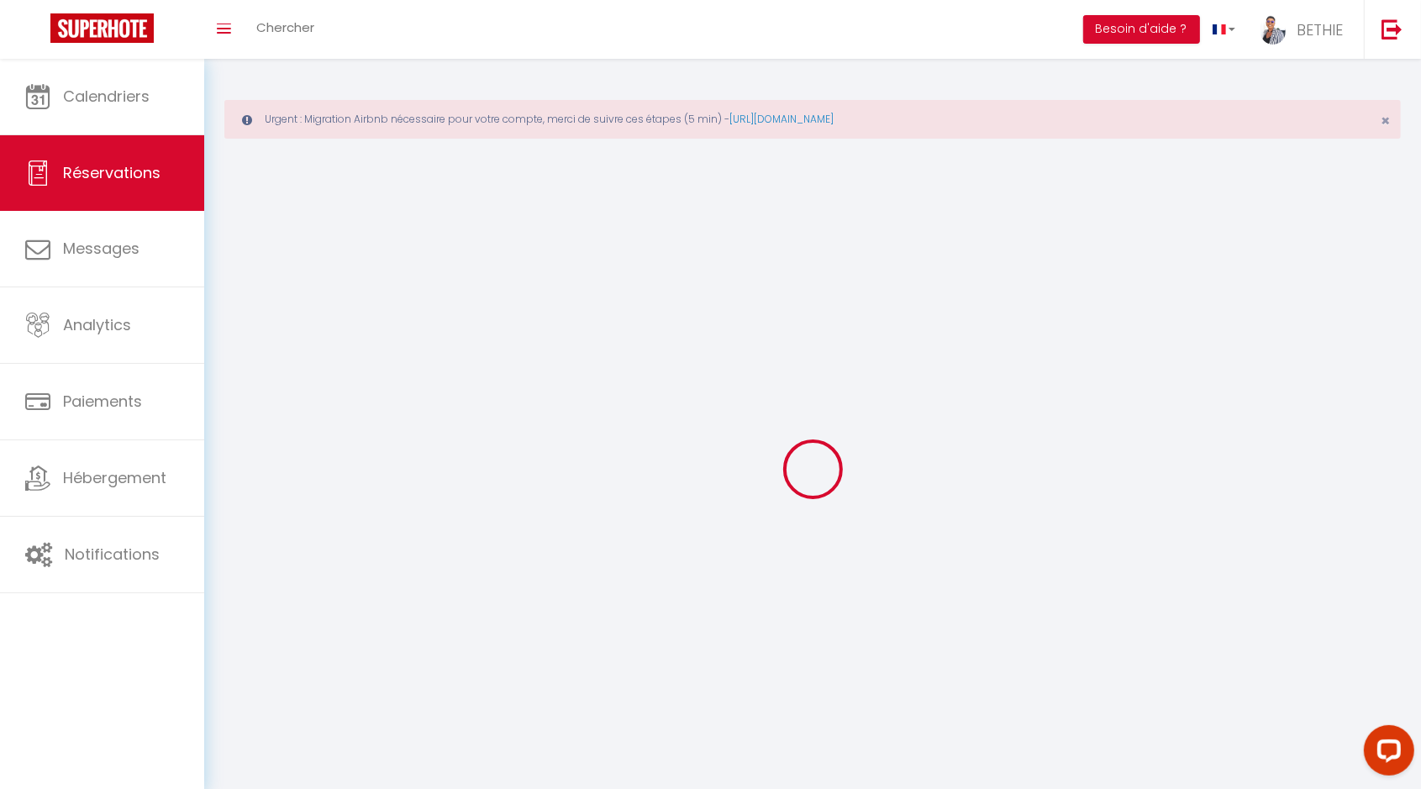
select select
checkbox input "false"
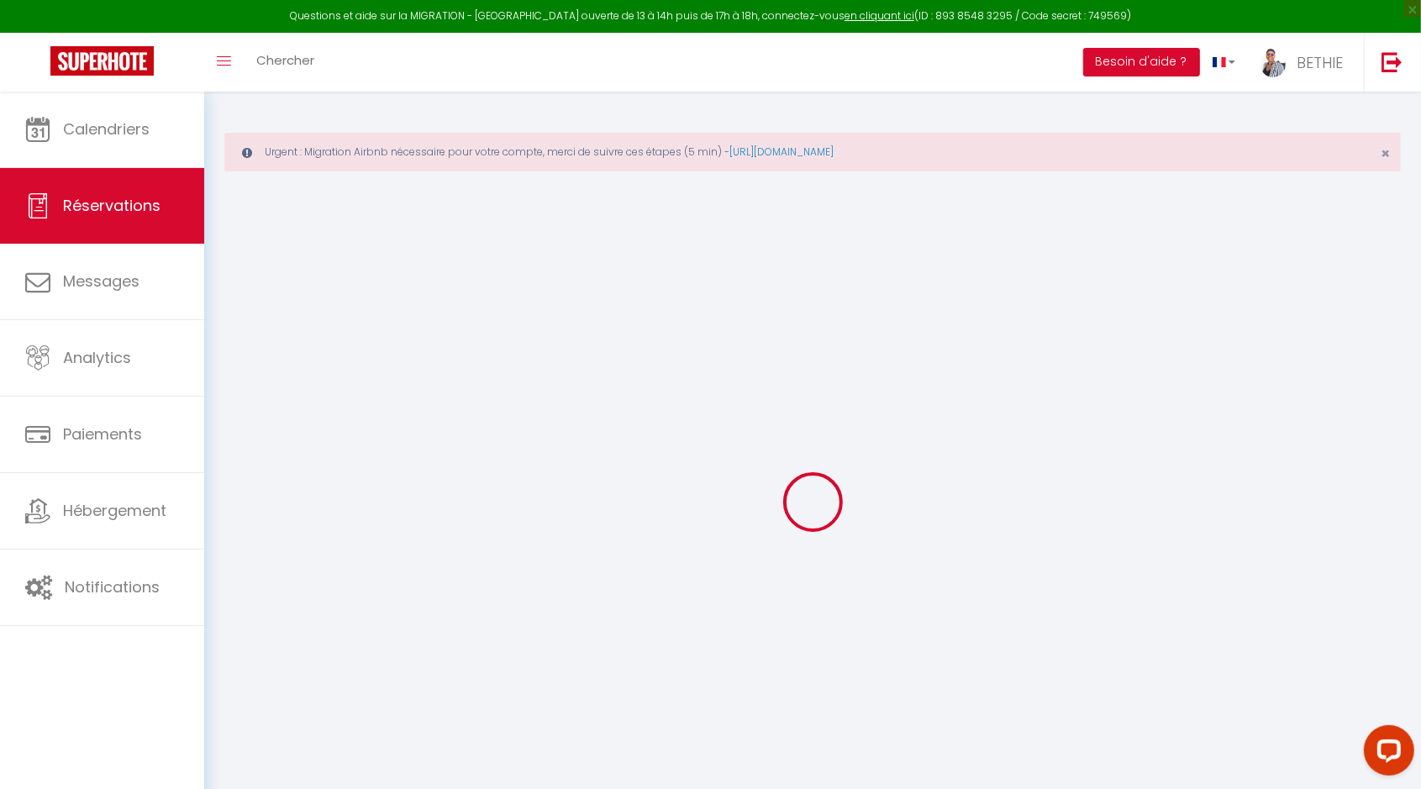
select select
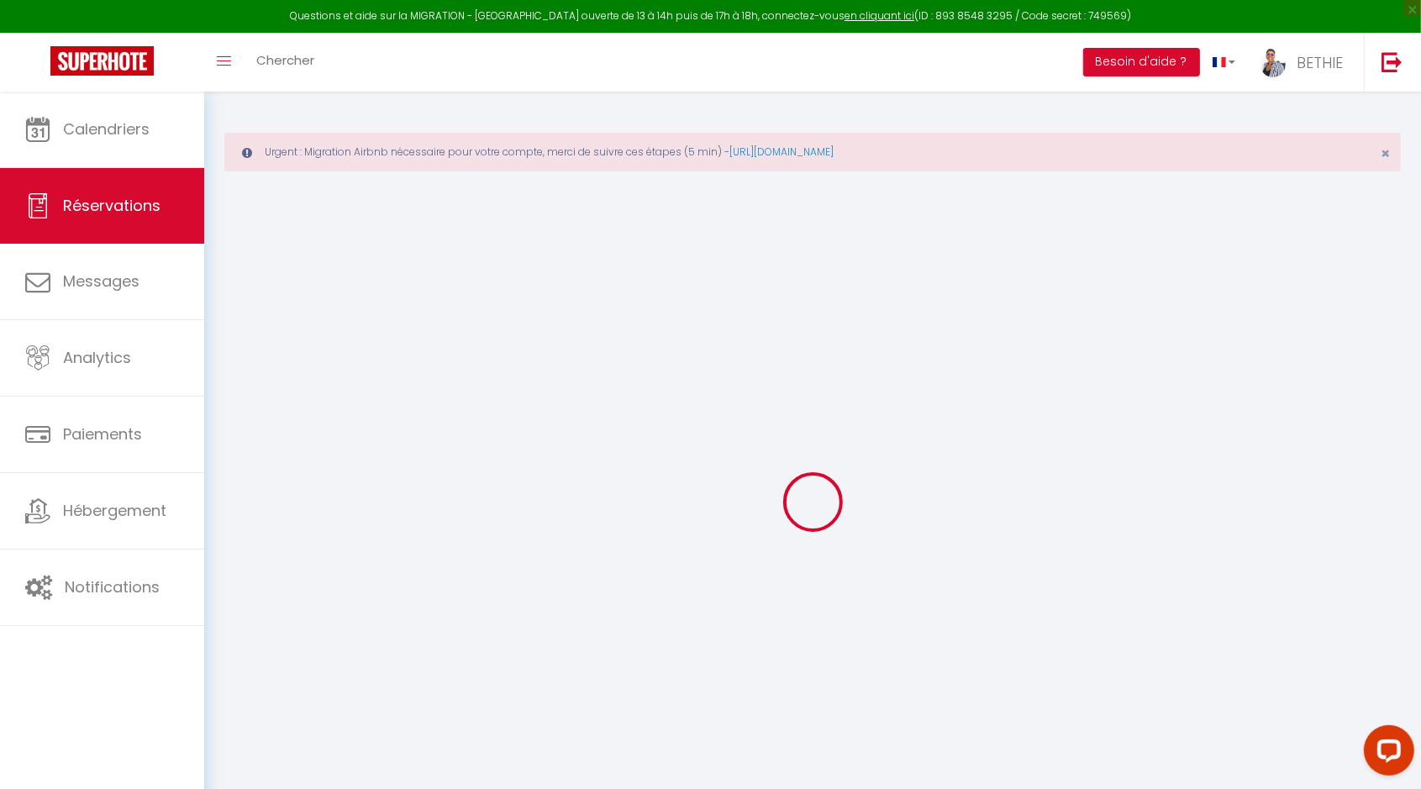
select select
checkbox input "false"
select select
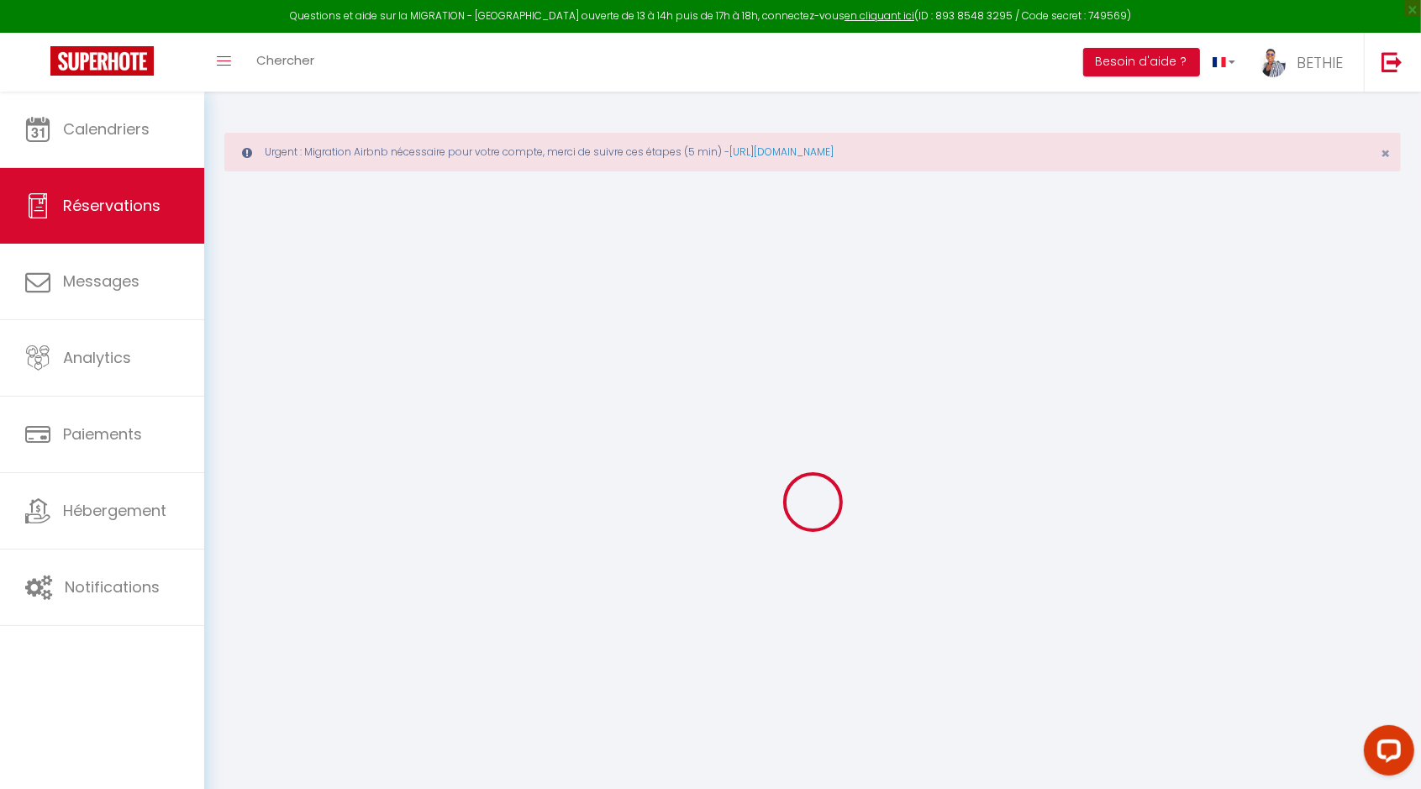
select select
checkbox input "false"
select select
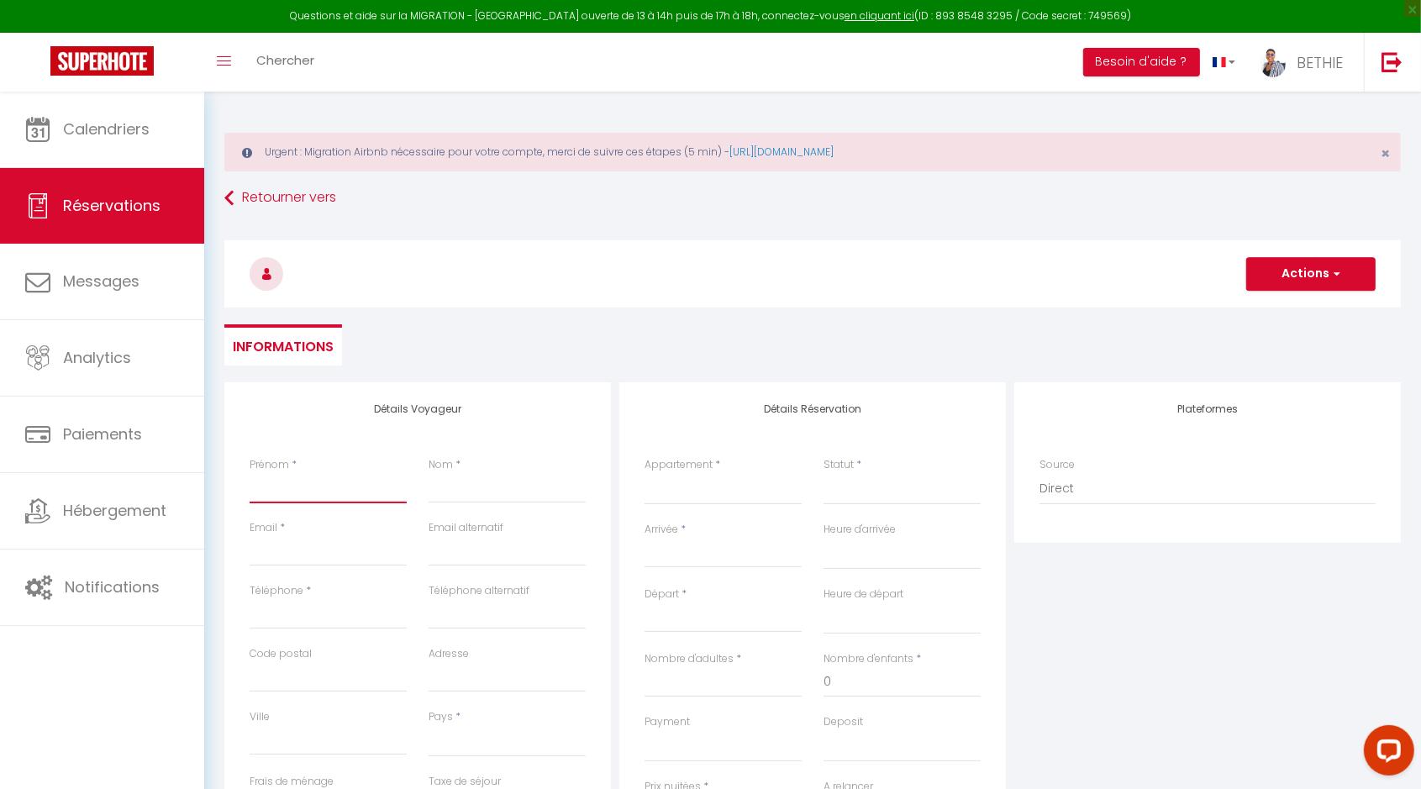
click at [263, 493] on input "Prénom" at bounding box center [328, 488] width 157 height 30
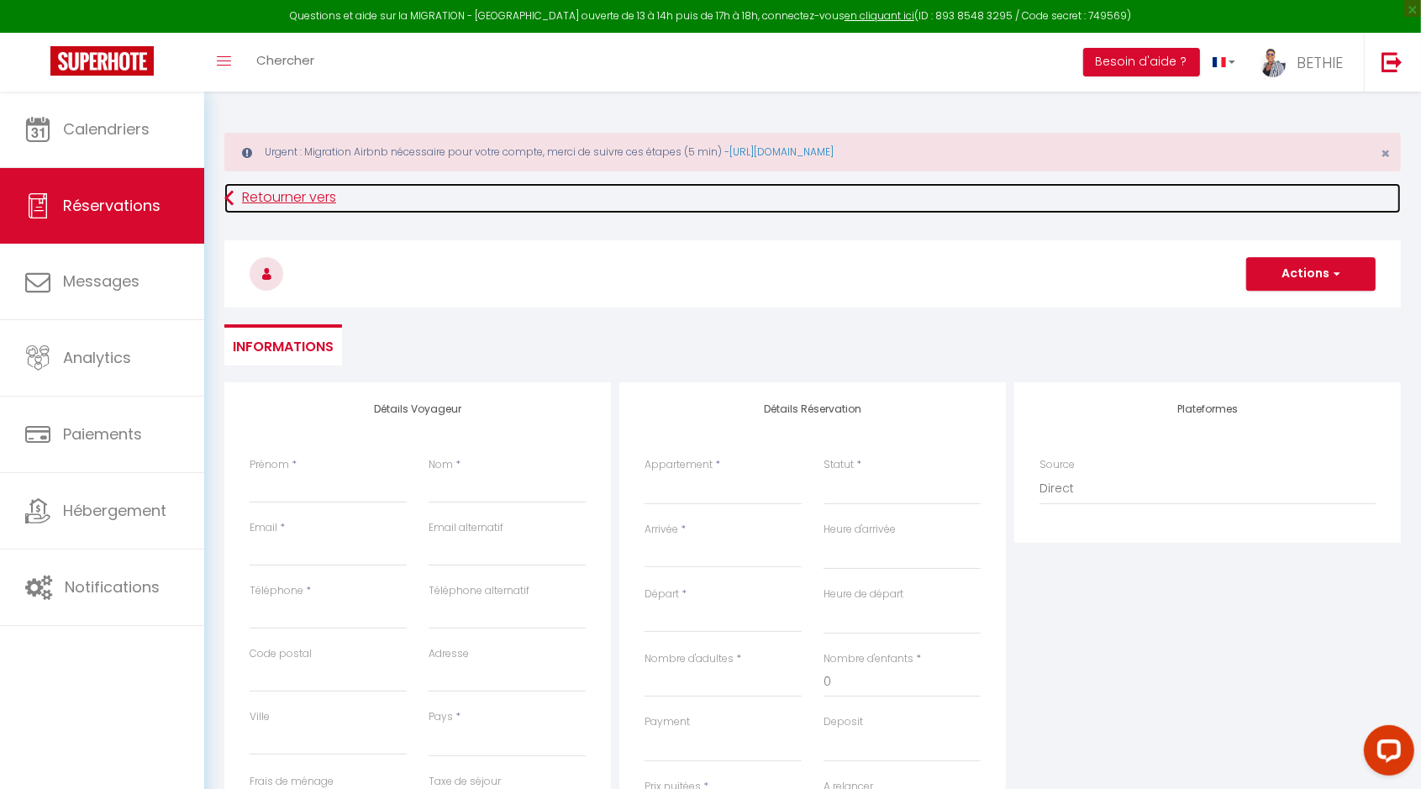
click at [261, 196] on link "Retourner vers" at bounding box center [812, 198] width 1176 height 30
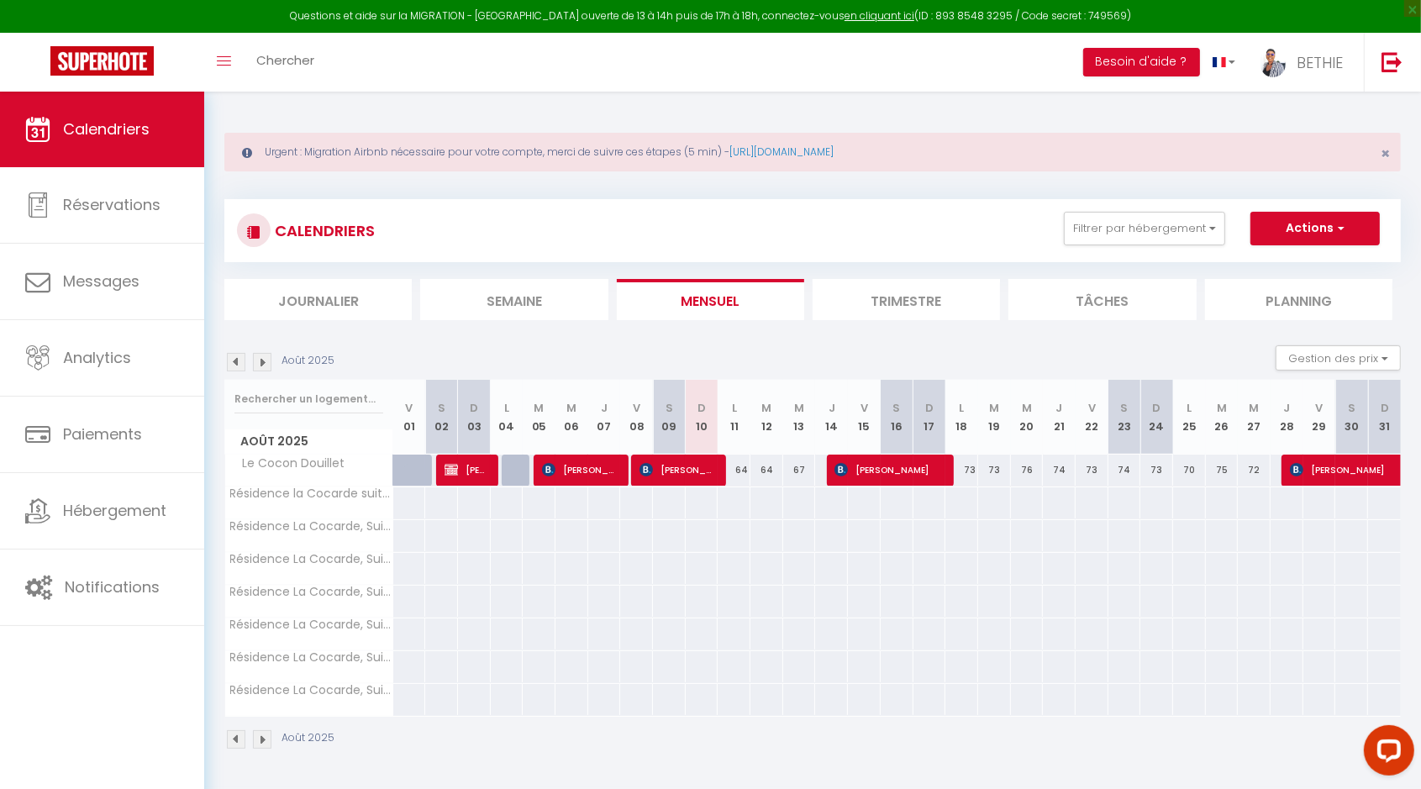
click at [740, 470] on div "64" at bounding box center [733, 470] width 33 height 31
type input "64"
type input "Lun 11 Août 2025"
type input "[DATE]"
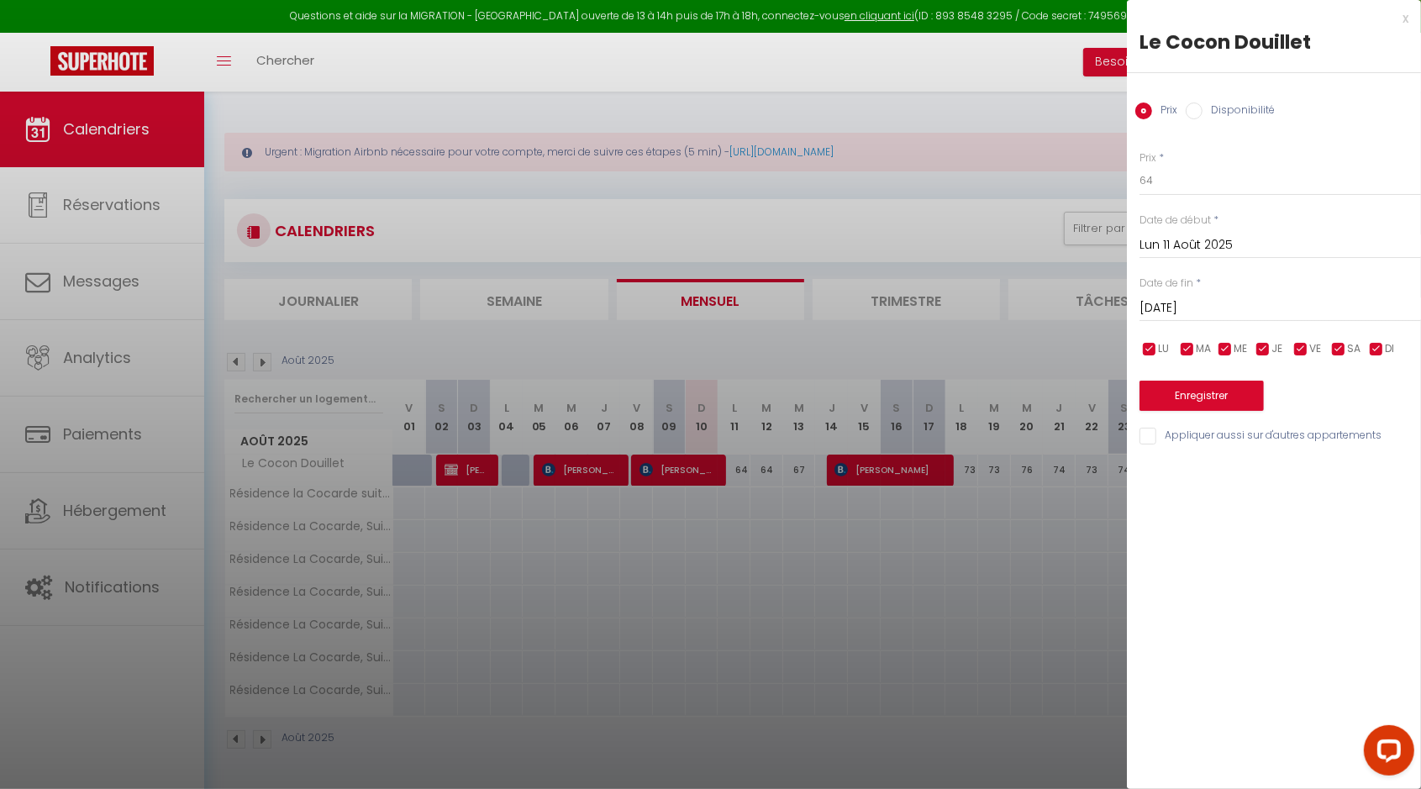
click at [1203, 115] on label "Disponibilité" at bounding box center [1238, 111] width 72 height 18
click at [1202, 115] on input "Disponibilité" at bounding box center [1193, 110] width 17 height 17
radio input "true"
click at [1180, 181] on select "Disponible Indisponible" at bounding box center [1279, 182] width 281 height 32
click at [1139, 166] on select "Disponible Indisponible" at bounding box center [1279, 182] width 281 height 32
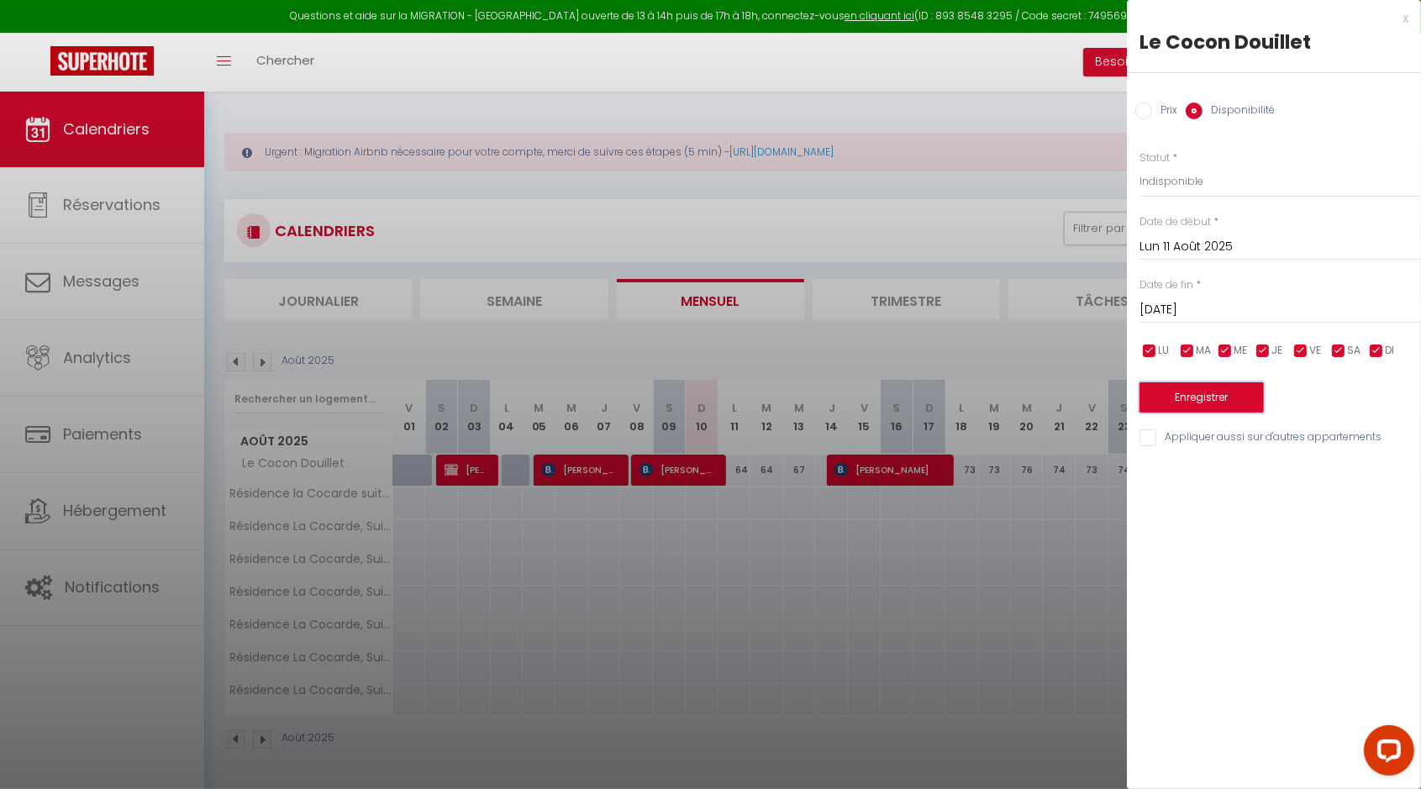
click at [1201, 393] on button "Enregistrer" at bounding box center [1201, 397] width 124 height 30
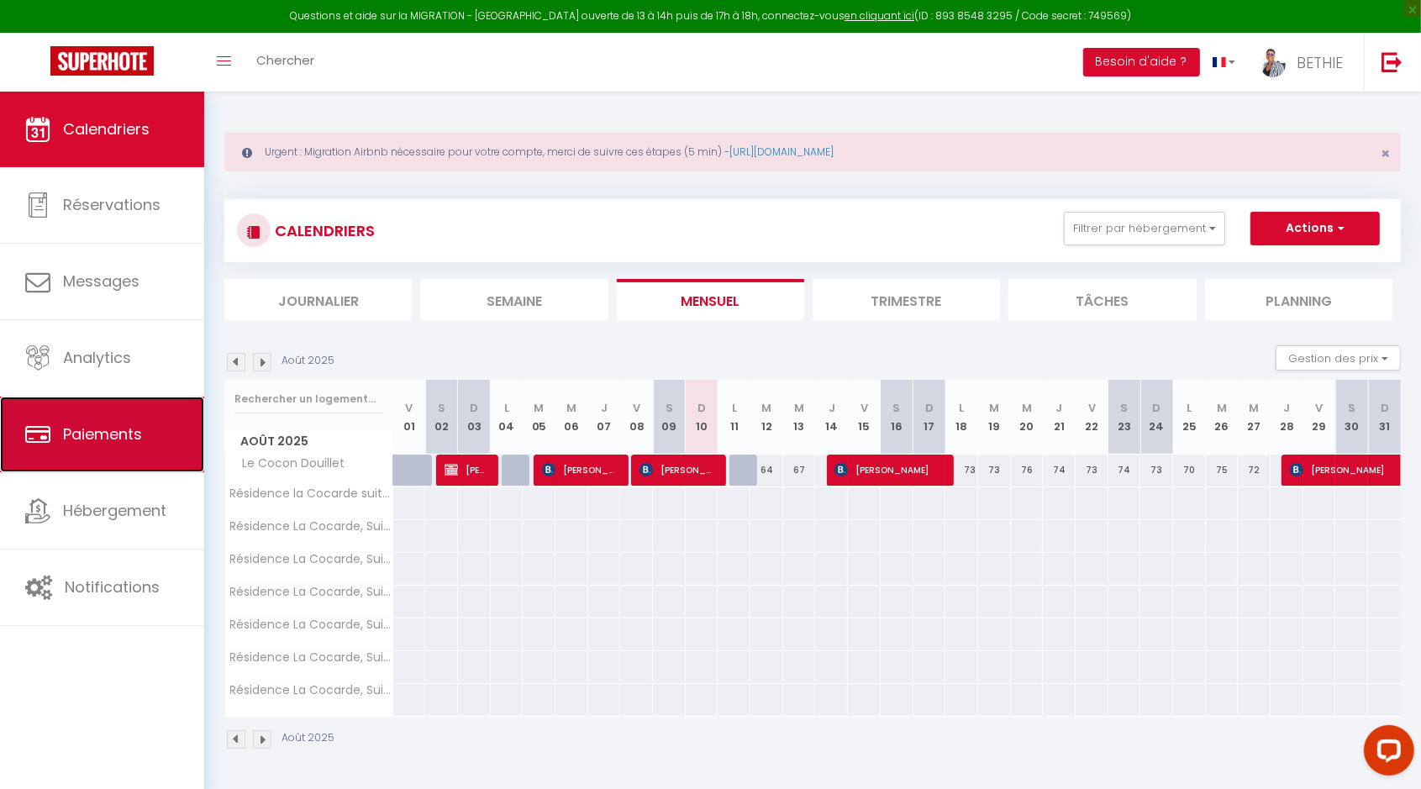
click at [110, 446] on link "Paiements" at bounding box center [102, 435] width 204 height 76
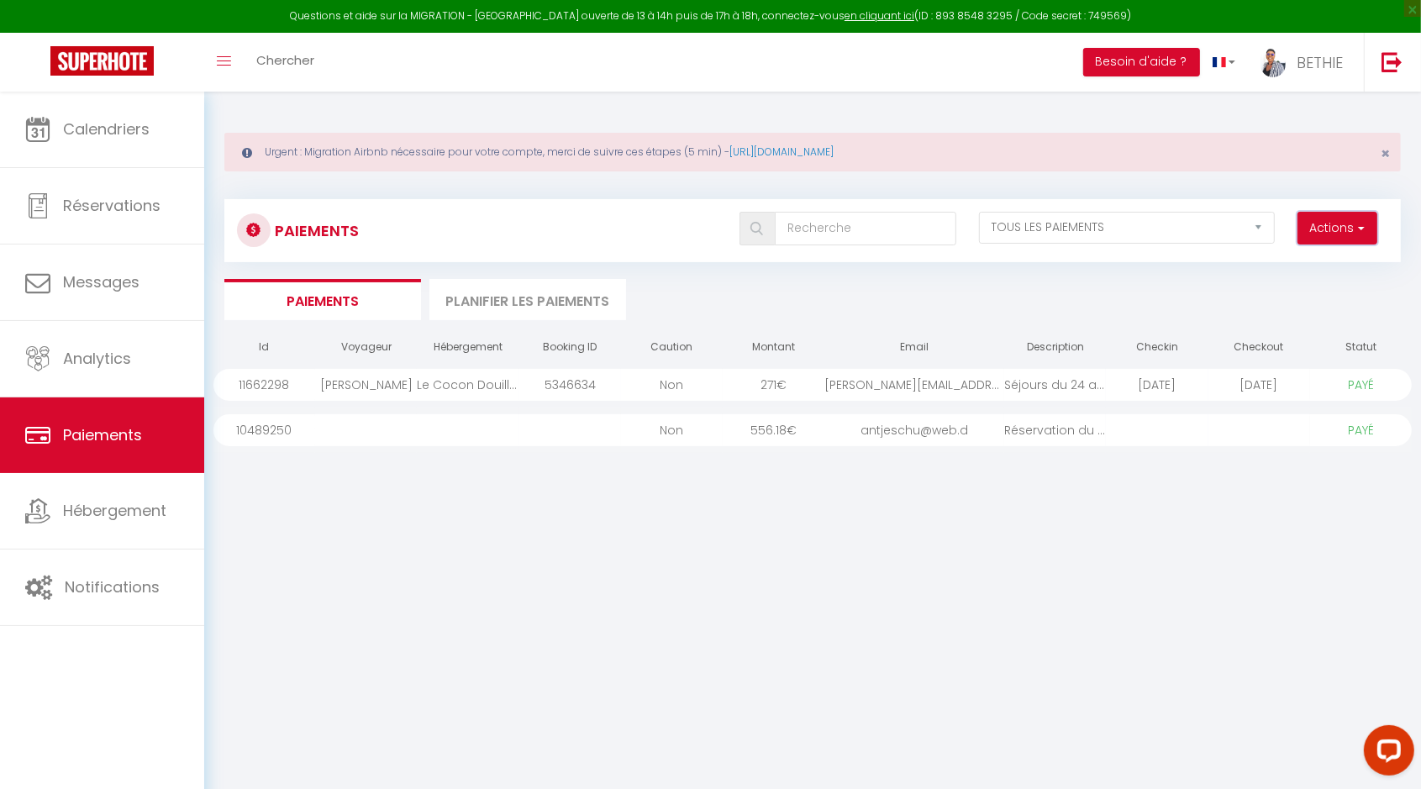
click at [1364, 229] on span "button" at bounding box center [1359, 227] width 10 height 17
click at [1327, 260] on link "Créer nouveau lien paiement" at bounding box center [1272, 265] width 207 height 22
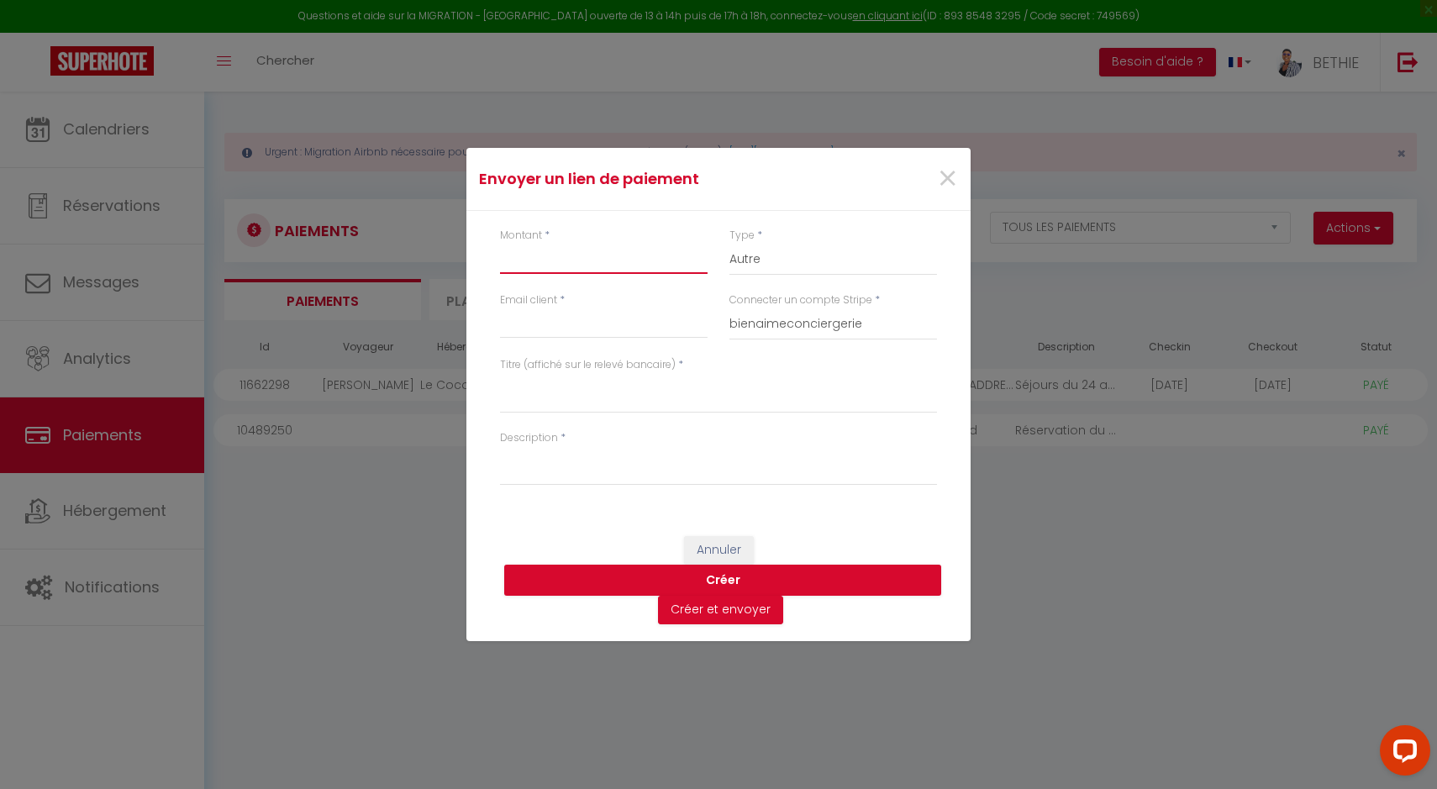
click at [554, 252] on input "Montant" at bounding box center [604, 259] width 208 height 30
click at [765, 263] on select "Nuits Frais de ménage Taxe de séjour [GEOGRAPHIC_DATA]" at bounding box center [833, 260] width 208 height 32
click at [729, 244] on select "Nuits Frais de ménage Taxe de séjour [GEOGRAPHIC_DATA]" at bounding box center [833, 260] width 208 height 32
click at [543, 331] on input "Email client" at bounding box center [604, 323] width 208 height 30
click at [575, 395] on textarea "Titre (affiché sur le relevé bancaire)" at bounding box center [718, 393] width 437 height 40
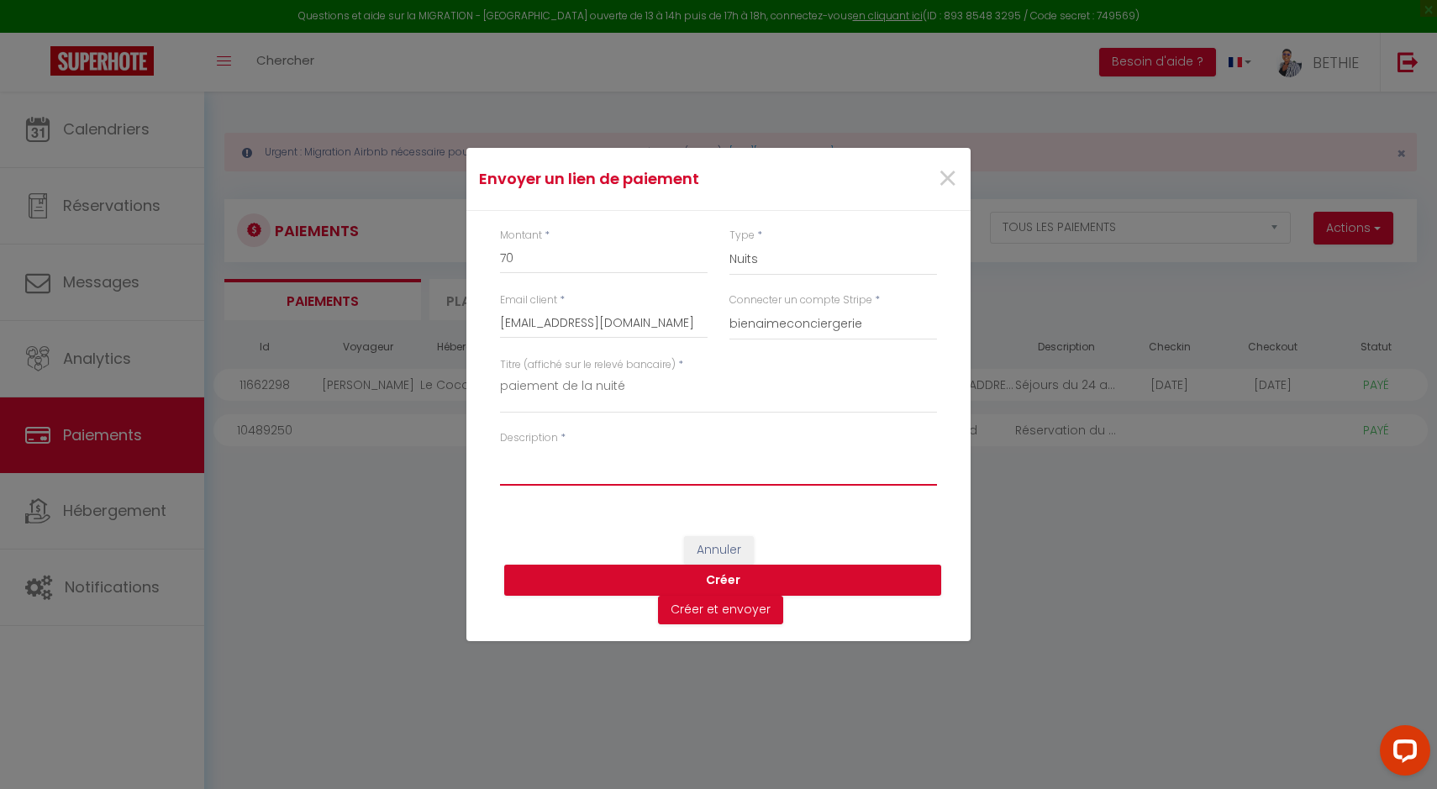
click at [539, 465] on textarea "Description" at bounding box center [718, 465] width 437 height 40
click at [723, 612] on button "Créer et envoyer" at bounding box center [720, 610] width 125 height 29
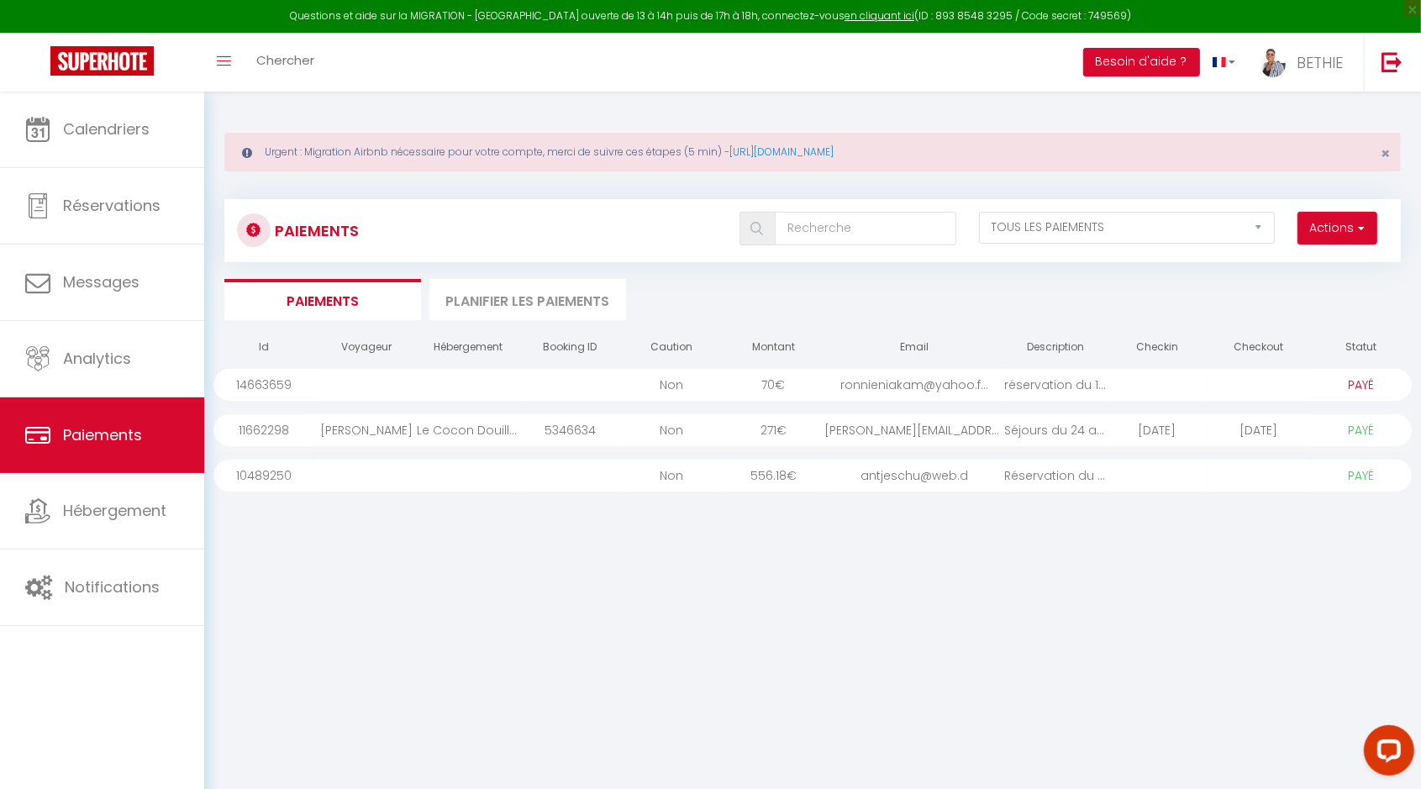
click at [1032, 383] on div "réservation du 11 au..." at bounding box center [1055, 385] width 102 height 32
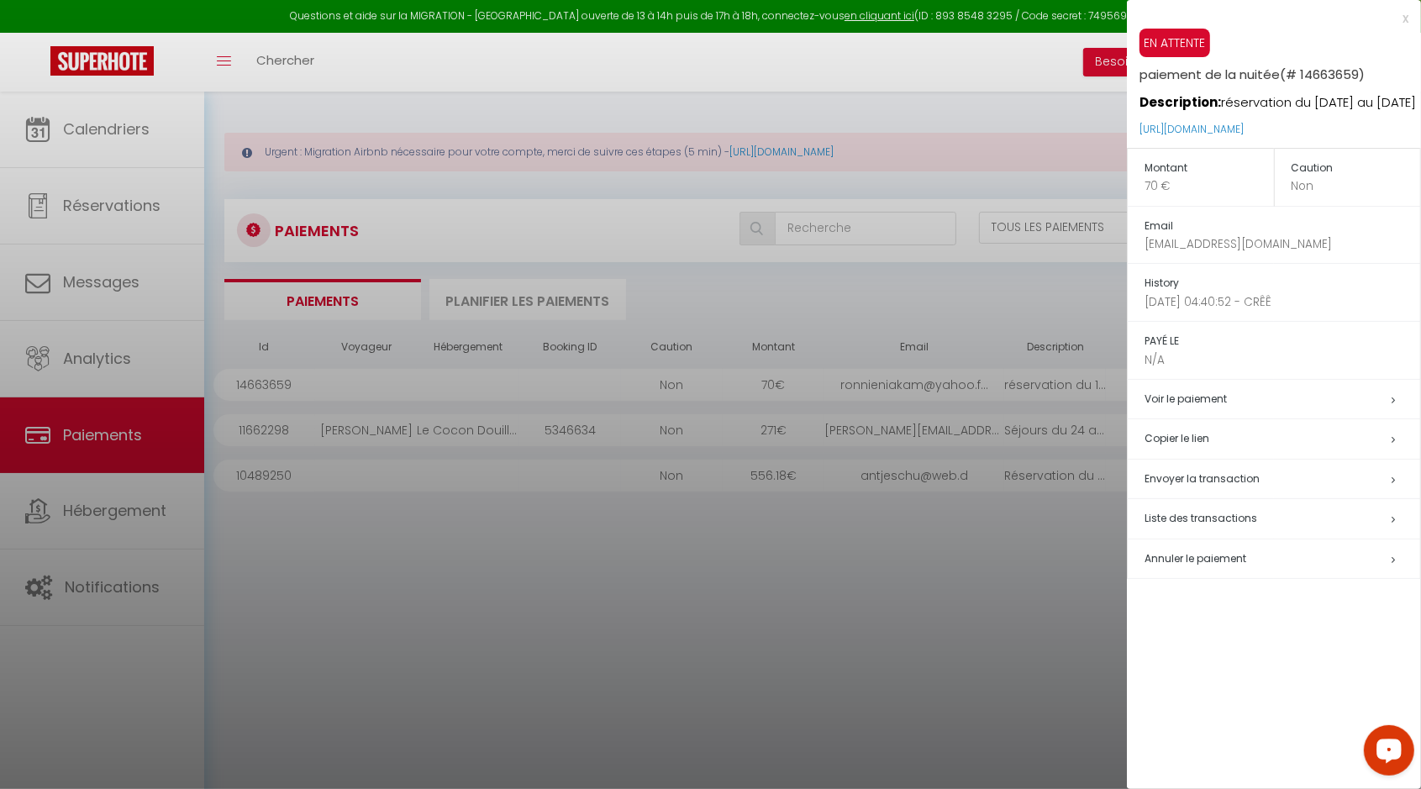
click at [1391, 485] on icon at bounding box center [1392, 480] width 3 height 10
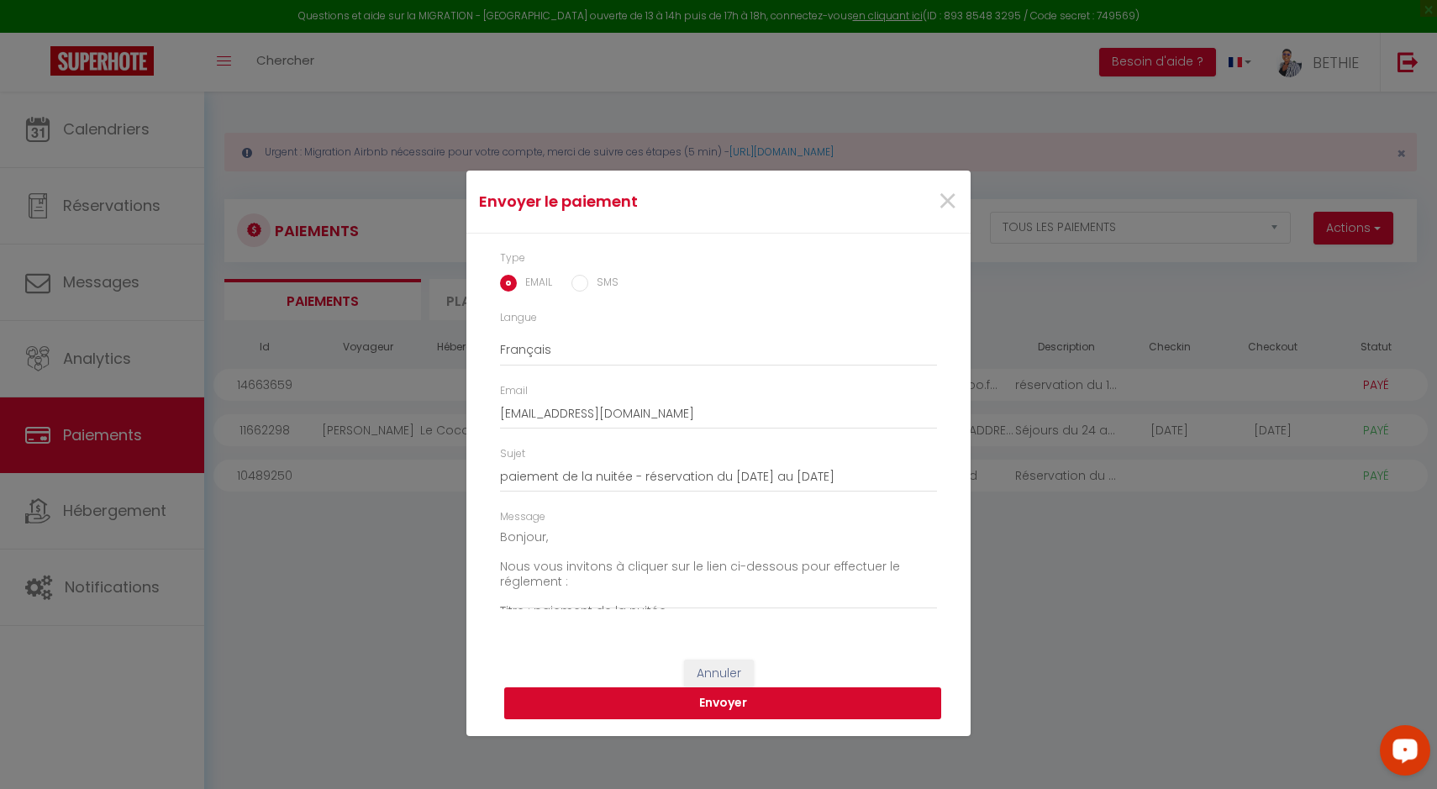
click at [725, 706] on button "Envoyer" at bounding box center [722, 703] width 437 height 32
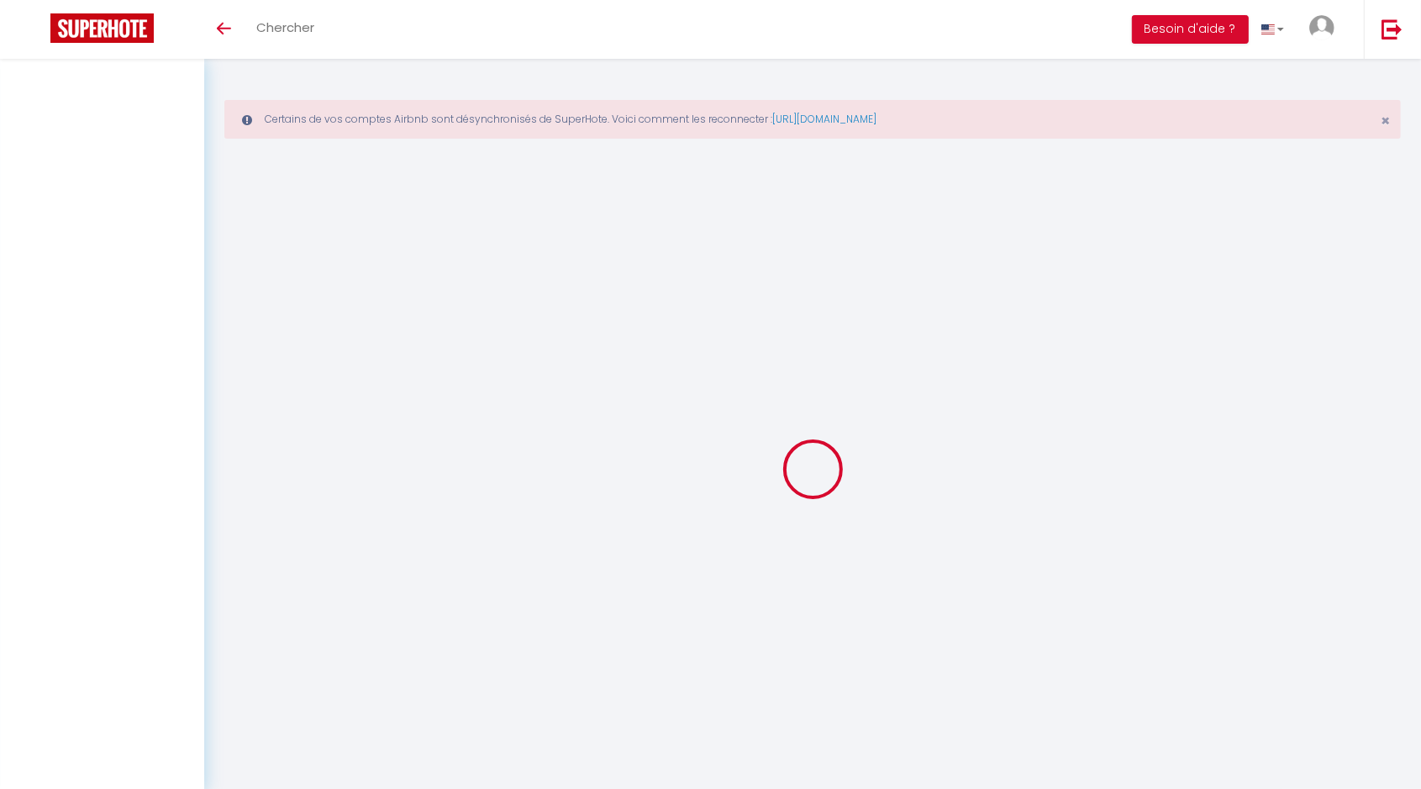
select select "2"
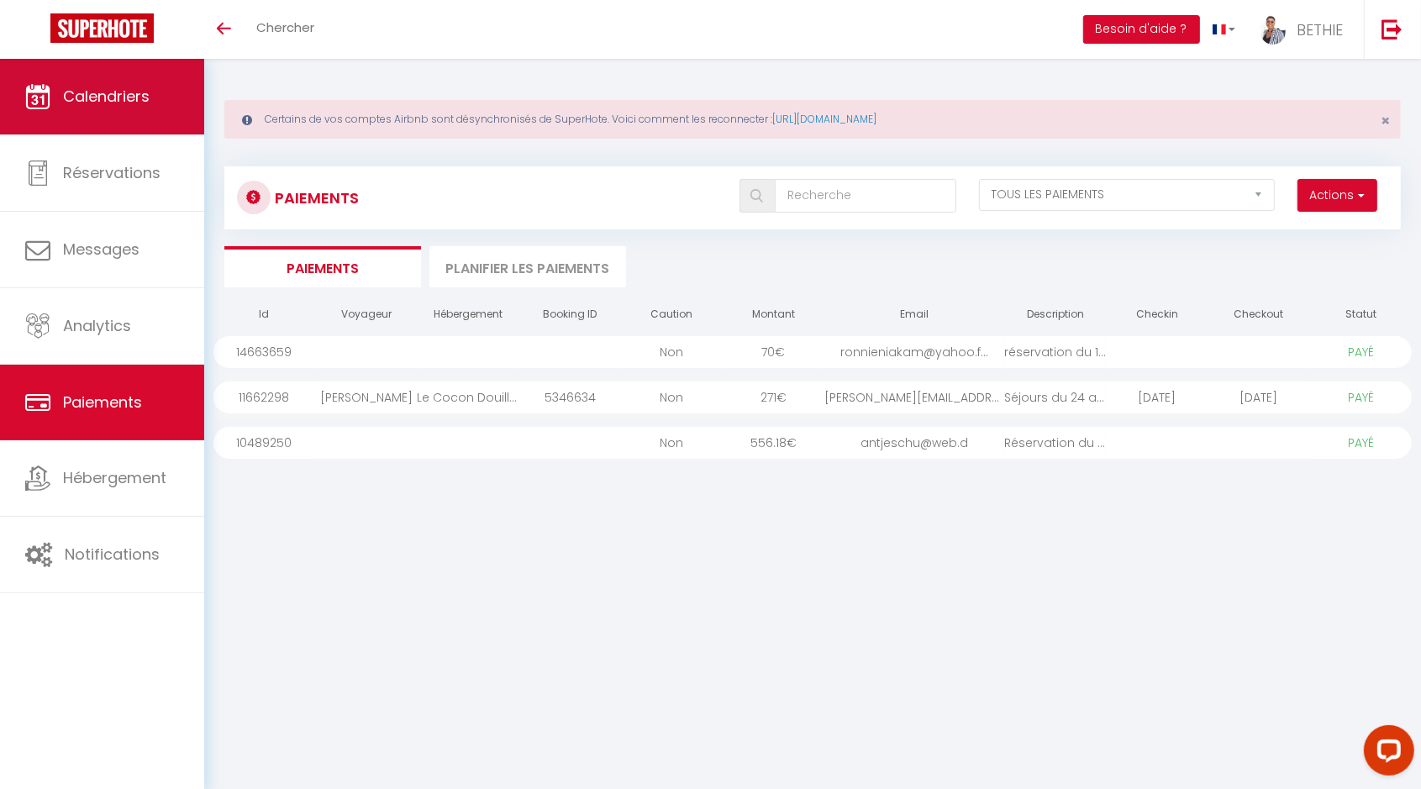
click at [152, 108] on link "Calendriers" at bounding box center [102, 97] width 204 height 76
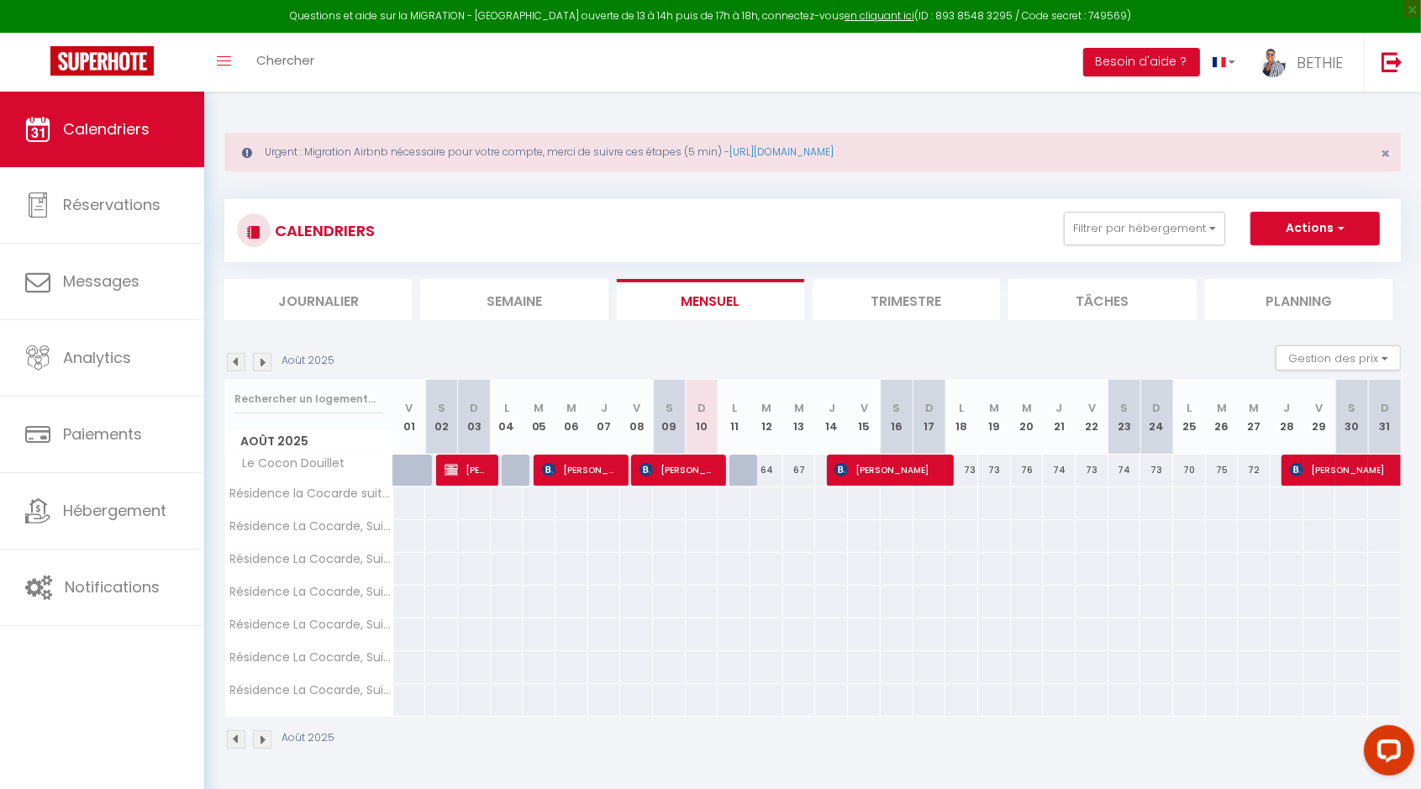
click at [743, 473] on div at bounding box center [745, 471] width 33 height 32
type input "64"
type input "Lun 11 Août 2025"
type input "[DATE]"
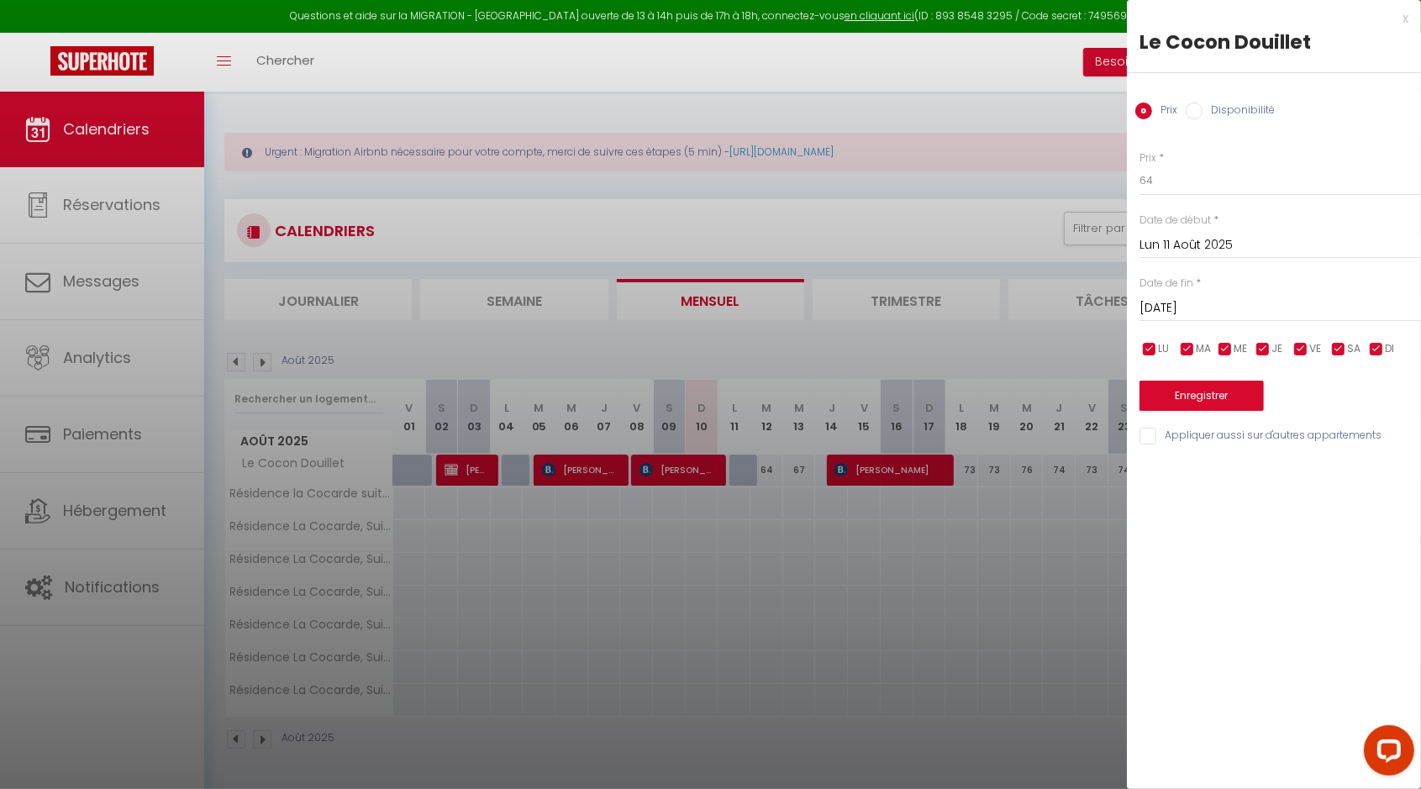
click at [1191, 112] on input "Disponibilité" at bounding box center [1193, 110] width 17 height 17
radio input "true"
radio input "false"
click at [1190, 107] on input "Disponibilité" at bounding box center [1193, 110] width 17 height 17
click at [1159, 182] on select "Disponible Indisponible" at bounding box center [1279, 182] width 281 height 32
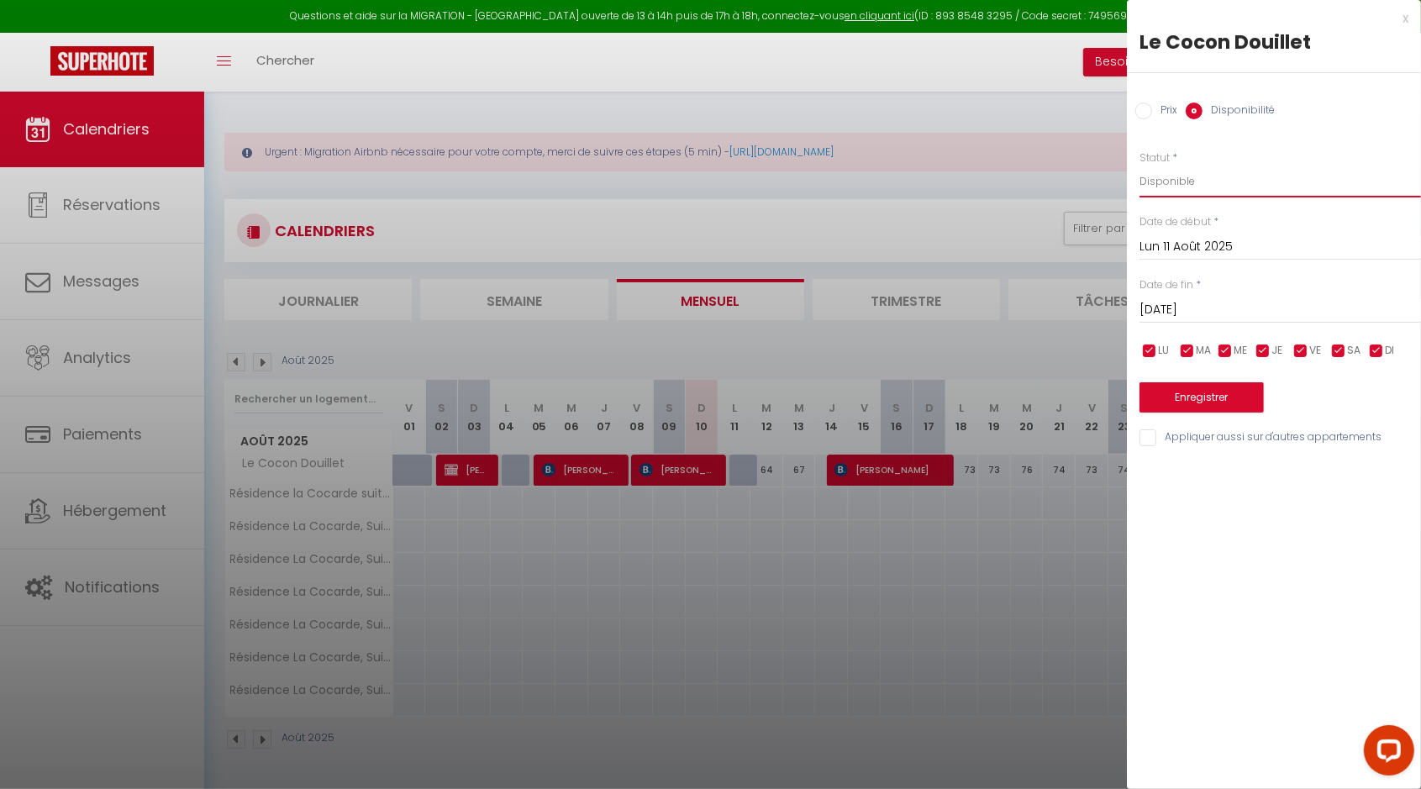
click at [1139, 166] on select "Disponible Indisponible" at bounding box center [1279, 182] width 281 height 32
click at [443, 63] on div at bounding box center [710, 394] width 1421 height 789
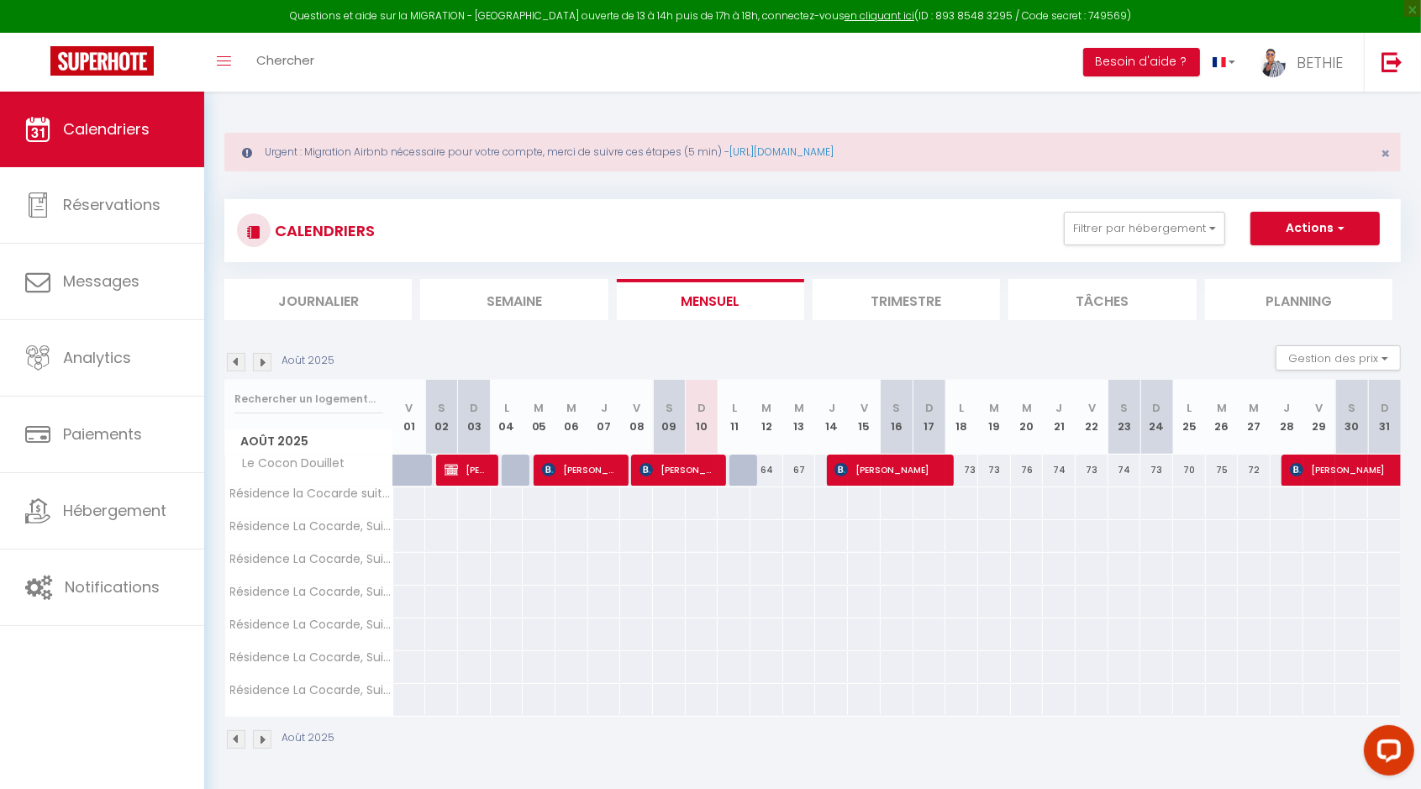
click at [741, 469] on div at bounding box center [745, 471] width 33 height 32
select select "1"
type input "Lun 11 Août 2025"
type input "[DATE]"
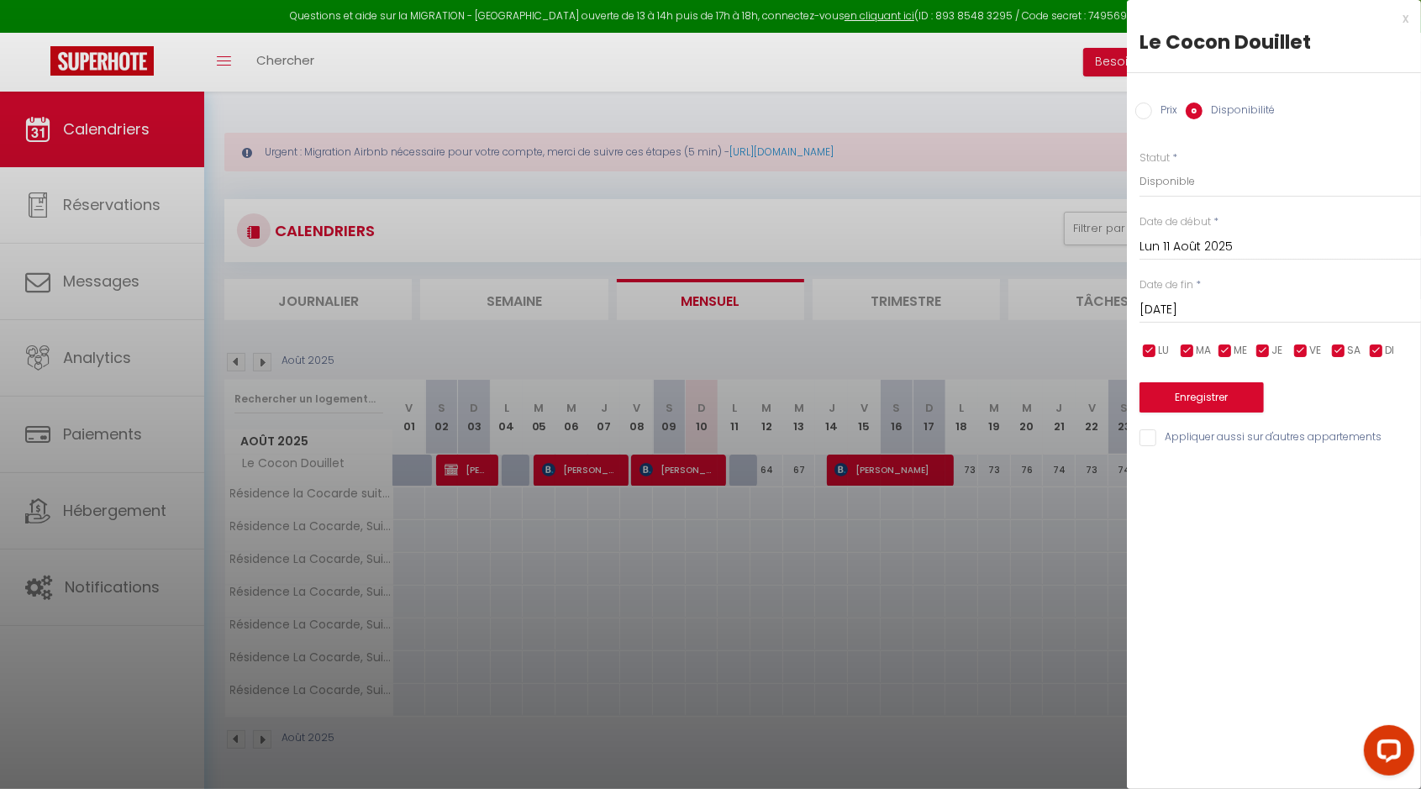
click at [907, 185] on div at bounding box center [710, 394] width 1421 height 789
